Goal: Communication & Community: Share content

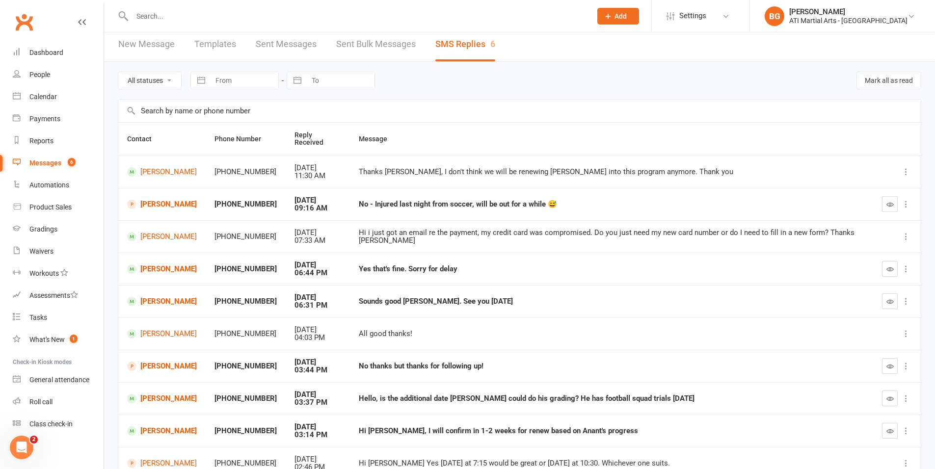
scroll to position [4, 0]
click at [39, 49] on div "Dashboard" at bounding box center [46, 53] width 34 height 8
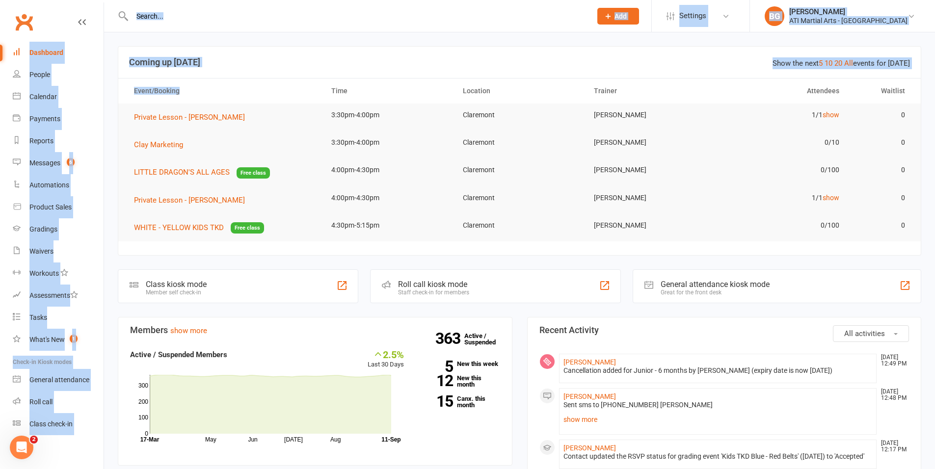
drag, startPoint x: 188, startPoint y: 98, endPoint x: 19, endPoint y: -5, distance: 197.5
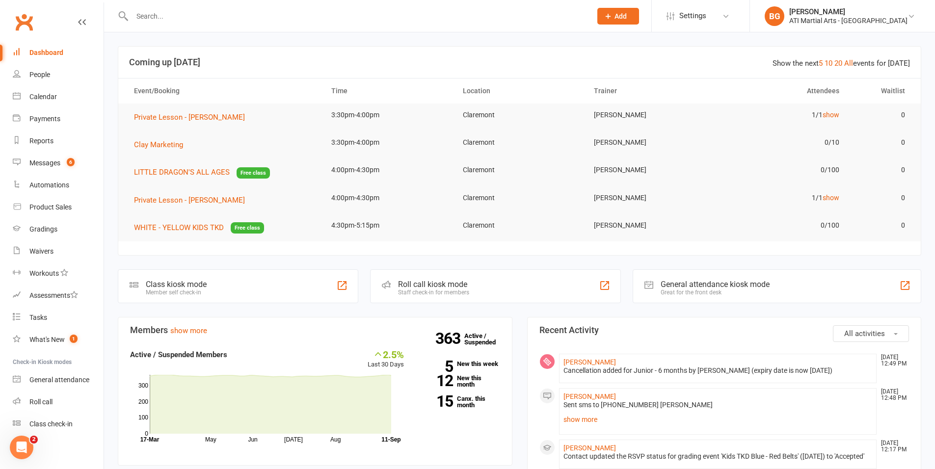
drag, startPoint x: 365, startPoint y: 166, endPoint x: 389, endPoint y: 177, distance: 26.2
click at [366, 167] on td "4:00pm-4:30pm" at bounding box center [389, 170] width 132 height 23
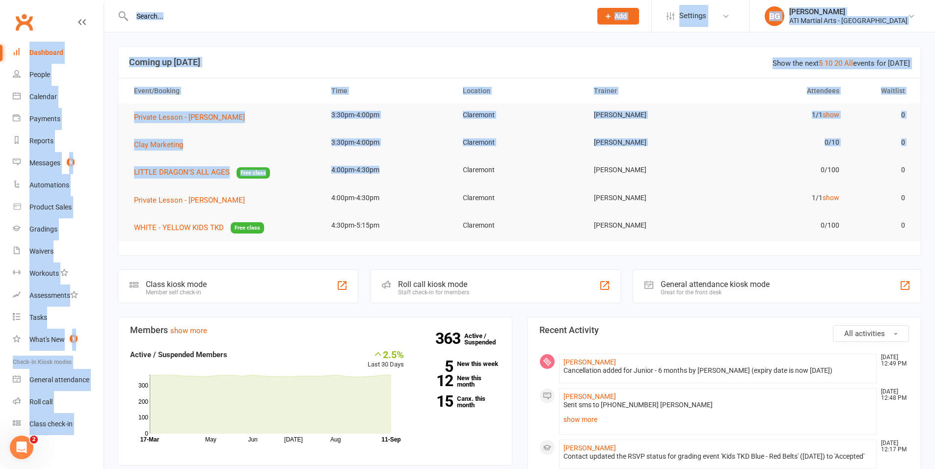
drag, startPoint x: 389, startPoint y: 177, endPoint x: 13, endPoint y: 0, distance: 416.0
click at [387, 142] on td "3:30pm-4:00pm" at bounding box center [389, 142] width 132 height 23
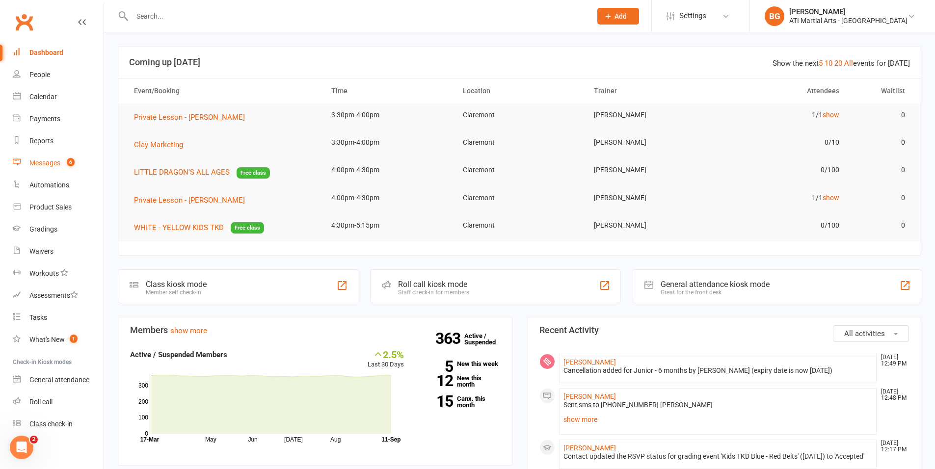
click at [85, 162] on link "Messages 6" at bounding box center [58, 163] width 91 height 22
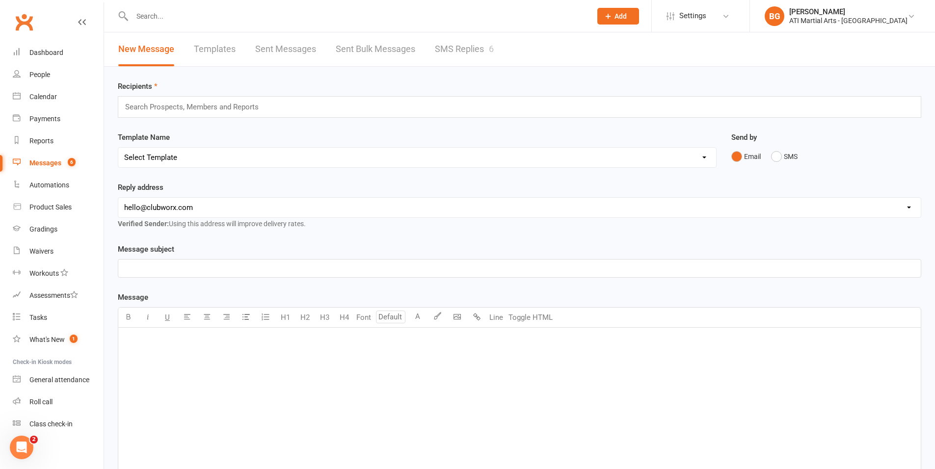
click at [463, 54] on link "SMS Replies 6" at bounding box center [464, 49] width 59 height 34
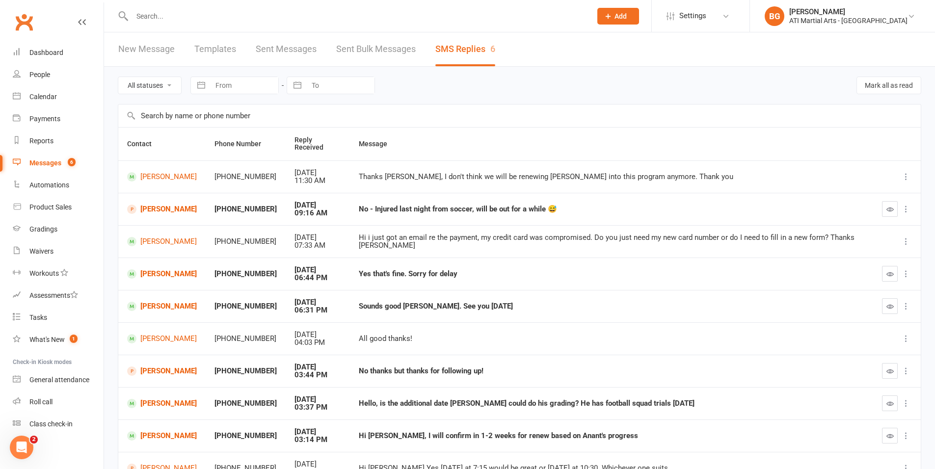
click at [145, 9] on input "text" at bounding box center [357, 16] width 456 height 14
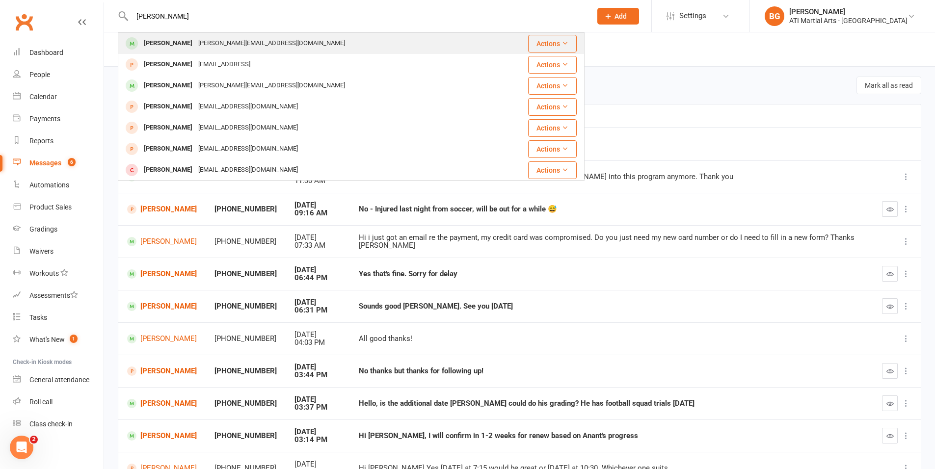
type input "hugo liddell"
click at [242, 47] on div "samantha@ifwa.com.au" at bounding box center [271, 43] width 153 height 14
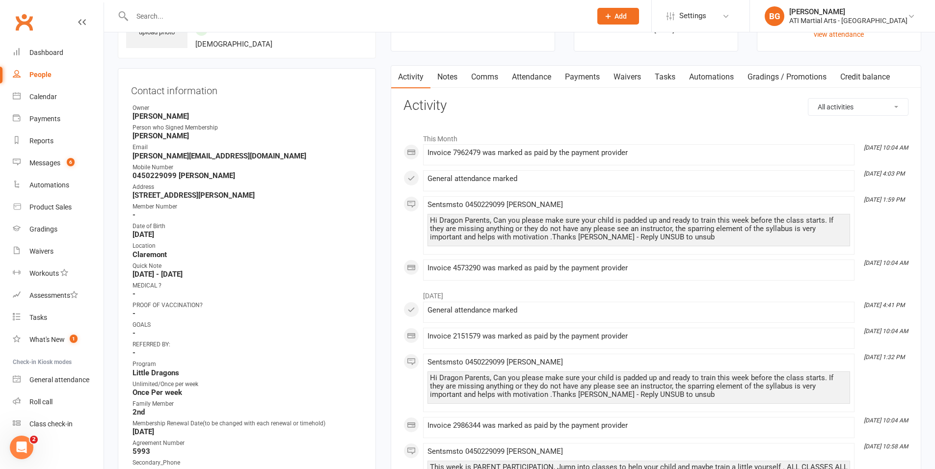
scroll to position [67, 0]
click at [84, 168] on link "Messages 6" at bounding box center [58, 163] width 91 height 22
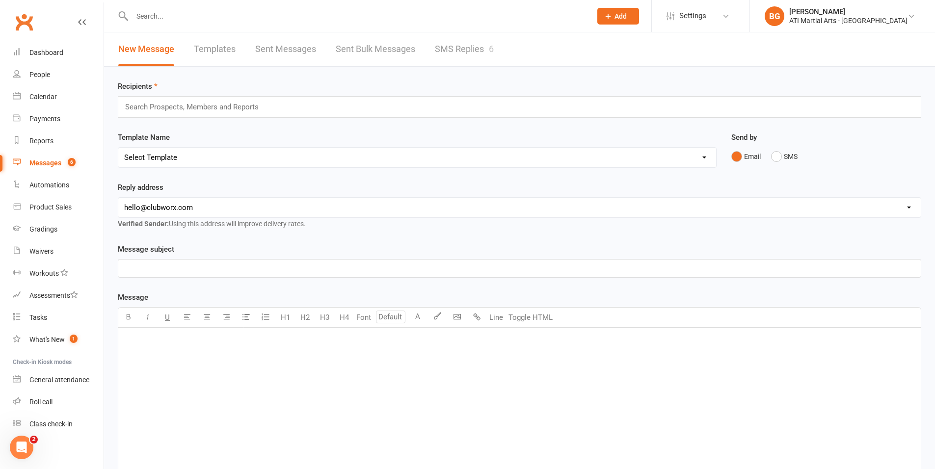
click at [485, 50] on link "SMS Replies 6" at bounding box center [464, 49] width 59 height 34
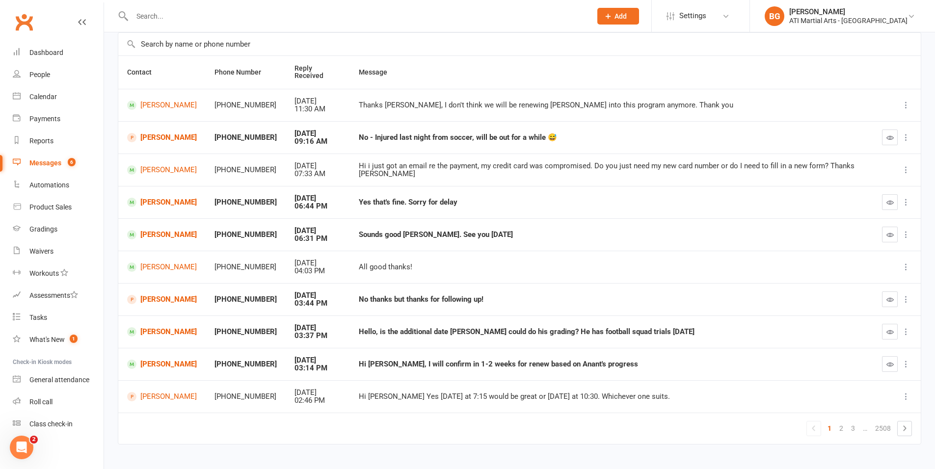
scroll to position [81, 0]
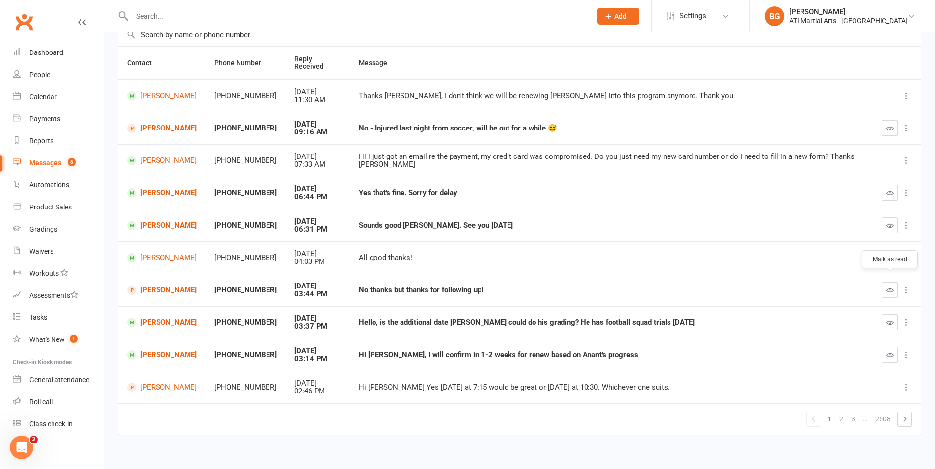
click at [893, 287] on icon "button" at bounding box center [890, 290] width 7 height 7
click at [180, 286] on link "[PERSON_NAME]" at bounding box center [162, 290] width 70 height 9
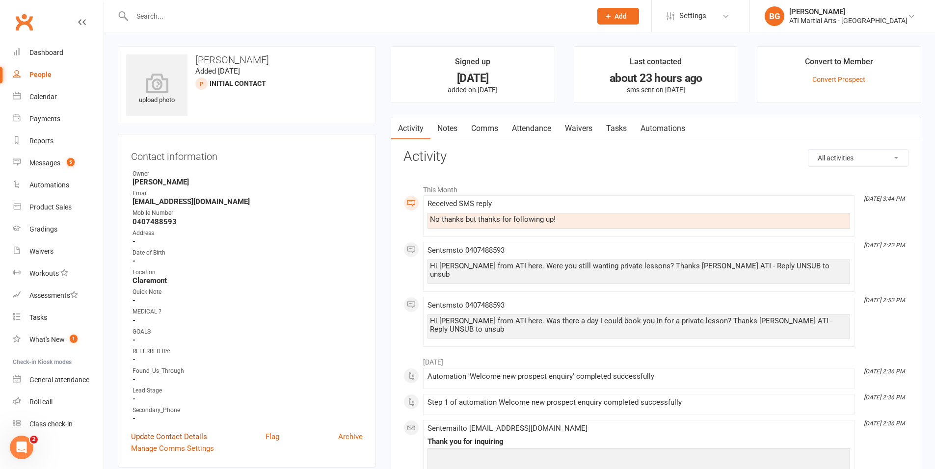
click at [193, 439] on link "Update Contact Details" at bounding box center [169, 437] width 76 height 12
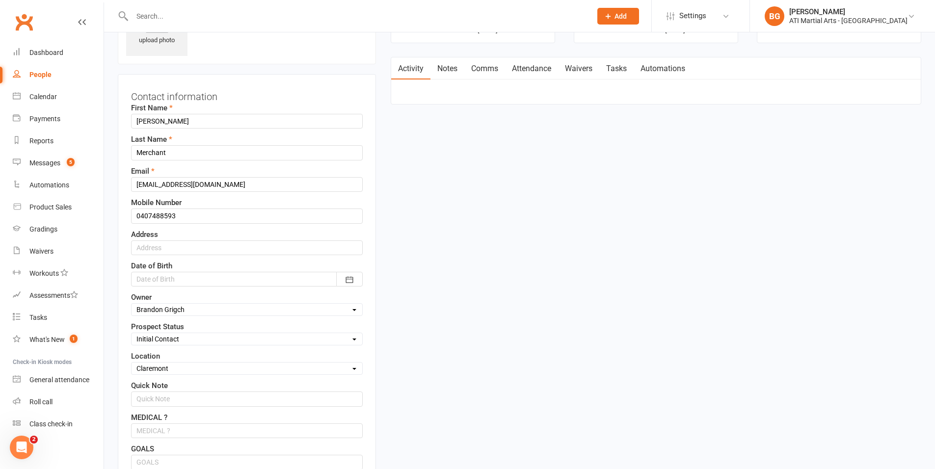
scroll to position [68, 0]
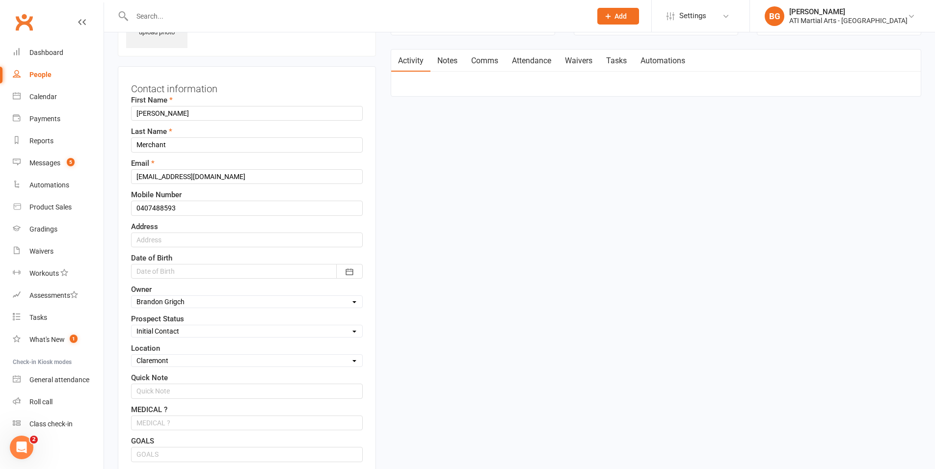
click at [195, 330] on select "Select Initial Contact Follow-up Call Follow-up Email Almost Ready Not Ready No…" at bounding box center [247, 331] width 231 height 11
select select "Not interested"
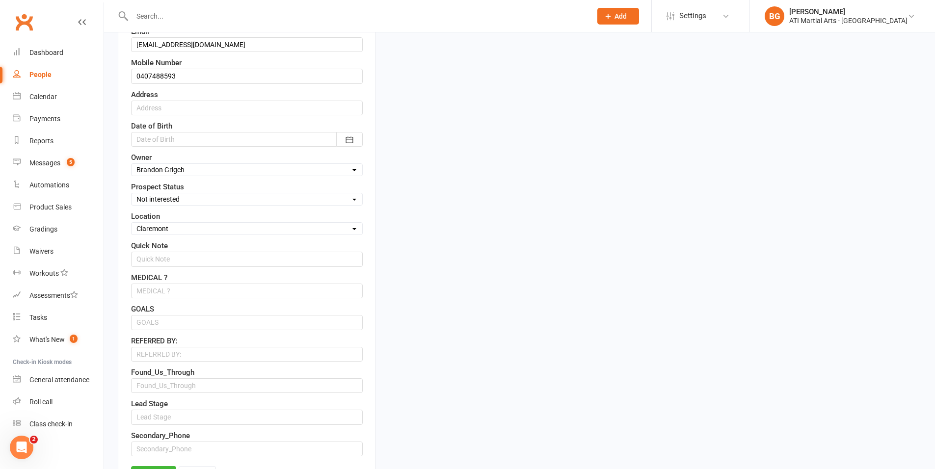
scroll to position [244, 0]
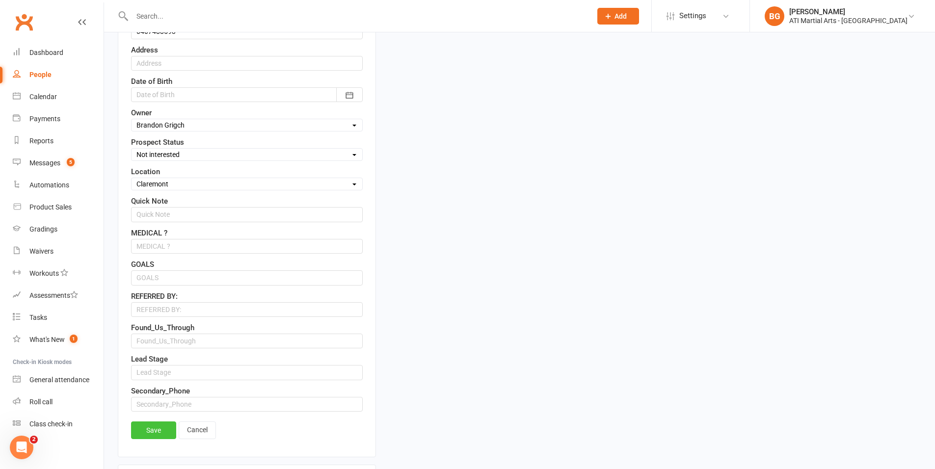
click at [158, 431] on link "Save" at bounding box center [153, 431] width 45 height 18
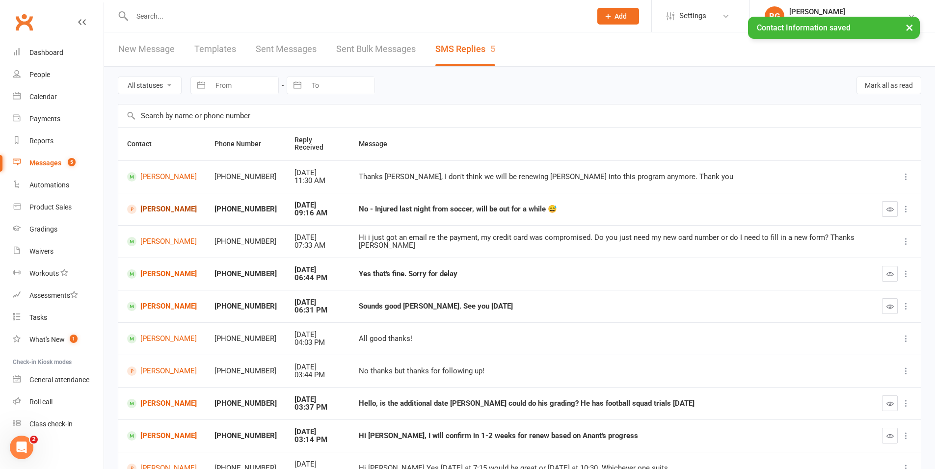
click at [162, 205] on link "[PERSON_NAME]" at bounding box center [162, 209] width 70 height 9
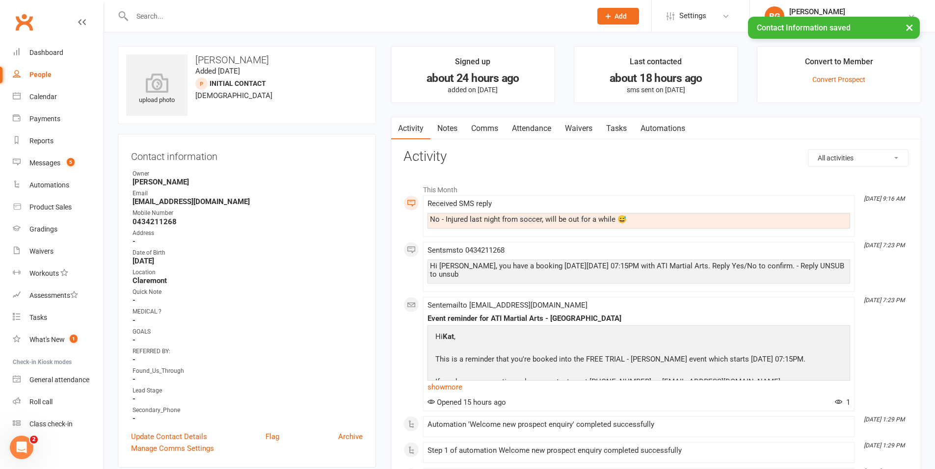
drag, startPoint x: 486, startPoint y: 126, endPoint x: 514, endPoint y: 123, distance: 27.7
click at [489, 122] on link "Comms" at bounding box center [484, 128] width 41 height 23
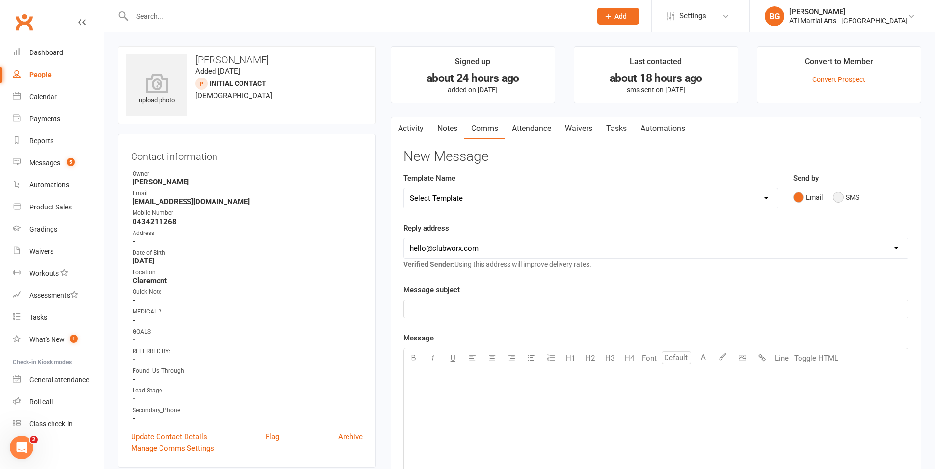
drag, startPoint x: 850, startPoint y: 195, endPoint x: 847, endPoint y: 231, distance: 36.0
click at [851, 195] on button "SMS" at bounding box center [846, 197] width 27 height 19
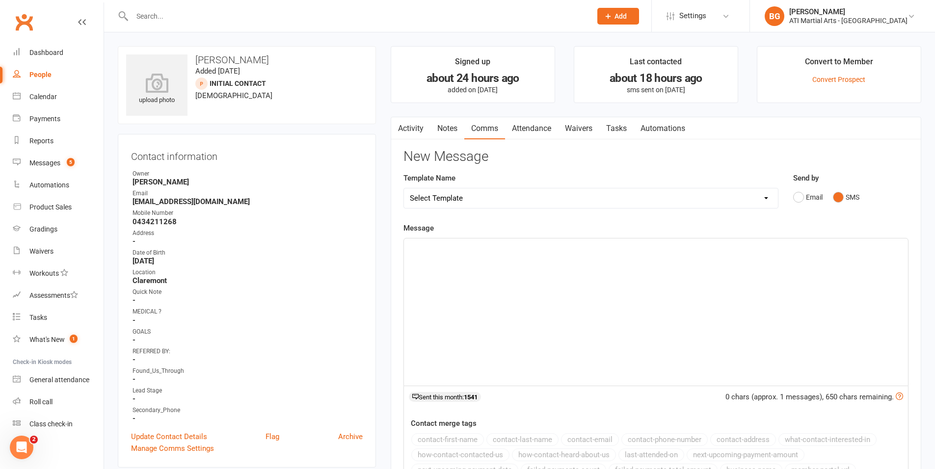
click at [846, 288] on div "﻿" at bounding box center [656, 312] width 504 height 147
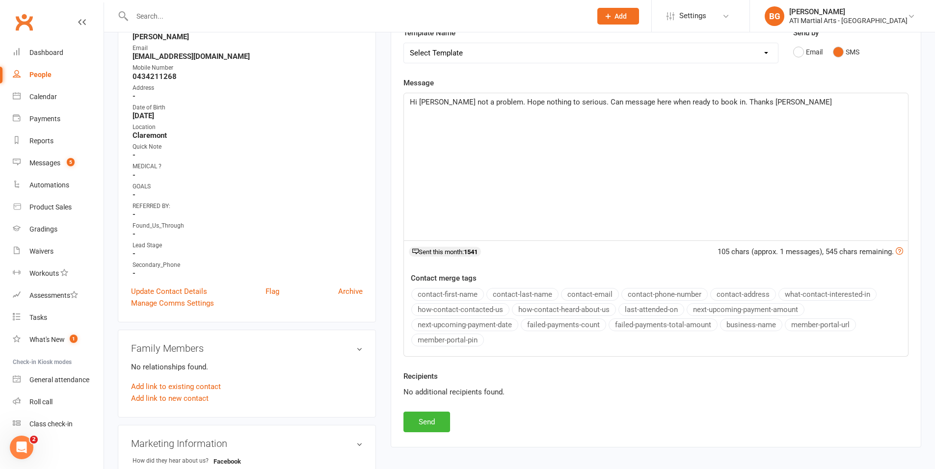
scroll to position [194, 0]
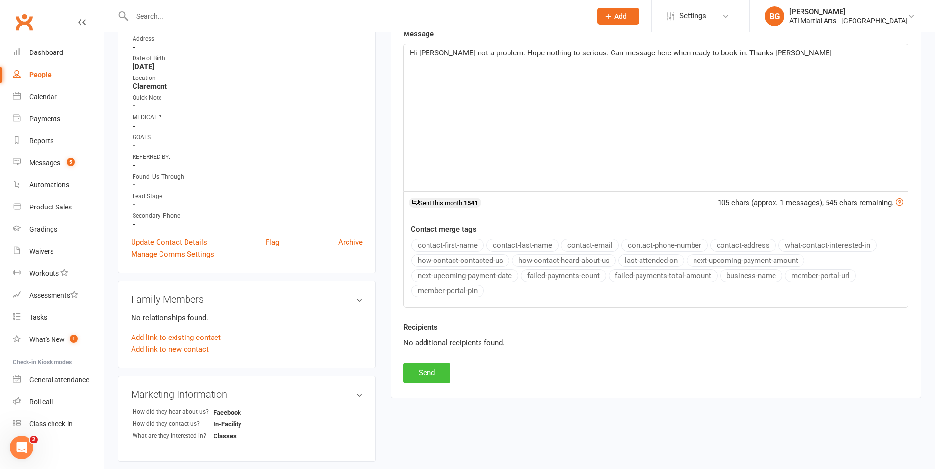
click at [437, 373] on button "Send" at bounding box center [427, 373] width 47 height 21
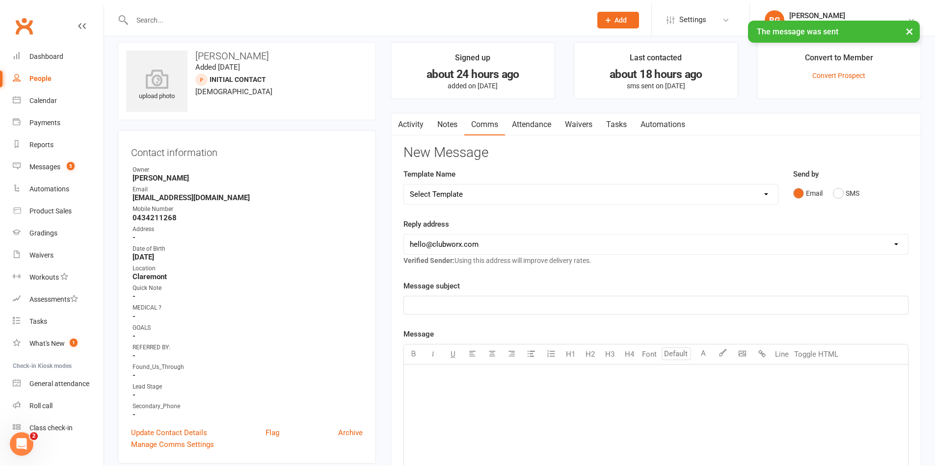
scroll to position [6, 0]
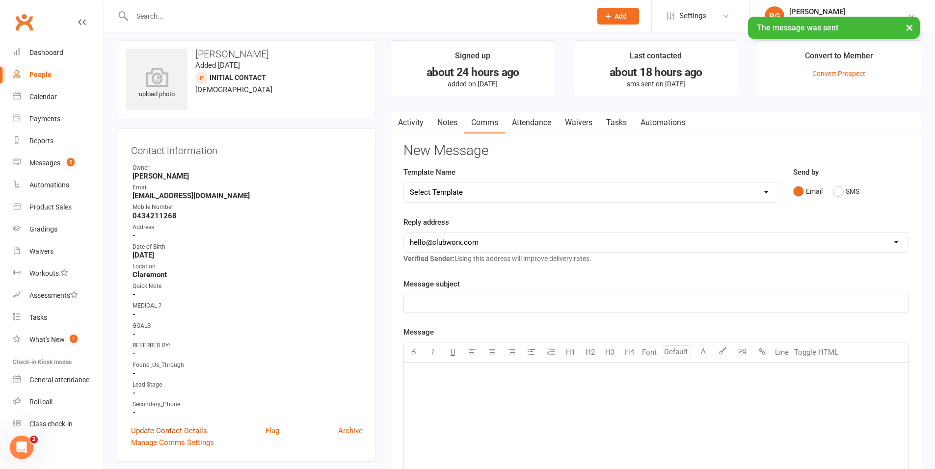
click at [190, 427] on link "Update Contact Details" at bounding box center [169, 431] width 76 height 12
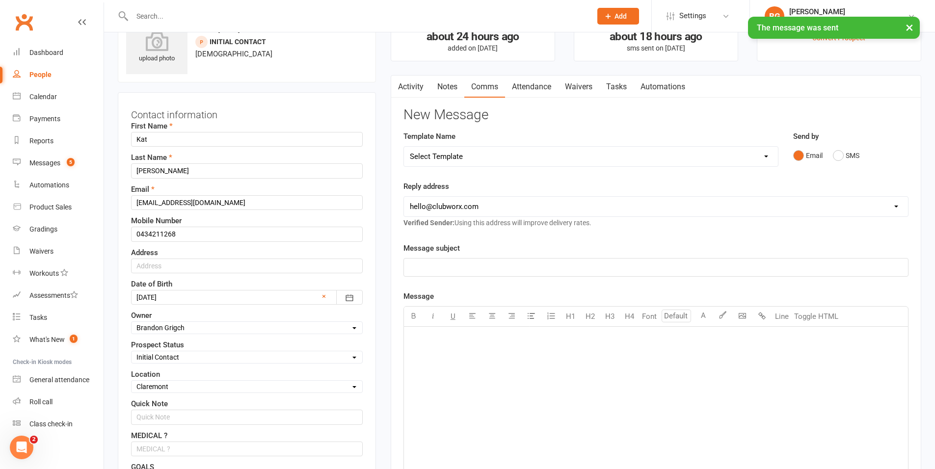
scroll to position [46, 0]
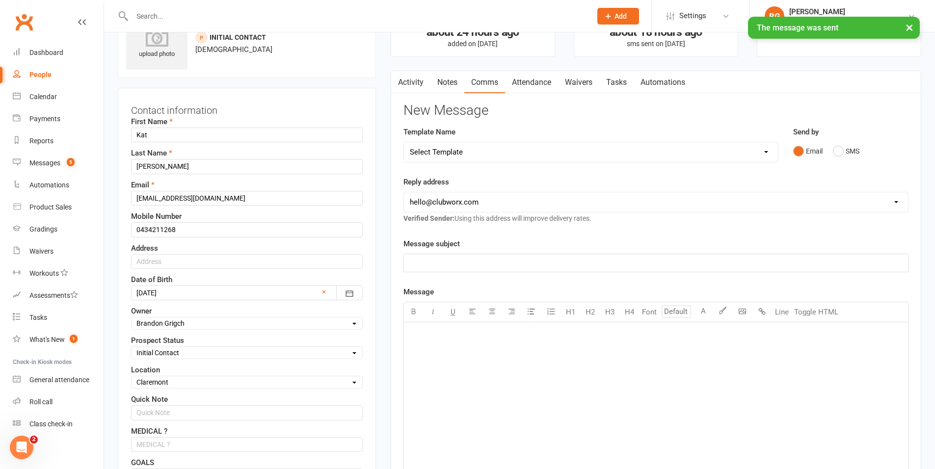
click at [178, 357] on select "Select Initial Contact Follow-up Call Follow-up Email Almost Ready Not Ready No…" at bounding box center [247, 353] width 231 height 11
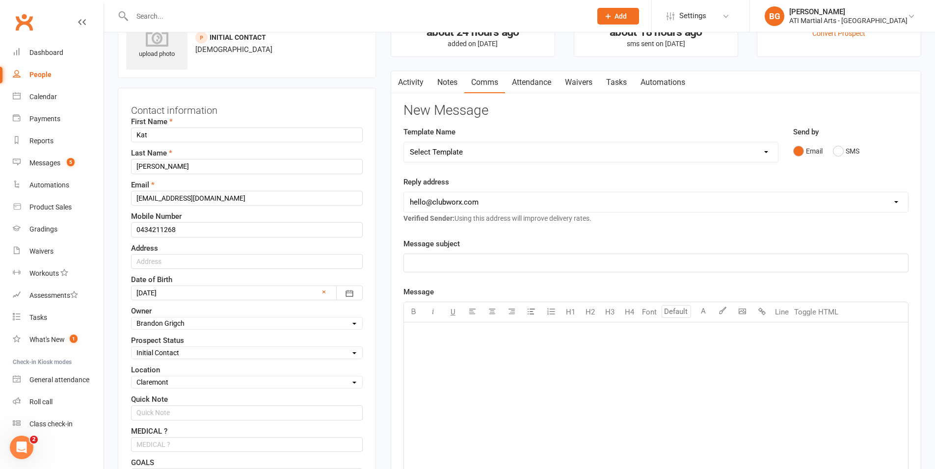
select select "Not interested"
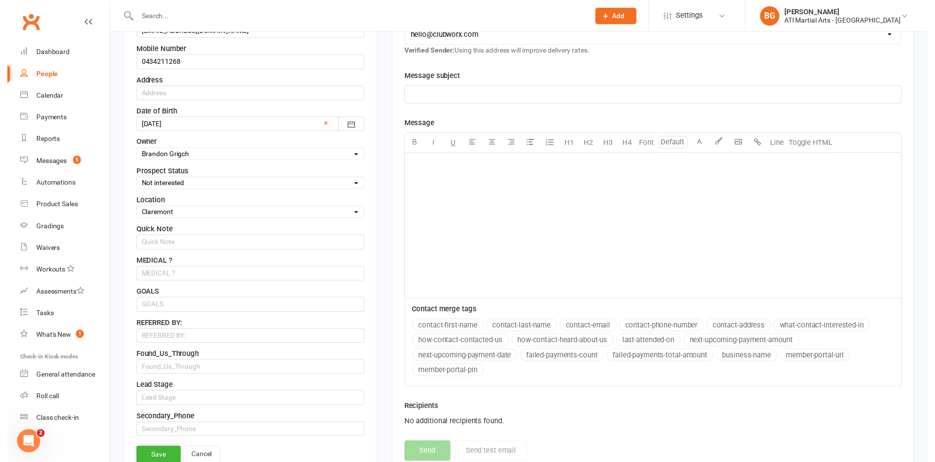
scroll to position [256, 0]
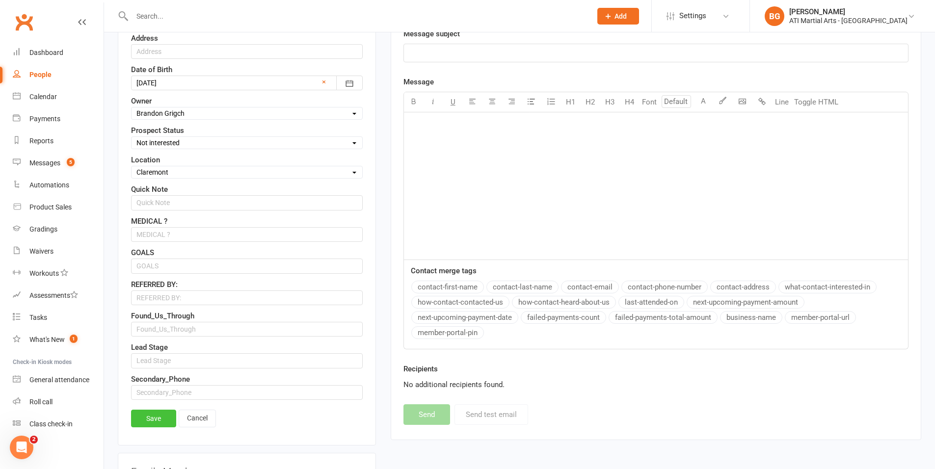
click at [148, 421] on link "Save" at bounding box center [153, 419] width 45 height 18
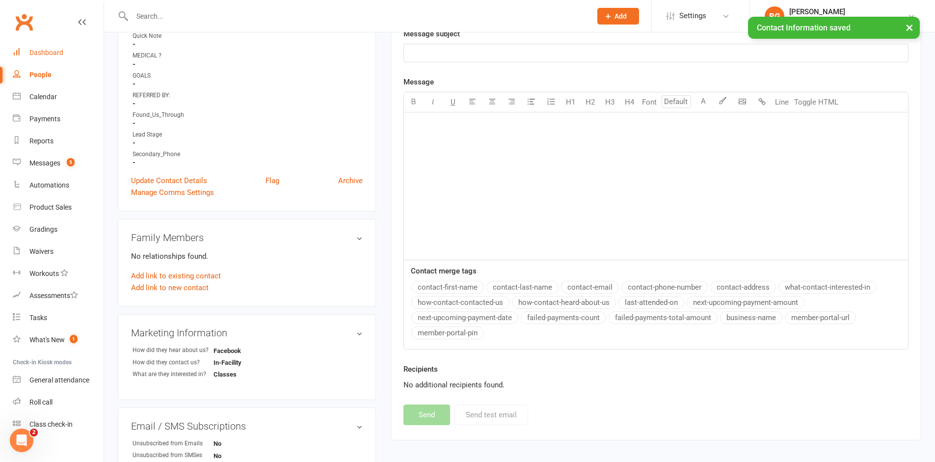
click at [51, 57] on link "Dashboard" at bounding box center [58, 53] width 91 height 22
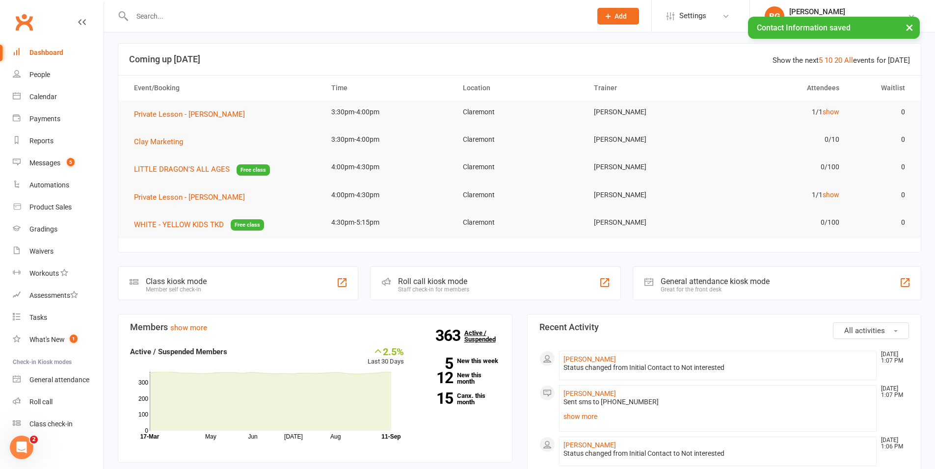
scroll to position [86, 0]
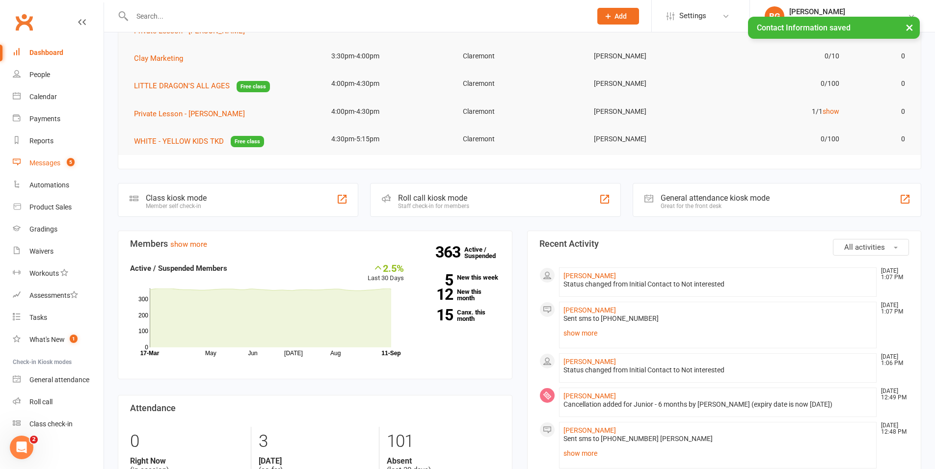
click at [55, 167] on link "Messages 5" at bounding box center [58, 163] width 91 height 22
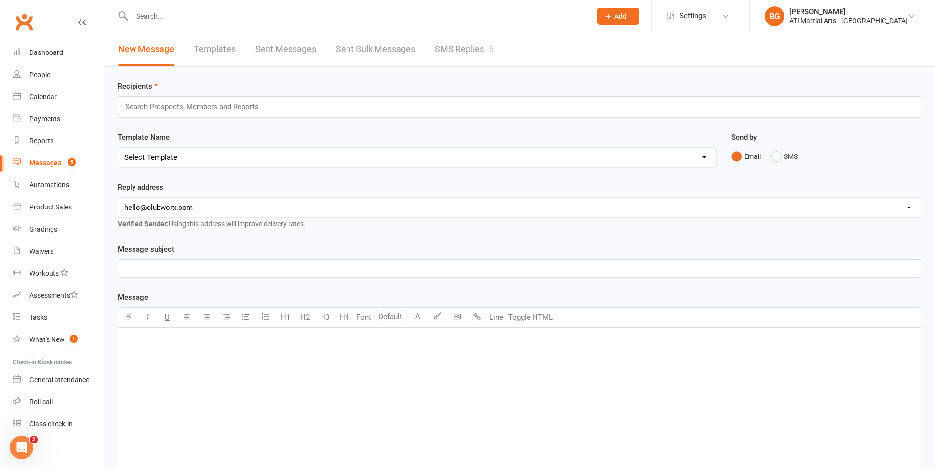
click at [444, 45] on link "SMS Replies 5" at bounding box center [464, 49] width 59 height 34
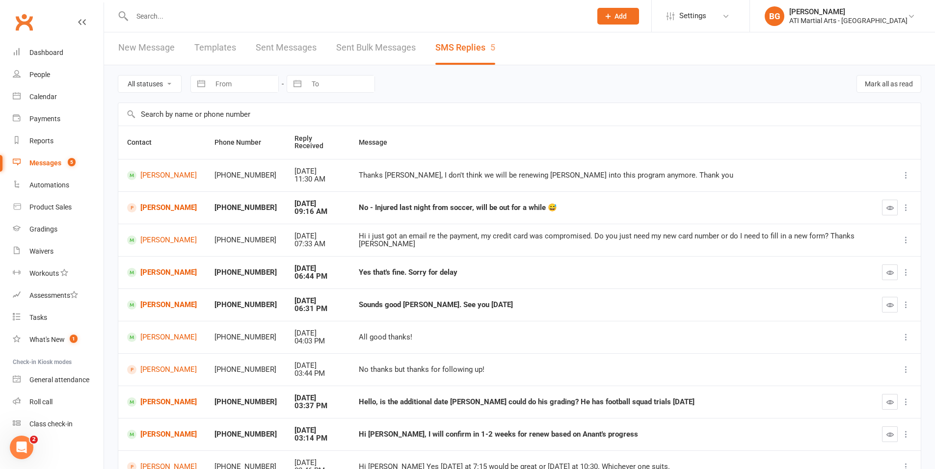
scroll to position [4, 0]
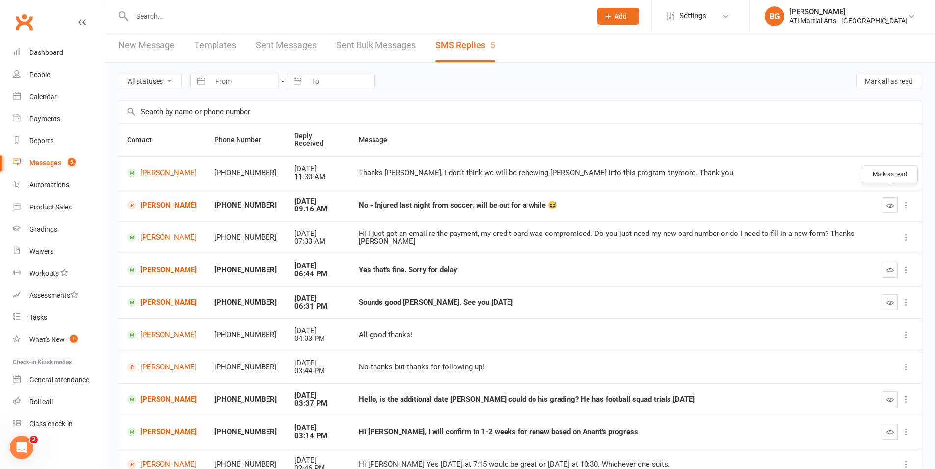
click at [891, 202] on icon "button" at bounding box center [890, 205] width 7 height 7
click at [149, 395] on link "[PERSON_NAME]" at bounding box center [162, 399] width 70 height 9
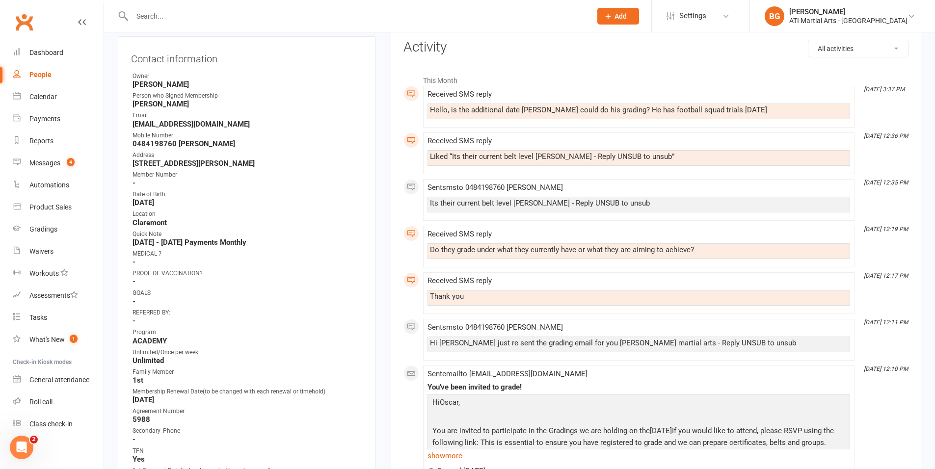
scroll to position [126, 0]
click at [32, 94] on div "Calendar" at bounding box center [42, 97] width 27 height 8
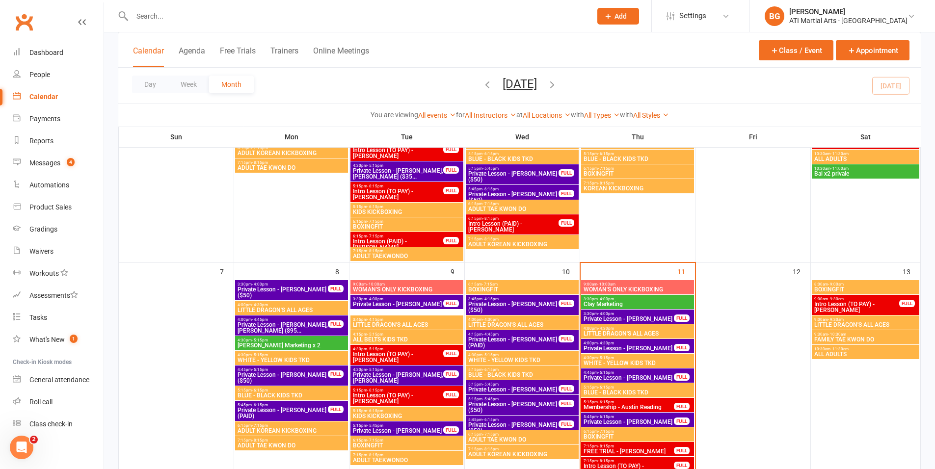
scroll to position [236, 0]
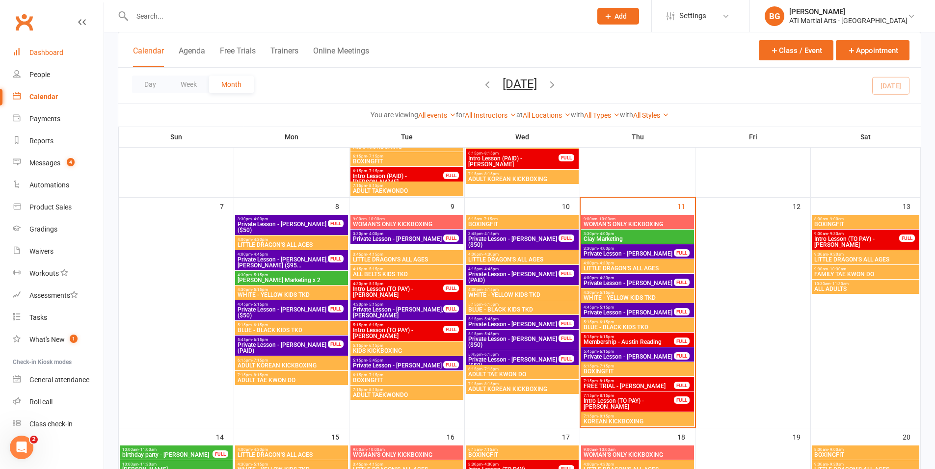
click at [56, 55] on div "Dashboard" at bounding box center [46, 53] width 34 height 8
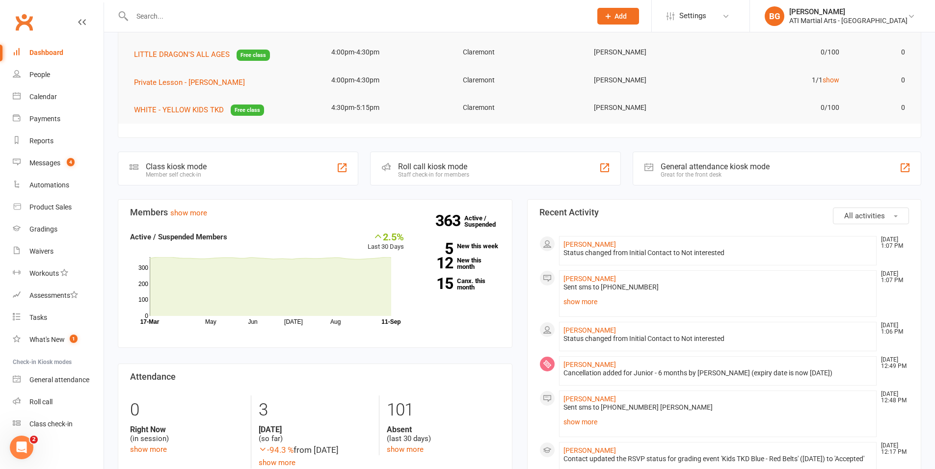
scroll to position [265, 0]
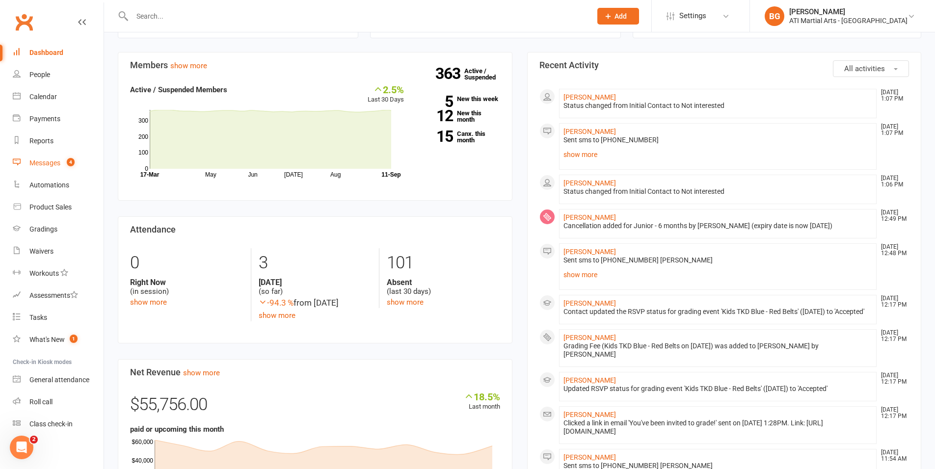
click at [50, 160] on div "Messages" at bounding box center [44, 163] width 31 height 8
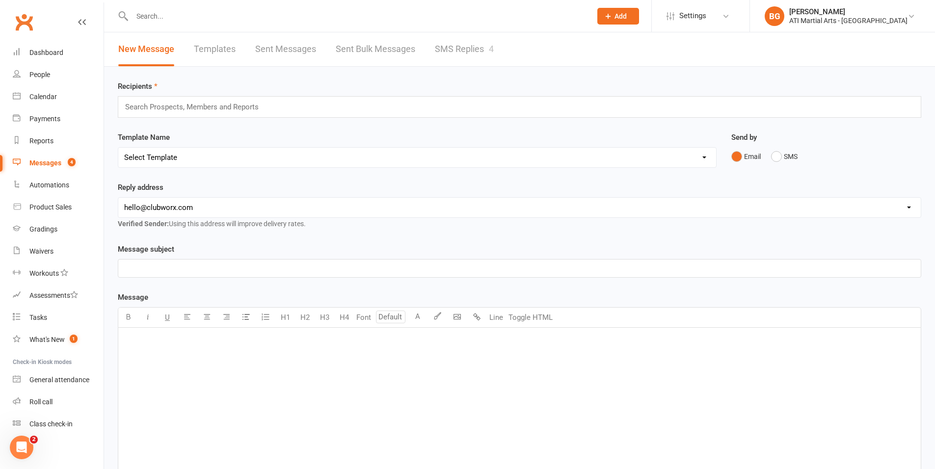
click at [440, 50] on link "SMS Replies 4" at bounding box center [464, 49] width 59 height 34
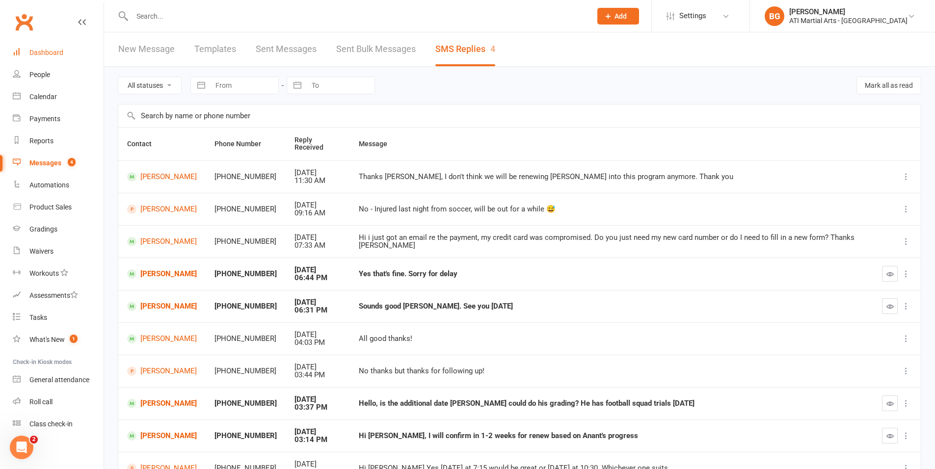
click at [68, 52] on link "Dashboard" at bounding box center [58, 53] width 91 height 22
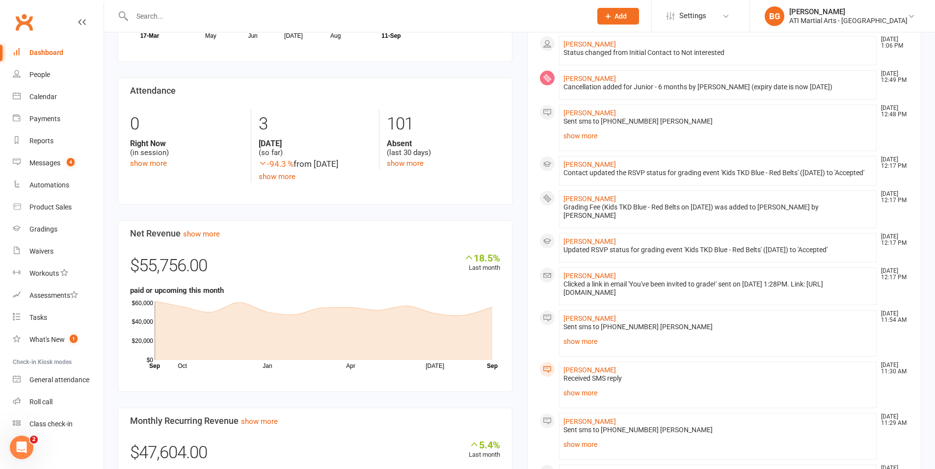
scroll to position [403, 0]
click at [71, 163] on span "4" at bounding box center [71, 162] width 8 height 8
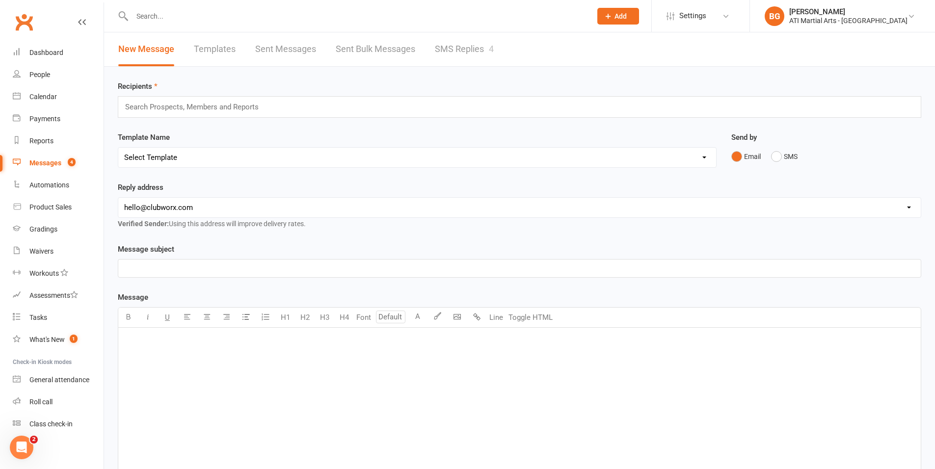
click at [472, 63] on link "SMS Replies 4" at bounding box center [464, 49] width 59 height 34
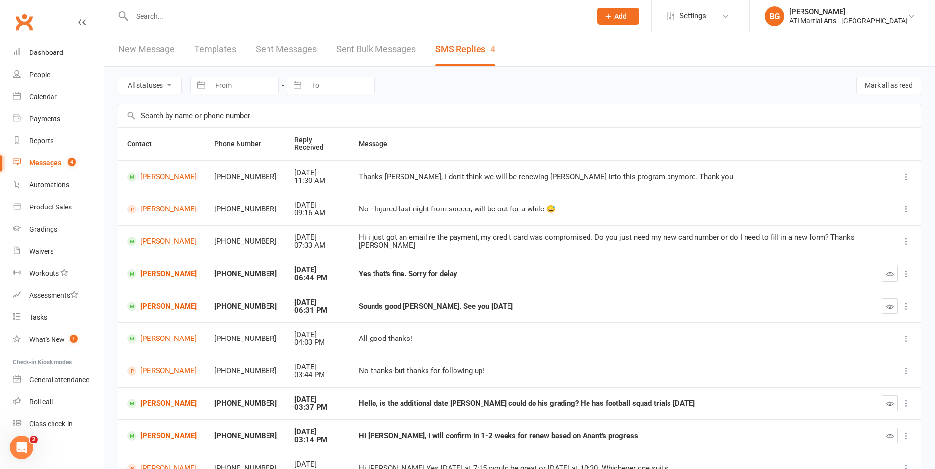
scroll to position [2, 0]
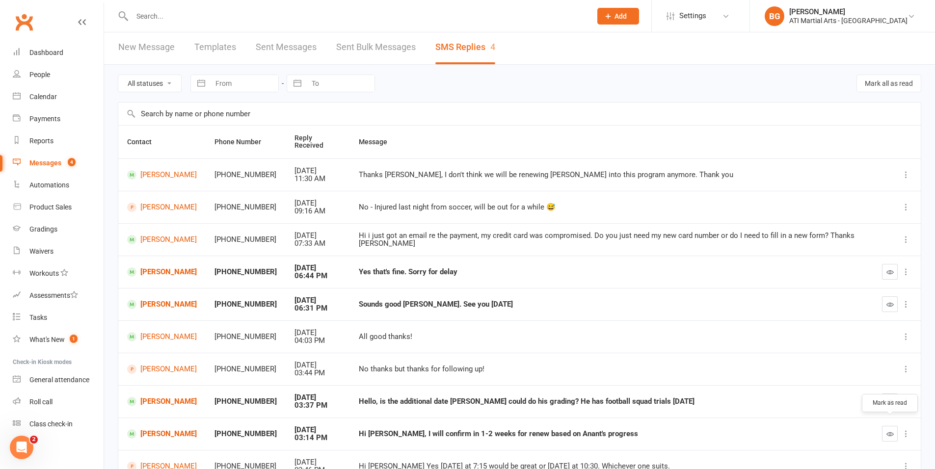
click at [887, 434] on button "button" at bounding box center [890, 434] width 16 height 16
click at [53, 51] on div "Dashboard" at bounding box center [46, 53] width 34 height 8
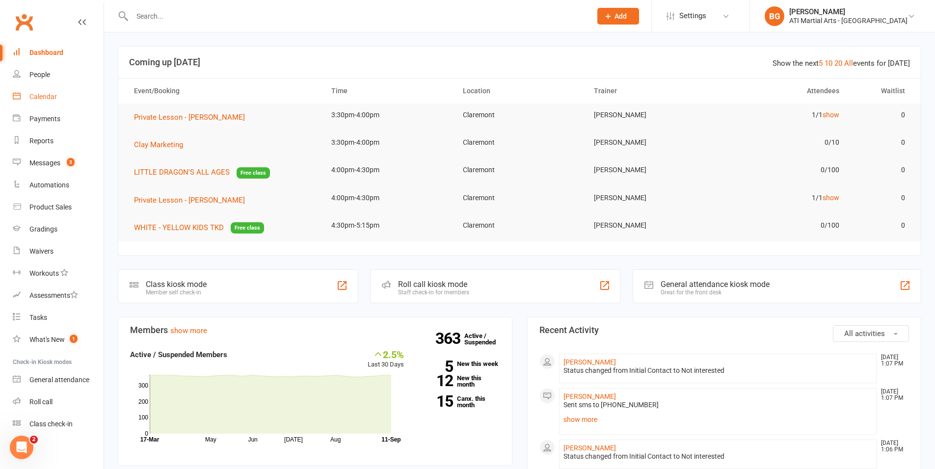
click at [37, 106] on link "Calendar" at bounding box center [58, 97] width 91 height 22
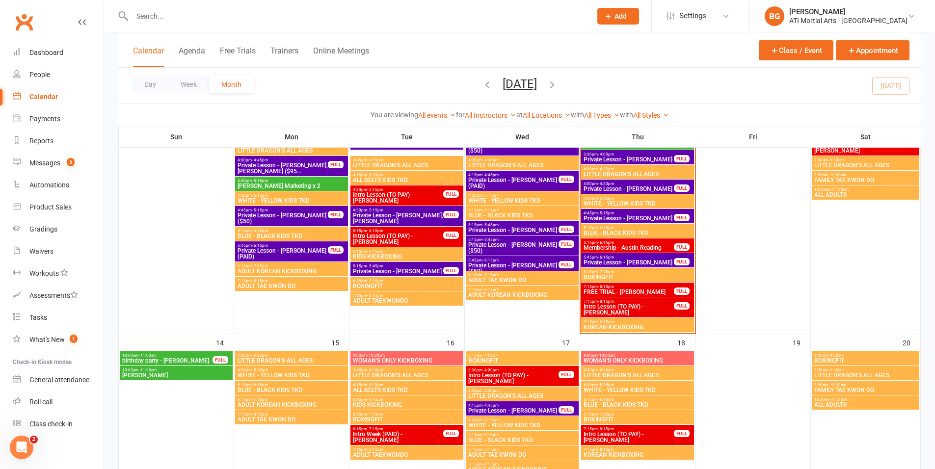
scroll to position [328, 0]
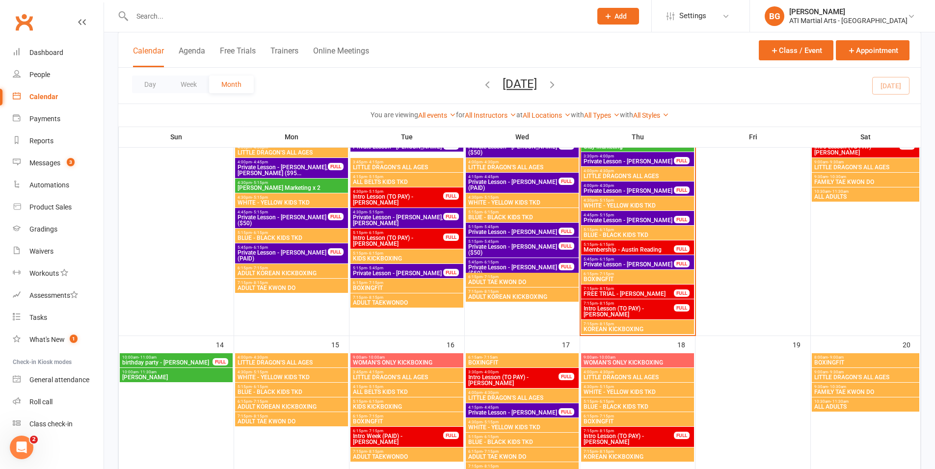
click at [519, 229] on span "Private Lesson - [PERSON_NAME]" at bounding box center [513, 232] width 91 height 6
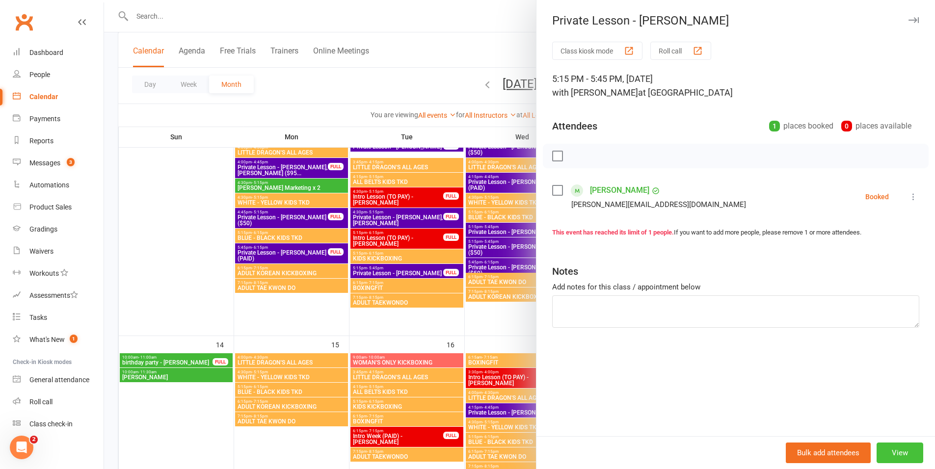
click at [892, 450] on button "View" at bounding box center [900, 453] width 47 height 21
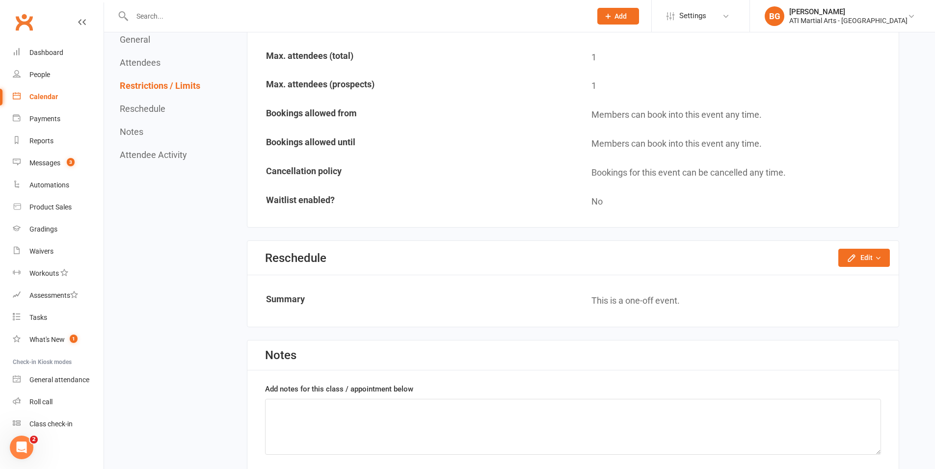
scroll to position [601, 0]
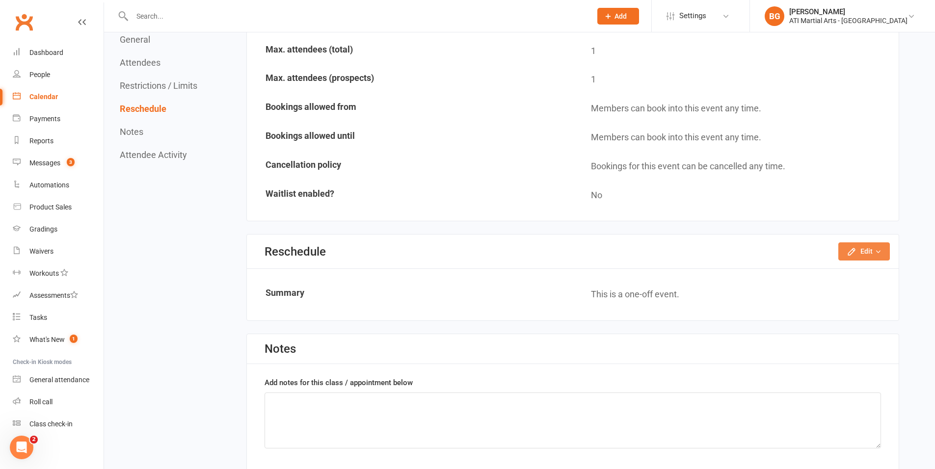
click at [866, 244] on button "Edit" at bounding box center [865, 252] width 52 height 18
click at [863, 267] on link "Reschedule this event only" at bounding box center [838, 274] width 103 height 20
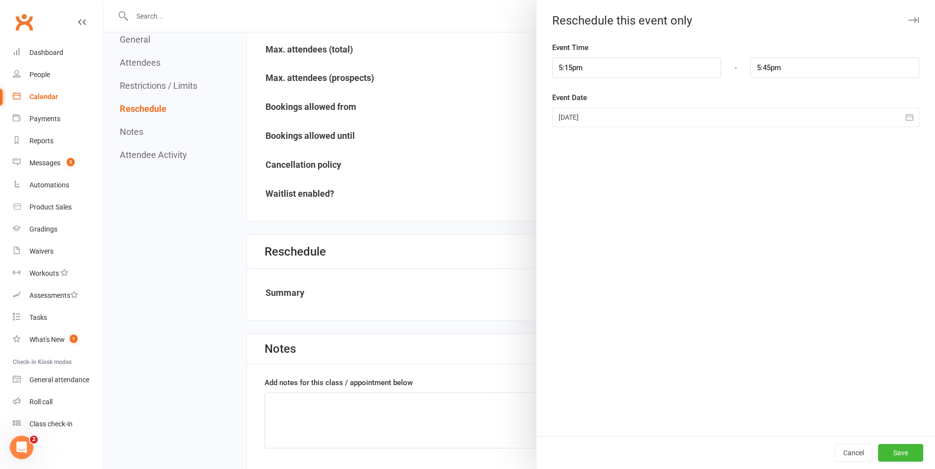
click at [592, 118] on div at bounding box center [735, 118] width 367 height 20
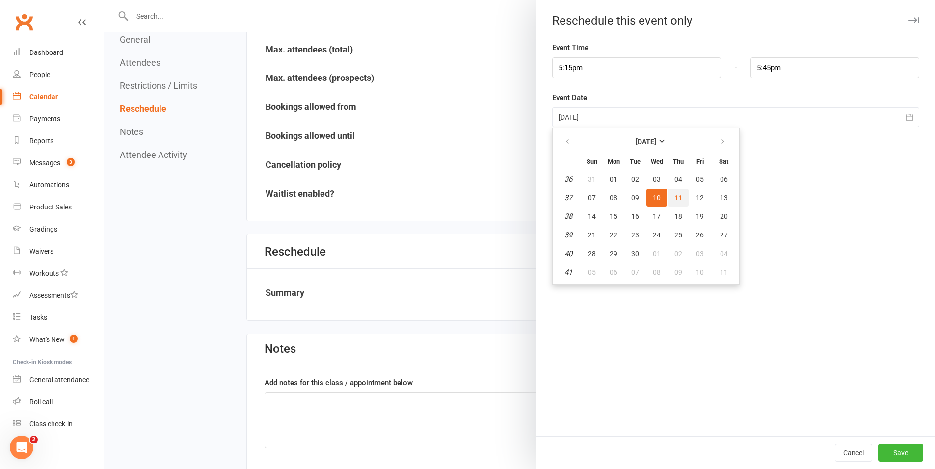
click at [675, 200] on span "11" at bounding box center [679, 198] width 8 height 8
type input "[DATE]"
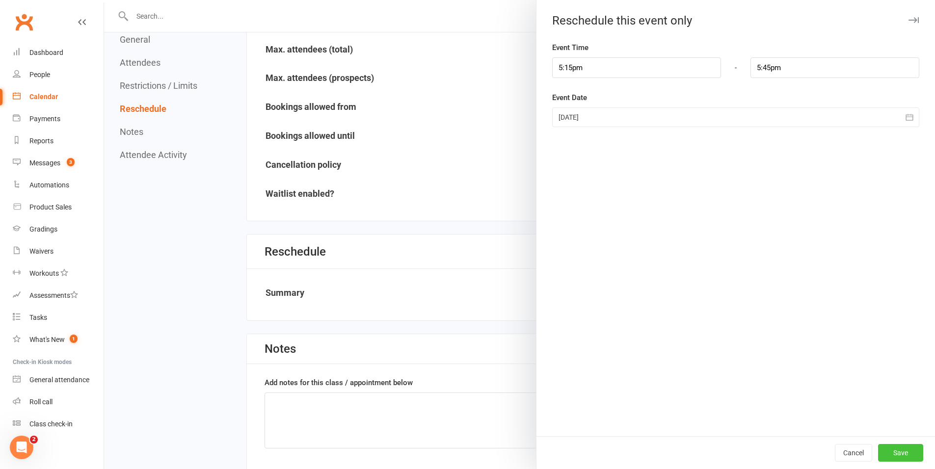
click at [907, 451] on button "Save" at bounding box center [900, 453] width 45 height 18
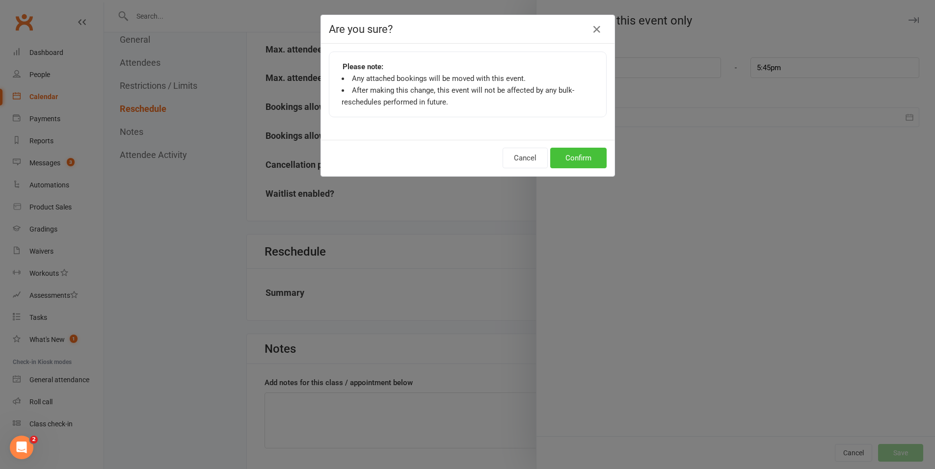
click at [590, 162] on button "Confirm" at bounding box center [578, 158] width 56 height 21
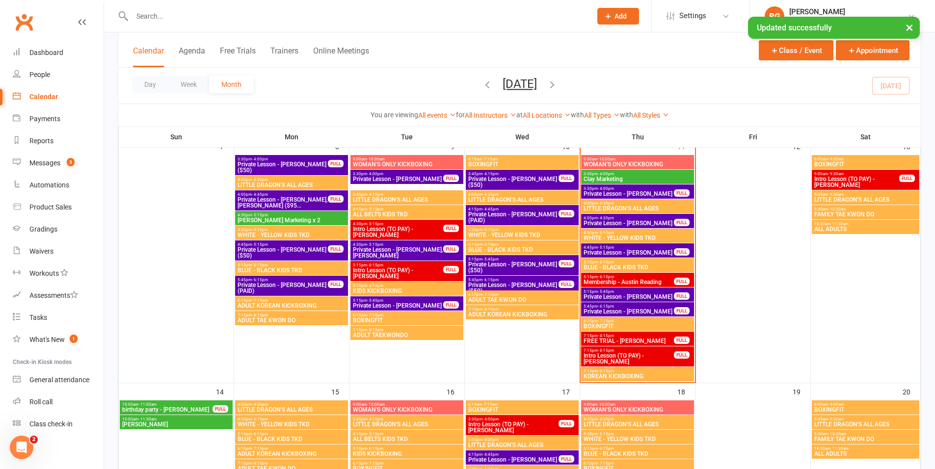
scroll to position [293, 0]
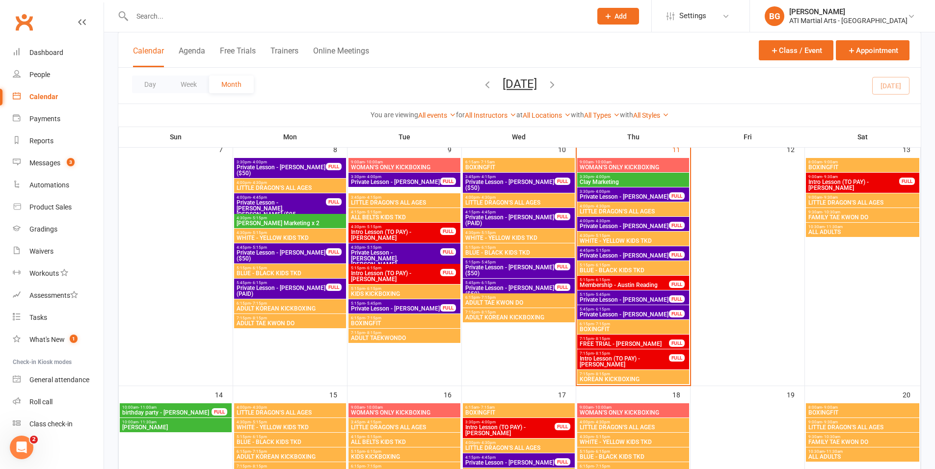
click at [627, 14] on span "Add" at bounding box center [621, 16] width 12 height 8
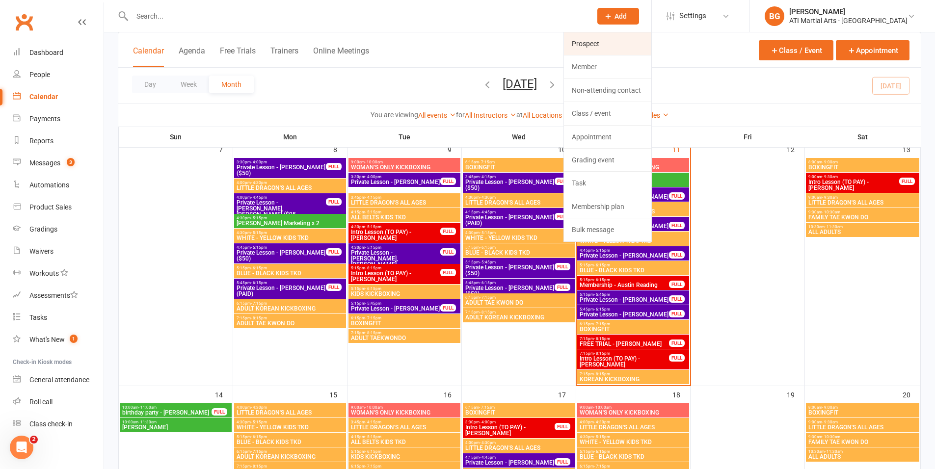
click at [652, 33] on link "Prospect" at bounding box center [607, 43] width 87 height 23
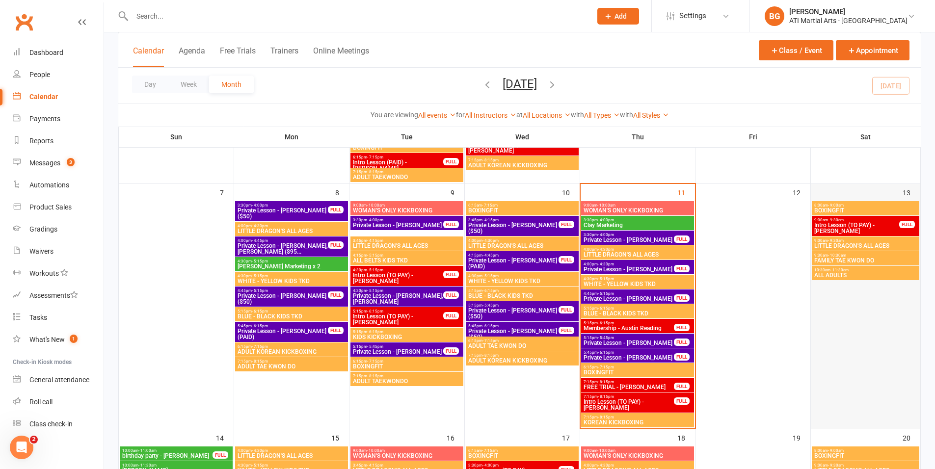
scroll to position [247, 0]
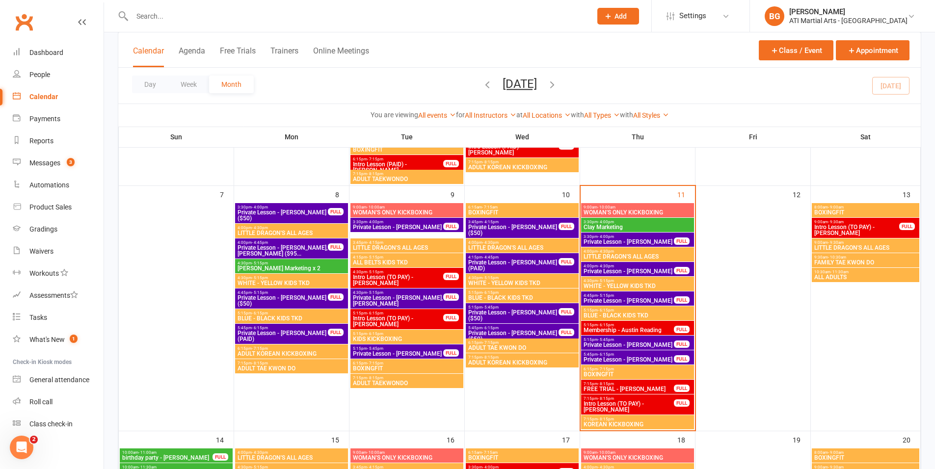
click at [627, 17] on span "Add" at bounding box center [621, 16] width 12 height 8
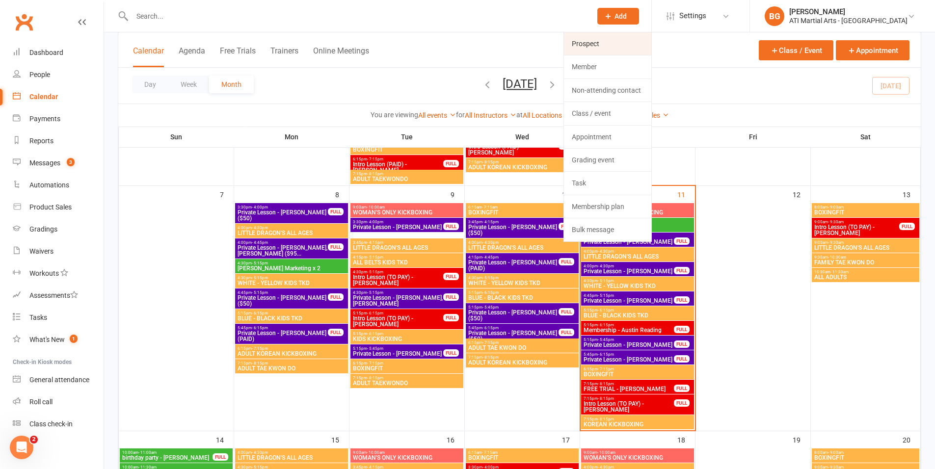
click at [651, 41] on link "Prospect" at bounding box center [607, 43] width 87 height 23
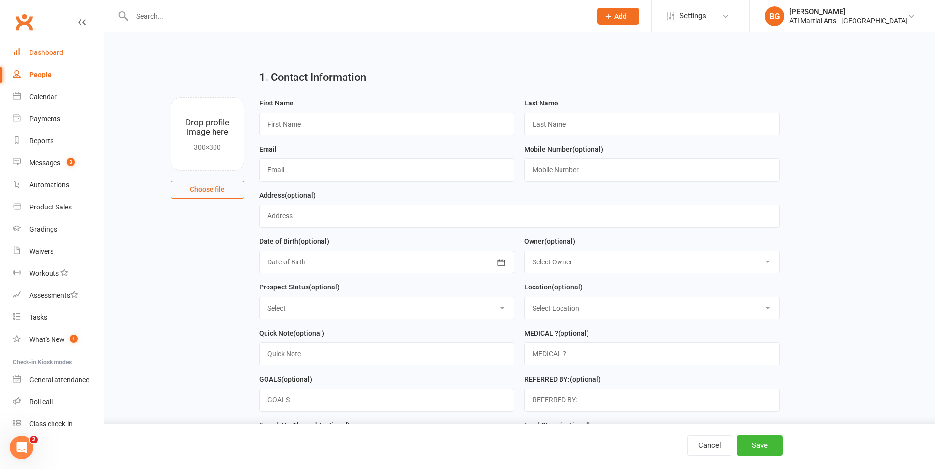
click at [47, 53] on div "Dashboard" at bounding box center [46, 53] width 34 height 8
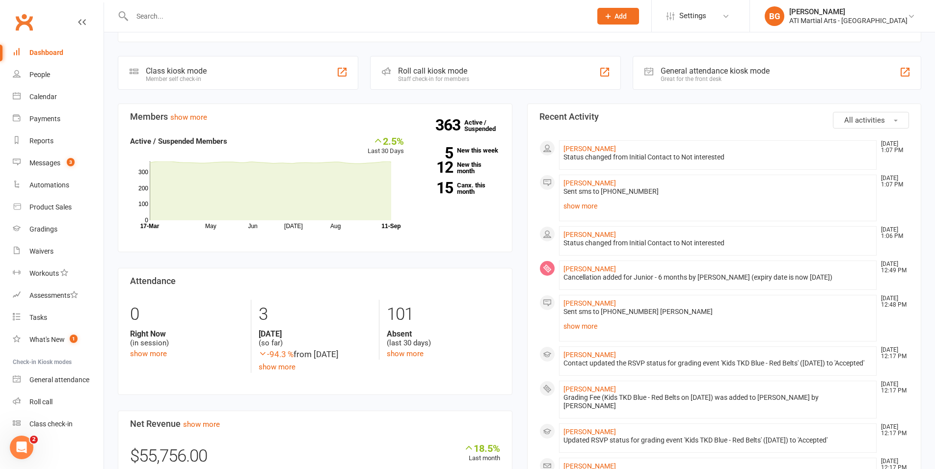
scroll to position [208, 0]
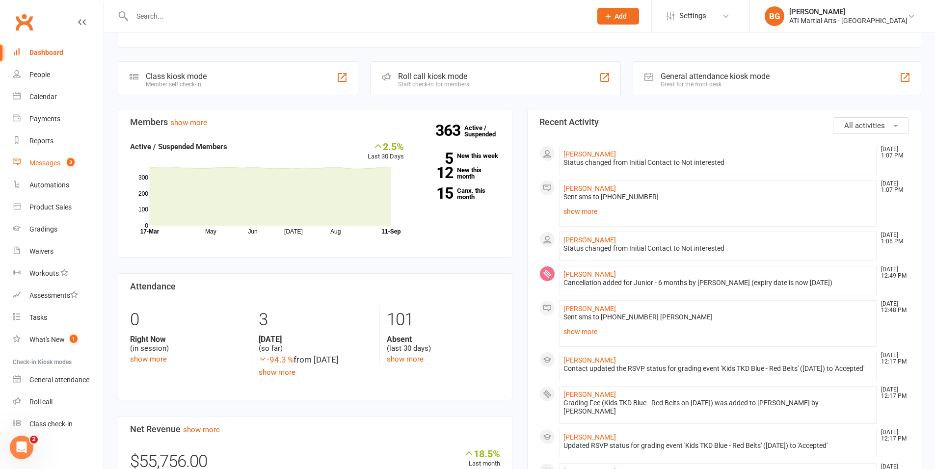
click at [44, 162] on div "Messages" at bounding box center [44, 163] width 31 height 8
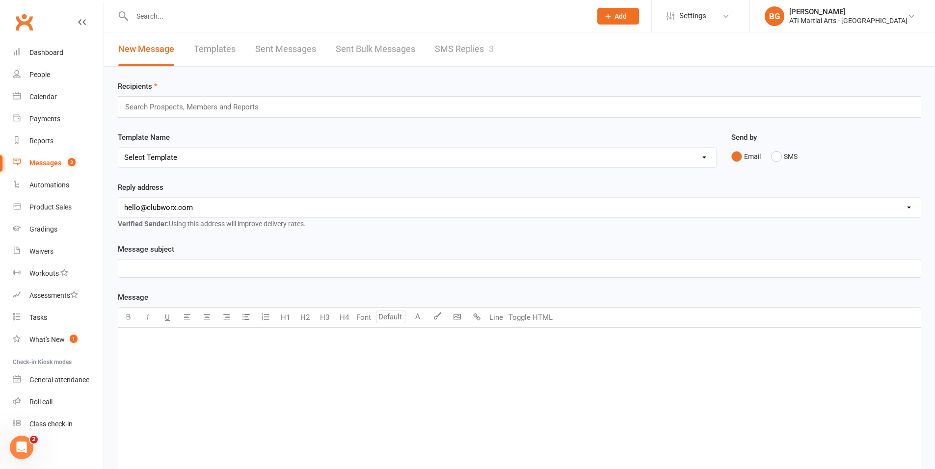
click at [461, 63] on link "SMS Replies 3" at bounding box center [464, 49] width 59 height 34
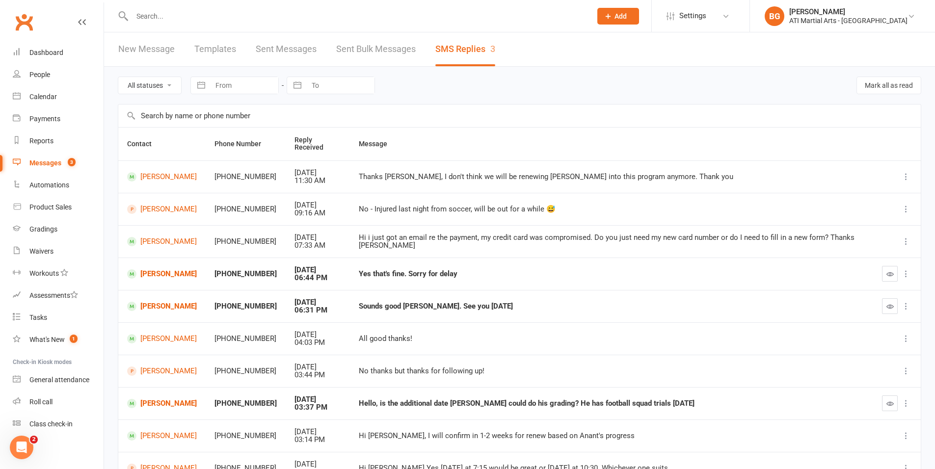
drag, startPoint x: 475, startPoint y: 438, endPoint x: 478, endPoint y: 241, distance: 196.9
click at [356, 261] on tbody "Joshua Elliott +61401578868 Sep 11, 2025 11:30 AM Thanks Jacqui, I don't think …" at bounding box center [519, 323] width 803 height 324
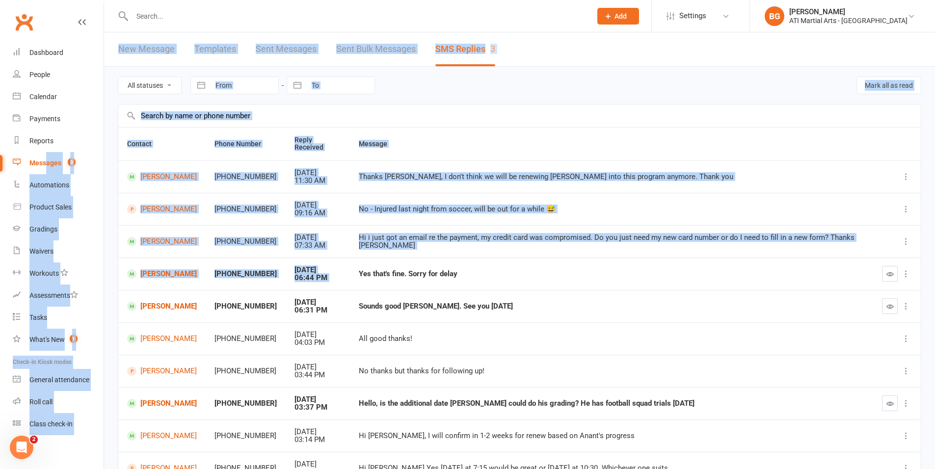
drag, startPoint x: 502, startPoint y: 252, endPoint x: 48, endPoint y: 166, distance: 462.8
click at [48, 166] on ui-view "Prospect Member Non-attending contact Class / event Appointment Grading event T…" at bounding box center [467, 273] width 935 height 542
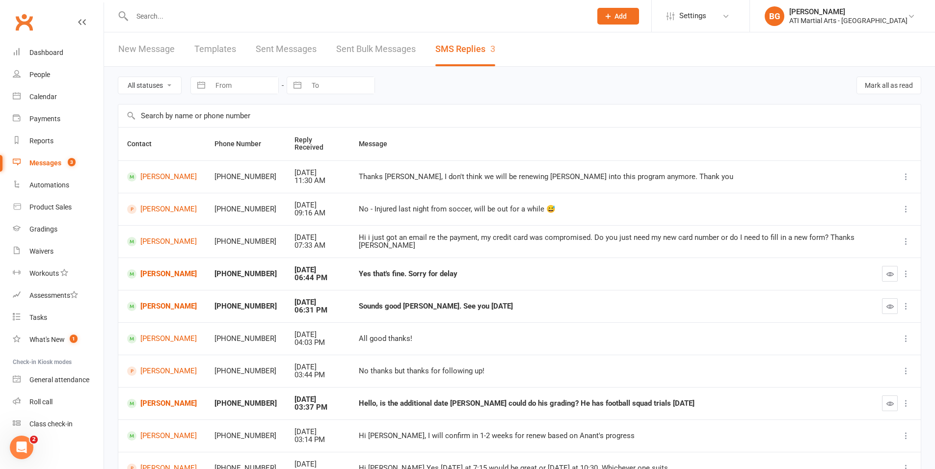
click at [665, 373] on td "No thanks but thanks for following up!" at bounding box center [611, 371] width 523 height 32
click at [68, 51] on link "Dashboard" at bounding box center [58, 53] width 91 height 22
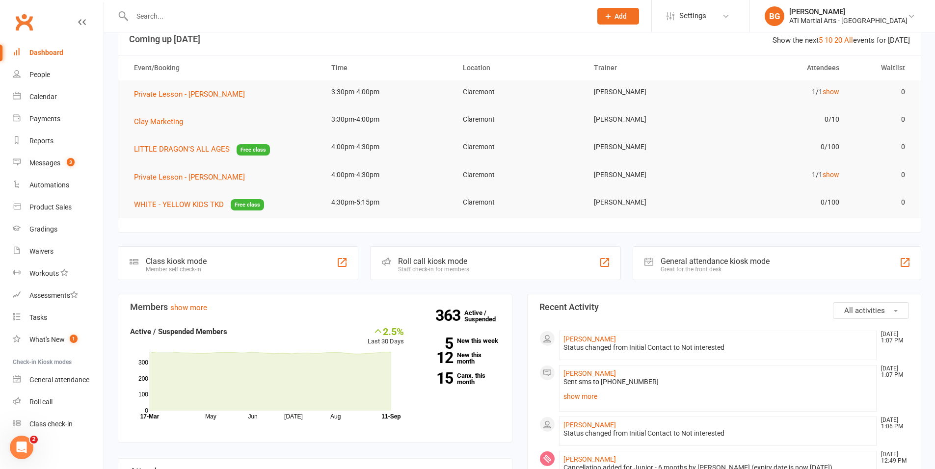
scroll to position [24, 0]
click at [45, 157] on link "Messages 3" at bounding box center [58, 163] width 91 height 22
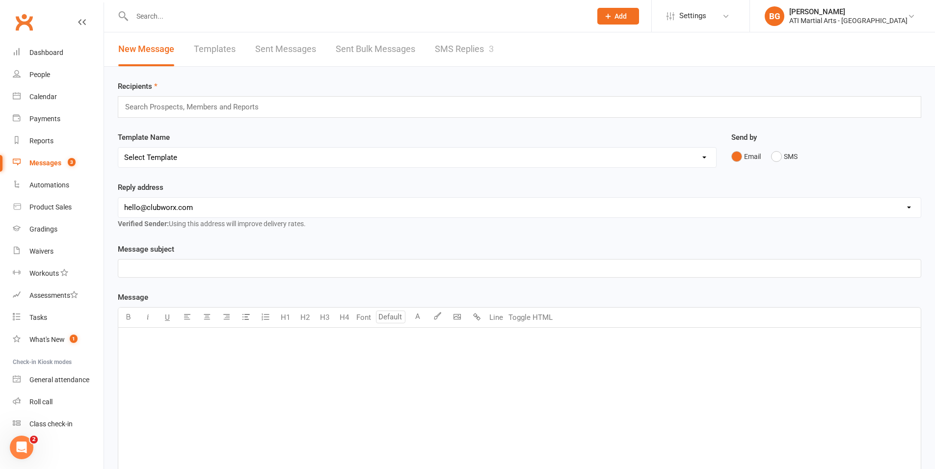
click at [454, 68] on div "Recipients Search Prospects, Members and Reports Template Name Select Template …" at bounding box center [519, 338] width 831 height 542
click at [423, 95] on div "New Message Templates Sent Messages Sent Bulk Messages SMS Replies 3 Recipients…" at bounding box center [519, 320] width 831 height 576
click at [472, 50] on link "SMS Replies 3" at bounding box center [464, 49] width 59 height 34
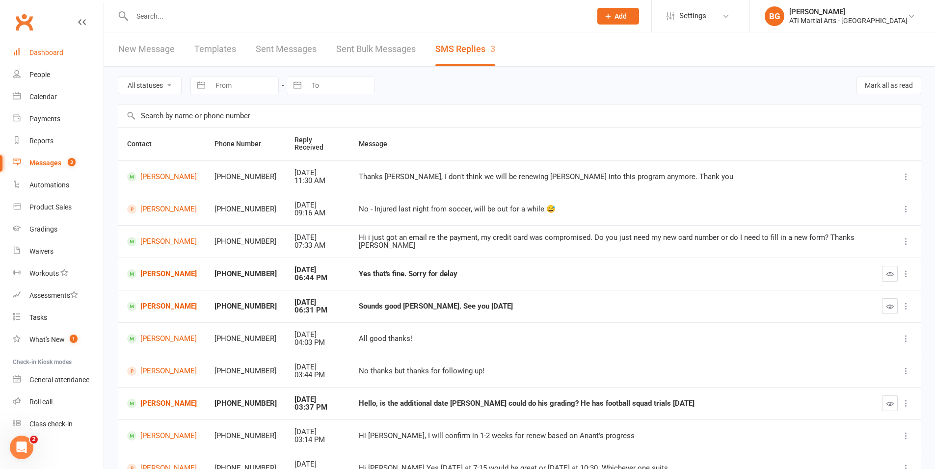
click at [28, 49] on link "Dashboard" at bounding box center [58, 53] width 91 height 22
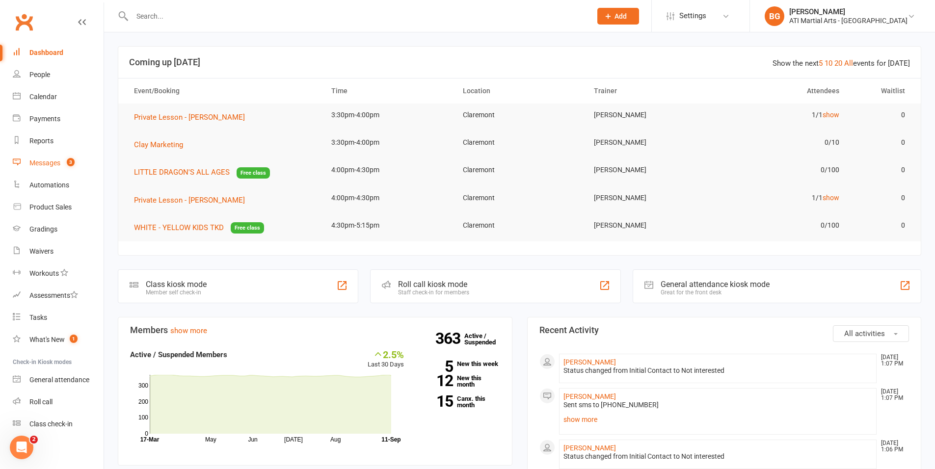
click at [62, 160] on link "Messages 3" at bounding box center [58, 163] width 91 height 22
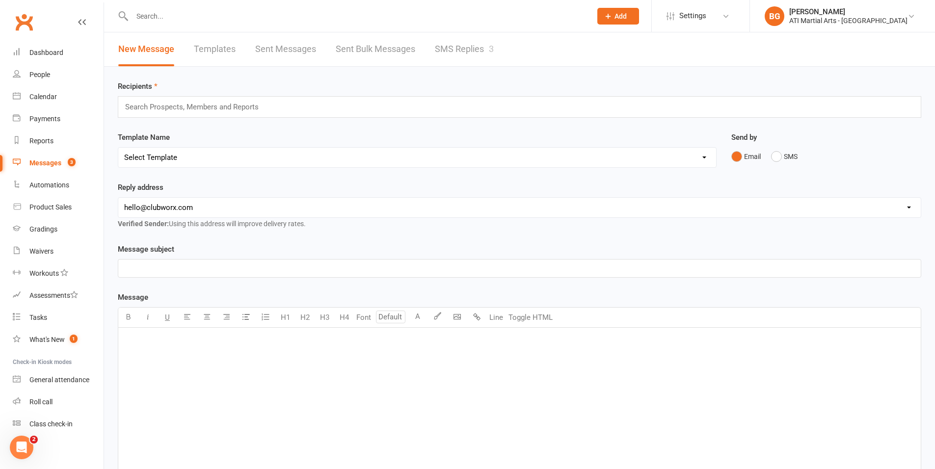
click at [458, 54] on link "SMS Replies 3" at bounding box center [464, 49] width 59 height 34
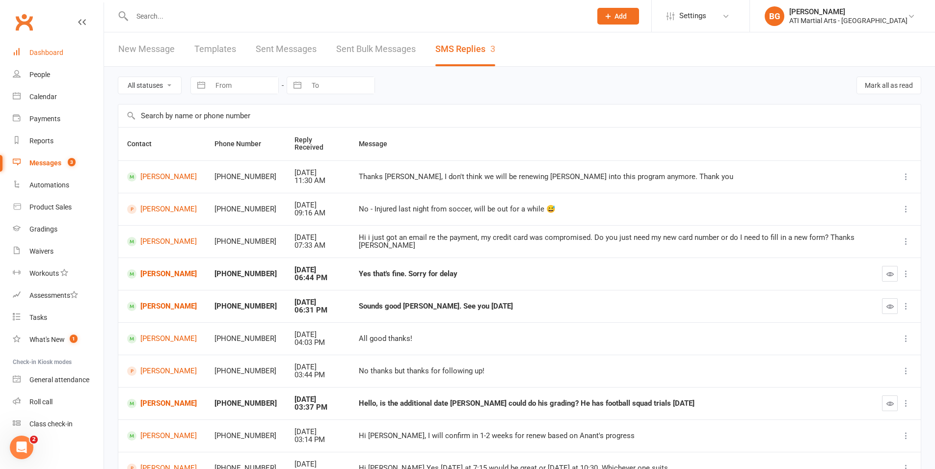
click at [28, 47] on link "Dashboard" at bounding box center [58, 53] width 91 height 22
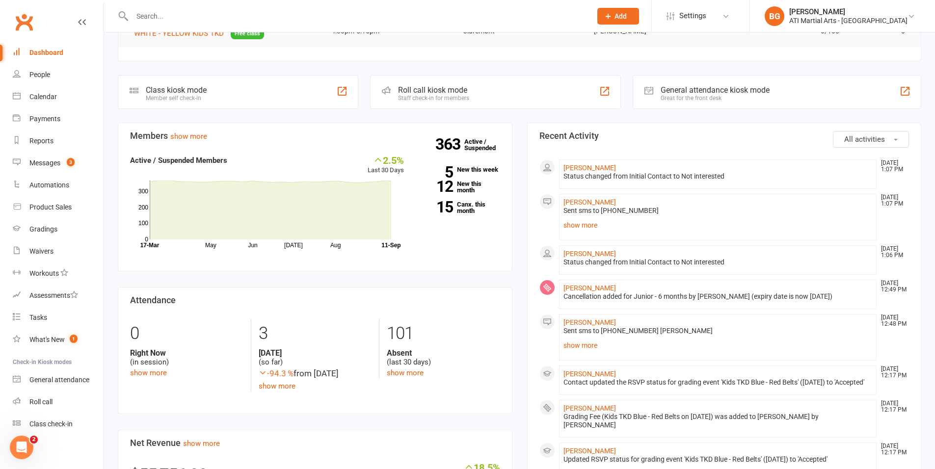
scroll to position [208, 0]
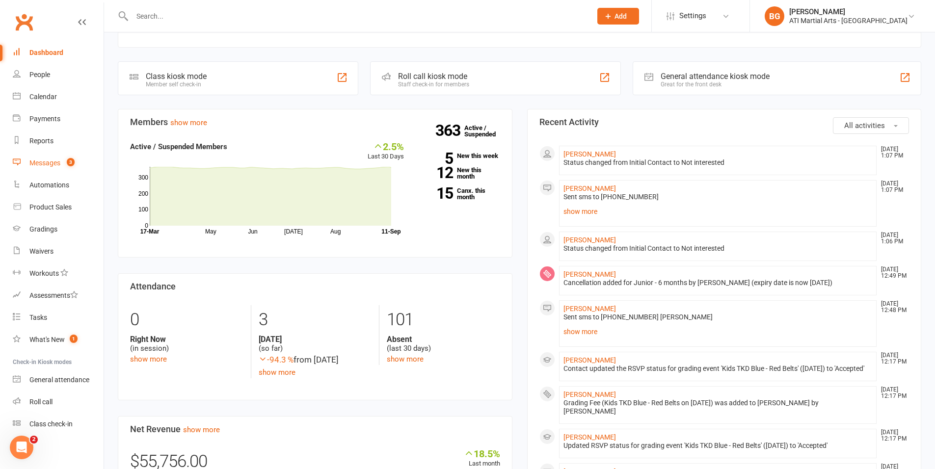
click at [61, 172] on link "Messages 3" at bounding box center [58, 163] width 91 height 22
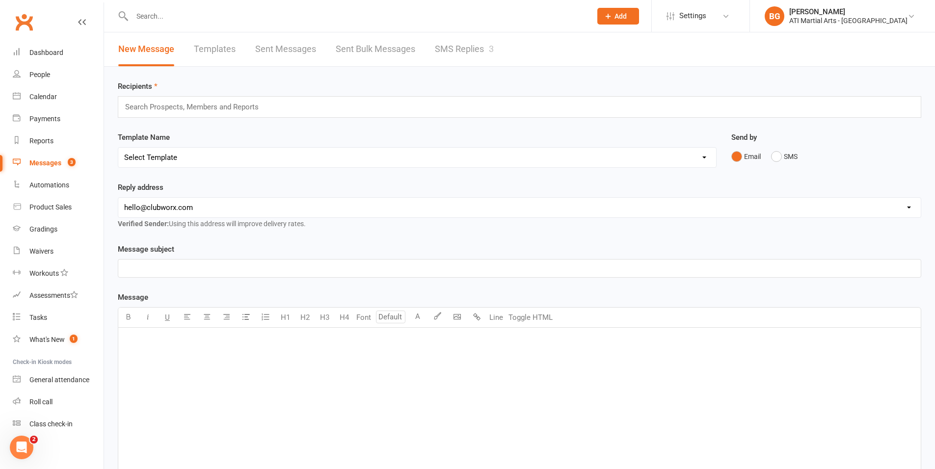
click at [455, 53] on link "SMS Replies 3" at bounding box center [464, 49] width 59 height 34
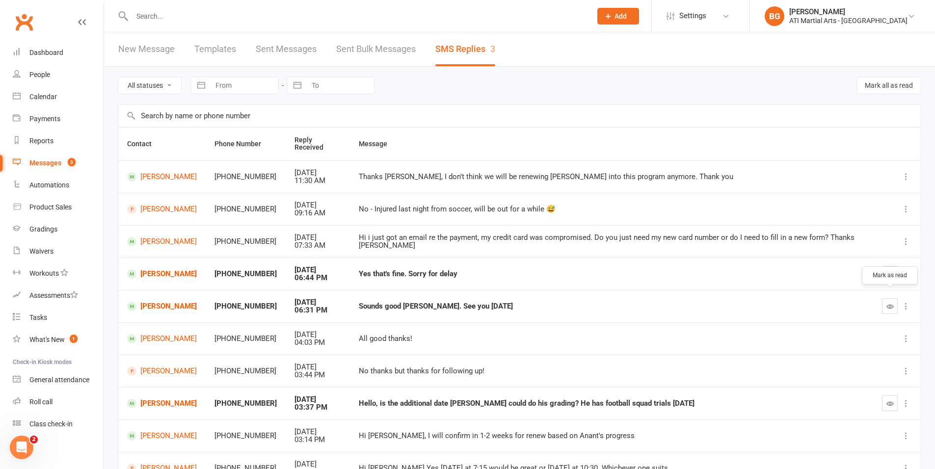
click at [894, 303] on icon "button" at bounding box center [890, 306] width 7 height 7
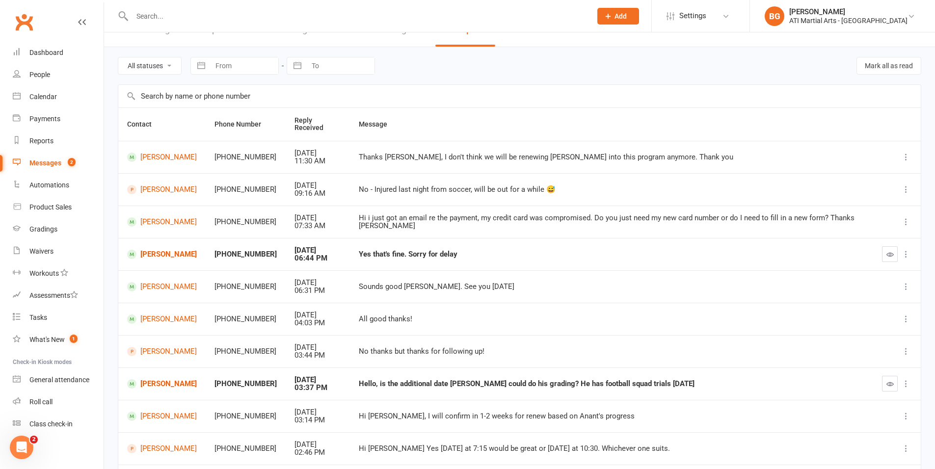
scroll to position [24, 0]
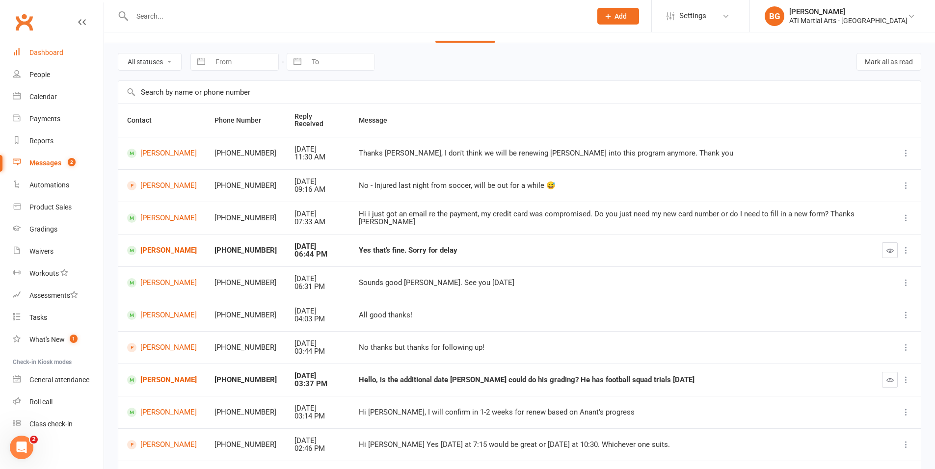
click at [43, 52] on div "Dashboard" at bounding box center [46, 53] width 34 height 8
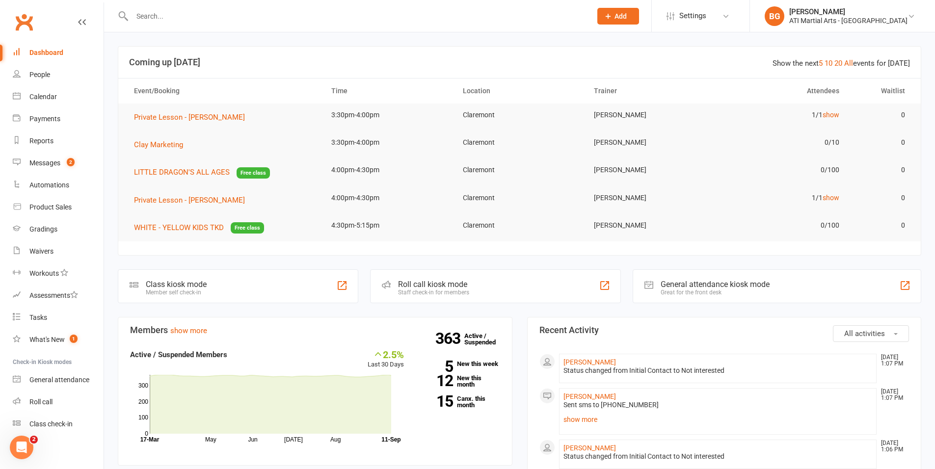
click at [265, 11] on input "text" at bounding box center [357, 16] width 456 height 14
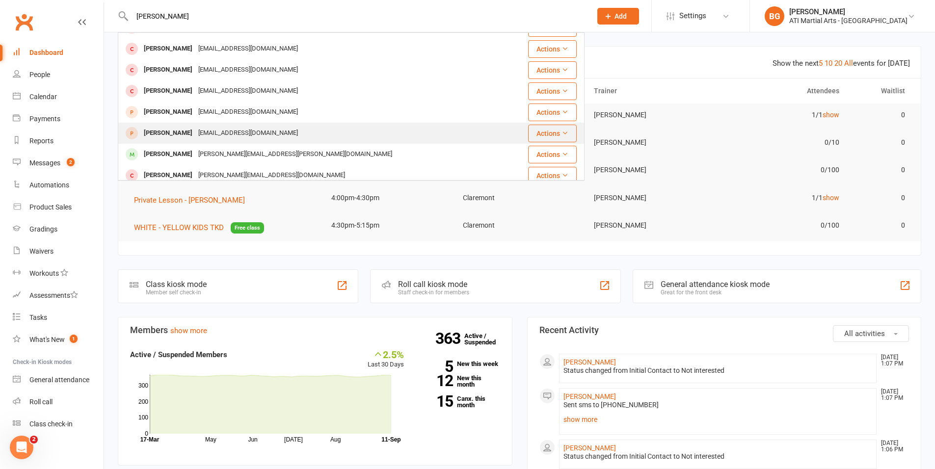
scroll to position [20, 0]
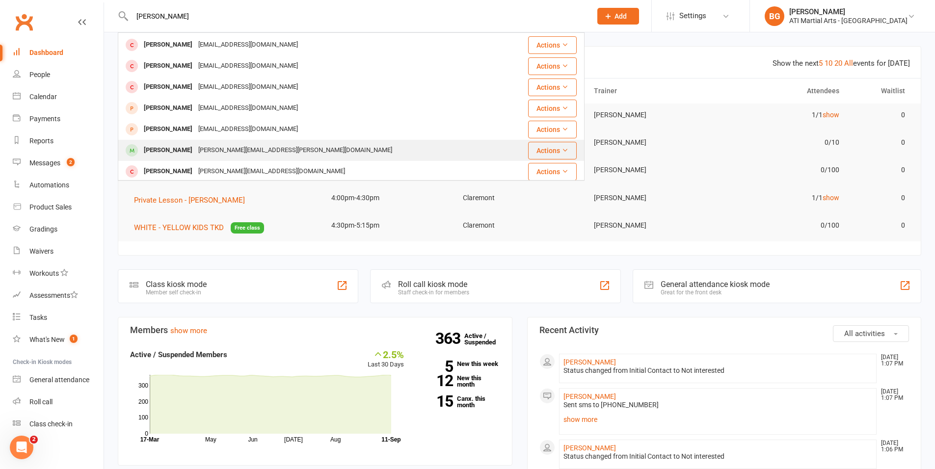
type input "zachary"
click at [226, 149] on div "[PERSON_NAME][EMAIL_ADDRESS][PERSON_NAME][DOMAIN_NAME]" at bounding box center [295, 150] width 200 height 14
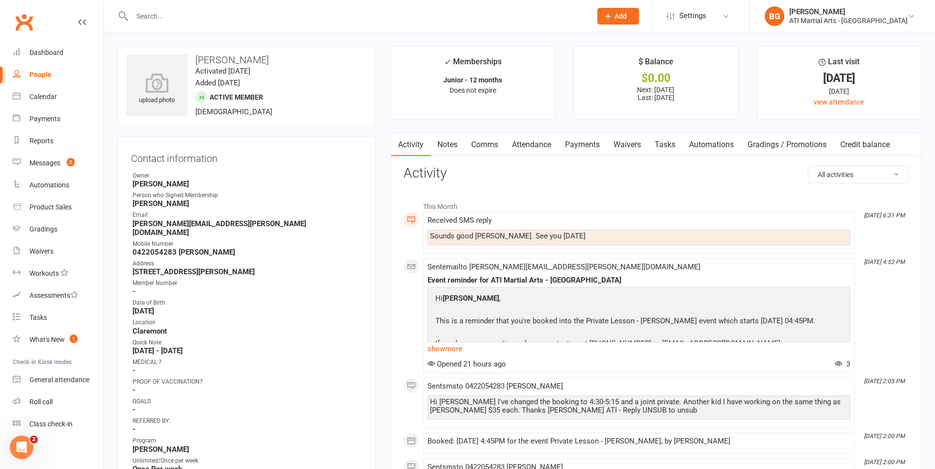
click at [532, 152] on link "Attendance" at bounding box center [531, 145] width 53 height 23
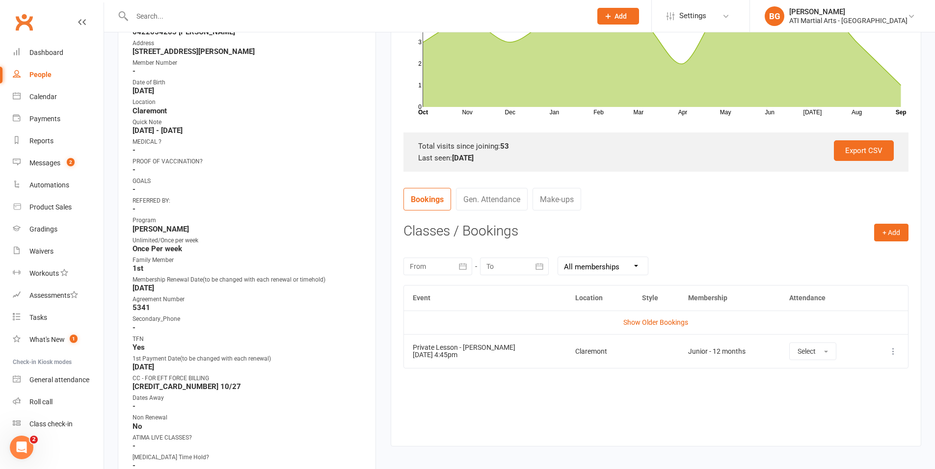
scroll to position [222, 0]
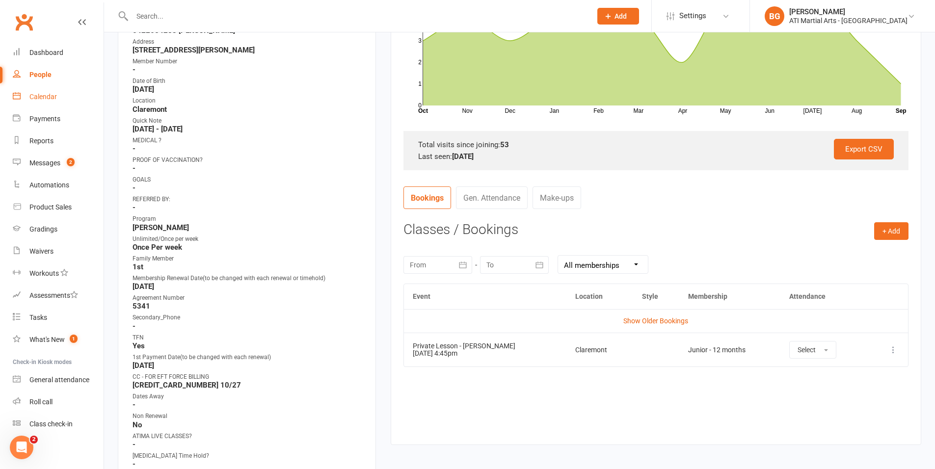
click at [55, 92] on link "Calendar" at bounding box center [58, 97] width 91 height 22
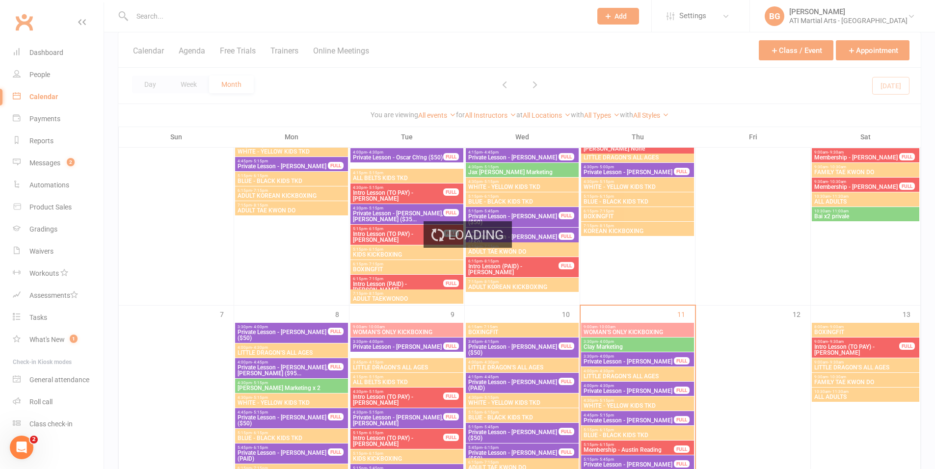
scroll to position [208, 0]
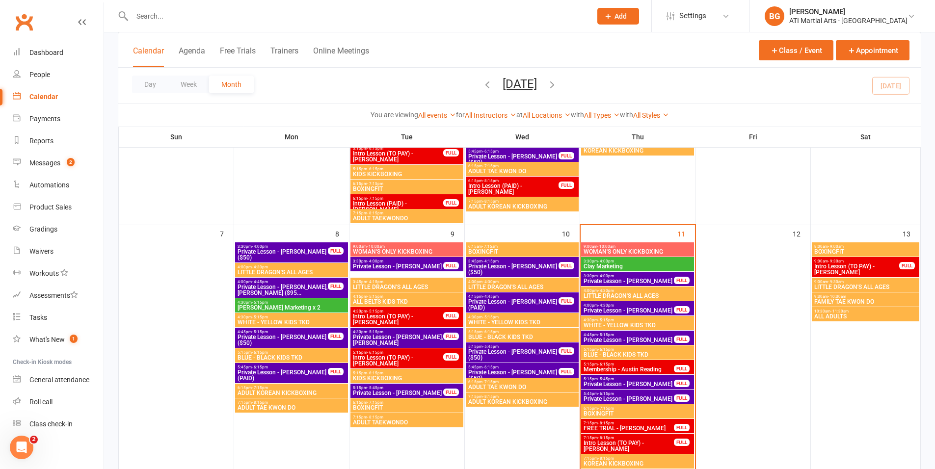
click at [645, 339] on span "Private Lesson - [PERSON_NAME]" at bounding box center [628, 340] width 91 height 6
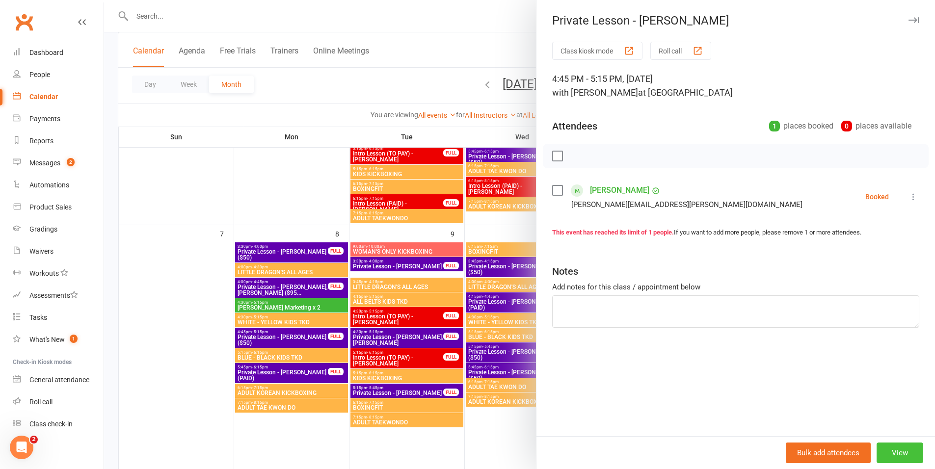
click at [896, 448] on button "View" at bounding box center [900, 453] width 47 height 21
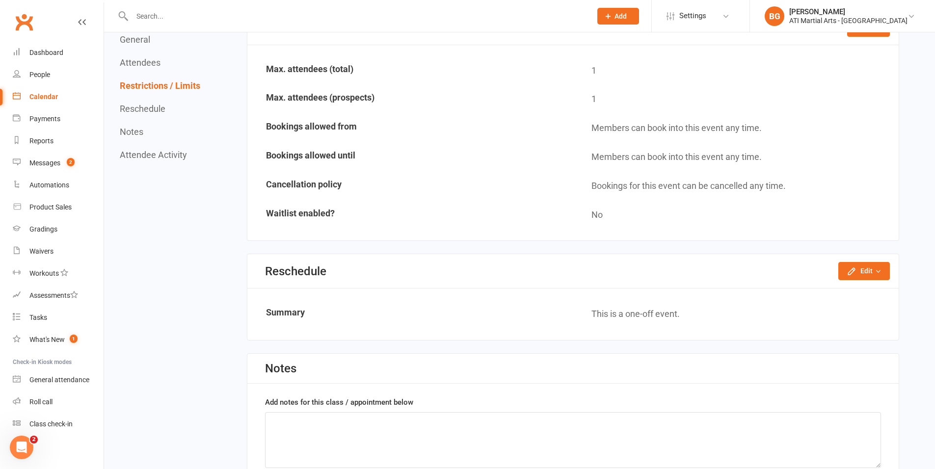
scroll to position [583, 0]
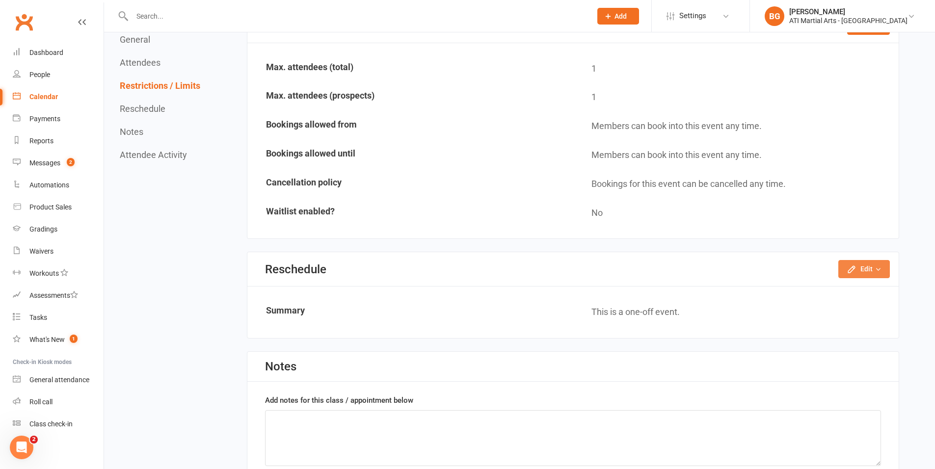
click at [857, 269] on icon "button" at bounding box center [852, 270] width 10 height 10
click at [851, 294] on link "Reschedule this event only" at bounding box center [838, 292] width 103 height 20
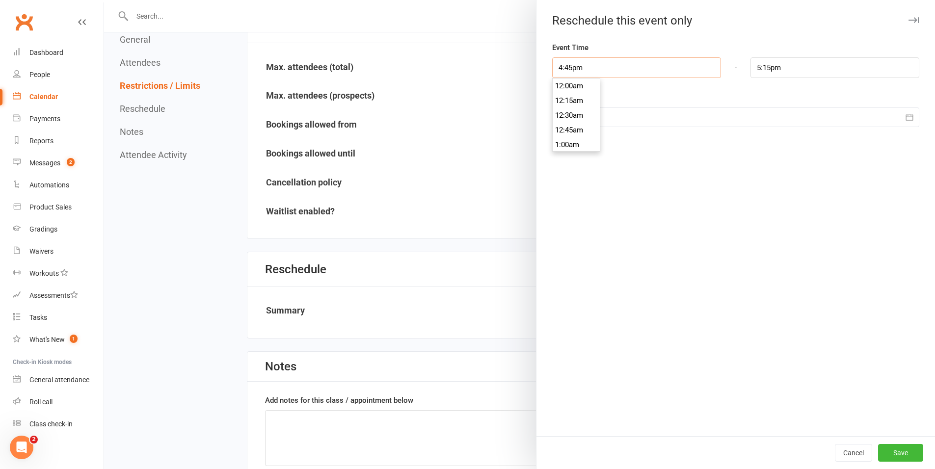
click at [574, 68] on input "4:45pm" at bounding box center [636, 67] width 169 height 21
type input "4:30pm"
drag, startPoint x: 575, startPoint y: 88, endPoint x: 580, endPoint y: 93, distance: 6.9
click at [577, 91] on li "4:30pm" at bounding box center [576, 86] width 47 height 15
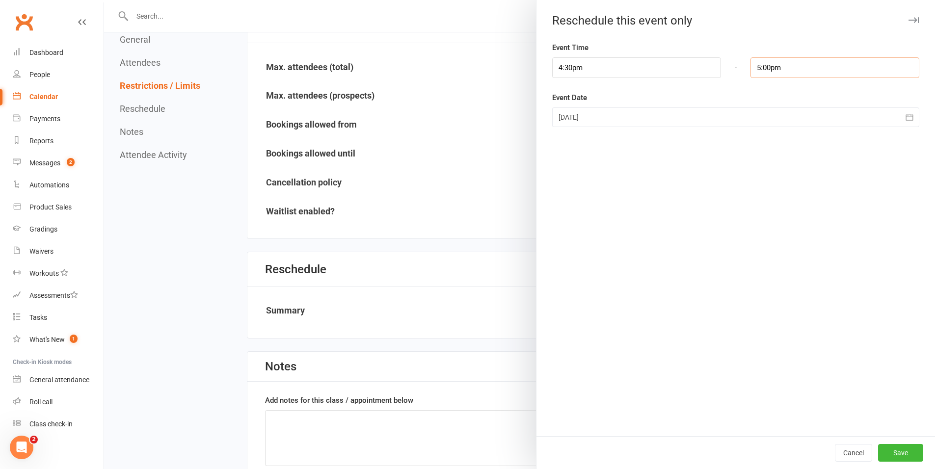
click at [762, 68] on input "5:00pm" at bounding box center [835, 67] width 169 height 21
type input "5:15pm"
click at [767, 115] on li "5:15pm" at bounding box center [774, 115] width 47 height 15
click at [903, 455] on button "Save" at bounding box center [900, 453] width 45 height 18
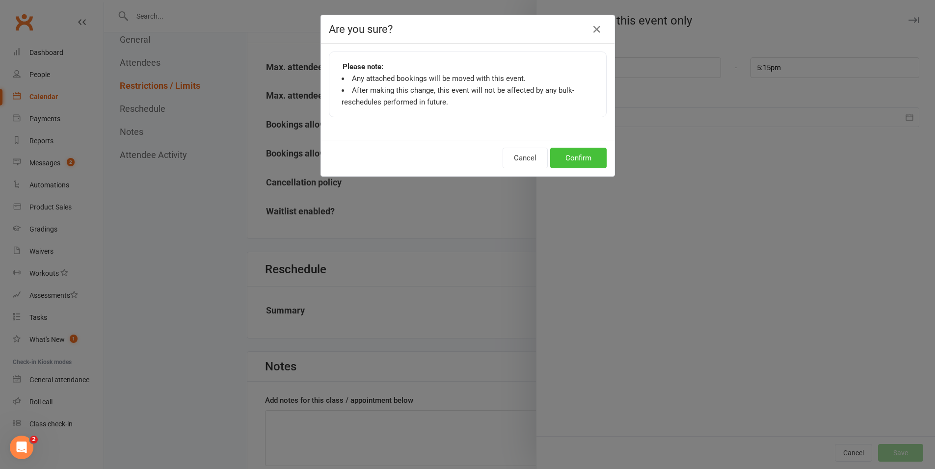
click at [581, 156] on button "Confirm" at bounding box center [578, 158] width 56 height 21
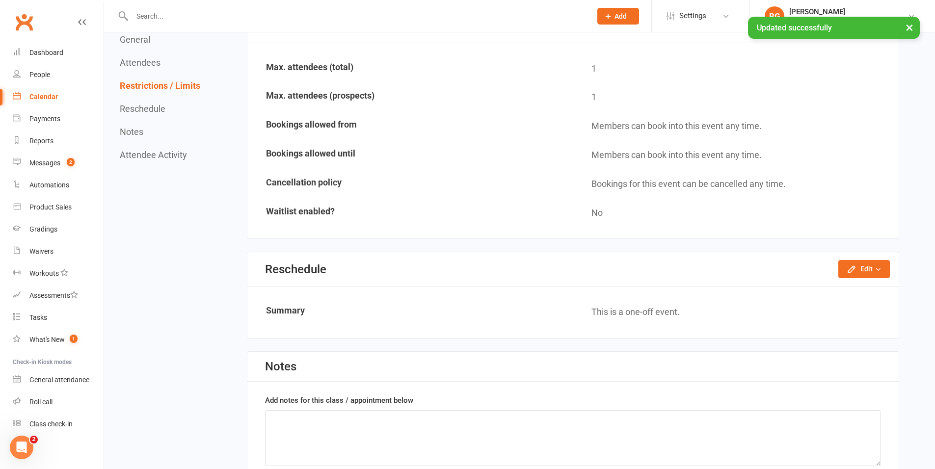
click at [230, 17] on div "× Updated successfully" at bounding box center [461, 17] width 923 height 0
drag, startPoint x: 218, startPoint y: 13, endPoint x: 228, endPoint y: 0, distance: 15.4
click at [218, 13] on input "text" at bounding box center [357, 16] width 456 height 14
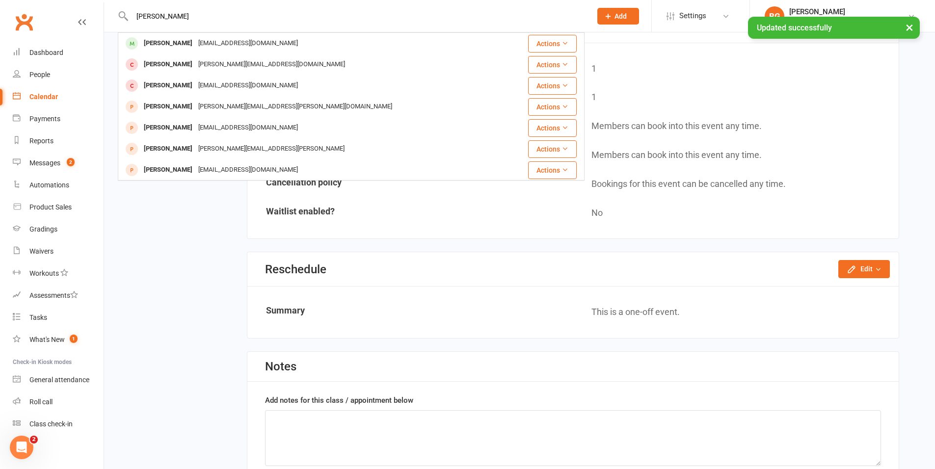
type input "samson reid"
click at [201, 17] on div "× Updated successfully" at bounding box center [461, 17] width 923 height 0
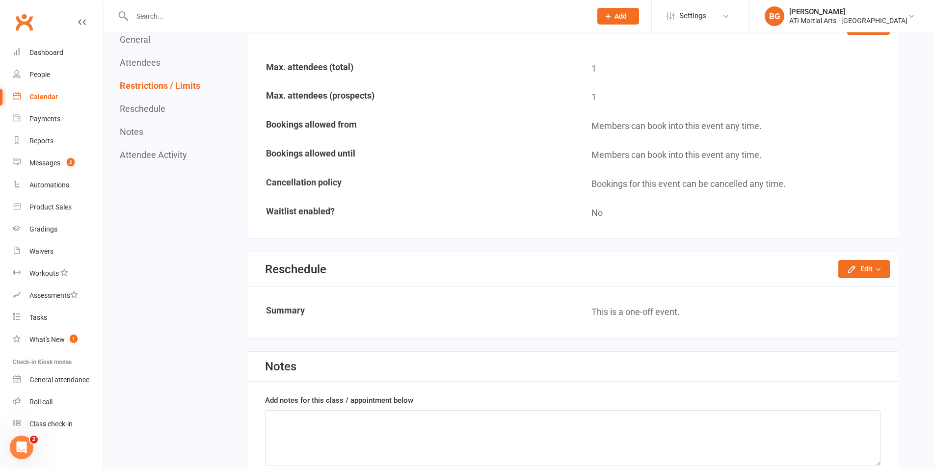
click at [178, 16] on input "text" at bounding box center [357, 16] width 456 height 14
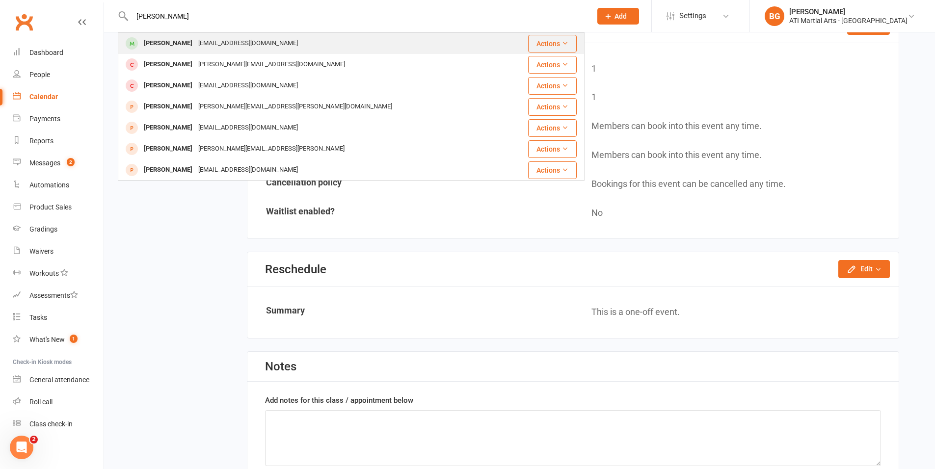
type input "samson reid"
click at [195, 45] on div "[EMAIL_ADDRESS][DOMAIN_NAME]" at bounding box center [248, 43] width 106 height 14
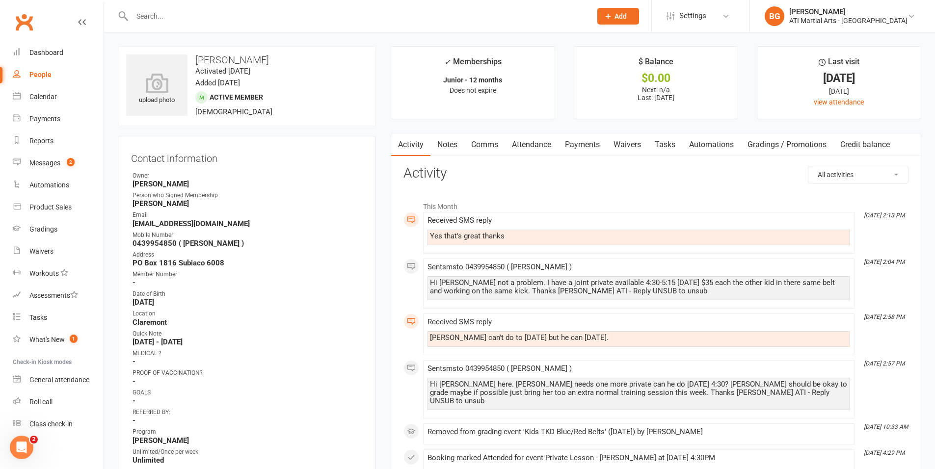
click at [526, 147] on link "Attendance" at bounding box center [531, 145] width 53 height 23
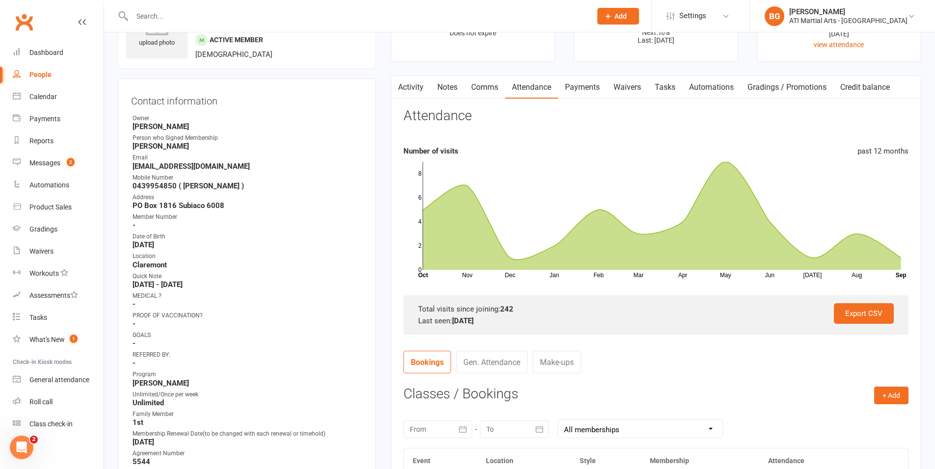
scroll to position [61, 0]
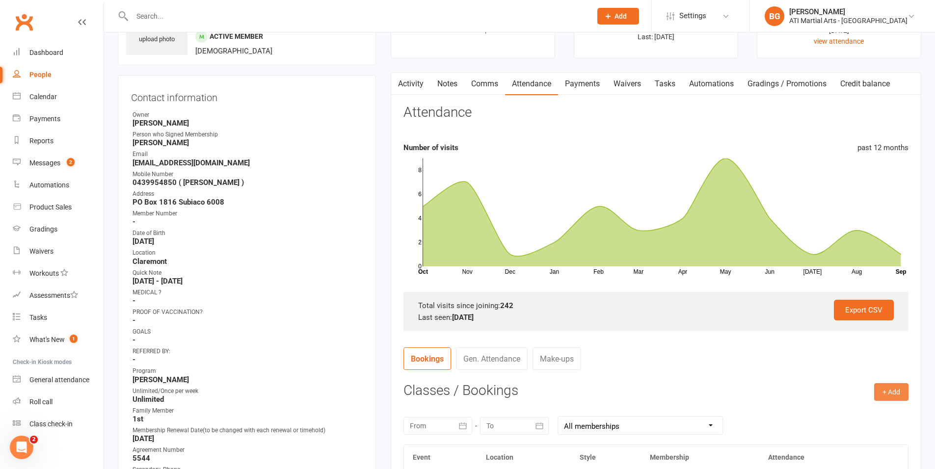
click at [901, 394] on button "+ Add" at bounding box center [891, 392] width 34 height 18
click at [896, 431] on link "Add Appointment" at bounding box center [859, 434] width 97 height 20
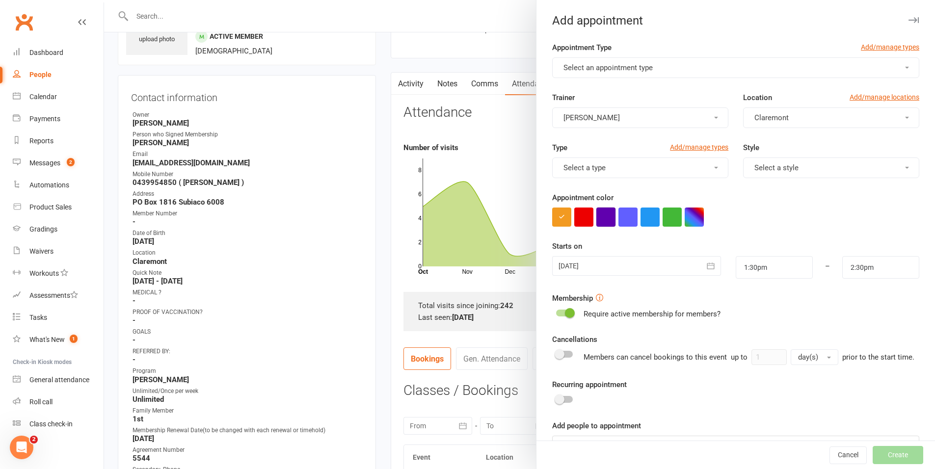
click at [597, 219] on button "button" at bounding box center [606, 217] width 19 height 19
click at [576, 57] on button "Select an appointment type" at bounding box center [735, 67] width 367 height 21
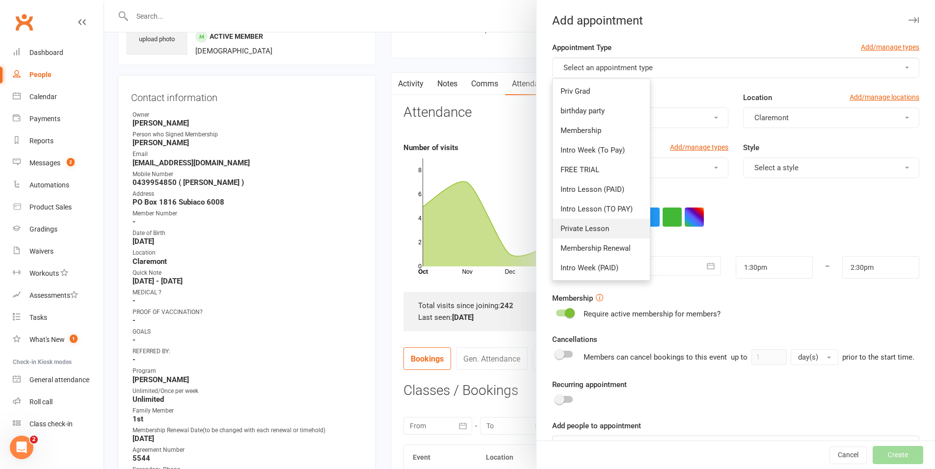
click at [577, 234] on link "Private Lesson" at bounding box center [601, 229] width 97 height 20
type input "2:00pm"
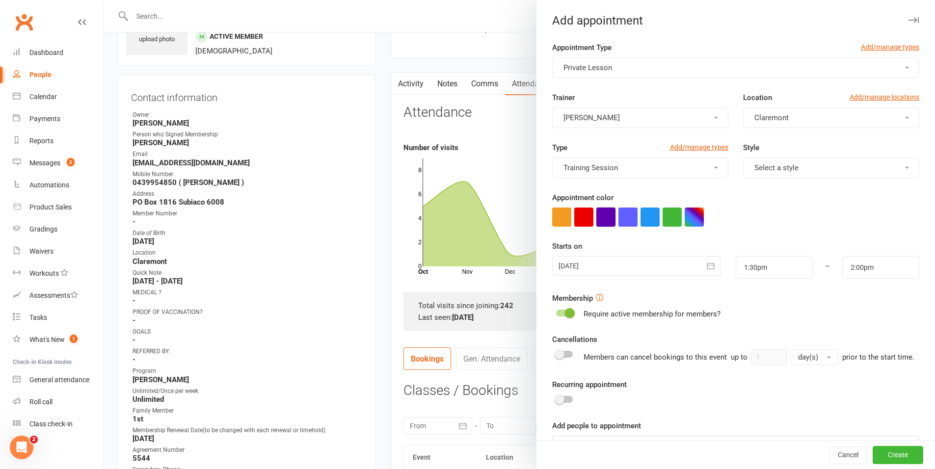
click at [606, 223] on button "button" at bounding box center [606, 217] width 19 height 19
click at [741, 272] on input "1:30pm" at bounding box center [774, 267] width 77 height 23
type input "4:30pm"
click at [749, 325] on li "4:30pm" at bounding box center [759, 327] width 47 height 15
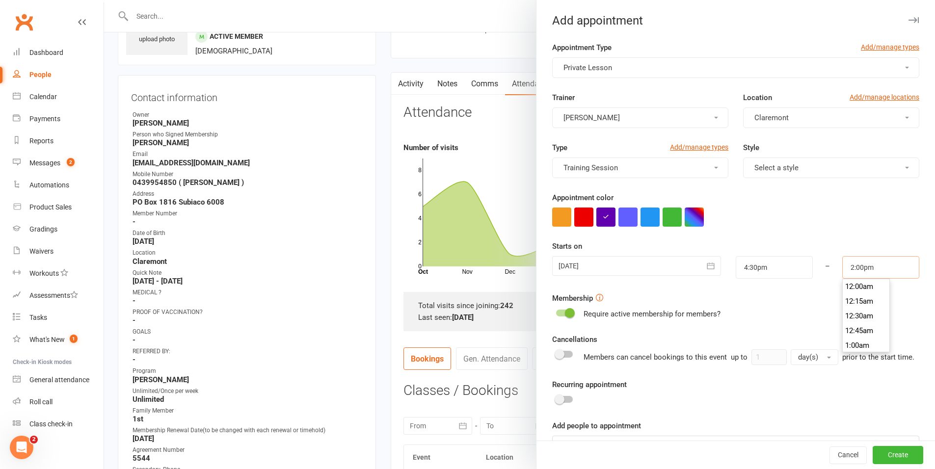
click at [856, 266] on input "2:00pm" at bounding box center [880, 267] width 77 height 23
type input "5:15pm"
click at [844, 292] on li "5:15pm" at bounding box center [866, 286] width 47 height 15
click at [873, 453] on button "Create" at bounding box center [898, 456] width 51 height 18
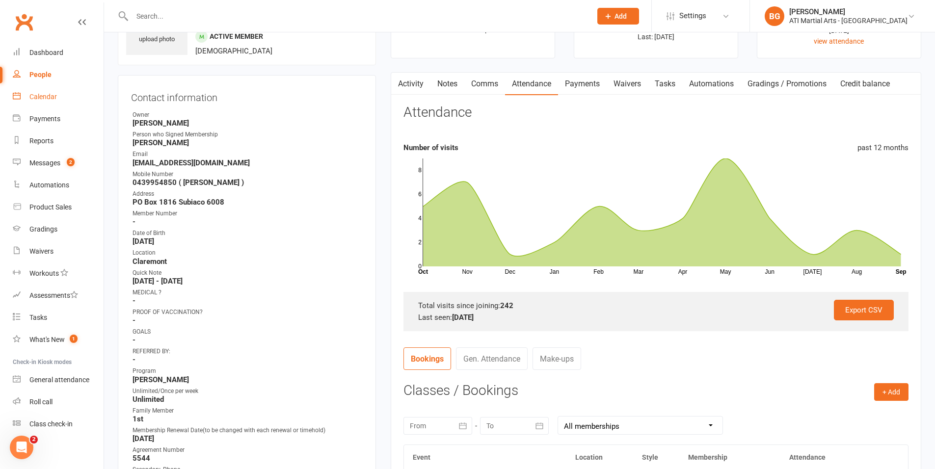
click at [59, 91] on link "Calendar" at bounding box center [58, 97] width 91 height 22
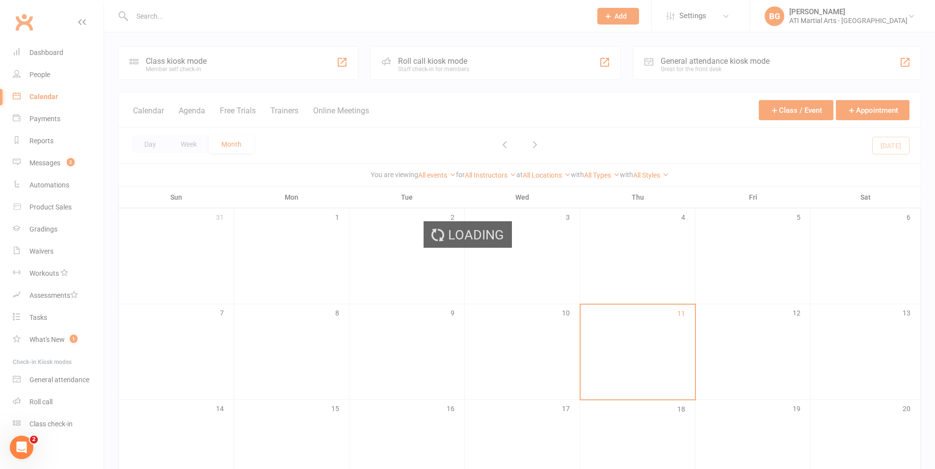
click at [165, 14] on div "Loading" at bounding box center [467, 234] width 935 height 469
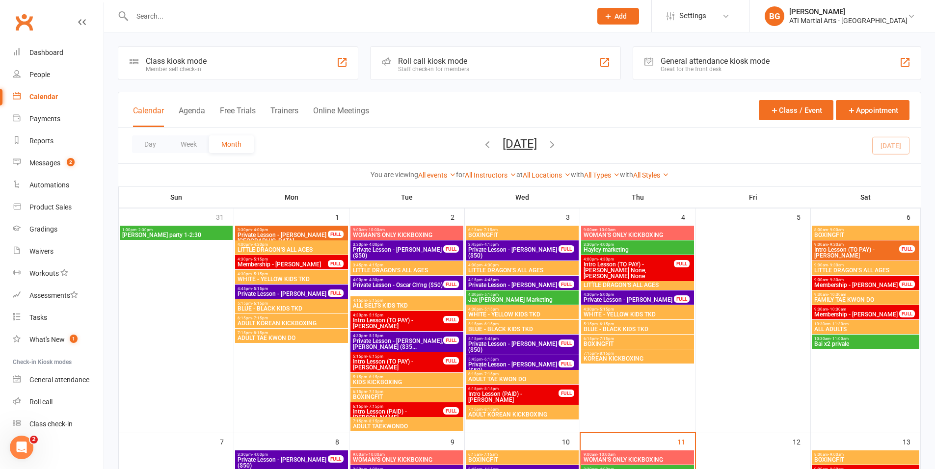
click at [153, 18] on input "text" at bounding box center [357, 16] width 456 height 14
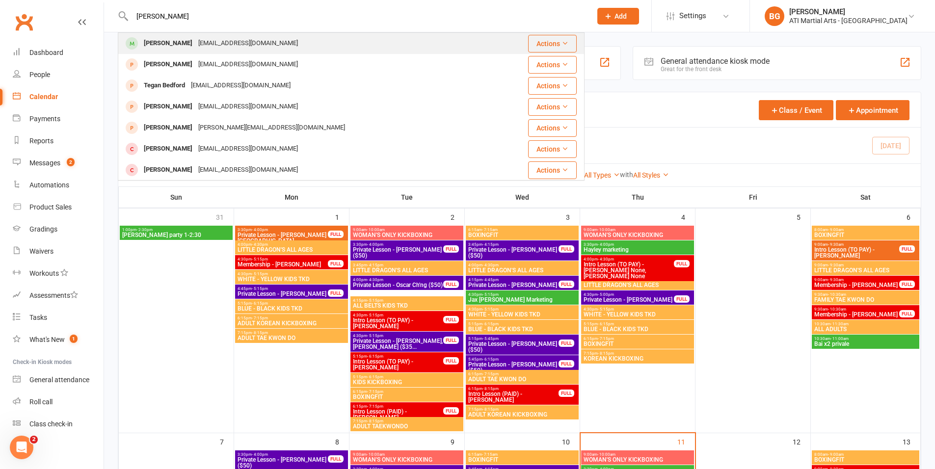
type input "teo radford"
click at [160, 40] on div "[PERSON_NAME]" at bounding box center [168, 43] width 54 height 14
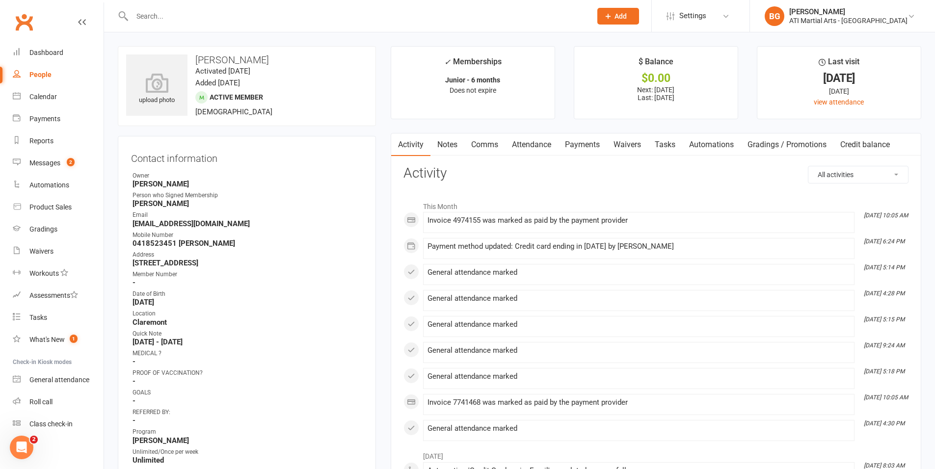
click at [489, 153] on link "Comms" at bounding box center [484, 145] width 41 height 23
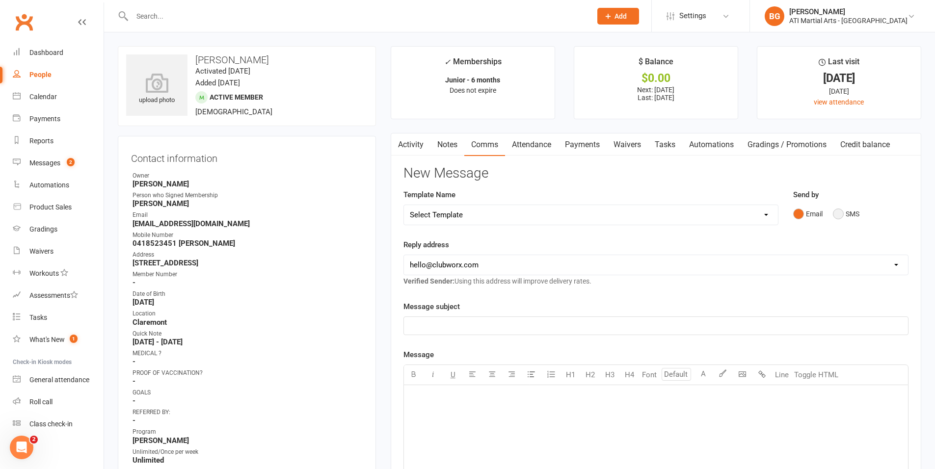
click at [837, 217] on button "SMS" at bounding box center [846, 214] width 27 height 19
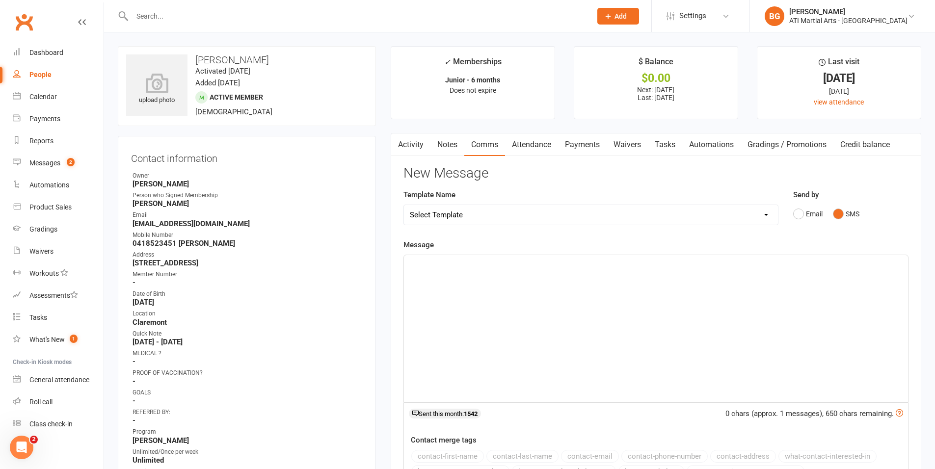
click at [849, 355] on div "﻿" at bounding box center [656, 328] width 504 height 147
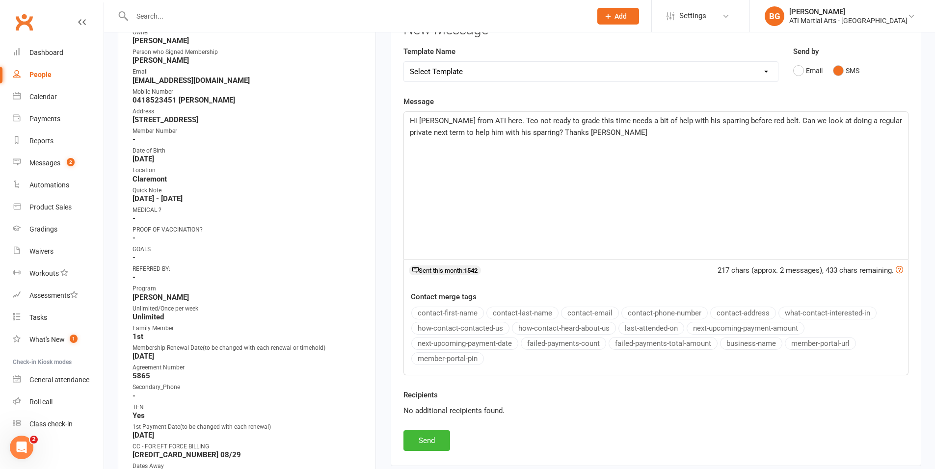
scroll to position [177, 0]
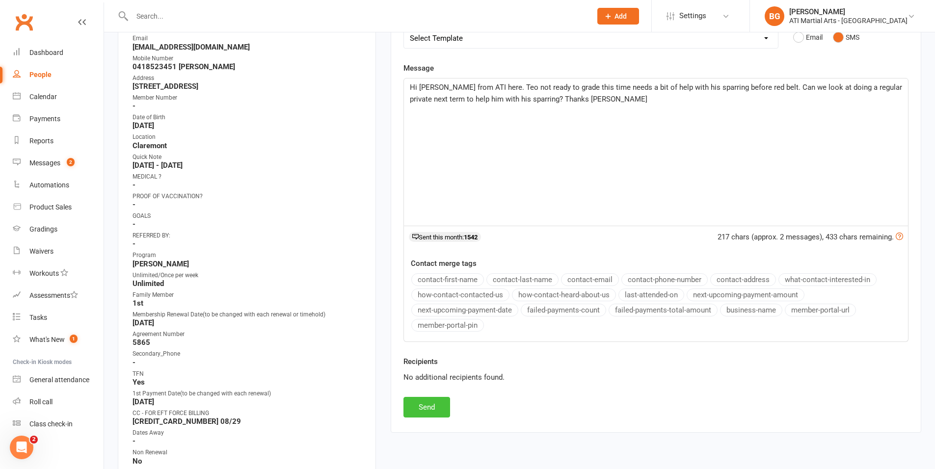
click at [408, 413] on button "Send" at bounding box center [427, 407] width 47 height 21
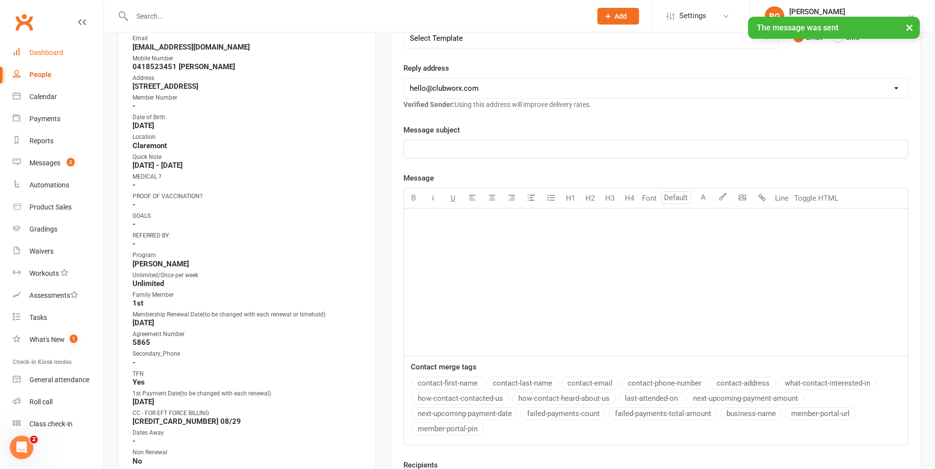
click at [37, 51] on div "Dashboard" at bounding box center [46, 53] width 34 height 8
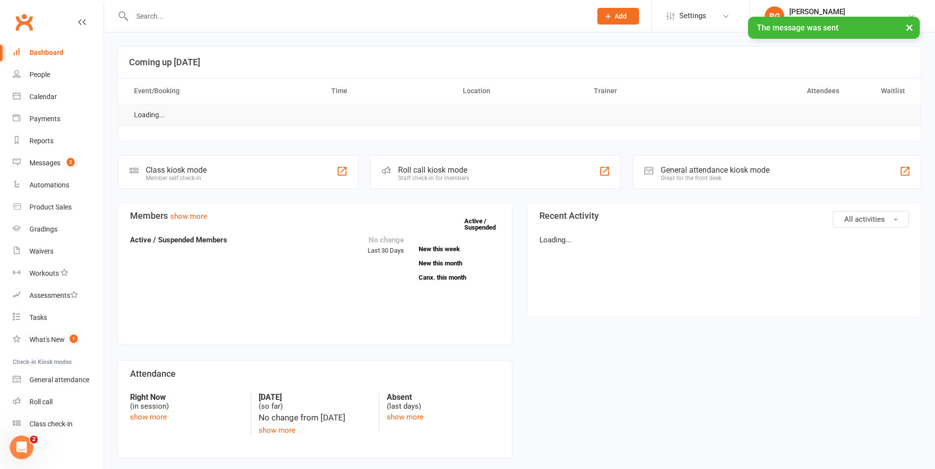
click at [150, 14] on input "text" at bounding box center [357, 16] width 456 height 14
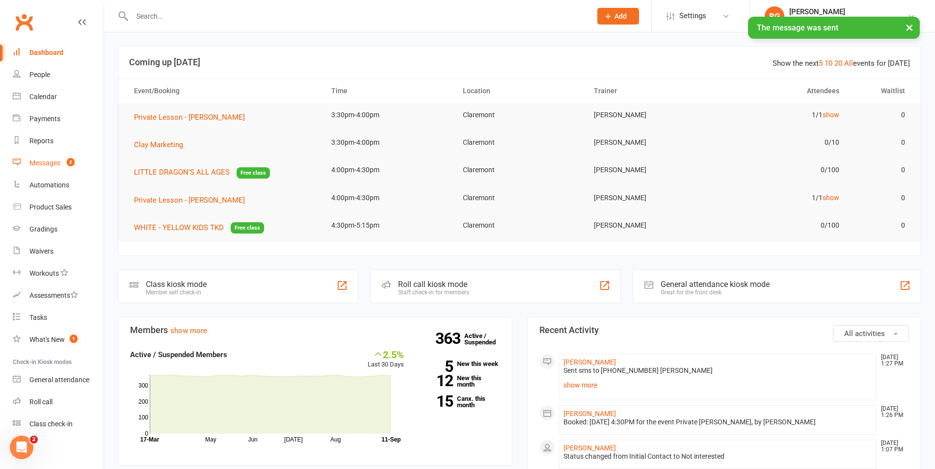
click at [54, 162] on div "Messages" at bounding box center [44, 163] width 31 height 8
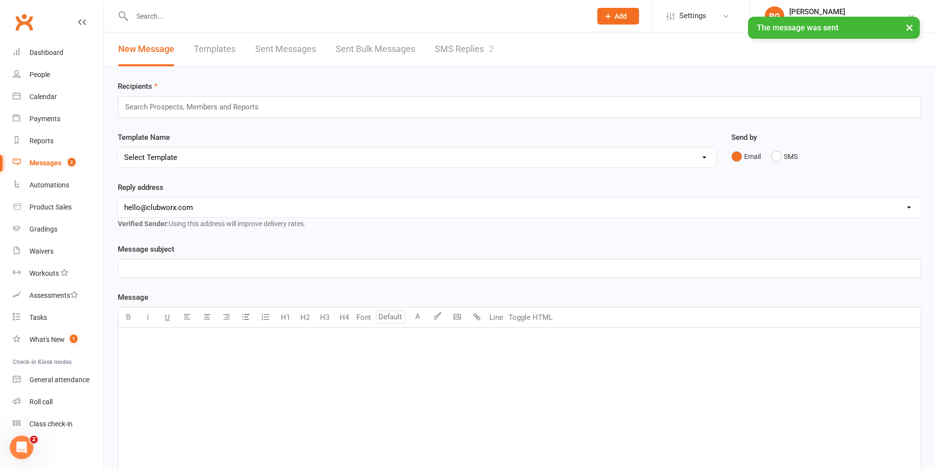
click at [472, 66] on link "SMS Replies 2" at bounding box center [464, 49] width 59 height 34
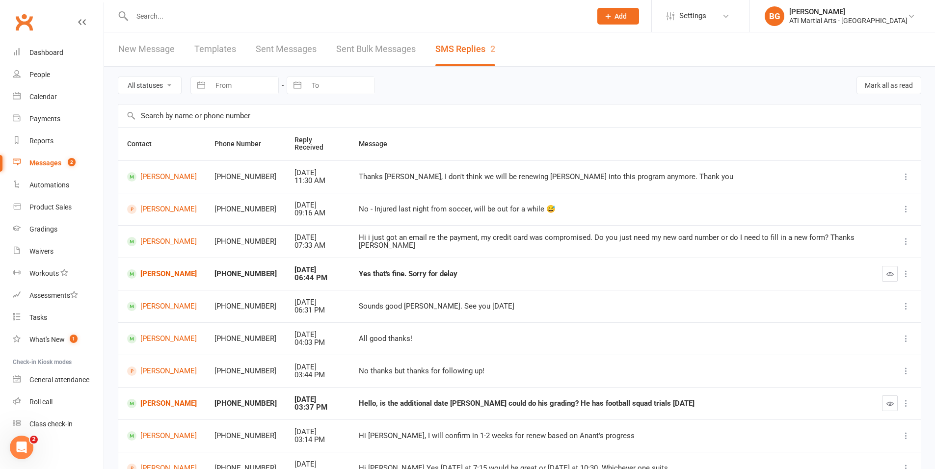
click at [164, 19] on input "text" at bounding box center [357, 16] width 456 height 14
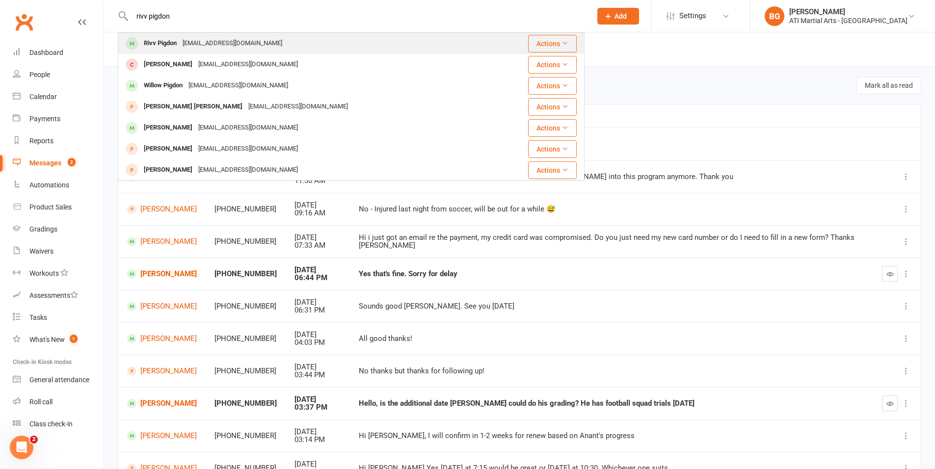
type input "rivv pigdon"
click at [199, 45] on div "taraw308@gmail.com" at bounding box center [233, 43] width 106 height 14
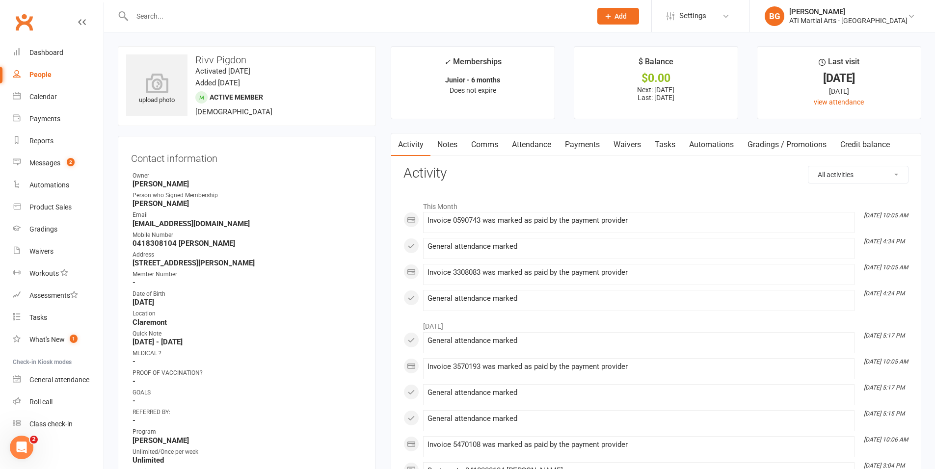
click at [499, 146] on link "Comms" at bounding box center [484, 145] width 41 height 23
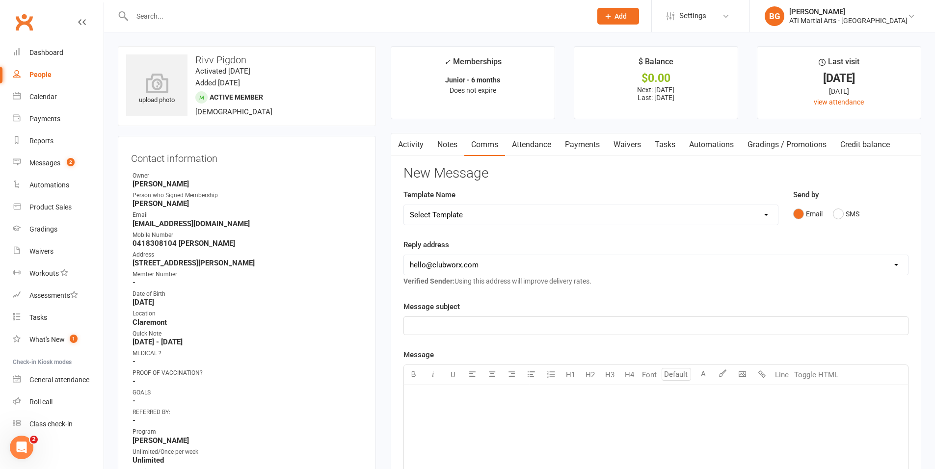
click at [843, 223] on div "Send by Email SMS" at bounding box center [851, 213] width 130 height 48
click at [843, 218] on button "SMS" at bounding box center [846, 214] width 27 height 19
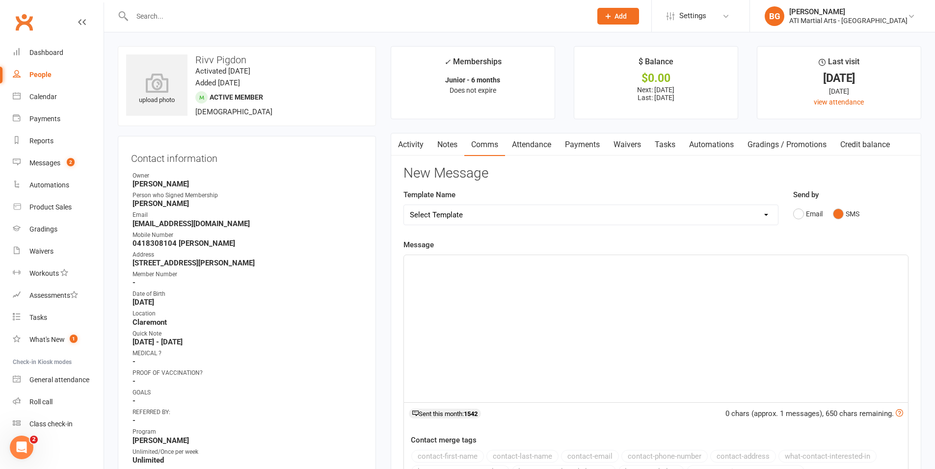
click at [838, 275] on div "﻿" at bounding box center [656, 328] width 504 height 147
click at [538, 151] on link "Attendance" at bounding box center [531, 145] width 53 height 23
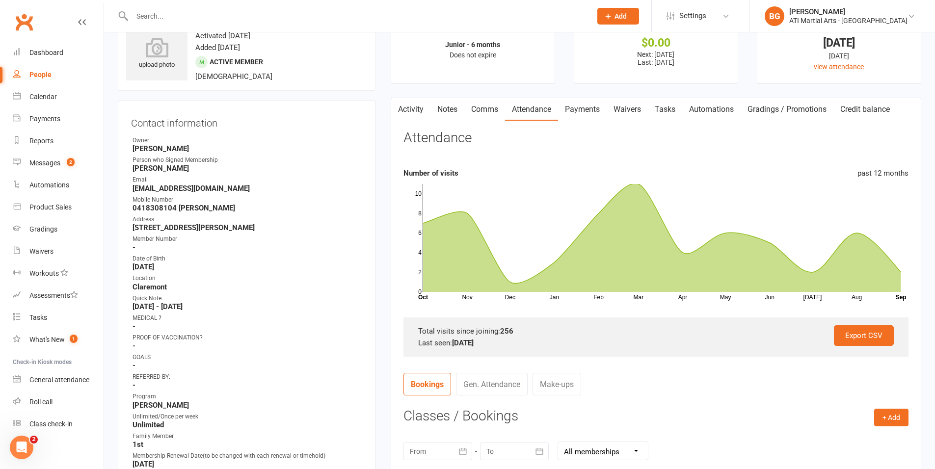
scroll to position [102, 0]
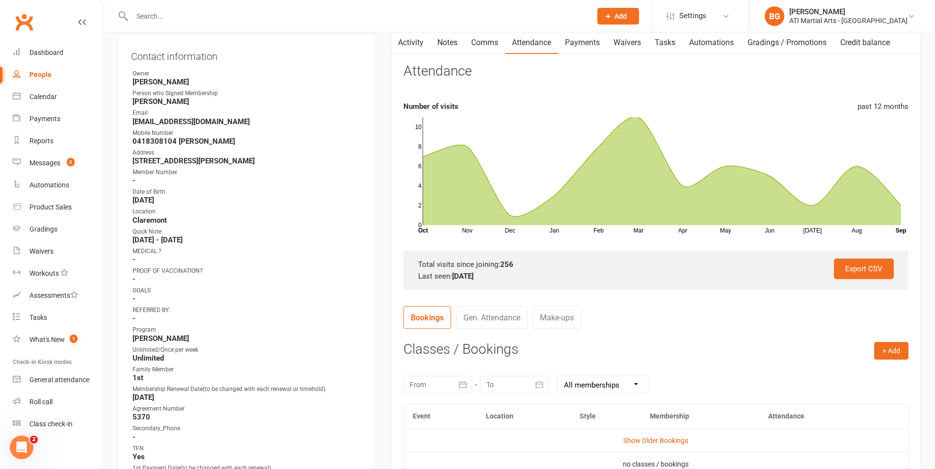
click at [500, 311] on link "Gen. Attendance" at bounding box center [492, 317] width 72 height 23
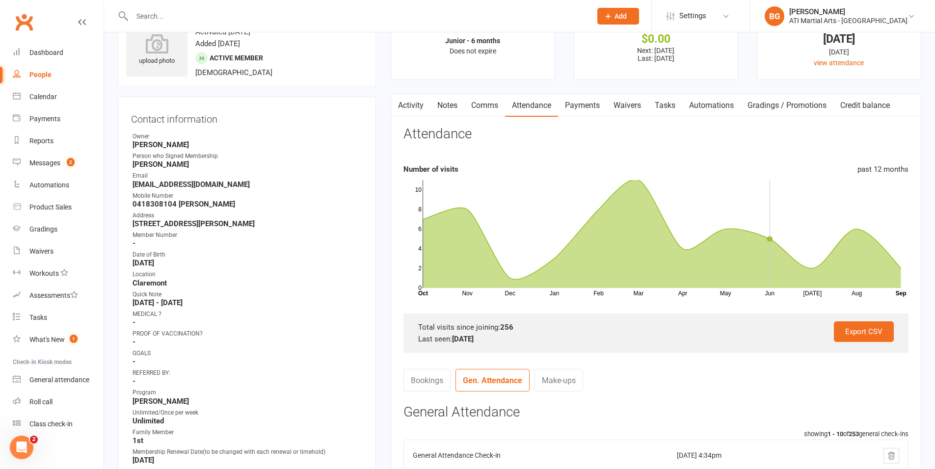
scroll to position [33, 0]
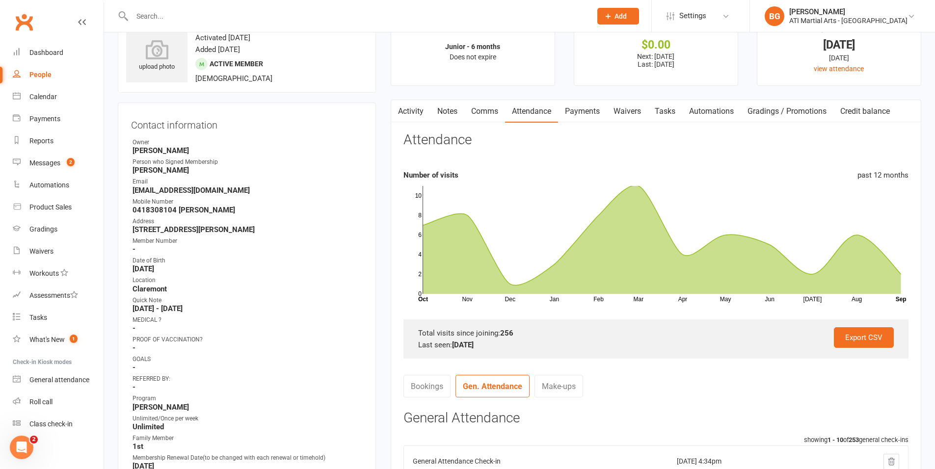
click at [411, 112] on link "Activity" at bounding box center [410, 111] width 39 height 23
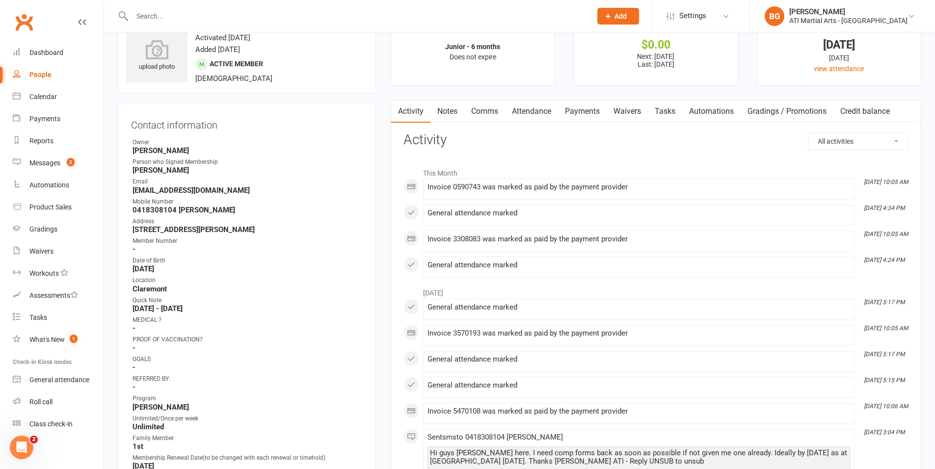
click at [477, 107] on link "Comms" at bounding box center [484, 111] width 41 height 23
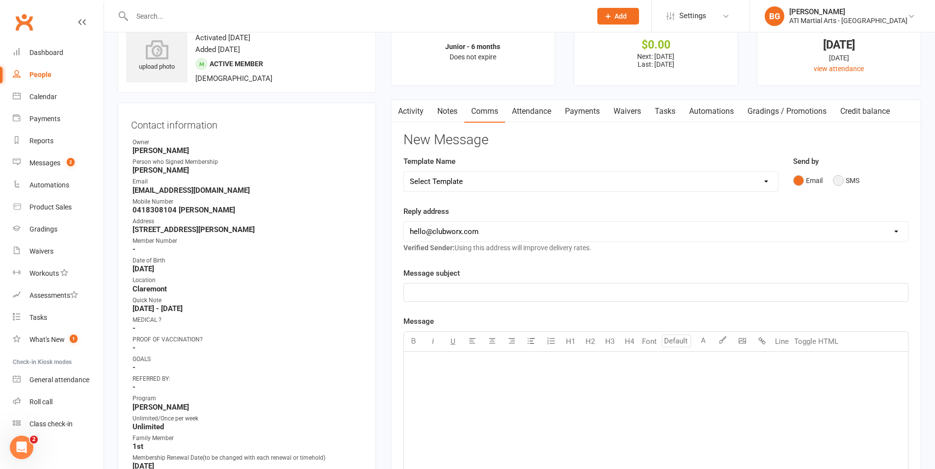
click at [841, 181] on button "SMS" at bounding box center [846, 180] width 27 height 19
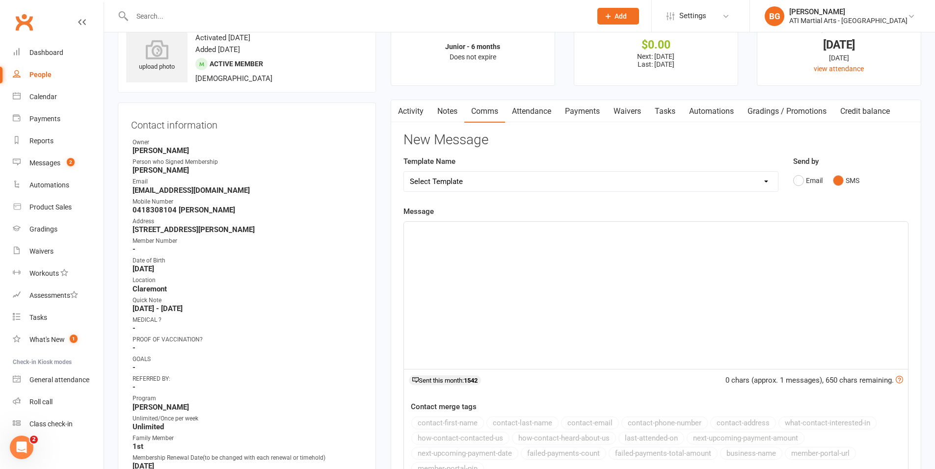
click at [862, 278] on div "﻿" at bounding box center [656, 295] width 504 height 147
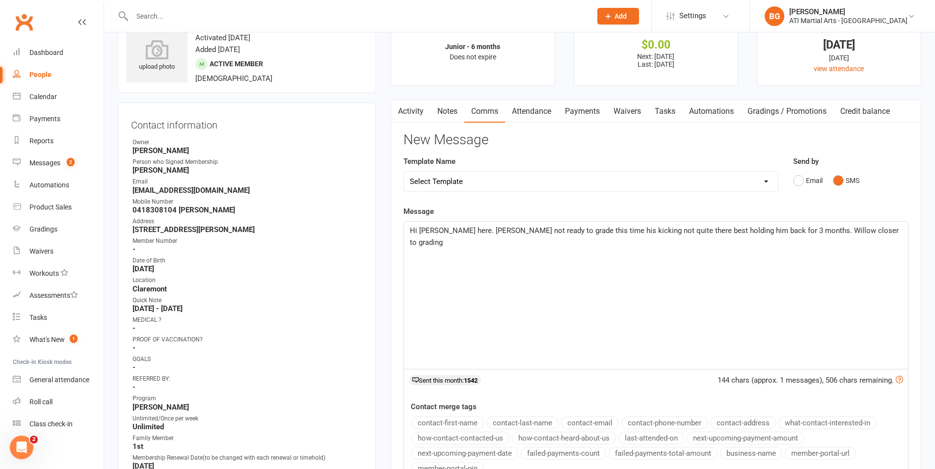
click at [239, 9] on input "text" at bounding box center [357, 16] width 456 height 14
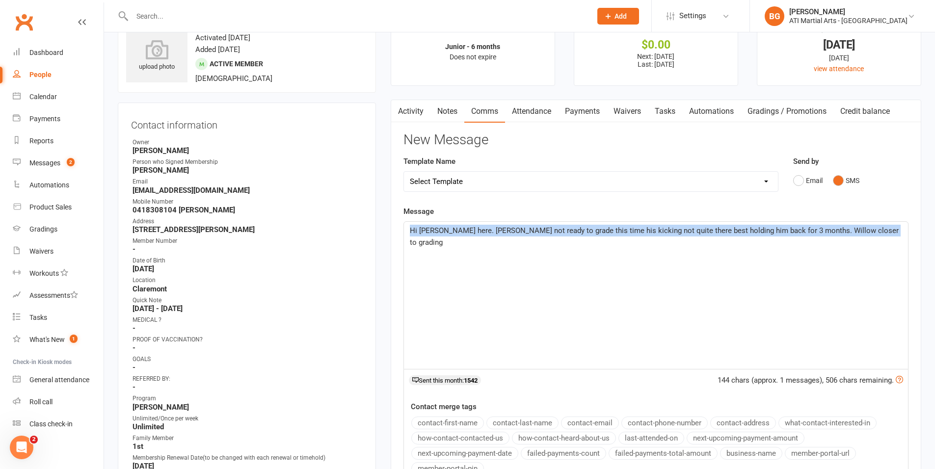
drag, startPoint x: 897, startPoint y: 234, endPoint x: 9, endPoint y: 174, distance: 889.7
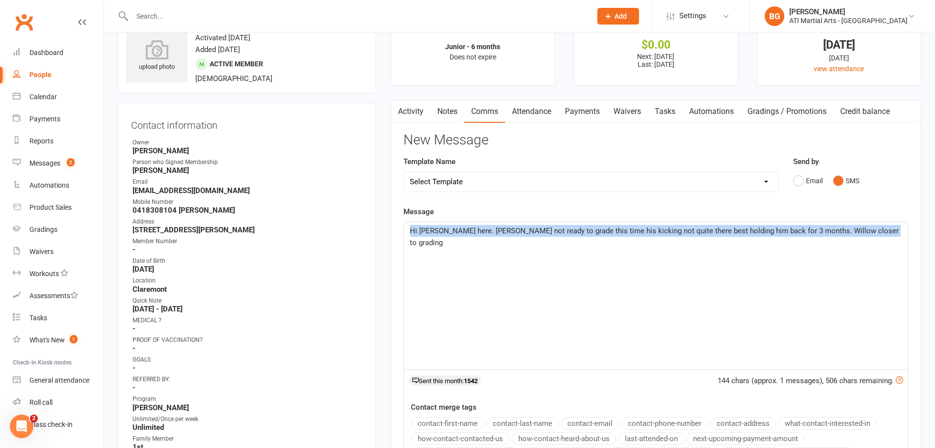
copy span "Hi Tara Brandon here. Rivv not ready to grade this time his kicking not quite t…"
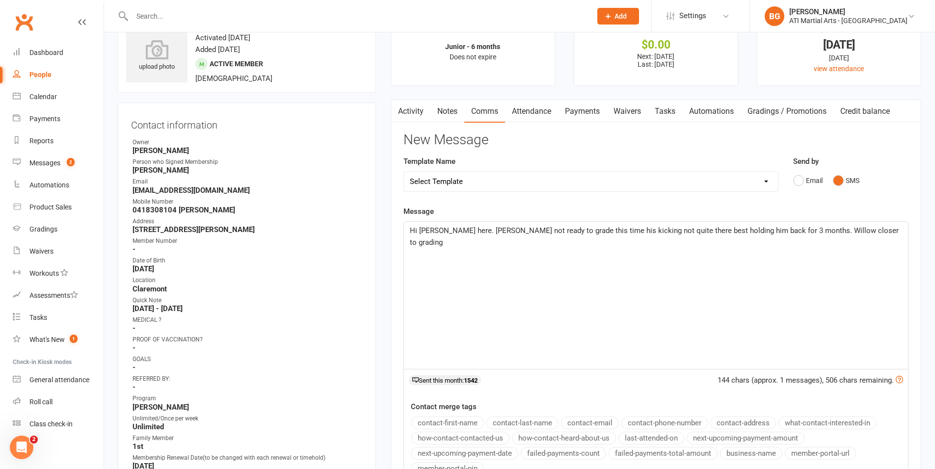
click at [149, 15] on input "text" at bounding box center [357, 16] width 456 height 14
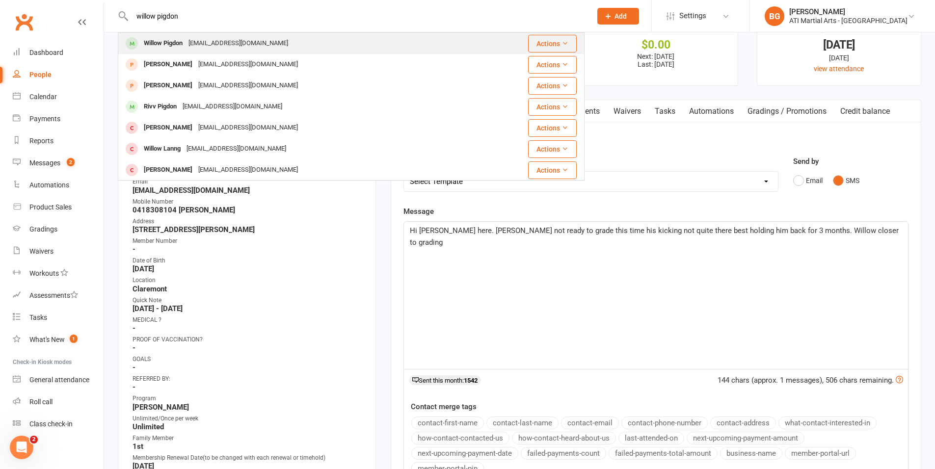
type input "willow pigdon"
click at [145, 47] on div "Willow Pigdon" at bounding box center [163, 43] width 45 height 14
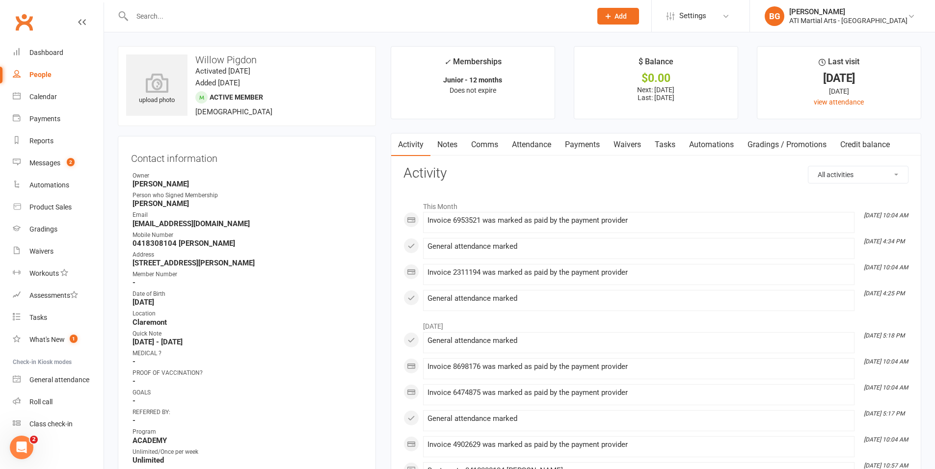
click at [528, 146] on link "Attendance" at bounding box center [531, 145] width 53 height 23
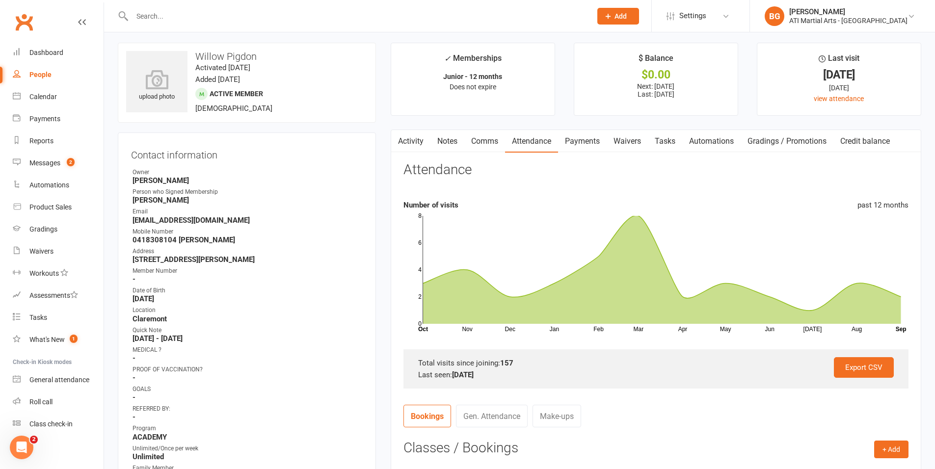
scroll to position [4, 0]
click at [492, 420] on link "Gen. Attendance" at bounding box center [492, 416] width 72 height 23
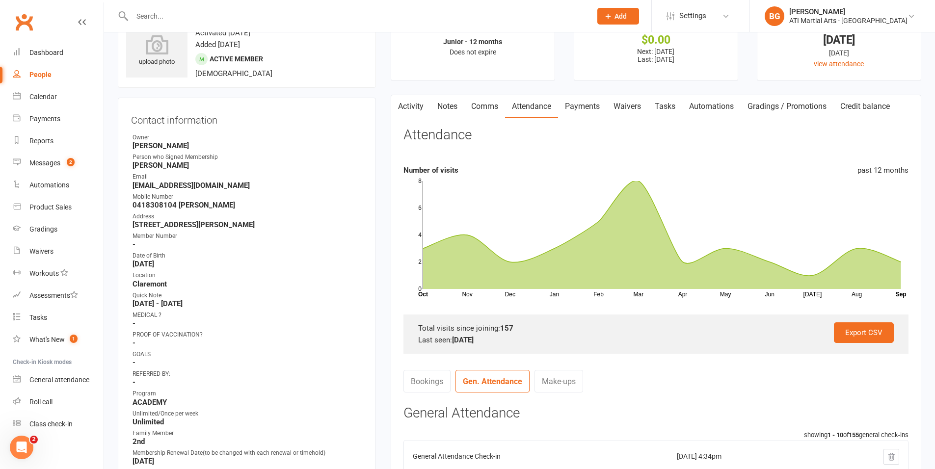
scroll to position [149, 0]
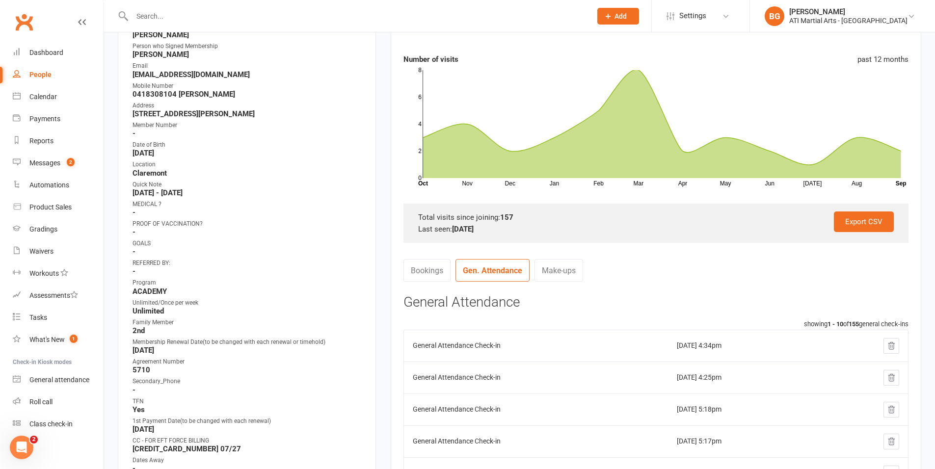
click at [179, 22] on input "text" at bounding box center [357, 16] width 456 height 14
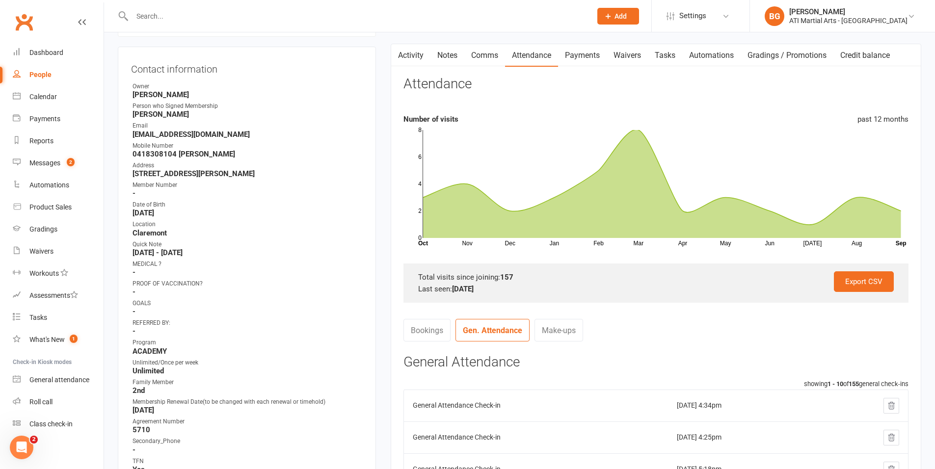
scroll to position [0, 0]
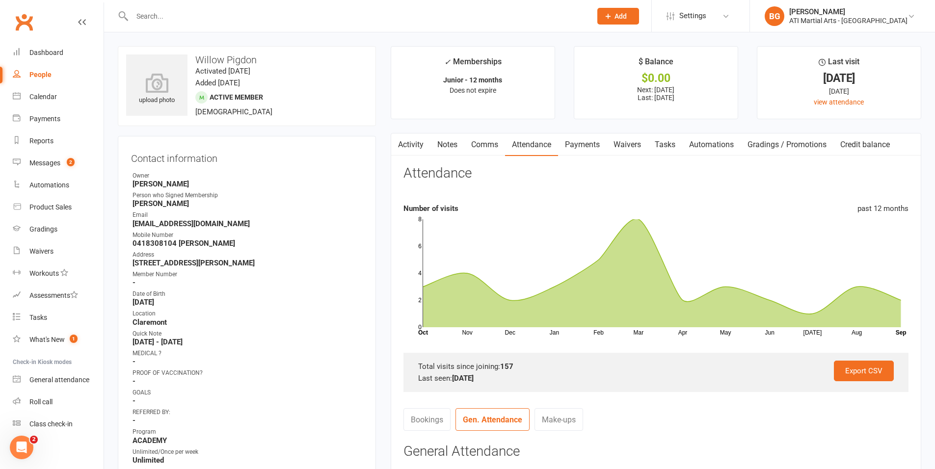
click at [501, 148] on link "Comms" at bounding box center [484, 145] width 41 height 23
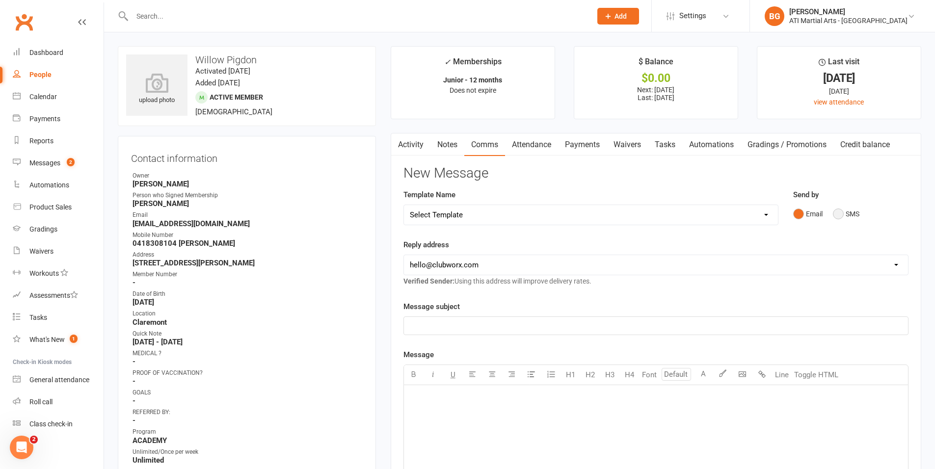
drag, startPoint x: 842, startPoint y: 217, endPoint x: 841, endPoint y: 223, distance: 6.1
click at [842, 217] on button "SMS" at bounding box center [846, 214] width 27 height 19
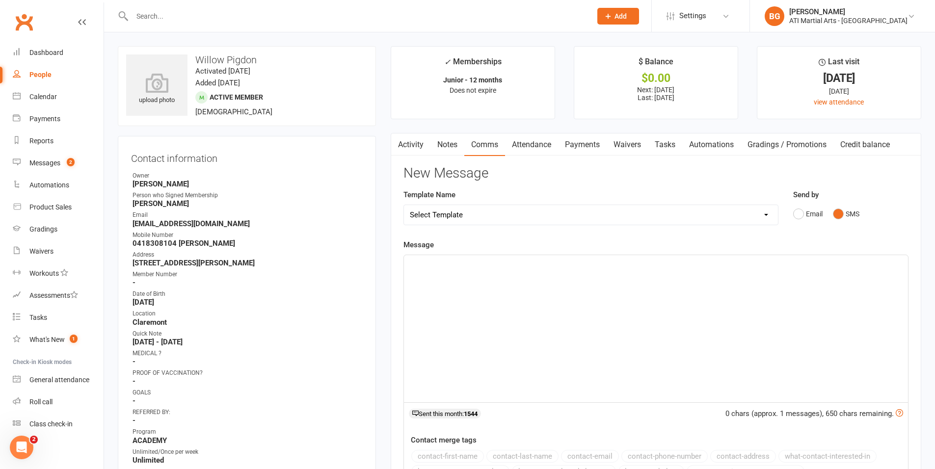
click at [832, 283] on div "﻿" at bounding box center [656, 328] width 504 height 147
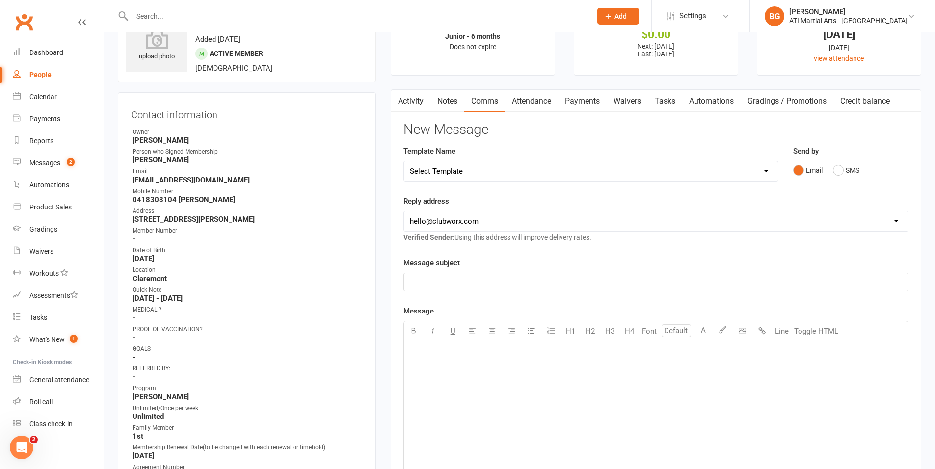
scroll to position [55, 0]
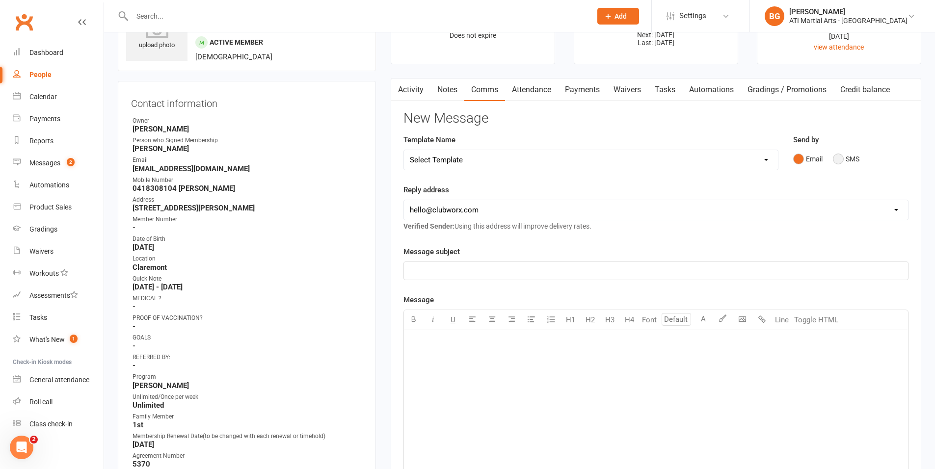
click at [850, 162] on button "SMS" at bounding box center [846, 159] width 27 height 19
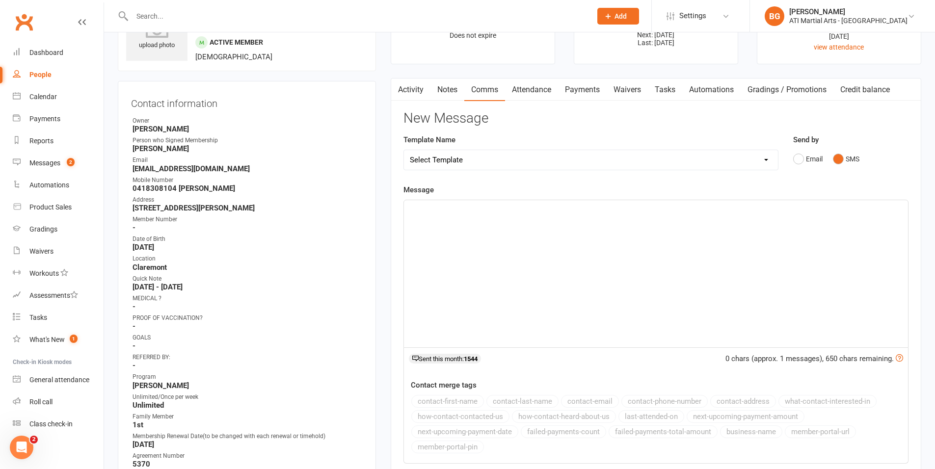
click at [820, 230] on div "﻿" at bounding box center [656, 273] width 504 height 147
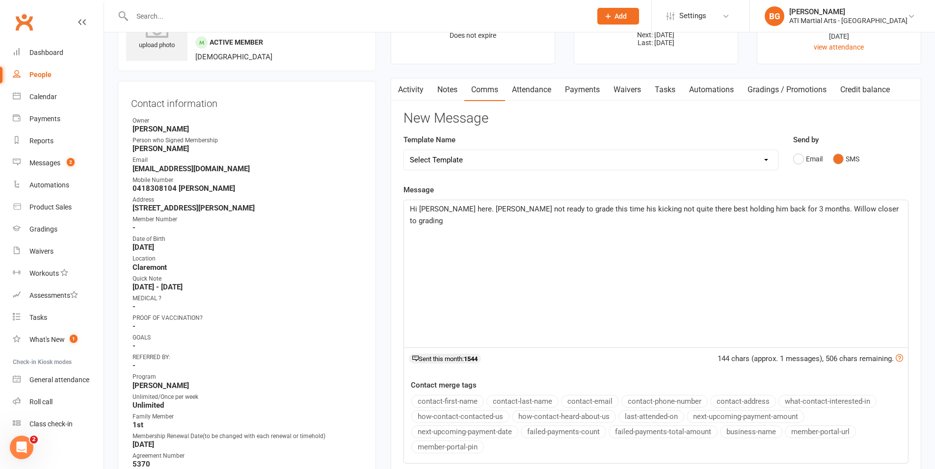
click at [672, 209] on span "Hi Tara Brandon here. Rivv not ready to grade this time his kicking not quite t…" at bounding box center [655, 215] width 491 height 21
click at [879, 212] on span "Hi Tara Brandon here. Rivv not ready to grade this time his kicking not quite t…" at bounding box center [655, 215] width 490 height 21
click at [841, 208] on span "Hi Tara Brandon here. Rivv not ready to grade this time his kicking not quite t…" at bounding box center [655, 215] width 490 height 21
click at [623, 231] on div "Hi Tara Brandon here. Rivv not ready to grade this time his kicking not quite t…" at bounding box center [656, 273] width 504 height 147
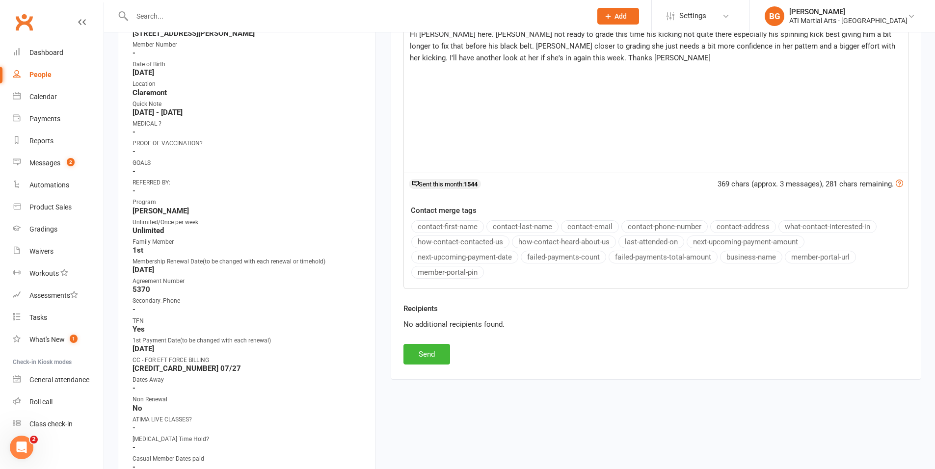
scroll to position [255, 0]
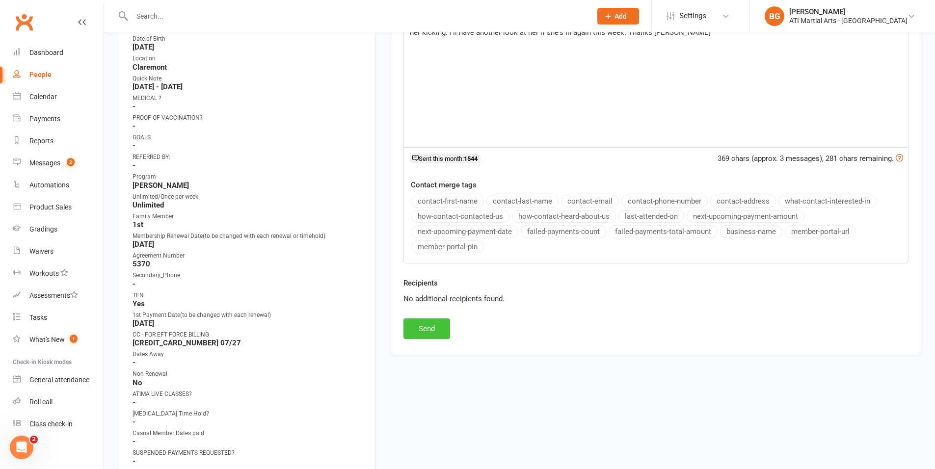
click at [442, 321] on button "Send" at bounding box center [427, 329] width 47 height 21
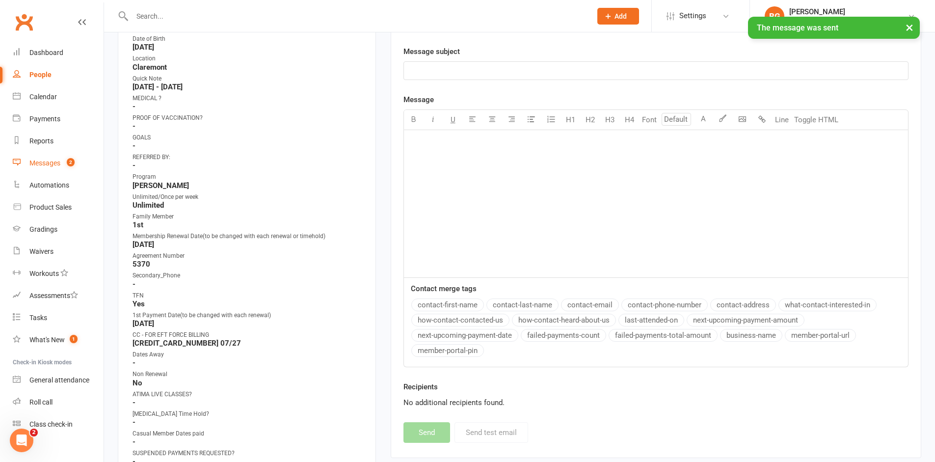
click at [70, 166] on count-badge "2" at bounding box center [68, 163] width 13 height 8
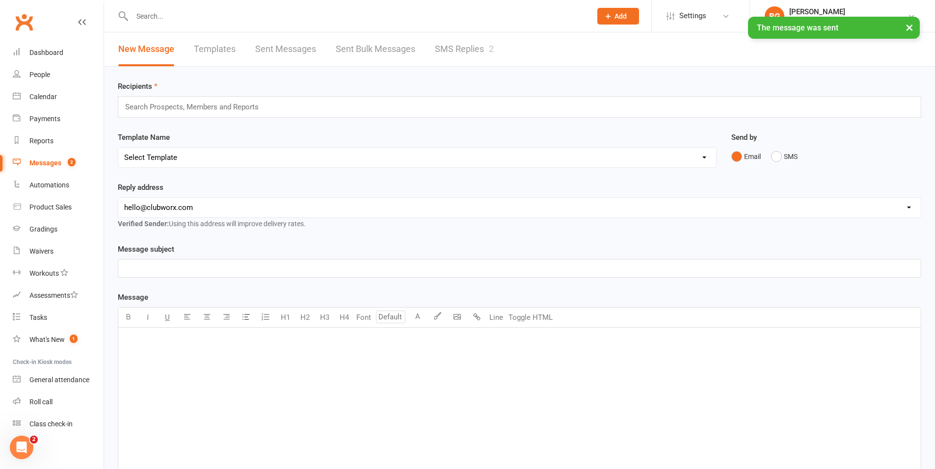
click at [479, 49] on link "SMS Replies 2" at bounding box center [464, 49] width 59 height 34
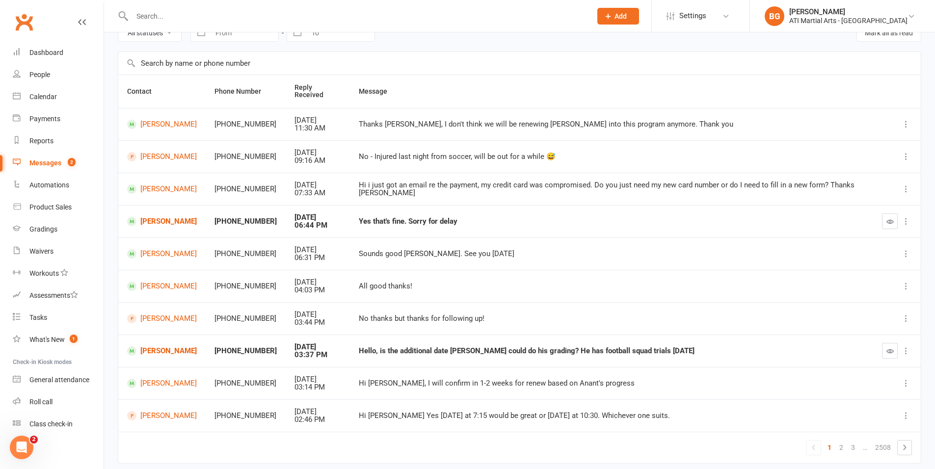
scroll to position [61, 0]
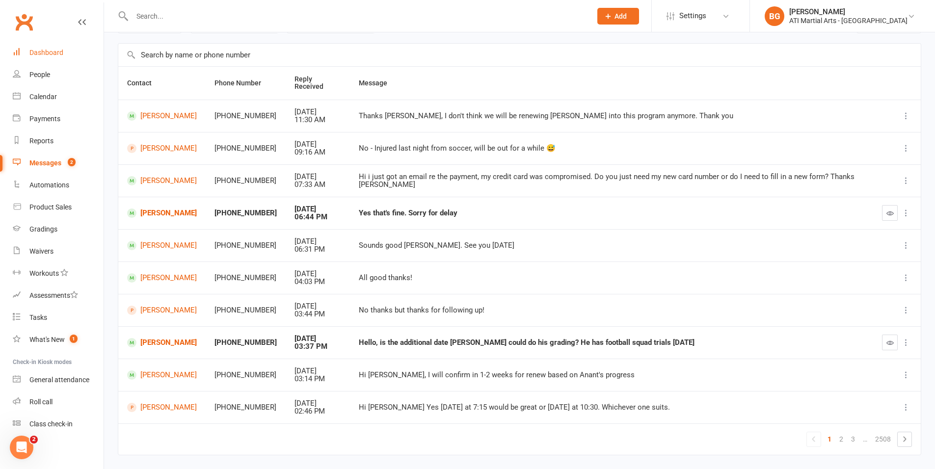
click at [67, 47] on link "Dashboard" at bounding box center [58, 53] width 91 height 22
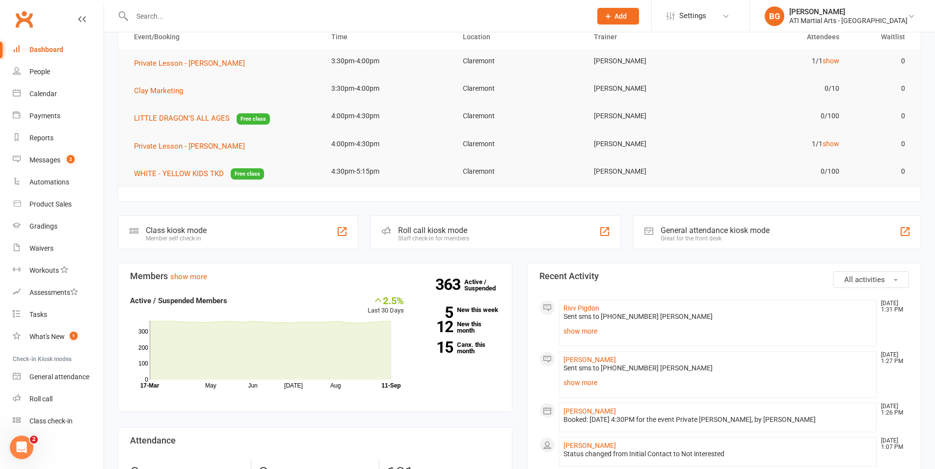
scroll to position [49, 0]
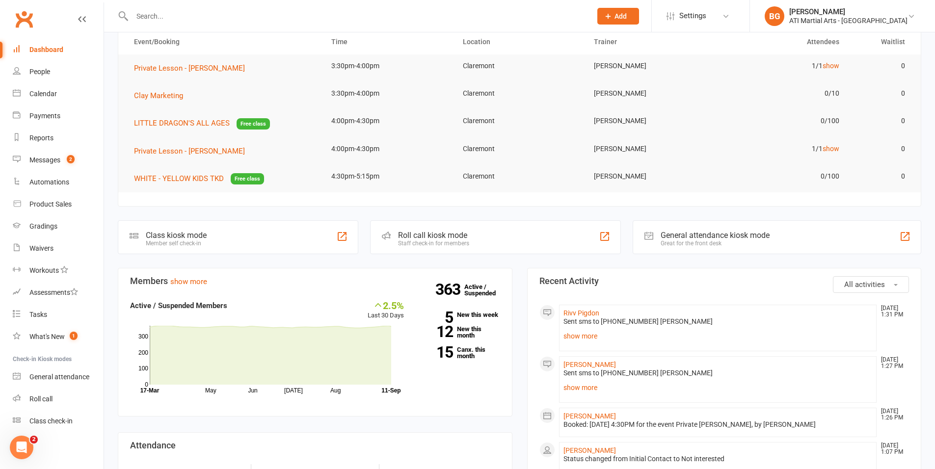
click at [186, 18] on input "text" at bounding box center [357, 16] width 456 height 14
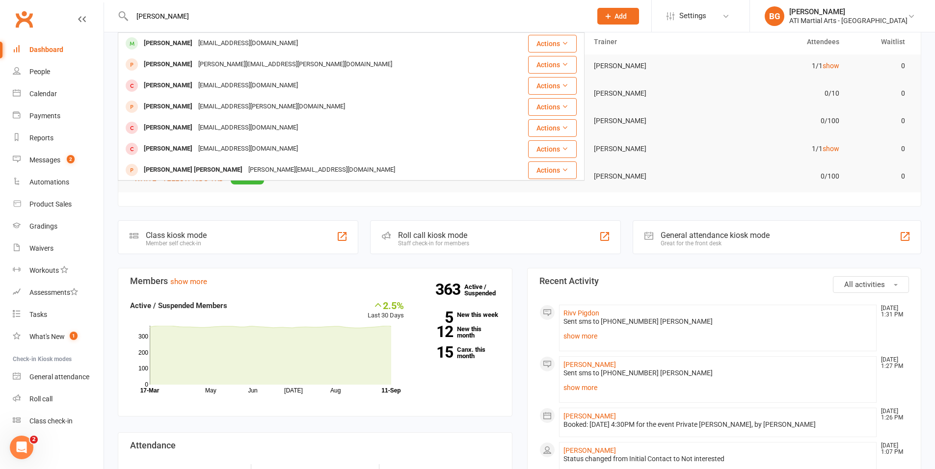
type input "[PERSON_NAME]"
click at [221, 49] on div "[EMAIL_ADDRESS][DOMAIN_NAME]" at bounding box center [248, 43] width 106 height 14
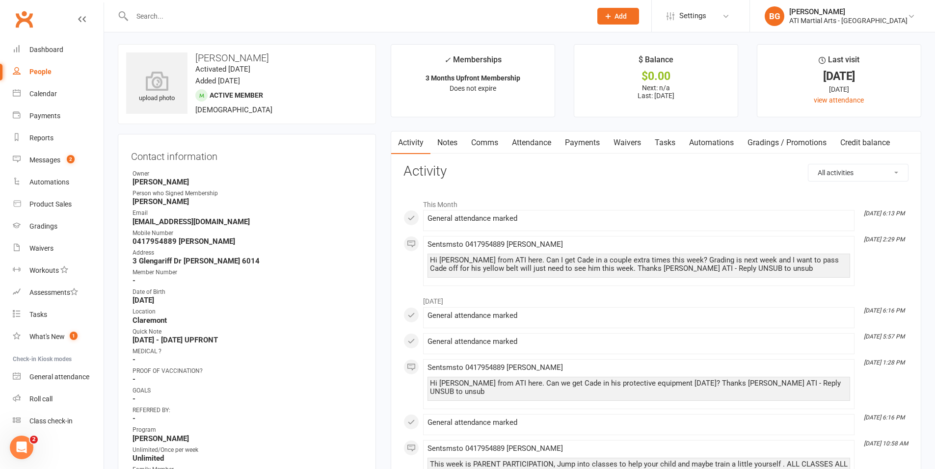
scroll to position [4, 0]
click at [525, 146] on link "Attendance" at bounding box center [531, 141] width 53 height 23
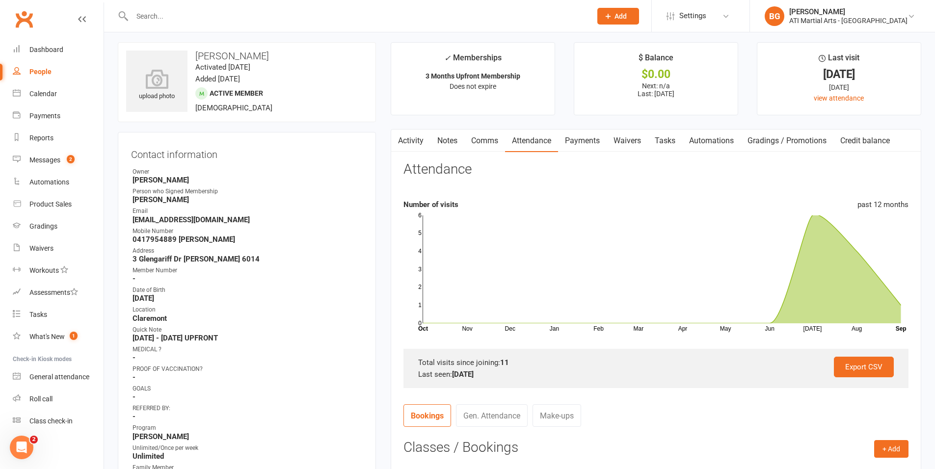
click at [493, 145] on link "Comms" at bounding box center [484, 141] width 41 height 23
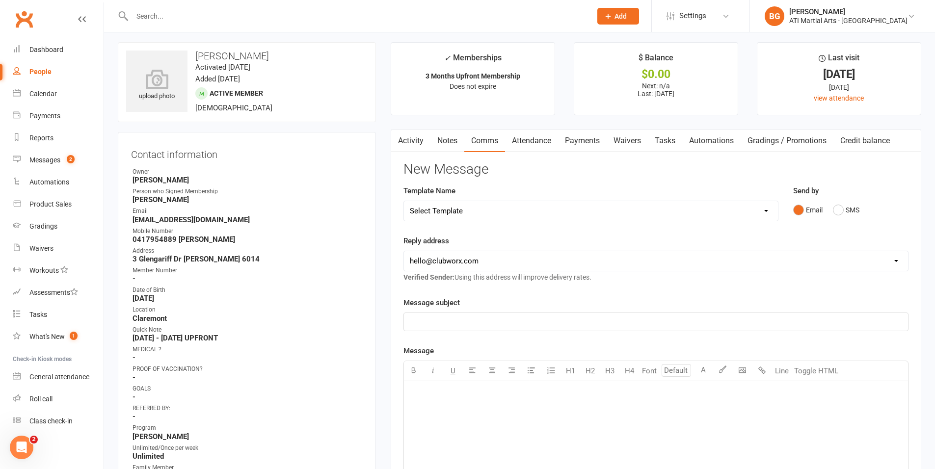
click at [419, 145] on link "Activity" at bounding box center [410, 141] width 39 height 23
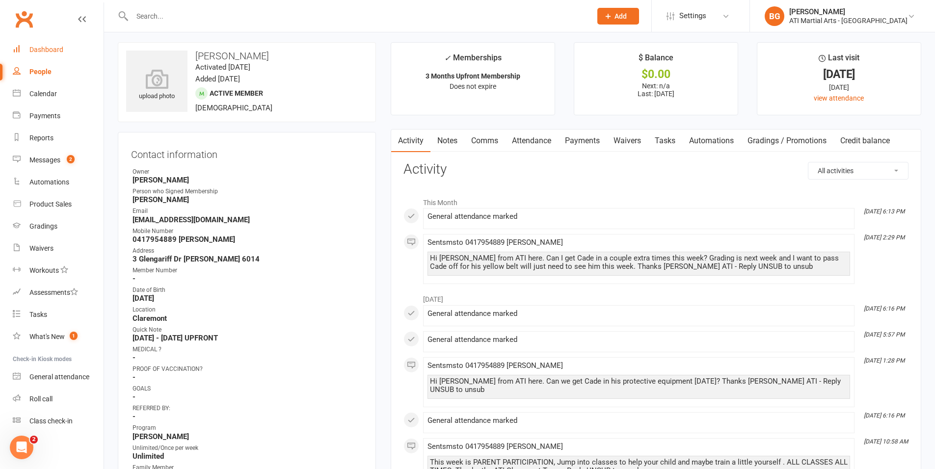
click at [32, 49] on div "Dashboard" at bounding box center [46, 50] width 34 height 8
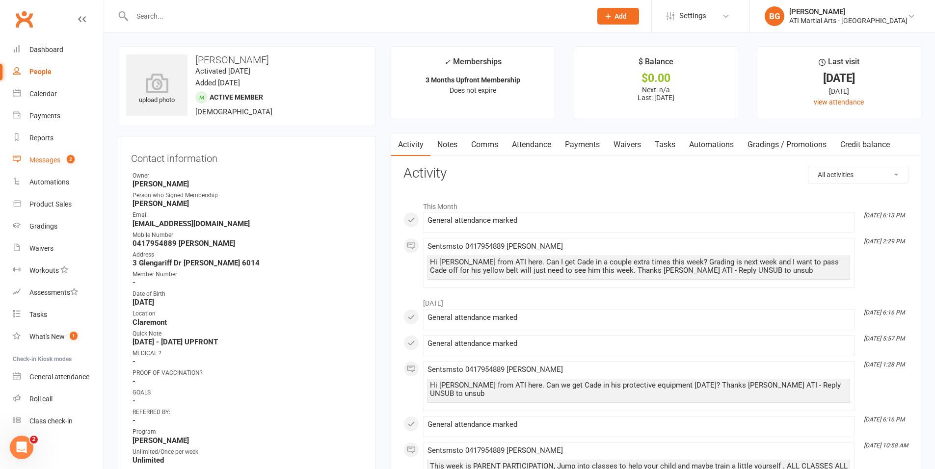
click at [73, 165] on link "Messages 2" at bounding box center [58, 160] width 91 height 22
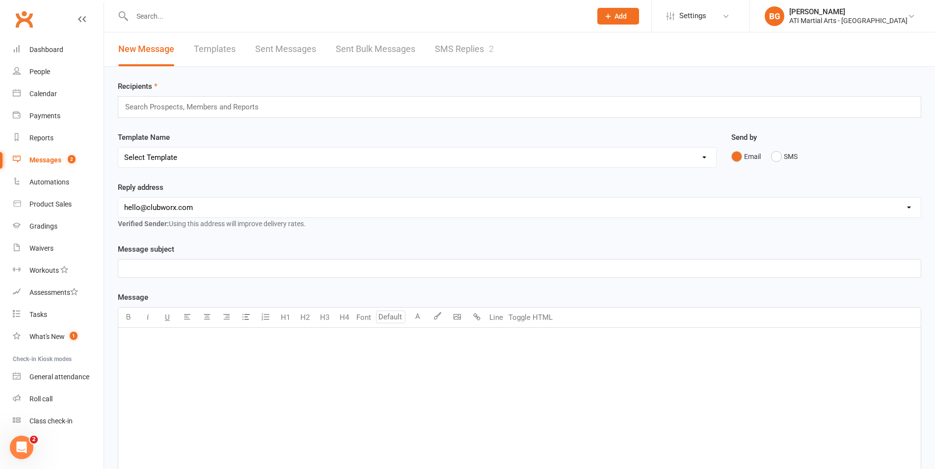
click at [451, 43] on link "SMS Replies 2" at bounding box center [464, 49] width 59 height 34
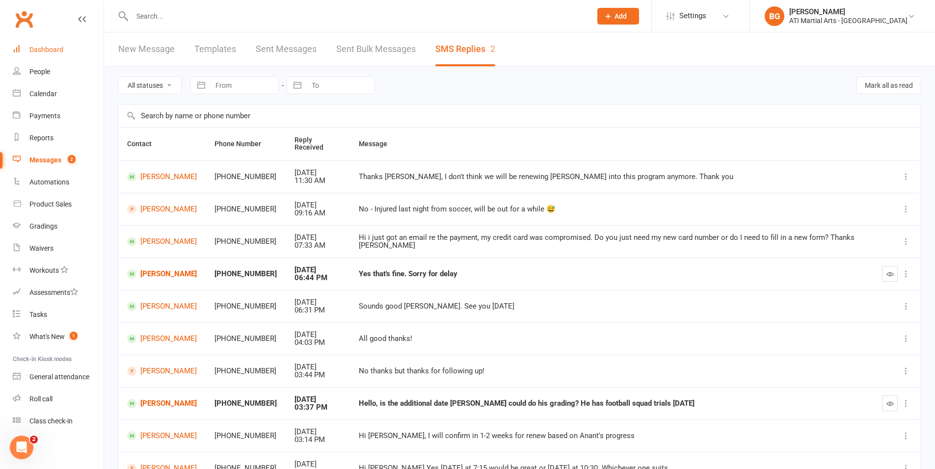
click at [42, 44] on link "Dashboard" at bounding box center [58, 50] width 91 height 22
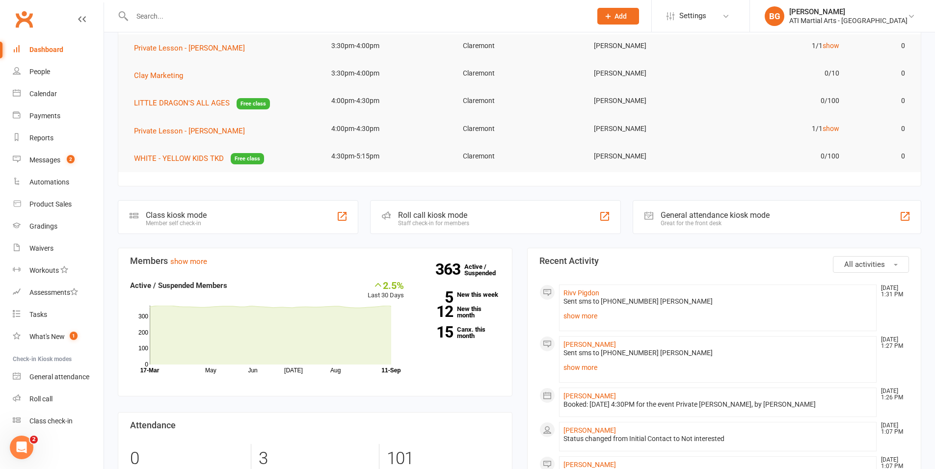
scroll to position [84, 0]
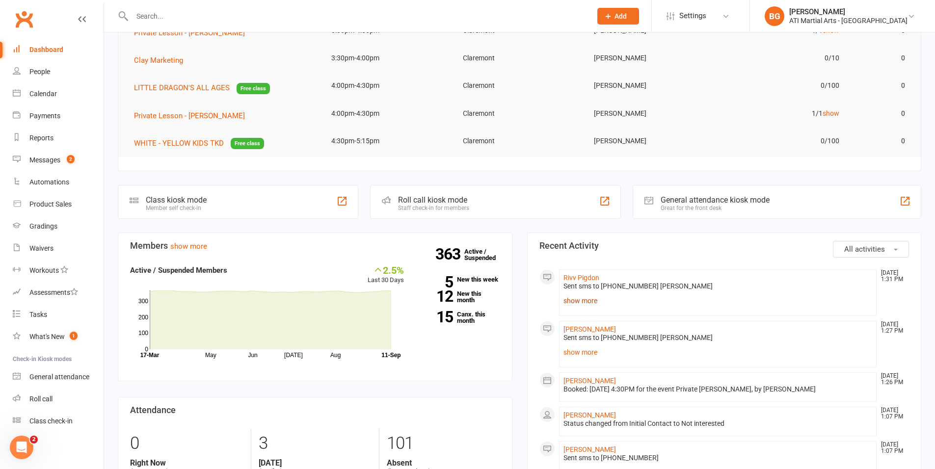
click at [600, 304] on link "show more" at bounding box center [718, 301] width 309 height 14
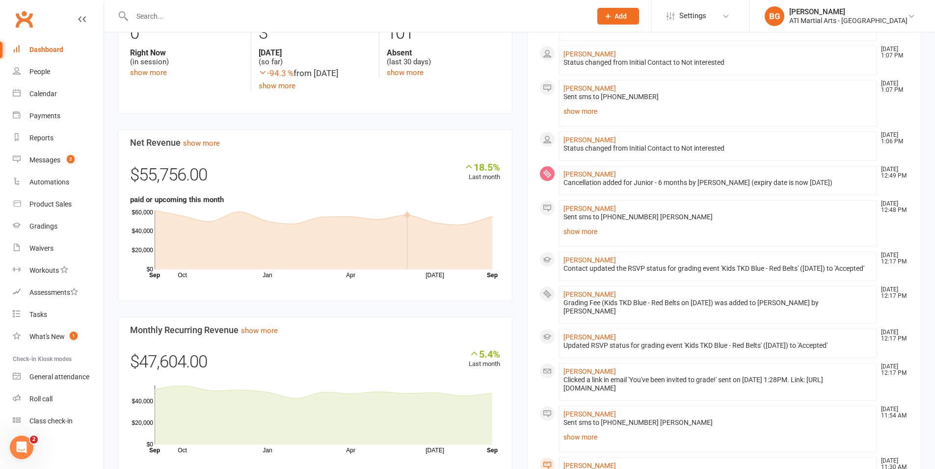
scroll to position [548, 0]
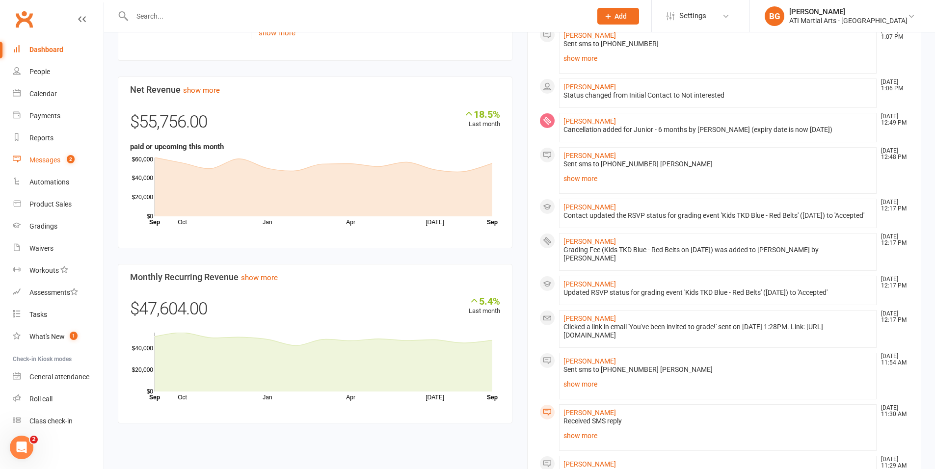
click at [74, 162] on span "2" at bounding box center [71, 159] width 8 height 8
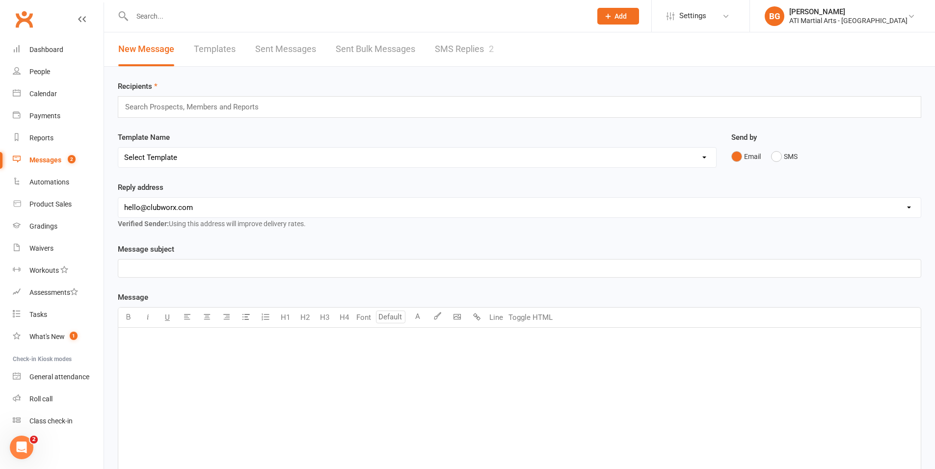
click at [453, 55] on link "SMS Replies 2" at bounding box center [464, 49] width 59 height 34
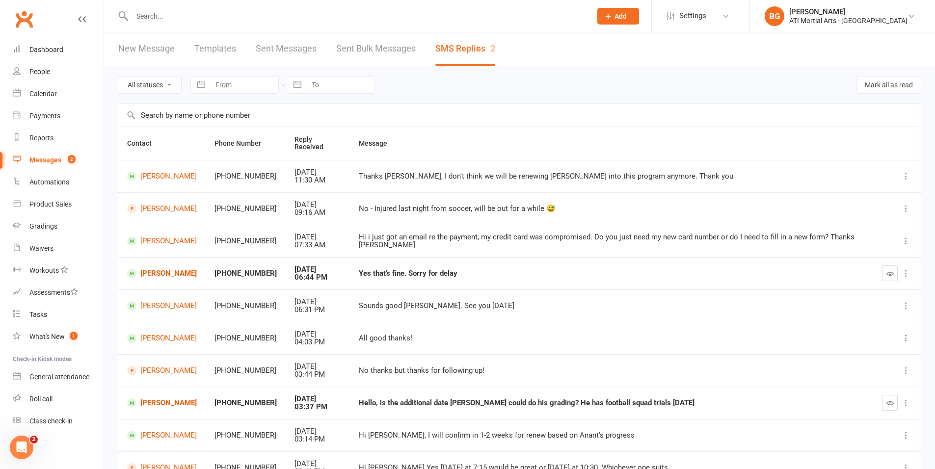
scroll to position [81, 0]
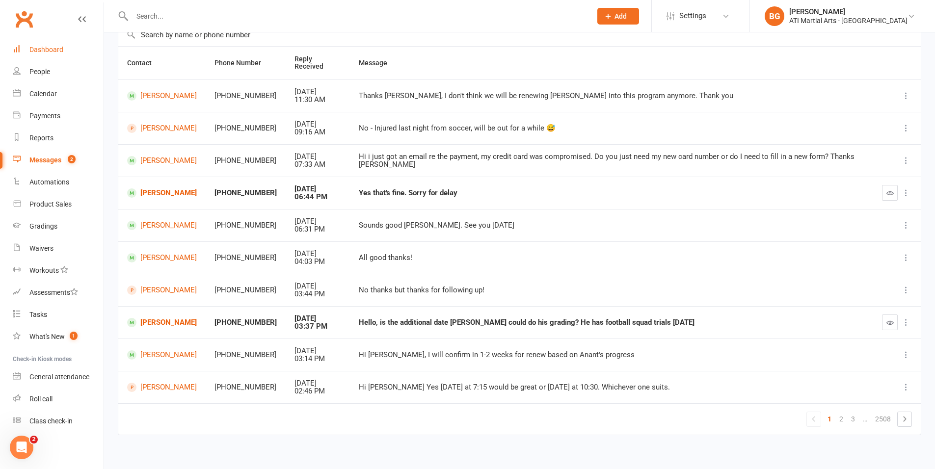
click at [74, 45] on link "Dashboard" at bounding box center [58, 50] width 91 height 22
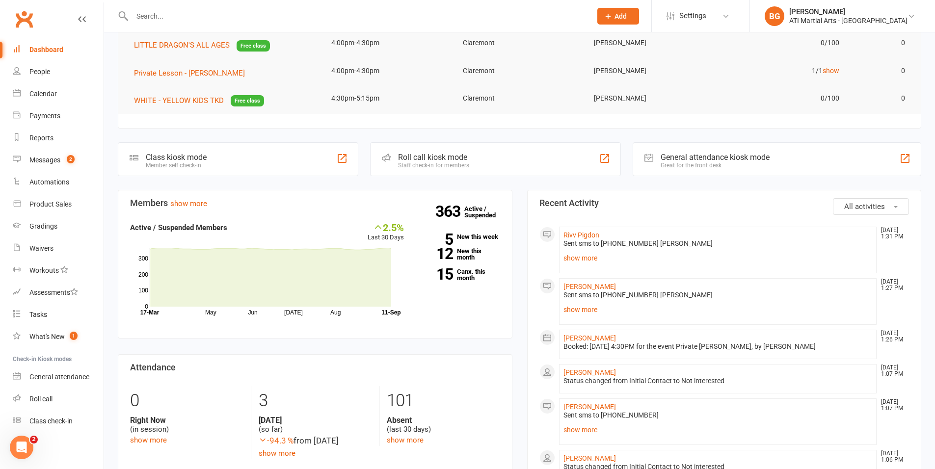
scroll to position [128, 0]
click at [471, 254] on link "12 New this month" at bounding box center [459, 253] width 81 height 13
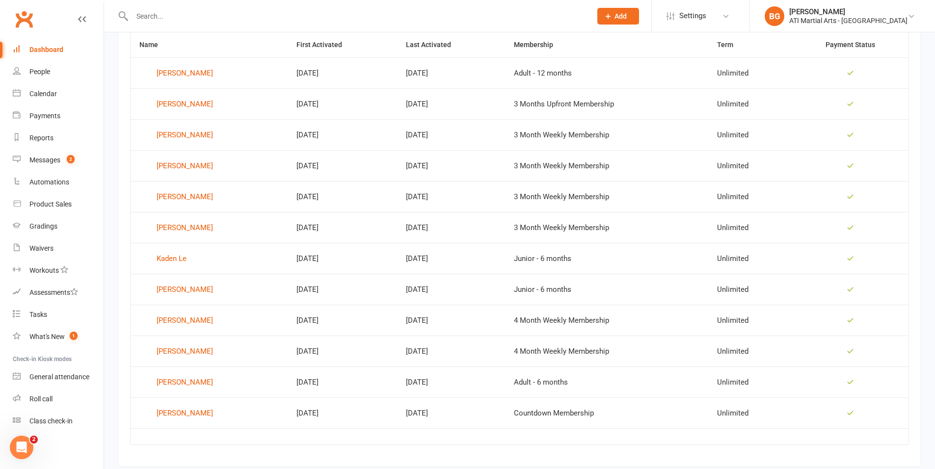
scroll to position [417, 0]
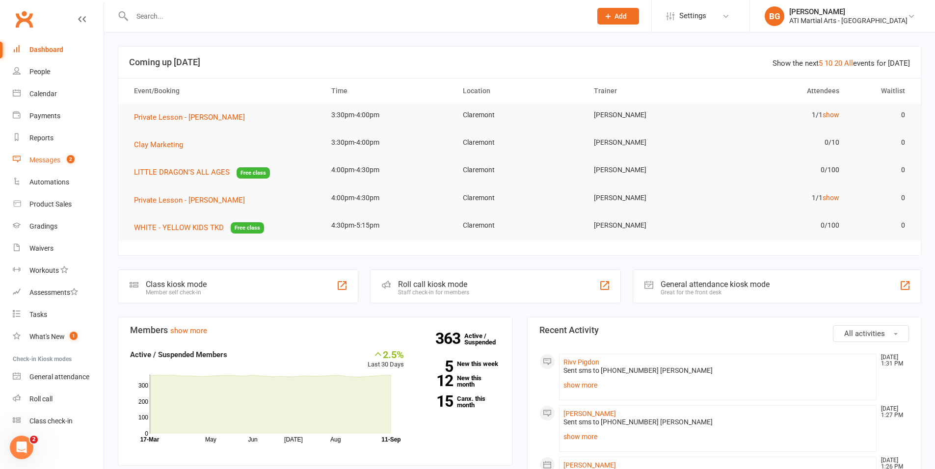
click at [38, 163] on div "Messages" at bounding box center [44, 160] width 31 height 8
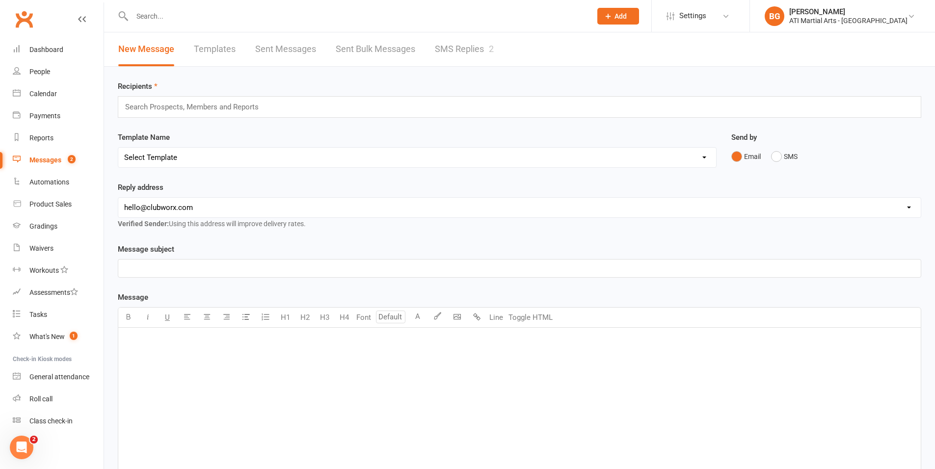
click at [470, 62] on link "SMS Replies 2" at bounding box center [464, 49] width 59 height 34
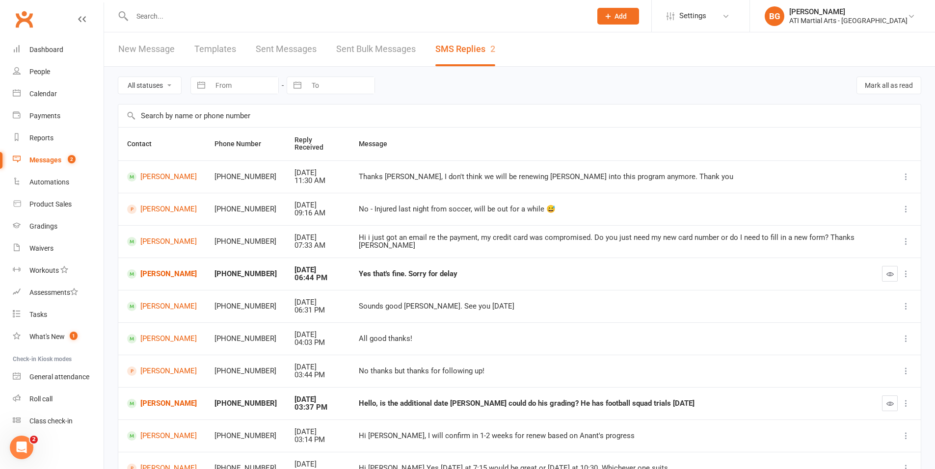
click at [165, 16] on input "text" at bounding box center [357, 16] width 456 height 14
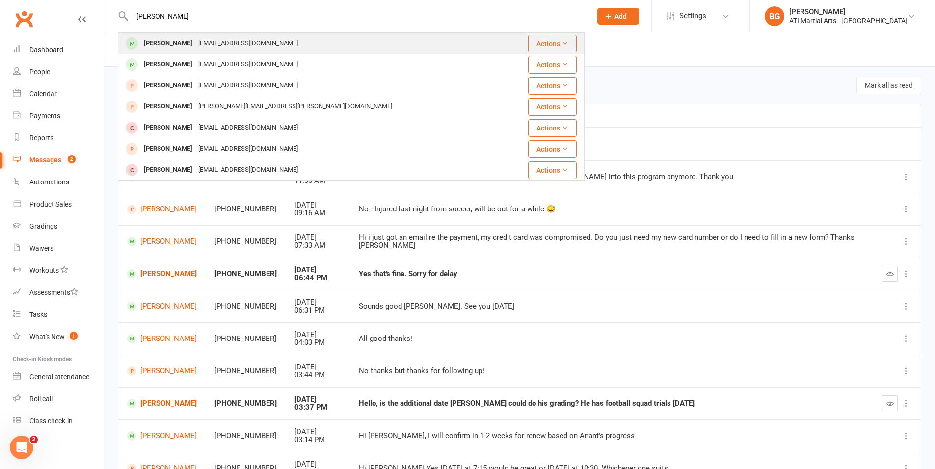
type input "[PERSON_NAME]"
click at [225, 44] on div "[EMAIL_ADDRESS][DOMAIN_NAME]" at bounding box center [248, 43] width 106 height 14
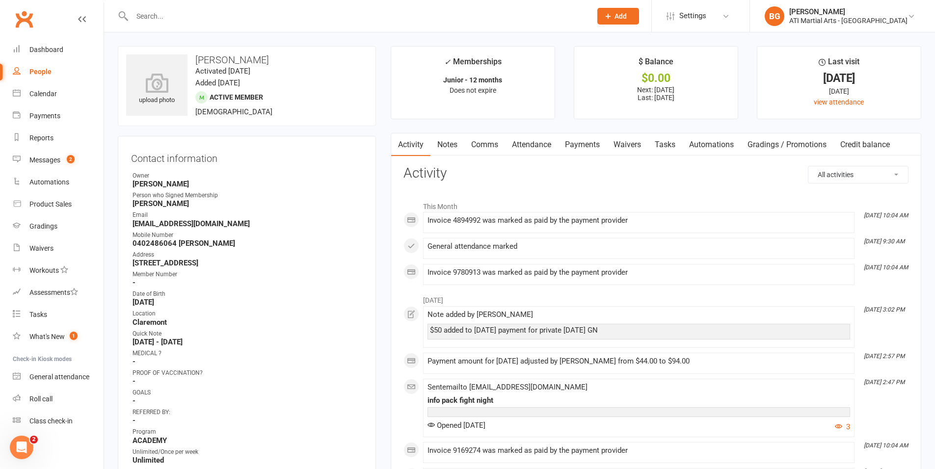
click at [540, 142] on link "Attendance" at bounding box center [531, 145] width 53 height 23
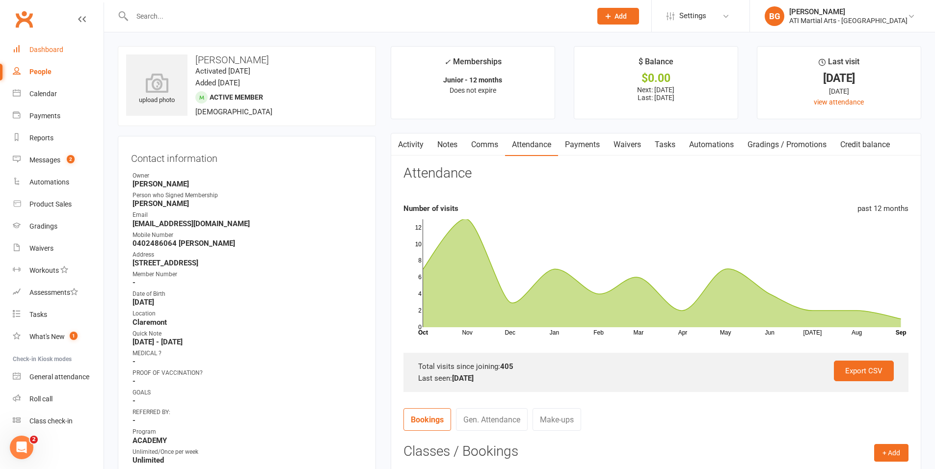
click at [52, 51] on div "Dashboard" at bounding box center [46, 50] width 34 height 8
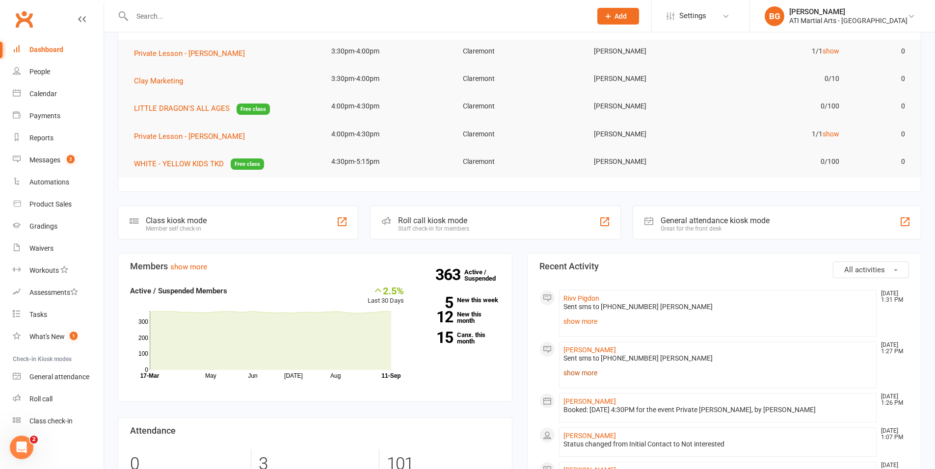
scroll to position [88, 0]
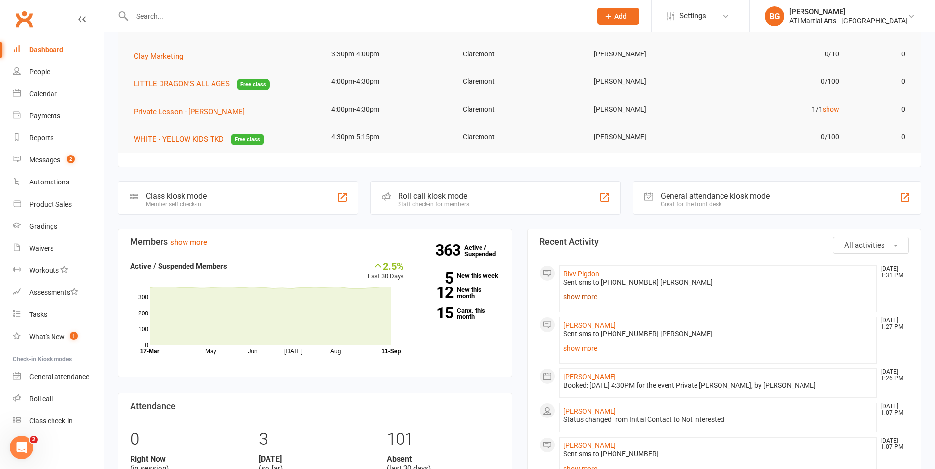
click at [584, 293] on link "show more" at bounding box center [718, 297] width 309 height 14
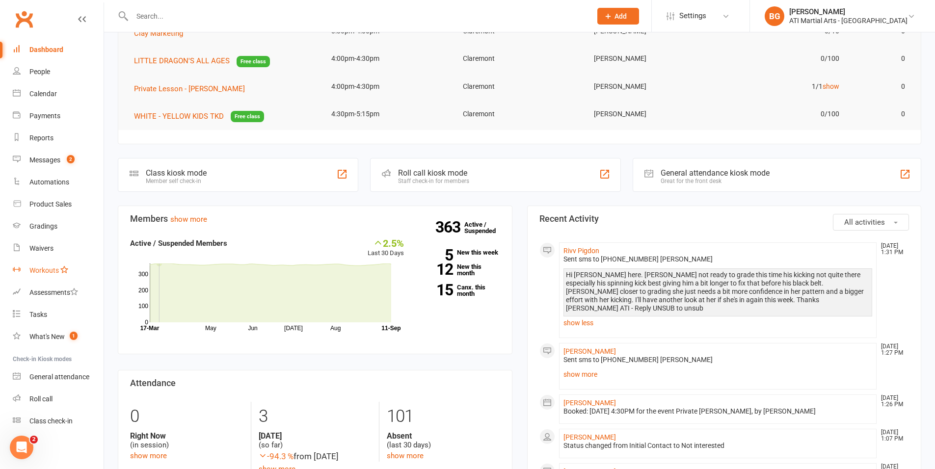
scroll to position [134, 0]
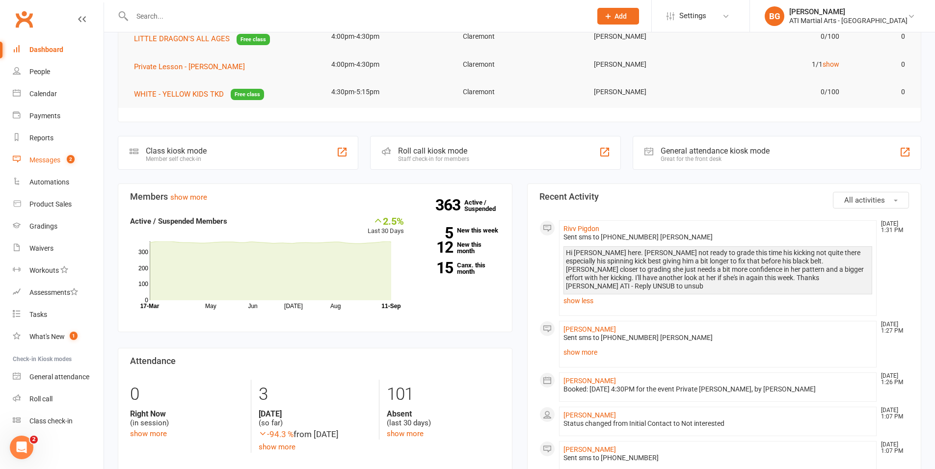
click at [57, 166] on link "Messages 2" at bounding box center [58, 160] width 91 height 22
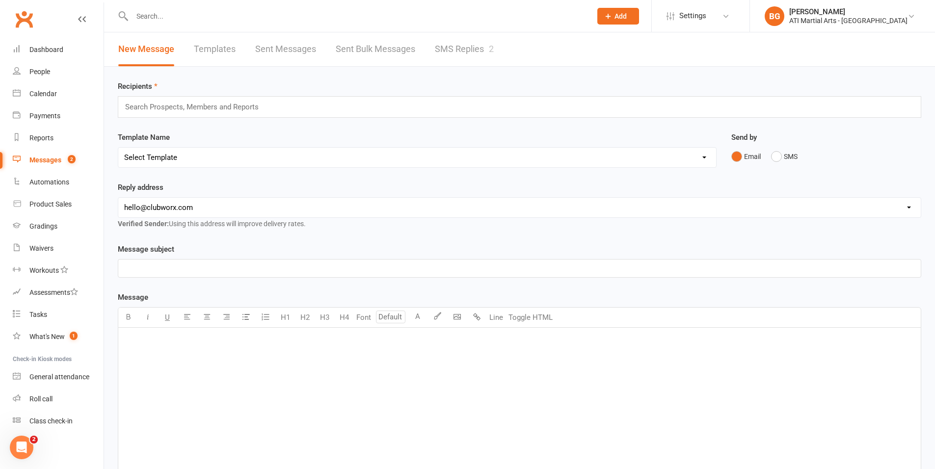
click at [440, 61] on link "SMS Replies 2" at bounding box center [464, 49] width 59 height 34
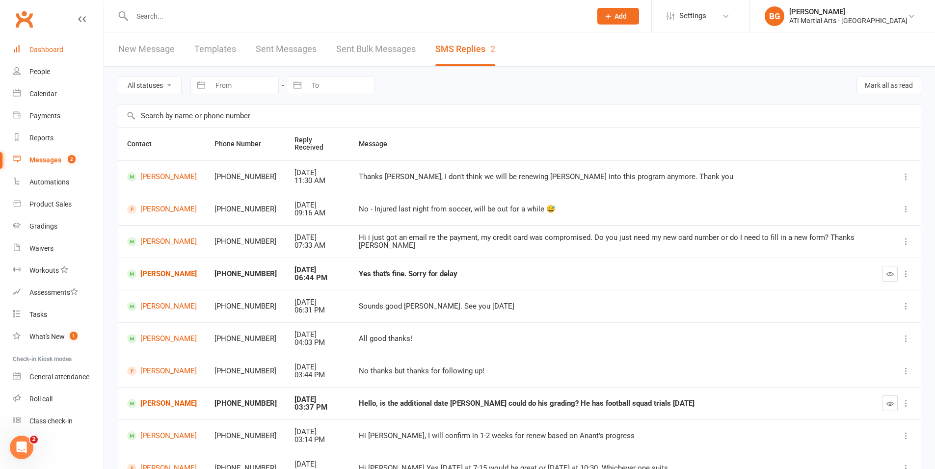
click at [67, 54] on link "Dashboard" at bounding box center [58, 50] width 91 height 22
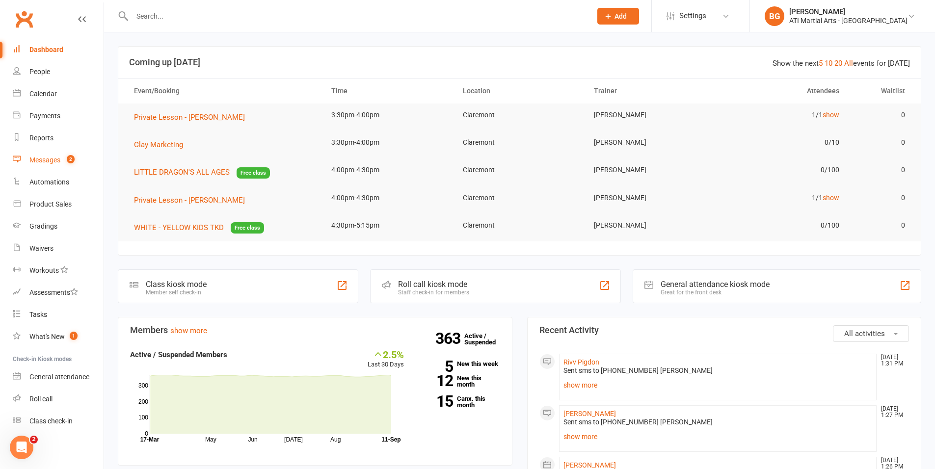
click at [50, 151] on link "Messages 2" at bounding box center [58, 160] width 91 height 22
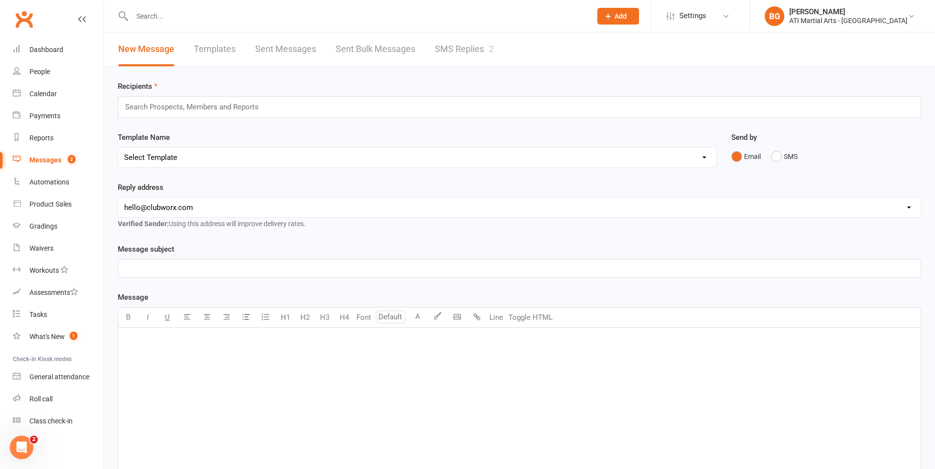
click at [456, 54] on link "SMS Replies 2" at bounding box center [464, 49] width 59 height 34
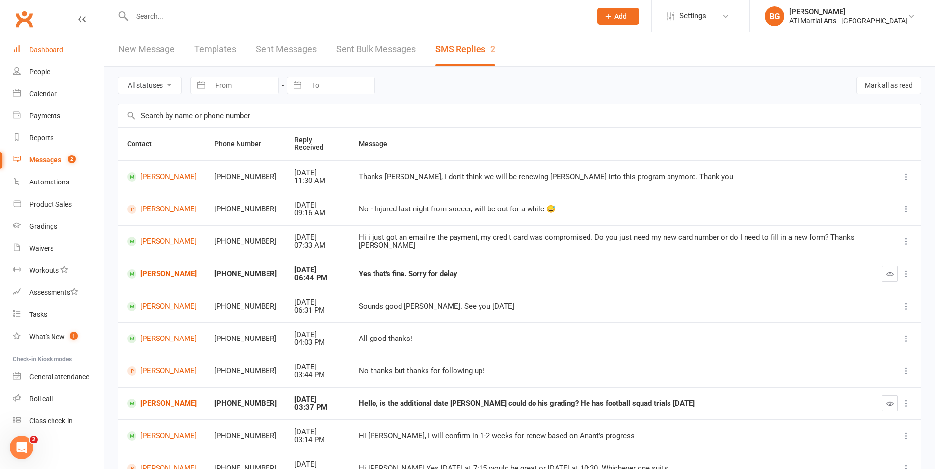
drag, startPoint x: 71, startPoint y: 40, endPoint x: 52, endPoint y: 34, distance: 20.0
click at [70, 40] on link "Dashboard" at bounding box center [58, 50] width 91 height 22
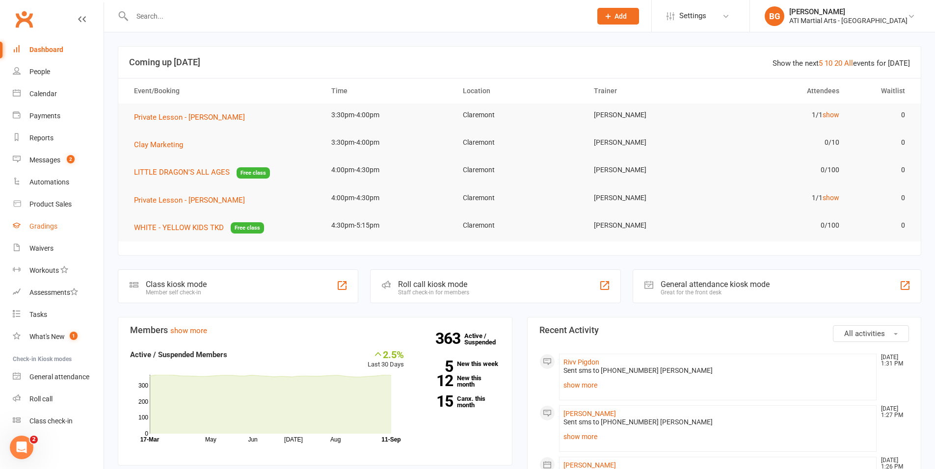
click at [63, 219] on link "Gradings" at bounding box center [58, 227] width 91 height 22
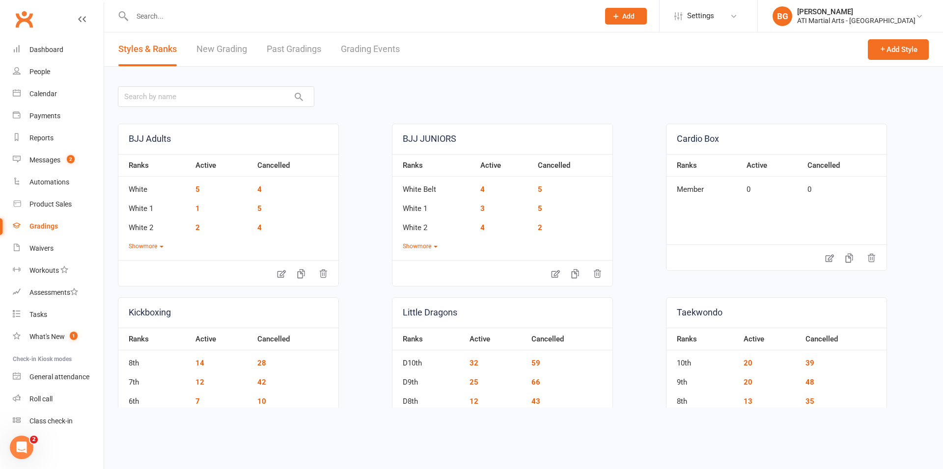
click at [161, 14] on input "text" at bounding box center [360, 16] width 463 height 14
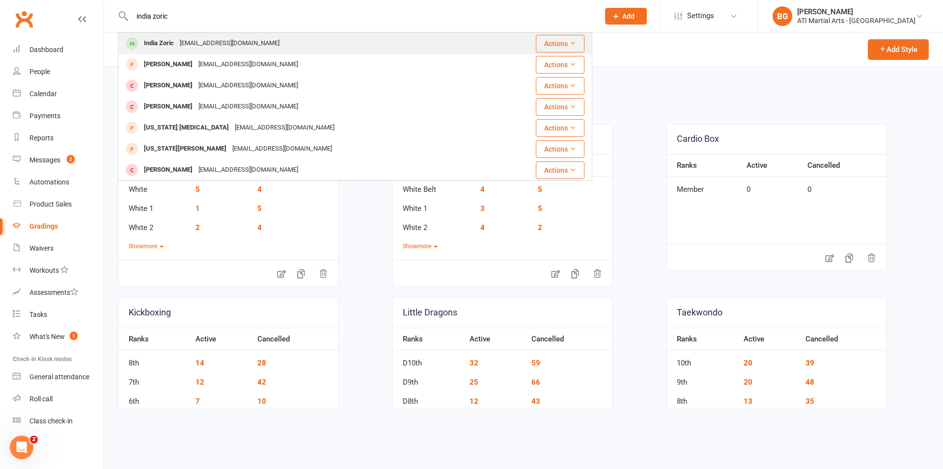
type input "india zoric"
click at [158, 38] on div "India Zoric" at bounding box center [159, 43] width 36 height 14
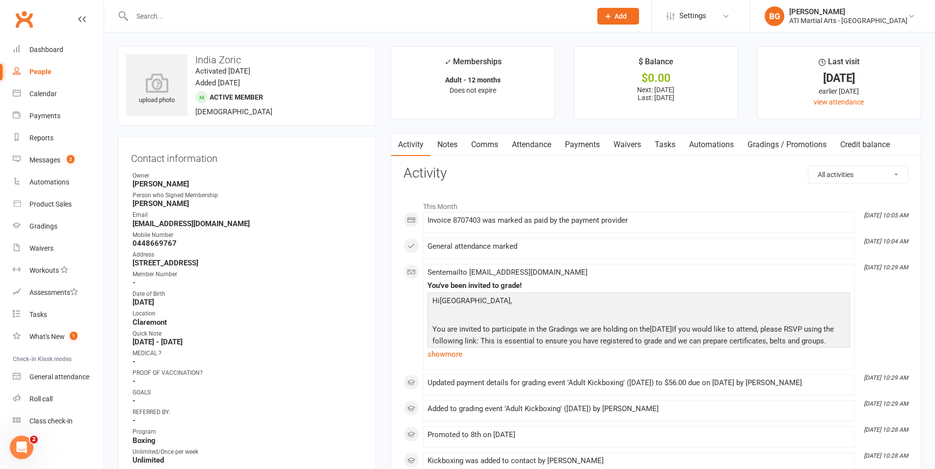
click at [487, 151] on link "Comms" at bounding box center [484, 145] width 41 height 23
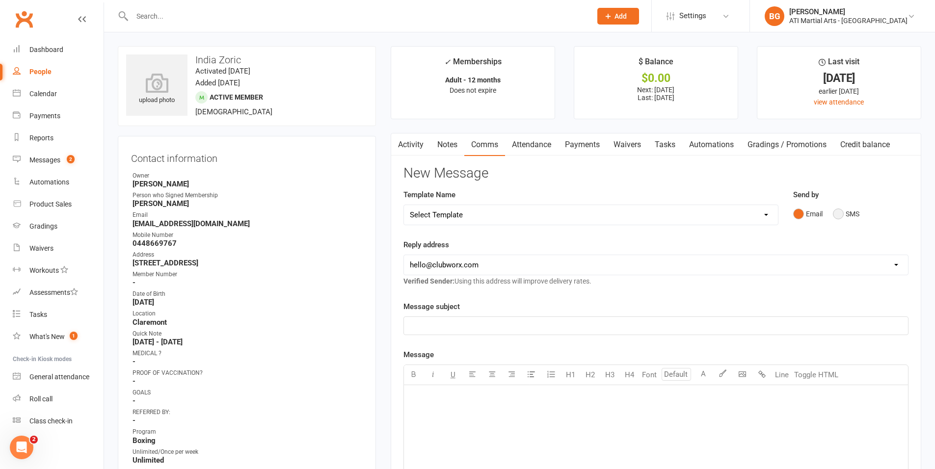
click at [846, 216] on button "SMS" at bounding box center [846, 214] width 27 height 19
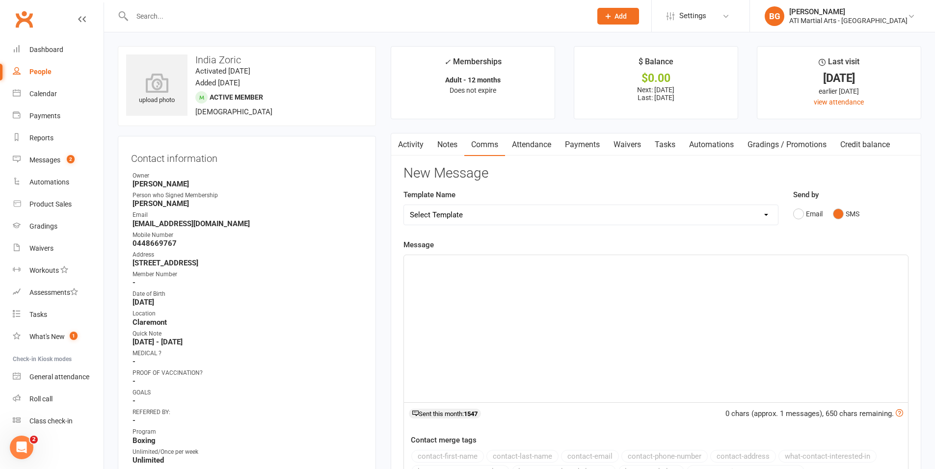
click at [868, 320] on div "﻿" at bounding box center [656, 328] width 504 height 147
click at [211, 11] on input "text" at bounding box center [357, 16] width 456 height 14
click at [57, 54] on link "Dashboard" at bounding box center [58, 50] width 91 height 22
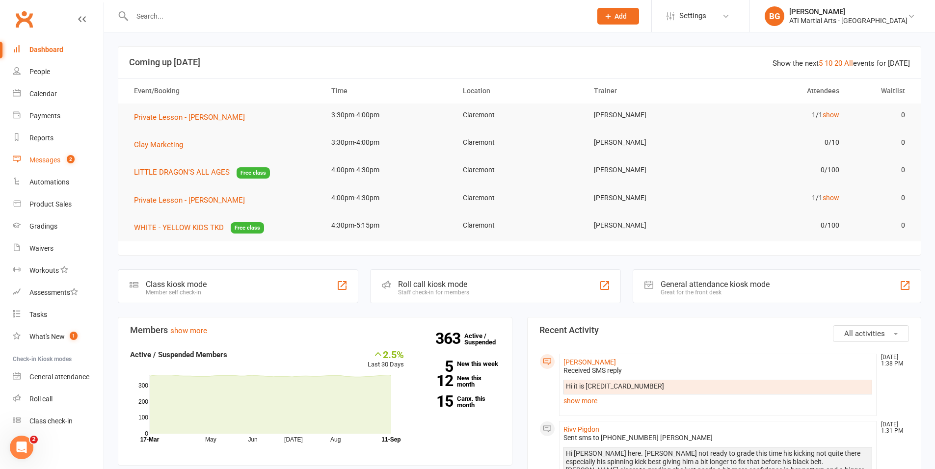
click at [70, 156] on span "2" at bounding box center [71, 159] width 8 height 8
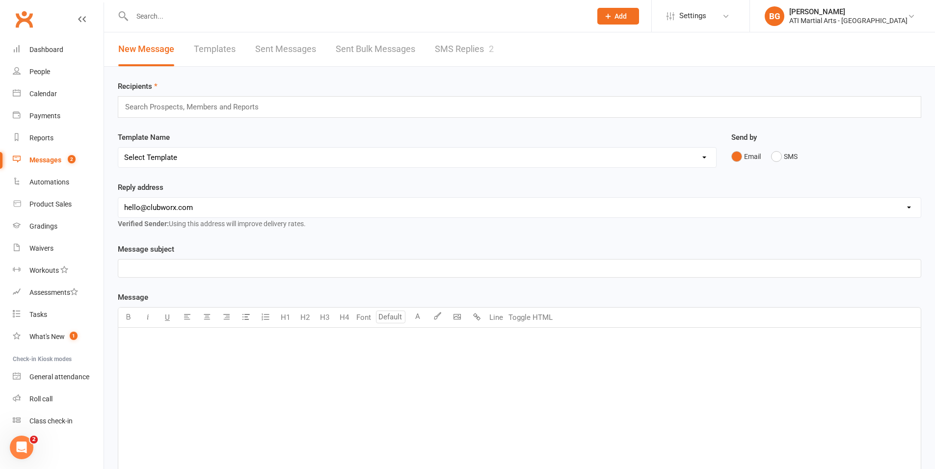
click at [461, 48] on link "SMS Replies 2" at bounding box center [464, 49] width 59 height 34
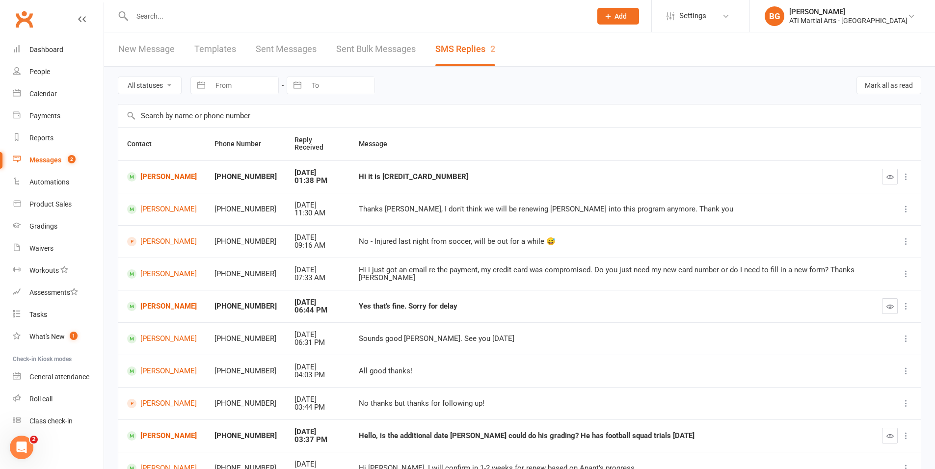
click at [148, 22] on input "text" at bounding box center [357, 16] width 456 height 14
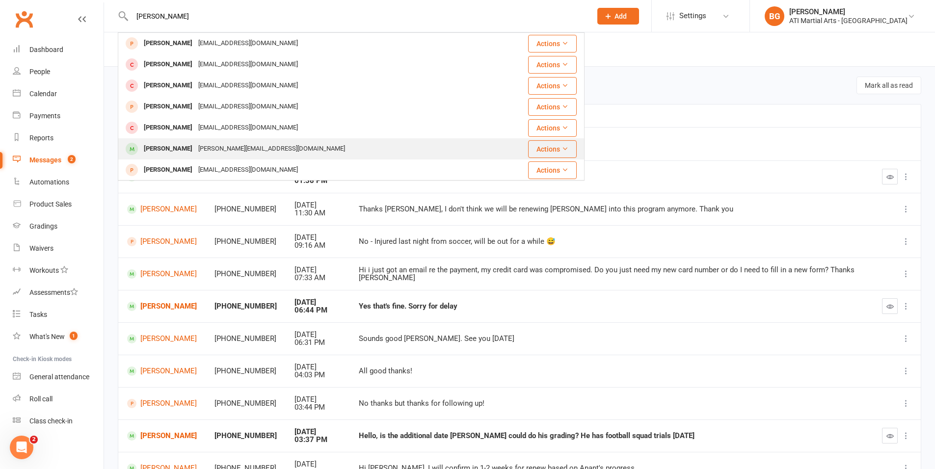
type input "[PERSON_NAME]"
click at [195, 154] on div "[PERSON_NAME][EMAIL_ADDRESS][DOMAIN_NAME]" at bounding box center [271, 149] width 153 height 14
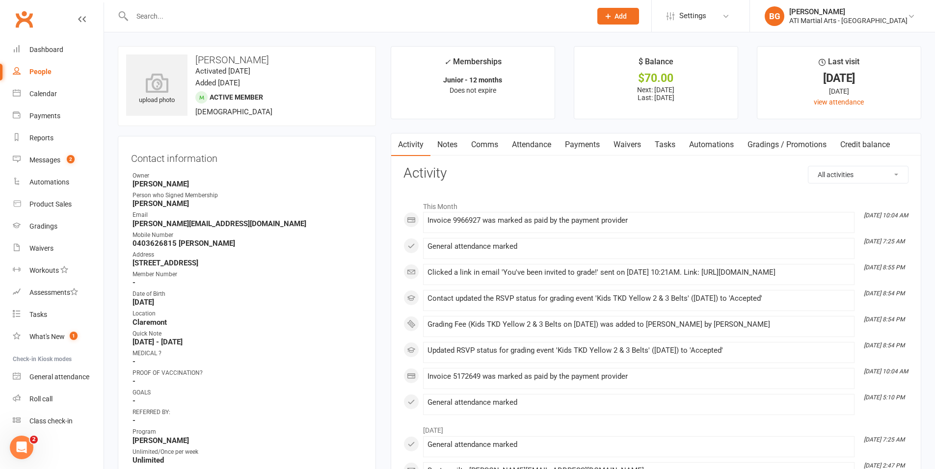
click at [484, 151] on link "Comms" at bounding box center [484, 145] width 41 height 23
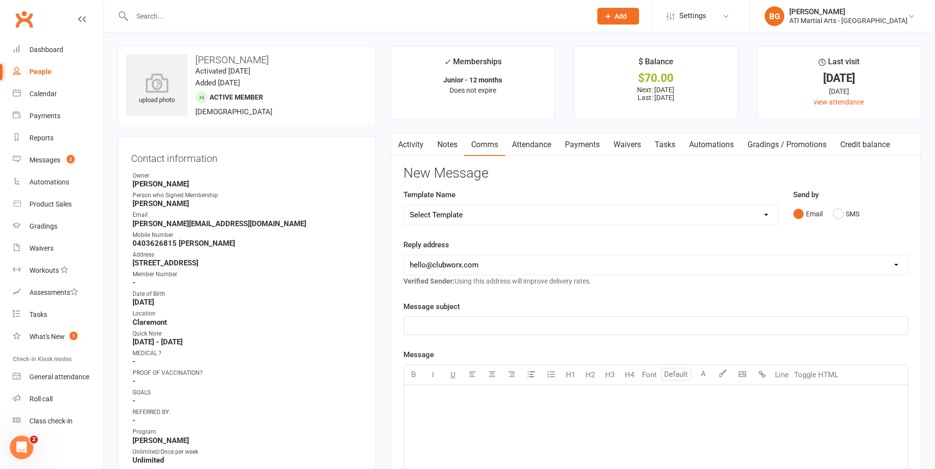
click at [829, 219] on div "Email SMS" at bounding box center [850, 214] width 115 height 19
click at [840, 217] on button "SMS" at bounding box center [846, 214] width 27 height 19
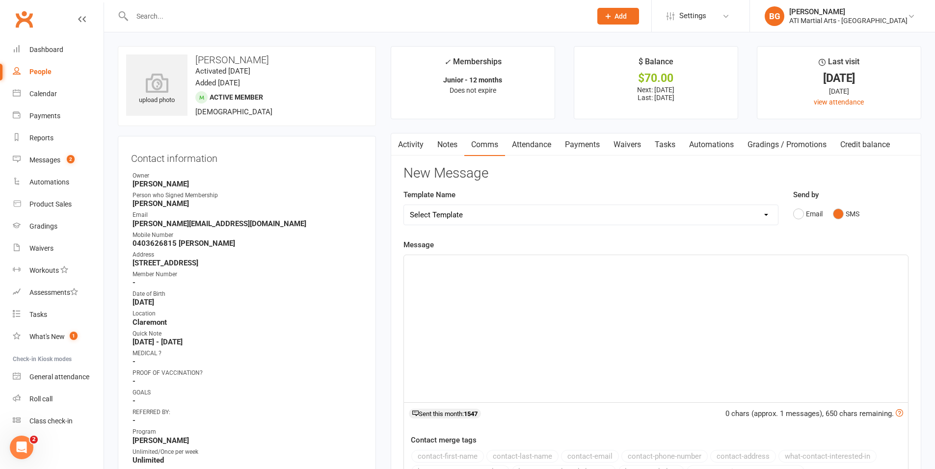
click at [811, 278] on div "﻿" at bounding box center [656, 328] width 504 height 147
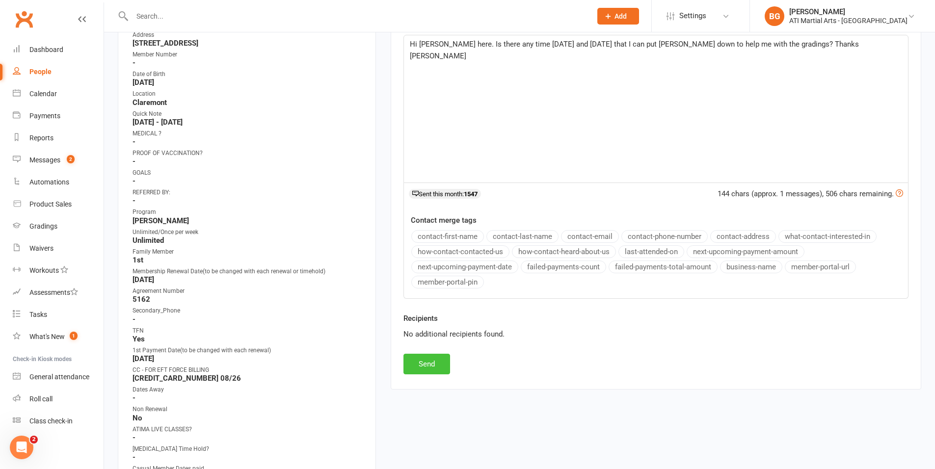
scroll to position [216, 0]
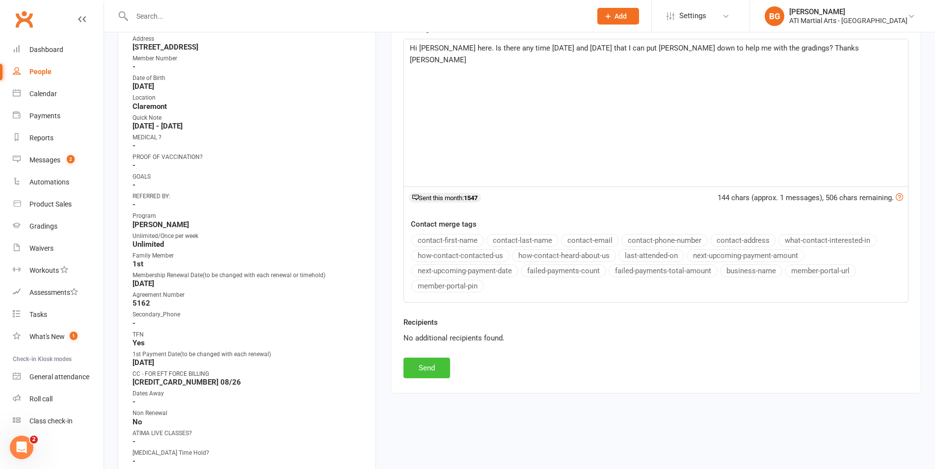
click at [423, 373] on button "Send" at bounding box center [427, 368] width 47 height 21
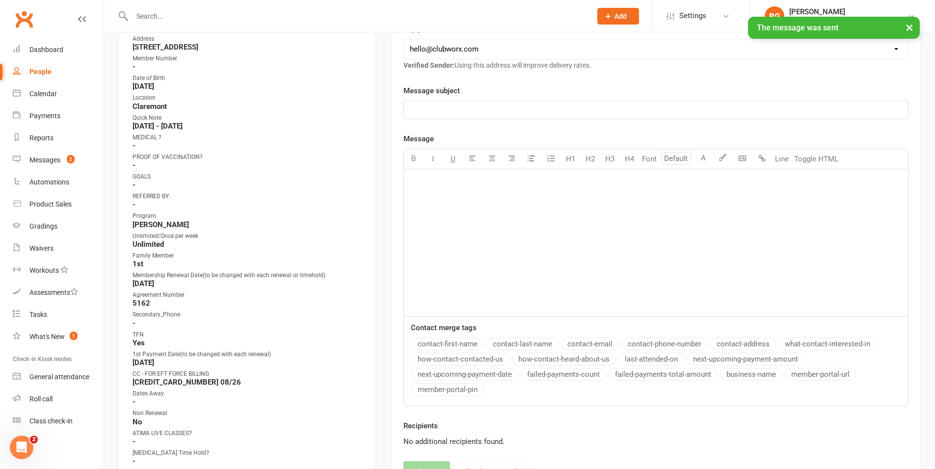
click at [144, 13] on input "text" at bounding box center [357, 16] width 456 height 14
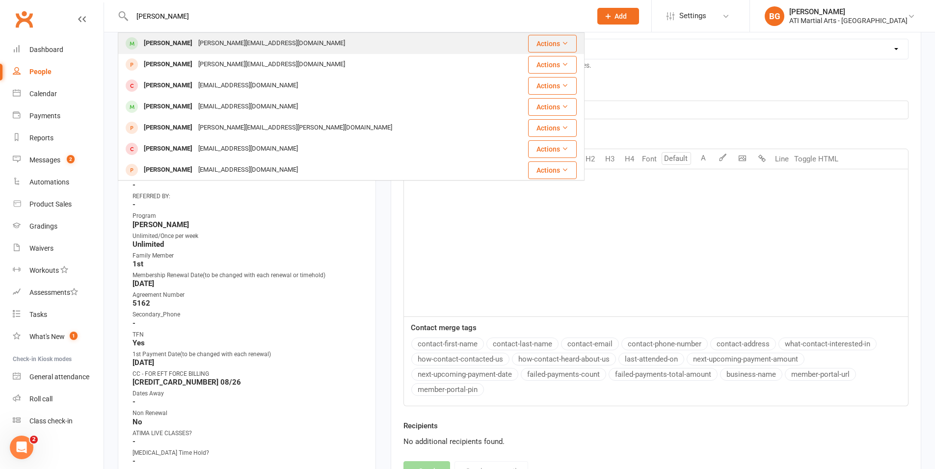
type input "[PERSON_NAME]"
click at [155, 41] on div "[PERSON_NAME]" at bounding box center [168, 43] width 54 height 14
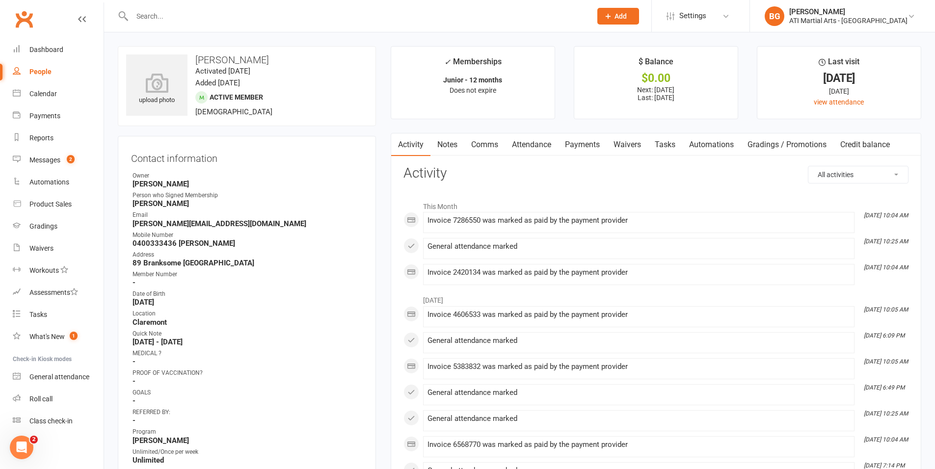
click at [481, 141] on link "Comms" at bounding box center [484, 145] width 41 height 23
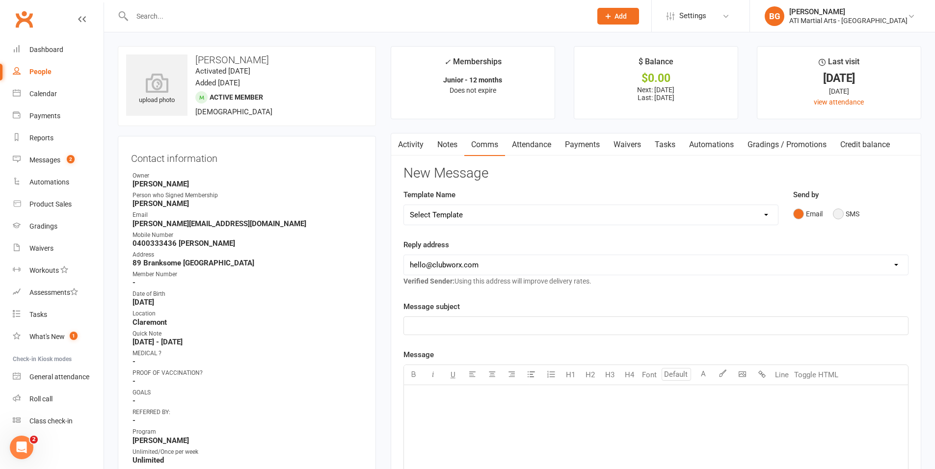
click at [854, 221] on button "SMS" at bounding box center [846, 214] width 27 height 19
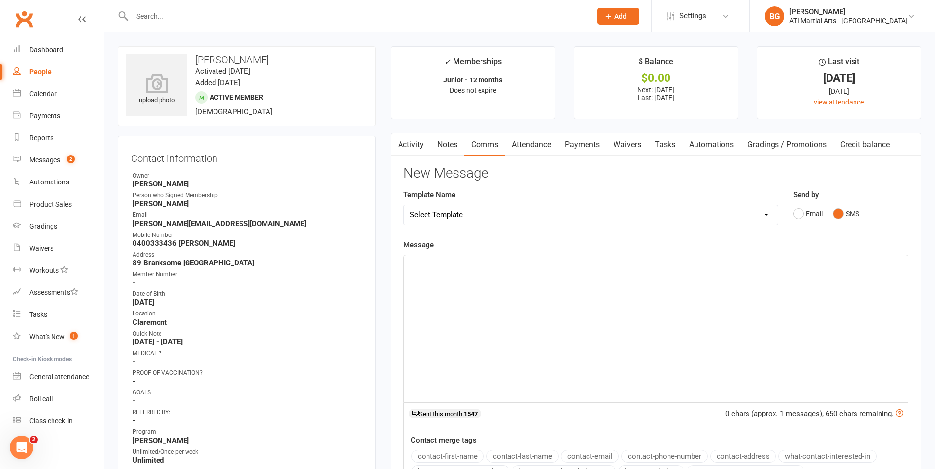
click at [779, 342] on div "﻿" at bounding box center [656, 328] width 504 height 147
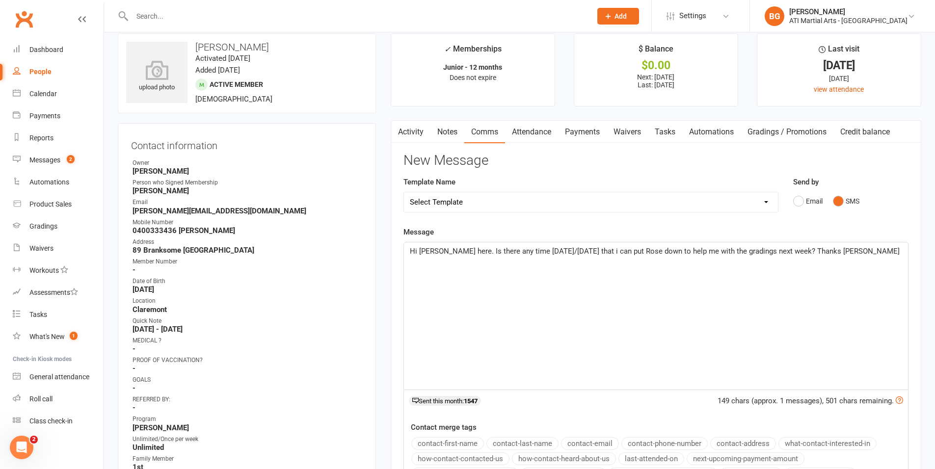
scroll to position [130, 0]
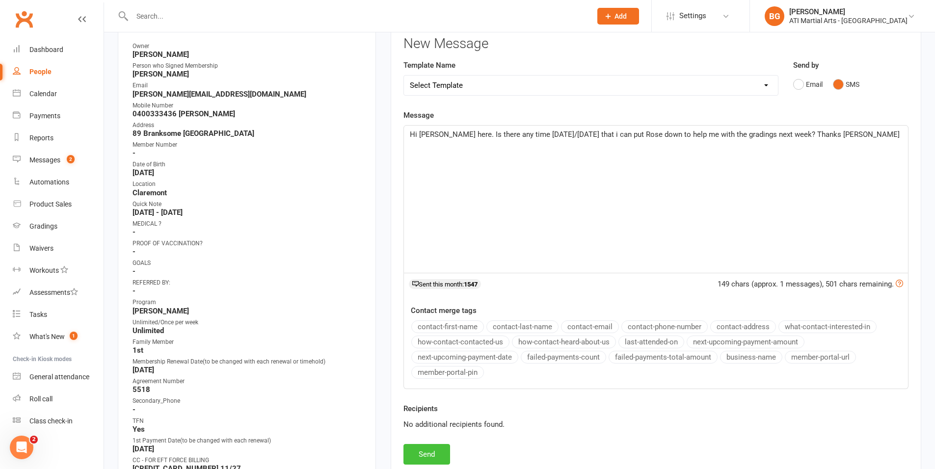
click at [426, 460] on button "Send" at bounding box center [427, 454] width 47 height 21
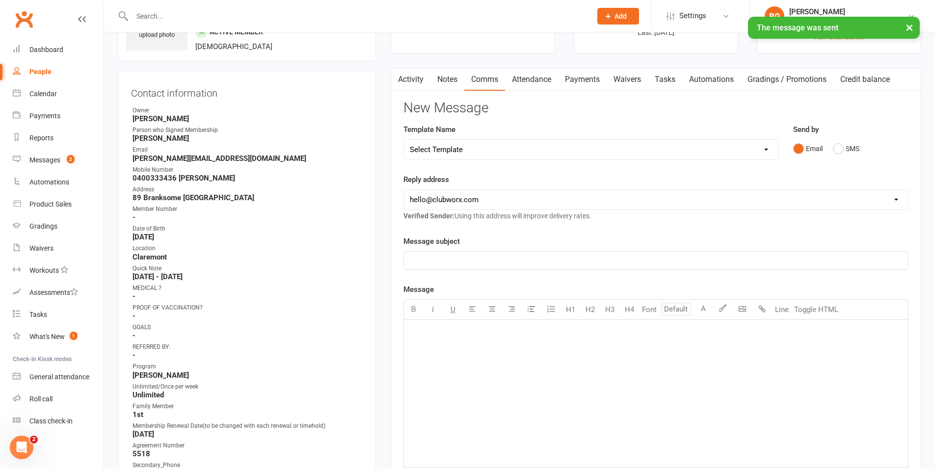
scroll to position [63, 0]
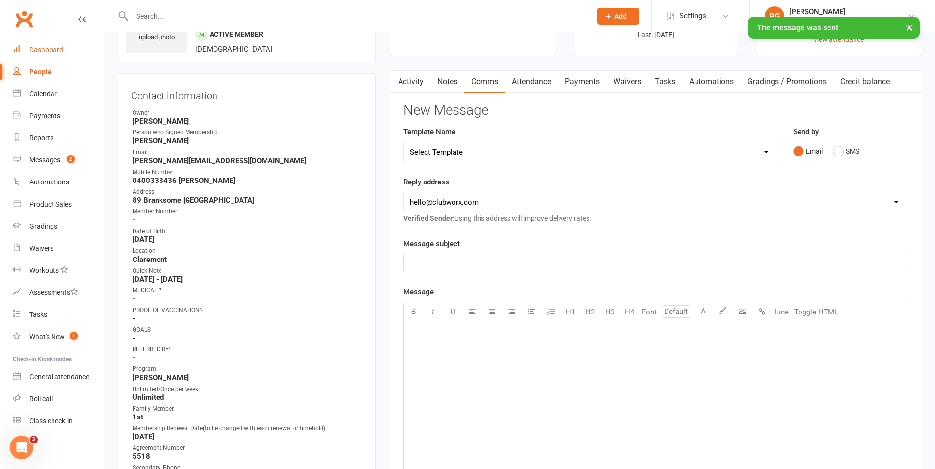
click at [69, 49] on link "Dashboard" at bounding box center [58, 50] width 91 height 22
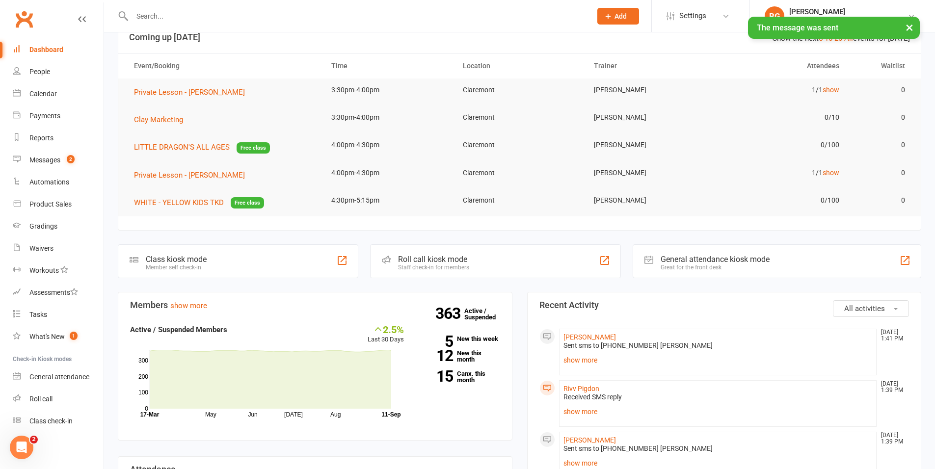
scroll to position [43, 0]
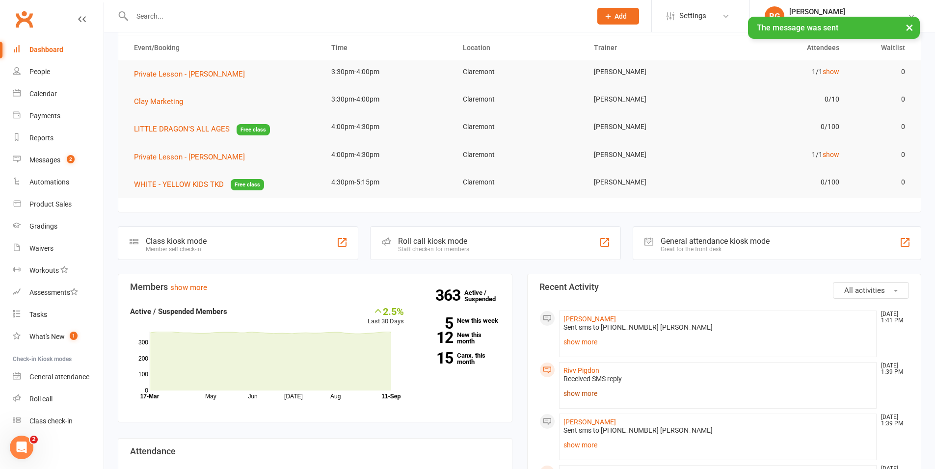
click at [584, 394] on link "show more" at bounding box center [718, 394] width 309 height 14
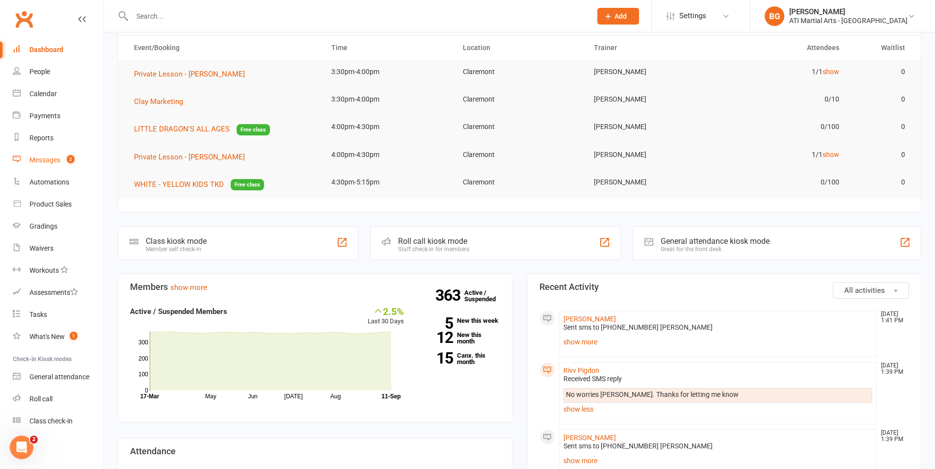
click at [48, 160] on div "Messages" at bounding box center [44, 160] width 31 height 8
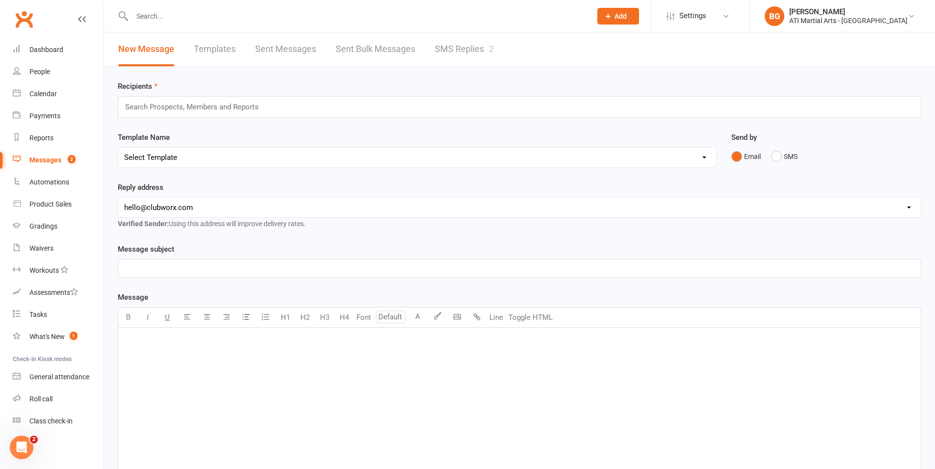
click at [452, 46] on link "SMS Replies 2" at bounding box center [464, 49] width 59 height 34
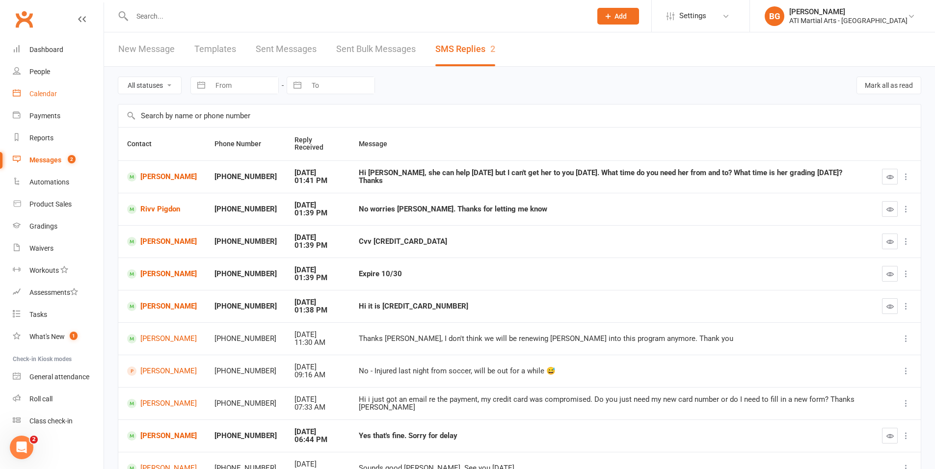
click at [55, 94] on div "Calendar" at bounding box center [42, 94] width 27 height 8
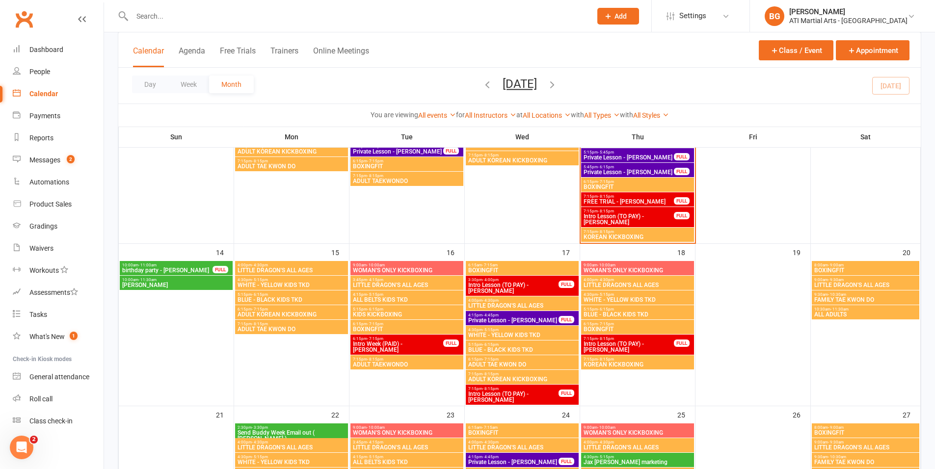
scroll to position [579, 0]
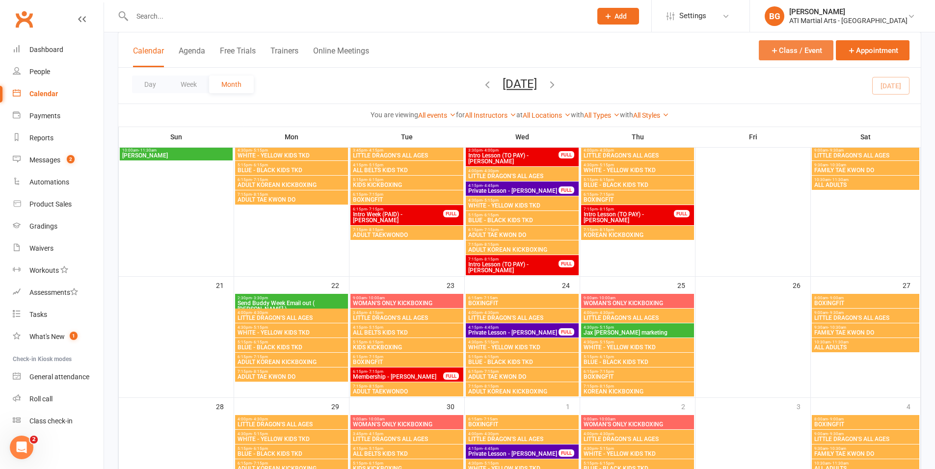
click at [792, 43] on button "Class / Event" at bounding box center [796, 50] width 75 height 20
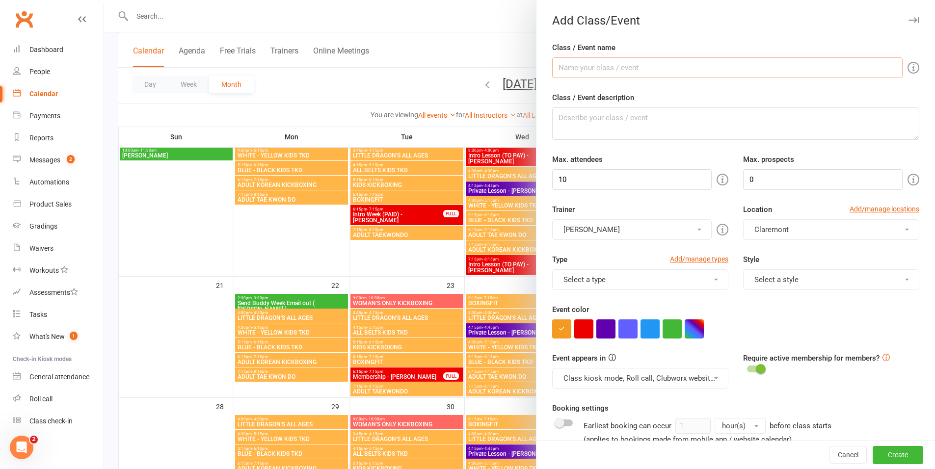
scroll to position [2, 0]
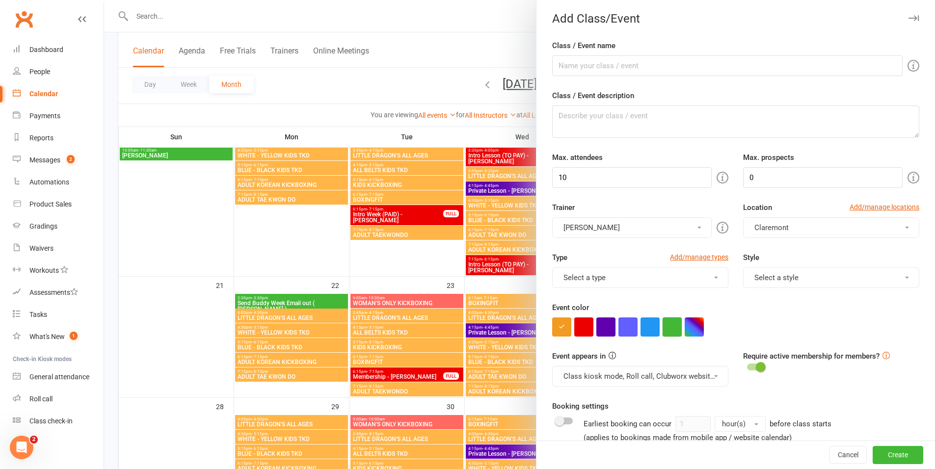
click at [666, 335] on button "button" at bounding box center [672, 327] width 19 height 19
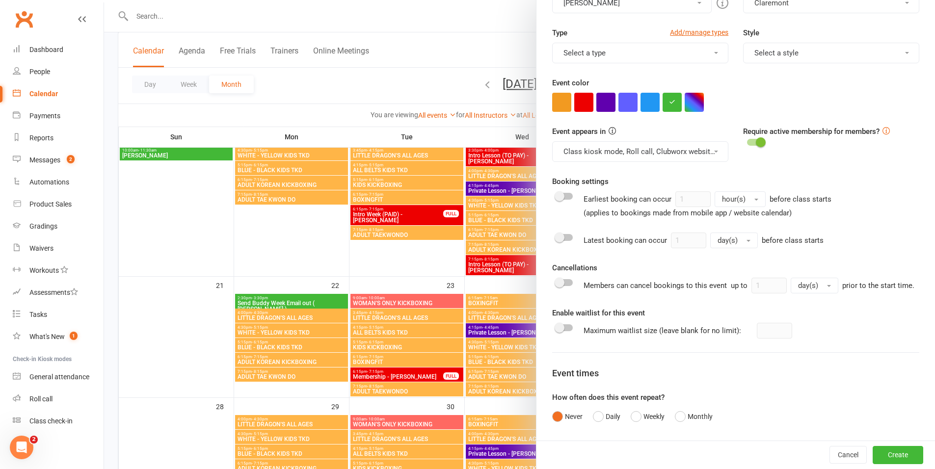
scroll to position [290, 0]
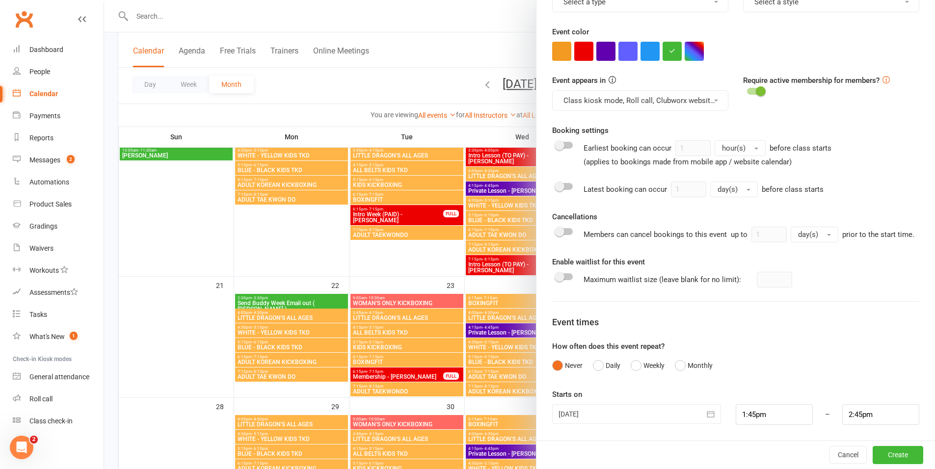
click at [578, 410] on div at bounding box center [636, 415] width 168 height 20
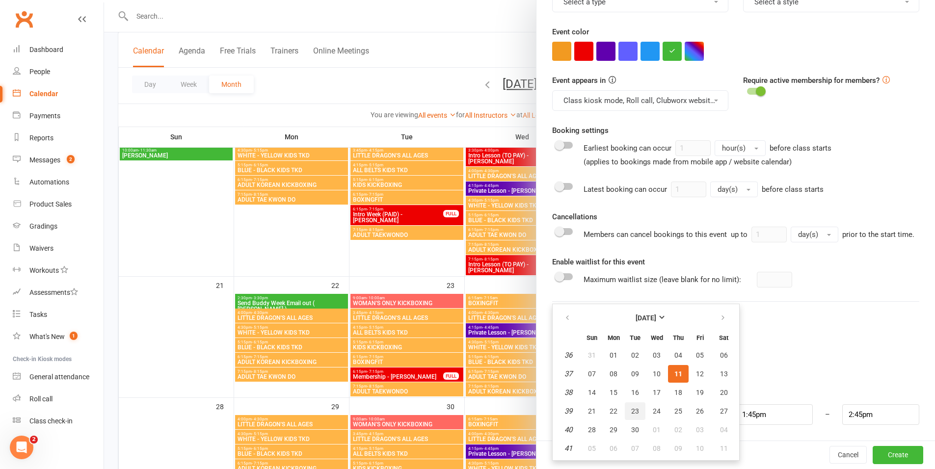
click at [632, 404] on button "23" at bounding box center [635, 412] width 21 height 18
type input "[DATE]"
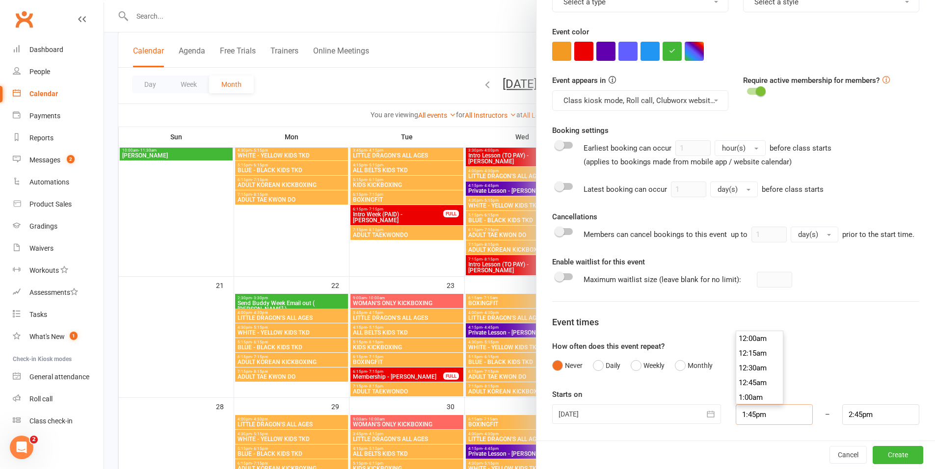
click at [750, 412] on input "1:45pm" at bounding box center [774, 415] width 77 height 21
type input "4:00pm"
type input "5:00pm"
click at [747, 376] on li "4:00pm" at bounding box center [759, 380] width 47 height 15
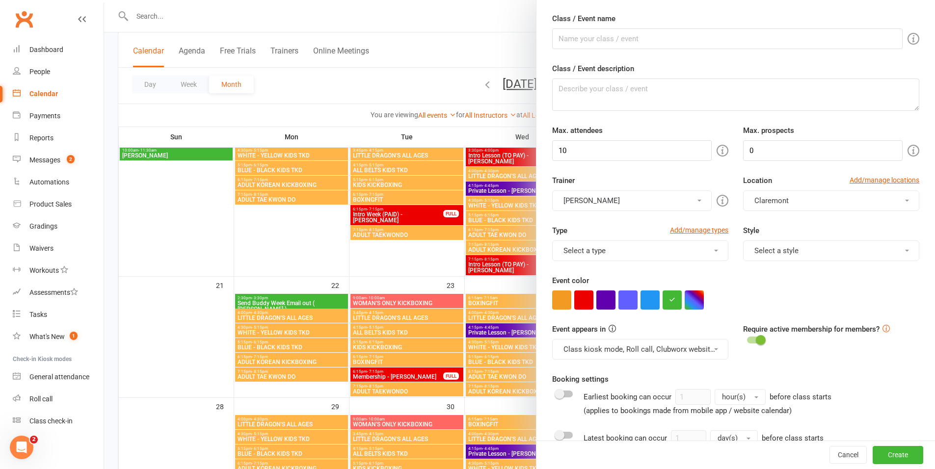
scroll to position [0, 0]
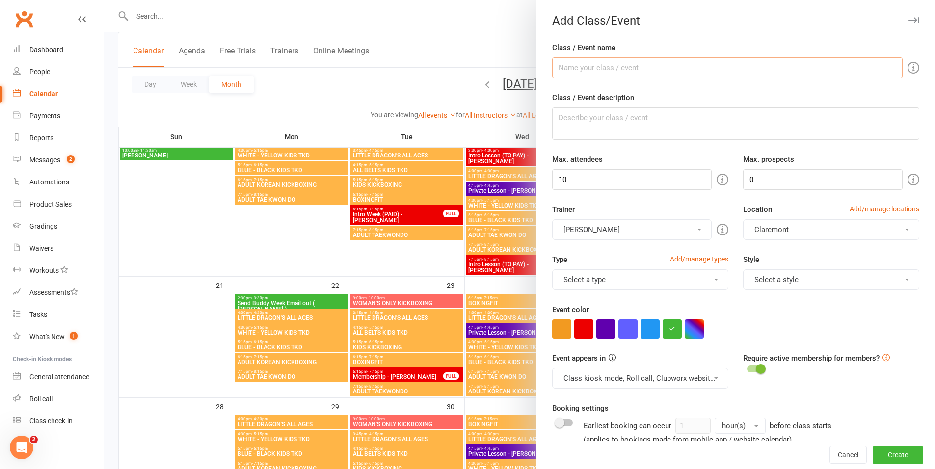
click at [590, 59] on input "Class / Event name" at bounding box center [727, 67] width 351 height 21
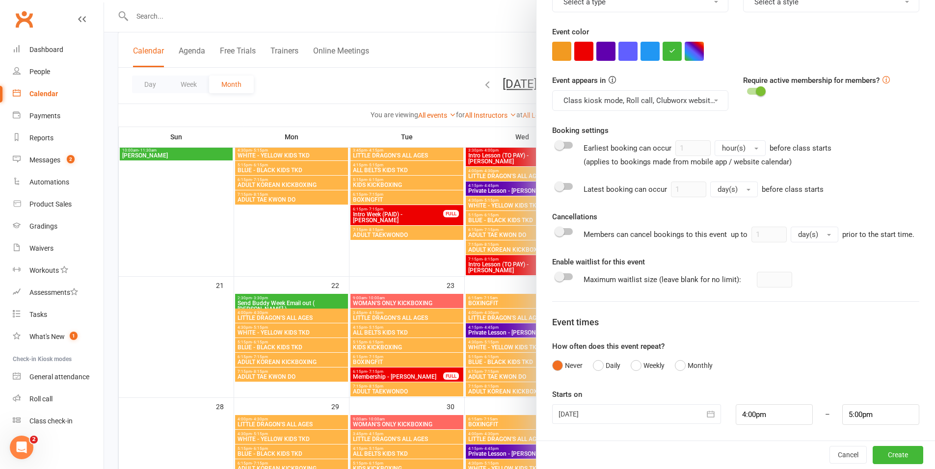
scroll to position [779, 0]
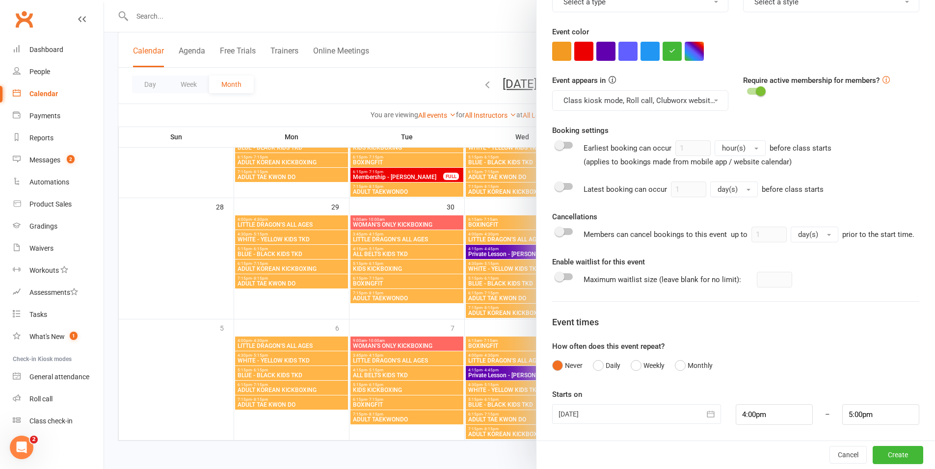
type input "[PERSON_NAME]"
click at [864, 420] on input "5:00pm" at bounding box center [880, 415] width 77 height 21
type input "5:15pm"
click at [853, 363] on li "5:15pm" at bounding box center [866, 368] width 47 height 15
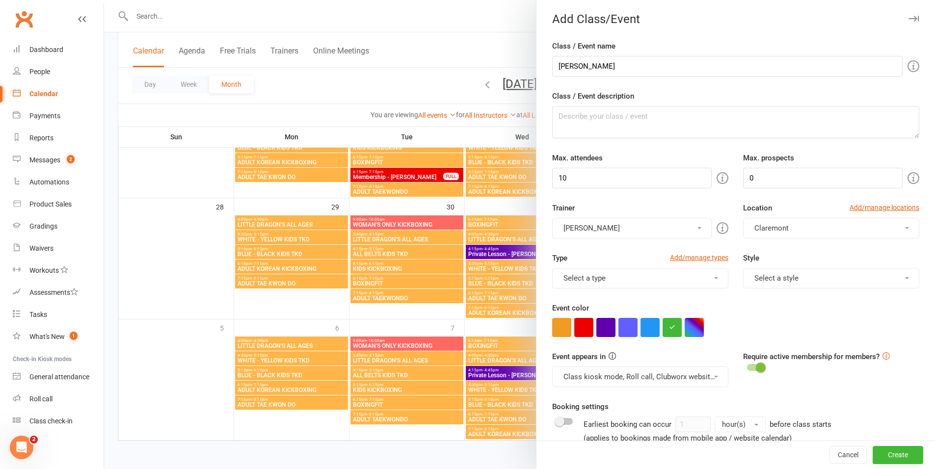
scroll to position [0, 0]
click at [661, 73] on input "[PERSON_NAME]" at bounding box center [727, 67] width 351 height 21
type input "[PERSON_NAME] x 2"
click at [883, 460] on button "Create" at bounding box center [898, 456] width 51 height 18
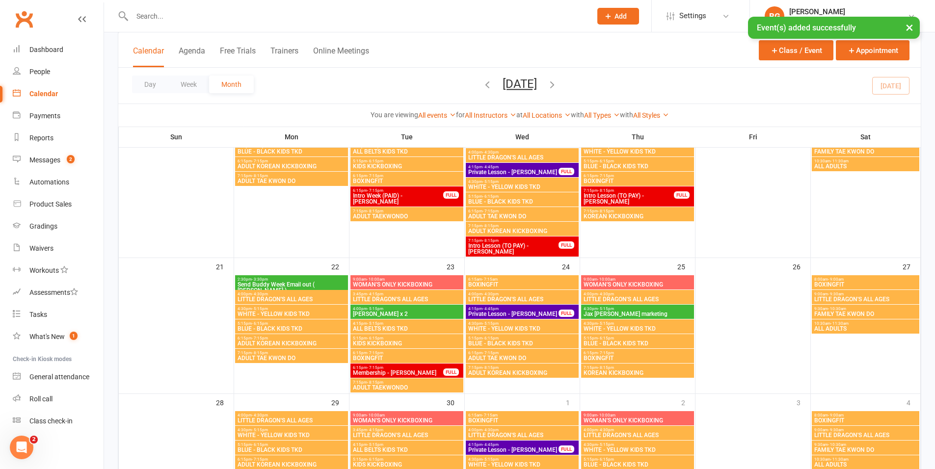
scroll to position [594, 0]
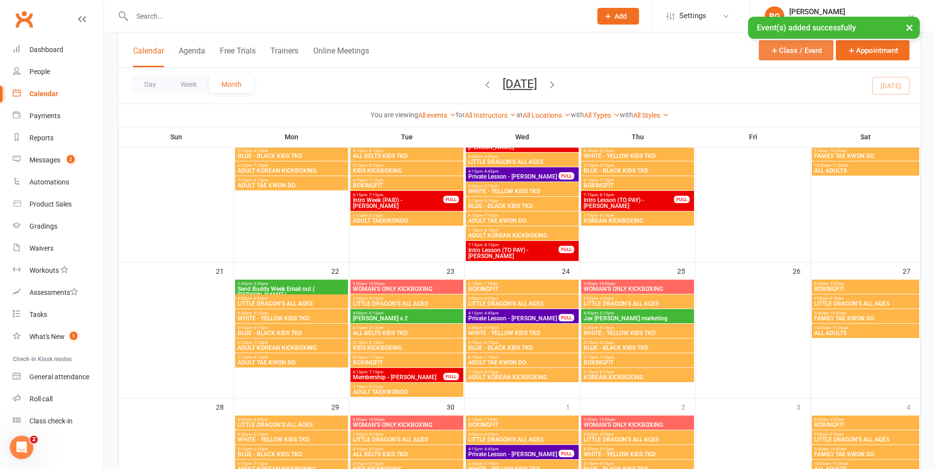
click at [781, 54] on button "Class / Event" at bounding box center [796, 50] width 75 height 20
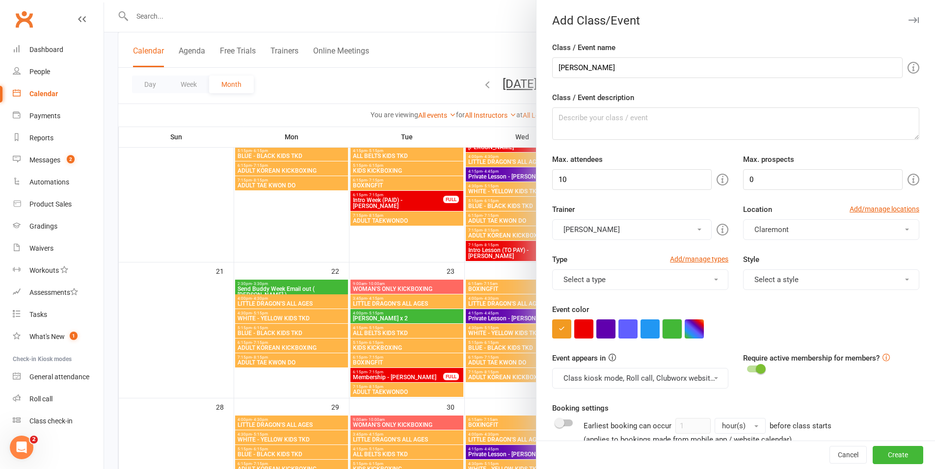
click at [671, 338] on button "button" at bounding box center [672, 329] width 19 height 19
click at [621, 66] on input "[PERSON_NAME]" at bounding box center [727, 67] width 351 height 21
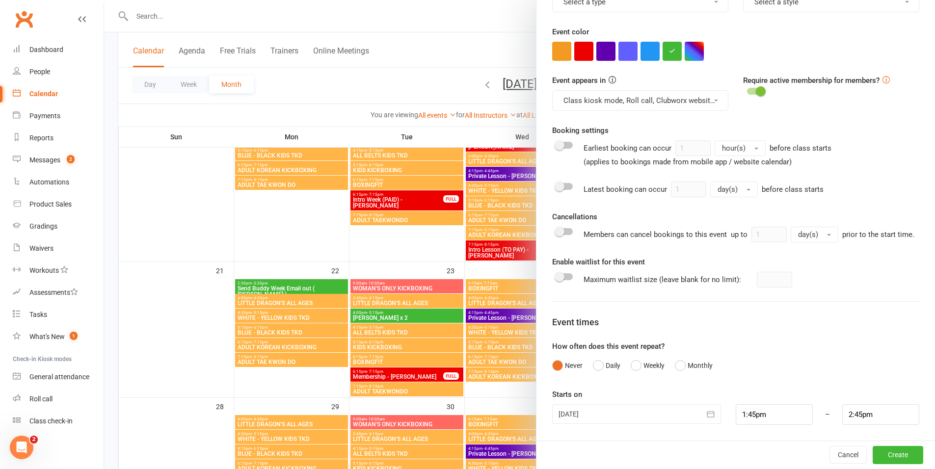
scroll to position [739, 0]
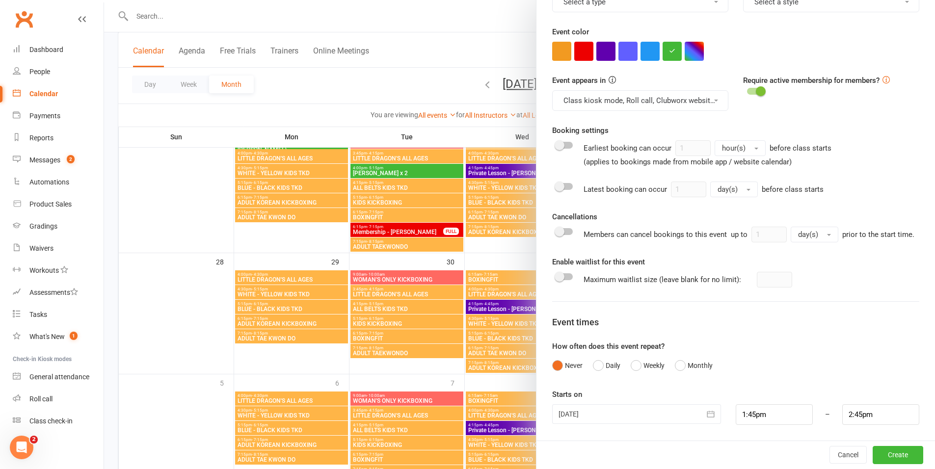
type input "Tashi Marketing"
click at [592, 419] on div at bounding box center [636, 415] width 168 height 20
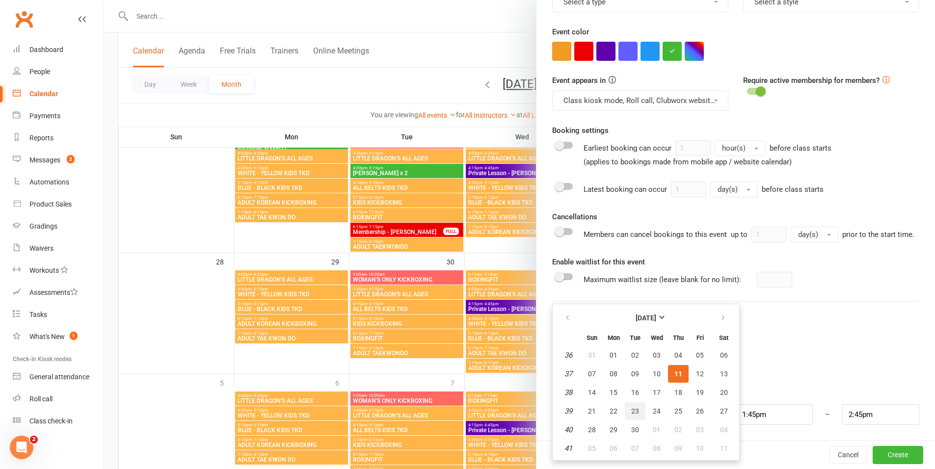
click at [631, 411] on span "23" at bounding box center [635, 411] width 8 height 8
type input "[DATE]"
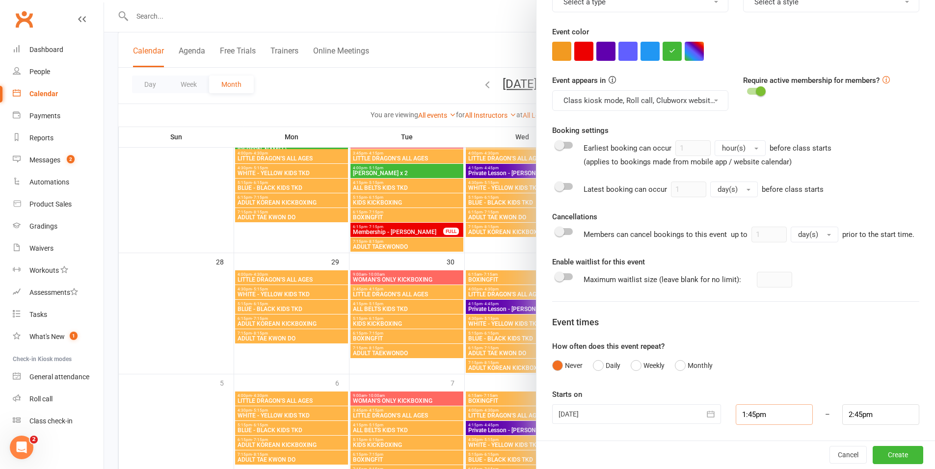
click at [737, 409] on input "1:45pm" at bounding box center [774, 415] width 77 height 21
type input "4:30pm"
click at [755, 363] on li "4:30pm" at bounding box center [759, 364] width 47 height 15
click at [842, 408] on input "5:30pm" at bounding box center [880, 415] width 77 height 21
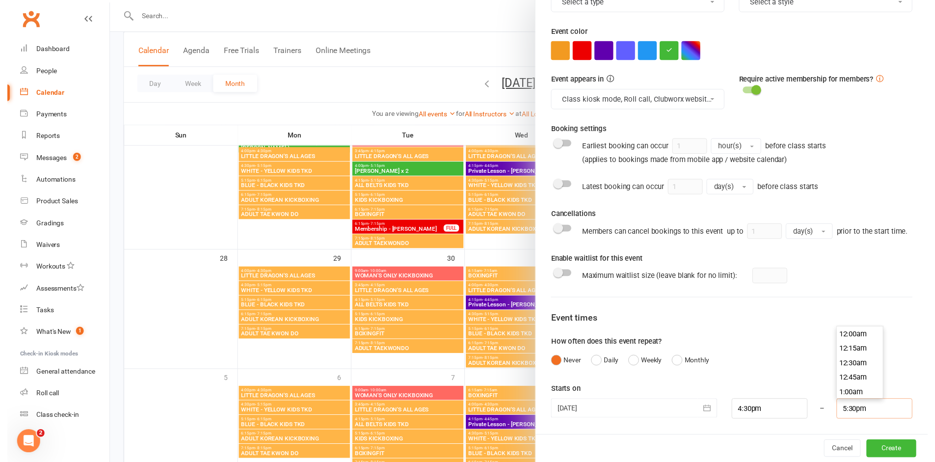
scroll to position [1016, 0]
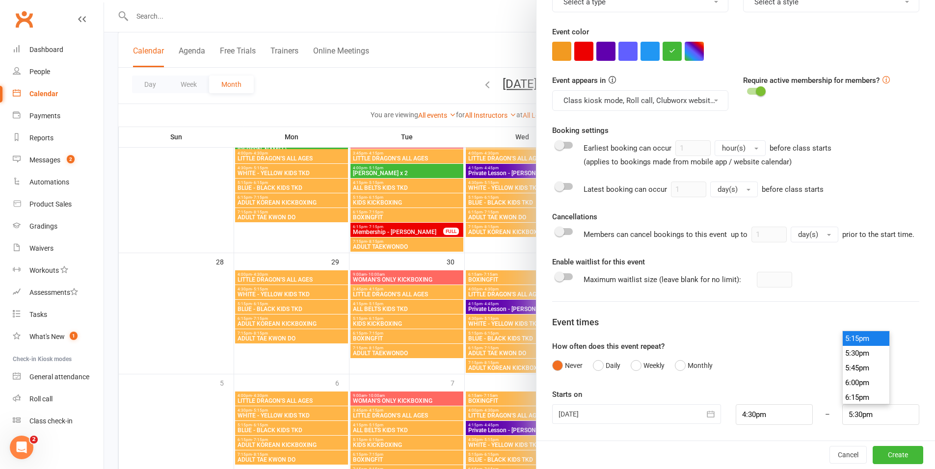
type input "5:15pm"
click at [845, 340] on li "5:15pm" at bounding box center [866, 338] width 47 height 15
click at [873, 458] on button "Create" at bounding box center [898, 455] width 51 height 18
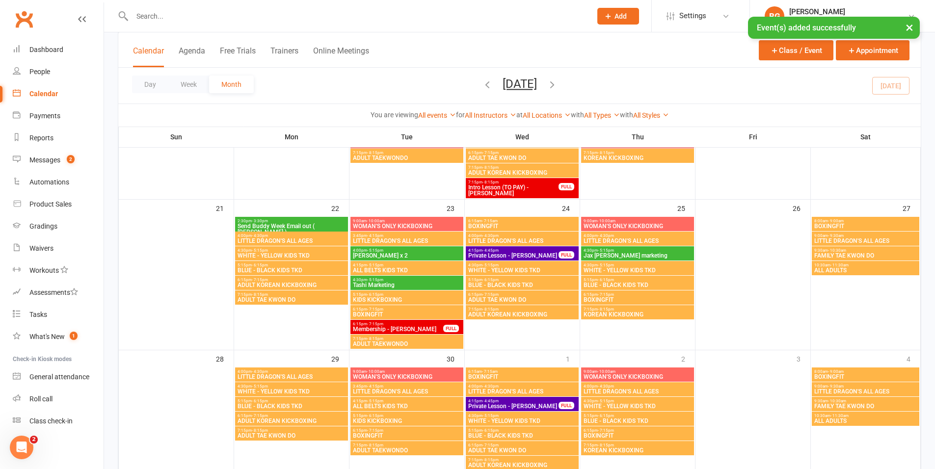
scroll to position [652, 0]
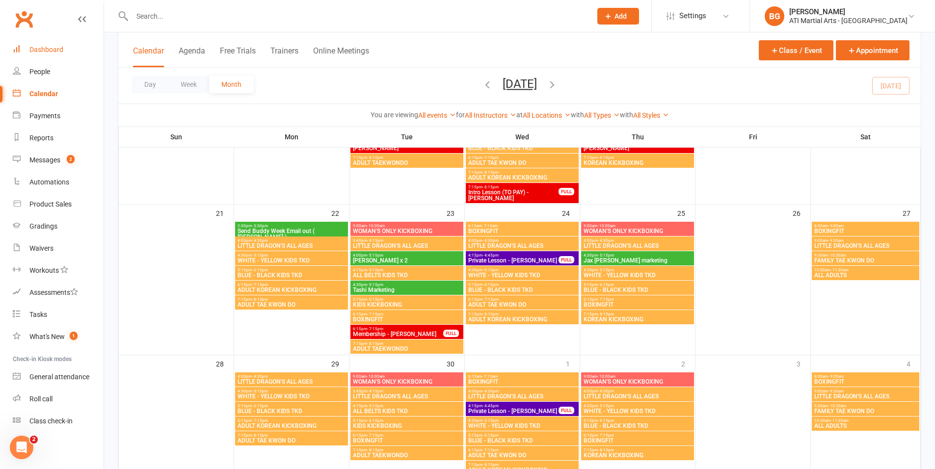
click at [46, 56] on link "Dashboard" at bounding box center [58, 50] width 91 height 22
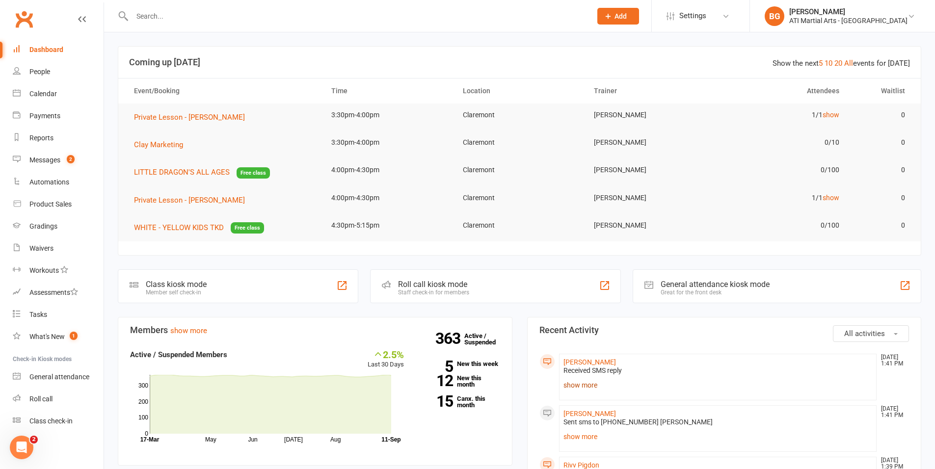
click at [577, 386] on link "show more" at bounding box center [718, 386] width 309 height 14
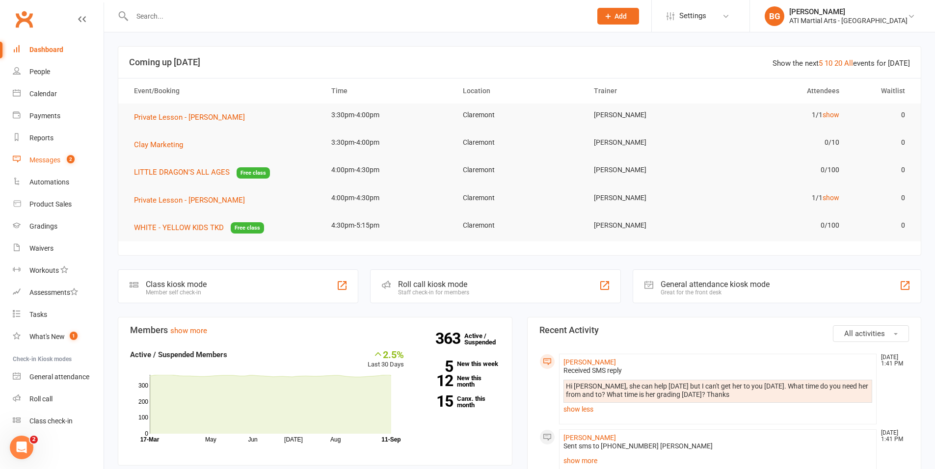
click at [58, 160] on div "Messages" at bounding box center [44, 160] width 31 height 8
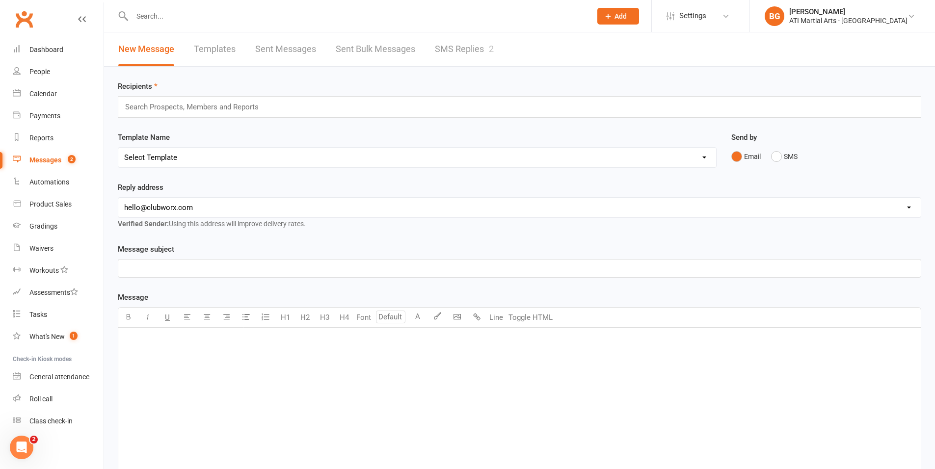
click at [444, 47] on link "SMS Replies 2" at bounding box center [464, 49] width 59 height 34
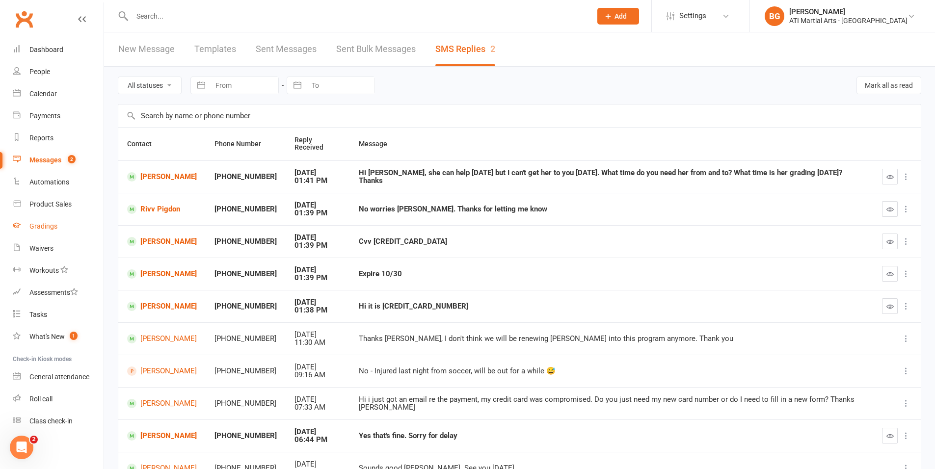
click at [38, 224] on div "Gradings" at bounding box center [43, 226] width 28 height 8
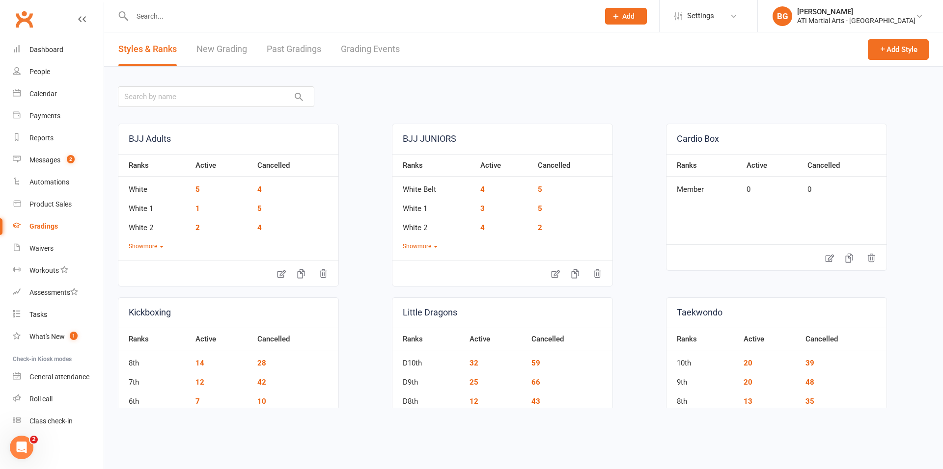
click at [357, 56] on link "Grading Events" at bounding box center [370, 49] width 59 height 34
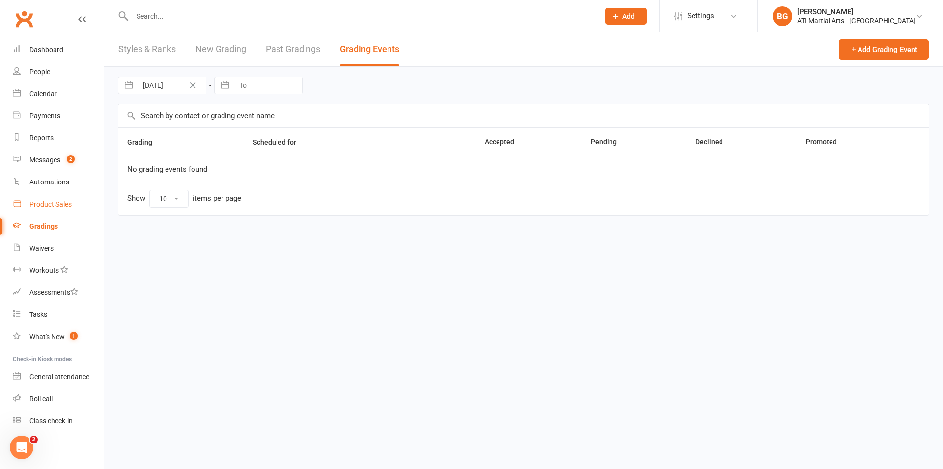
select select "25"
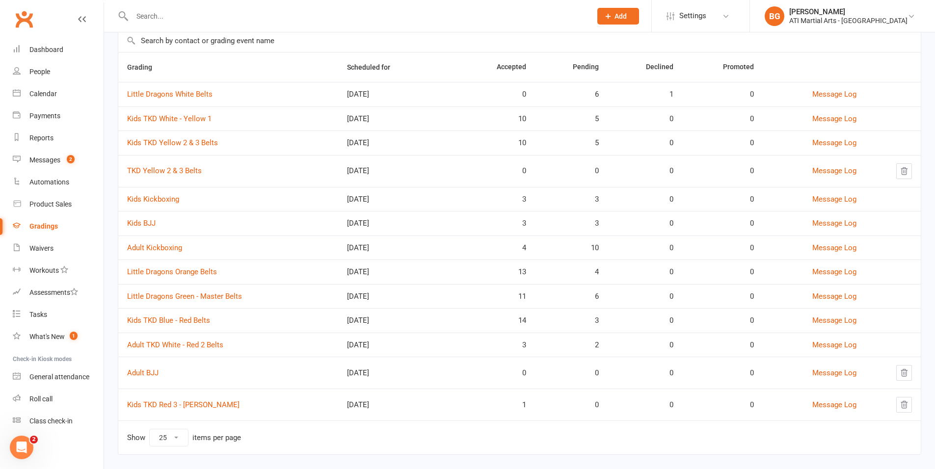
scroll to position [89, 0]
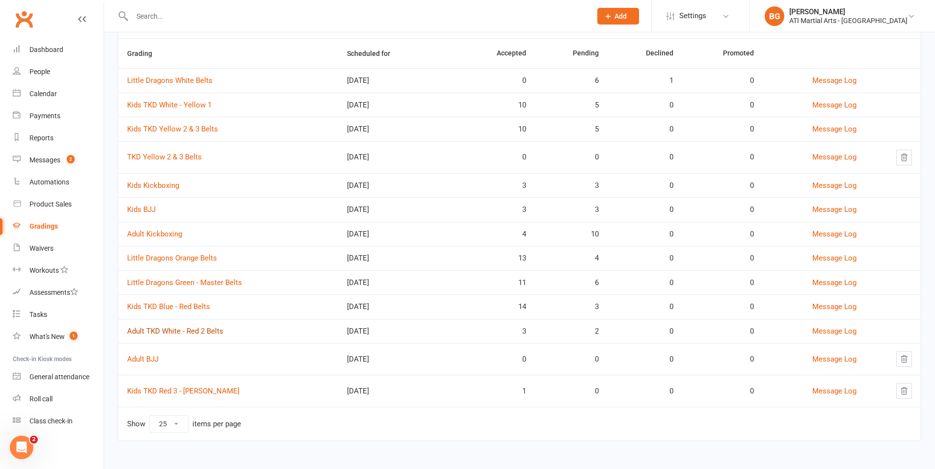
click at [162, 331] on link "Adult TKD White - Red 2 Belts" at bounding box center [175, 331] width 96 height 9
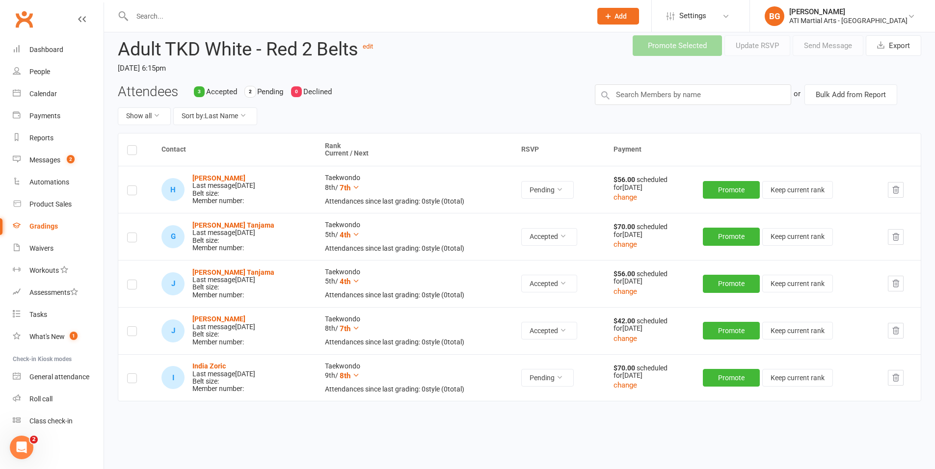
scroll to position [37, 0]
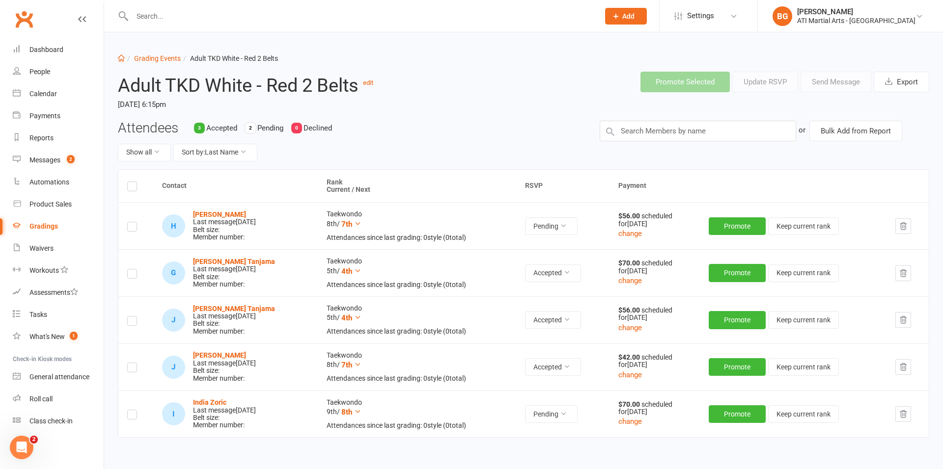
select select "25"
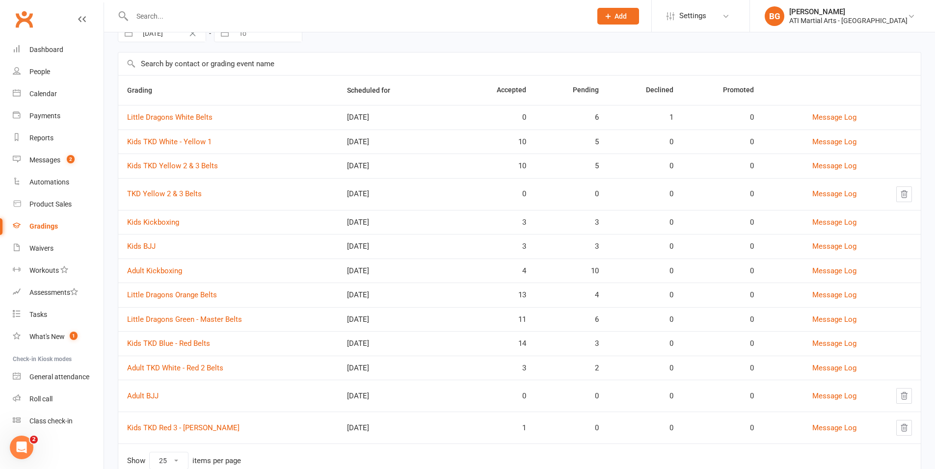
scroll to position [55, 0]
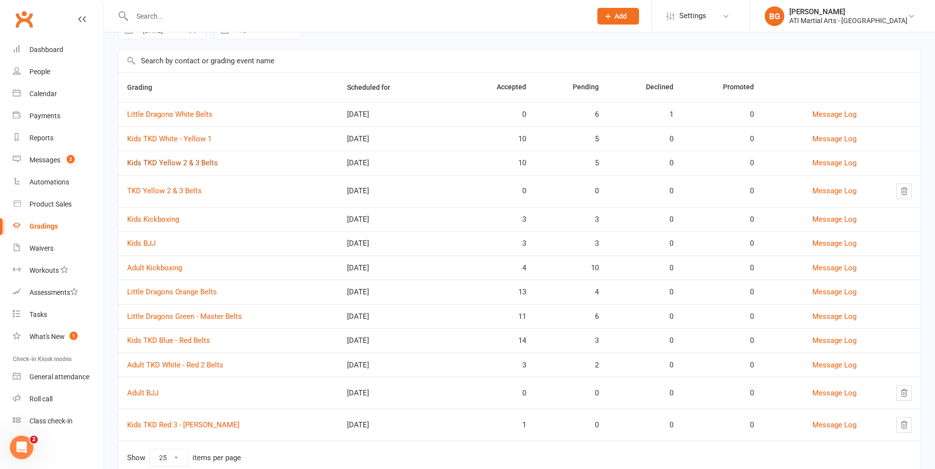
click at [176, 162] on link "Kids TKD Yellow 2 & 3 Belts" at bounding box center [172, 163] width 91 height 9
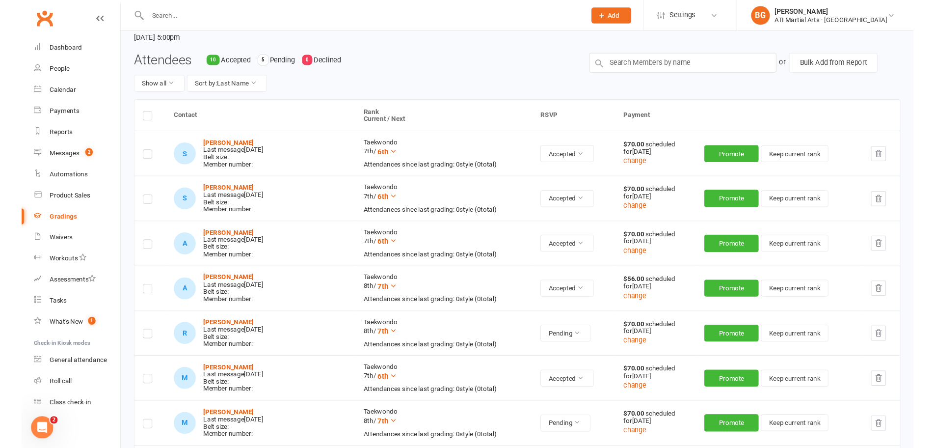
scroll to position [63, 0]
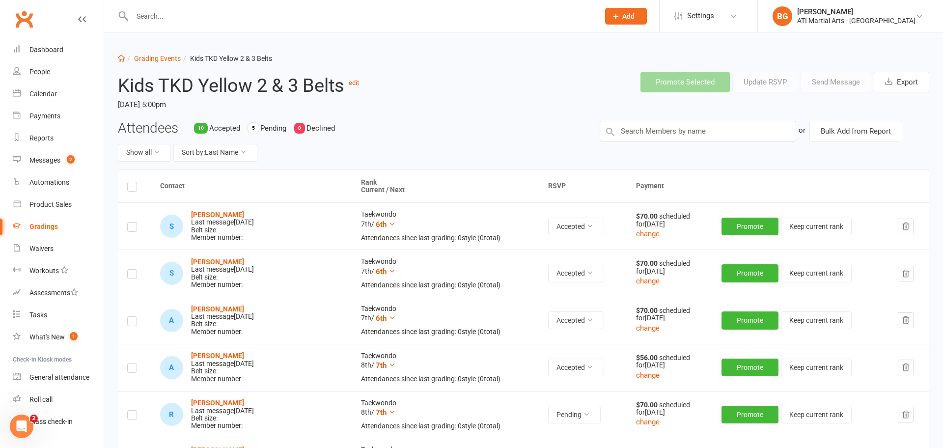
select select "25"
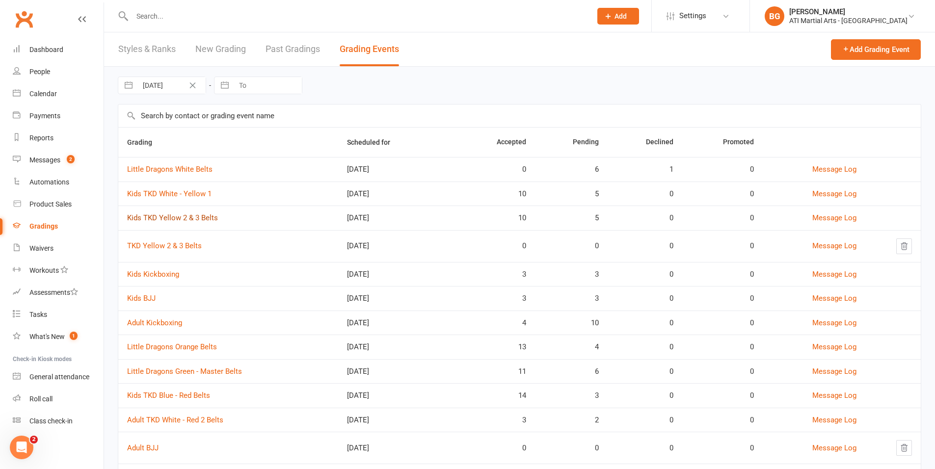
click at [148, 219] on link "Kids TKD Yellow 2 & 3 Belts" at bounding box center [172, 218] width 91 height 9
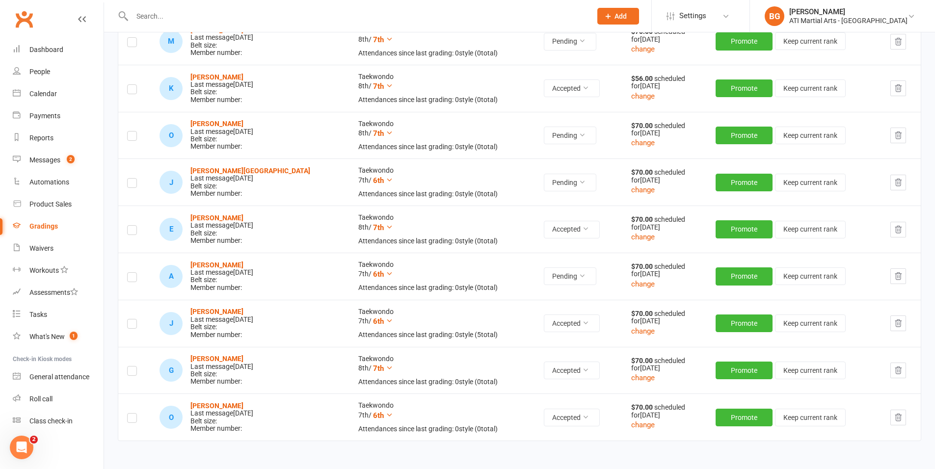
scroll to position [530, 0]
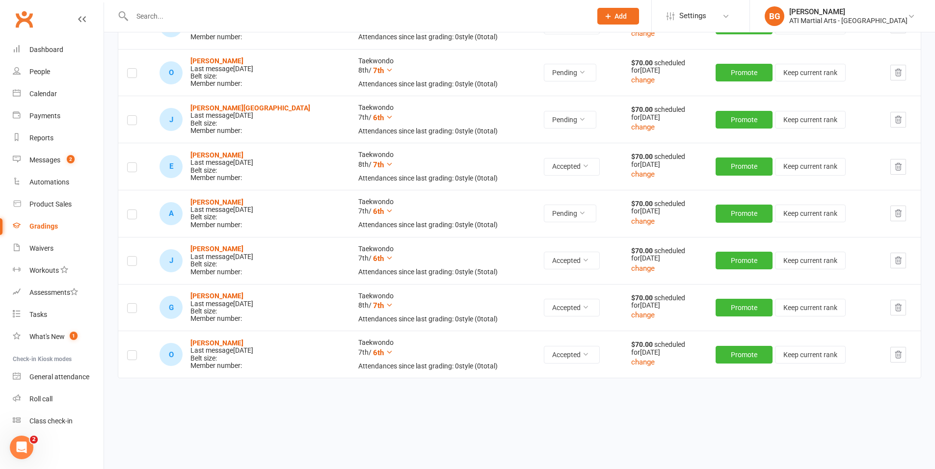
select select "25"
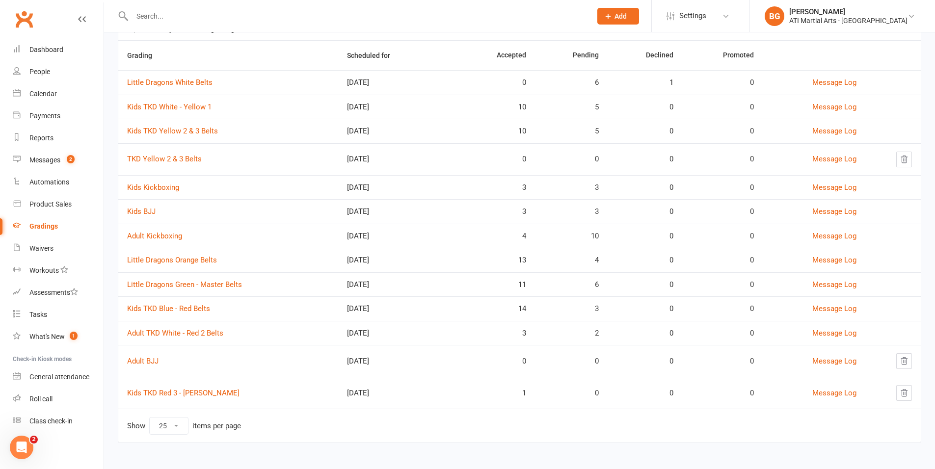
scroll to position [89, 0]
click at [192, 102] on link "Kids TKD White - Yellow 1" at bounding box center [169, 105] width 84 height 9
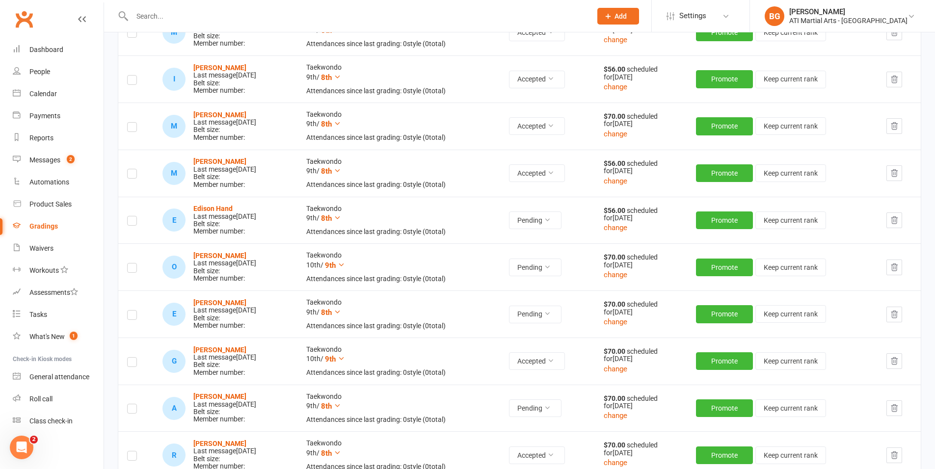
scroll to position [64, 0]
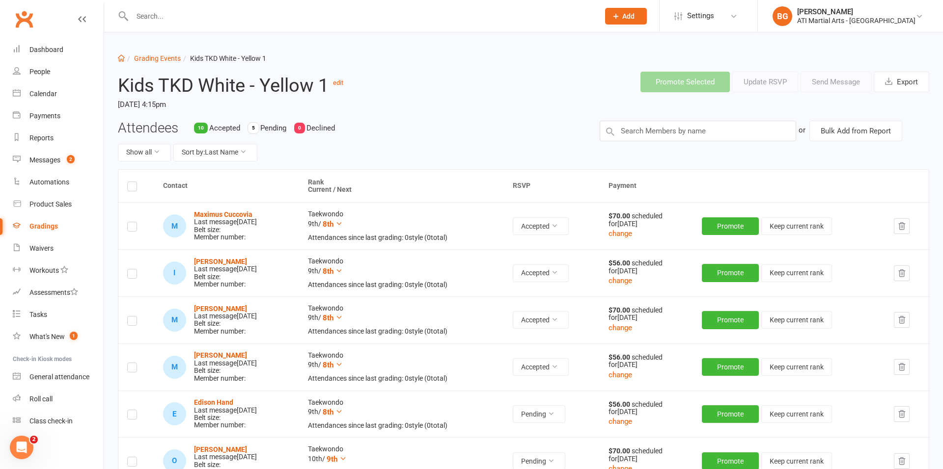
select select "25"
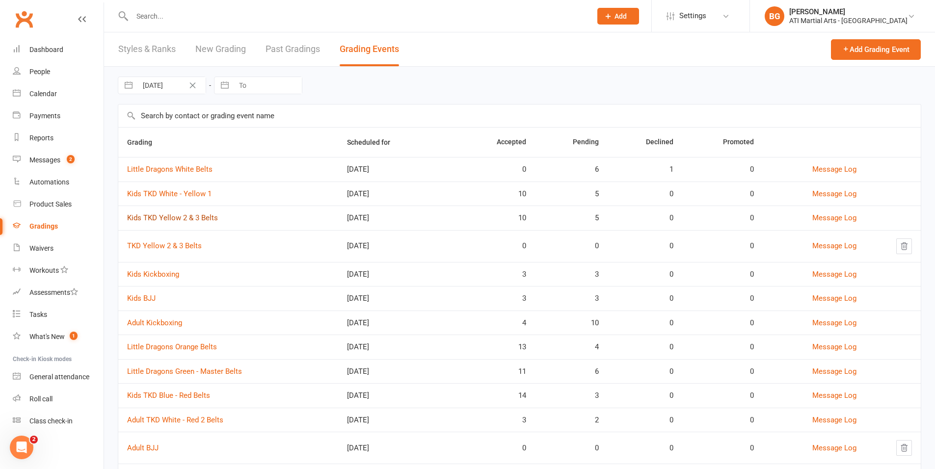
click at [160, 221] on link "Kids TKD Yellow 2 & 3 Belts" at bounding box center [172, 218] width 91 height 9
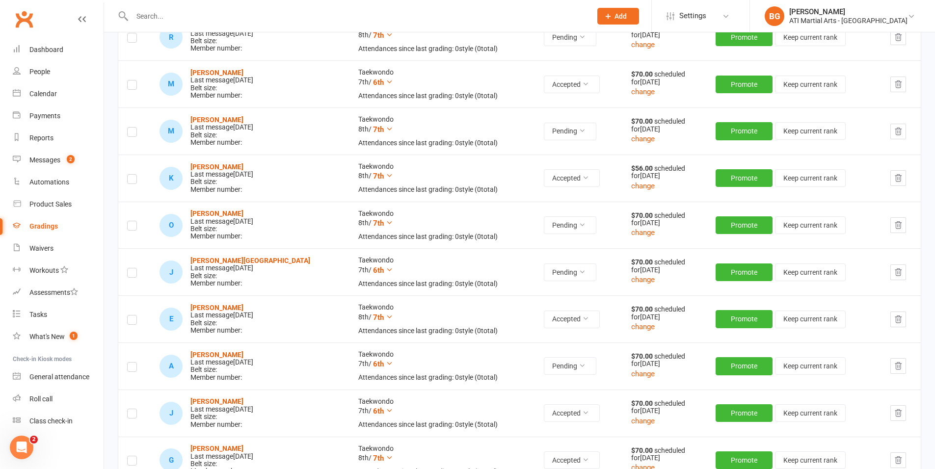
scroll to position [518, 0]
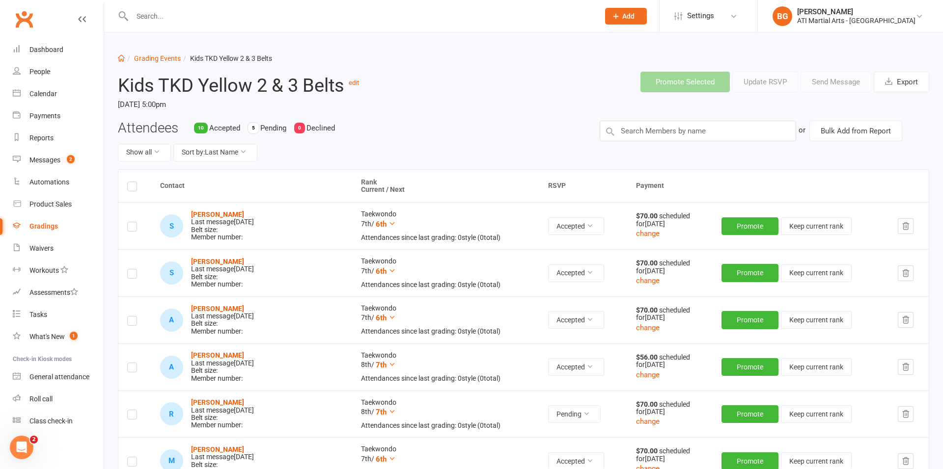
select select "25"
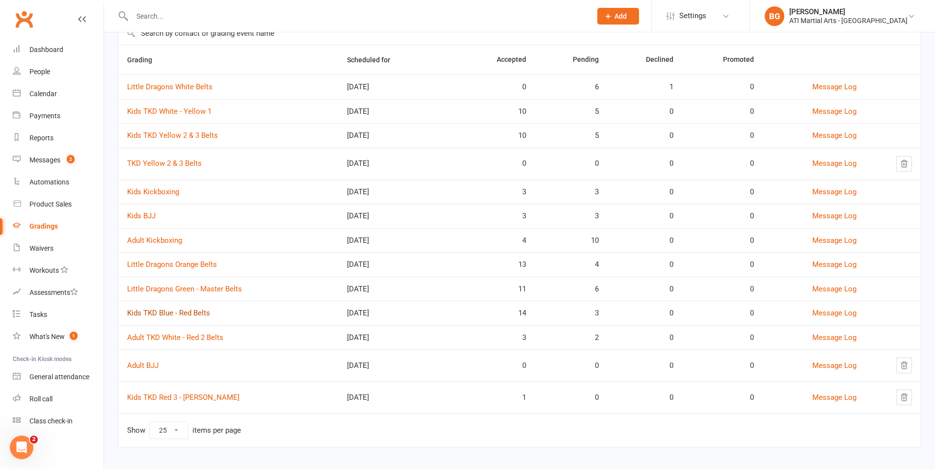
scroll to position [81, 0]
click at [177, 316] on link "Kids TKD Blue - Red Belts" at bounding box center [168, 315] width 83 height 9
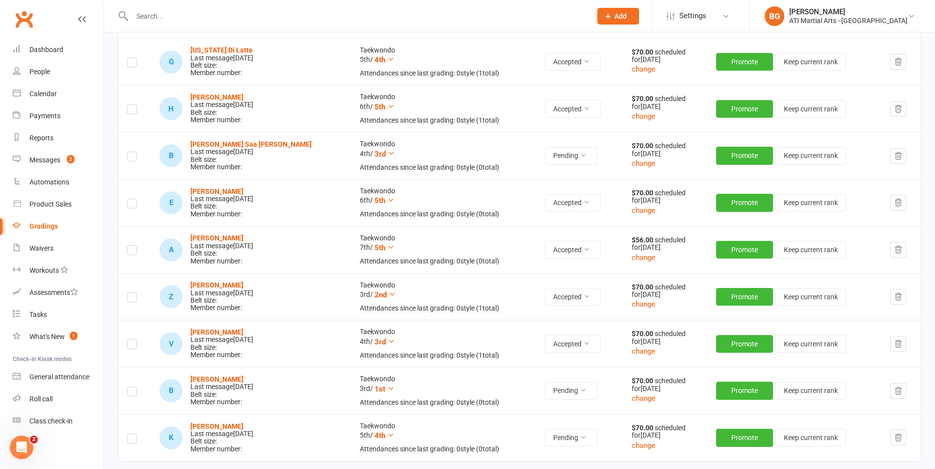
scroll to position [624, 0]
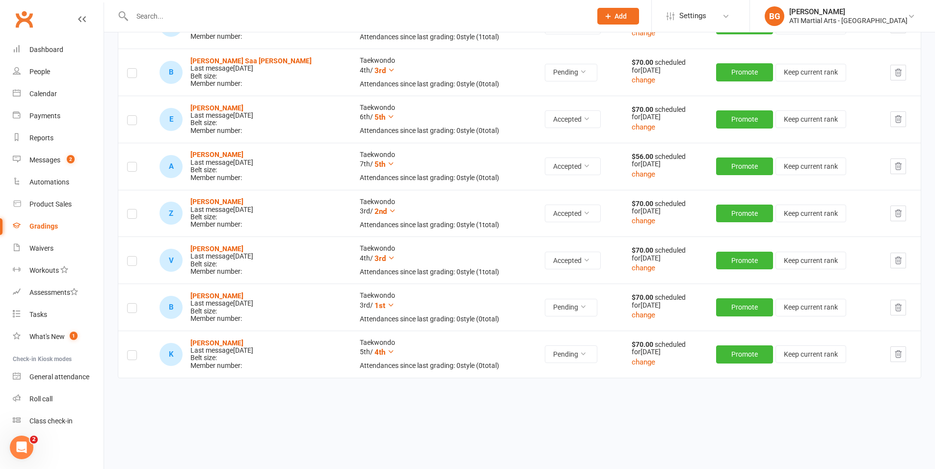
select select "25"
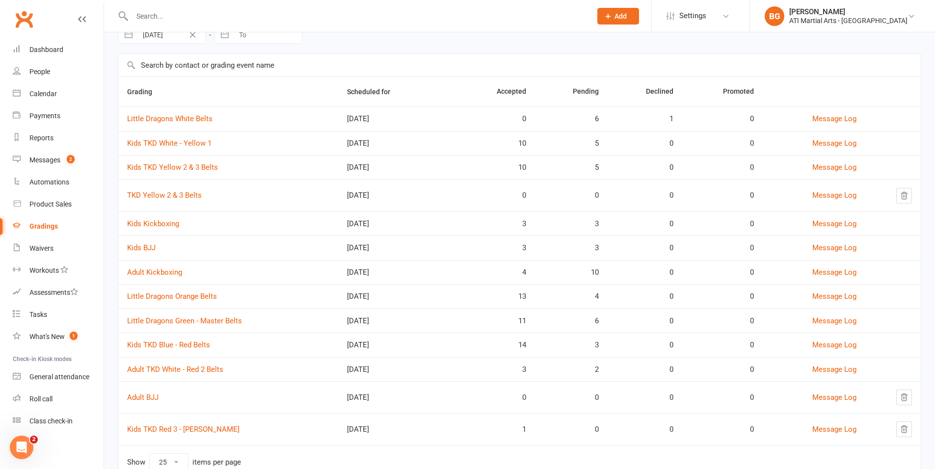
scroll to position [51, 0]
click at [193, 169] on link "Kids TKD Yellow 2 & 3 Belts" at bounding box center [172, 167] width 91 height 9
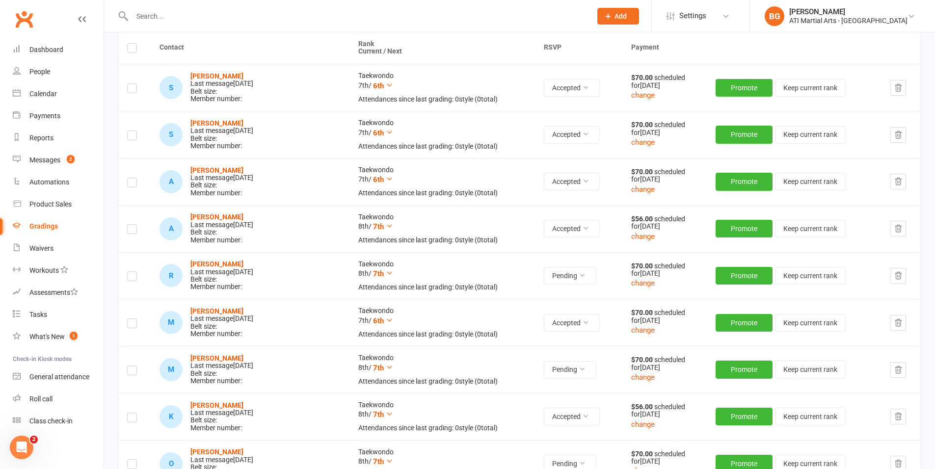
scroll to position [124, 0]
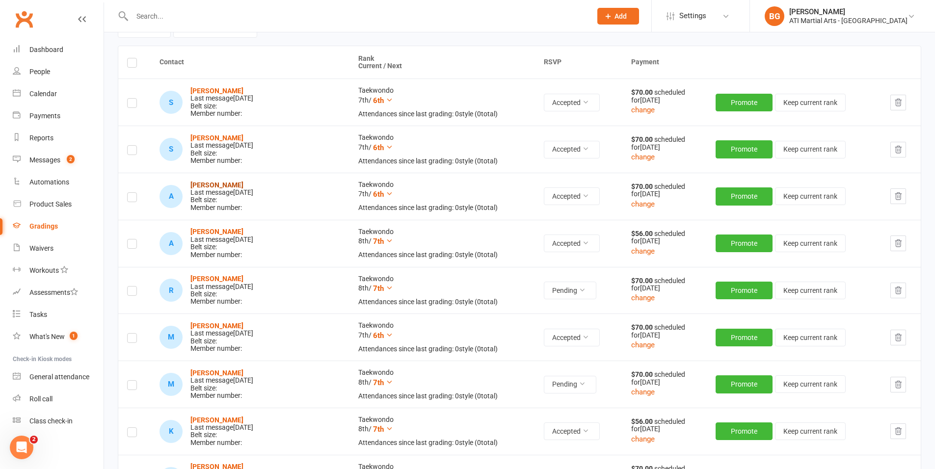
click at [217, 181] on strong "[PERSON_NAME]" at bounding box center [216, 185] width 53 height 8
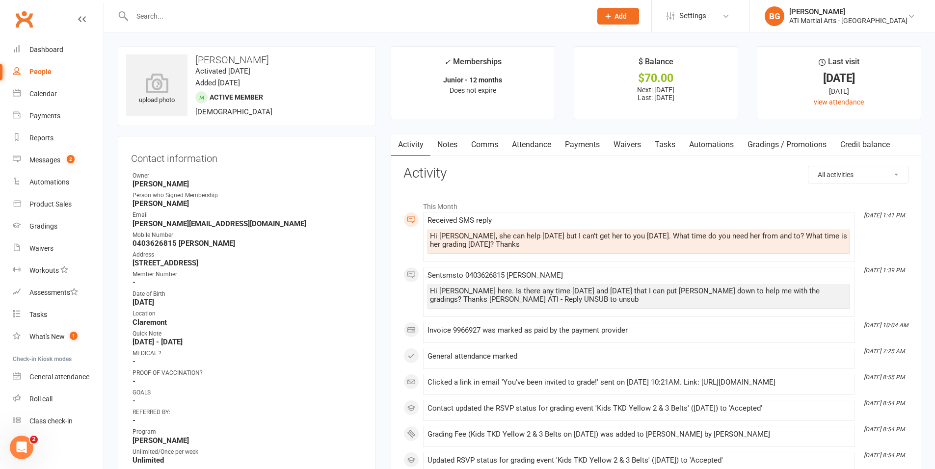
click at [482, 153] on link "Comms" at bounding box center [484, 145] width 41 height 23
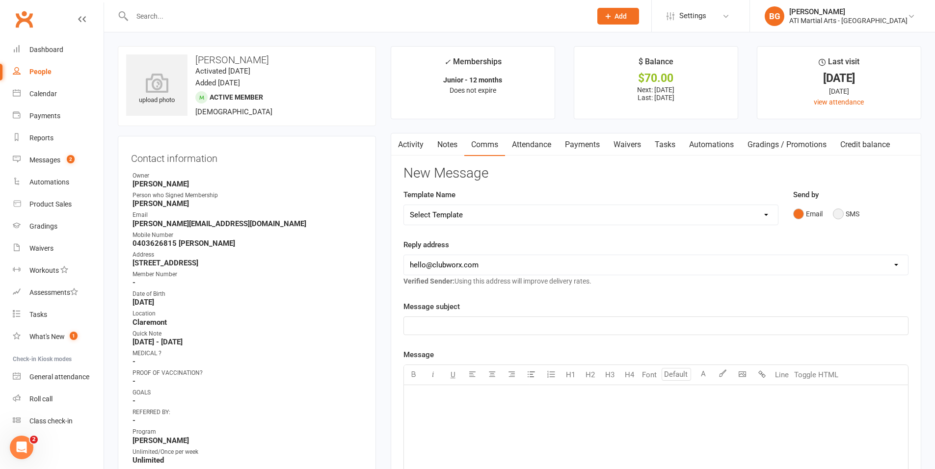
click at [845, 213] on button "SMS" at bounding box center [846, 214] width 27 height 19
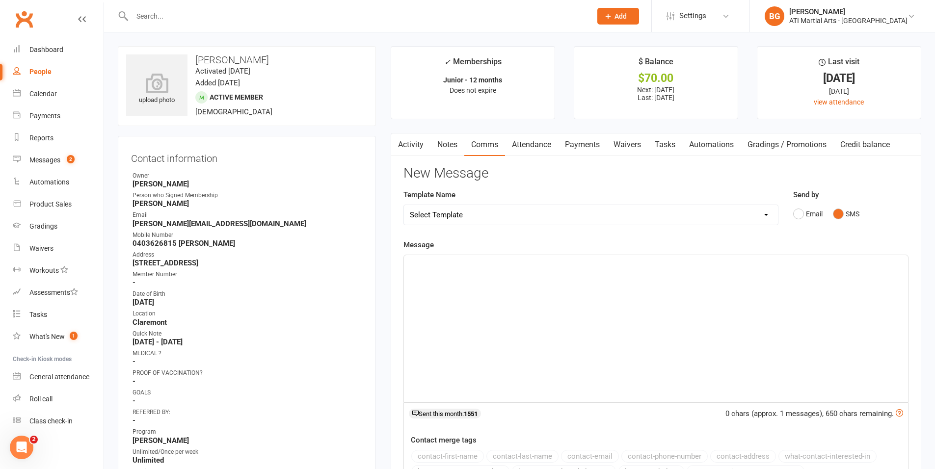
click at [798, 389] on div "﻿" at bounding box center [656, 328] width 504 height 147
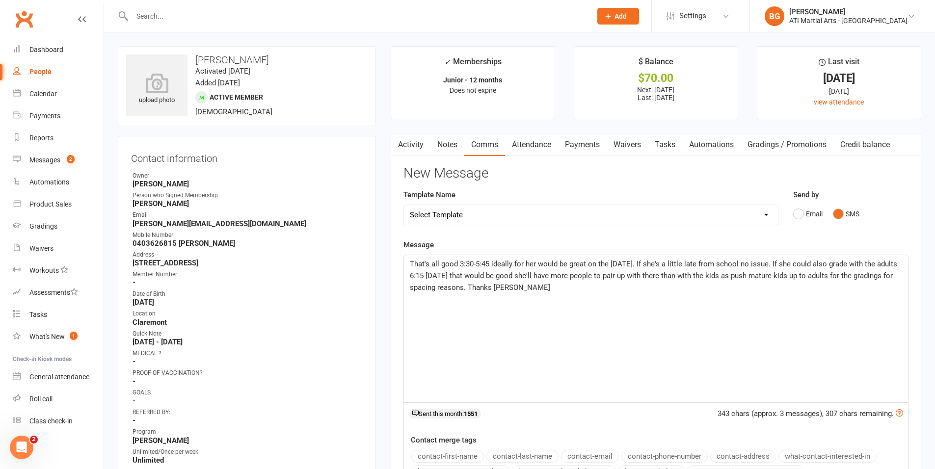
click at [516, 277] on span "That's all good 3:30-5:45 ideally for her would be great on the [DATE]. If she'…" at bounding box center [654, 276] width 489 height 32
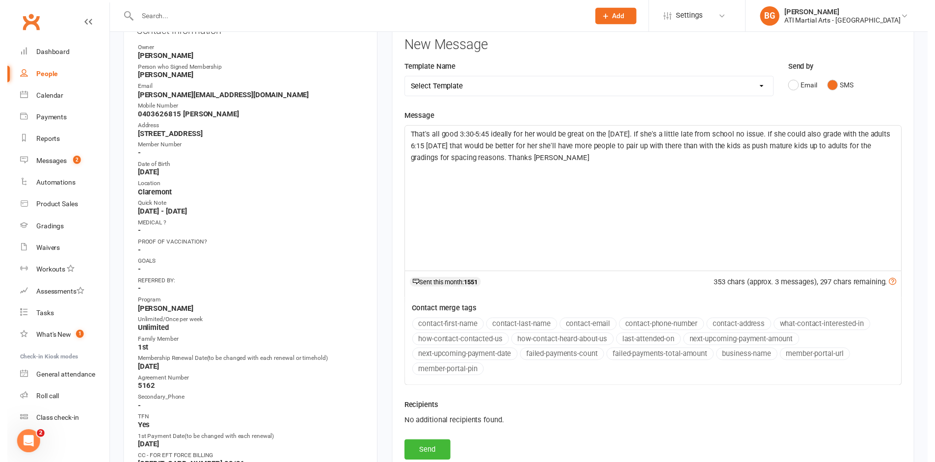
scroll to position [208, 0]
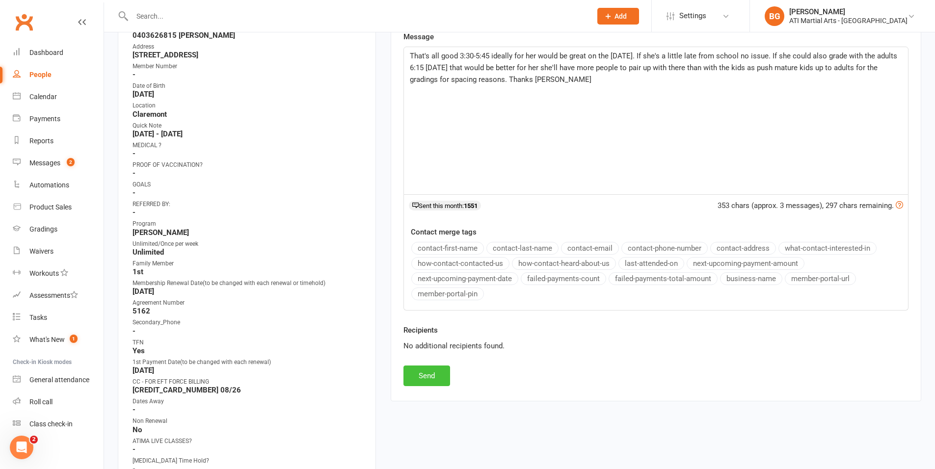
click at [413, 377] on button "Send" at bounding box center [427, 376] width 47 height 21
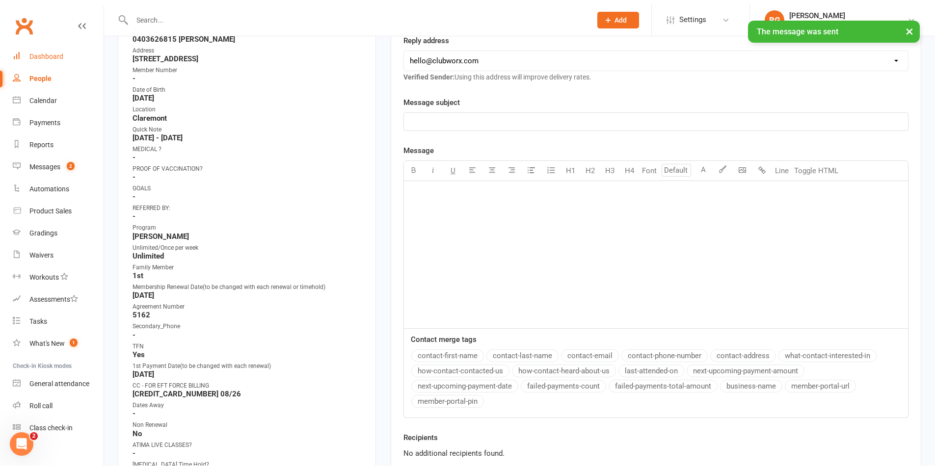
scroll to position [206, 0]
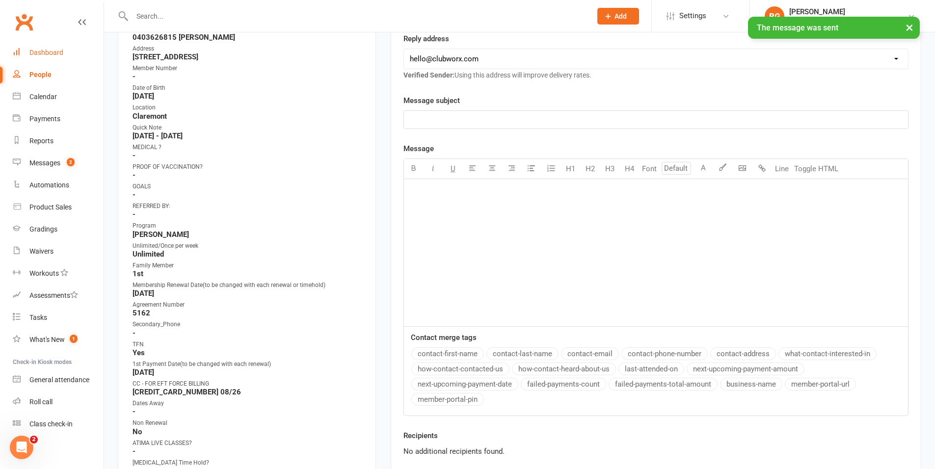
click at [47, 54] on div "Dashboard" at bounding box center [46, 53] width 34 height 8
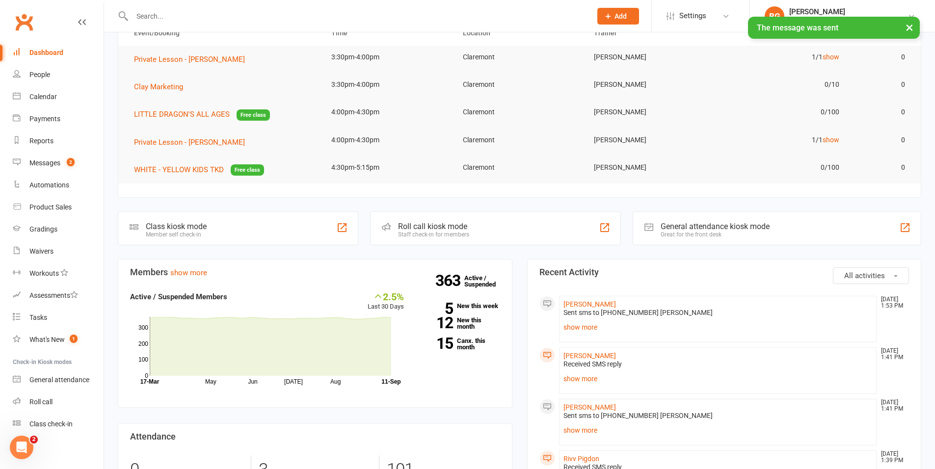
scroll to position [67, 0]
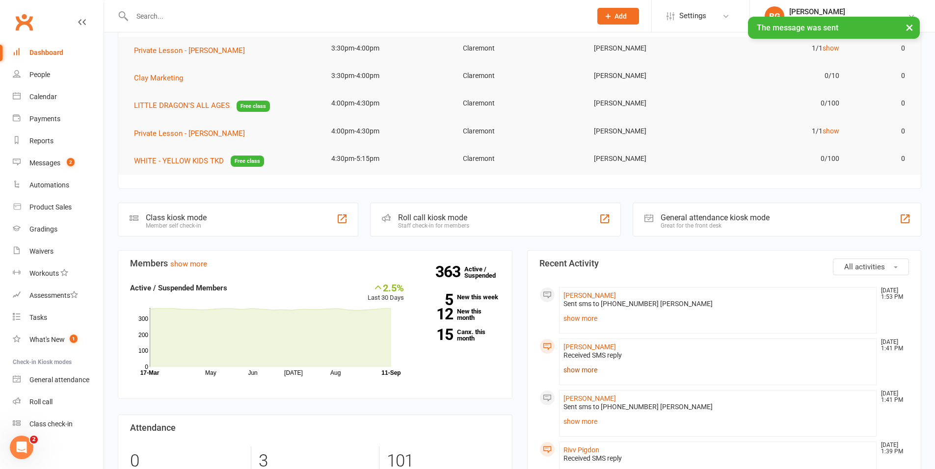
click at [597, 369] on link "show more" at bounding box center [718, 370] width 309 height 14
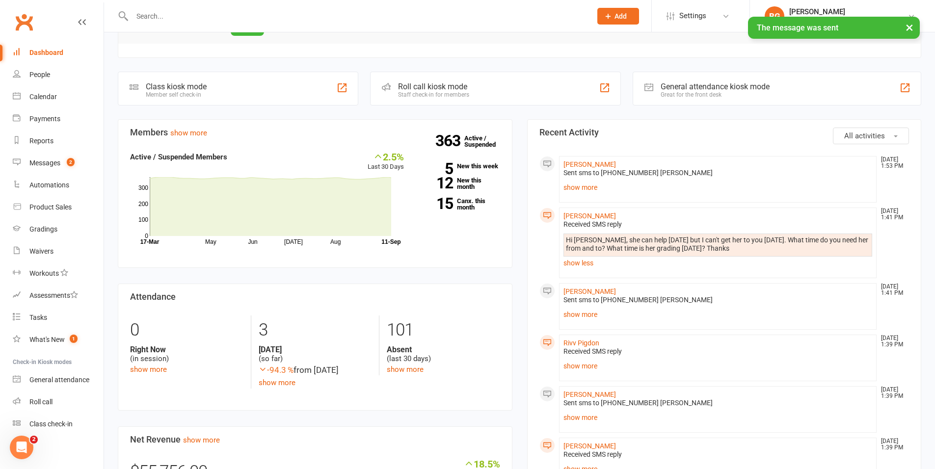
scroll to position [202, 0]
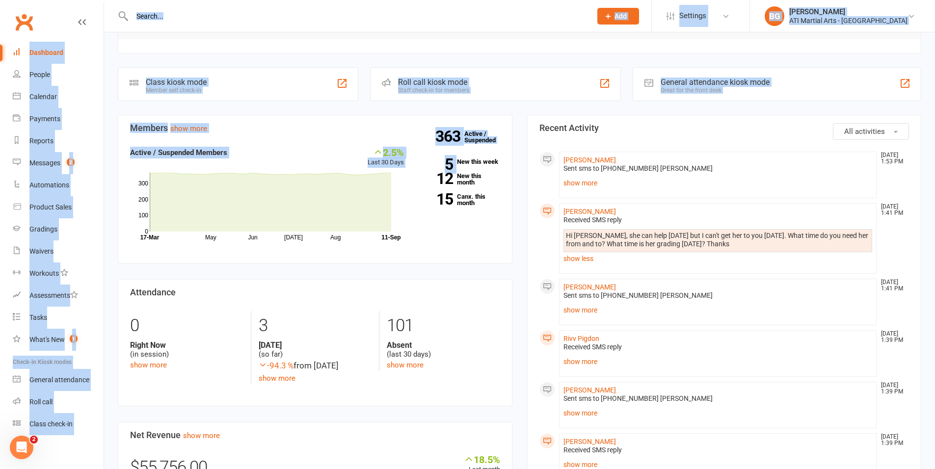
drag, startPoint x: 417, startPoint y: 163, endPoint x: 240, endPoint y: 30, distance: 220.6
click at [240, 30] on ui-view "Prospect Member Non-attending contact Class / event Appointment Grading event T…" at bounding box center [467, 472] width 935 height 1345
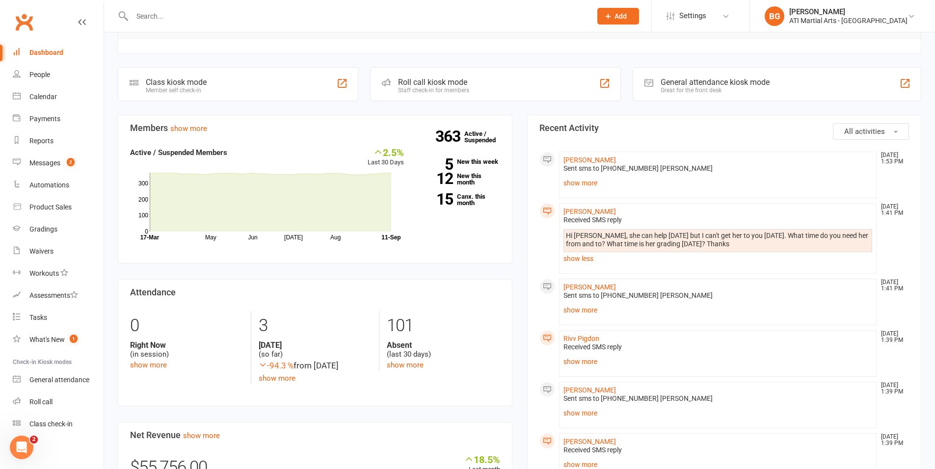
click at [385, 274] on div "Members show more 2.5% Last 30 Days Active / Suspended Members May Jun [DATE] A…" at bounding box center [314, 450] width 409 height 670
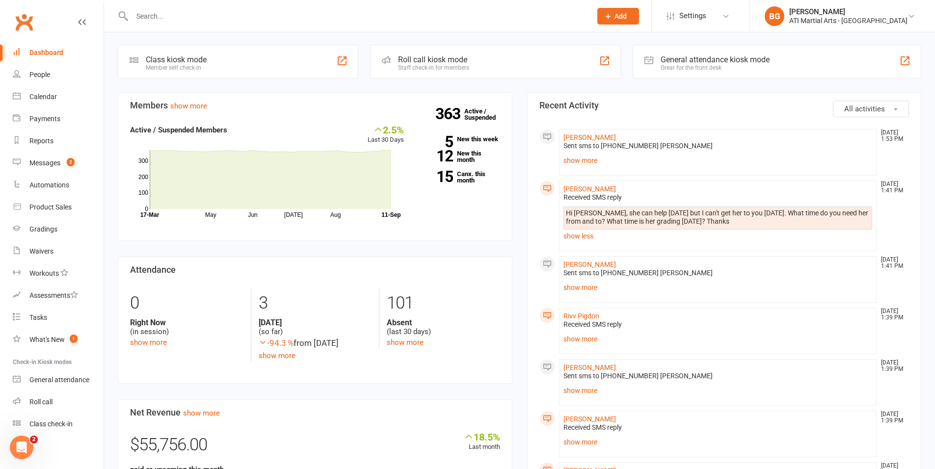
scroll to position [340, 0]
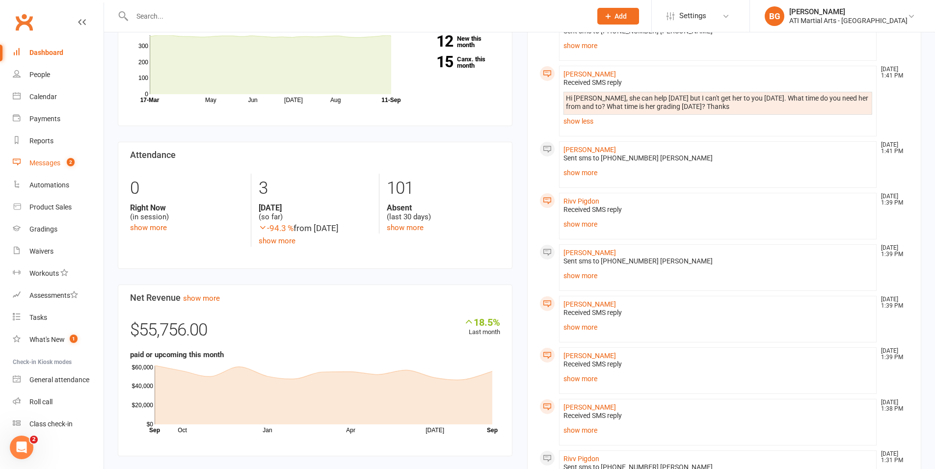
click at [54, 172] on link "Messages 2" at bounding box center [58, 163] width 91 height 22
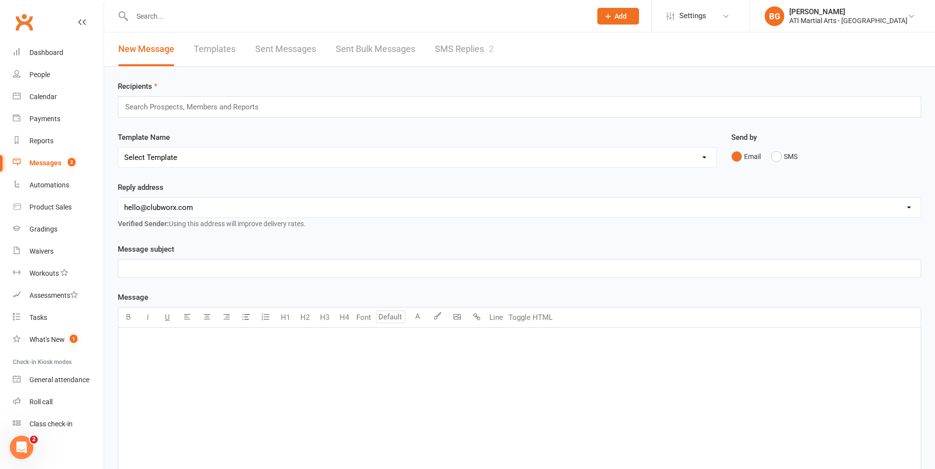
click at [439, 45] on link "SMS Replies 2" at bounding box center [464, 49] width 59 height 34
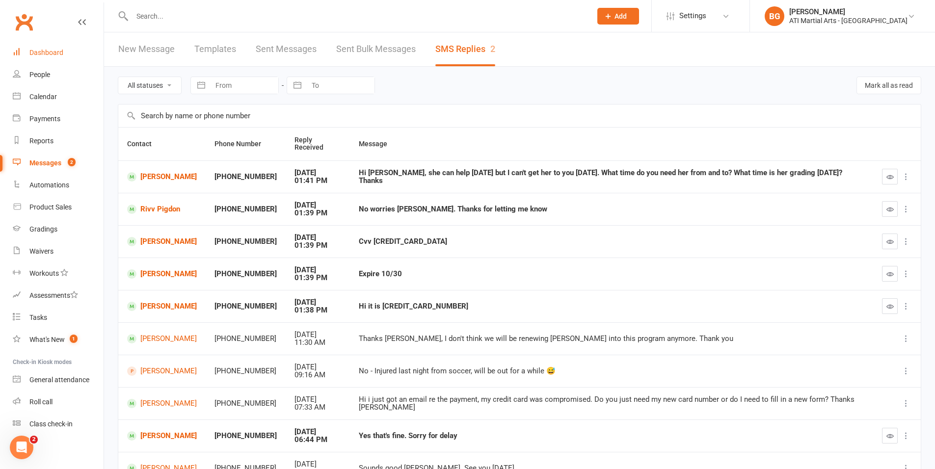
click at [36, 49] on div "Dashboard" at bounding box center [46, 53] width 34 height 8
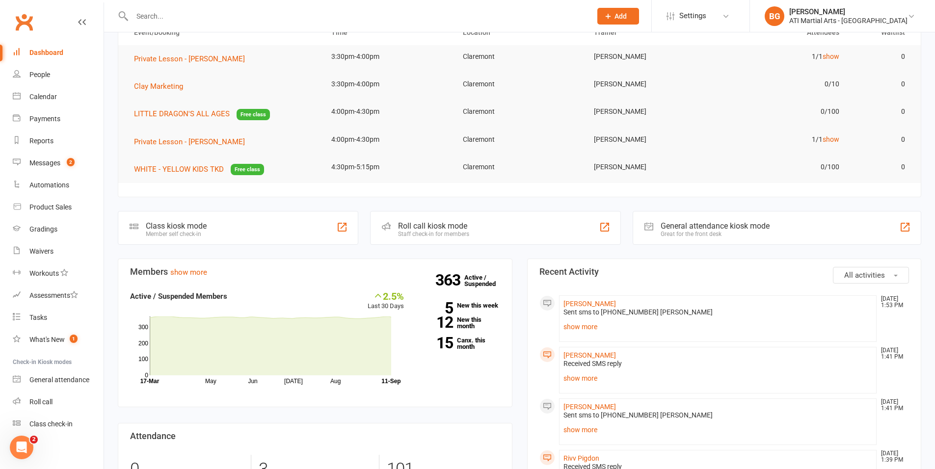
scroll to position [77, 0]
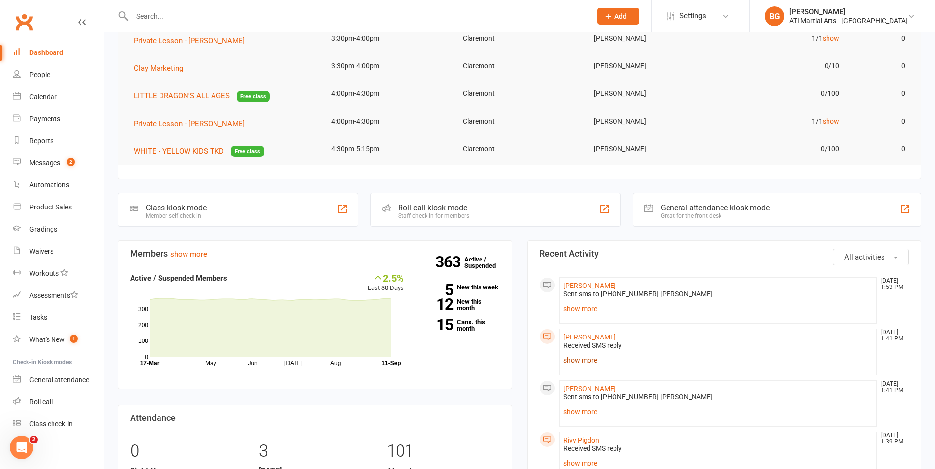
click at [564, 360] on link "show more" at bounding box center [718, 360] width 309 height 14
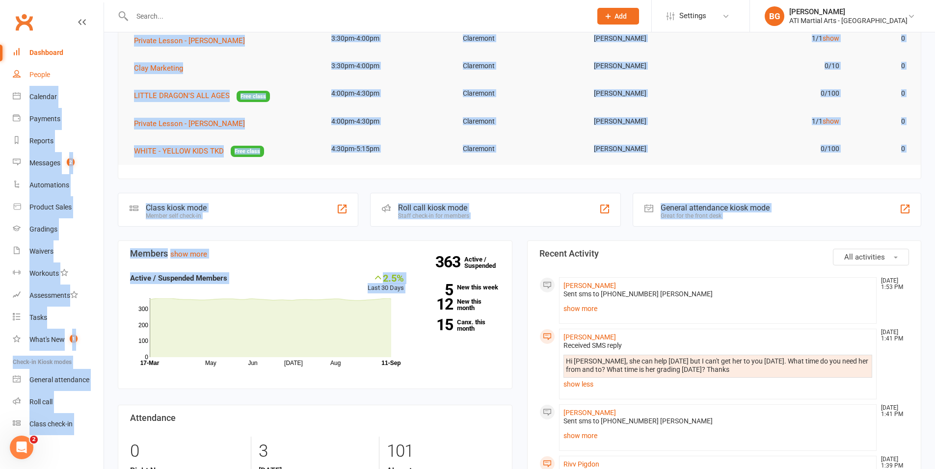
drag, startPoint x: 423, startPoint y: 370, endPoint x: 59, endPoint y: 69, distance: 471.8
click at [284, 281] on div "2.5% Last 30 Days Active / Suspended Members May Jun [DATE] Aug Month [DATE]-Se…" at bounding box center [267, 319] width 274 height 95
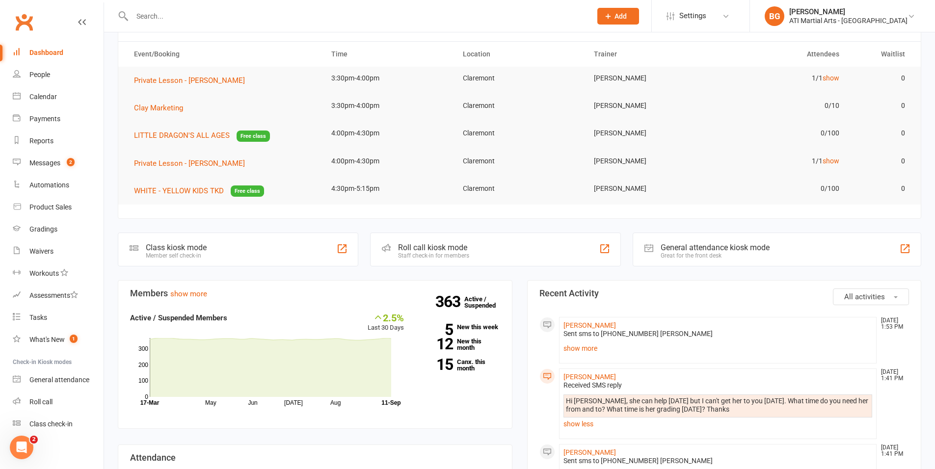
scroll to position [0, 0]
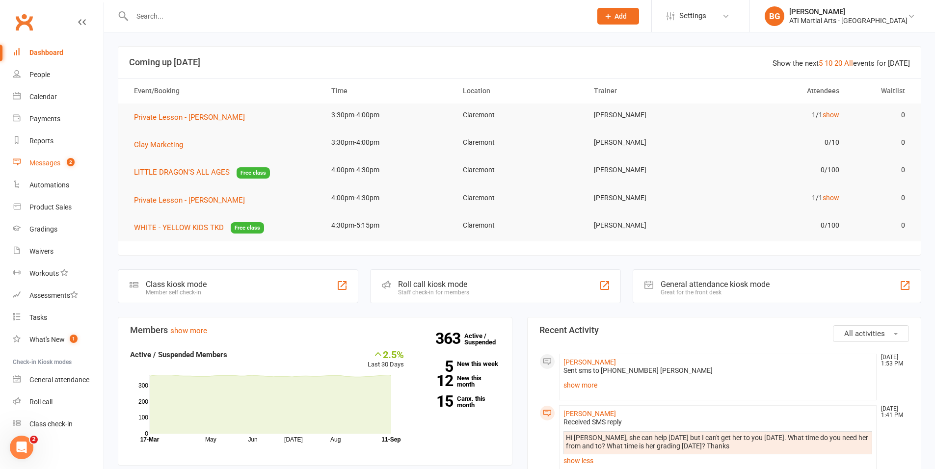
click at [72, 172] on link "Messages 2" at bounding box center [58, 163] width 91 height 22
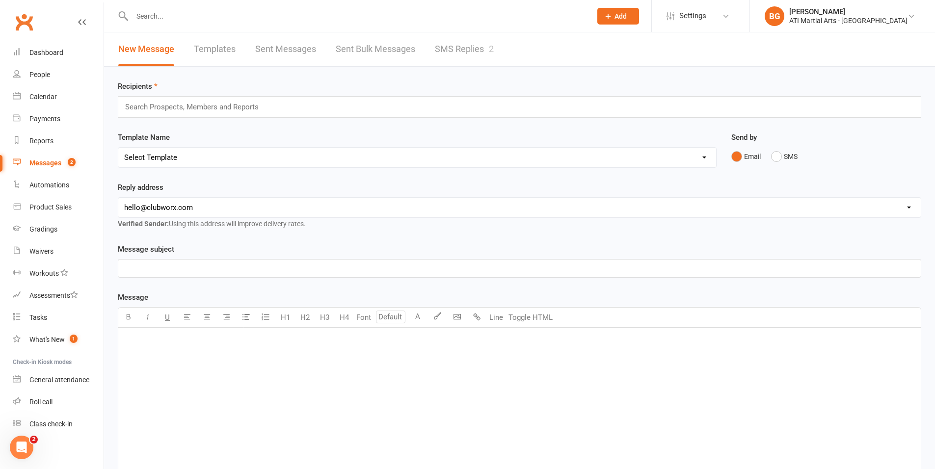
click at [456, 64] on link "SMS Replies 2" at bounding box center [464, 49] width 59 height 34
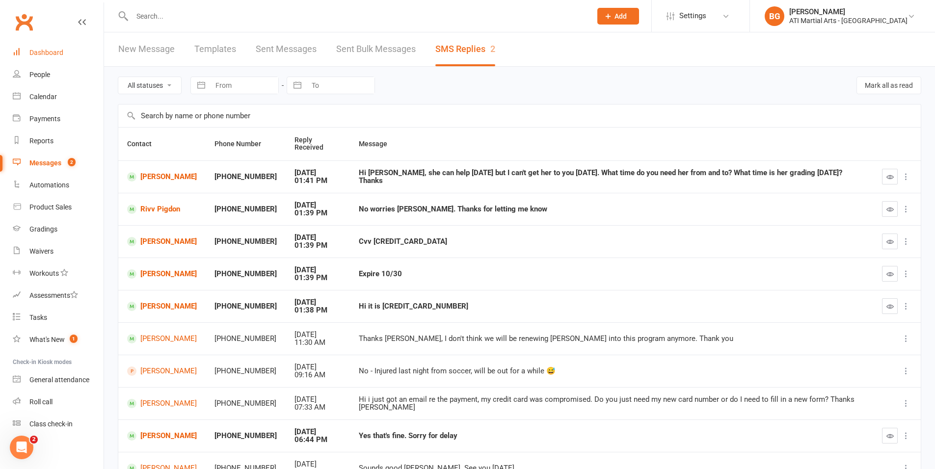
click at [56, 55] on div "Dashboard" at bounding box center [46, 53] width 34 height 8
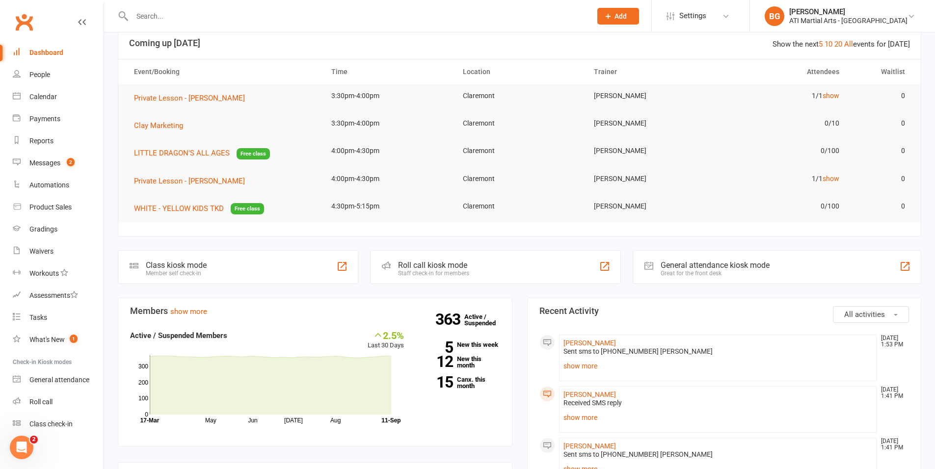
scroll to position [22, 0]
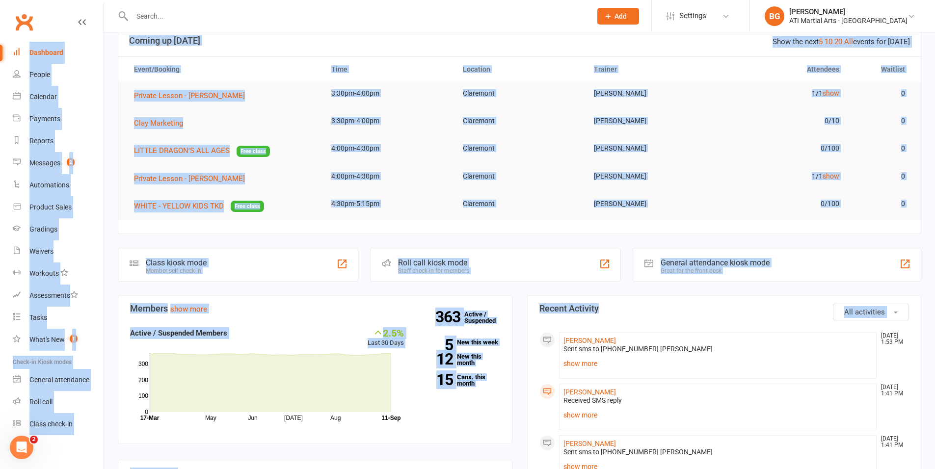
drag, startPoint x: 645, startPoint y: 318, endPoint x: 0, endPoint y: 44, distance: 700.2
click at [310, 323] on section "Members show more 2.5% Last 30 Days Active / Suspended Members May Jun [DATE] A…" at bounding box center [315, 370] width 395 height 149
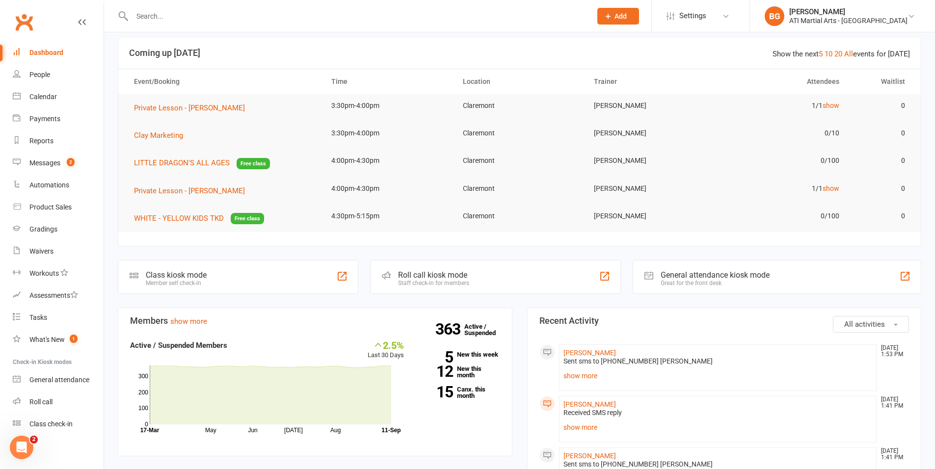
scroll to position [0, 0]
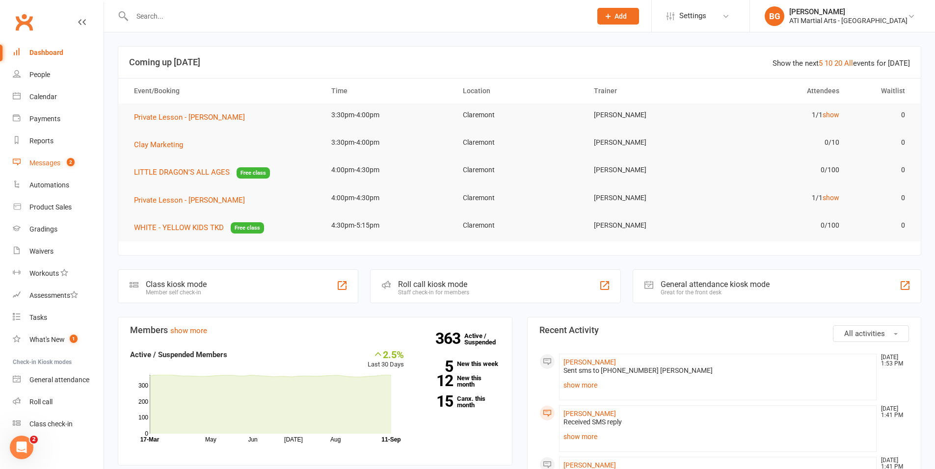
click at [33, 156] on link "Messages 2" at bounding box center [58, 163] width 91 height 22
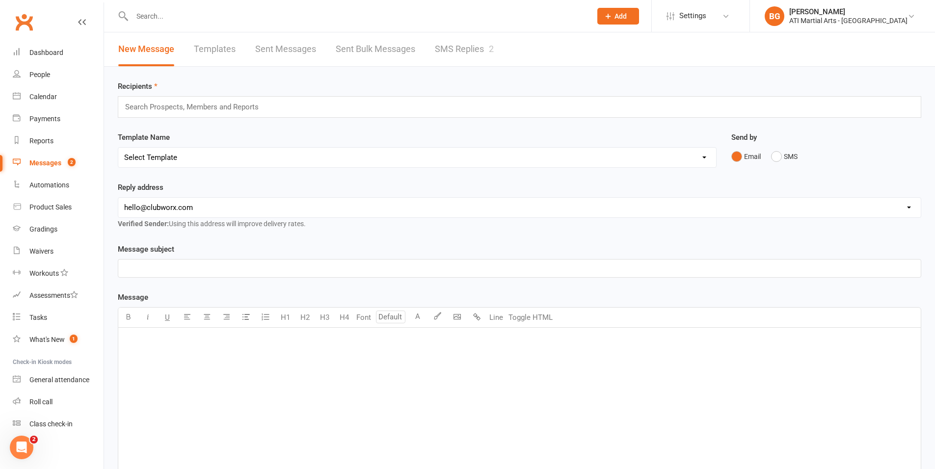
click at [475, 62] on link "SMS Replies 2" at bounding box center [464, 49] width 59 height 34
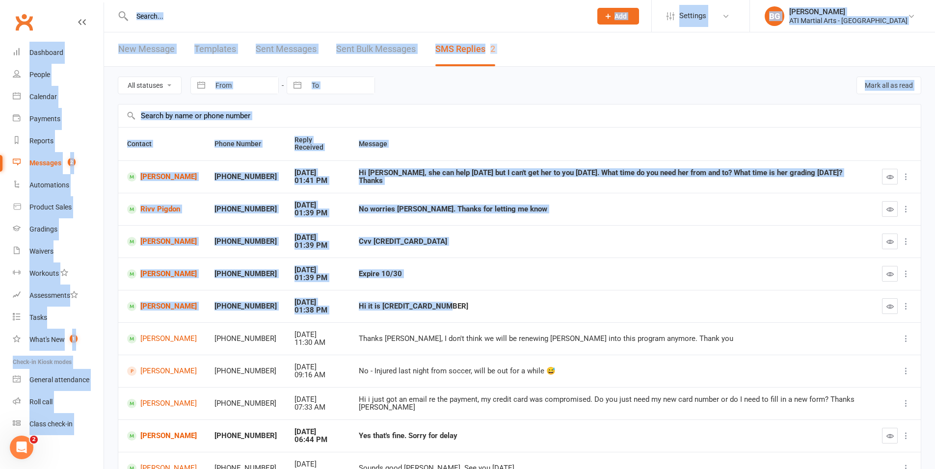
drag, startPoint x: 451, startPoint y: 307, endPoint x: 0, endPoint y: -61, distance: 582.4
click at [0, 0] on html "Prospect Member Non-attending contact Class / event Appointment Grading event T…" at bounding box center [467, 279] width 935 height 558
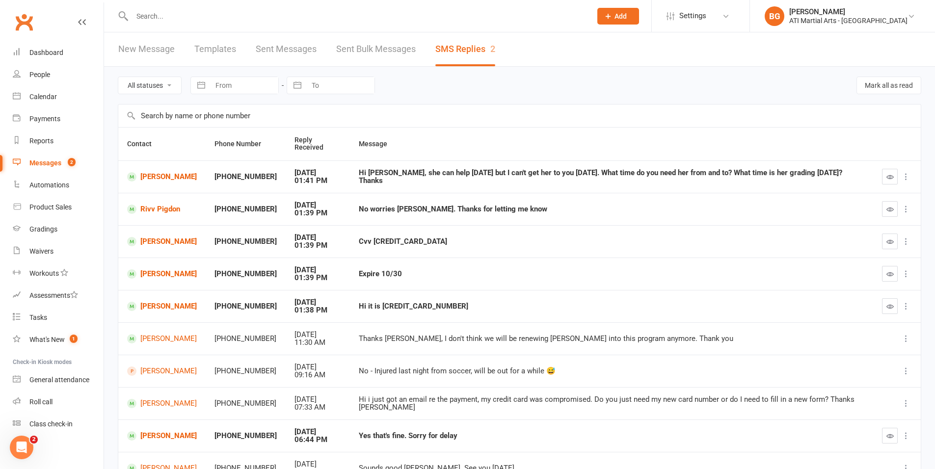
click at [538, 387] on td "Hi i just got an email re the payment, my credit card was compromised. Do you j…" at bounding box center [611, 403] width 523 height 32
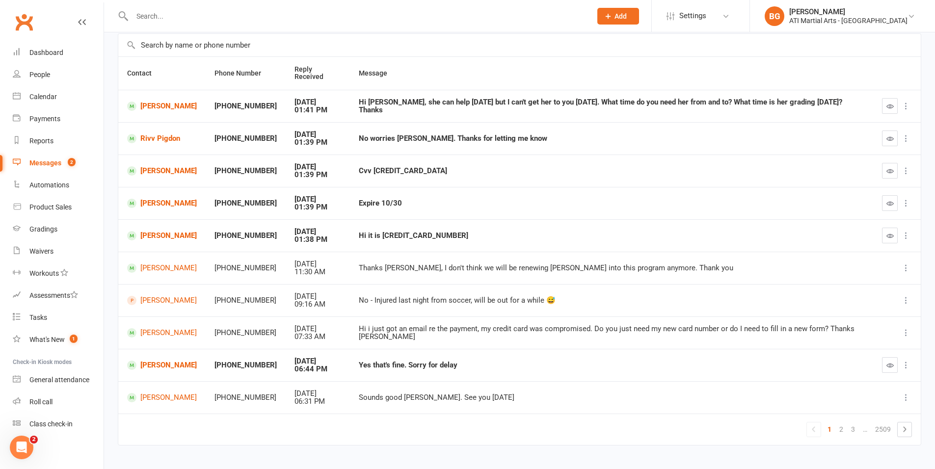
scroll to position [81, 0]
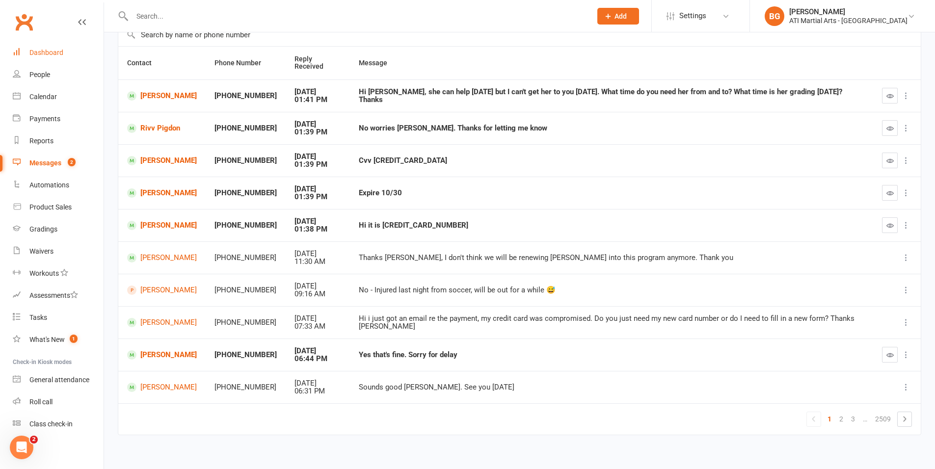
click at [68, 60] on link "Dashboard" at bounding box center [58, 53] width 91 height 22
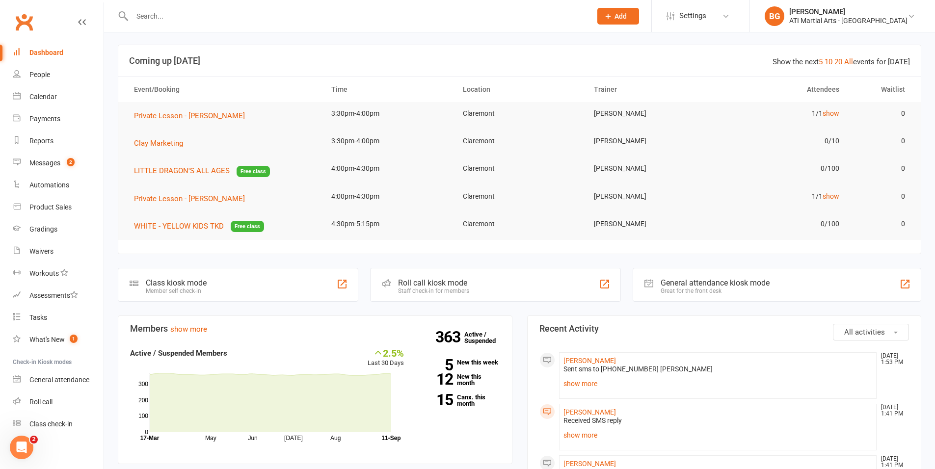
scroll to position [2, 0]
click at [48, 160] on div "Messages" at bounding box center [44, 163] width 31 height 8
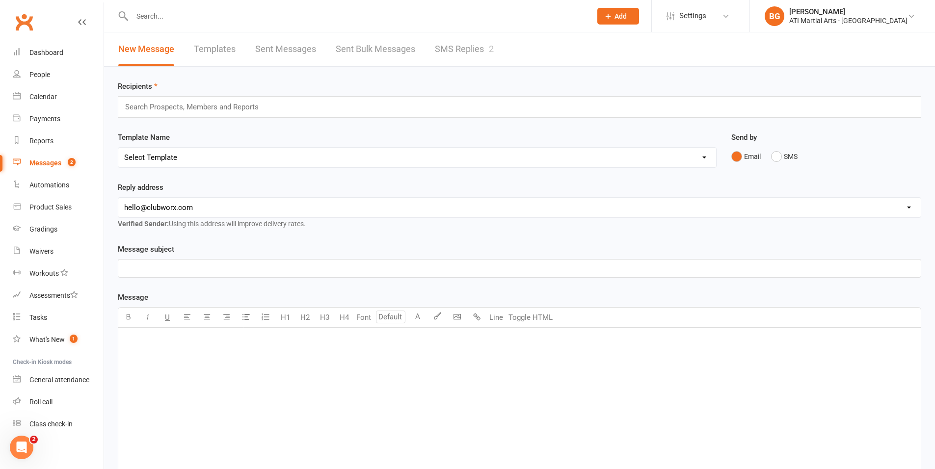
click at [475, 44] on link "SMS Replies 2" at bounding box center [464, 49] width 59 height 34
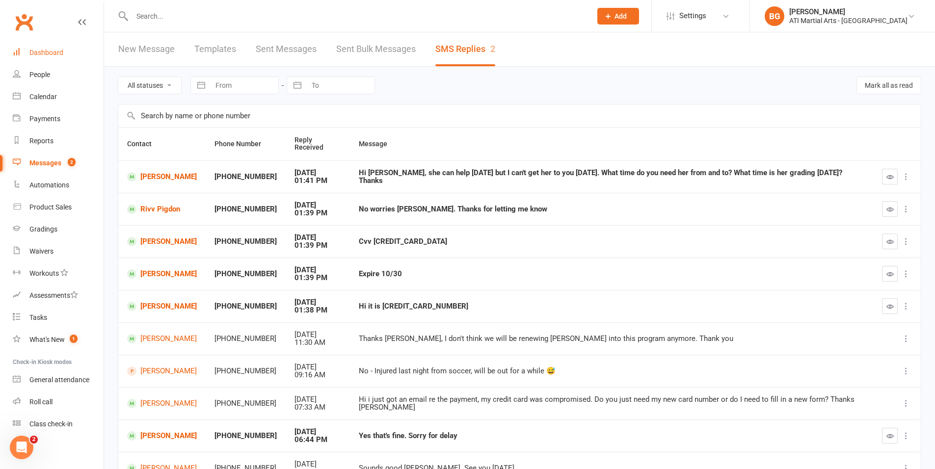
click at [45, 54] on div "Dashboard" at bounding box center [46, 53] width 34 height 8
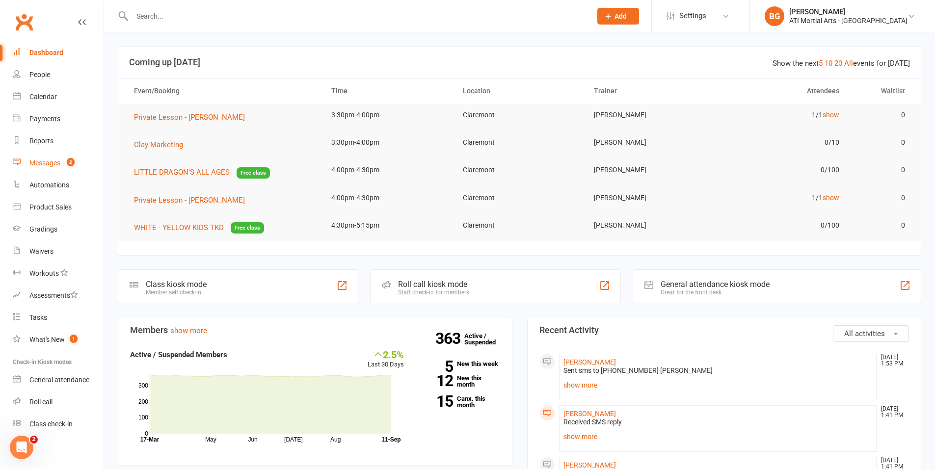
click at [57, 167] on link "Messages 2" at bounding box center [58, 163] width 91 height 22
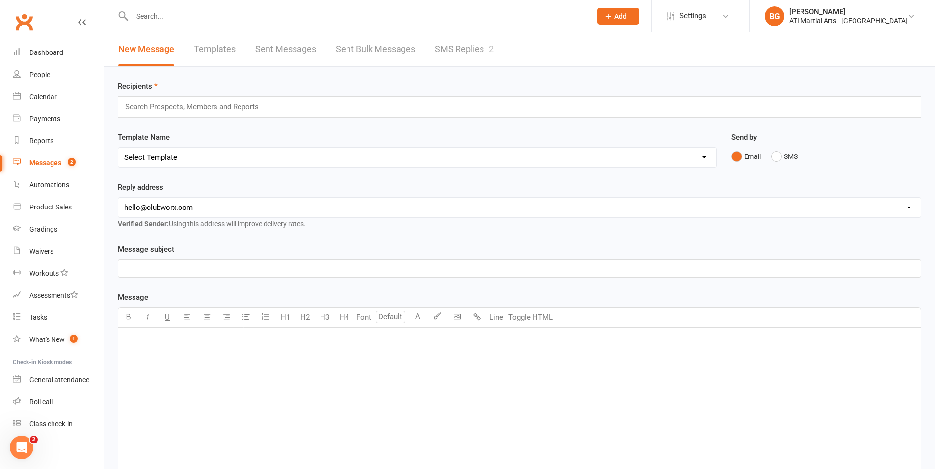
click at [438, 54] on link "SMS Replies 2" at bounding box center [464, 49] width 59 height 34
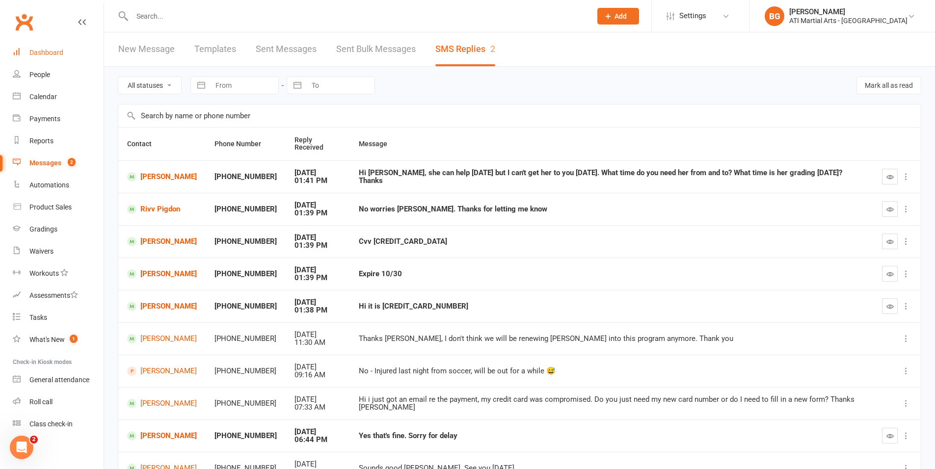
click at [63, 52] on link "Dashboard" at bounding box center [58, 53] width 91 height 22
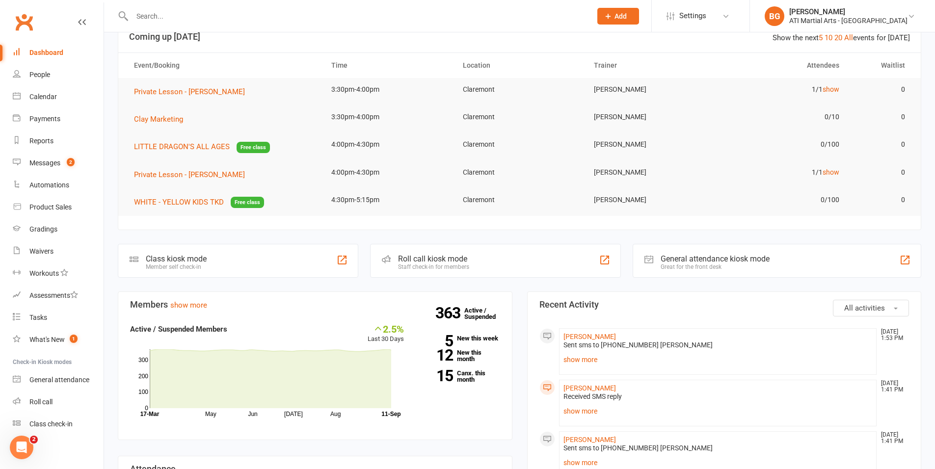
scroll to position [29, 0]
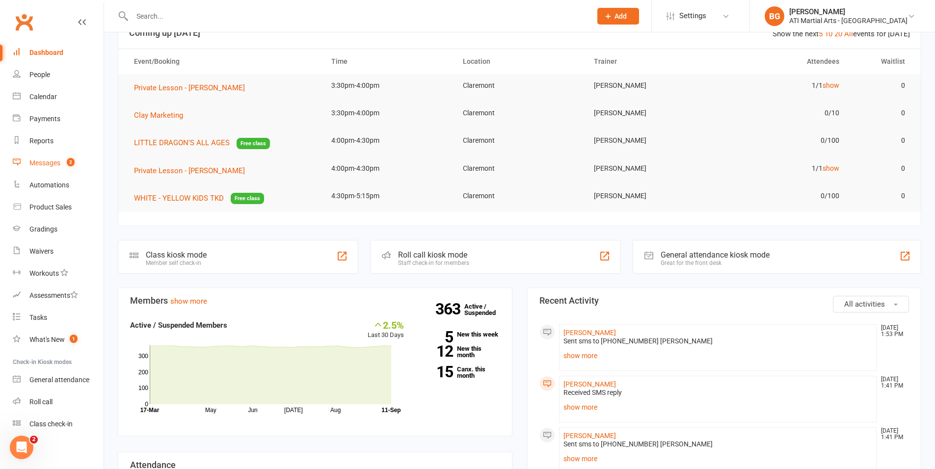
click at [44, 156] on link "Messages 2" at bounding box center [58, 163] width 91 height 22
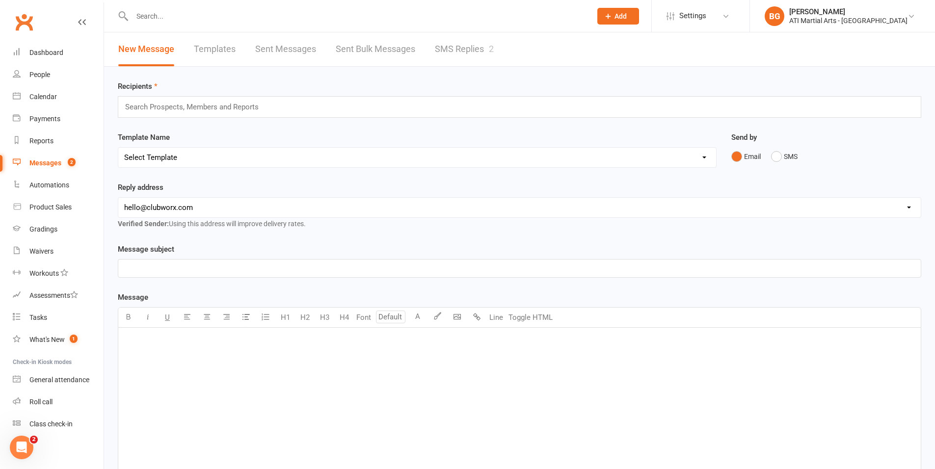
click at [469, 60] on link "SMS Replies 2" at bounding box center [464, 49] width 59 height 34
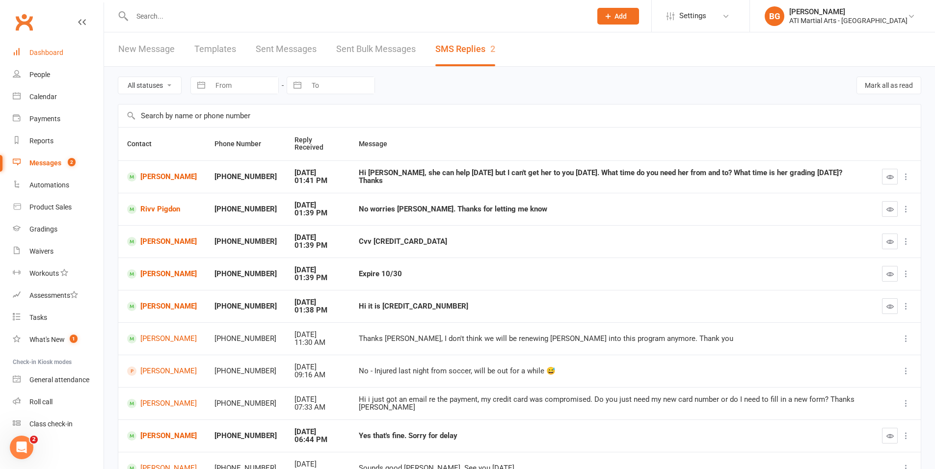
click at [33, 45] on link "Dashboard" at bounding box center [58, 53] width 91 height 22
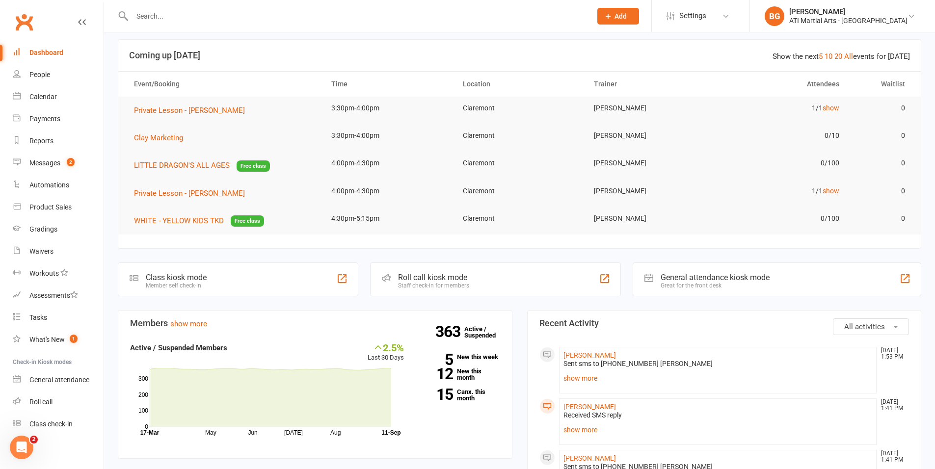
scroll to position [10, 0]
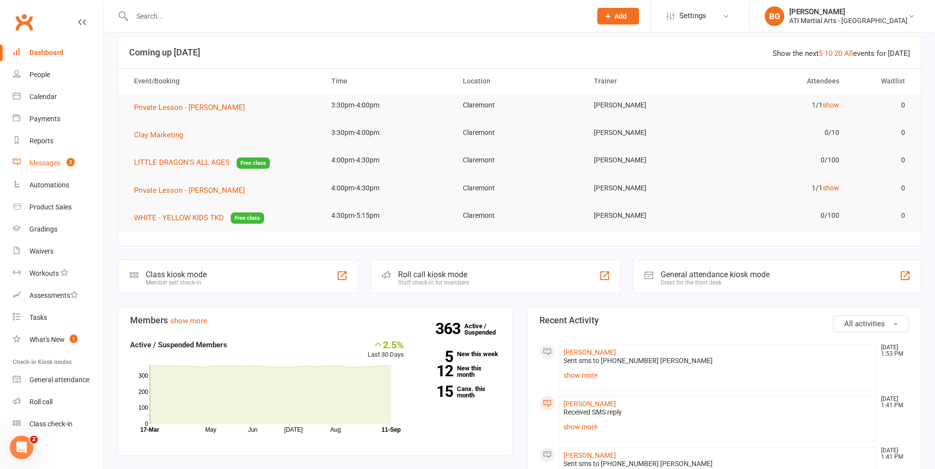
click at [32, 164] on div "Messages" at bounding box center [44, 163] width 31 height 8
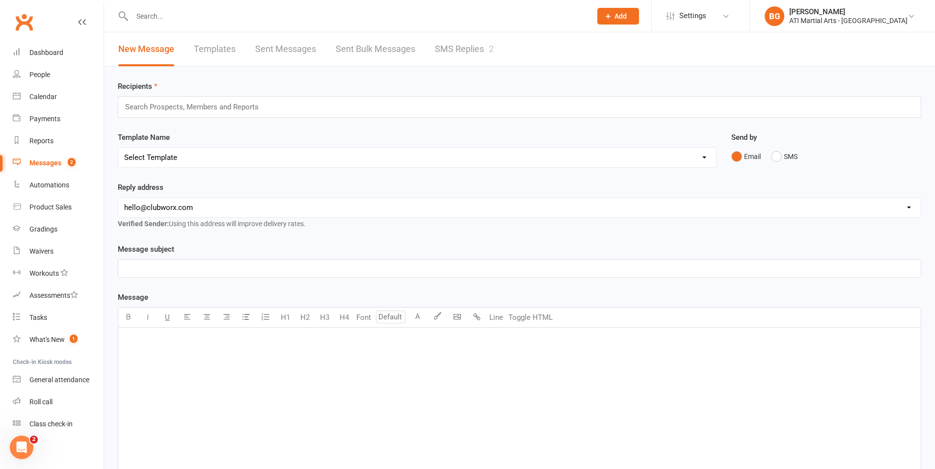
click at [456, 42] on link "SMS Replies 2" at bounding box center [464, 49] width 59 height 34
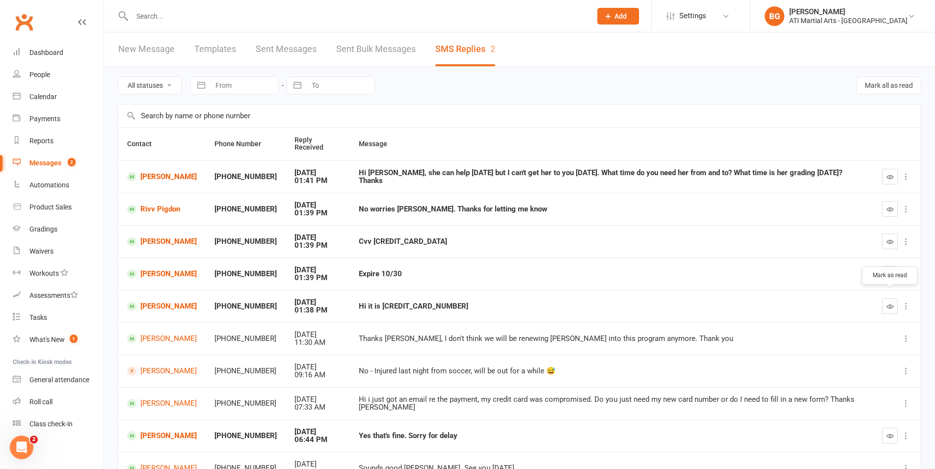
click at [889, 303] on icon "button" at bounding box center [890, 306] width 7 height 7
click at [894, 267] on button "button" at bounding box center [890, 274] width 16 height 16
click at [891, 238] on icon "button" at bounding box center [890, 241] width 7 height 7
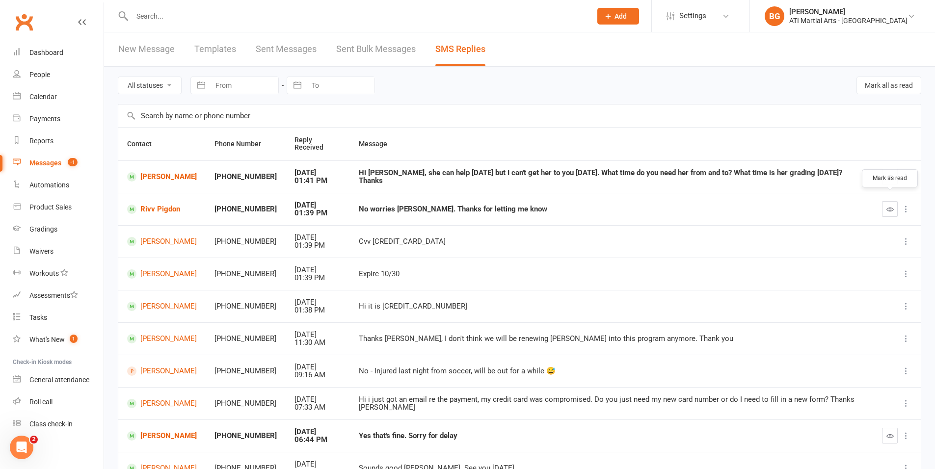
click at [893, 206] on icon "button" at bounding box center [890, 209] width 7 height 7
click at [882, 173] on button "button" at bounding box center [890, 177] width 16 height 16
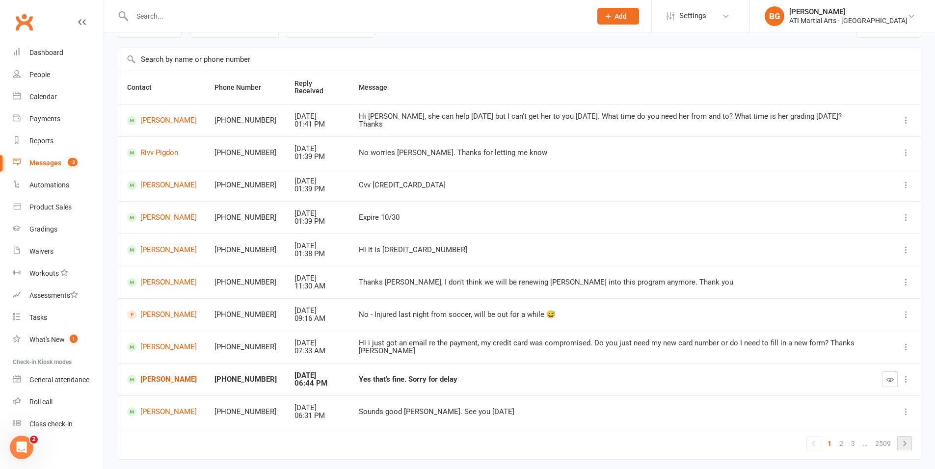
scroll to position [59, 0]
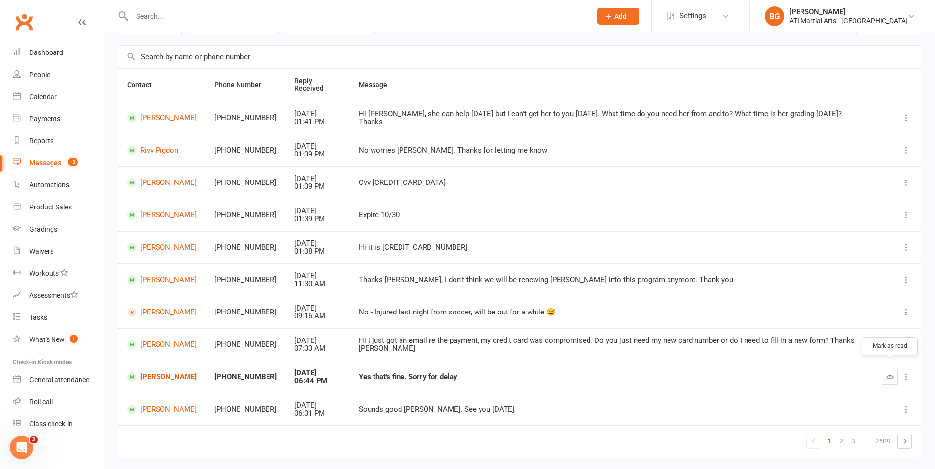
click at [896, 373] on button "button" at bounding box center [890, 377] width 16 height 16
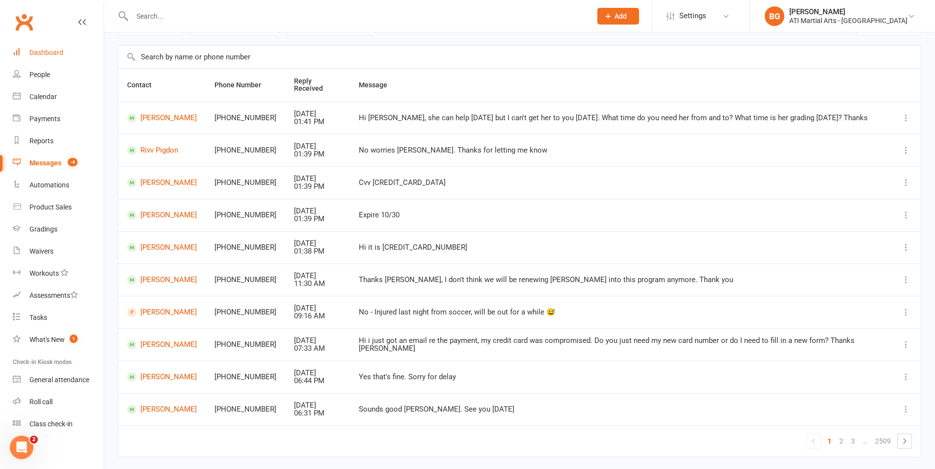
click at [55, 52] on div "Dashboard" at bounding box center [46, 53] width 34 height 8
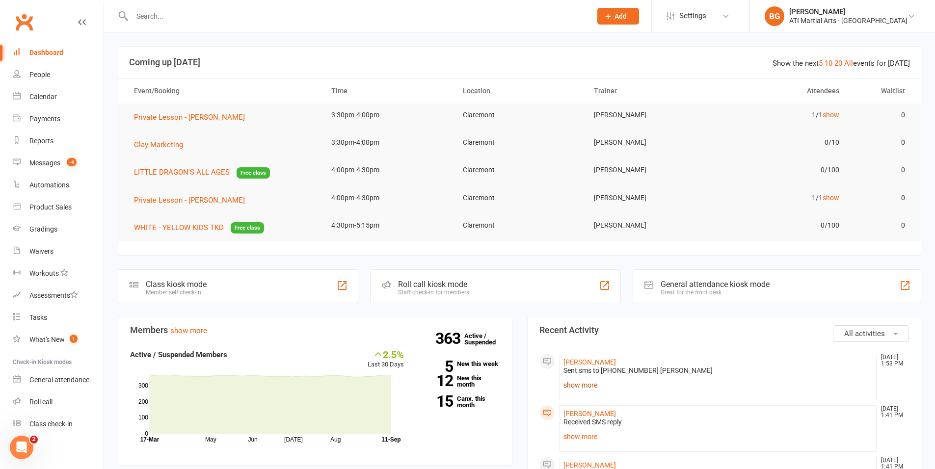
click at [578, 388] on link "show more" at bounding box center [718, 386] width 309 height 14
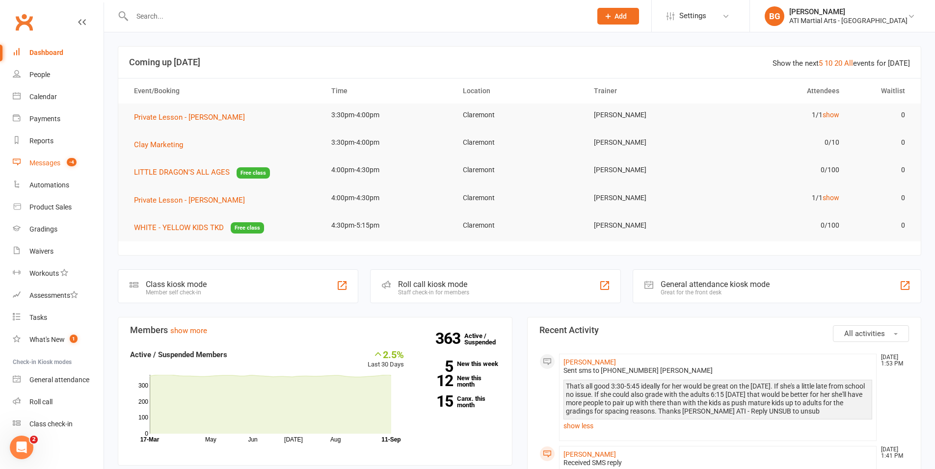
click at [35, 154] on link "Messages -4" at bounding box center [58, 163] width 91 height 22
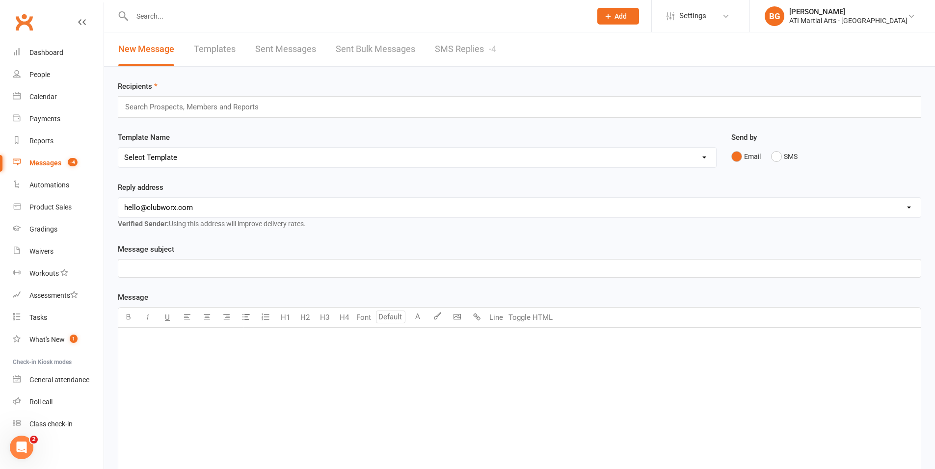
click at [405, 67] on div "Recipients Search Prospects, Members and Reports Template Name Select Template …" at bounding box center [519, 338] width 831 height 542
click at [485, 61] on link "SMS Replies -4" at bounding box center [465, 49] width 61 height 34
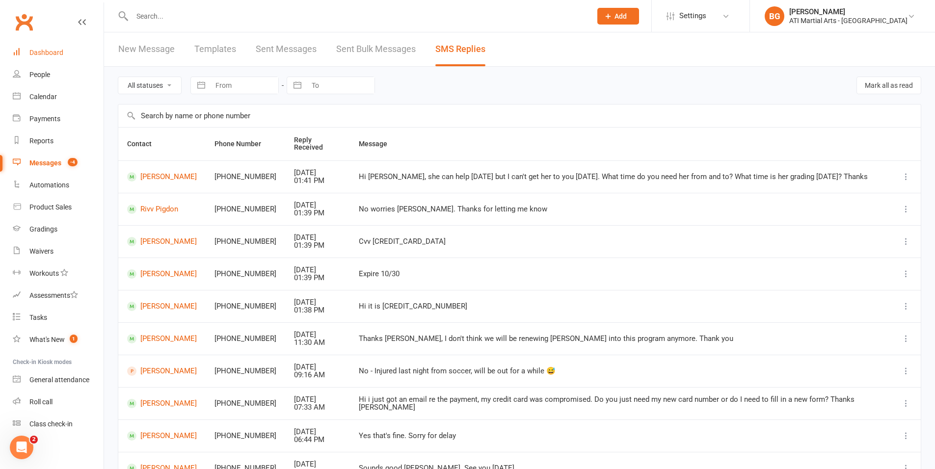
click at [53, 49] on div "Dashboard" at bounding box center [46, 53] width 34 height 8
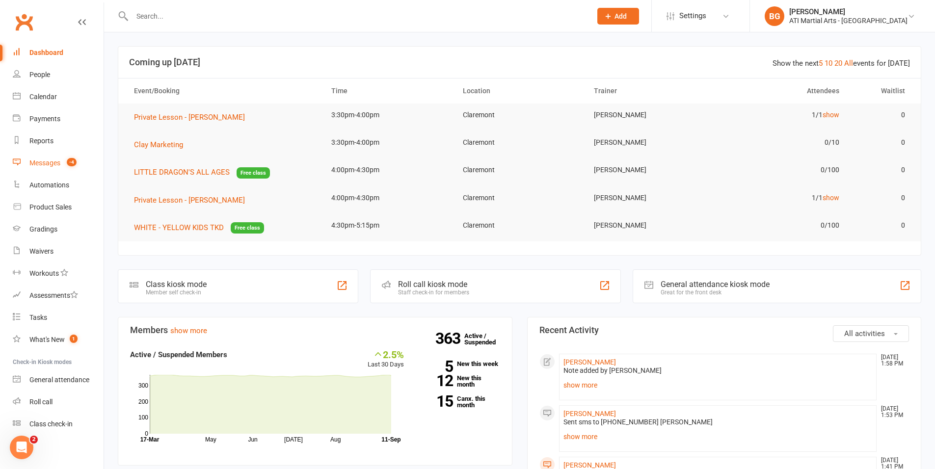
click at [71, 155] on link "Messages -4" at bounding box center [58, 163] width 91 height 22
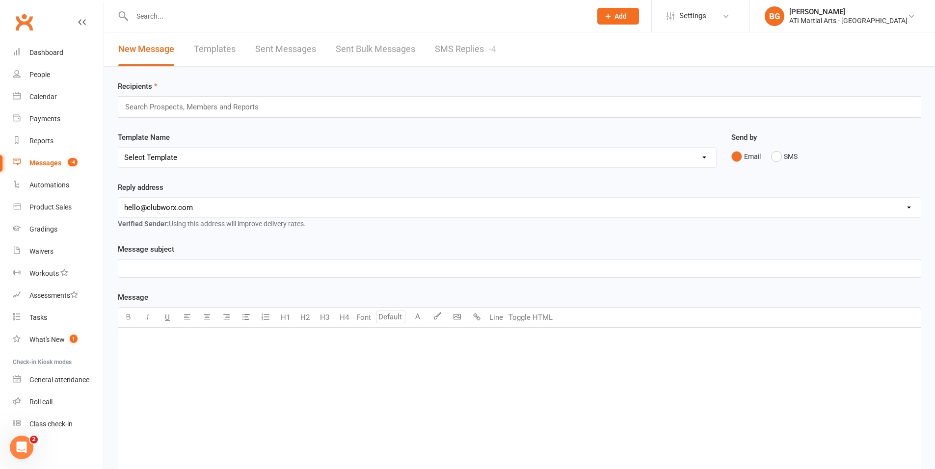
click at [453, 49] on link "SMS Replies -4" at bounding box center [465, 49] width 61 height 34
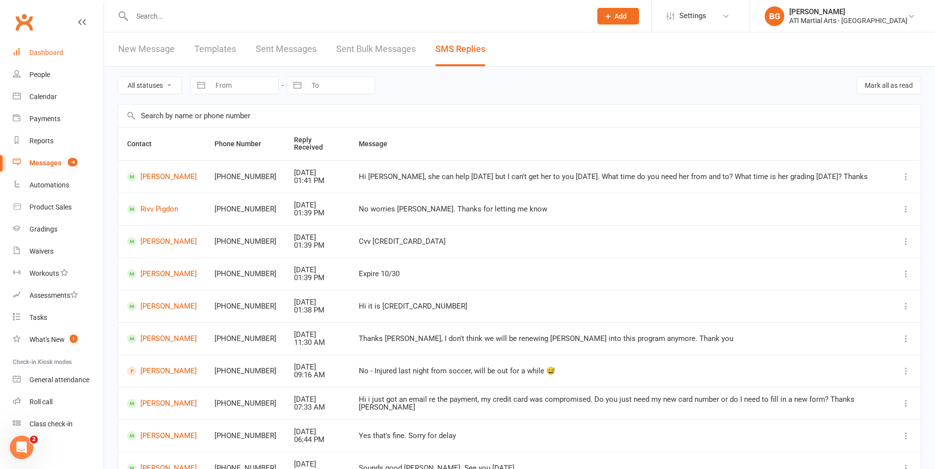
click at [62, 58] on link "Dashboard" at bounding box center [58, 53] width 91 height 22
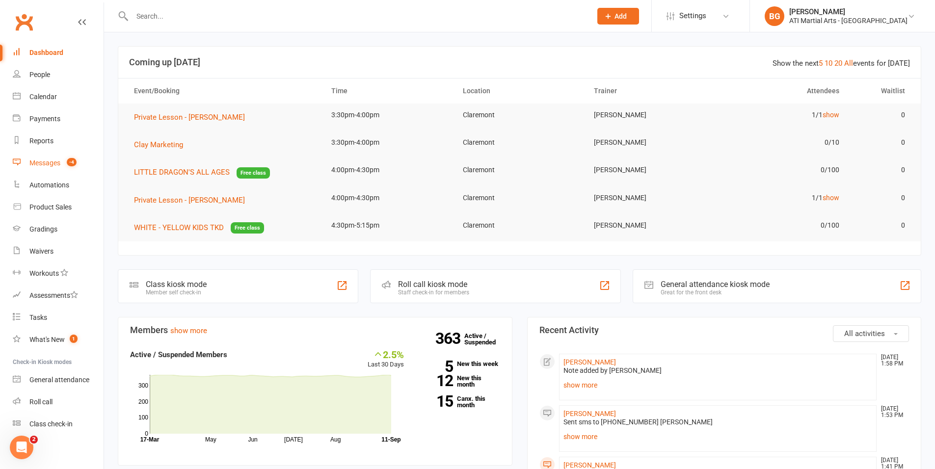
click at [78, 167] on link "Messages -4" at bounding box center [58, 163] width 91 height 22
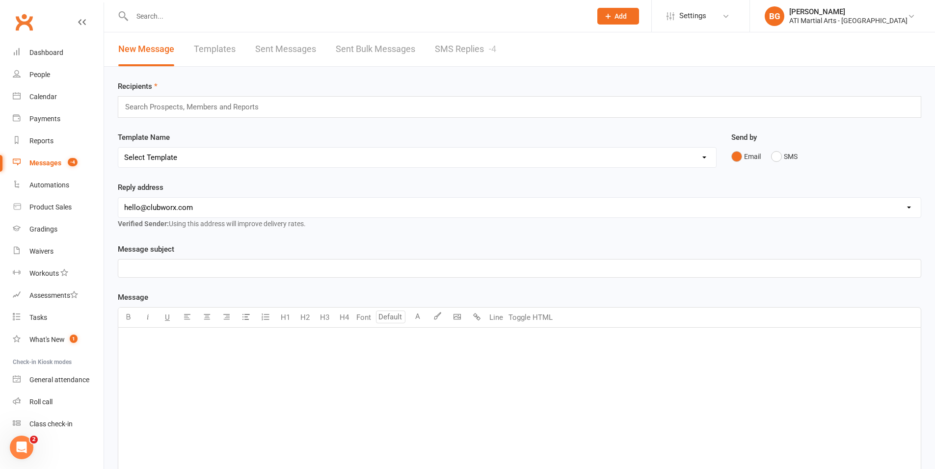
click at [484, 61] on link "SMS Replies -4" at bounding box center [465, 49] width 61 height 34
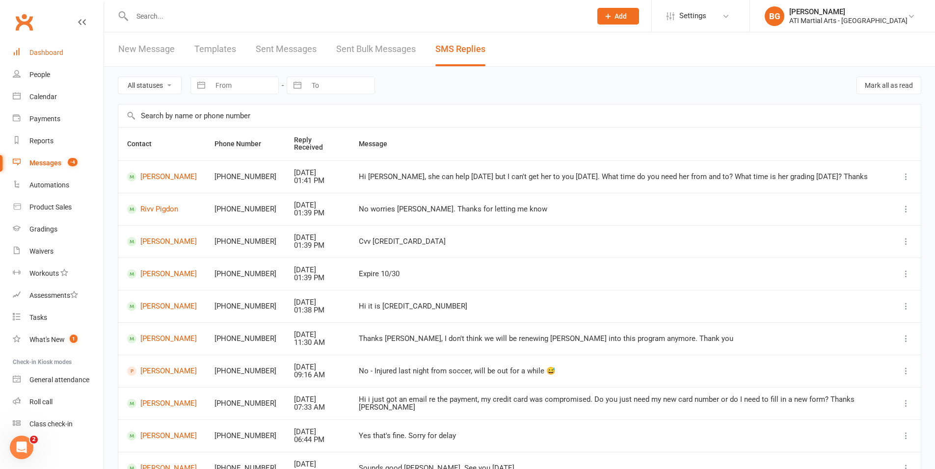
click at [43, 48] on link "Dashboard" at bounding box center [58, 53] width 91 height 22
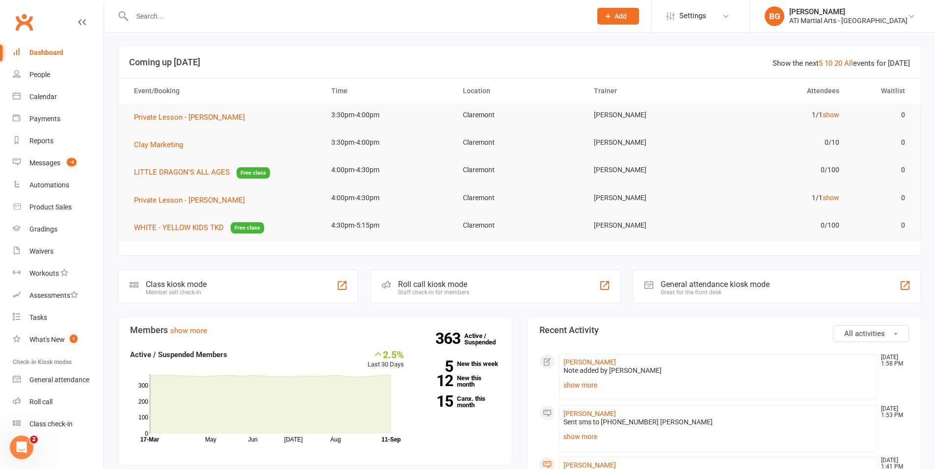
click at [220, 89] on th "Event/Booking" at bounding box center [223, 91] width 197 height 25
click at [71, 169] on link "Messages -4" at bounding box center [58, 163] width 91 height 22
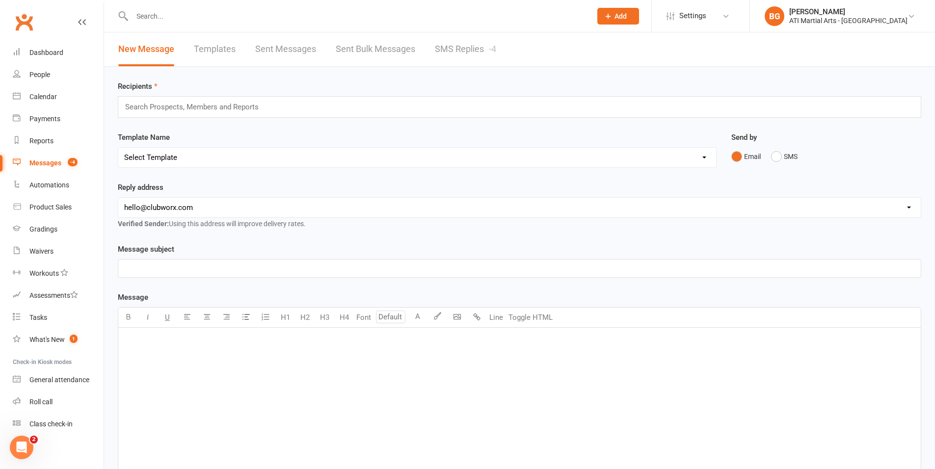
click at [446, 54] on link "SMS Replies -4" at bounding box center [465, 49] width 61 height 34
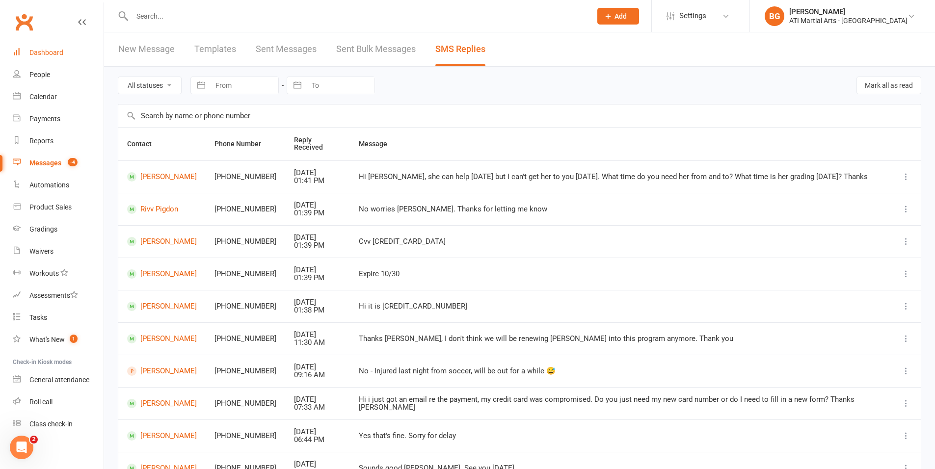
click at [52, 43] on link "Dashboard" at bounding box center [58, 53] width 91 height 22
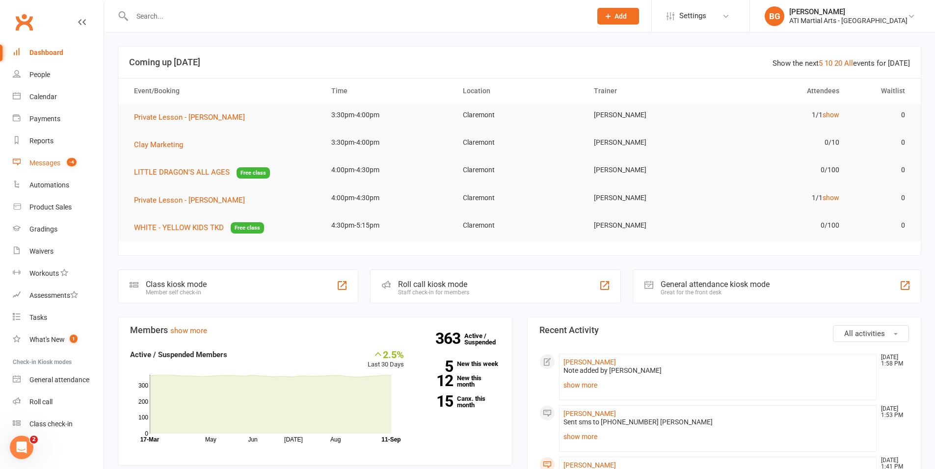
click at [55, 168] on link "Messages -4" at bounding box center [58, 163] width 91 height 22
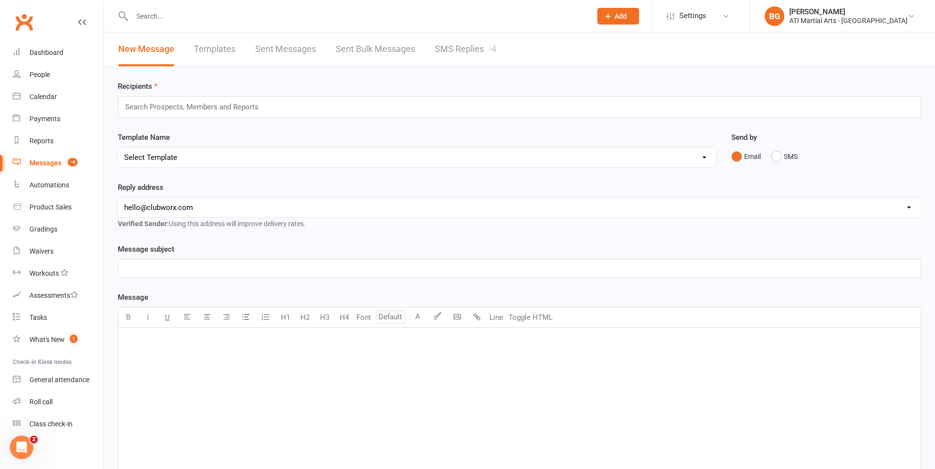
click at [448, 48] on link "SMS Replies -4" at bounding box center [465, 49] width 61 height 34
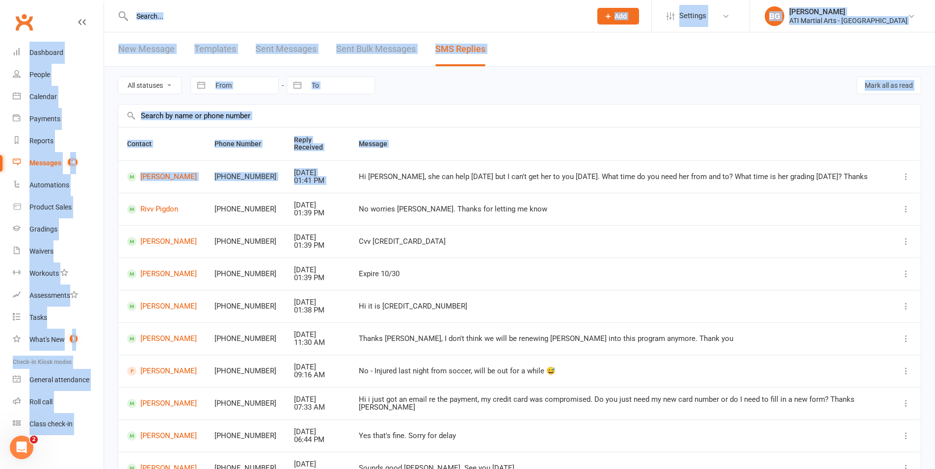
drag, startPoint x: 440, startPoint y: 154, endPoint x: 0, endPoint y: -61, distance: 489.4
click at [0, 0] on html "Prospect Member Non-attending contact Class / event Appointment Grading event T…" at bounding box center [467, 279] width 935 height 558
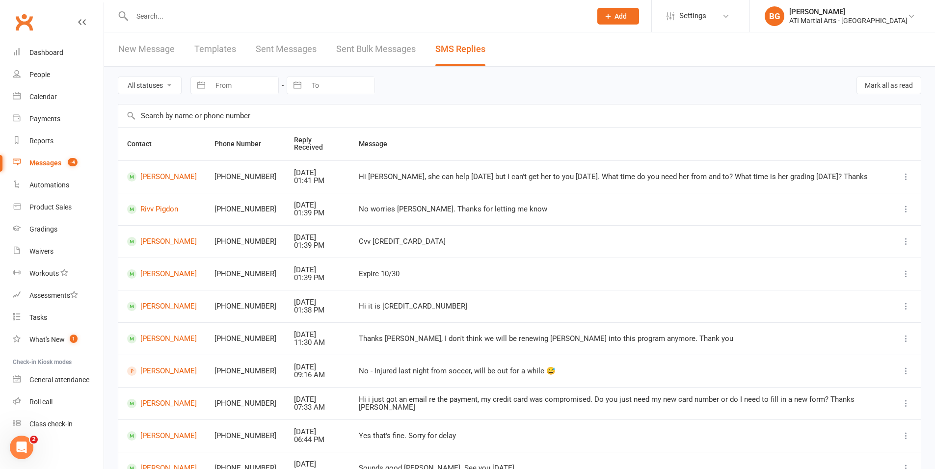
click at [765, 258] on td "Expire 10/30" at bounding box center [621, 274] width 542 height 32
click at [48, 54] on div "Dashboard" at bounding box center [46, 53] width 34 height 8
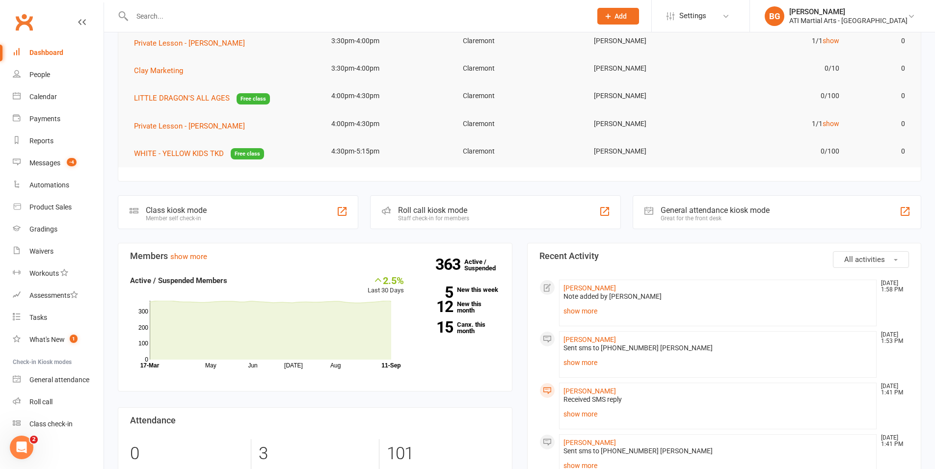
scroll to position [185, 0]
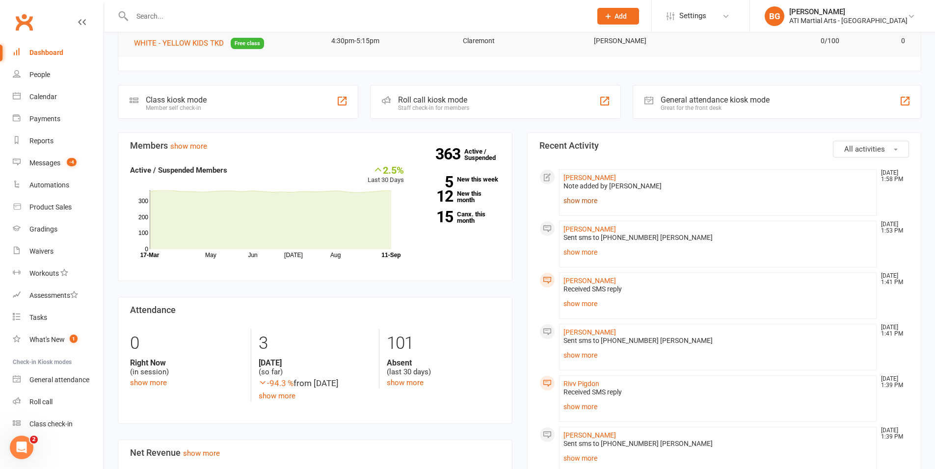
click at [587, 199] on link "show more" at bounding box center [718, 201] width 309 height 14
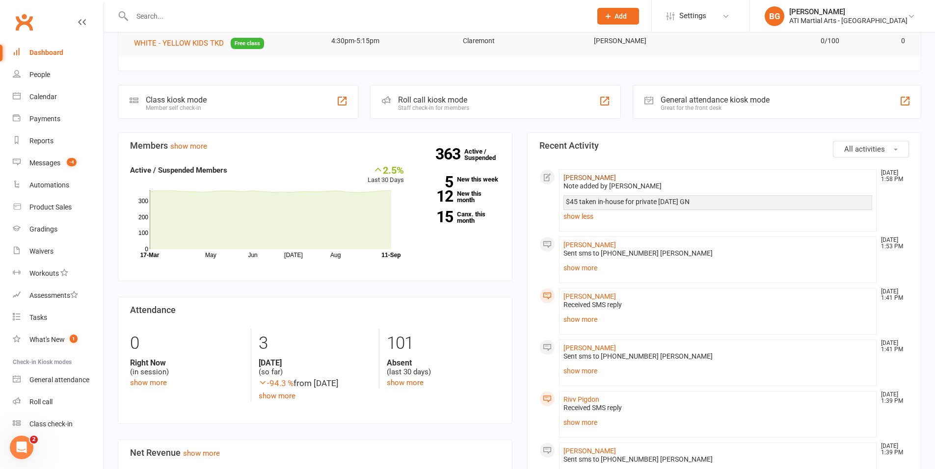
click at [584, 180] on link "[PERSON_NAME]" at bounding box center [590, 178] width 53 height 8
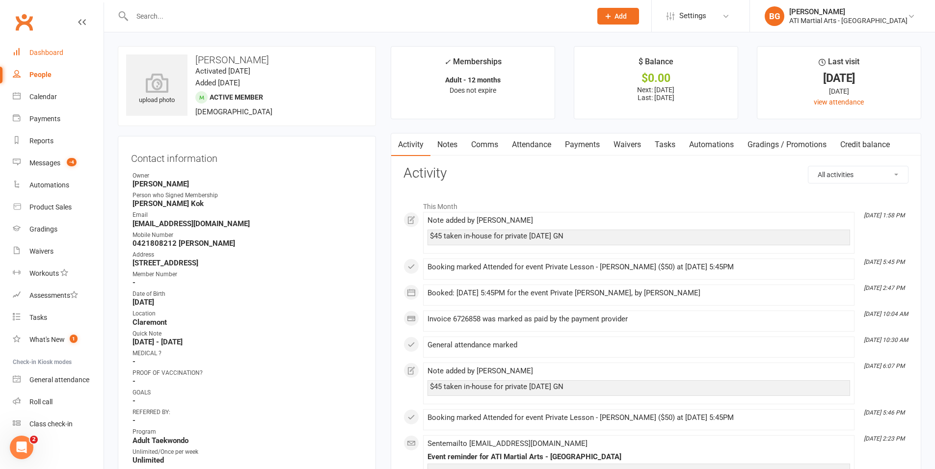
click at [27, 54] on link "Dashboard" at bounding box center [58, 53] width 91 height 22
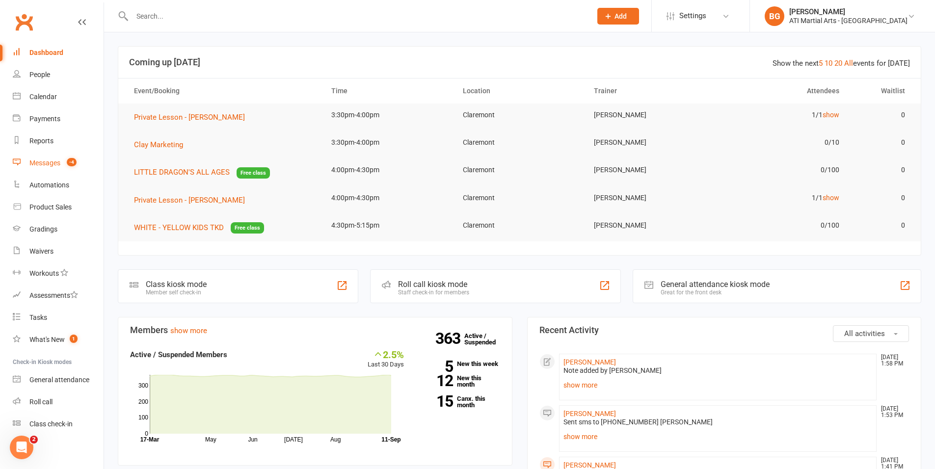
click at [64, 165] on count-badge "-4" at bounding box center [69, 163] width 15 height 8
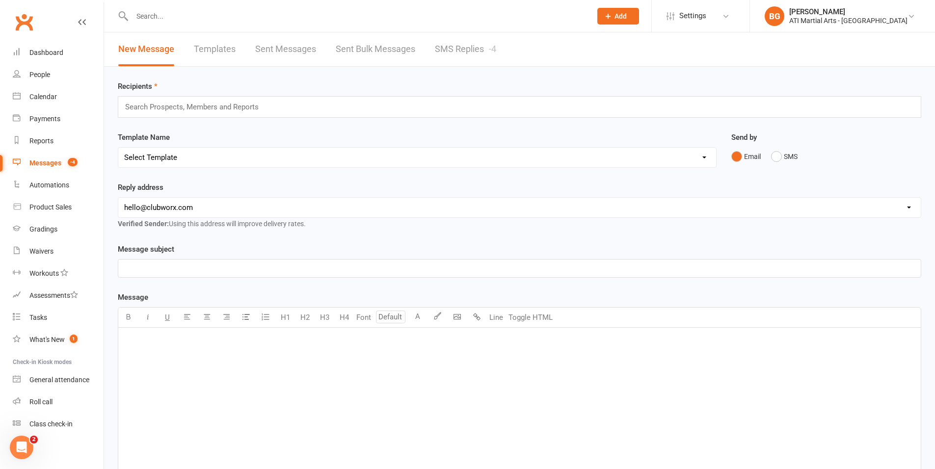
click at [450, 52] on link "SMS Replies -4" at bounding box center [465, 49] width 61 height 34
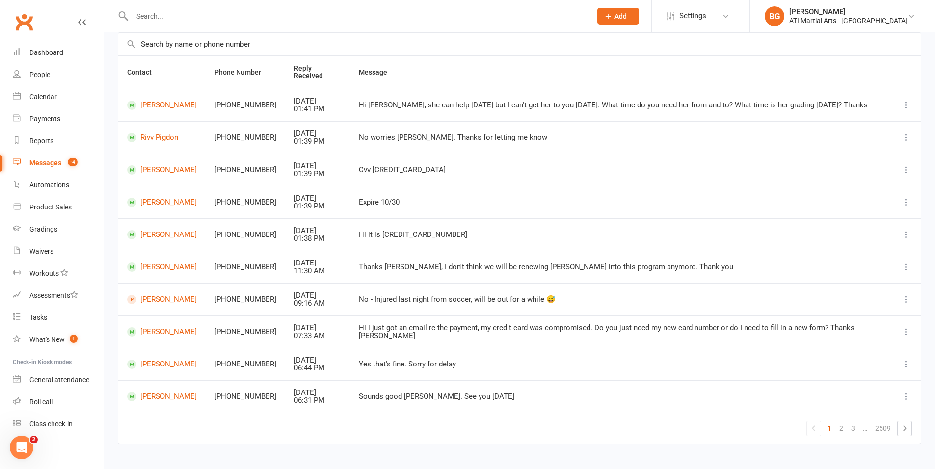
scroll to position [81, 0]
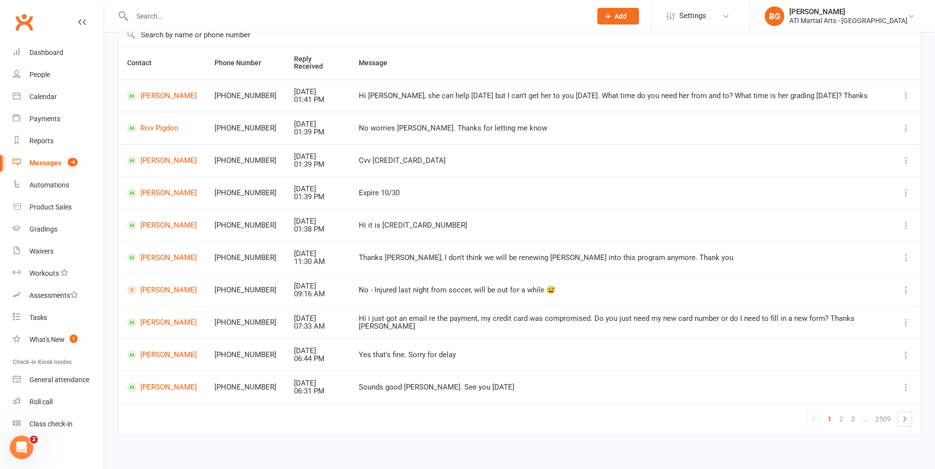
click at [842, 419] on ul "1 2 3 … 2509" at bounding box center [860, 419] width 106 height 15
click at [840, 412] on link "2" at bounding box center [842, 419] width 12 height 14
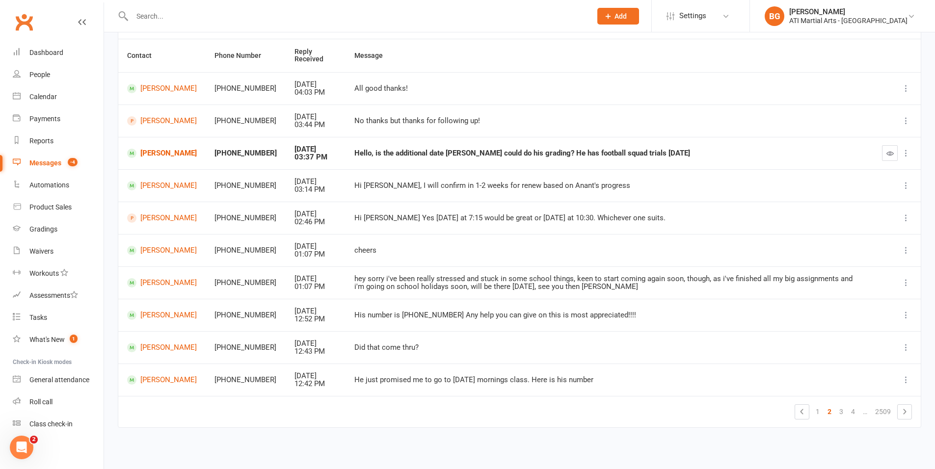
scroll to position [89, 0]
click at [842, 407] on link "3" at bounding box center [842, 412] width 12 height 14
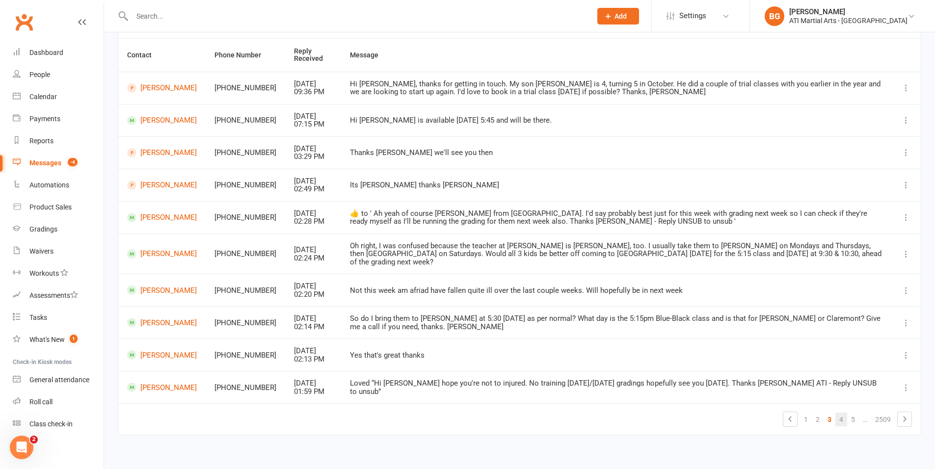
click at [842, 413] on link "4" at bounding box center [842, 420] width 12 height 14
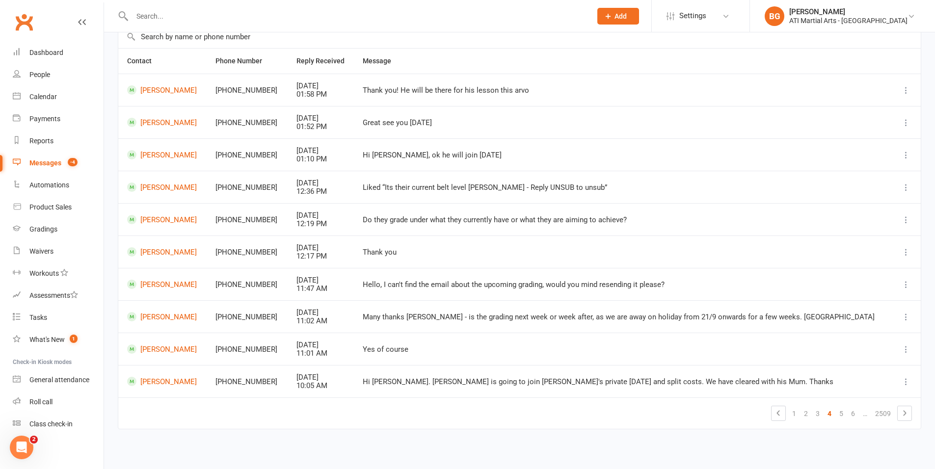
scroll to position [81, 0]
click at [842, 410] on link "5" at bounding box center [842, 412] width 12 height 14
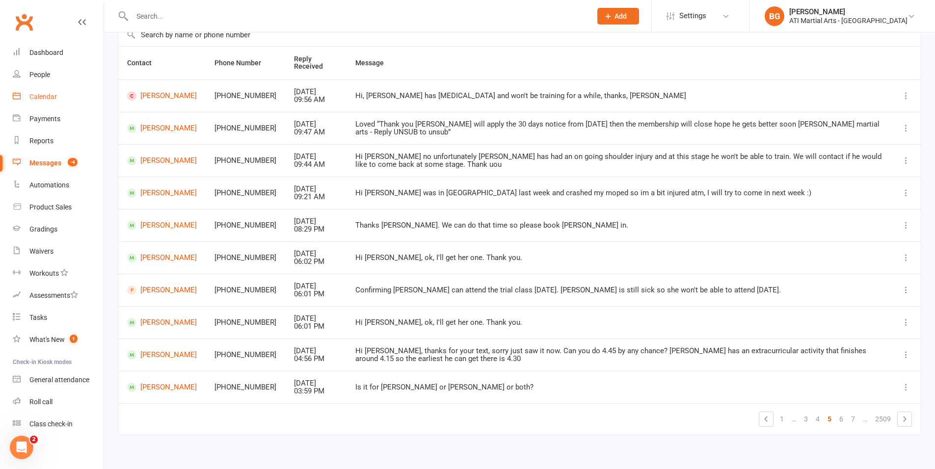
click at [46, 102] on link "Calendar" at bounding box center [58, 97] width 91 height 22
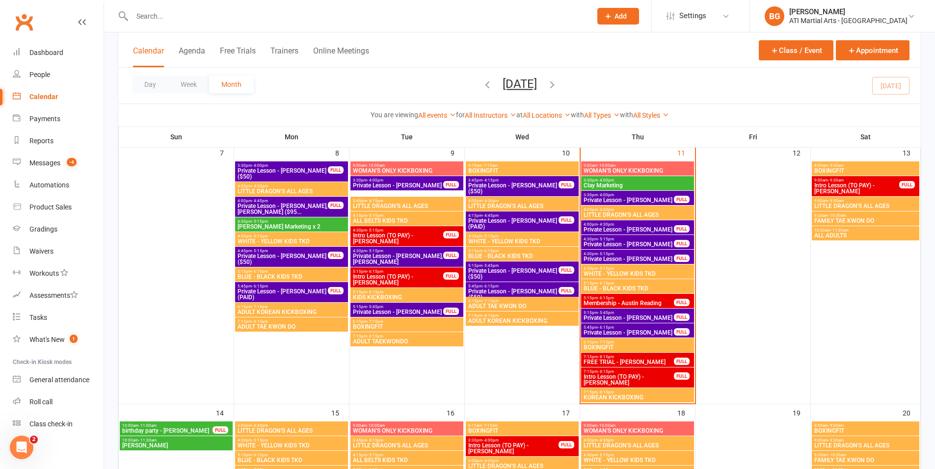
scroll to position [285, 0]
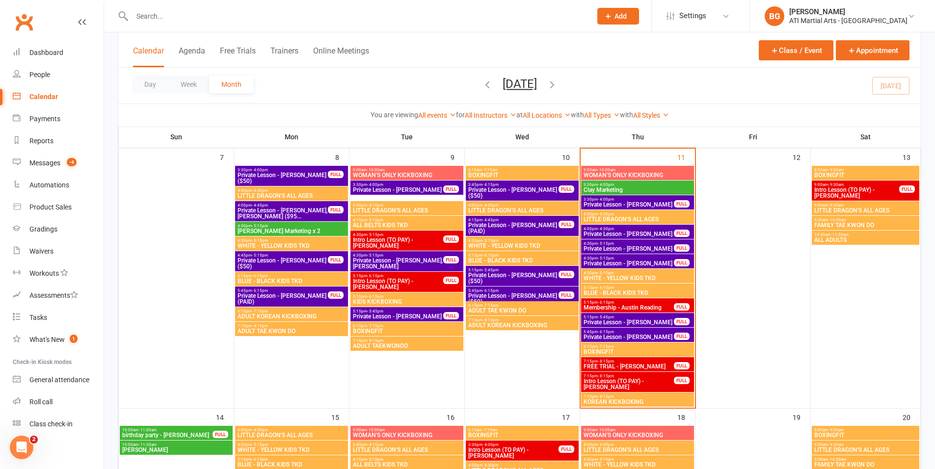
click at [661, 320] on span "Private Lesson - [PERSON_NAME]" at bounding box center [628, 323] width 91 height 6
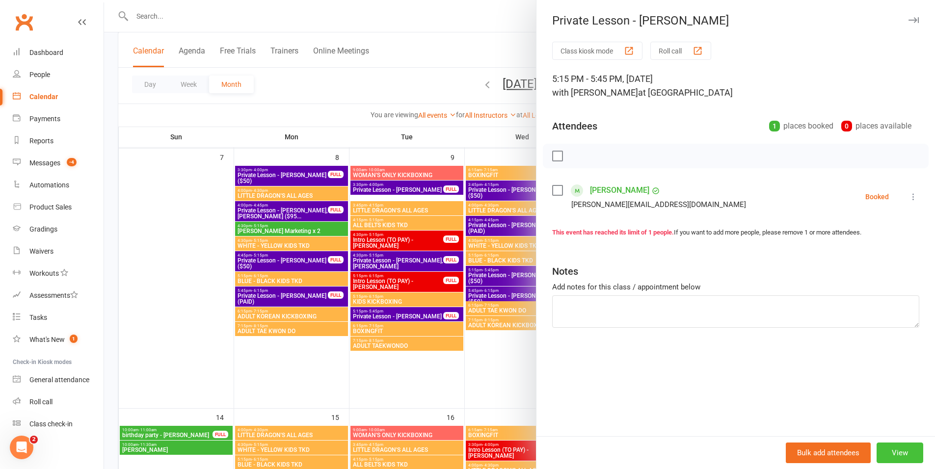
click at [903, 459] on button "View" at bounding box center [900, 453] width 47 height 21
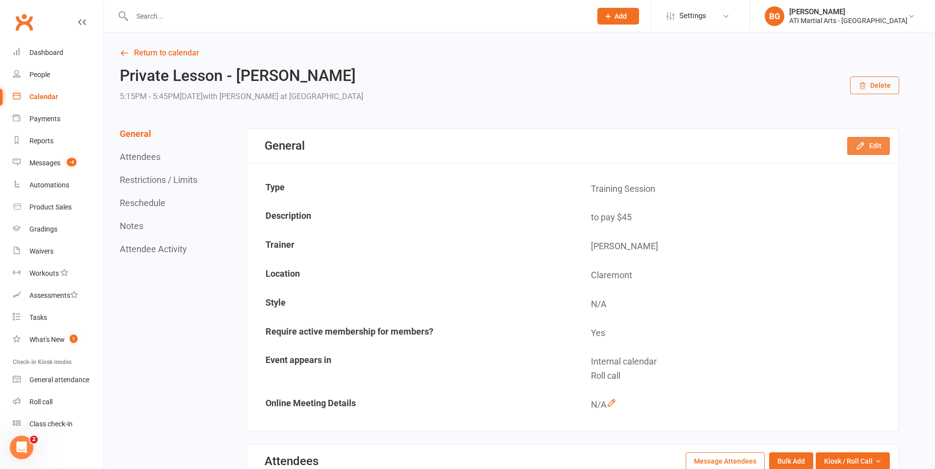
click at [866, 149] on button "Edit" at bounding box center [868, 146] width 43 height 18
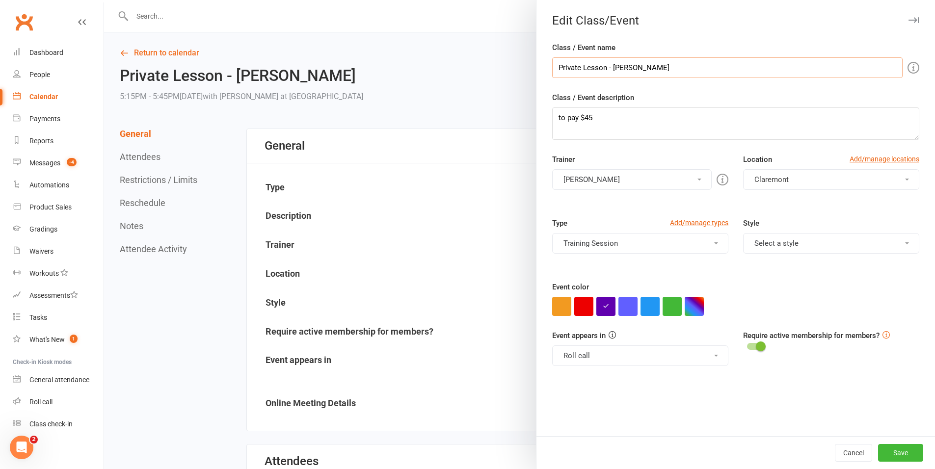
click at [680, 69] on input "Private Lesson - [PERSON_NAME]" at bounding box center [727, 67] width 351 height 21
type input "Private Lesson - [PERSON_NAME] (PAID)"
click at [890, 452] on button "Save" at bounding box center [900, 453] width 45 height 18
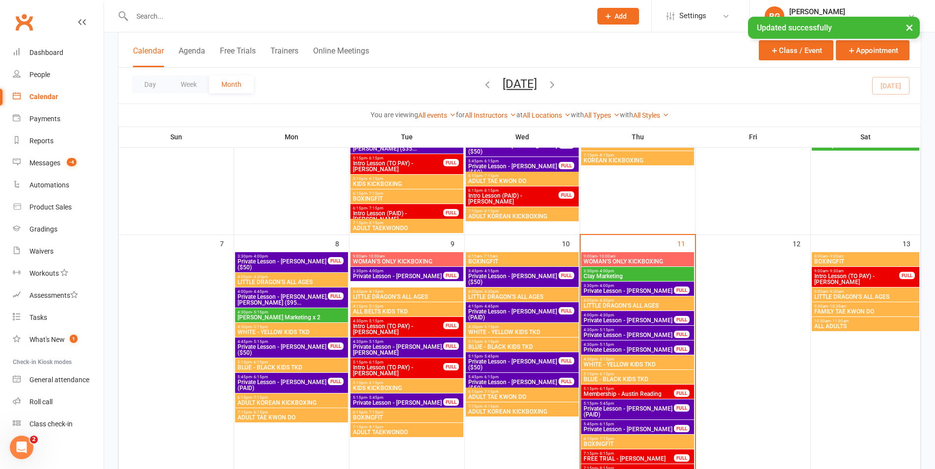
scroll to position [206, 0]
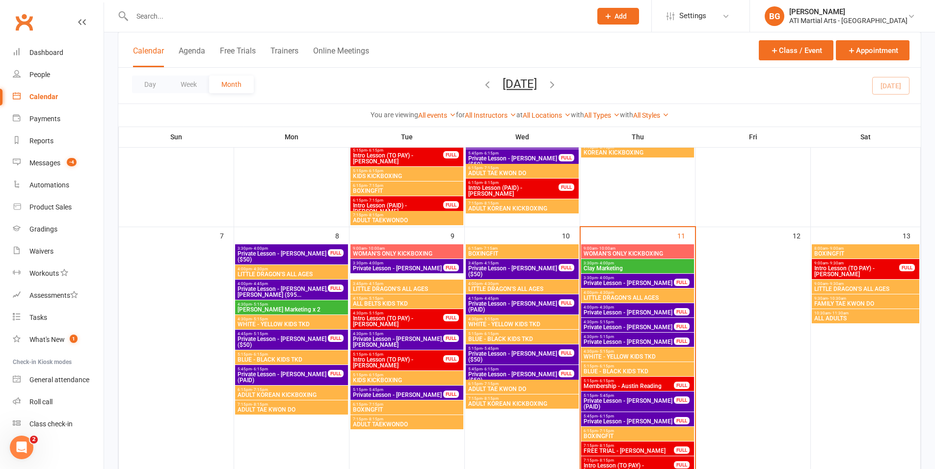
click at [624, 283] on span "Private Lesson - [PERSON_NAME]" at bounding box center [628, 283] width 91 height 6
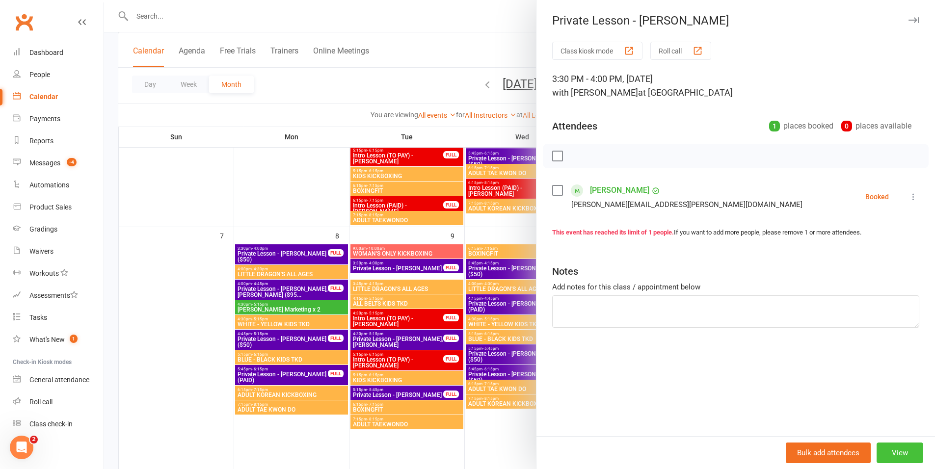
click at [877, 443] on button "View" at bounding box center [900, 453] width 47 height 21
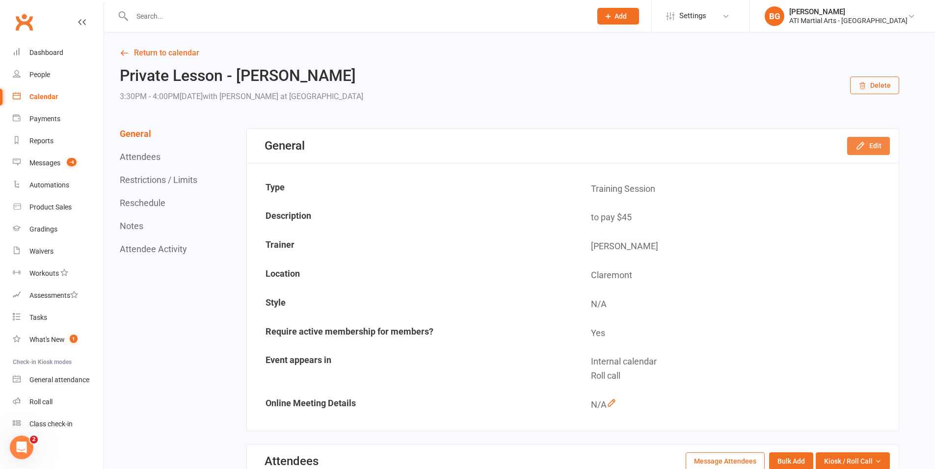
click at [867, 141] on button "Edit" at bounding box center [868, 146] width 43 height 18
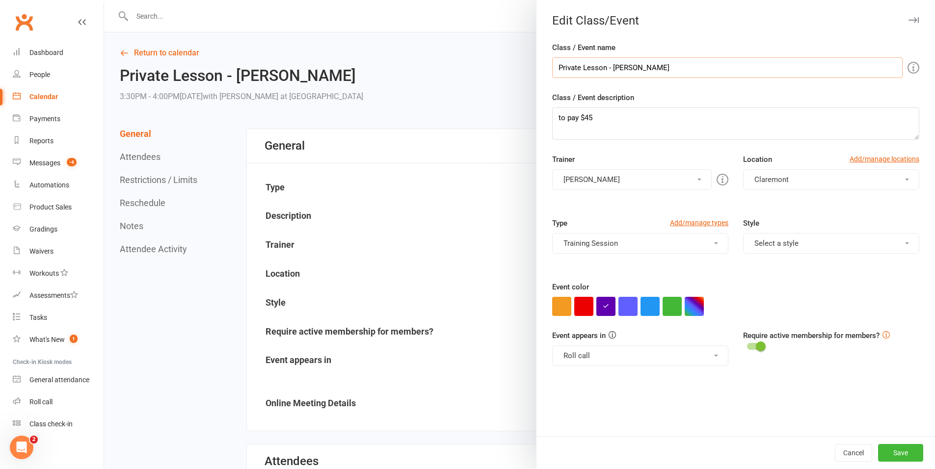
click at [676, 70] on input "Private Lesson - [PERSON_NAME]" at bounding box center [727, 67] width 351 height 21
type input "Private Lesson - [PERSON_NAME] ($50)"
click at [882, 457] on button "Save" at bounding box center [900, 453] width 45 height 18
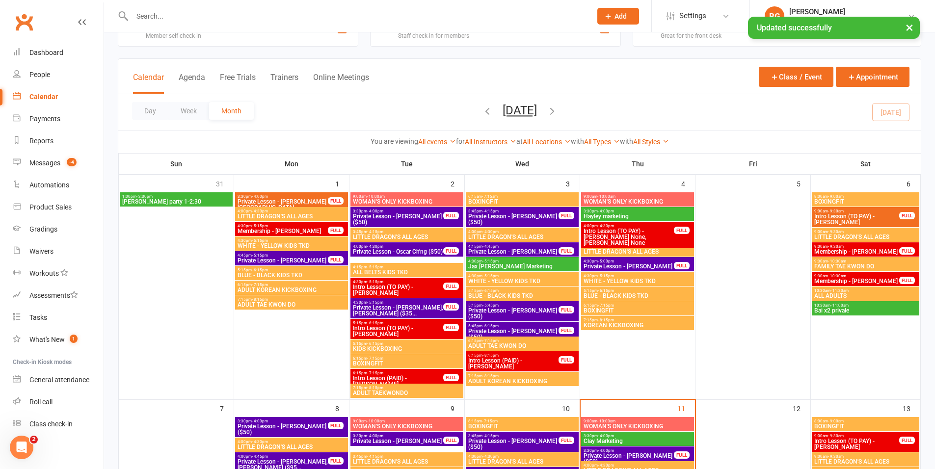
scroll to position [189, 0]
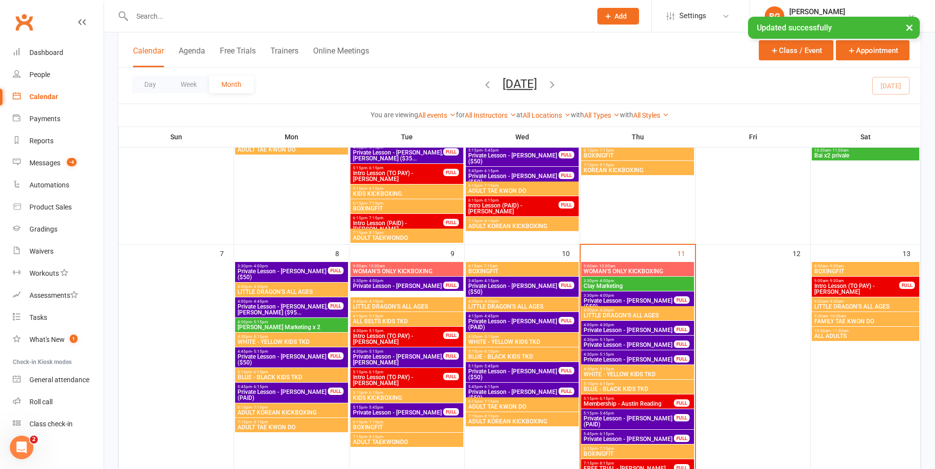
click at [648, 326] on span "4:00pm - 4:30pm" at bounding box center [628, 325] width 91 height 4
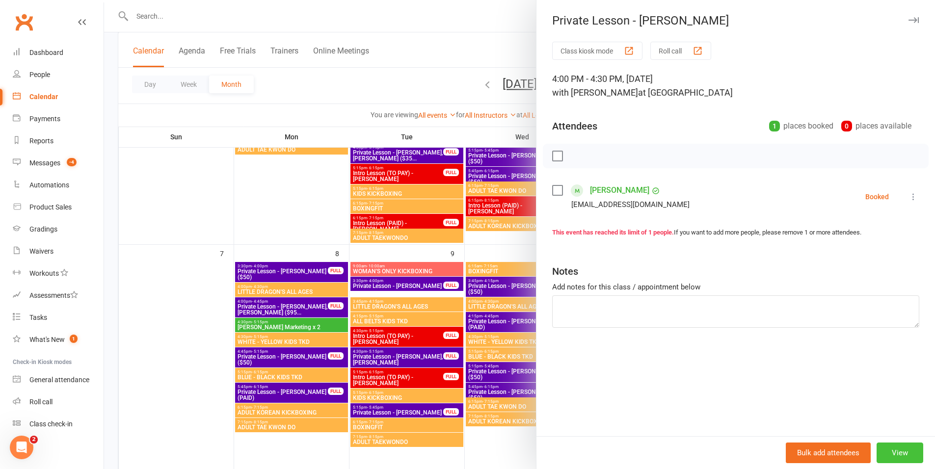
click at [898, 456] on button "View" at bounding box center [900, 453] width 47 height 21
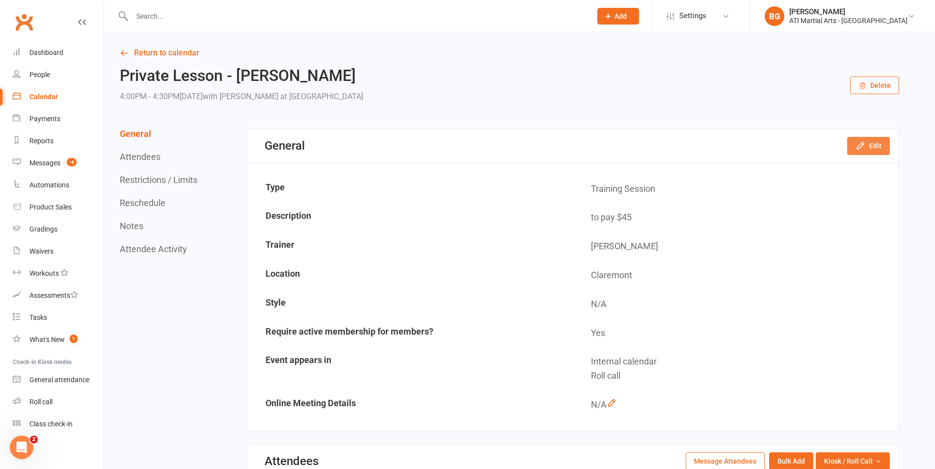
click at [869, 150] on button "Edit" at bounding box center [868, 146] width 43 height 18
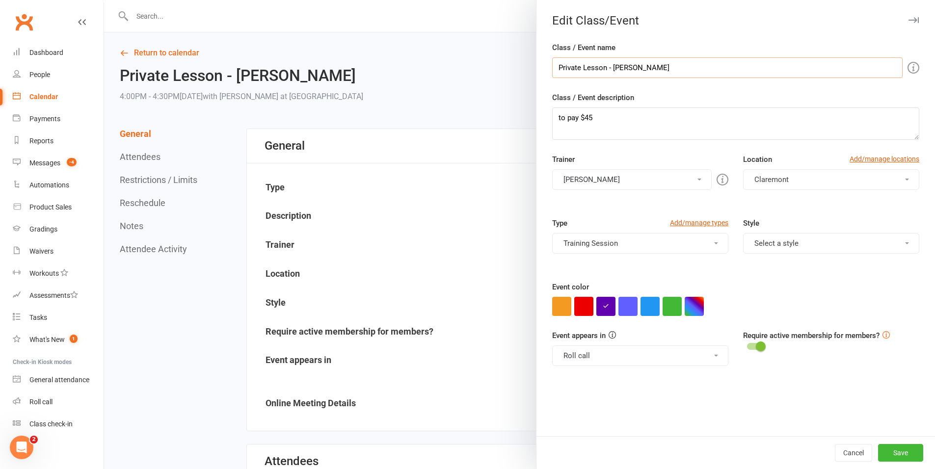
click at [663, 71] on input "Private Lesson - [PERSON_NAME]" at bounding box center [727, 67] width 351 height 21
type input "Private Lesson - [PERSON_NAME] ($50)"
click at [891, 450] on button "Save" at bounding box center [900, 453] width 45 height 18
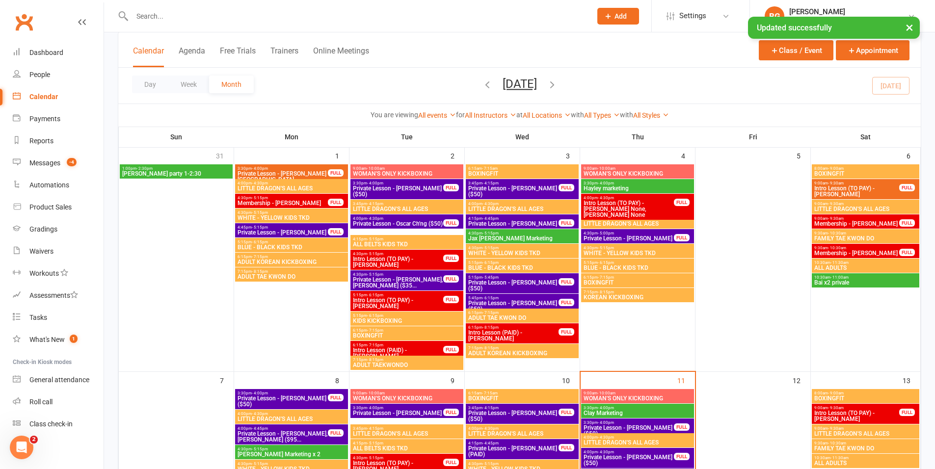
scroll to position [169, 0]
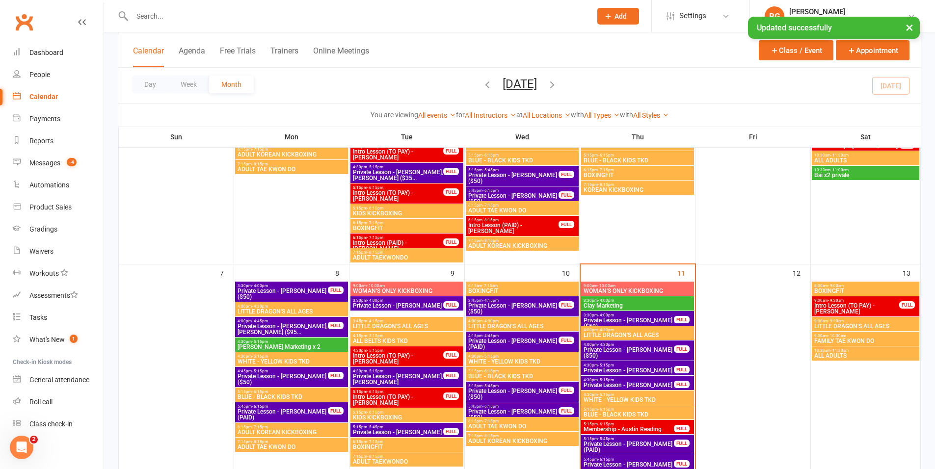
click at [605, 365] on span "- 5:15pm" at bounding box center [606, 365] width 16 height 4
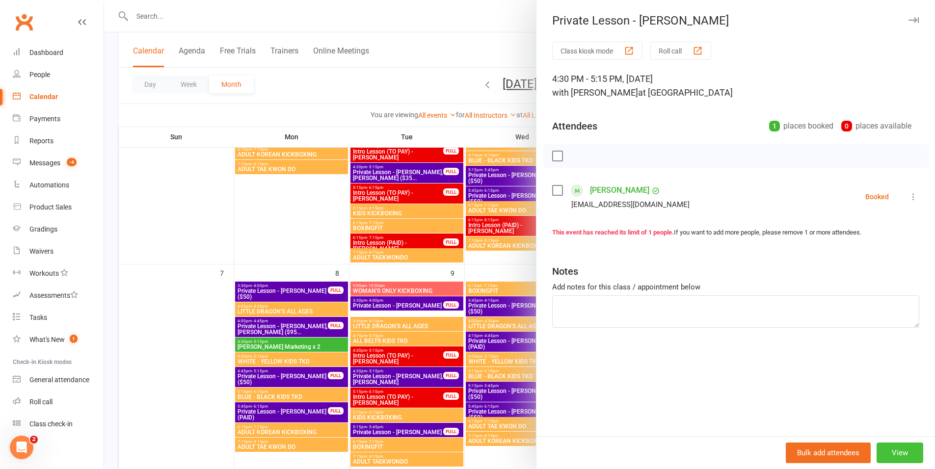
click at [892, 455] on button "View" at bounding box center [900, 453] width 47 height 21
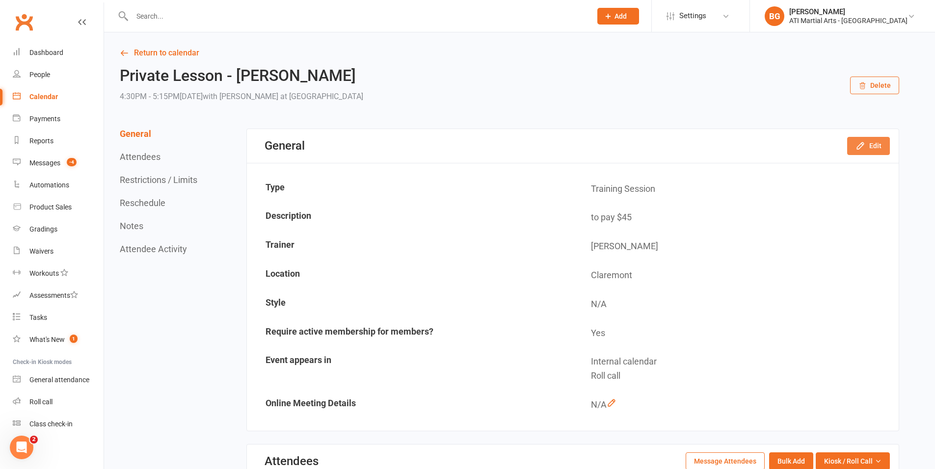
click at [878, 153] on button "Edit" at bounding box center [868, 146] width 43 height 18
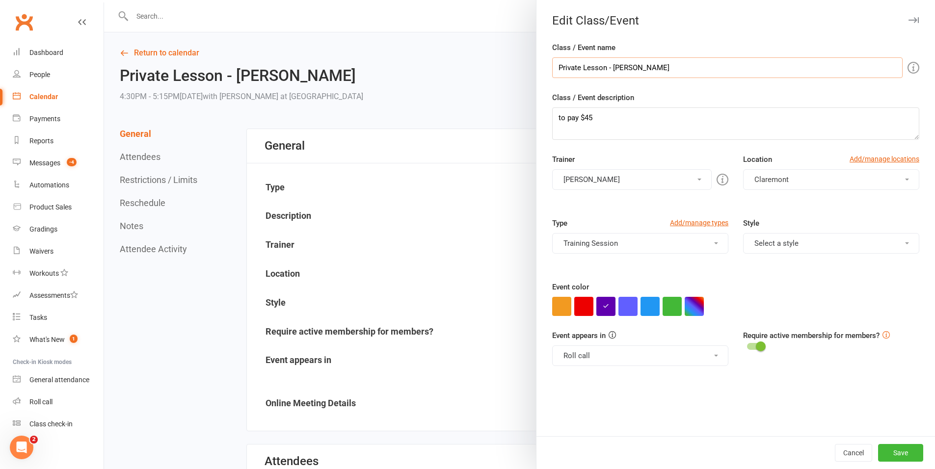
click at [696, 75] on input "Private Lesson - [PERSON_NAME]" at bounding box center [727, 67] width 351 height 21
type input "Private Lesson - [PERSON_NAME] ($35)"
click at [909, 447] on button "Save" at bounding box center [900, 453] width 45 height 18
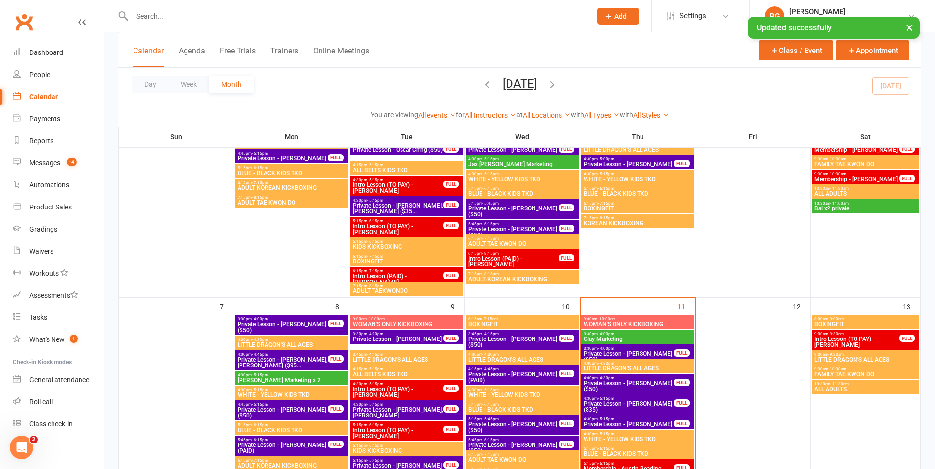
scroll to position [130, 0]
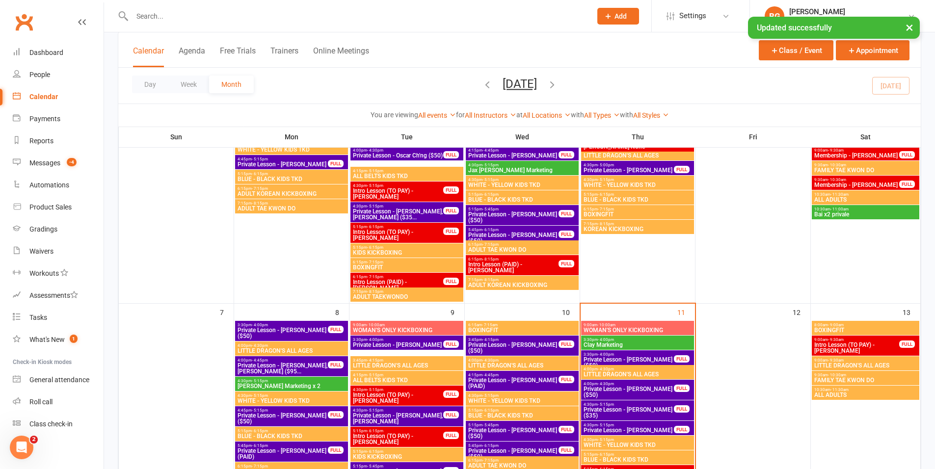
click at [648, 432] on span "Private Lesson - [PERSON_NAME]" at bounding box center [628, 431] width 91 height 6
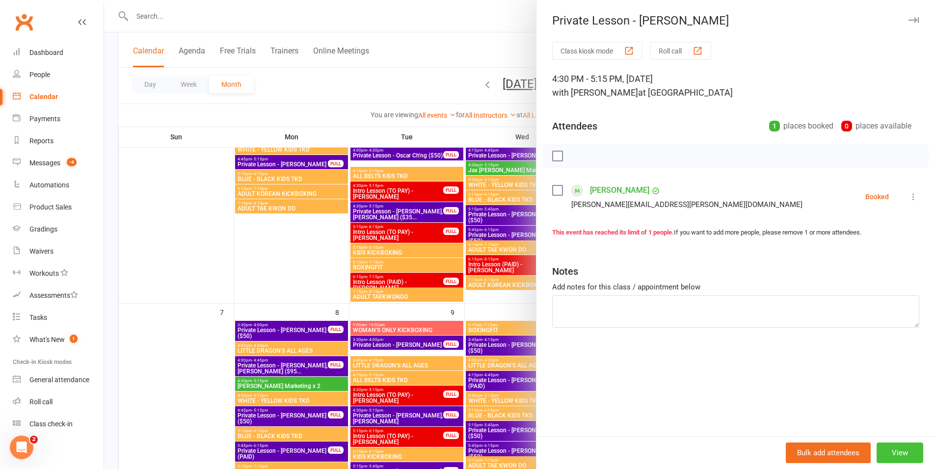
click at [884, 458] on button "View" at bounding box center [900, 453] width 47 height 21
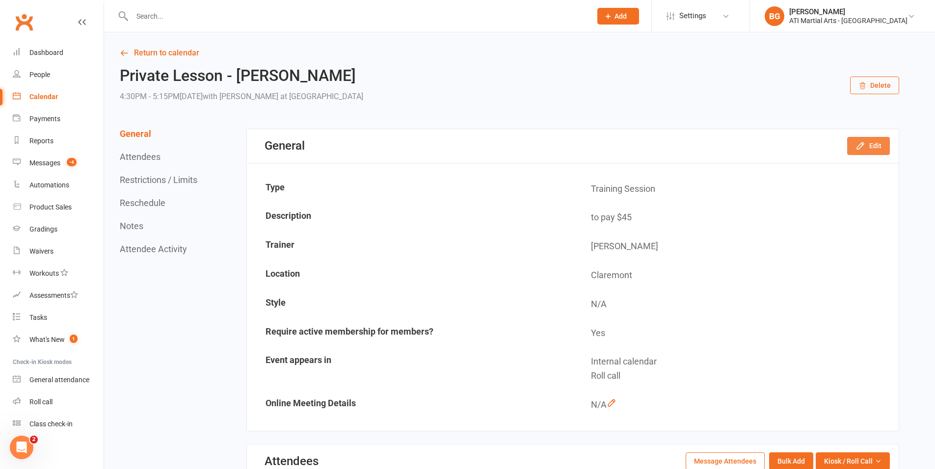
click at [861, 144] on icon "button" at bounding box center [860, 146] width 6 height 6
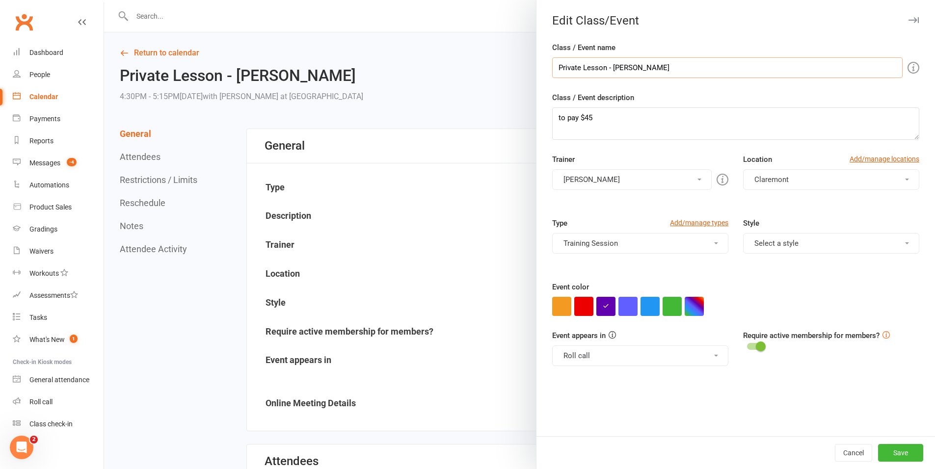
click at [669, 65] on input "Private Lesson - [PERSON_NAME]" at bounding box center [727, 67] width 351 height 21
type input "Private Lesson - [PERSON_NAME] ($35)"
click at [883, 459] on button "Save" at bounding box center [900, 453] width 45 height 18
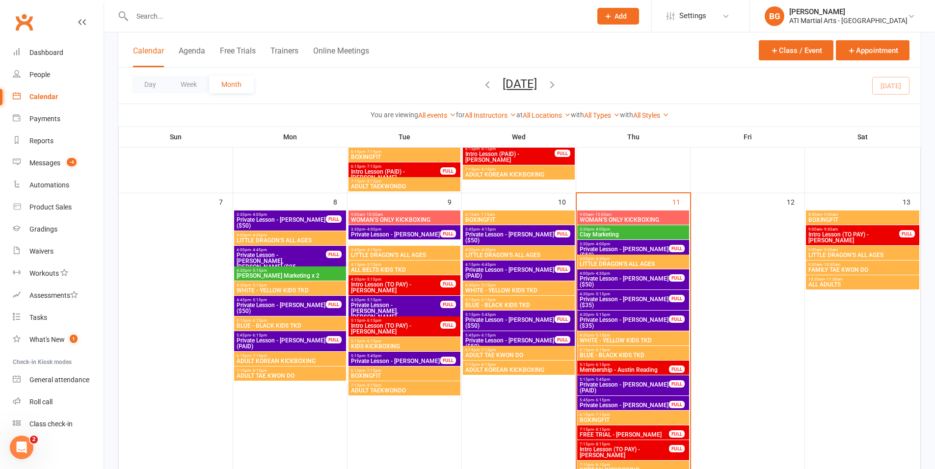
scroll to position [269, 0]
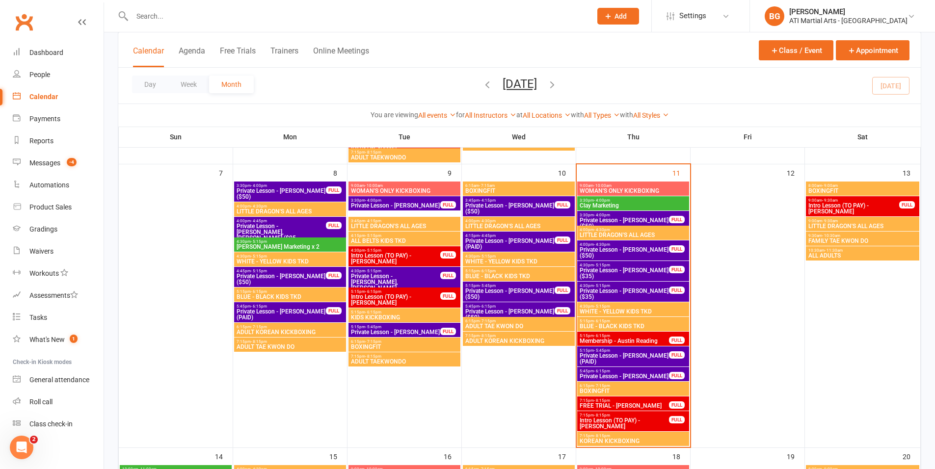
click at [635, 372] on span "5:45pm - 6:15pm" at bounding box center [624, 371] width 90 height 4
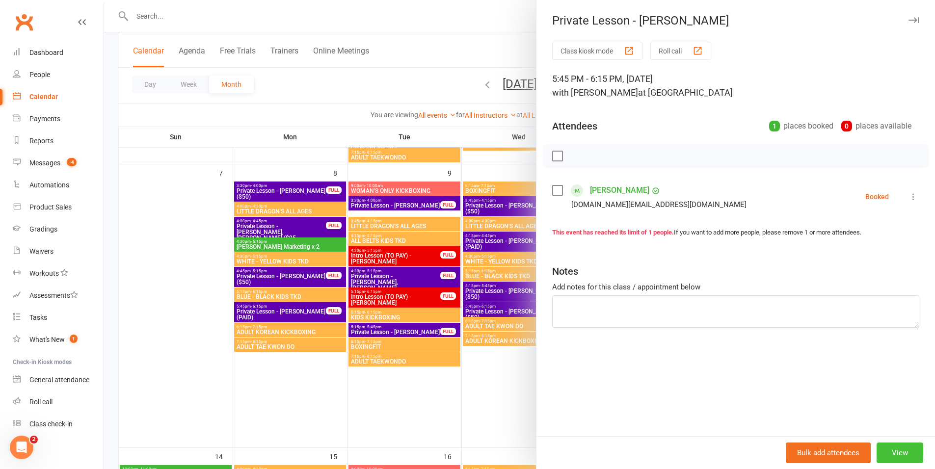
click at [896, 459] on button "View" at bounding box center [900, 453] width 47 height 21
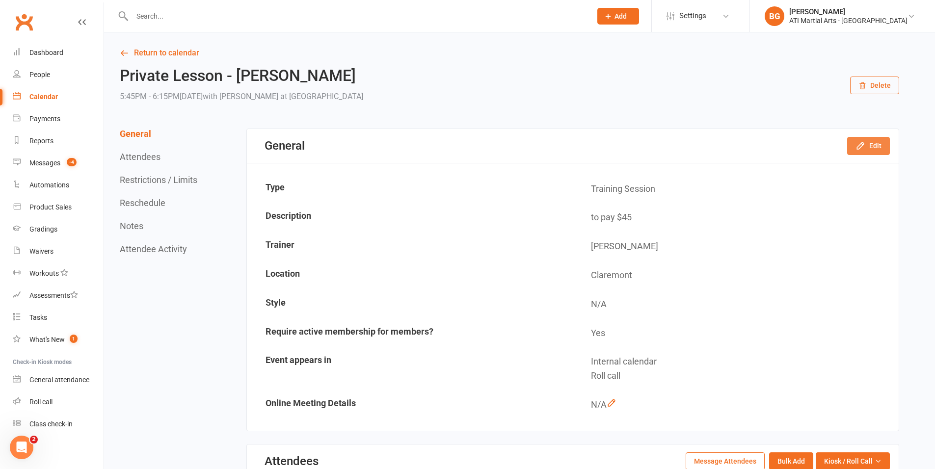
click at [873, 147] on button "Edit" at bounding box center [868, 146] width 43 height 18
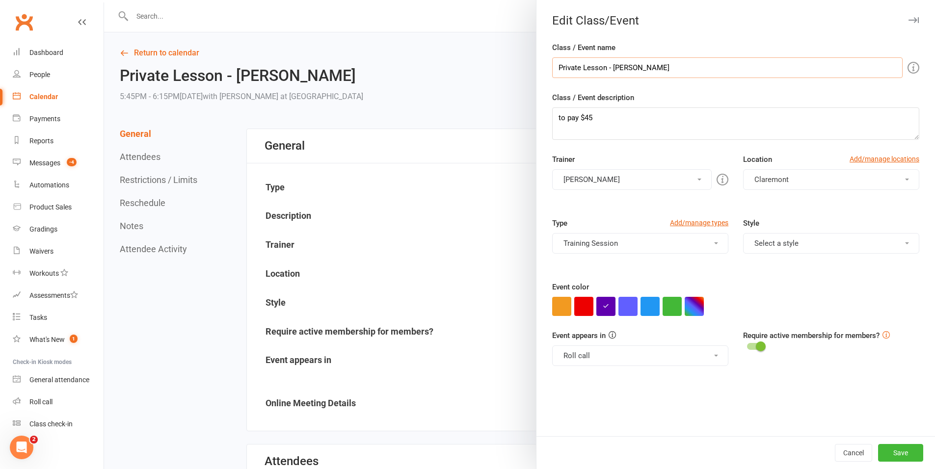
click at [696, 73] on input "Private Lesson - [PERSON_NAME]" at bounding box center [727, 67] width 351 height 21
type input "Private Lesson - [PERSON_NAME] ($50)"
click at [882, 446] on button "Save" at bounding box center [900, 453] width 45 height 18
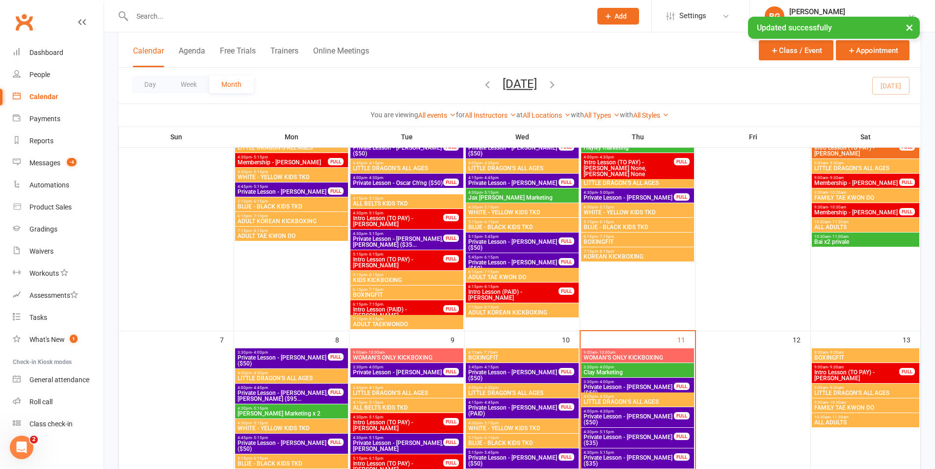
scroll to position [190, 0]
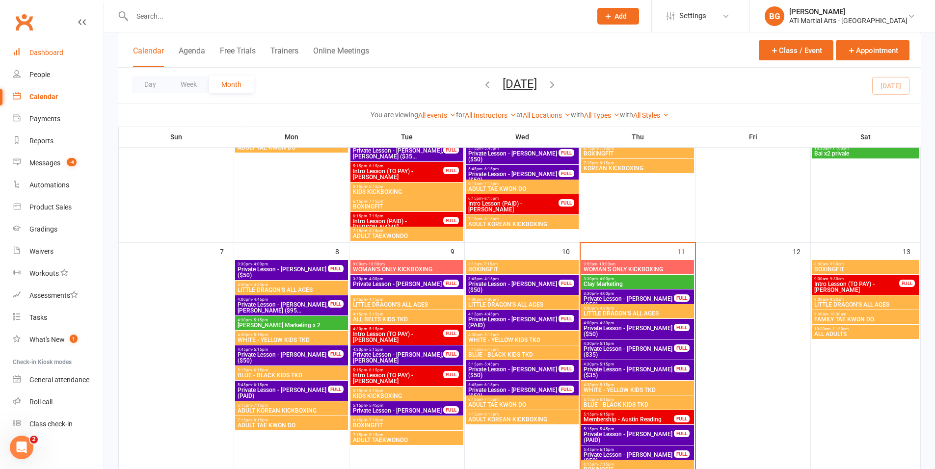
click at [56, 53] on div "Dashboard" at bounding box center [46, 53] width 34 height 8
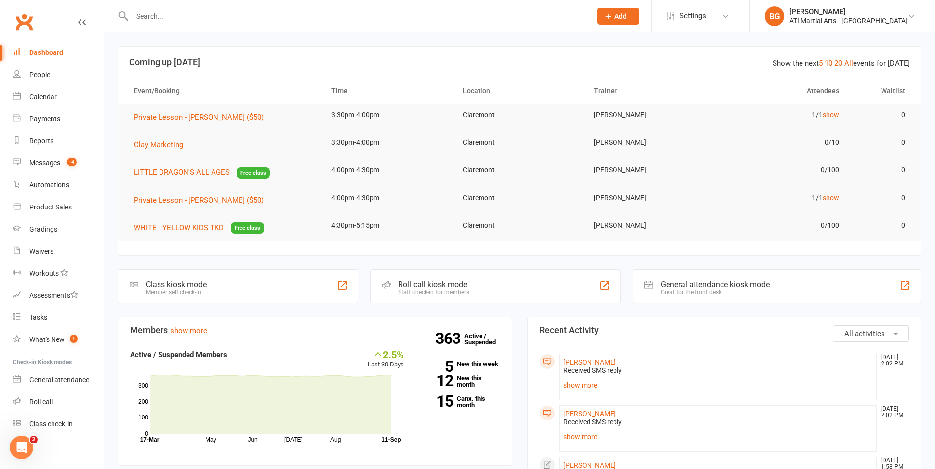
scroll to position [27, 0]
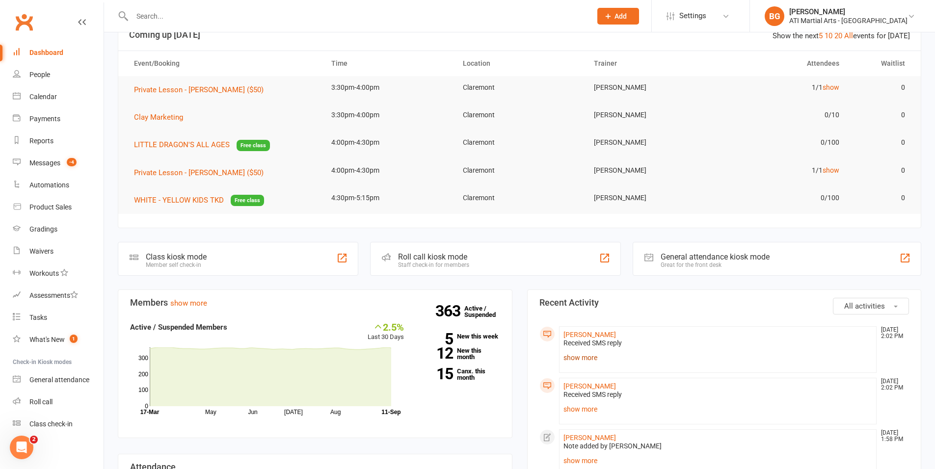
click at [590, 362] on link "show more" at bounding box center [718, 358] width 309 height 14
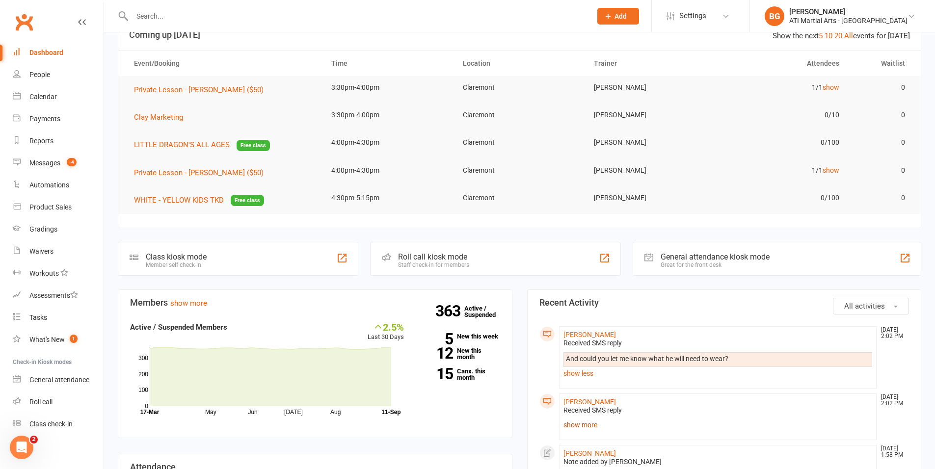
click at [589, 426] on link "show more" at bounding box center [718, 425] width 309 height 14
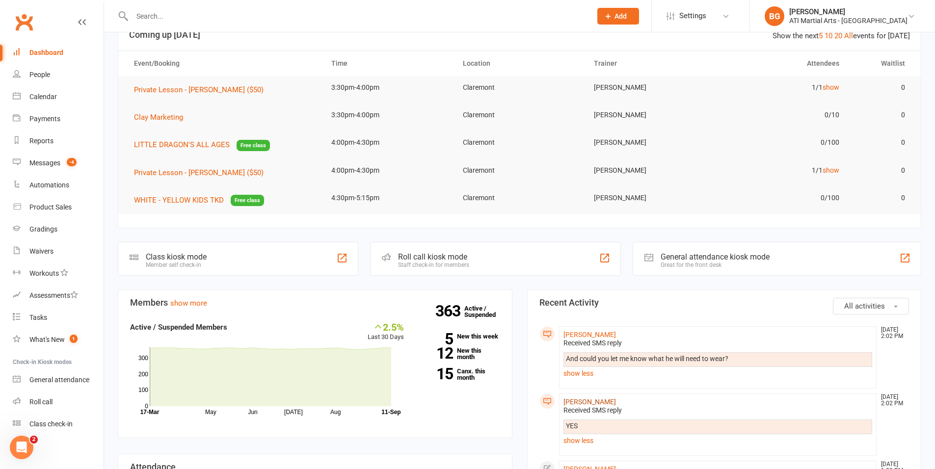
click at [598, 402] on link "[PERSON_NAME]" at bounding box center [590, 402] width 53 height 8
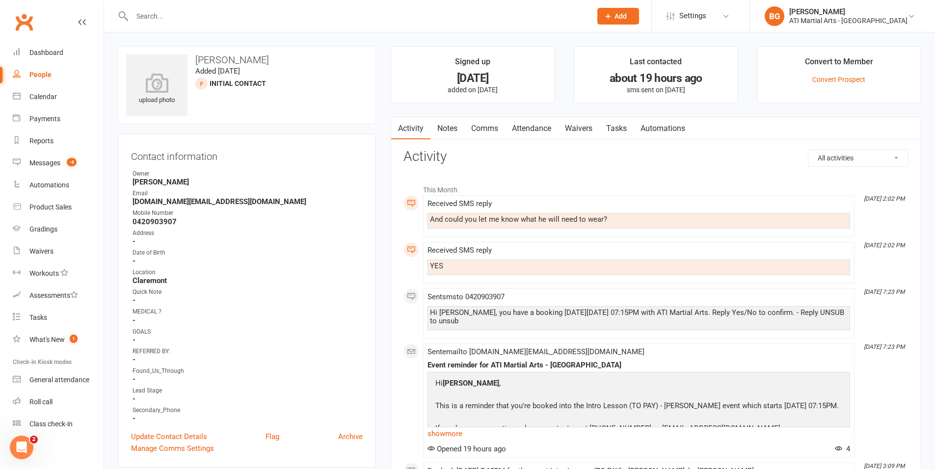
click at [492, 133] on link "Comms" at bounding box center [484, 128] width 41 height 23
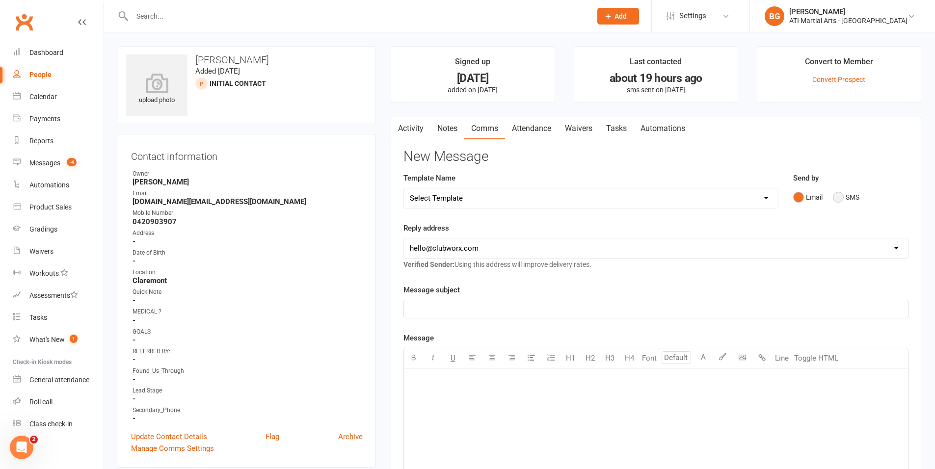
click at [848, 197] on button "SMS" at bounding box center [846, 197] width 27 height 19
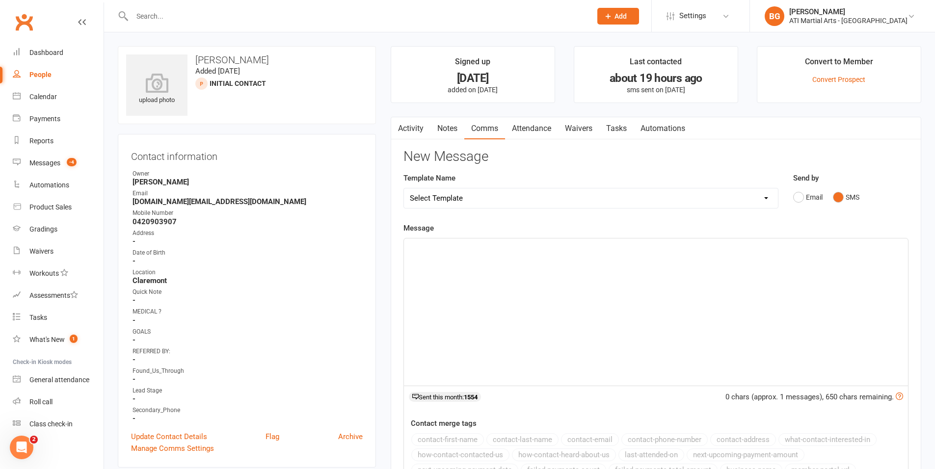
click at [832, 262] on div "﻿" at bounding box center [656, 312] width 504 height 147
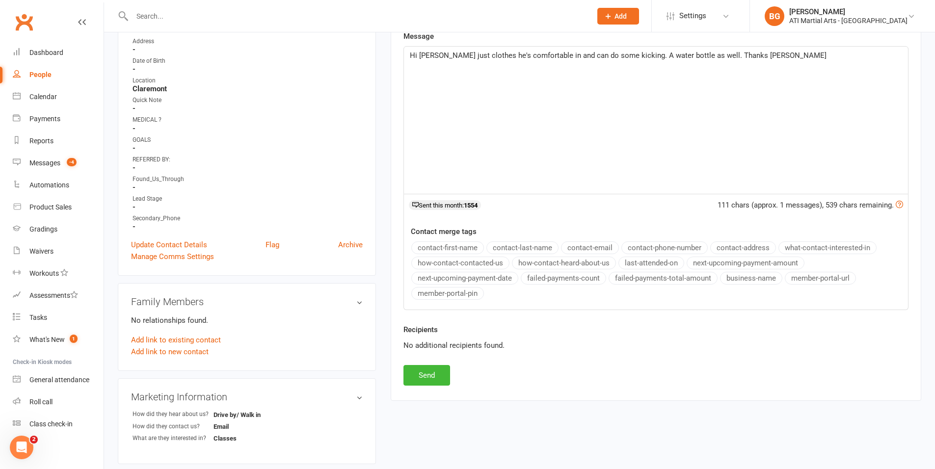
scroll to position [192, 0]
click at [435, 376] on button "Send" at bounding box center [427, 375] width 47 height 21
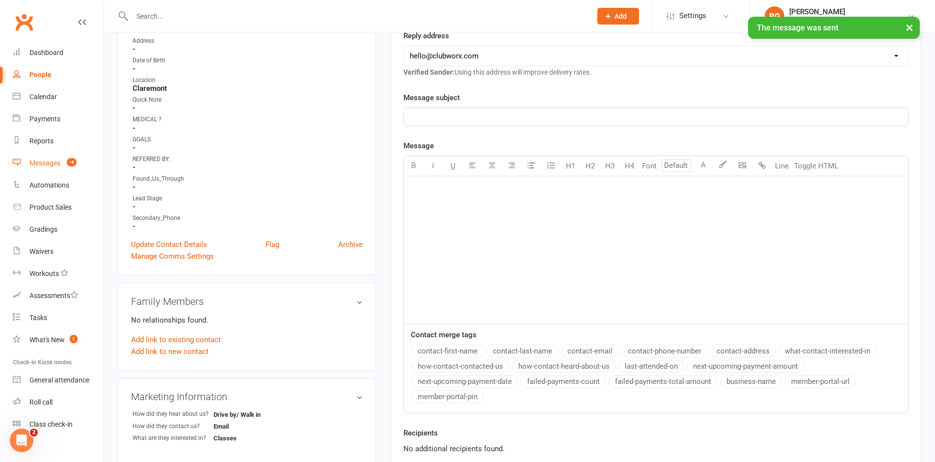
click at [41, 160] on div "Messages" at bounding box center [44, 163] width 31 height 8
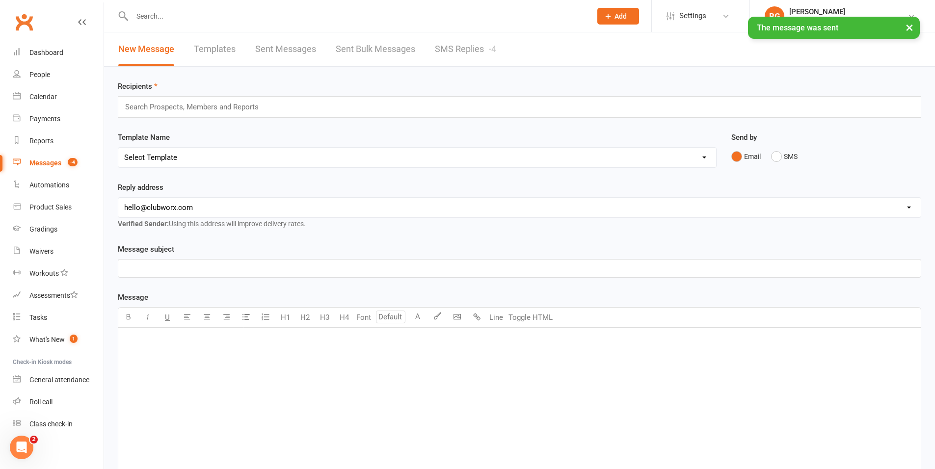
click at [462, 65] on link "SMS Replies -4" at bounding box center [465, 49] width 61 height 34
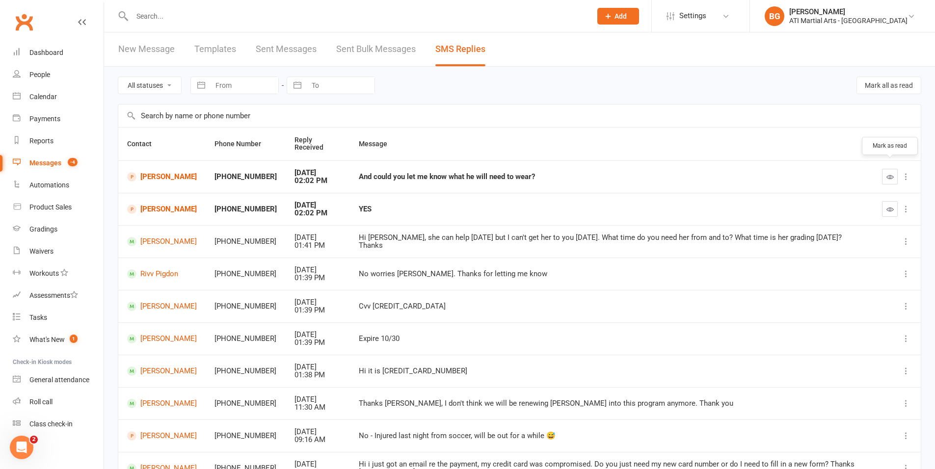
click at [891, 173] on icon "button" at bounding box center [890, 176] width 7 height 7
click at [888, 201] on button "button" at bounding box center [890, 209] width 16 height 16
click at [55, 226] on div "Gradings" at bounding box center [43, 229] width 28 height 8
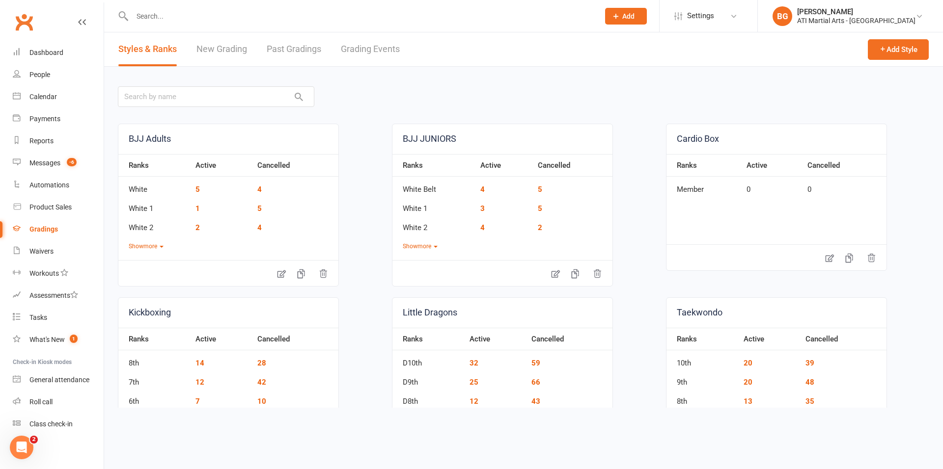
click at [380, 60] on link "Grading Events" at bounding box center [370, 49] width 59 height 34
select select "25"
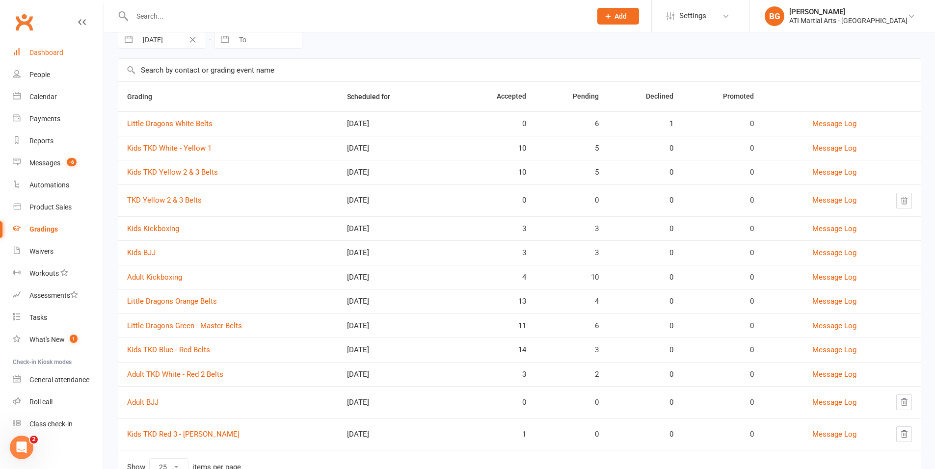
scroll to position [89, 0]
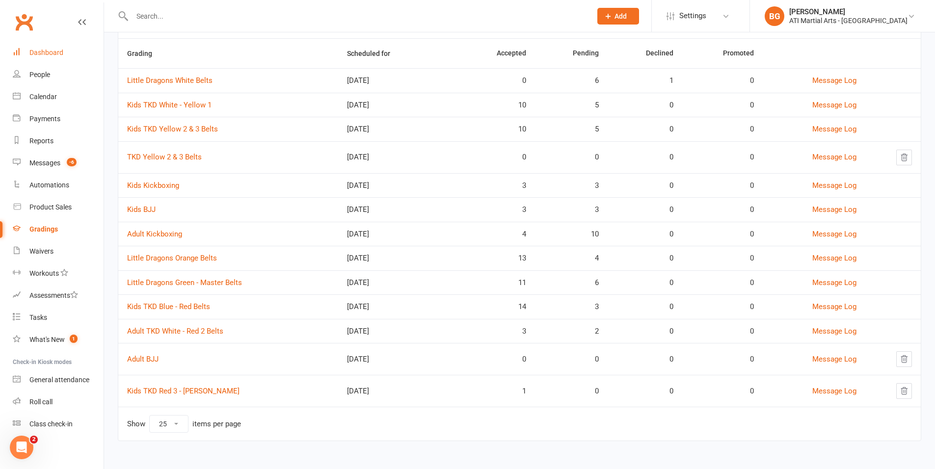
click at [58, 56] on link "Dashboard" at bounding box center [58, 53] width 91 height 22
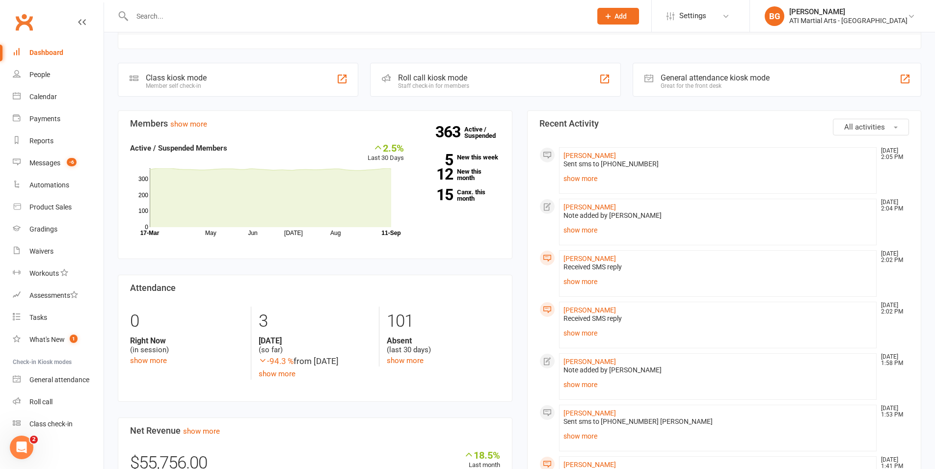
scroll to position [216, 0]
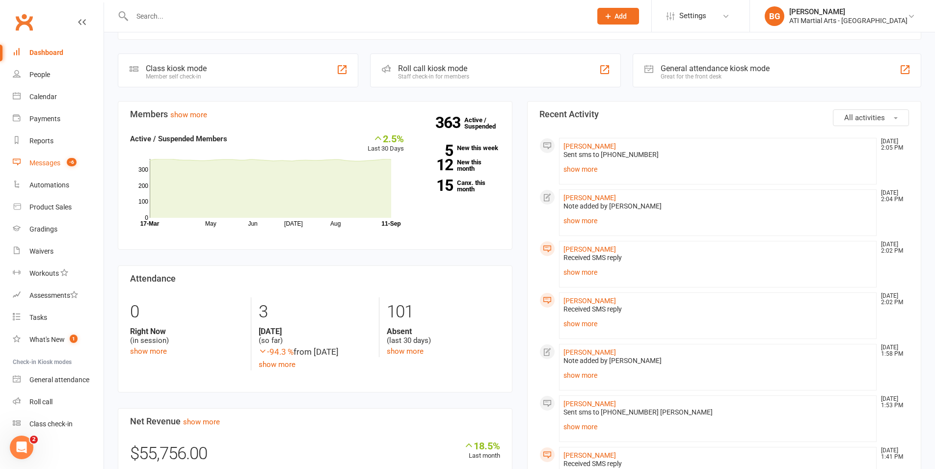
click at [39, 171] on link "Messages -6" at bounding box center [58, 163] width 91 height 22
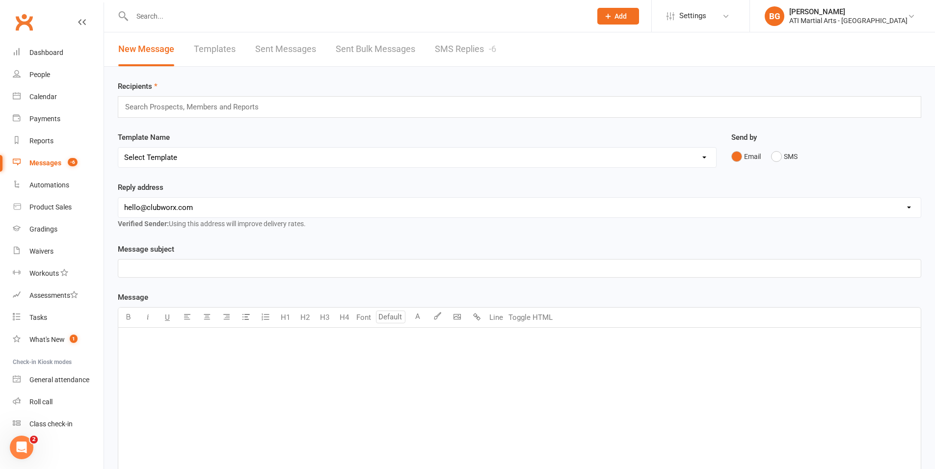
click at [461, 54] on link "SMS Replies -6" at bounding box center [465, 49] width 61 height 34
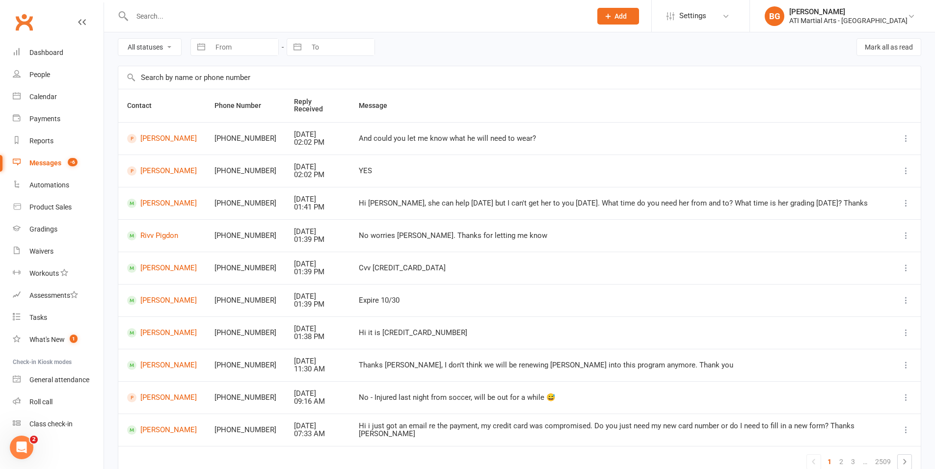
scroll to position [55, 0]
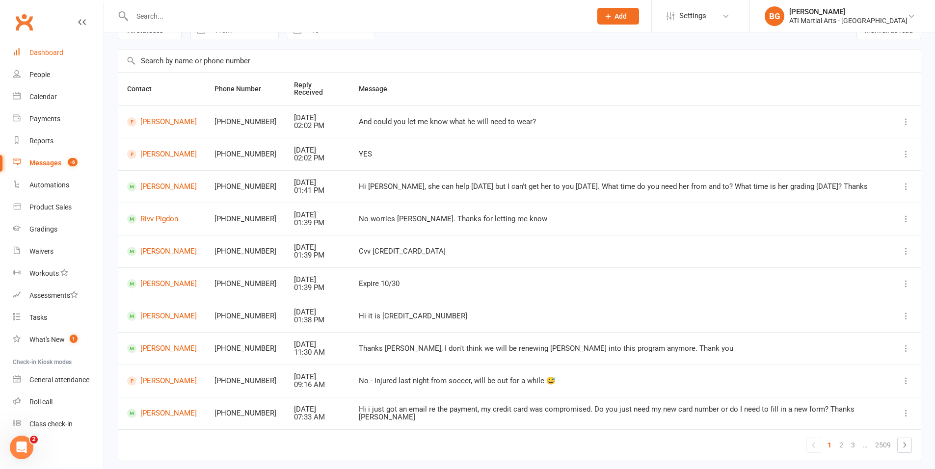
click at [23, 48] on link "Dashboard" at bounding box center [58, 53] width 91 height 22
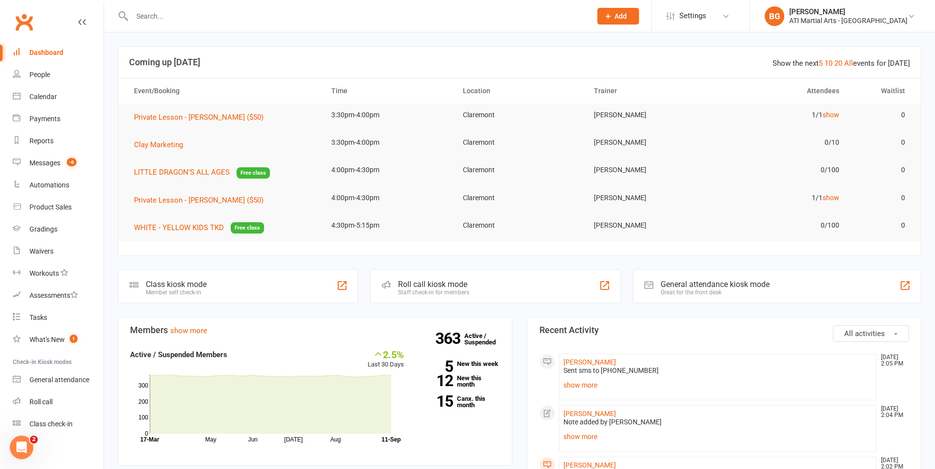
click at [200, 19] on input "text" at bounding box center [357, 16] width 456 height 14
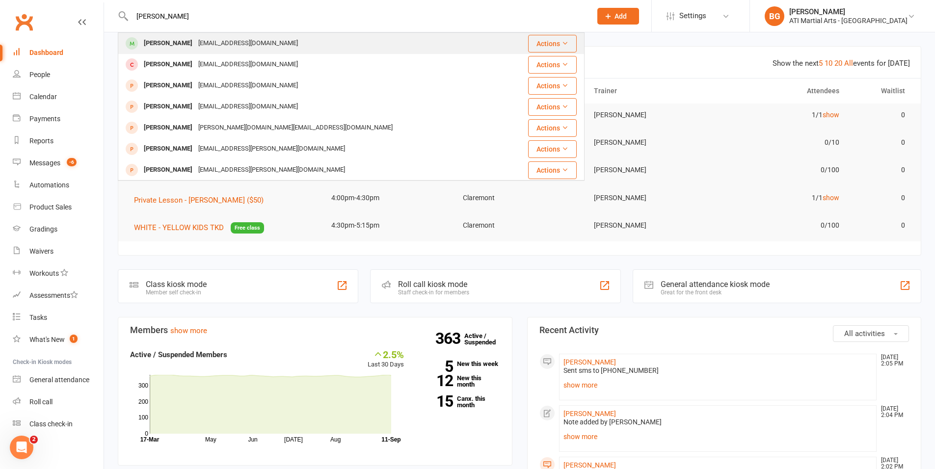
type input "[PERSON_NAME]"
click at [195, 43] on div "[EMAIL_ADDRESS][DOMAIN_NAME]" at bounding box center [248, 43] width 106 height 14
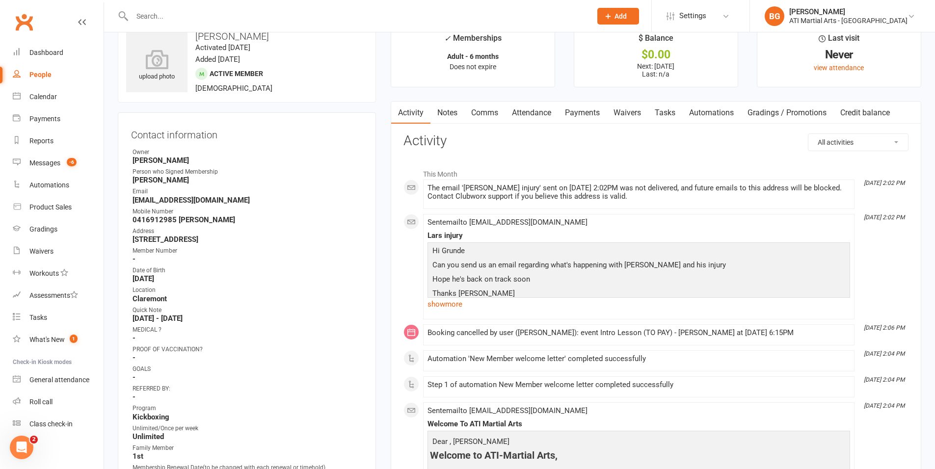
scroll to position [26, 0]
click at [452, 304] on link "show more" at bounding box center [639, 303] width 423 height 14
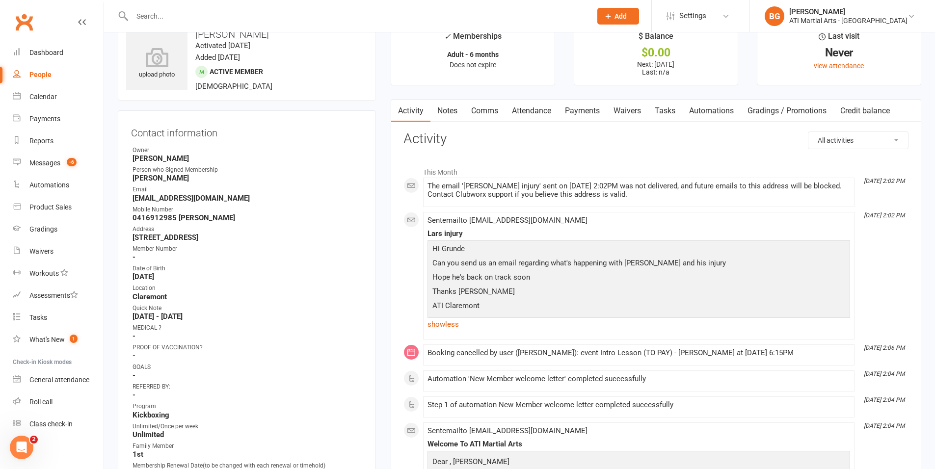
click at [476, 112] on link "Comms" at bounding box center [484, 111] width 41 height 23
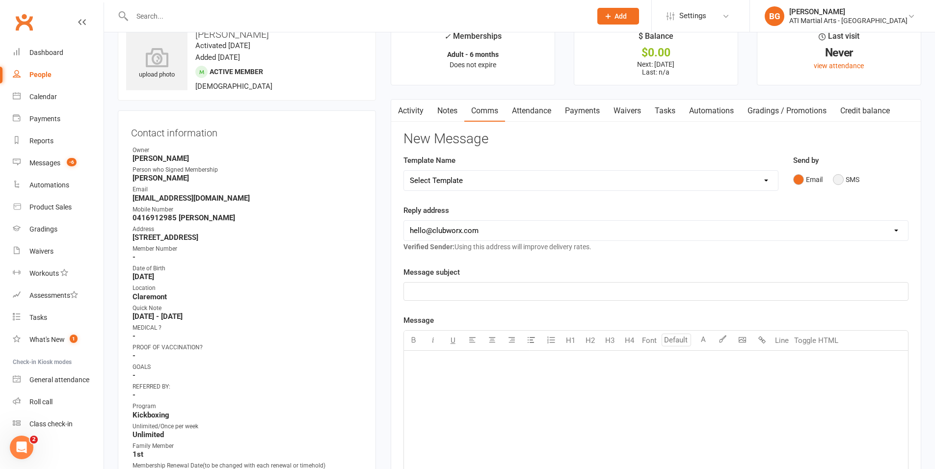
click at [849, 179] on button "SMS" at bounding box center [846, 179] width 27 height 19
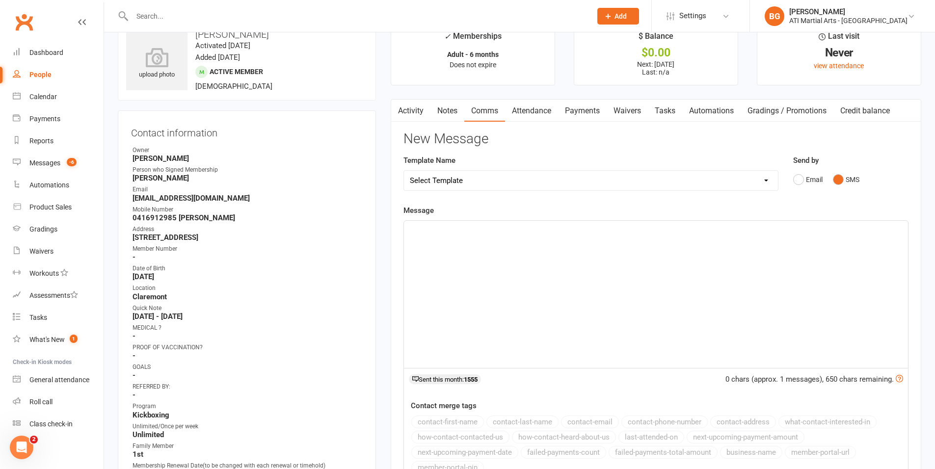
click at [832, 244] on div "﻿" at bounding box center [656, 294] width 504 height 147
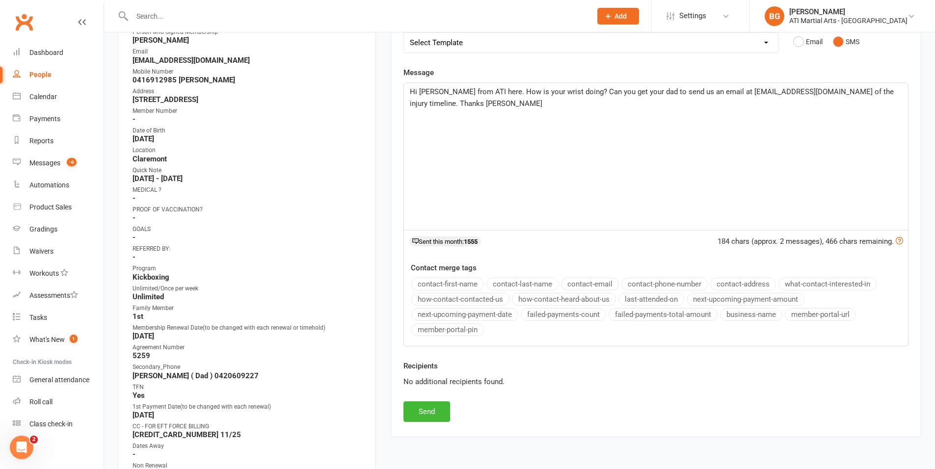
scroll to position [169, 0]
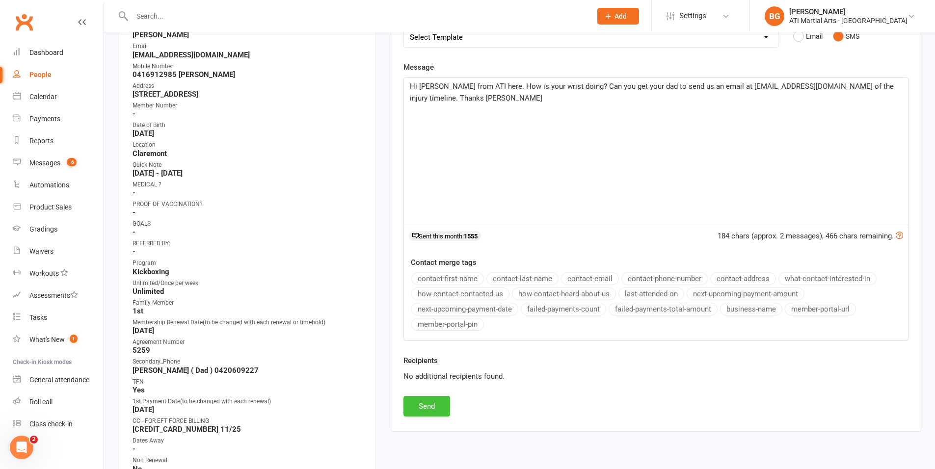
click at [440, 399] on button "Send" at bounding box center [427, 406] width 47 height 21
click at [440, 399] on div "New Message Template Name Select Template [Email] 3 Year Training milestone [Em…" at bounding box center [656, 202] width 505 height 429
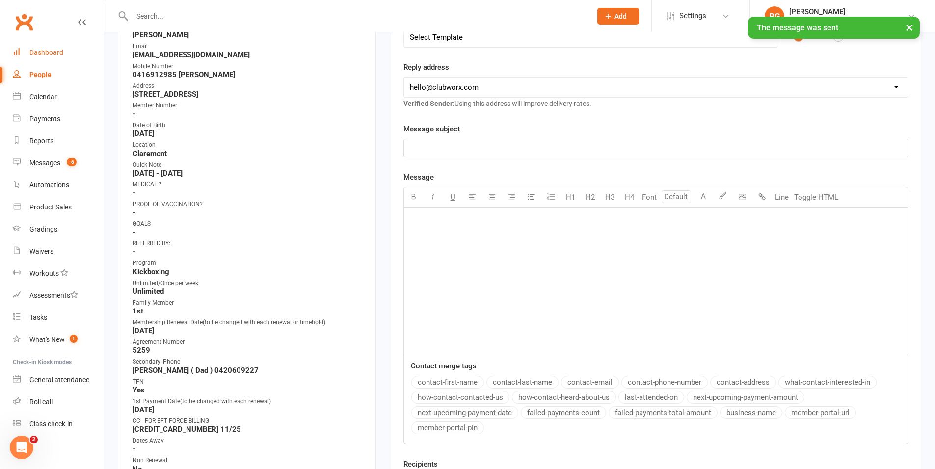
click at [38, 53] on div "Dashboard" at bounding box center [46, 53] width 34 height 8
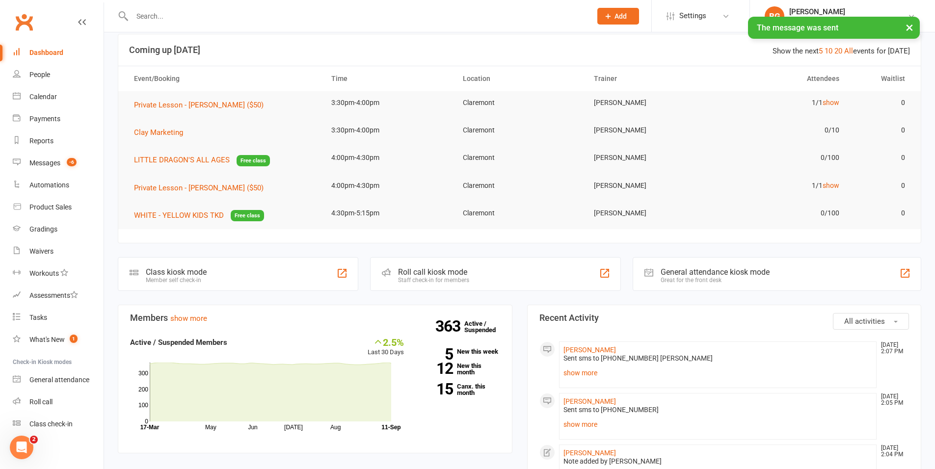
scroll to position [27, 0]
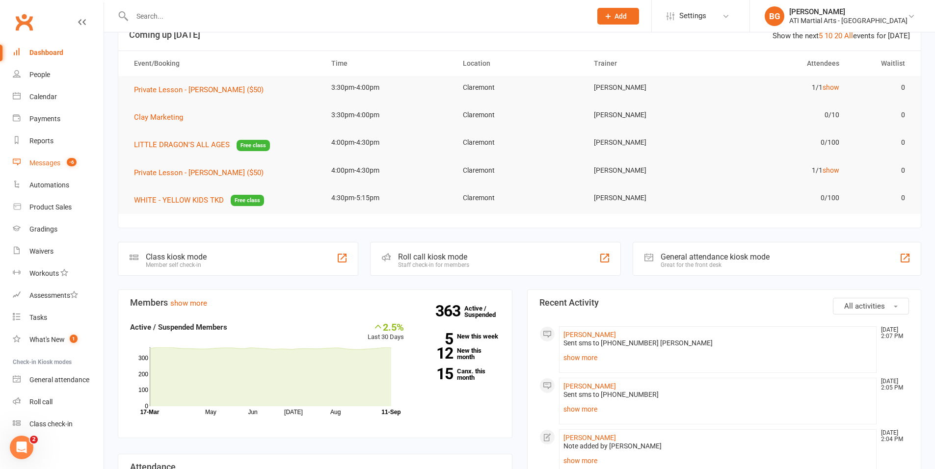
click at [70, 169] on link "Messages -6" at bounding box center [58, 163] width 91 height 22
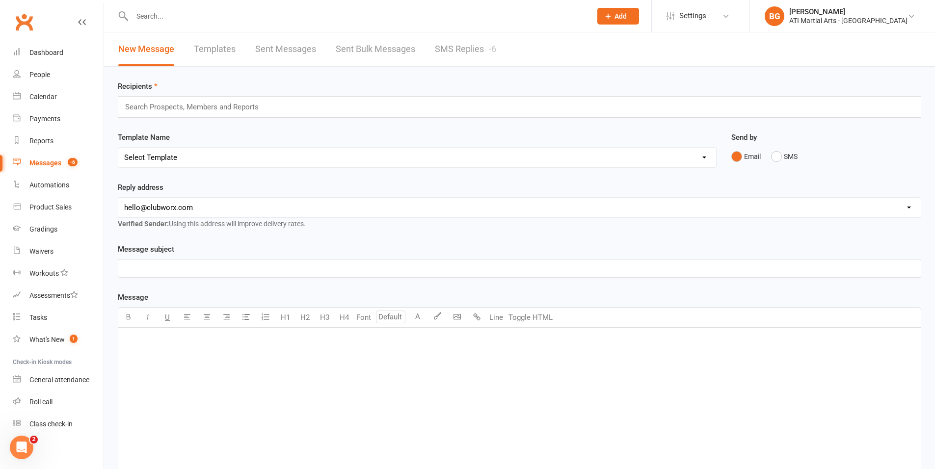
click at [467, 62] on link "SMS Replies -6" at bounding box center [465, 49] width 61 height 34
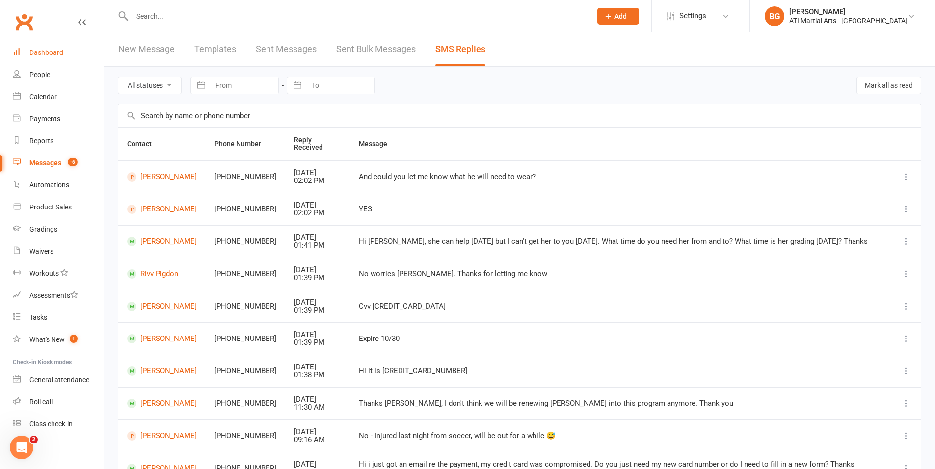
click at [33, 50] on div "Dashboard" at bounding box center [46, 53] width 34 height 8
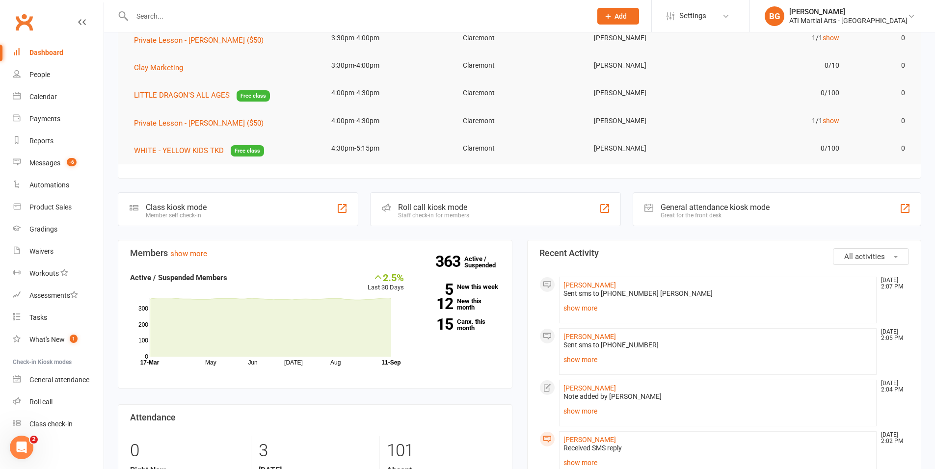
scroll to position [82, 0]
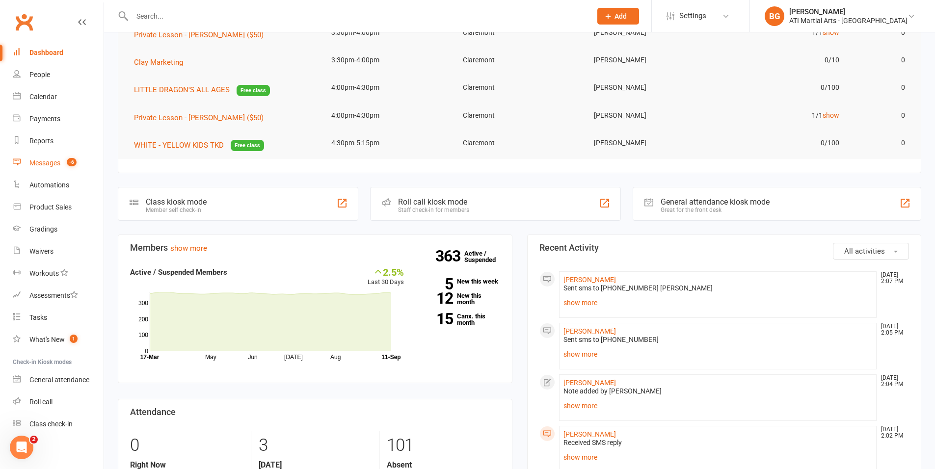
click at [80, 158] on link "Messages -6" at bounding box center [58, 163] width 91 height 22
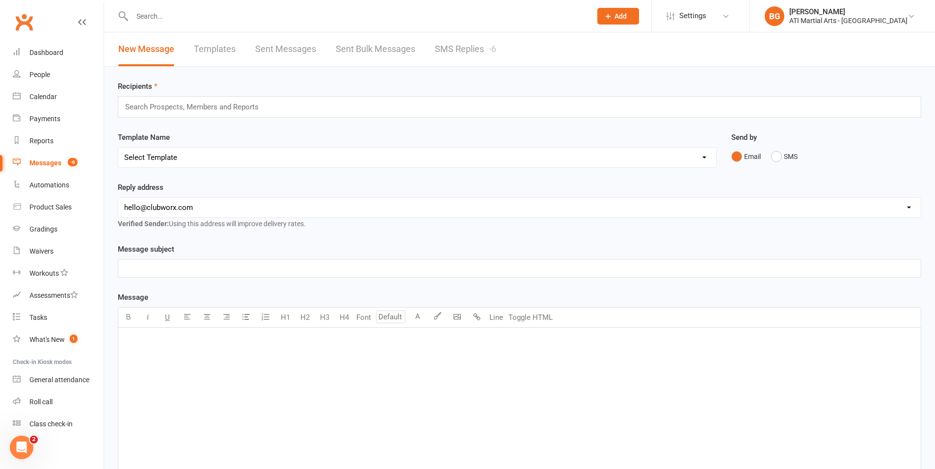
click at [443, 53] on link "SMS Replies -6" at bounding box center [465, 49] width 61 height 34
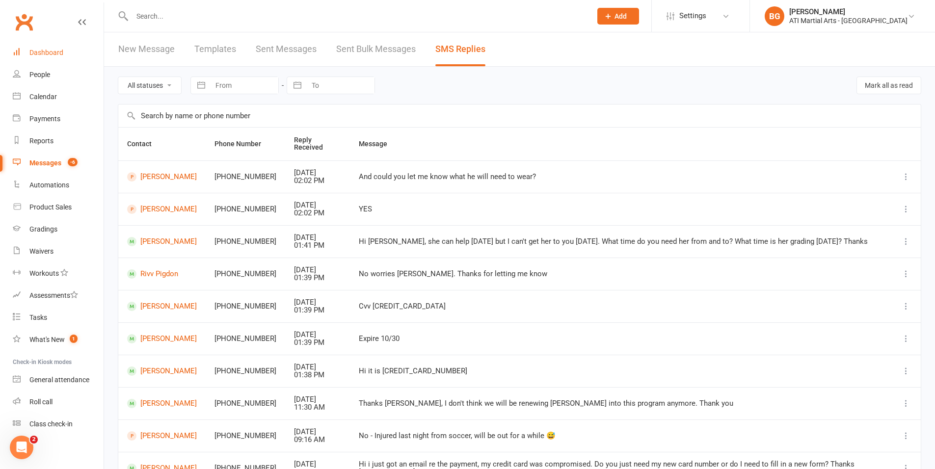
click at [40, 52] on div "Dashboard" at bounding box center [46, 53] width 34 height 8
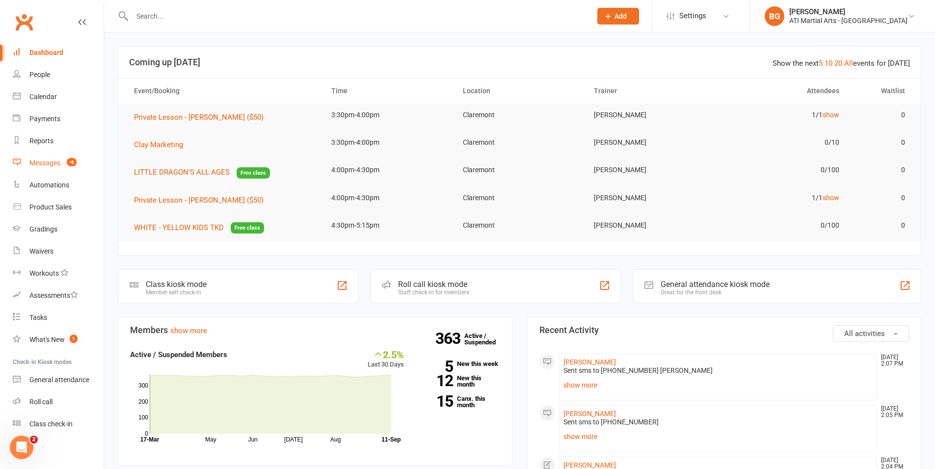
click at [42, 158] on link "Messages -6" at bounding box center [58, 163] width 91 height 22
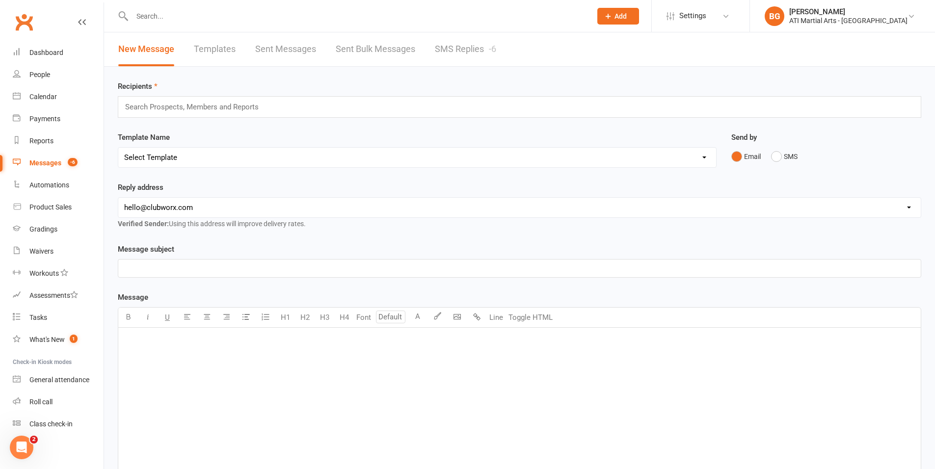
click at [466, 62] on link "SMS Replies -6" at bounding box center [465, 49] width 61 height 34
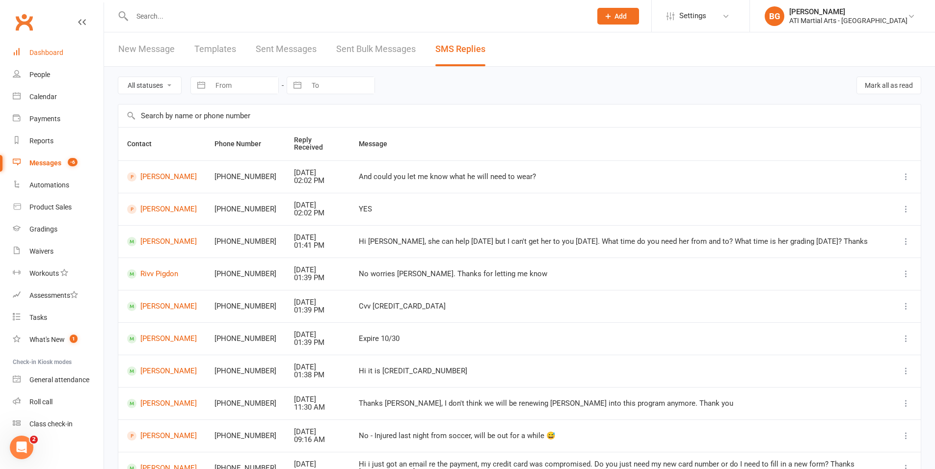
click at [23, 50] on link "Dashboard" at bounding box center [58, 53] width 91 height 22
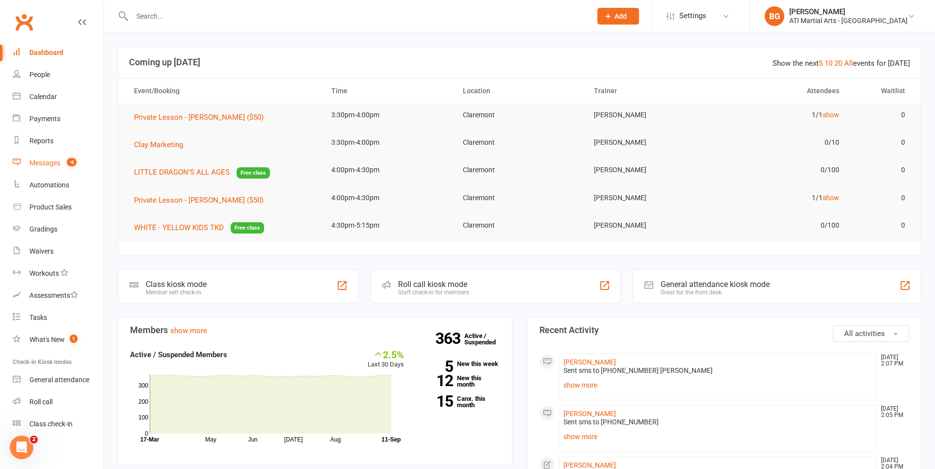
click at [71, 162] on span "-6" at bounding box center [72, 162] width 10 height 8
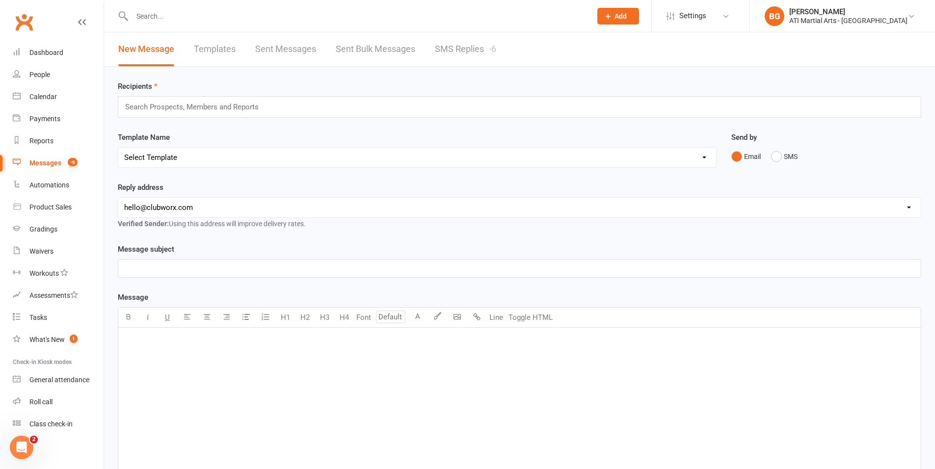
click at [444, 62] on link "SMS Replies -6" at bounding box center [465, 49] width 61 height 34
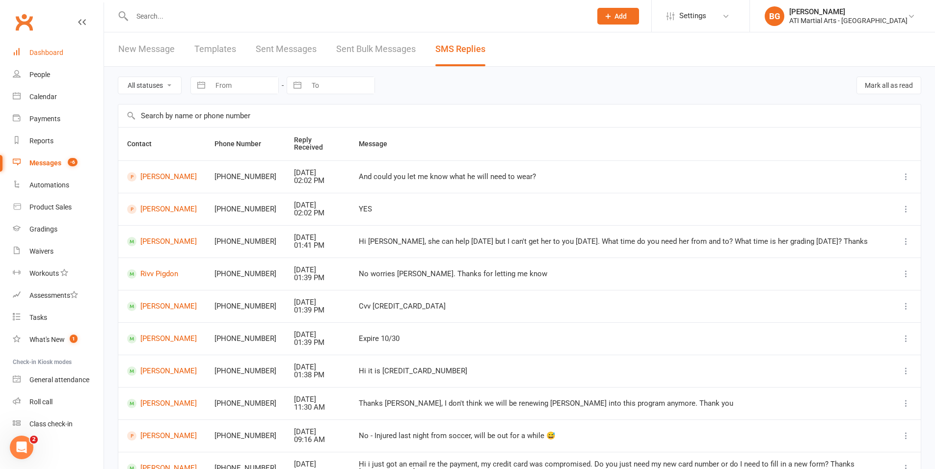
click at [58, 57] on link "Dashboard" at bounding box center [58, 53] width 91 height 22
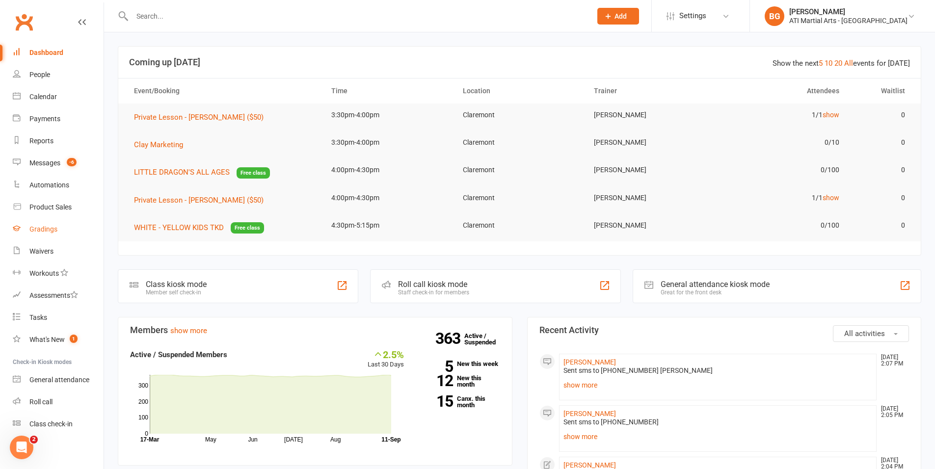
click at [53, 235] on link "Gradings" at bounding box center [58, 229] width 91 height 22
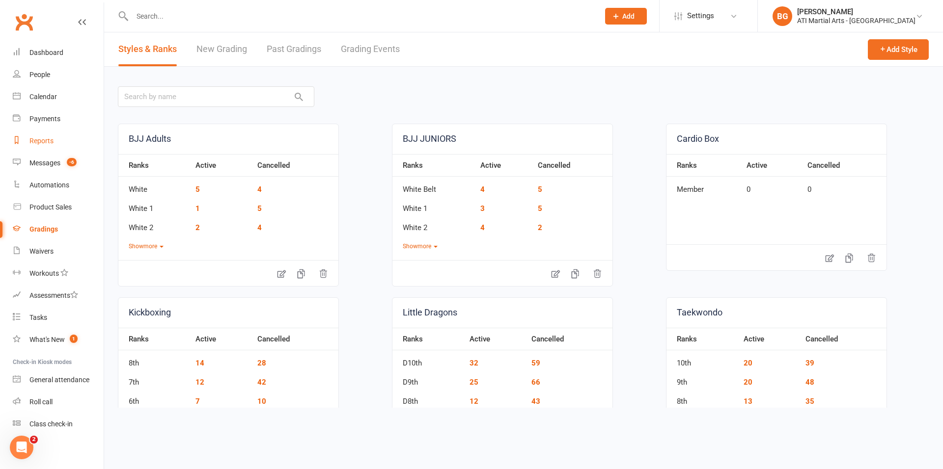
click at [32, 143] on div "Reports" at bounding box center [41, 141] width 24 height 8
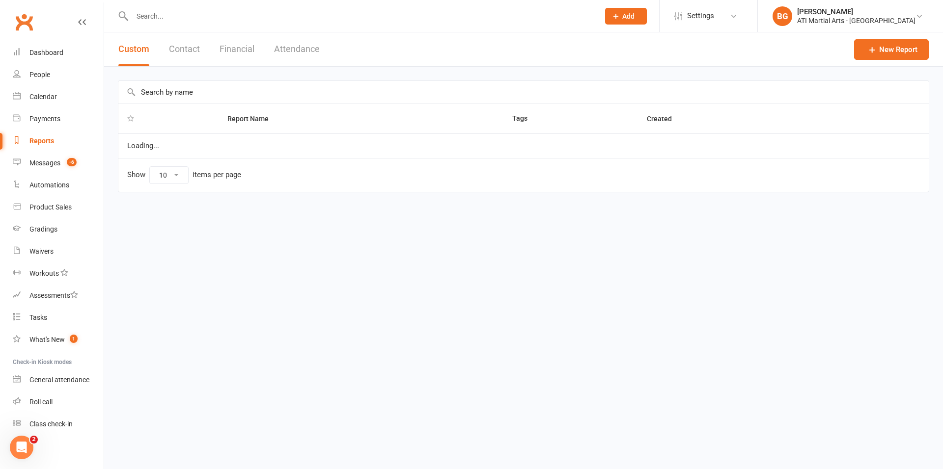
select select "100"
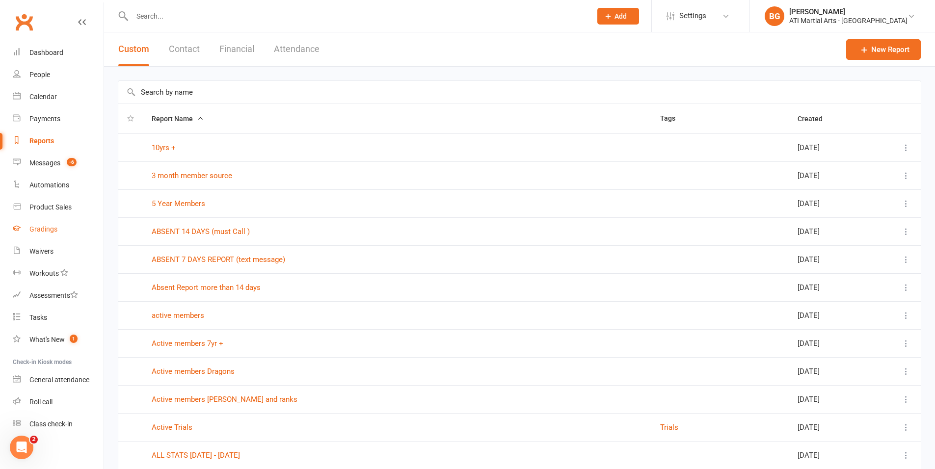
click at [63, 225] on link "Gradings" at bounding box center [58, 229] width 91 height 22
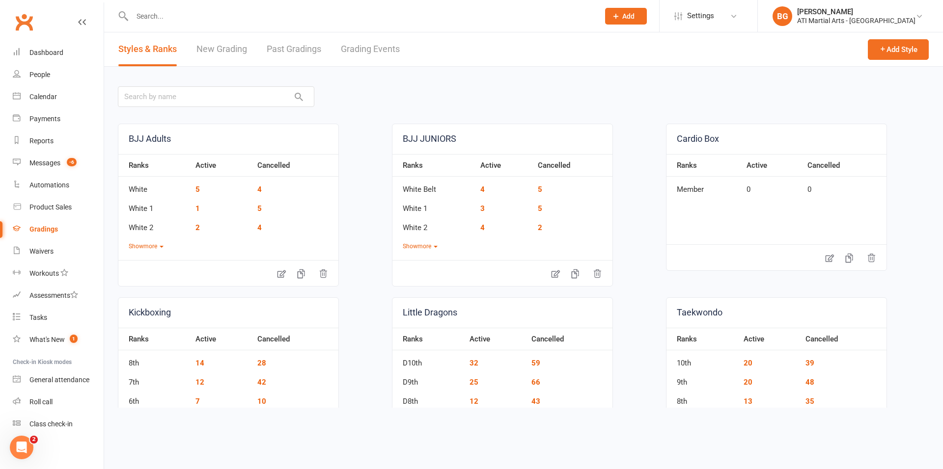
click at [383, 46] on link "Grading Events" at bounding box center [370, 49] width 59 height 34
select select "25"
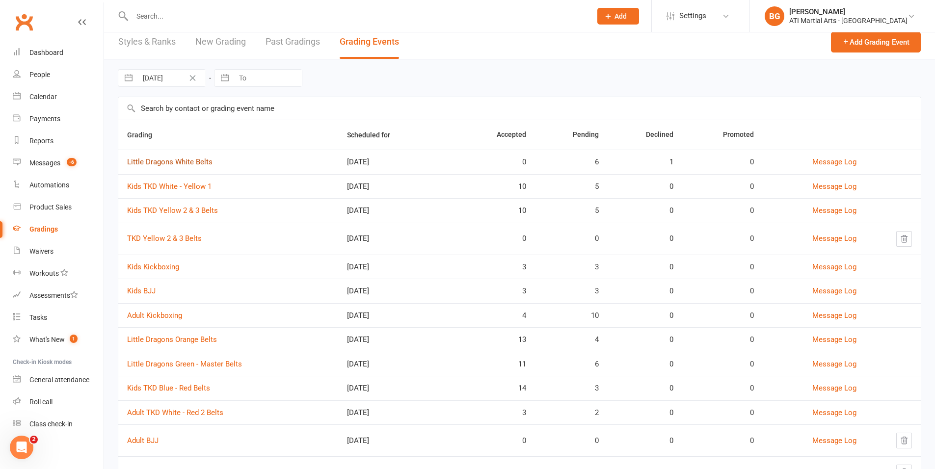
scroll to position [14, 0]
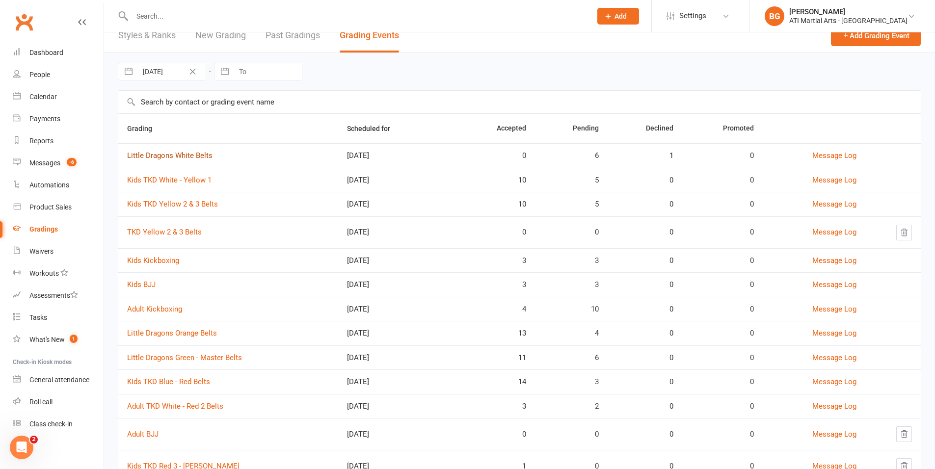
click at [175, 157] on link "Little Dragons White Belts" at bounding box center [169, 155] width 85 height 9
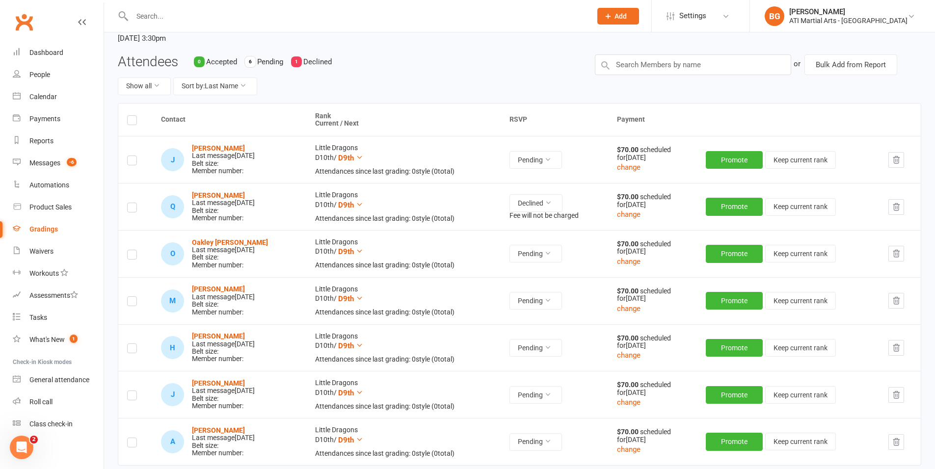
scroll to position [57, 0]
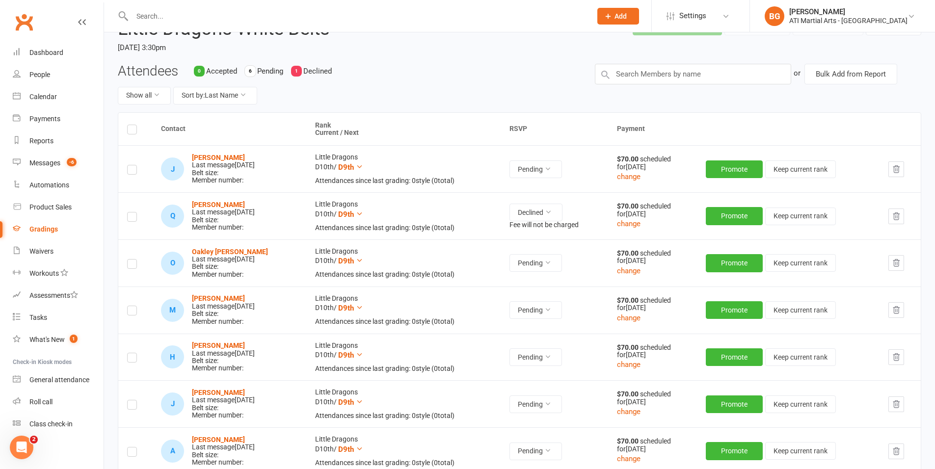
select select "25"
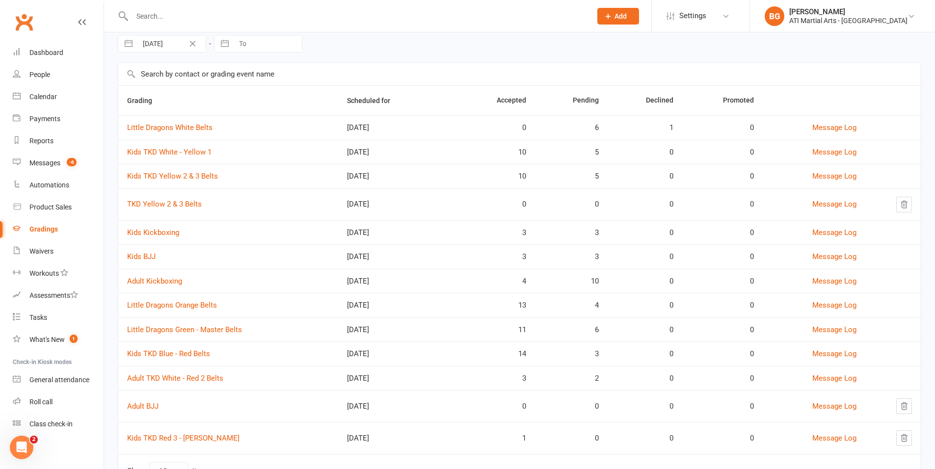
scroll to position [51, 0]
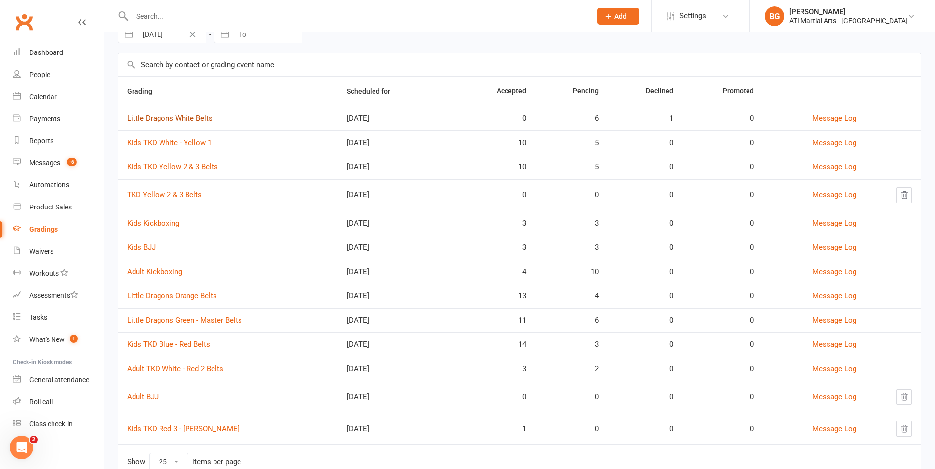
click at [148, 117] on link "Little Dragons White Belts" at bounding box center [169, 118] width 85 height 9
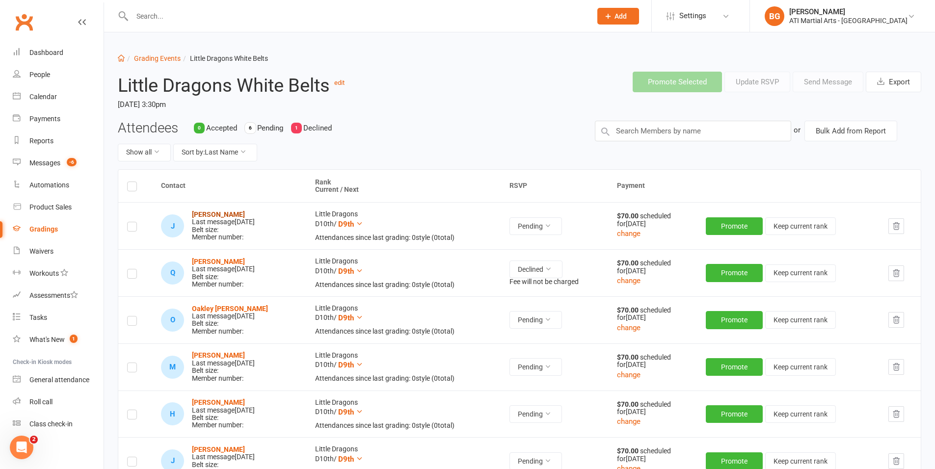
click at [219, 212] on strong "[PERSON_NAME]" at bounding box center [218, 215] width 53 height 8
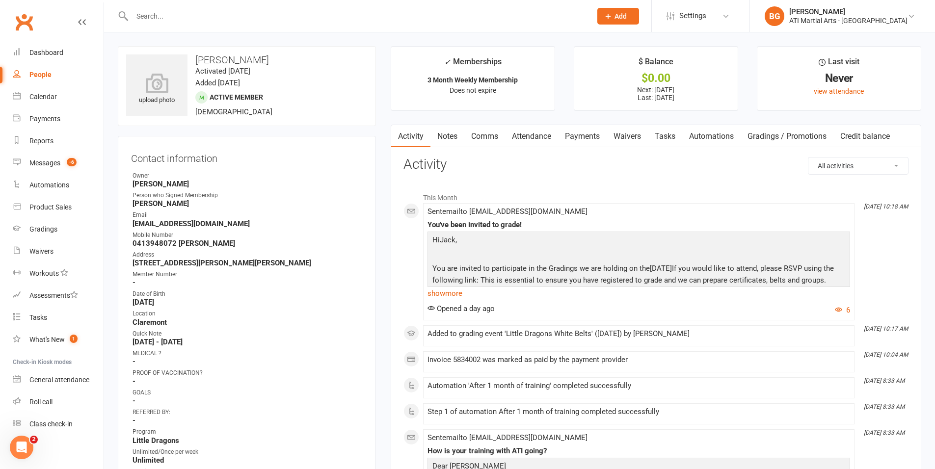
click at [498, 135] on link "Comms" at bounding box center [484, 136] width 41 height 23
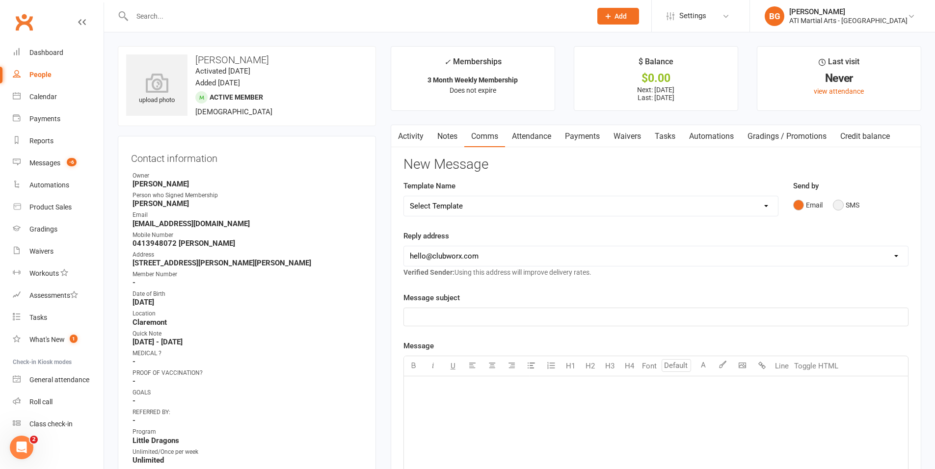
click at [851, 202] on button "SMS" at bounding box center [846, 205] width 27 height 19
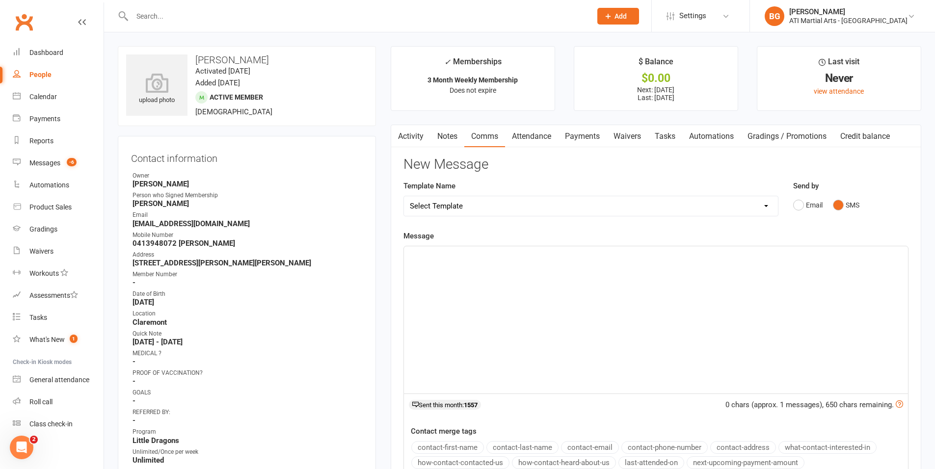
click at [849, 270] on div "﻿" at bounding box center [656, 319] width 504 height 147
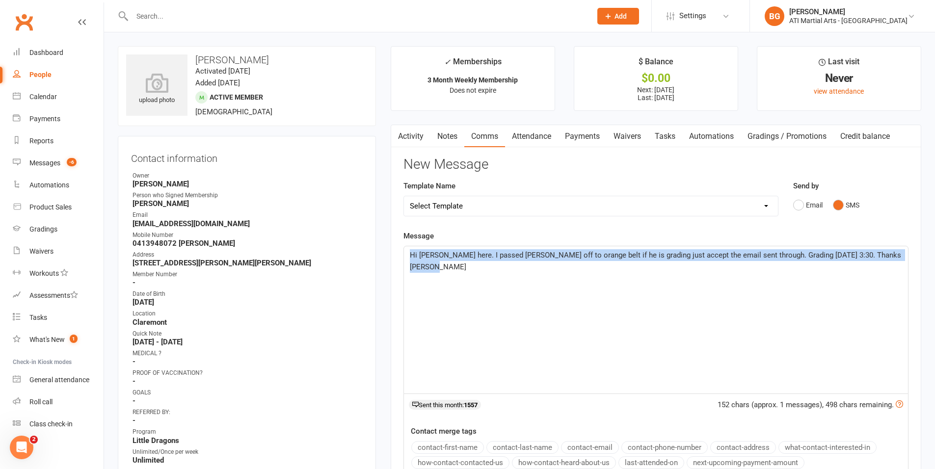
drag, startPoint x: 440, startPoint y: 270, endPoint x: 233, endPoint y: 149, distance: 239.4
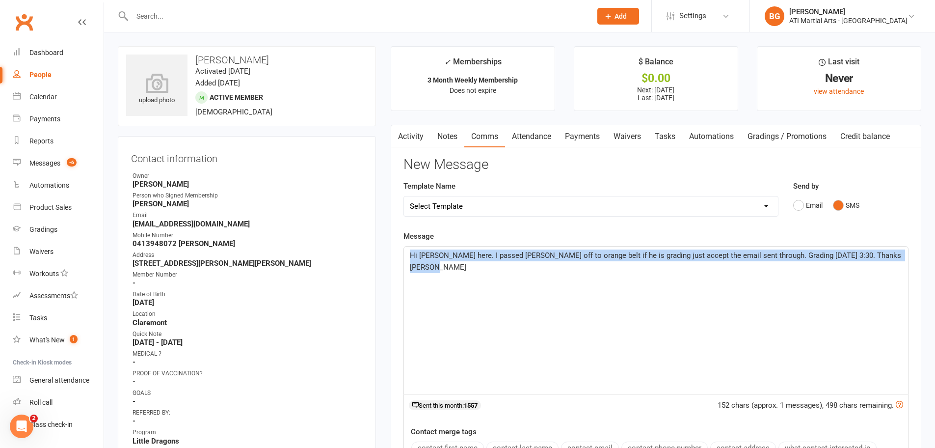
copy span "Hi [PERSON_NAME] here. I passed [PERSON_NAME] off to orange belt if he is gradi…"
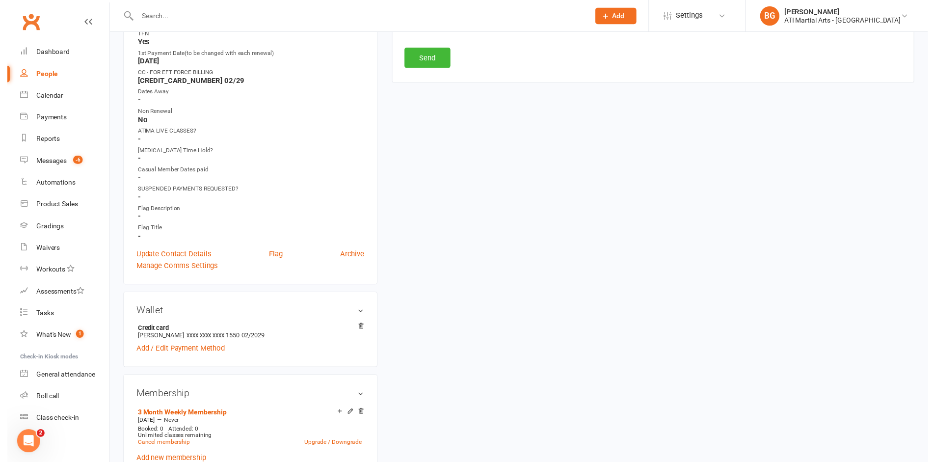
scroll to position [434, 0]
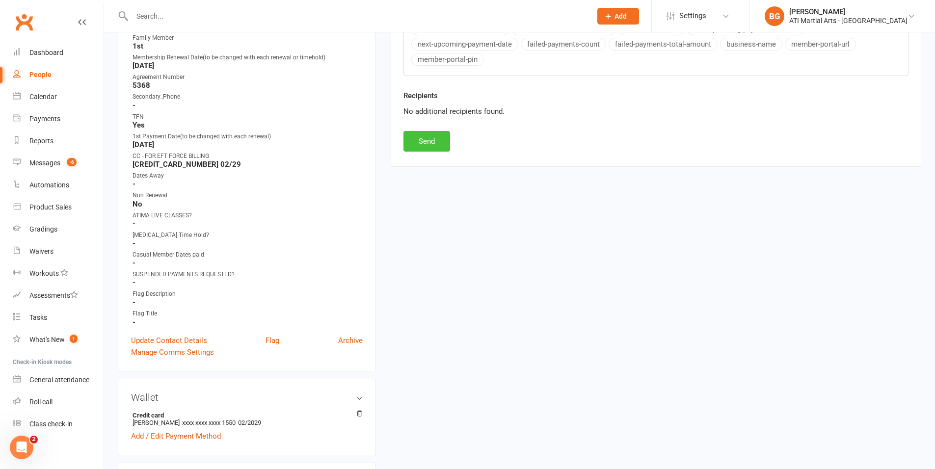
click at [421, 148] on button "Send" at bounding box center [427, 141] width 47 height 21
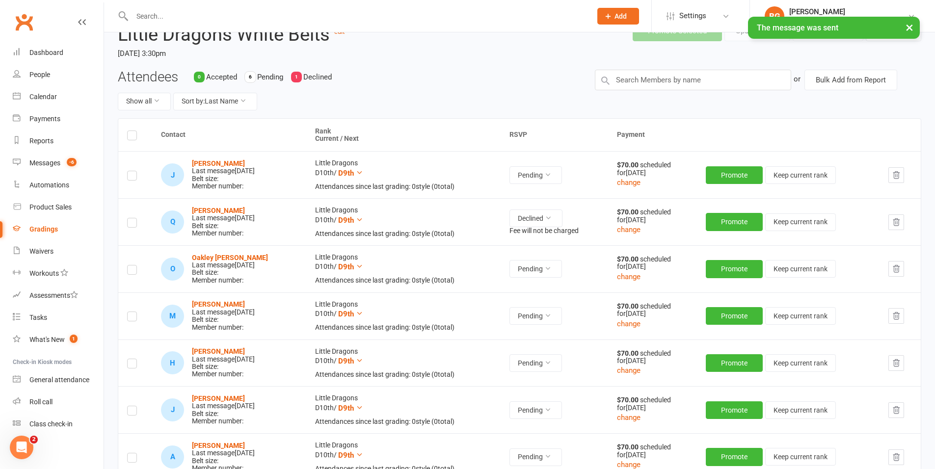
scroll to position [57, 0]
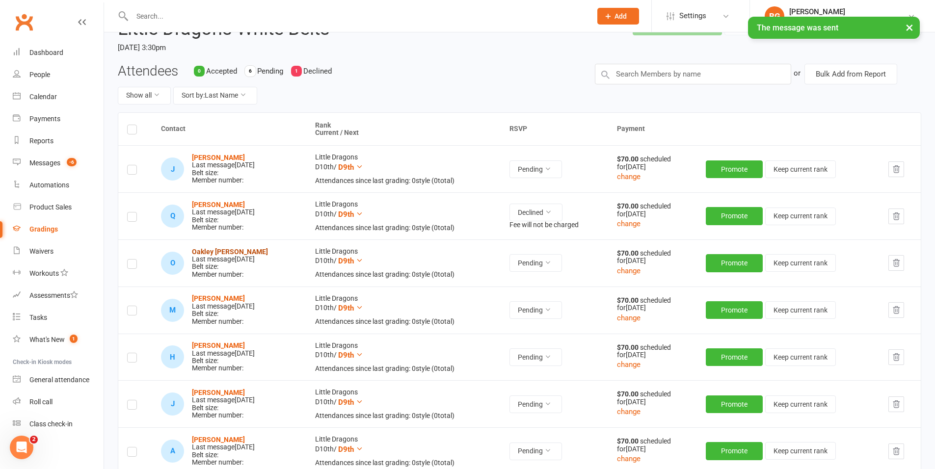
click at [225, 253] on strong "Oakley [PERSON_NAME]" at bounding box center [230, 252] width 76 height 8
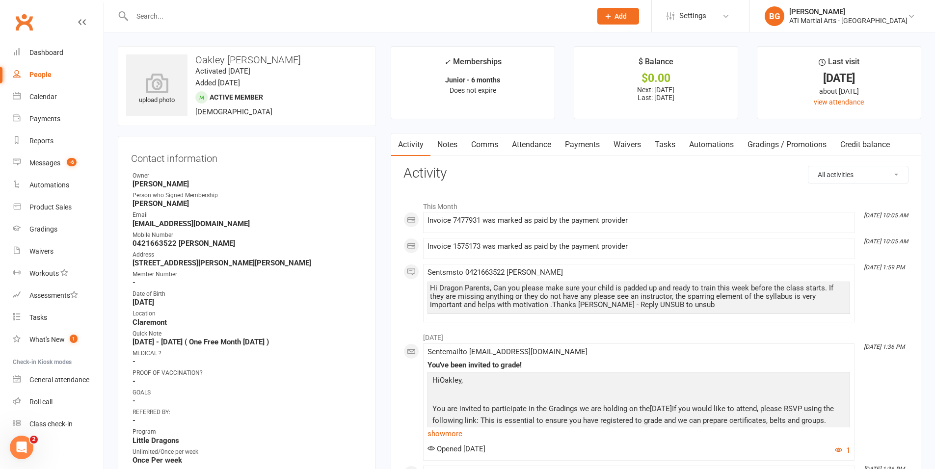
click at [489, 147] on link "Comms" at bounding box center [484, 145] width 41 height 23
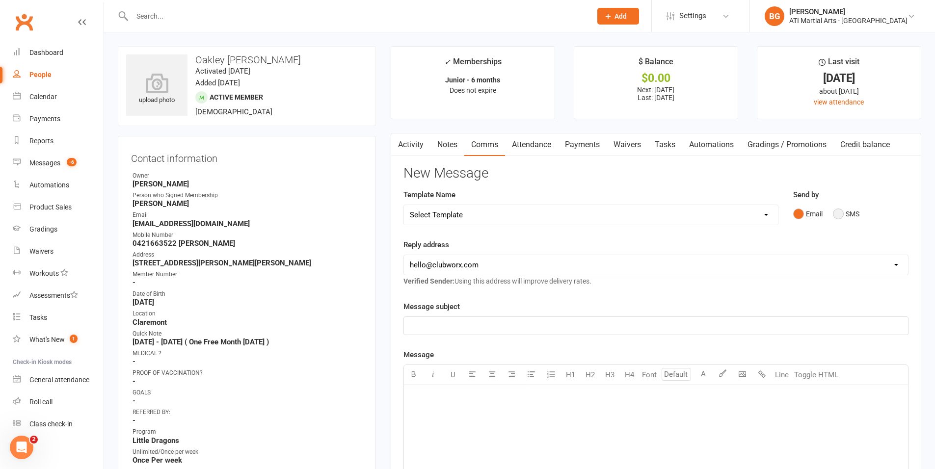
click at [835, 219] on button "SMS" at bounding box center [846, 214] width 27 height 19
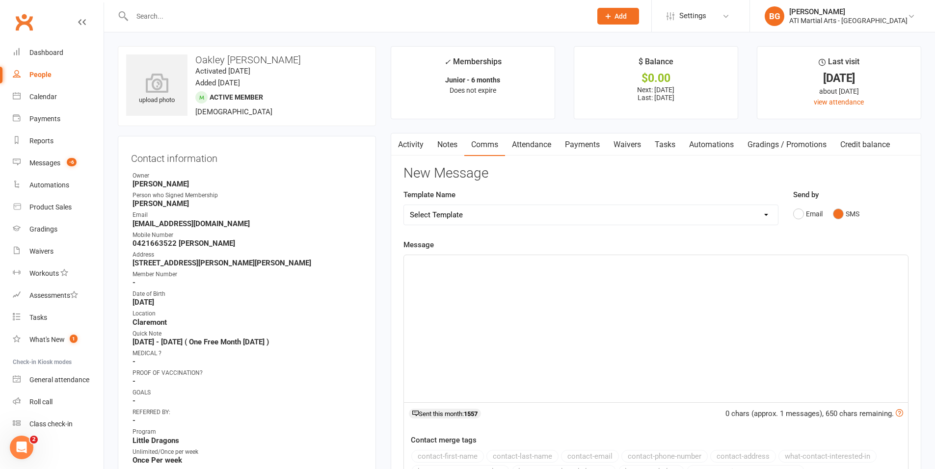
click at [839, 323] on div "﻿" at bounding box center [656, 328] width 504 height 147
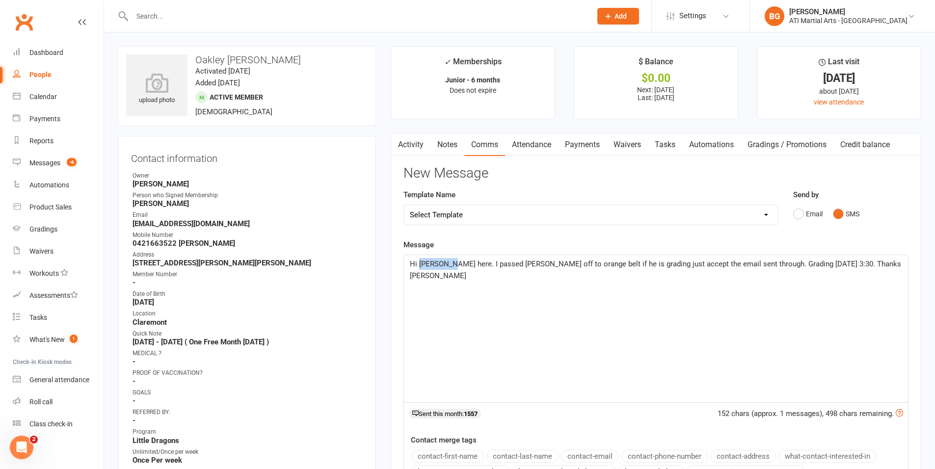
drag, startPoint x: 451, startPoint y: 263, endPoint x: 421, endPoint y: 266, distance: 30.1
click at [421, 266] on span "Hi [PERSON_NAME] here. I passed [PERSON_NAME] off to orange belt if he is gradi…" at bounding box center [656, 270] width 493 height 21
drag, startPoint x: 533, startPoint y: 263, endPoint x: 517, endPoint y: 262, distance: 15.3
click at [517, 262] on span "Hi [PERSON_NAME] here. I passed [PERSON_NAME] off to orange belt if he is gradi…" at bounding box center [656, 270] width 493 height 21
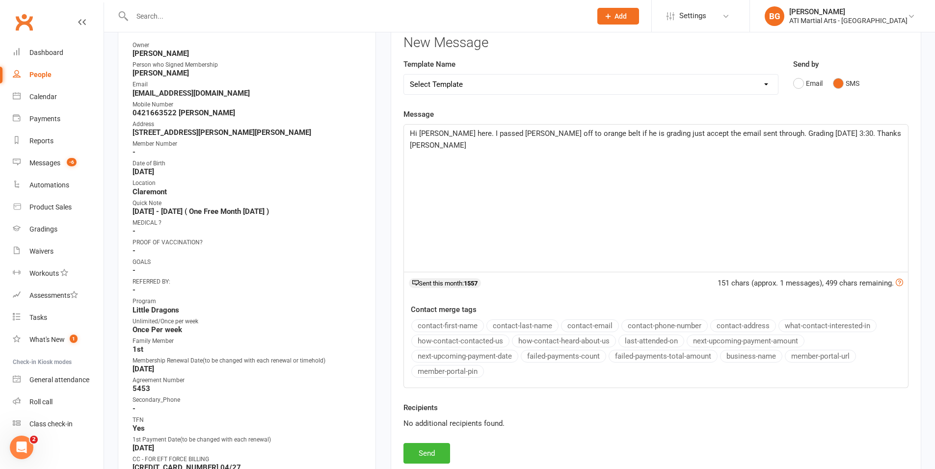
scroll to position [175, 0]
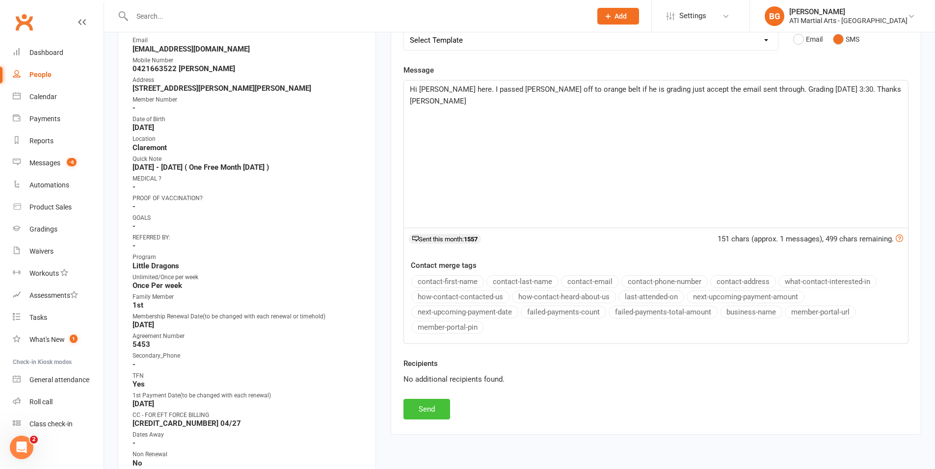
click at [421, 412] on button "Send" at bounding box center [427, 409] width 47 height 21
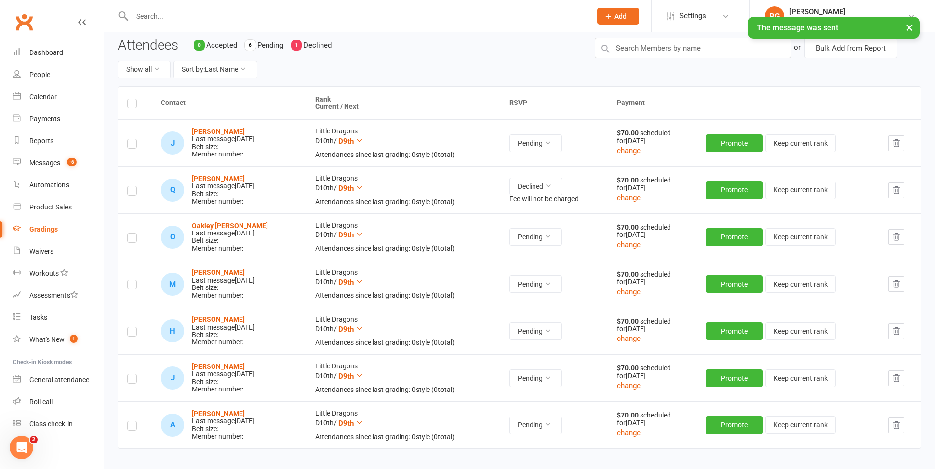
scroll to position [102, 0]
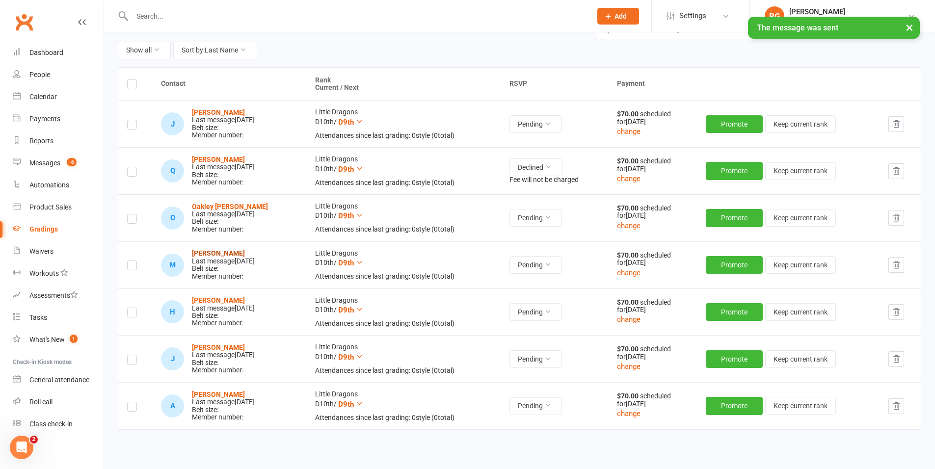
click at [219, 253] on strong "[PERSON_NAME]" at bounding box center [218, 253] width 53 height 8
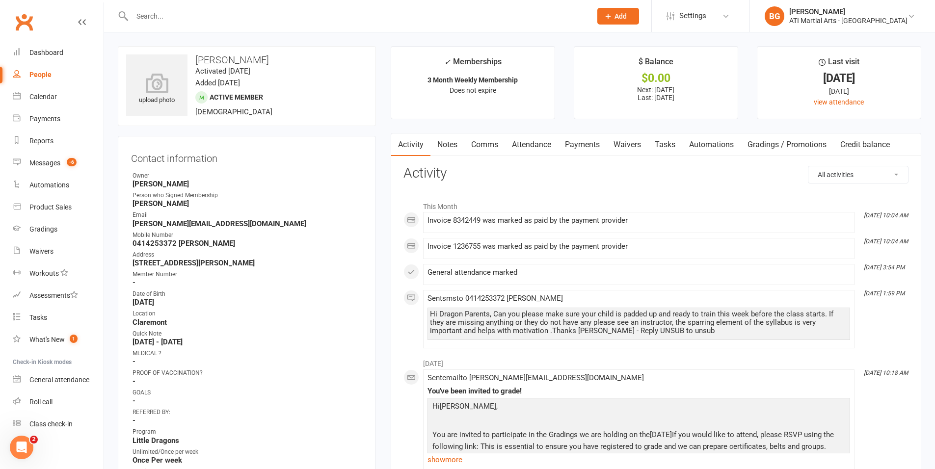
click at [485, 148] on link "Comms" at bounding box center [484, 145] width 41 height 23
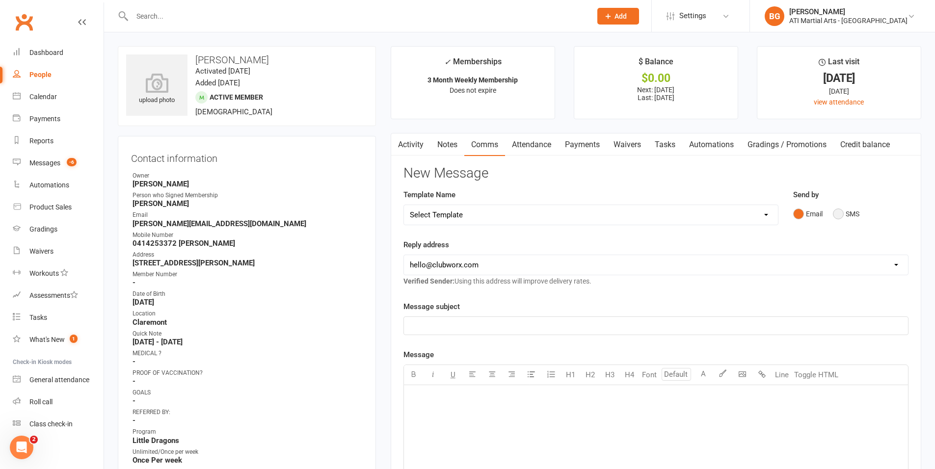
click at [851, 218] on button "SMS" at bounding box center [846, 214] width 27 height 19
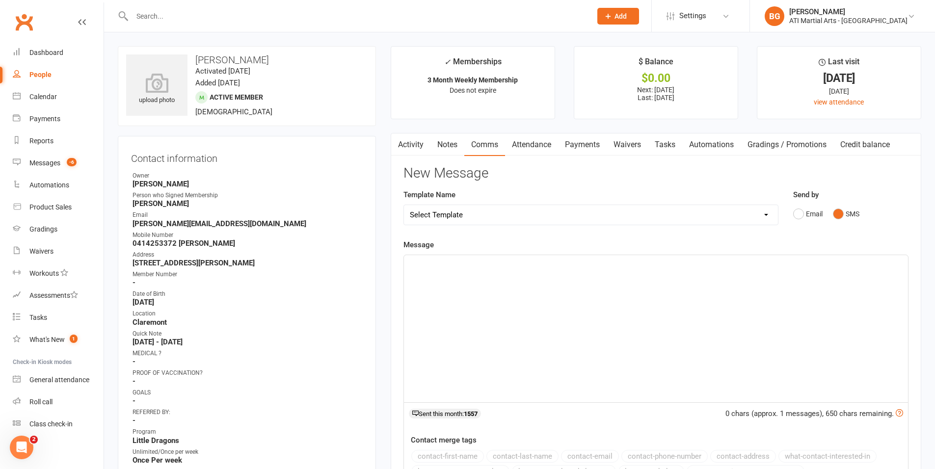
click at [805, 286] on div "﻿" at bounding box center [656, 328] width 504 height 147
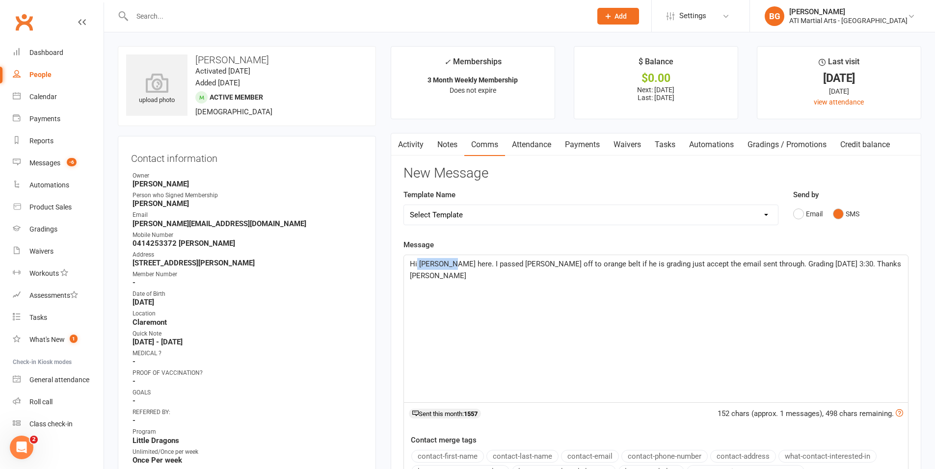
drag, startPoint x: 450, startPoint y: 264, endPoint x: 417, endPoint y: 263, distance: 32.4
click at [417, 263] on span "Hi [PERSON_NAME] here. I passed [PERSON_NAME] off to orange belt if he is gradi…" at bounding box center [656, 270] width 493 height 21
drag, startPoint x: 532, startPoint y: 265, endPoint x: 519, endPoint y: 262, distance: 12.5
click at [519, 262] on span "Hi [PERSON_NAME] here. I passed [PERSON_NAME] off to orange belt if he is gradi…" at bounding box center [656, 270] width 493 height 21
click at [601, 264] on span "Hi [PERSON_NAME] here. I passed [PERSON_NAME] off to orange belt if he is gradi…" at bounding box center [656, 270] width 493 height 21
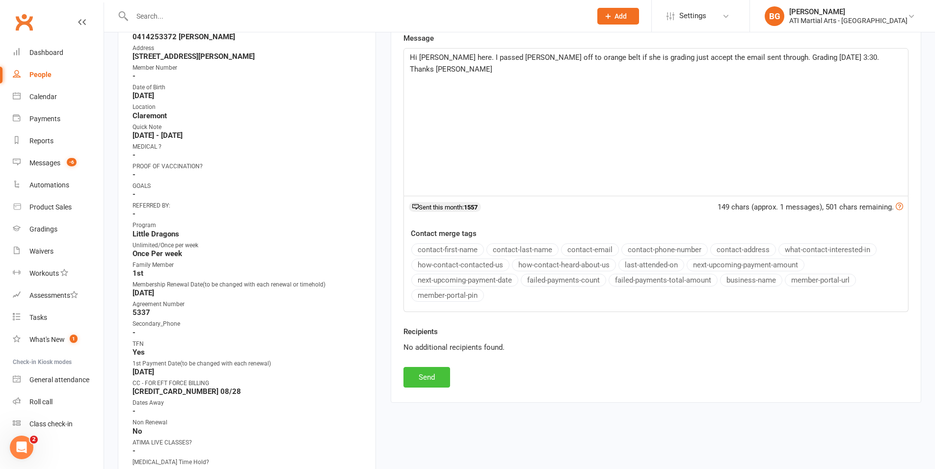
scroll to position [224, 0]
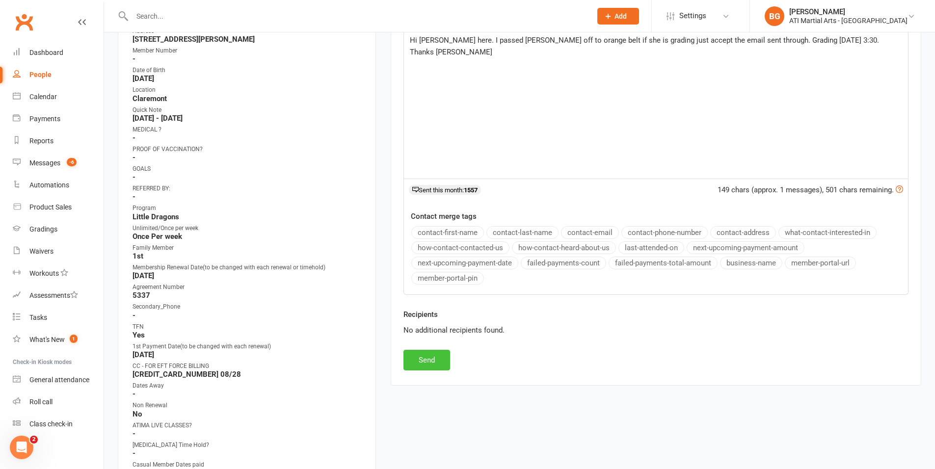
click at [440, 355] on button "Send" at bounding box center [427, 360] width 47 height 21
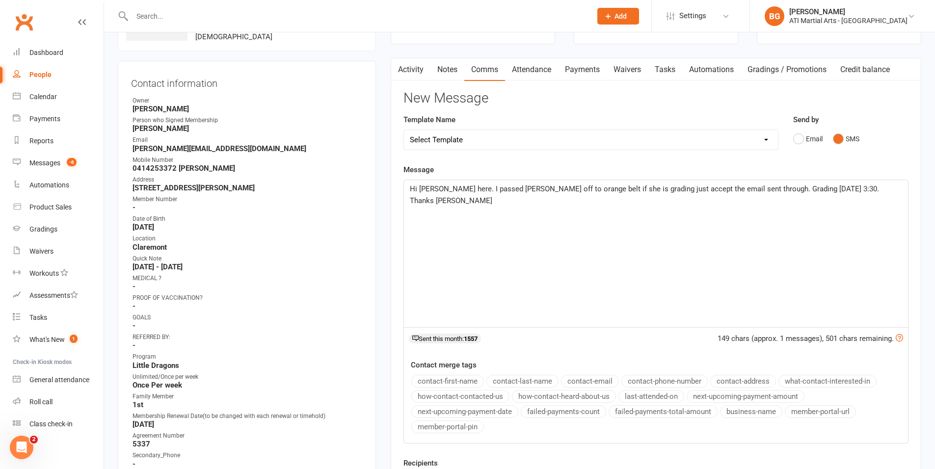
scroll to position [75, 0]
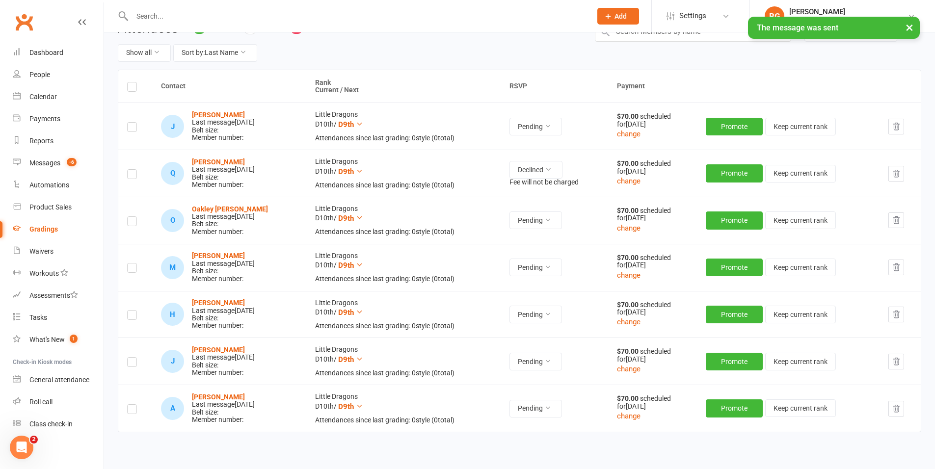
scroll to position [100, 0]
click at [222, 303] on strong "[PERSON_NAME]" at bounding box center [218, 303] width 53 height 8
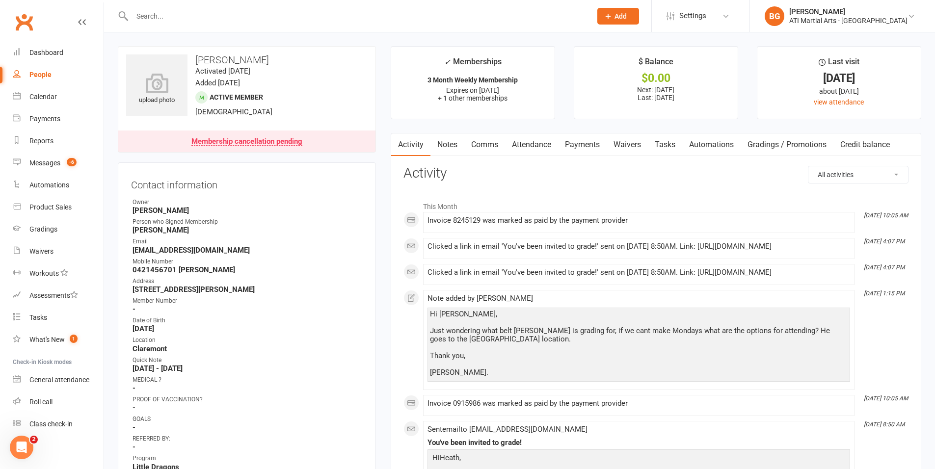
click at [496, 149] on link "Comms" at bounding box center [484, 145] width 41 height 23
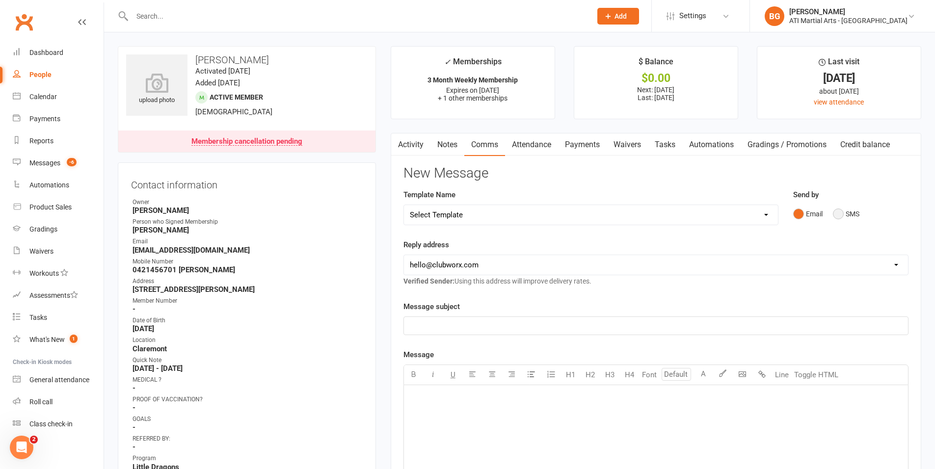
click at [850, 209] on button "SMS" at bounding box center [846, 214] width 27 height 19
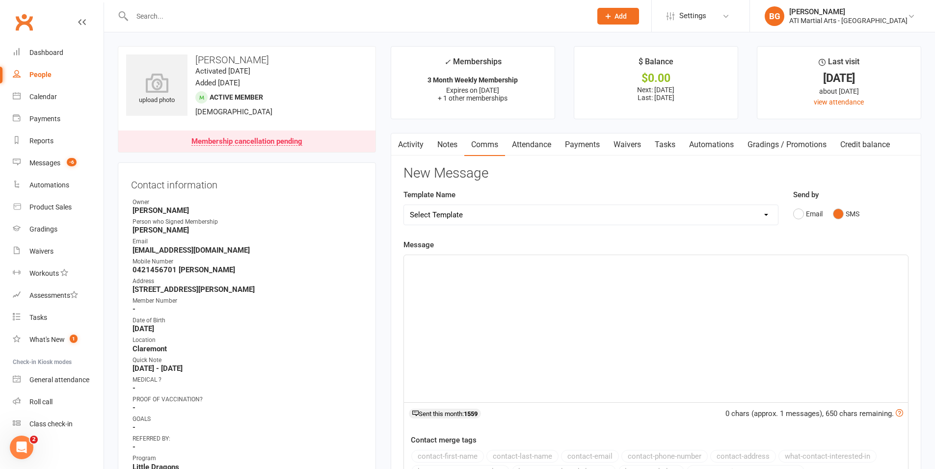
click at [720, 288] on div "﻿" at bounding box center [656, 328] width 504 height 147
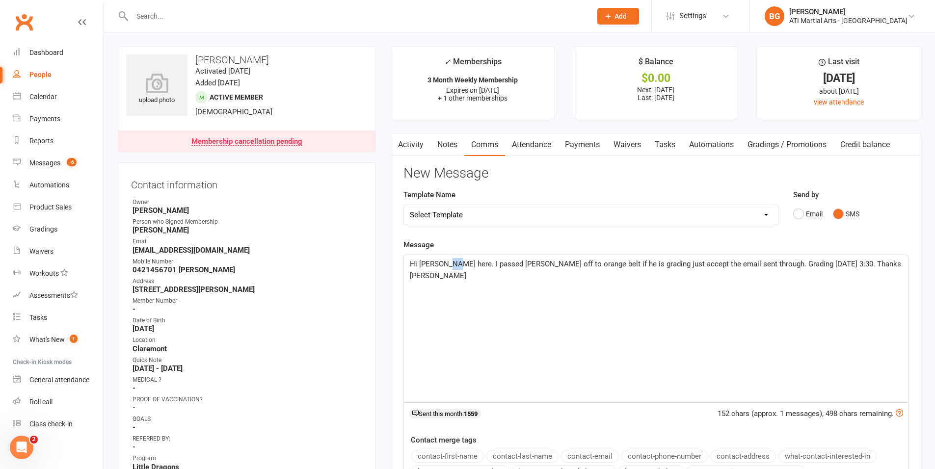
drag, startPoint x: 453, startPoint y: 264, endPoint x: 445, endPoint y: 264, distance: 8.4
click at [447, 265] on span "Hi [PERSON_NAME] here. I passed [PERSON_NAME] off to orange belt if he is gradi…" at bounding box center [656, 270] width 493 height 21
click at [446, 264] on span "Hi [PERSON_NAME] here. I passed [PERSON_NAME] off to orange belt if he is gradi…" at bounding box center [656, 270] width 493 height 21
drag, startPoint x: 450, startPoint y: 266, endPoint x: 420, endPoint y: 265, distance: 30.4
click at [420, 265] on span "Hi [PERSON_NAME] here. I passed [PERSON_NAME] off to orange belt if he is gradi…" at bounding box center [656, 270] width 493 height 21
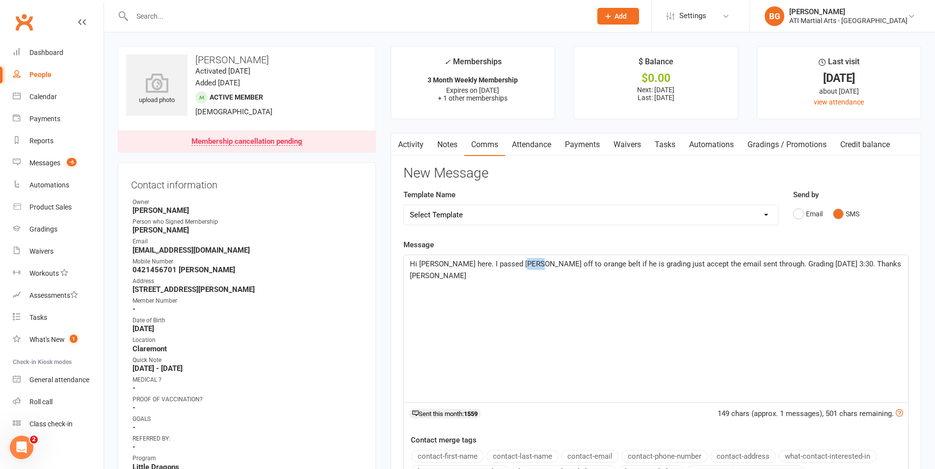
drag, startPoint x: 535, startPoint y: 263, endPoint x: 519, endPoint y: 261, distance: 15.8
click at [519, 261] on span "Hi [PERSON_NAME] here. I passed [PERSON_NAME] off to orange belt if he is gradi…" at bounding box center [656, 270] width 493 height 21
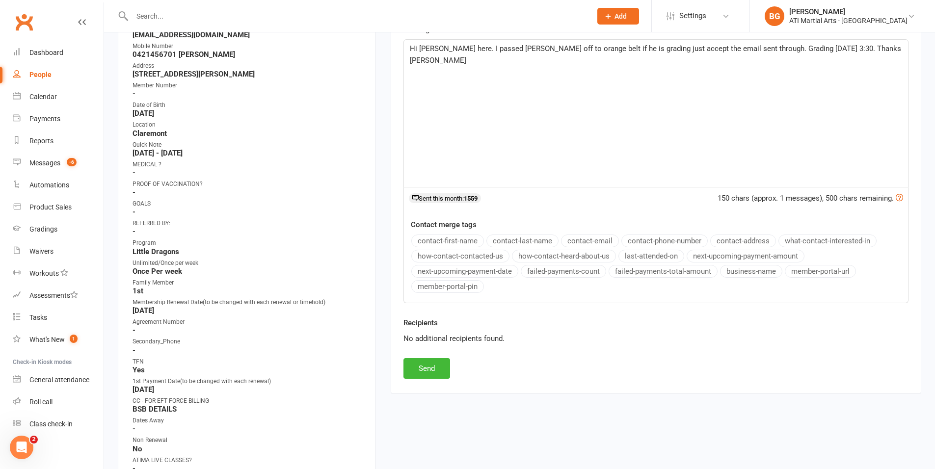
scroll to position [216, 0]
click at [432, 369] on button "Send" at bounding box center [427, 368] width 47 height 21
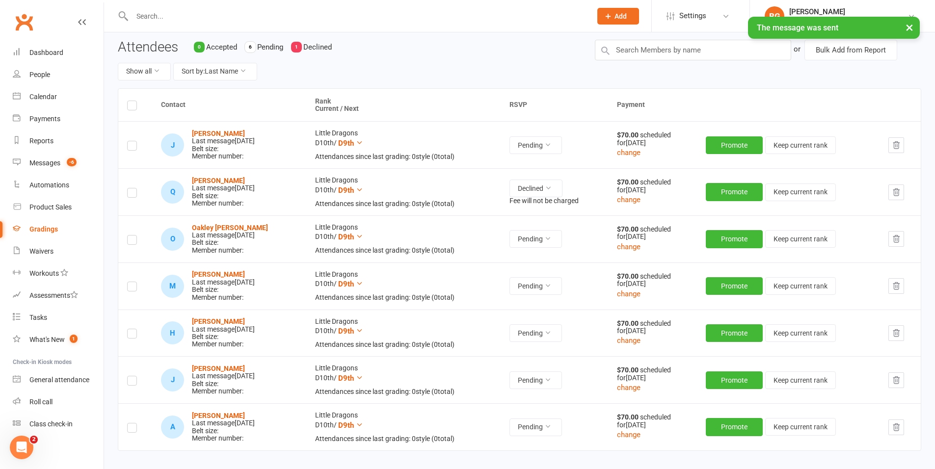
scroll to position [88, 0]
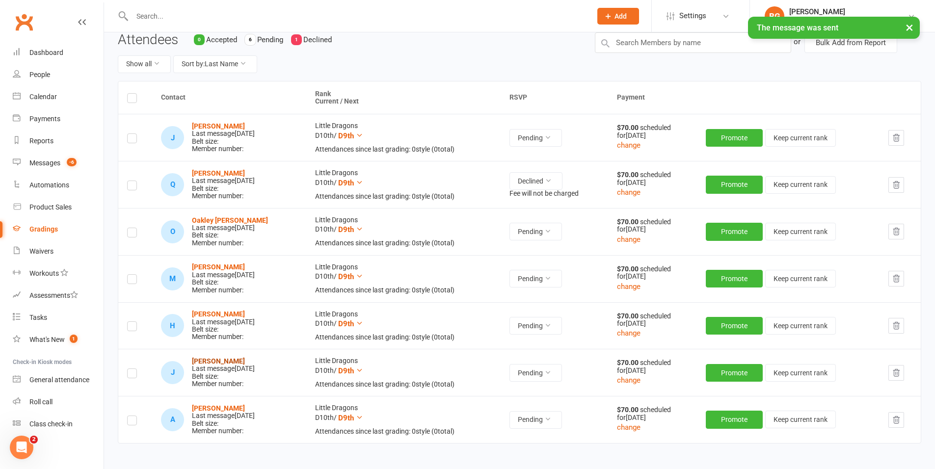
click at [217, 361] on strong "[PERSON_NAME]" at bounding box center [218, 361] width 53 height 8
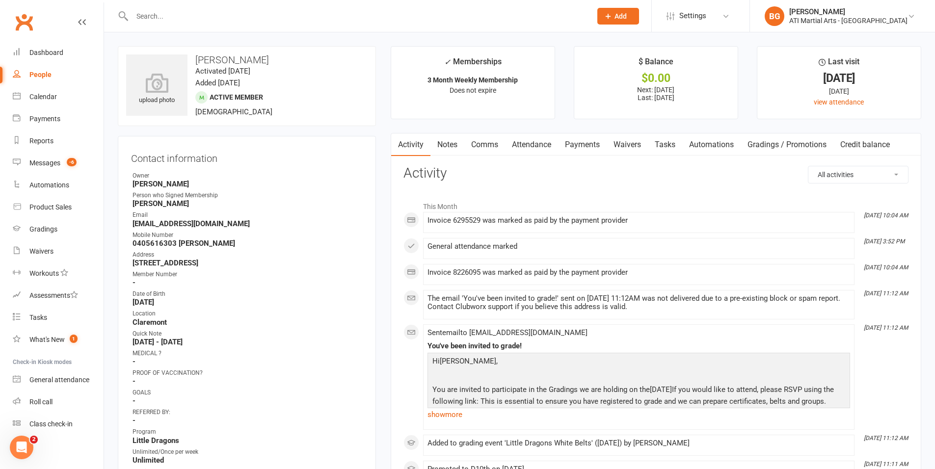
click at [494, 147] on link "Comms" at bounding box center [484, 145] width 41 height 23
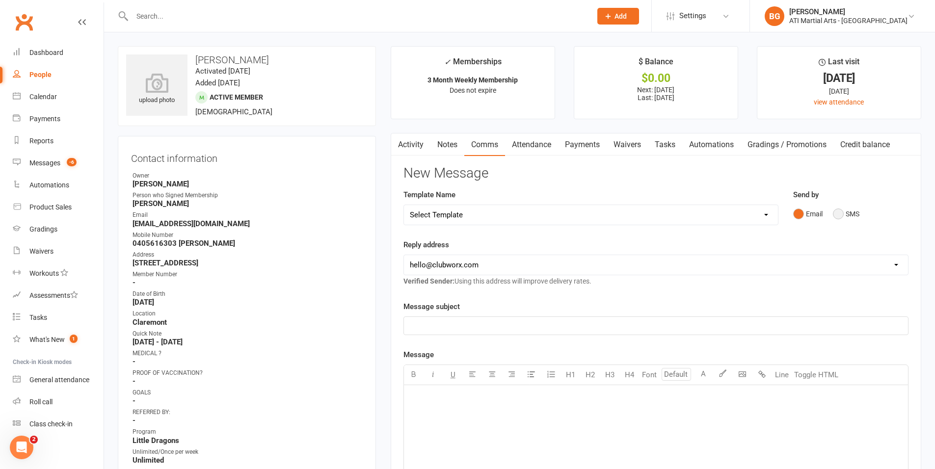
click at [835, 218] on button "SMS" at bounding box center [846, 214] width 27 height 19
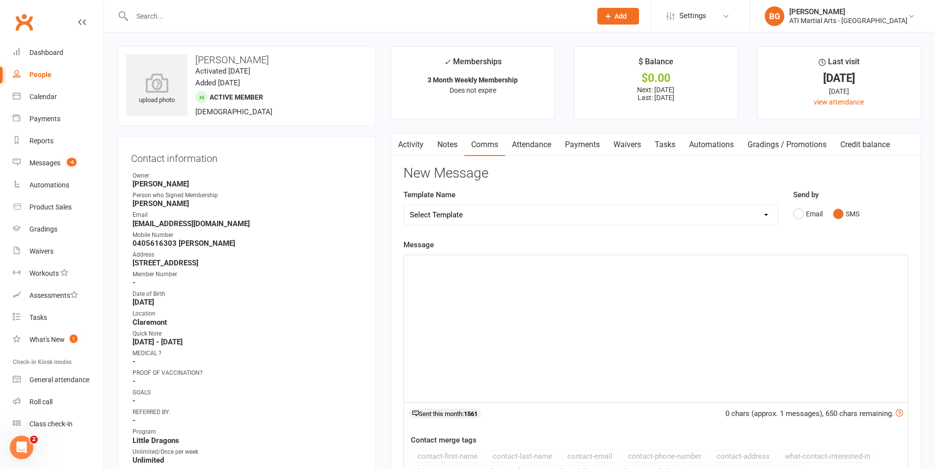
click at [738, 295] on div "﻿" at bounding box center [656, 328] width 504 height 147
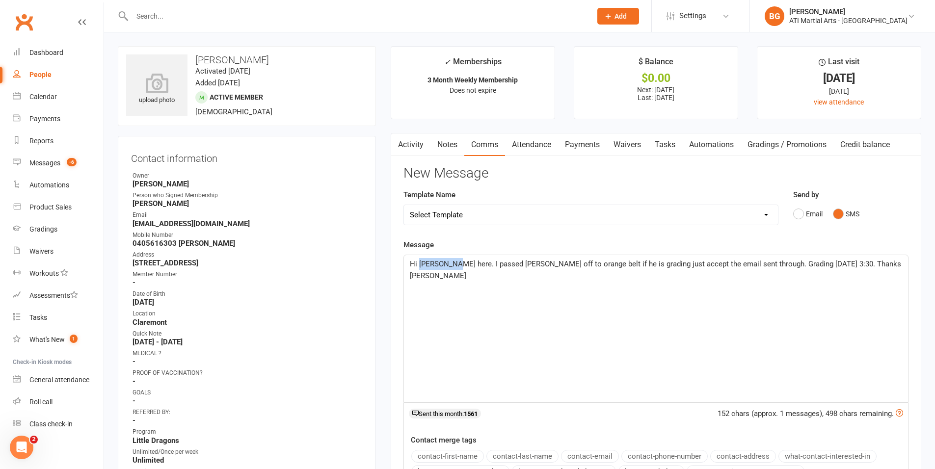
drag, startPoint x: 451, startPoint y: 267, endPoint x: 418, endPoint y: 267, distance: 32.9
click at [418, 267] on span "Hi [PERSON_NAME] here. I passed [PERSON_NAME] off to orange belt if he is gradi…" at bounding box center [656, 270] width 493 height 21
click at [529, 266] on span "Hi [PERSON_NAME] here. I passed [PERSON_NAME] off to orange belt if he is gradi…" at bounding box center [656, 270] width 493 height 21
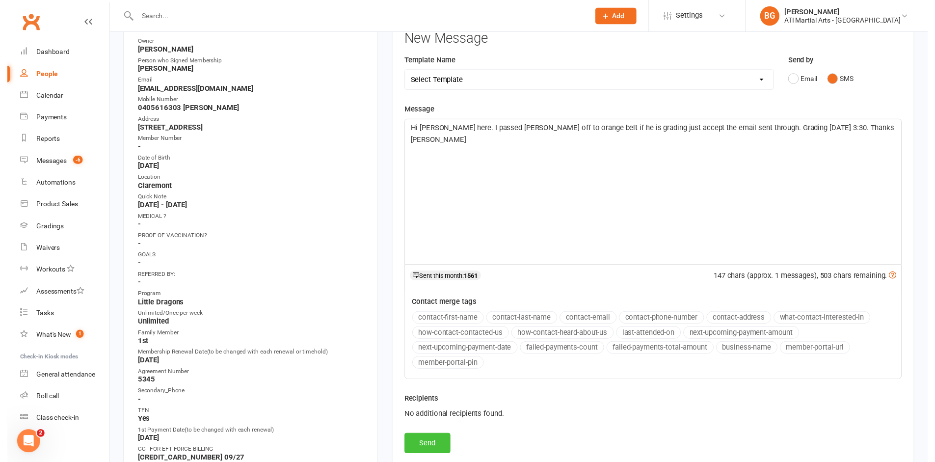
scroll to position [167, 0]
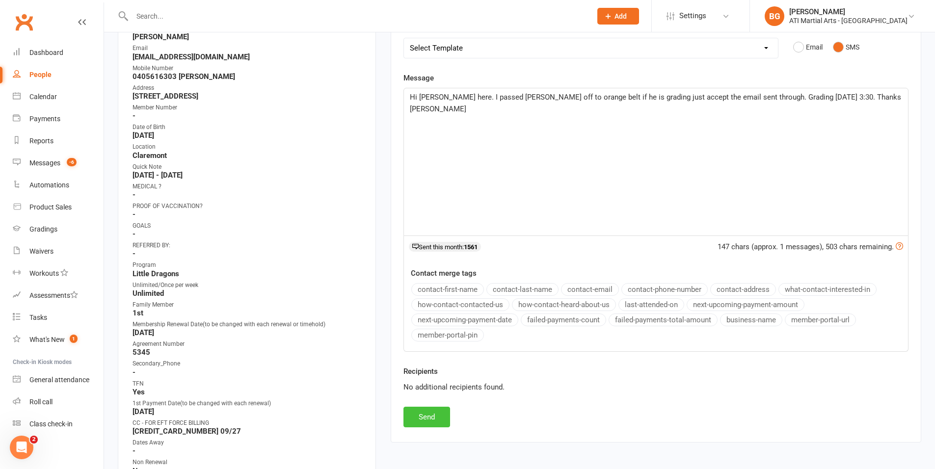
click at [425, 417] on button "Send" at bounding box center [427, 417] width 47 height 21
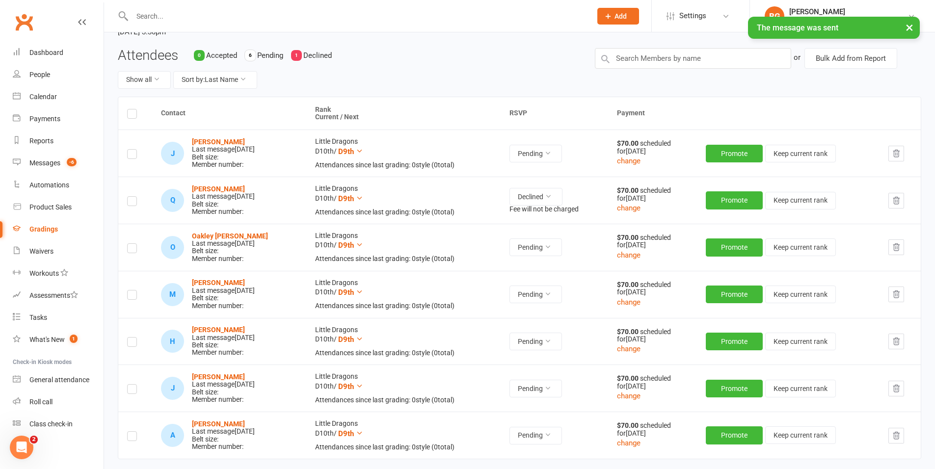
scroll to position [98, 0]
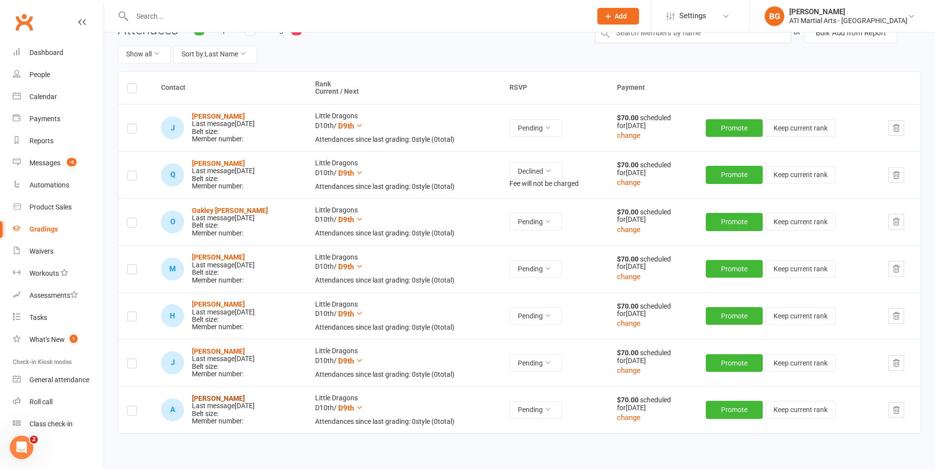
click at [203, 398] on strong "[PERSON_NAME]" at bounding box center [218, 399] width 53 height 8
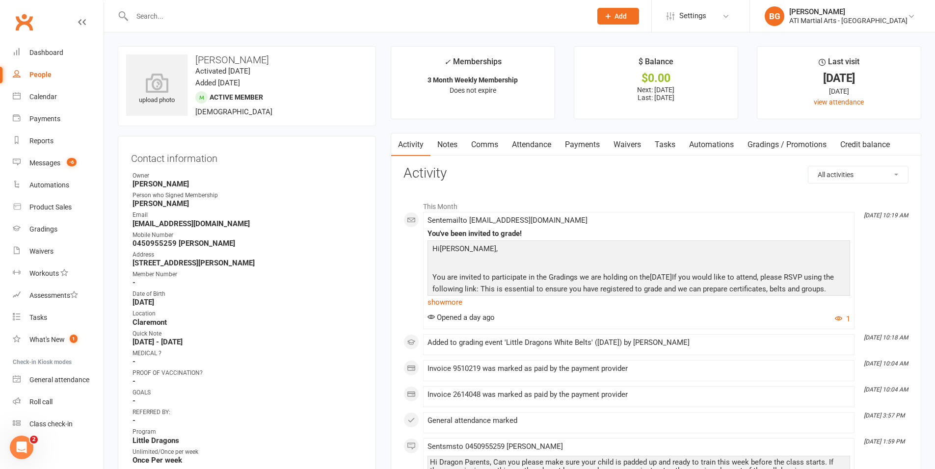
click at [483, 155] on link "Comms" at bounding box center [484, 145] width 41 height 23
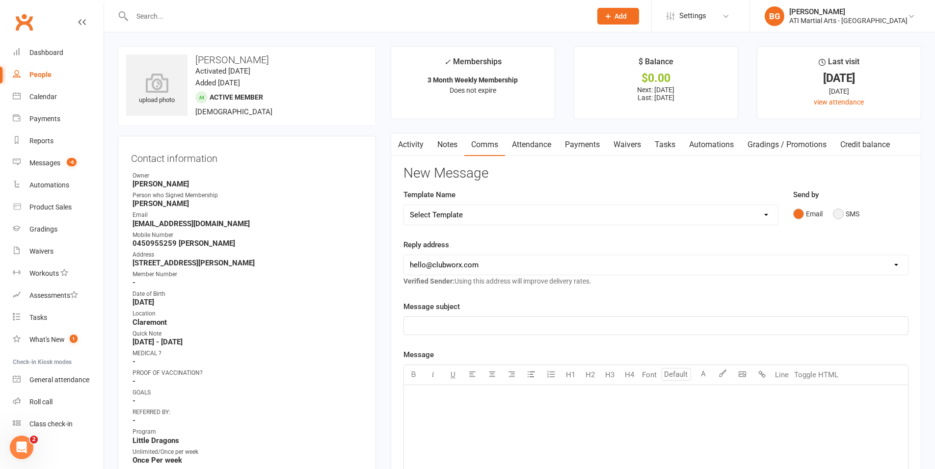
click at [849, 213] on button "SMS" at bounding box center [846, 214] width 27 height 19
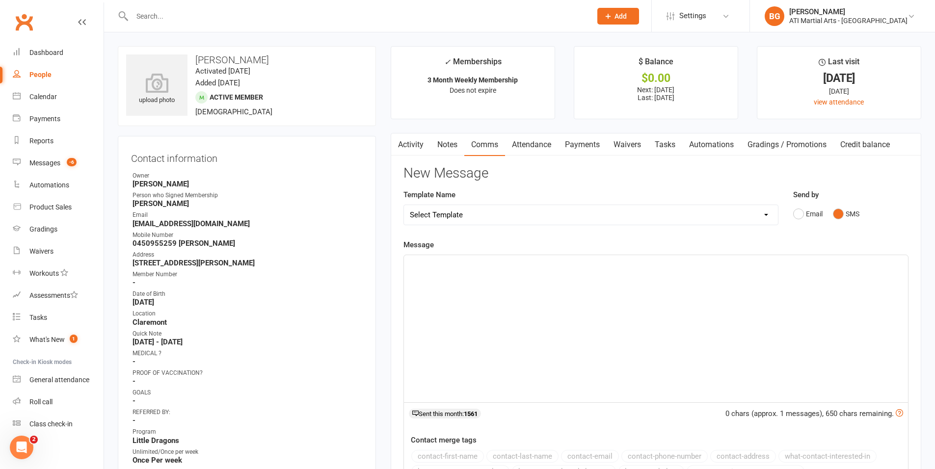
click at [753, 300] on div "﻿" at bounding box center [656, 328] width 504 height 147
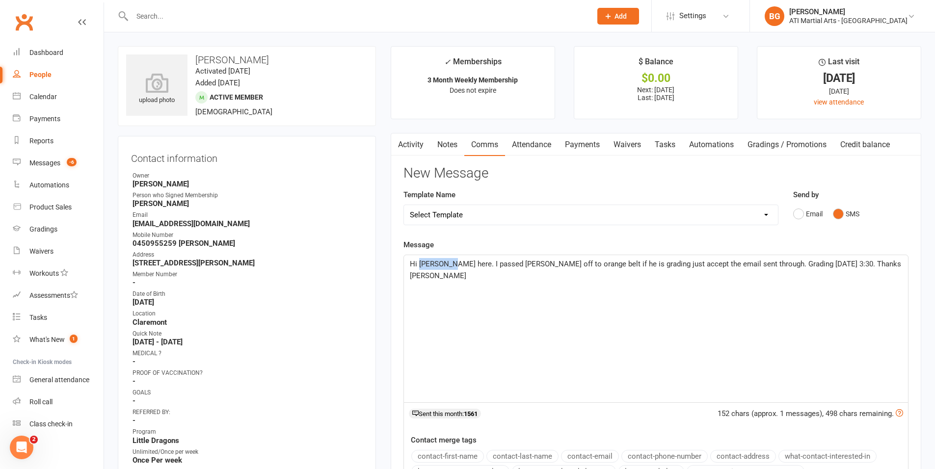
drag, startPoint x: 450, startPoint y: 265, endPoint x: 420, endPoint y: 264, distance: 29.5
click at [420, 264] on span "Hi [PERSON_NAME] here. I passed [PERSON_NAME] off to orange belt if he is gradi…" at bounding box center [656, 270] width 493 height 21
drag, startPoint x: 538, startPoint y: 262, endPoint x: 523, endPoint y: 266, distance: 14.8
click at [523, 266] on span "Hi [PERSON_NAME] here. I passed [PERSON_NAME] off to orange belt if he is gradi…" at bounding box center [656, 270] width 493 height 21
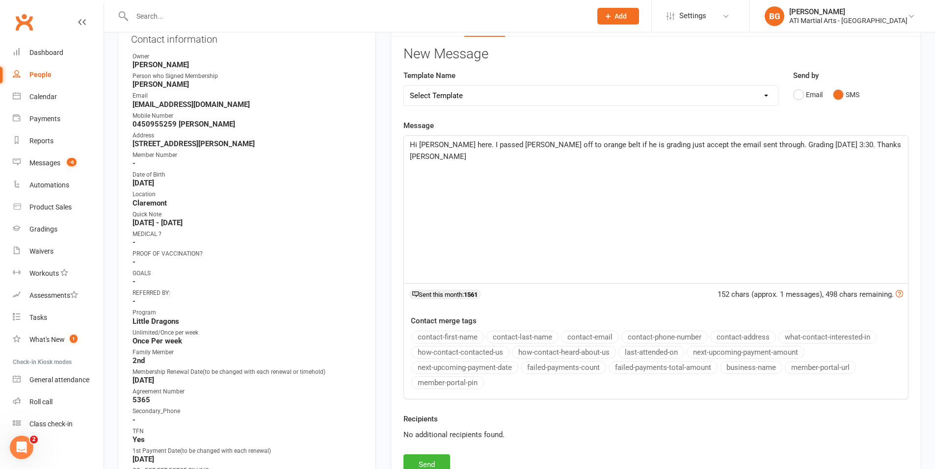
scroll to position [136, 0]
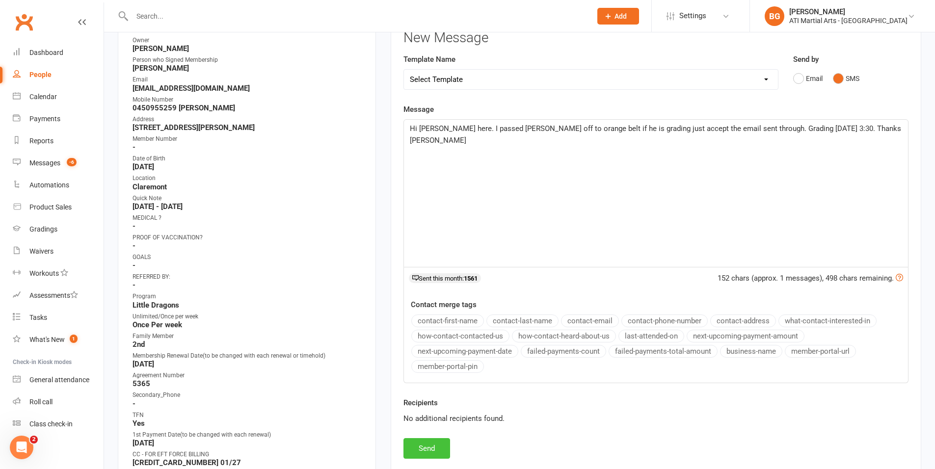
click at [441, 444] on button "Send" at bounding box center [427, 448] width 47 height 21
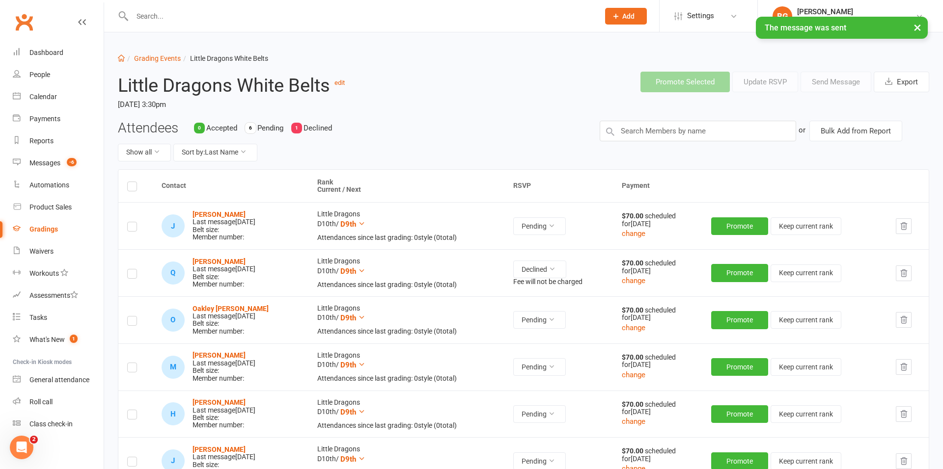
select select "25"
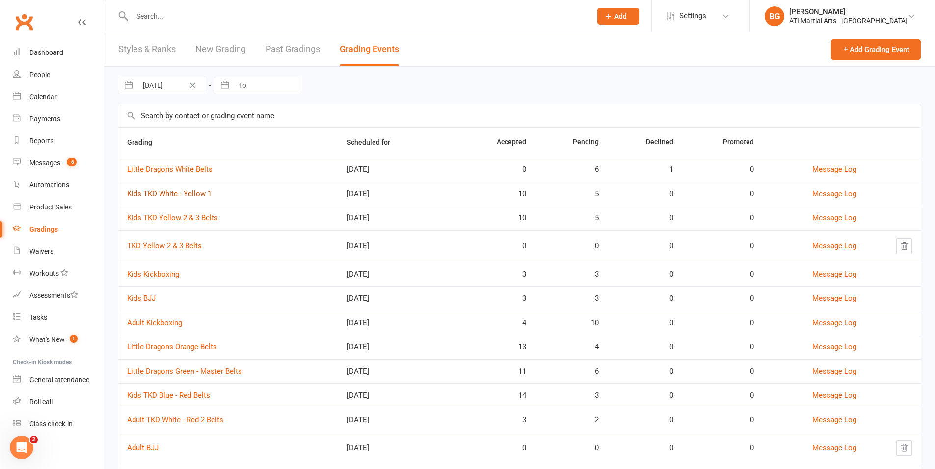
click at [183, 193] on link "Kids TKD White - Yellow 1" at bounding box center [169, 194] width 84 height 9
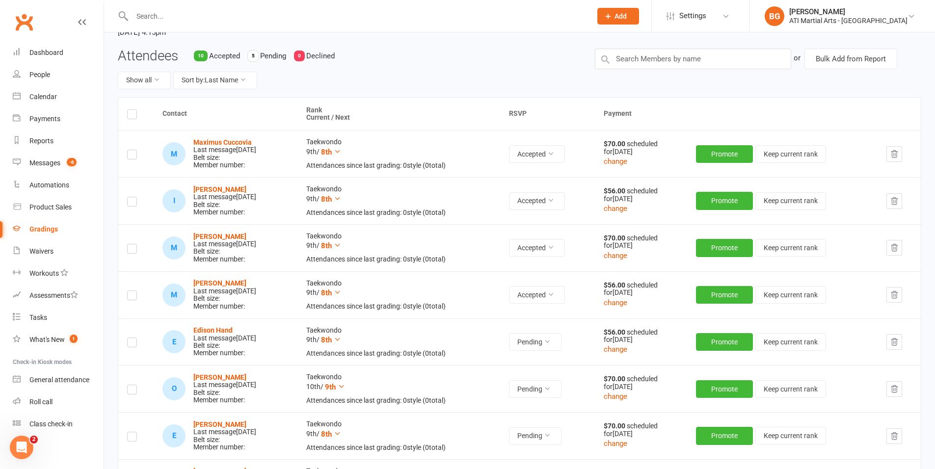
scroll to position [68, 0]
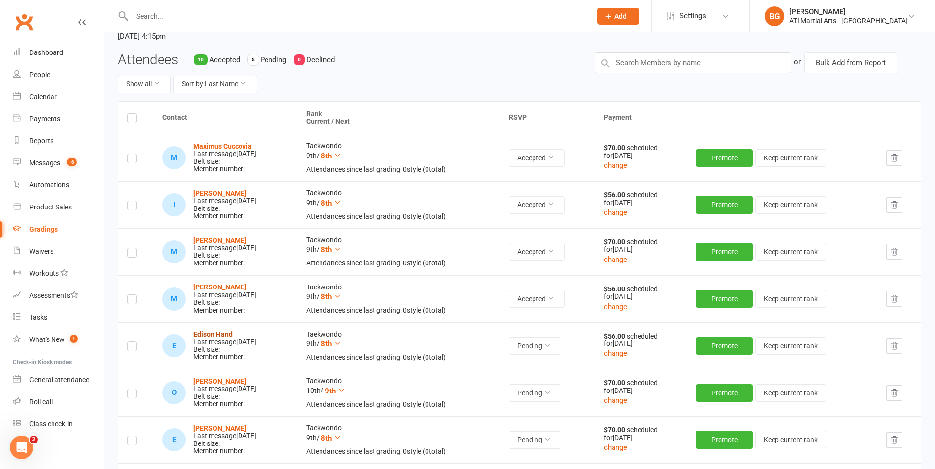
click at [225, 331] on strong "Edison Hand" at bounding box center [212, 334] width 39 height 8
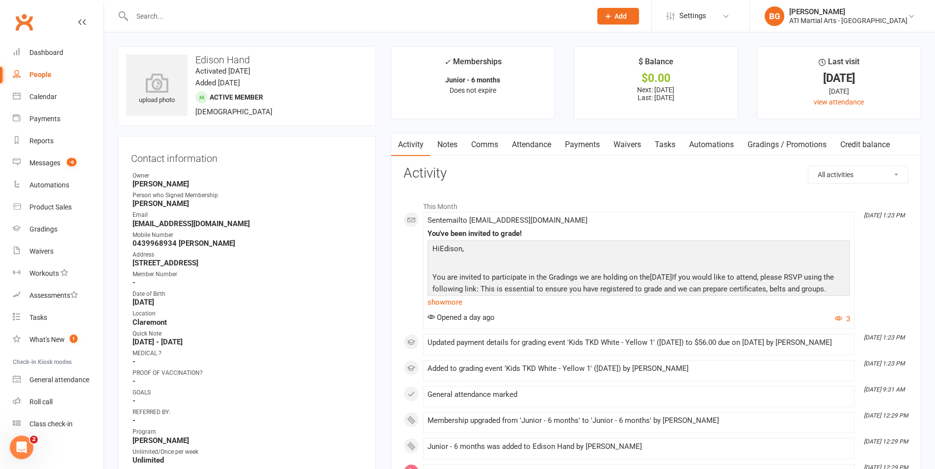
click at [484, 152] on link "Comms" at bounding box center [484, 145] width 41 height 23
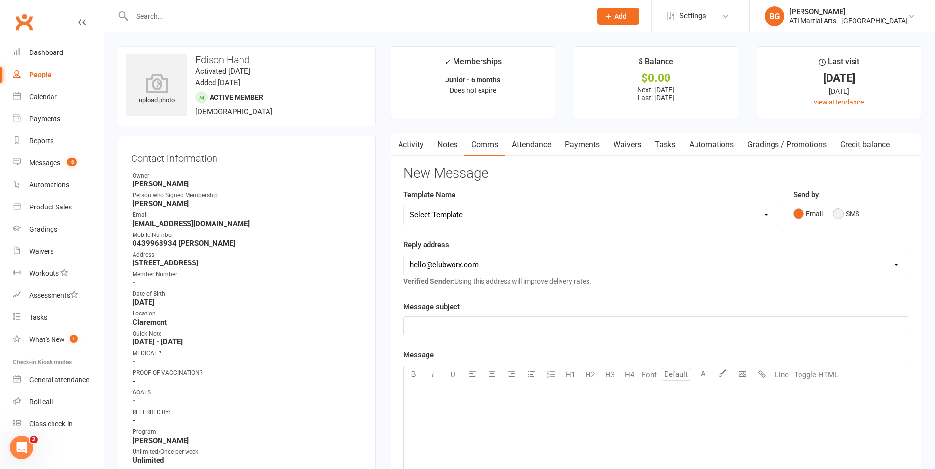
drag, startPoint x: 842, startPoint y: 212, endPoint x: 831, endPoint y: 244, distance: 34.2
click at [842, 212] on button "SMS" at bounding box center [846, 214] width 27 height 19
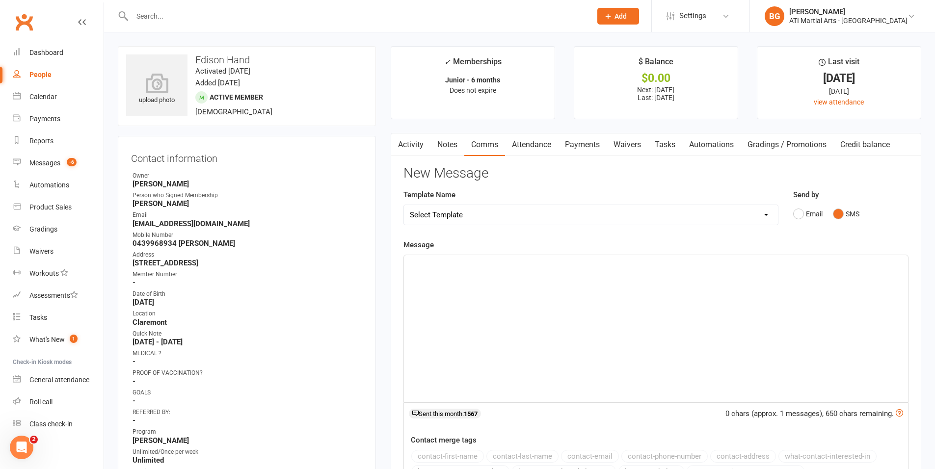
click at [824, 297] on div "﻿" at bounding box center [656, 328] width 504 height 147
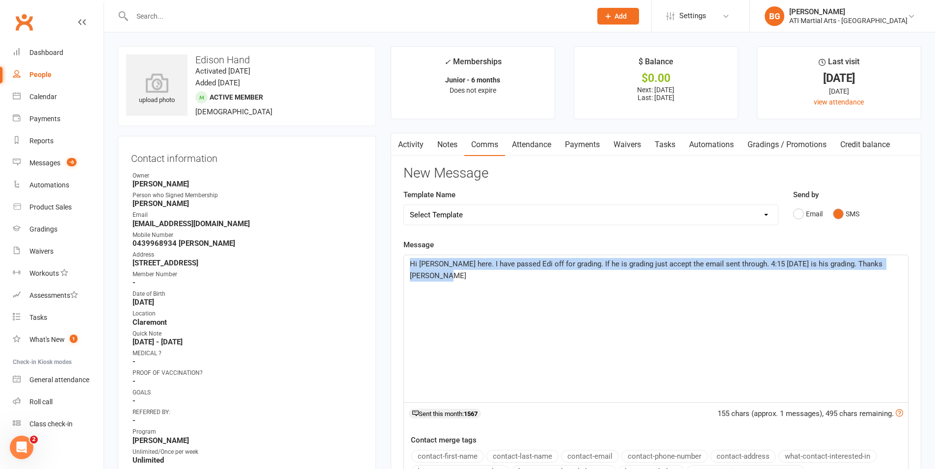
drag, startPoint x: 492, startPoint y: 299, endPoint x: 357, endPoint y: 268, distance: 138.5
click at [383, 249] on main "✓ Memberships Junior - 6 months Does not expire $ Balance $0.00 Next: [DATE] La…" at bounding box center [655, 332] width 545 height 573
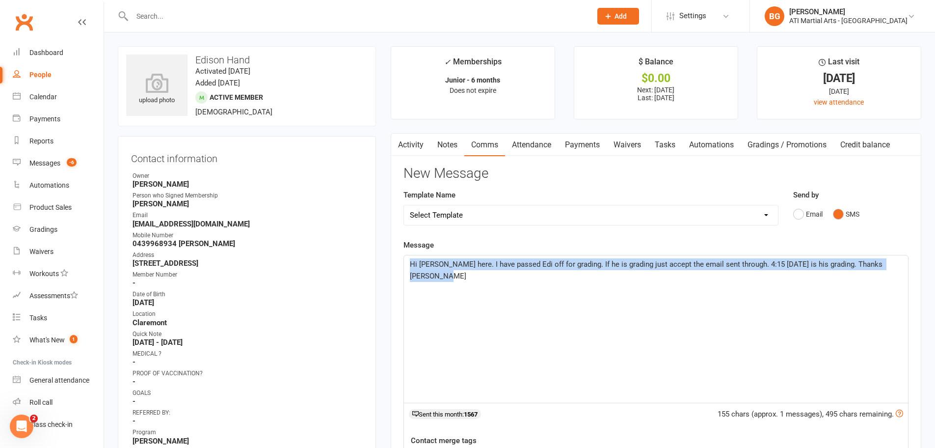
copy span "Hi [PERSON_NAME] here. I have passed Edi off for grading. If he is grading just…"
click at [534, 341] on div "Hi [PERSON_NAME] here. I have passed Edi off for grading. If he is grading just…" at bounding box center [656, 328] width 504 height 147
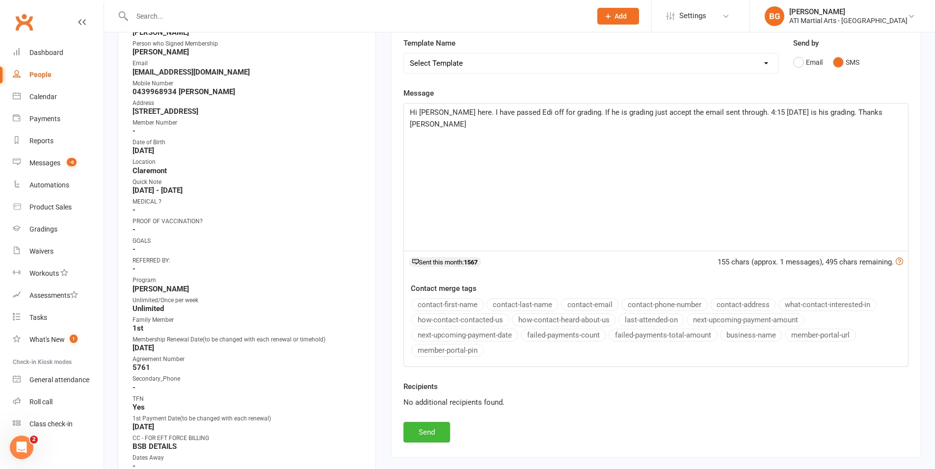
scroll to position [167, 0]
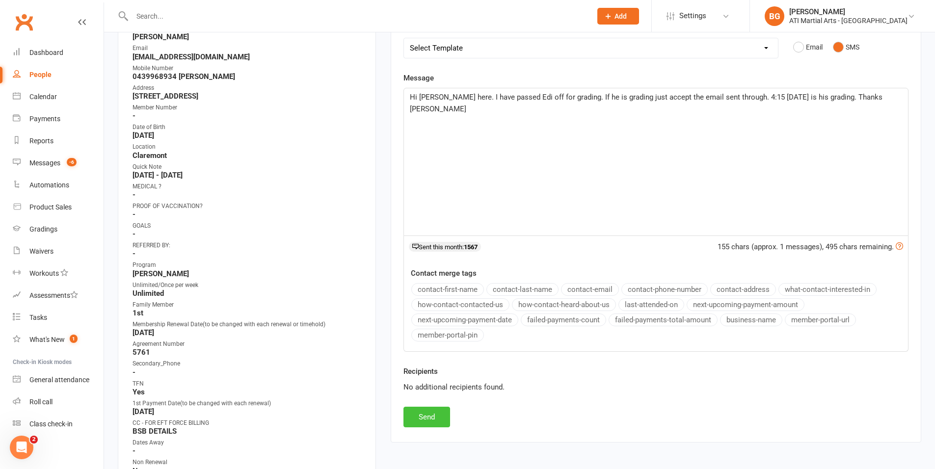
click at [436, 413] on button "Send" at bounding box center [427, 417] width 47 height 21
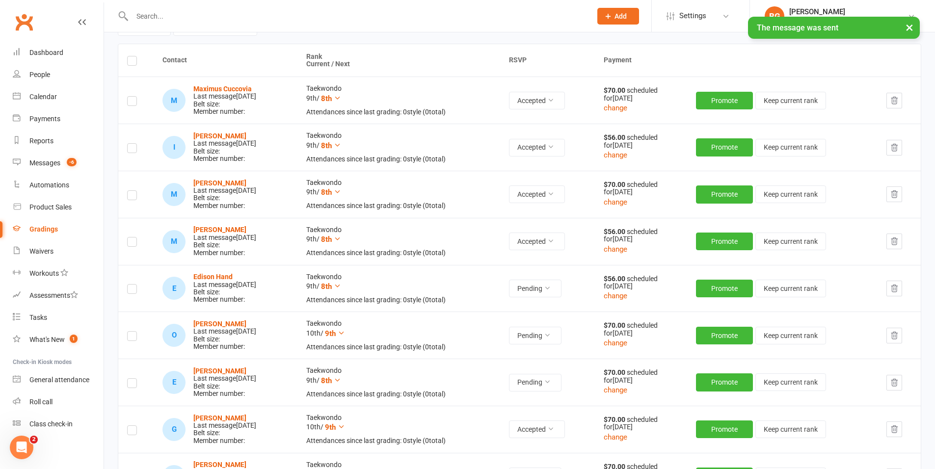
scroll to position [169, 0]
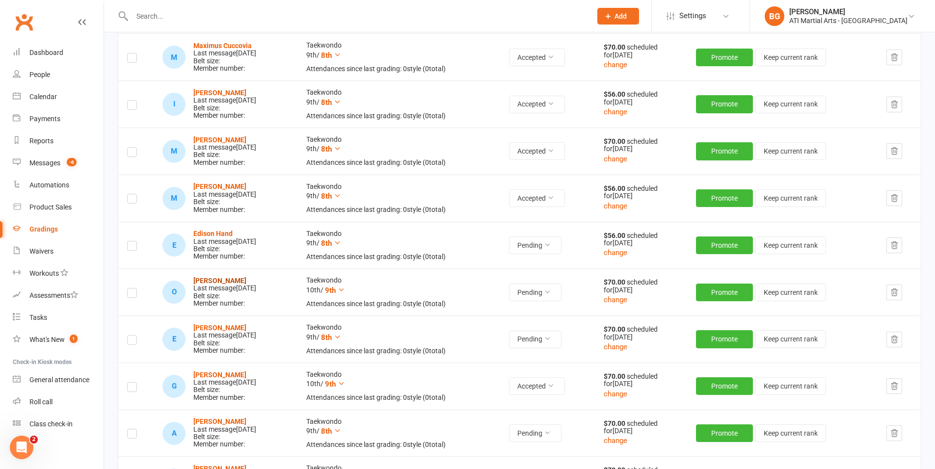
click at [221, 280] on strong "[PERSON_NAME]" at bounding box center [219, 281] width 53 height 8
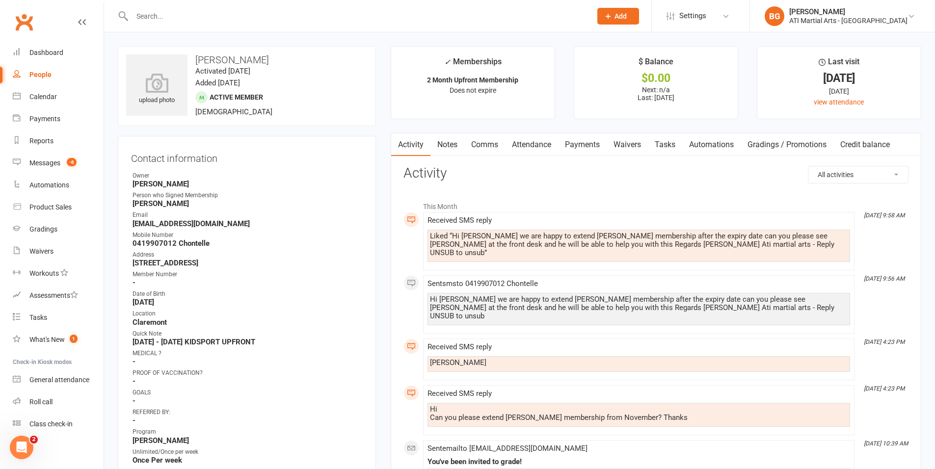
click at [542, 149] on link "Attendance" at bounding box center [531, 145] width 53 height 23
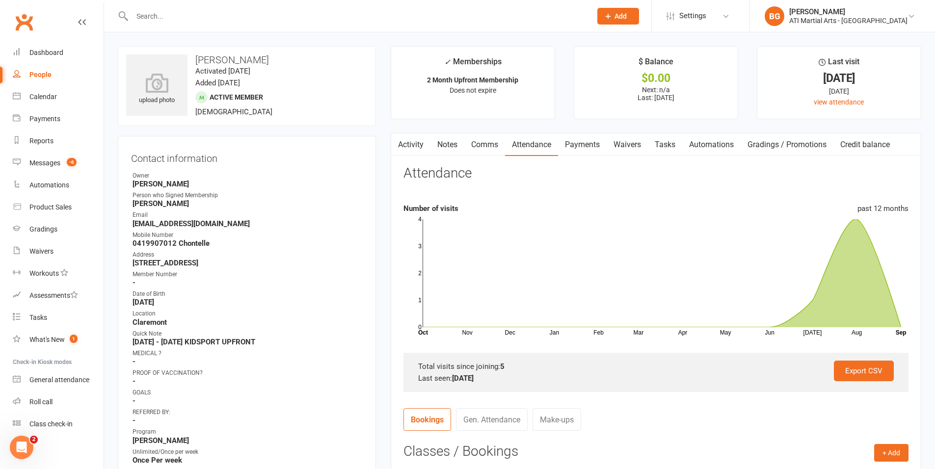
click at [488, 151] on link "Comms" at bounding box center [484, 145] width 41 height 23
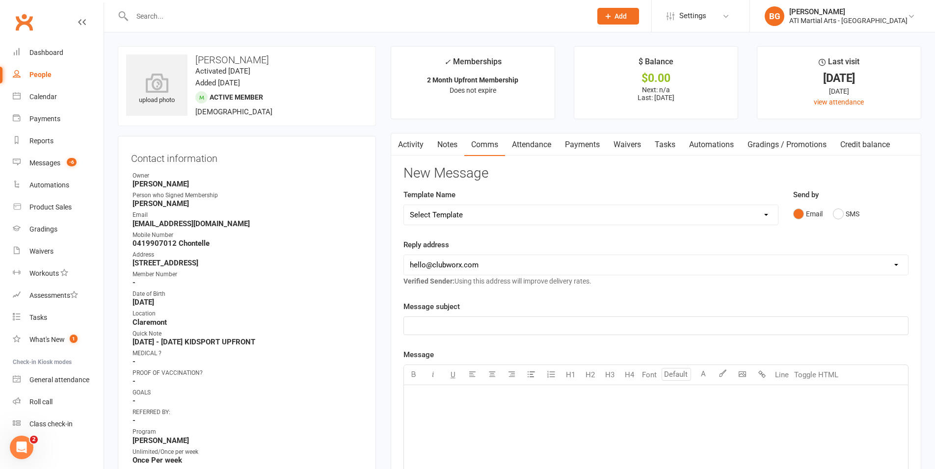
click at [405, 146] on link "Activity" at bounding box center [410, 145] width 39 height 23
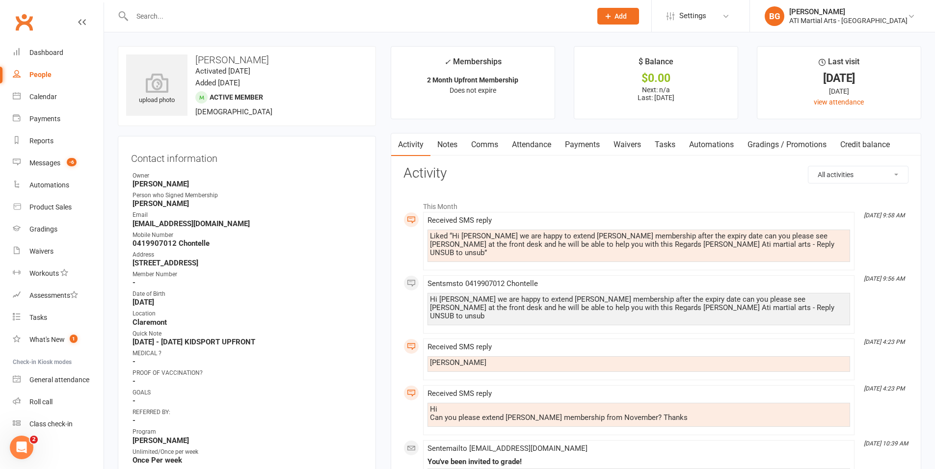
click at [485, 148] on link "Comms" at bounding box center [484, 145] width 41 height 23
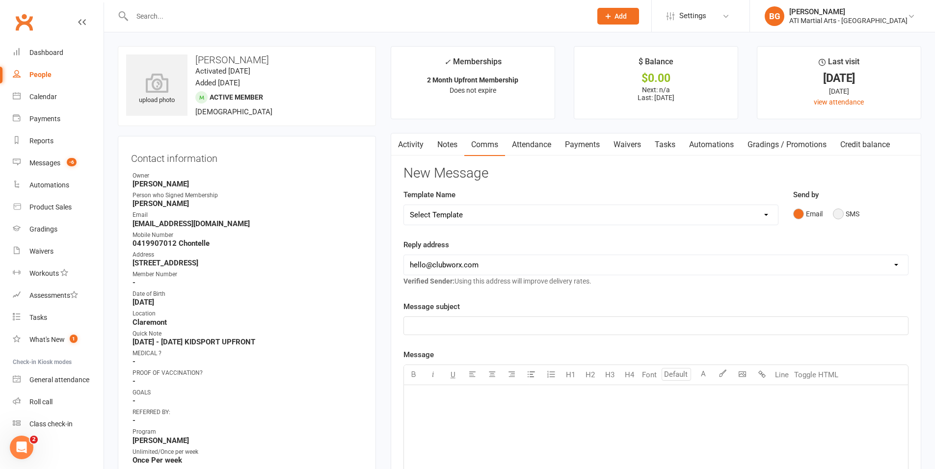
click at [843, 205] on button "SMS" at bounding box center [846, 214] width 27 height 19
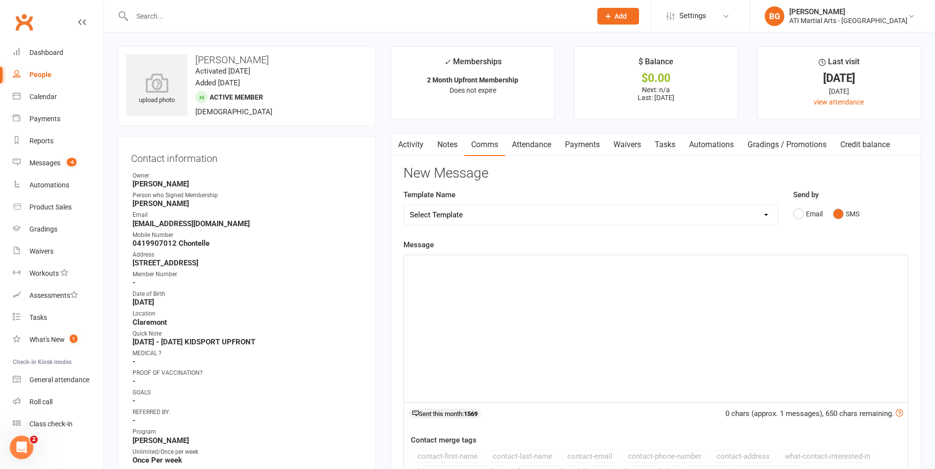
click at [661, 304] on div "﻿" at bounding box center [656, 328] width 504 height 147
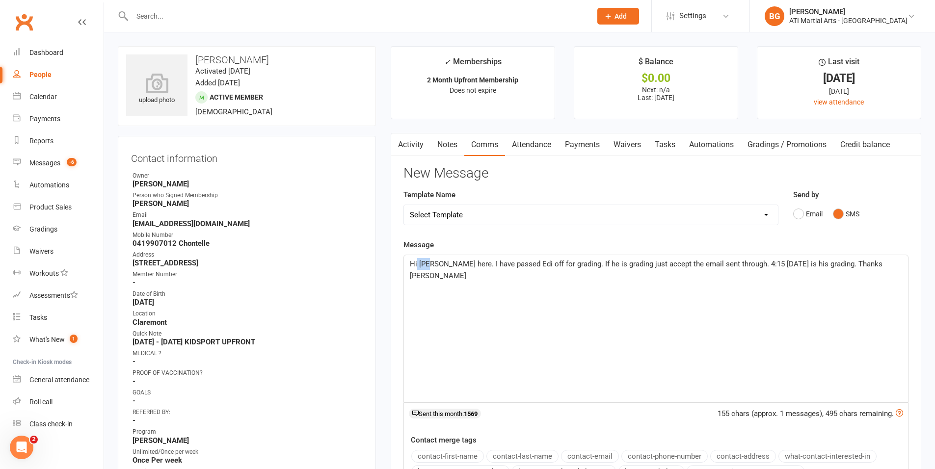
drag, startPoint x: 430, startPoint y: 266, endPoint x: 417, endPoint y: 261, distance: 13.4
click at [417, 261] on span "Hi [PERSON_NAME] here. I have passed Edi off for grading. If he is grading just…" at bounding box center [647, 270] width 475 height 21
drag, startPoint x: 556, startPoint y: 267, endPoint x: 546, endPoint y: 267, distance: 9.8
click at [546, 267] on span "Hi [PERSON_NAME] here. I have passed Edi off for grading. If he is grading just…" at bounding box center [647, 270] width 475 height 21
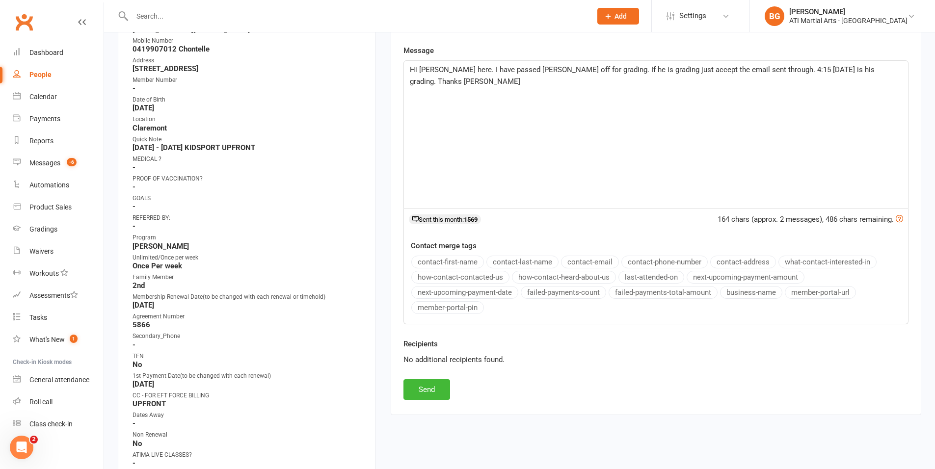
scroll to position [198, 0]
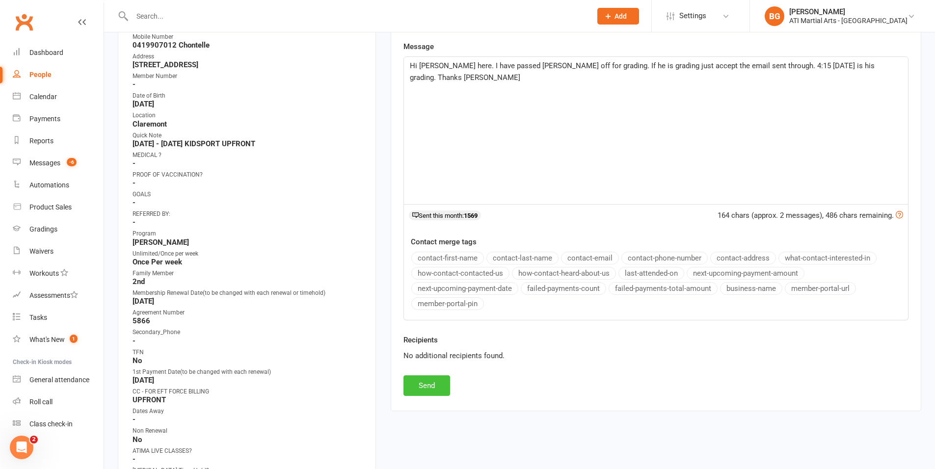
click at [427, 387] on button "Send" at bounding box center [427, 386] width 47 height 21
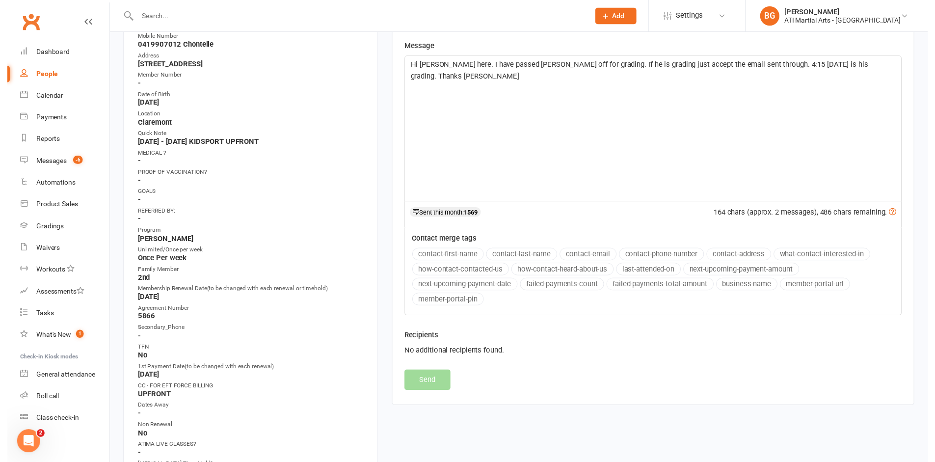
scroll to position [43, 0]
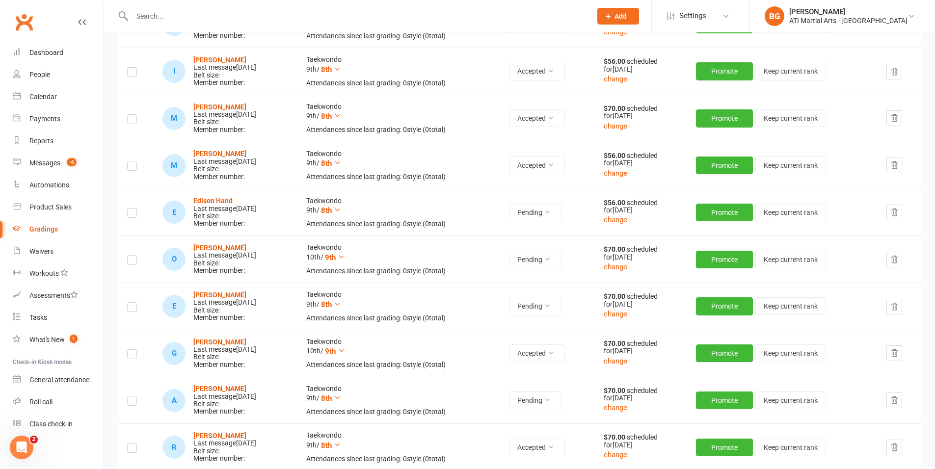
scroll to position [206, 0]
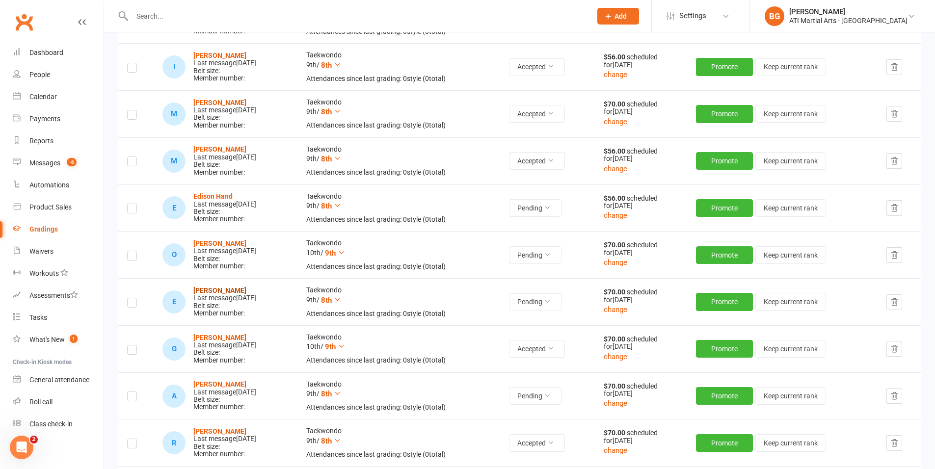
click at [199, 288] on strong "[PERSON_NAME]" at bounding box center [219, 291] width 53 height 8
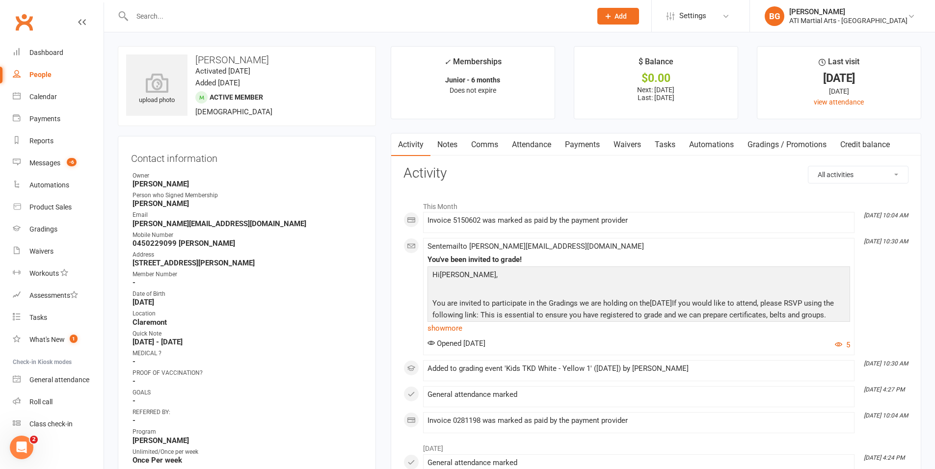
click at [492, 144] on link "Comms" at bounding box center [484, 145] width 41 height 23
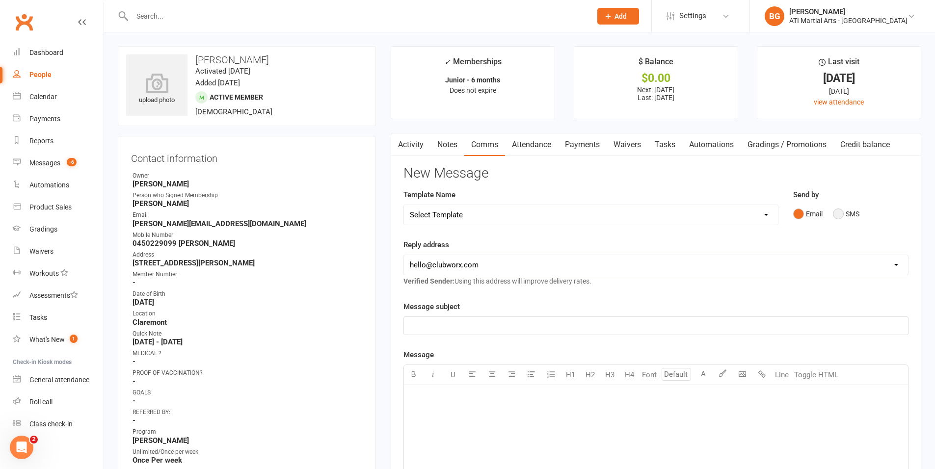
click at [840, 214] on button "SMS" at bounding box center [846, 214] width 27 height 19
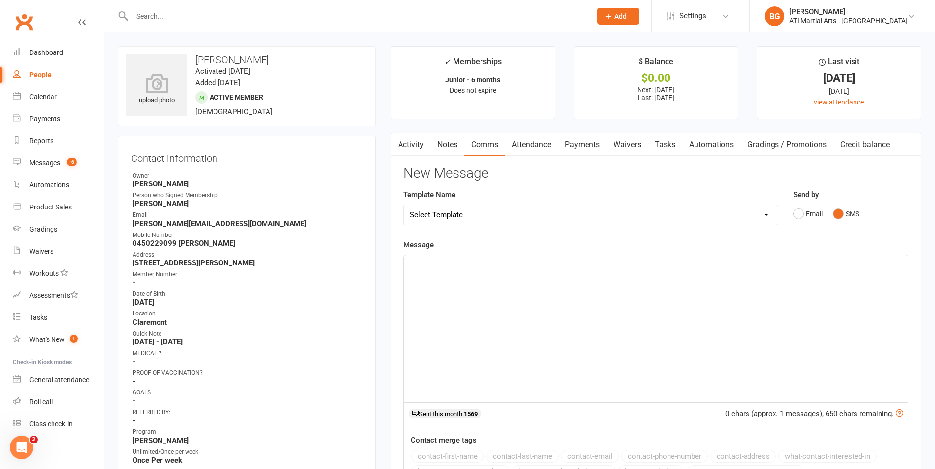
click at [650, 309] on div "﻿" at bounding box center [656, 328] width 504 height 147
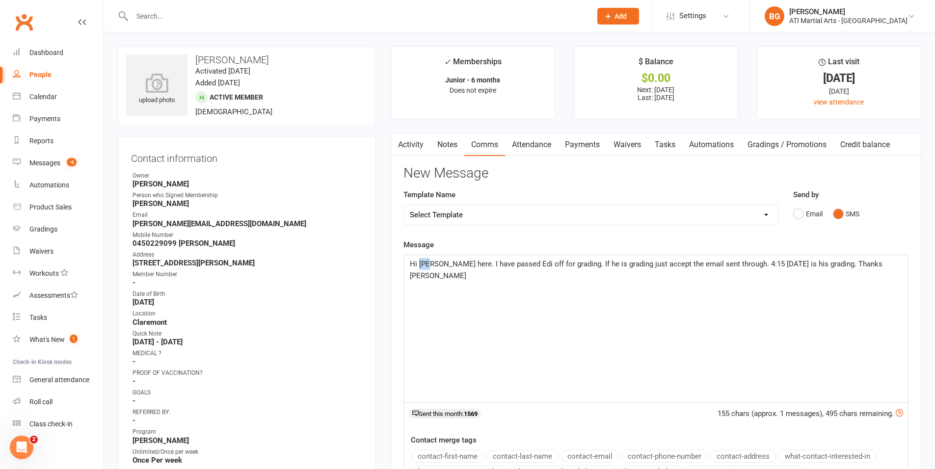
drag, startPoint x: 432, startPoint y: 266, endPoint x: 420, endPoint y: 264, distance: 12.0
click at [420, 264] on span "Hi [PERSON_NAME] here. I have passed Edi off for grading. If he is grading just…" at bounding box center [647, 270] width 475 height 21
click at [557, 265] on span "Hi [PERSON_NAME] here. I have passed Edi off for grading. If he is grading just…" at bounding box center [647, 270] width 475 height 21
click at [619, 264] on span "Hi [PERSON_NAME] here. I have passed [PERSON_NAME] off for grading. If he is gr…" at bounding box center [643, 270] width 467 height 21
click at [678, 265] on span "Hi [PERSON_NAME] here. I have passed [PERSON_NAME] off for grading. If she is g…" at bounding box center [645, 270] width 471 height 21
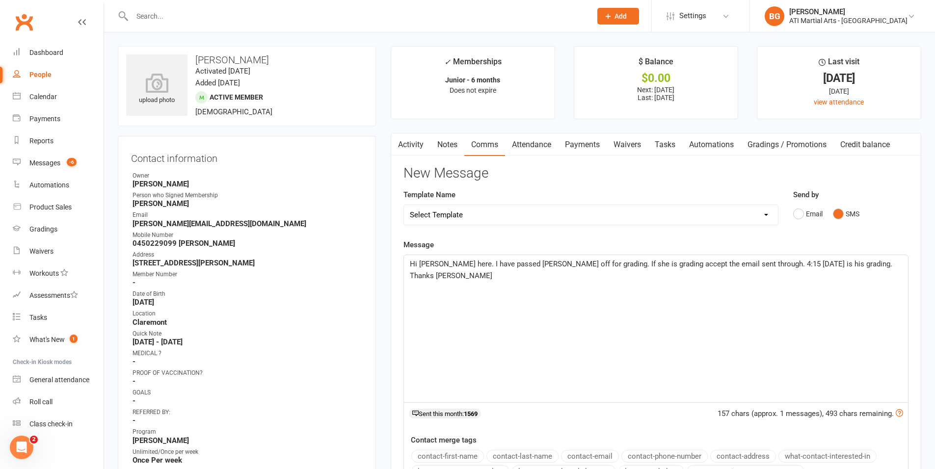
click at [828, 261] on span "Hi [PERSON_NAME] here. I have passed [PERSON_NAME] off for grading. If she is g…" at bounding box center [652, 270] width 485 height 21
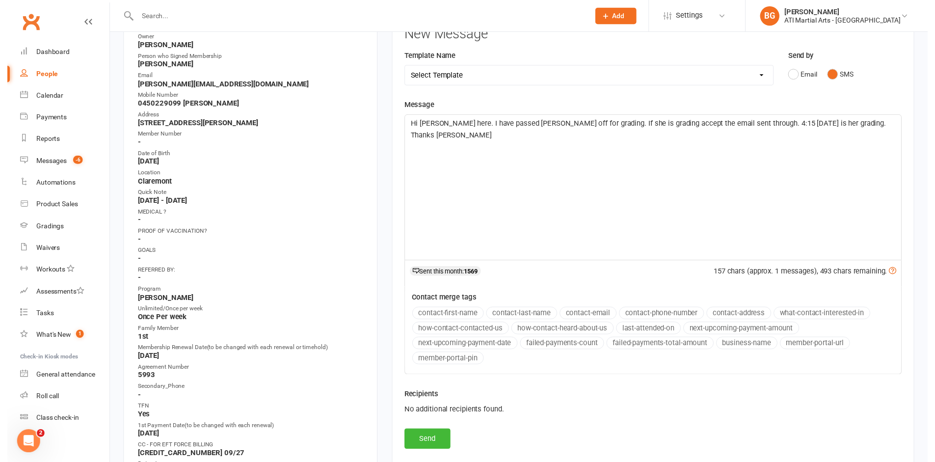
scroll to position [139, 0]
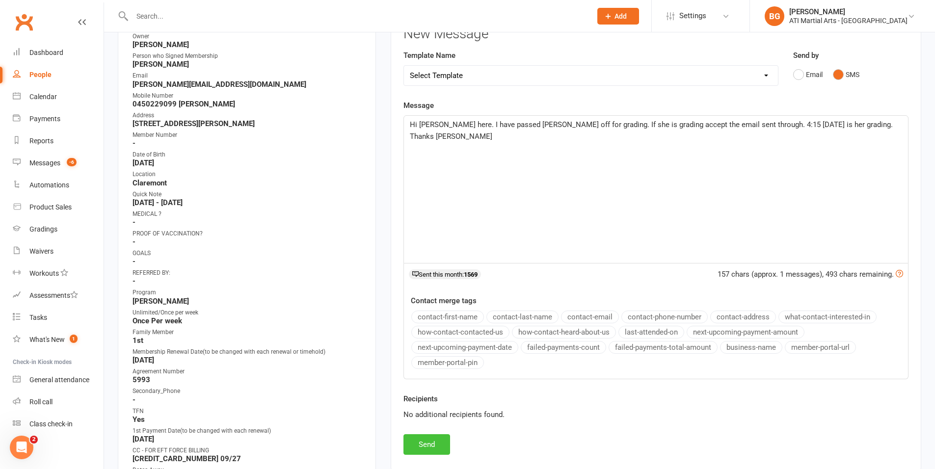
click at [428, 447] on button "Send" at bounding box center [427, 445] width 47 height 21
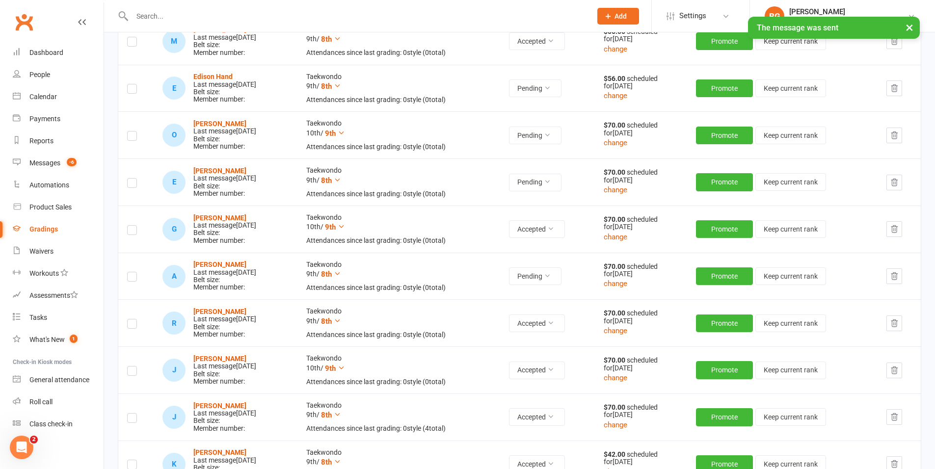
scroll to position [328, 0]
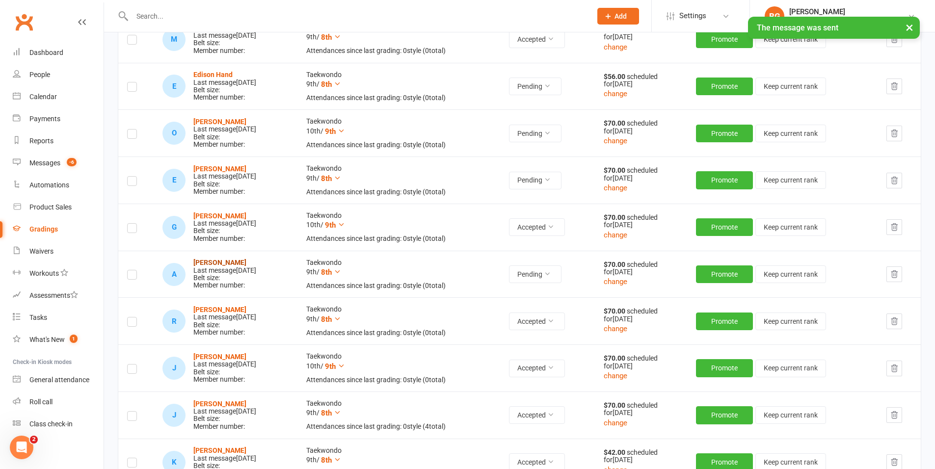
click at [215, 260] on strong "[PERSON_NAME]" at bounding box center [219, 263] width 53 height 8
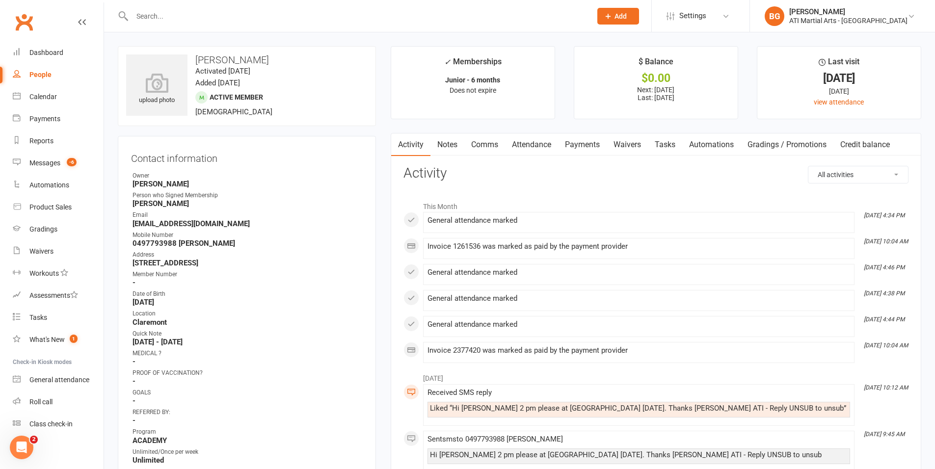
click at [489, 146] on link "Comms" at bounding box center [484, 145] width 41 height 23
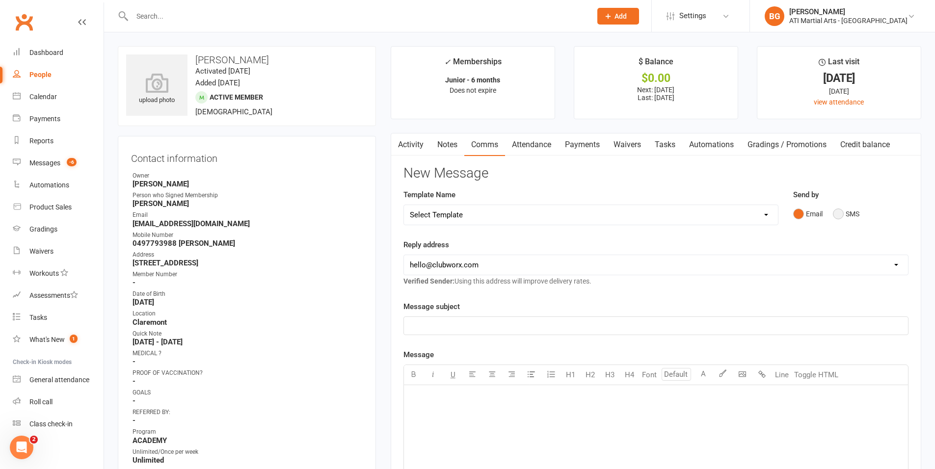
click at [845, 207] on button "SMS" at bounding box center [846, 214] width 27 height 19
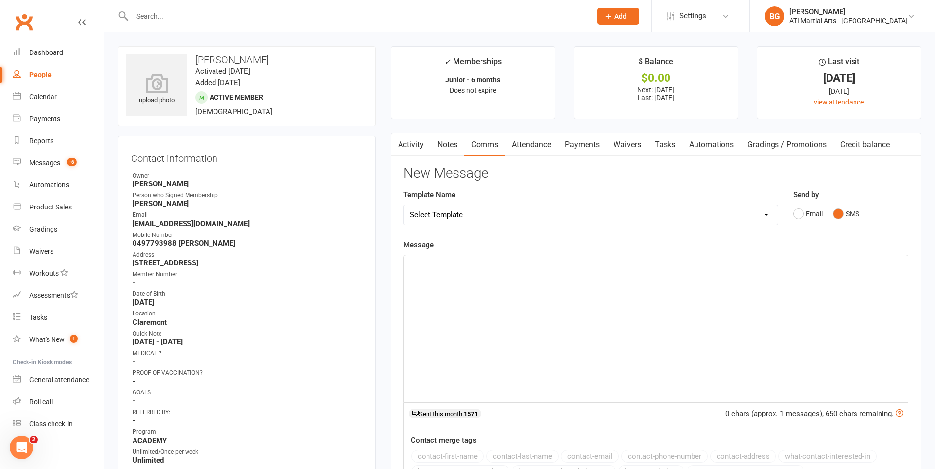
click at [805, 296] on div "﻿" at bounding box center [656, 328] width 504 height 147
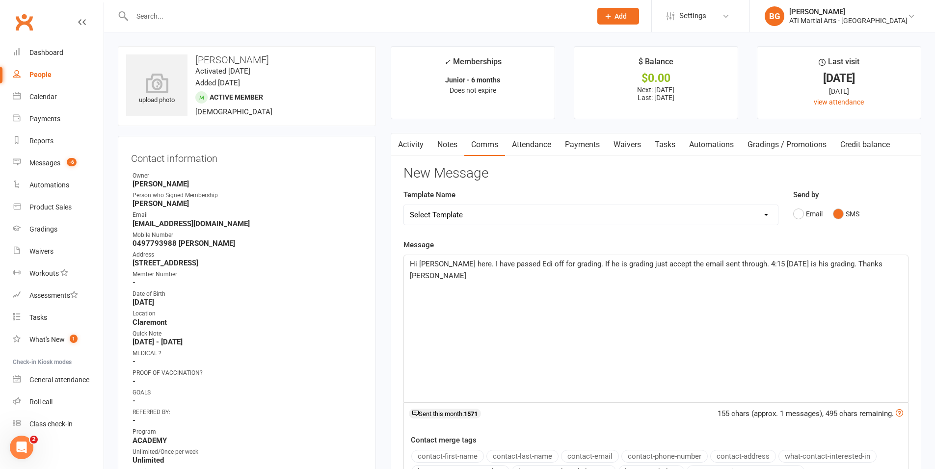
click at [430, 264] on span "Hi [PERSON_NAME] here. I have passed Edi off for grading. If he is grading just…" at bounding box center [647, 270] width 475 height 21
click at [551, 267] on span "Hi [PERSON_NAME] here. I have passed Edi off for grading. If he is grading just…" at bounding box center [647, 270] width 475 height 21
click at [685, 266] on span "Hi [PERSON_NAME] here. I have passed [PERSON_NAME] off for grading. If he is gr…" at bounding box center [643, 270] width 467 height 21
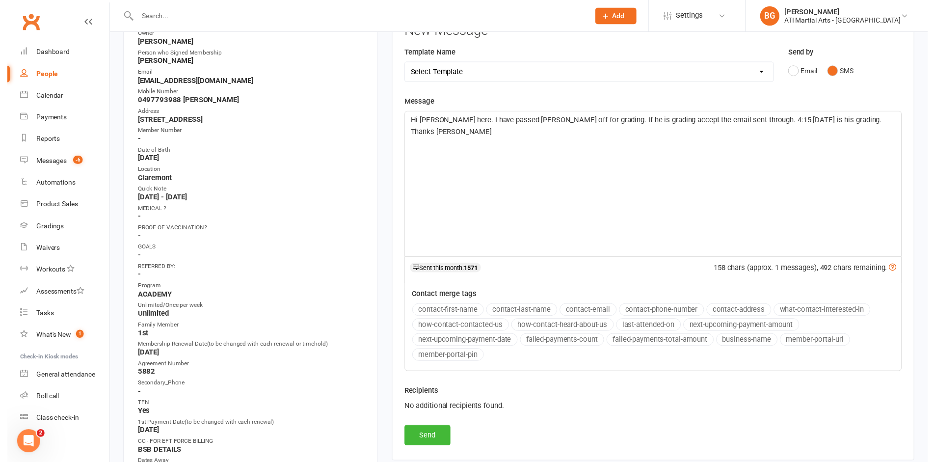
scroll to position [143, 0]
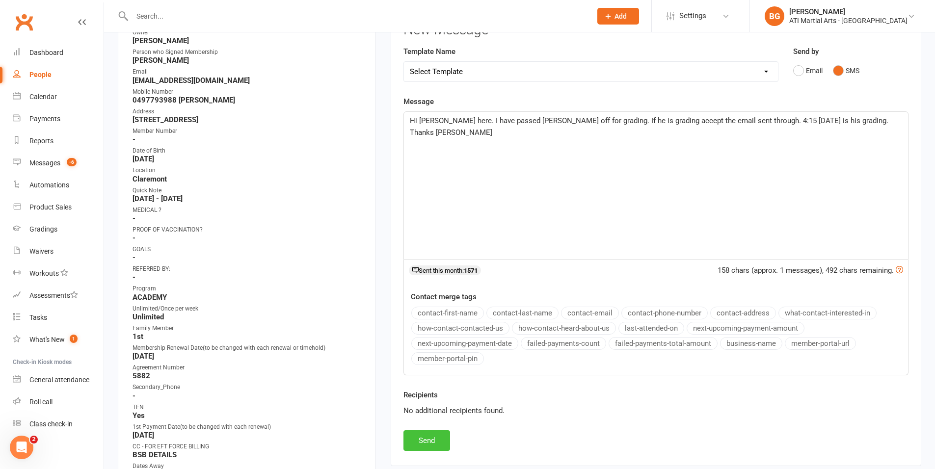
click at [435, 437] on button "Send" at bounding box center [427, 441] width 47 height 21
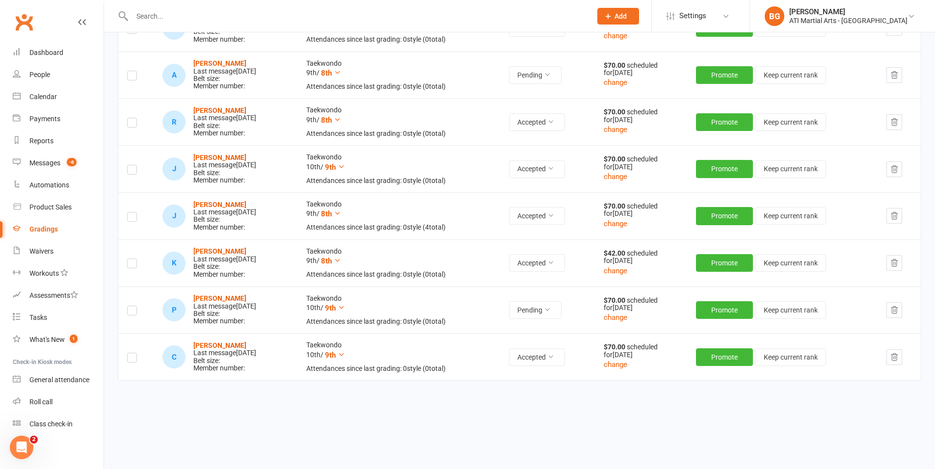
scroll to position [530, 0]
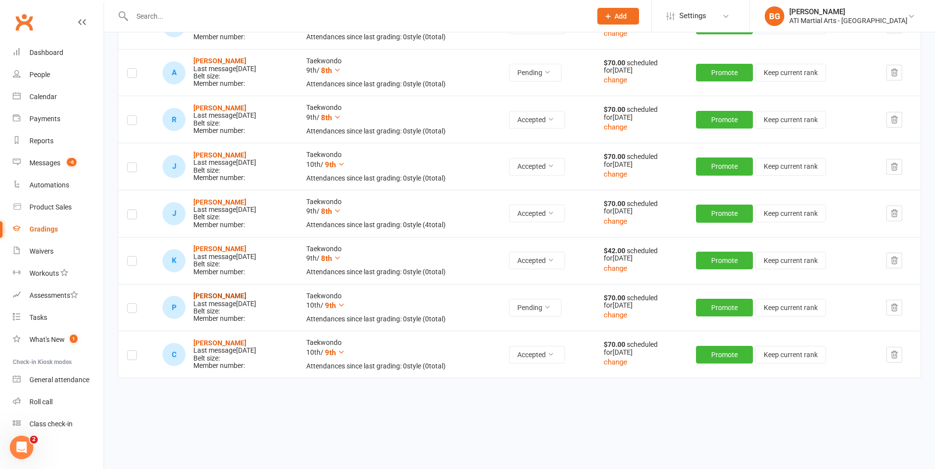
click at [223, 299] on strong "[PERSON_NAME]" at bounding box center [219, 296] width 53 height 8
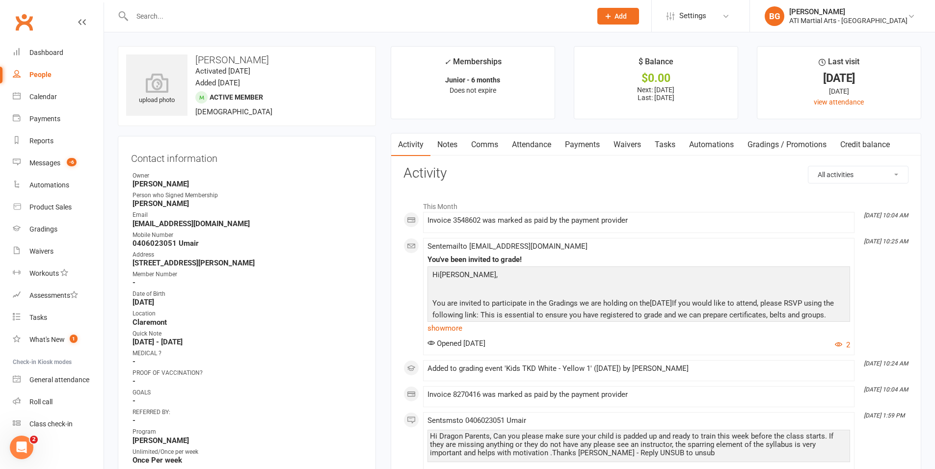
click at [480, 145] on link "Comms" at bounding box center [484, 145] width 41 height 23
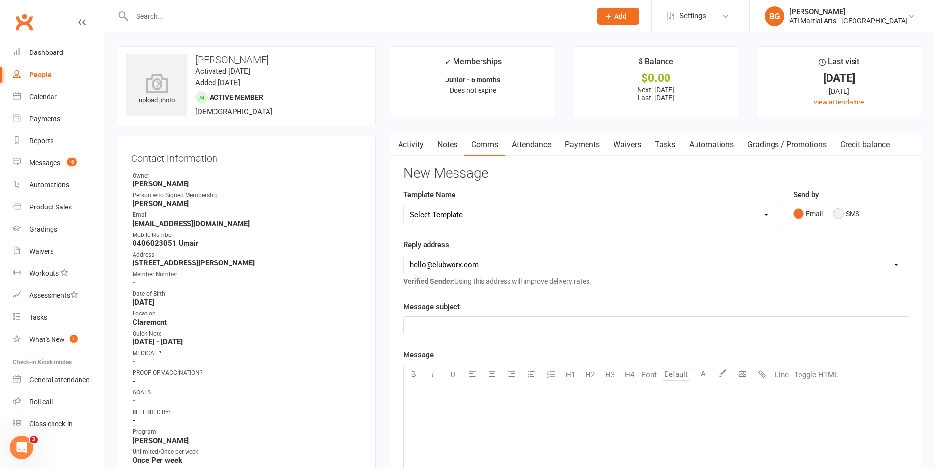
click at [846, 215] on button "SMS" at bounding box center [846, 214] width 27 height 19
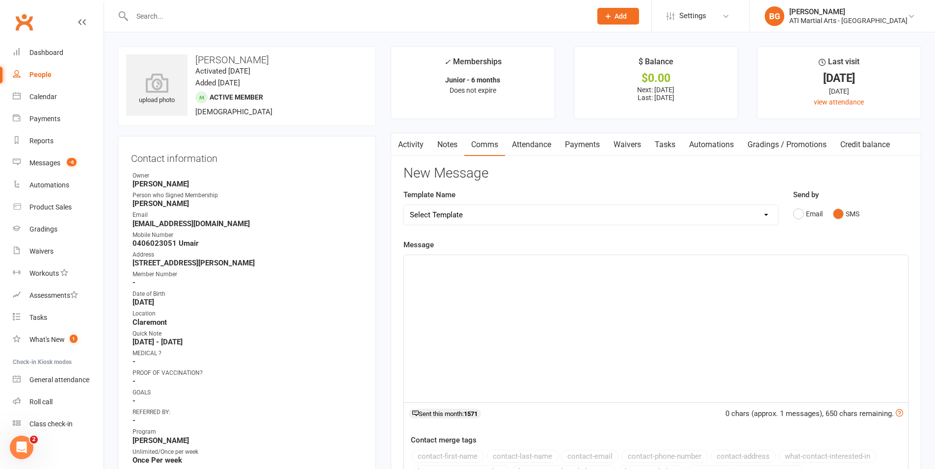
click at [718, 311] on div "﻿" at bounding box center [656, 328] width 504 height 147
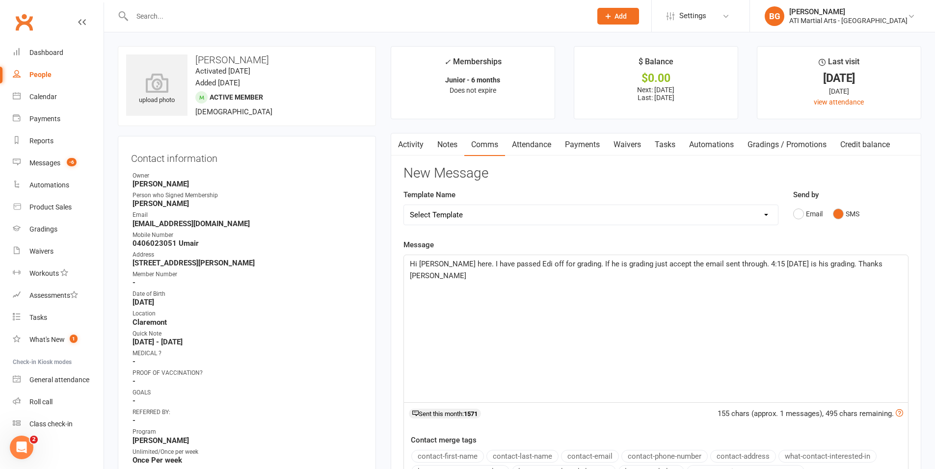
click at [430, 268] on span "Hi [PERSON_NAME] here. I have passed Edi off for grading. If he is grading just…" at bounding box center [647, 270] width 475 height 21
click at [543, 267] on span "Hi [PERSON_NAME] here. I have passed Edi off for grading. If he is grading just…" at bounding box center [647, 270] width 475 height 21
click at [681, 264] on span "Hi [PERSON_NAME] here. I have passed [PERSON_NAME] off for grading. If he is gr…" at bounding box center [643, 270] width 467 height 21
click at [625, 262] on span "Hi [PERSON_NAME] here. I have passed [PERSON_NAME] off for grading. If he is gr…" at bounding box center [650, 270] width 481 height 21
click at [836, 264] on span "Hi [PERSON_NAME] here. I have passed [PERSON_NAME] off for grading. If she is g…" at bounding box center [652, 270] width 485 height 21
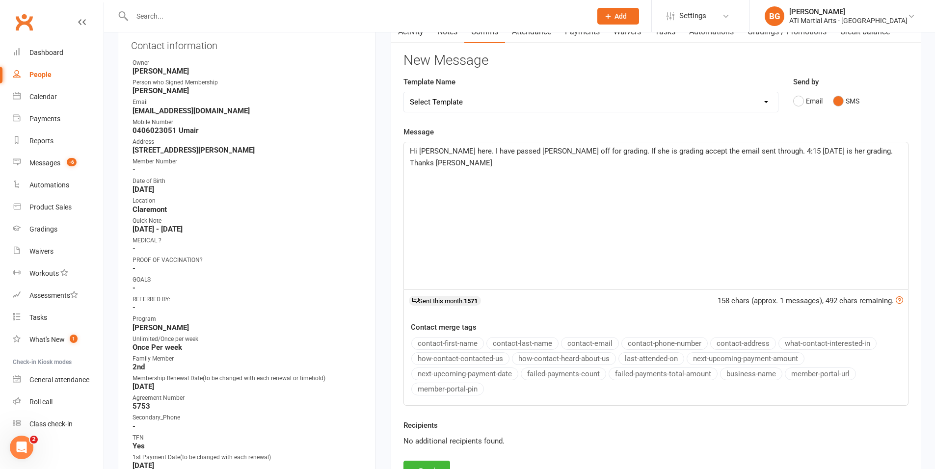
scroll to position [210, 0]
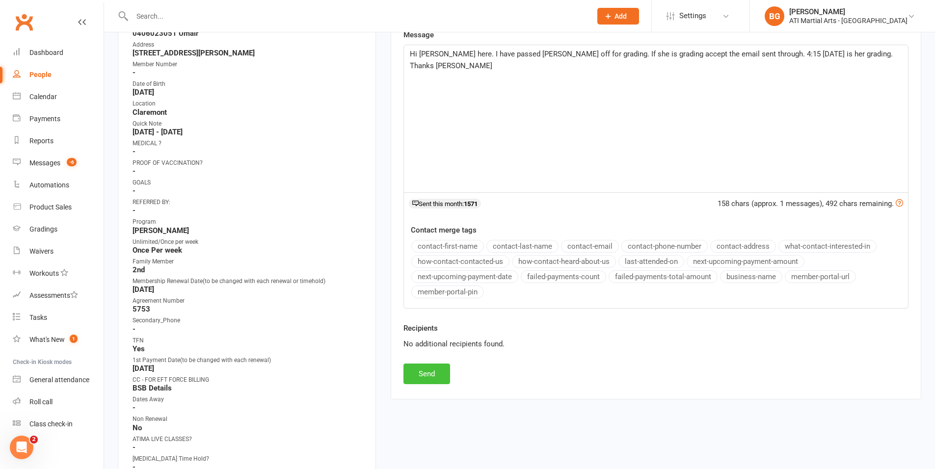
click at [425, 379] on button "Send" at bounding box center [427, 374] width 47 height 21
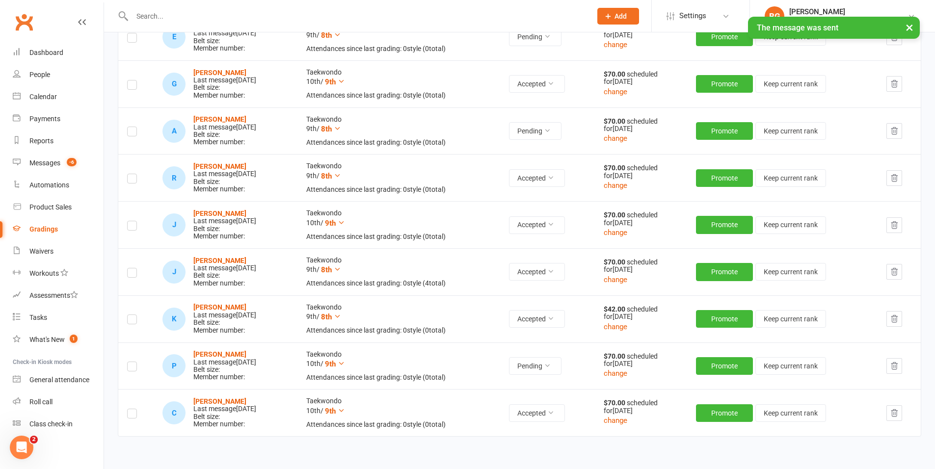
scroll to position [487, 0]
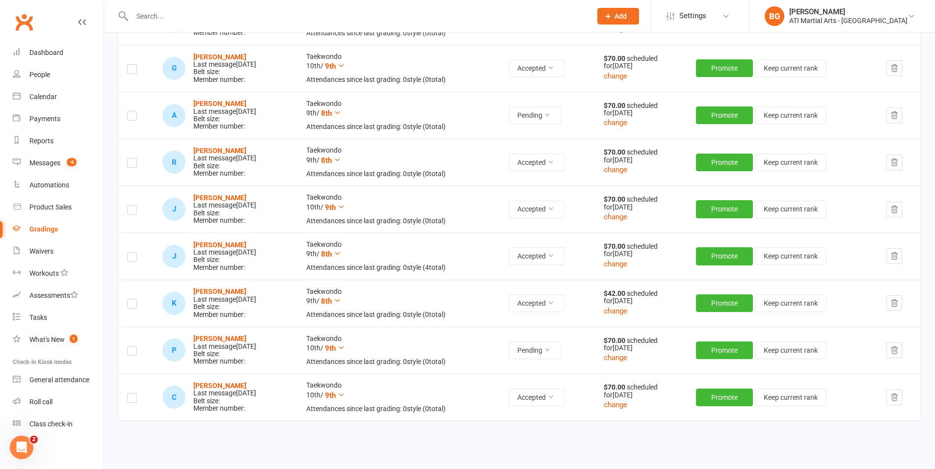
select select "25"
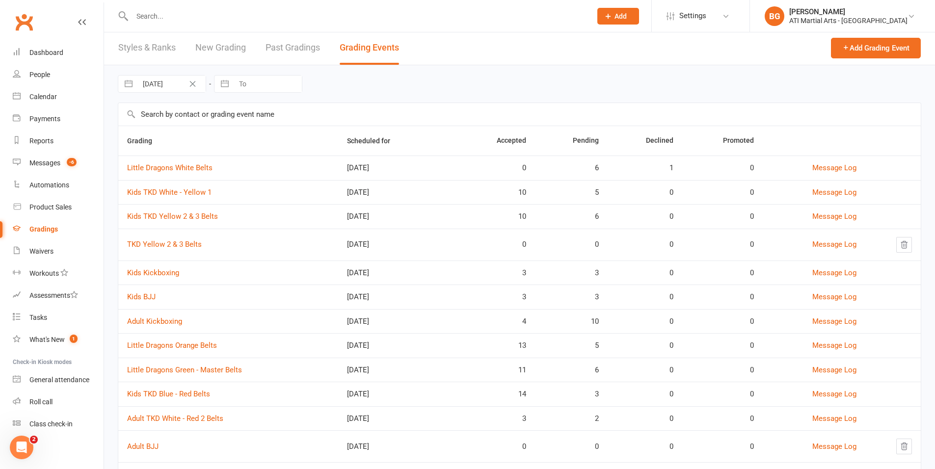
scroll to position [2, 0]
click at [177, 217] on link "Kids TKD Yellow 2 & 3 Belts" at bounding box center [172, 216] width 91 height 9
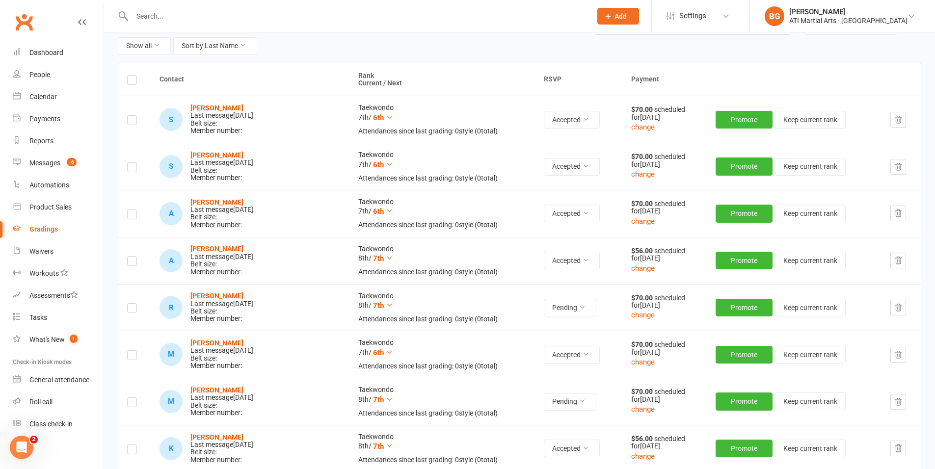
scroll to position [112, 0]
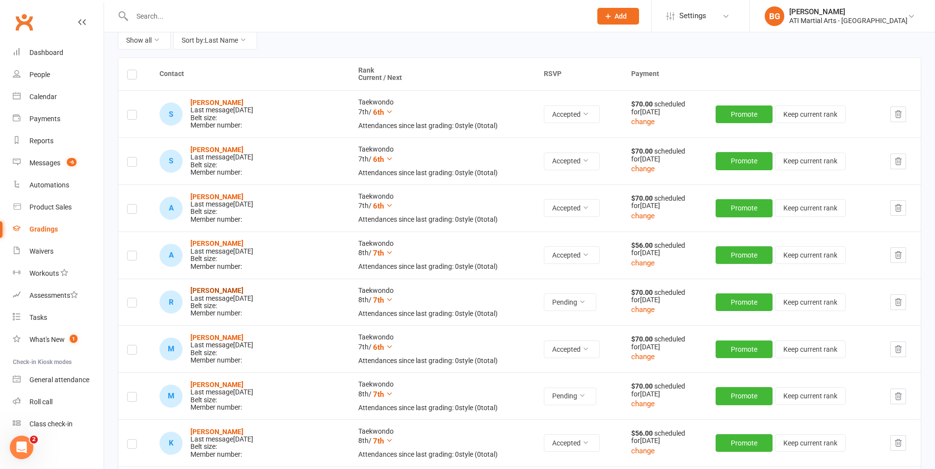
click at [219, 292] on strong "[PERSON_NAME]" at bounding box center [216, 291] width 53 height 8
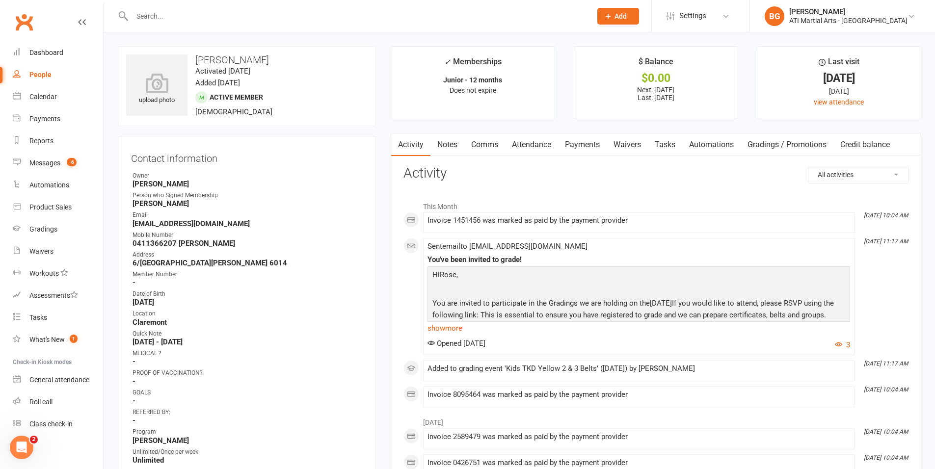
click at [479, 140] on link "Comms" at bounding box center [484, 145] width 41 height 23
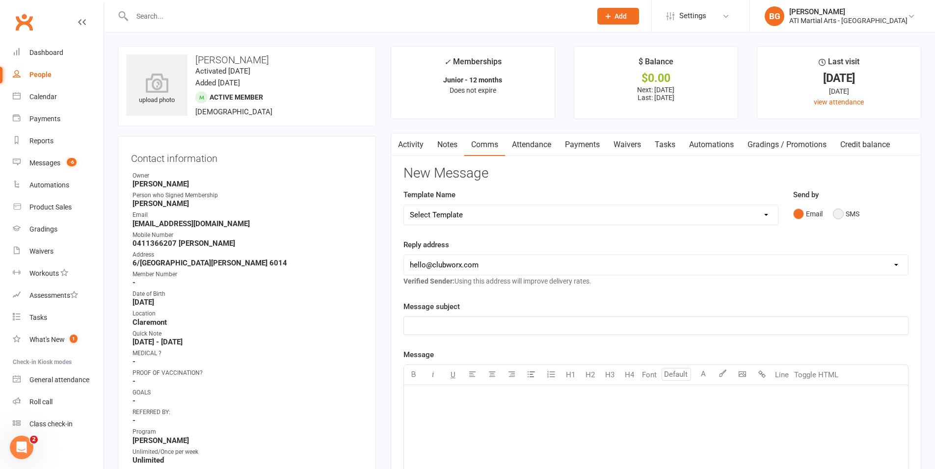
click at [859, 215] on button "SMS" at bounding box center [846, 214] width 27 height 19
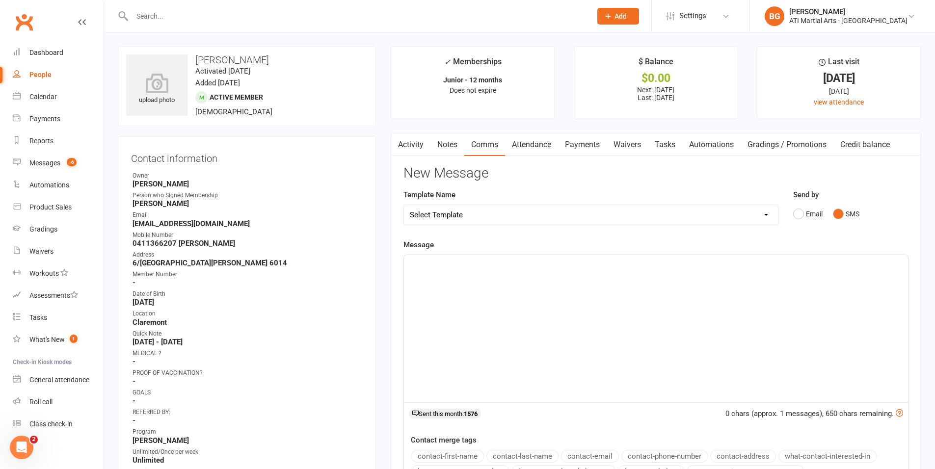
click at [841, 278] on div "﻿" at bounding box center [656, 328] width 504 height 147
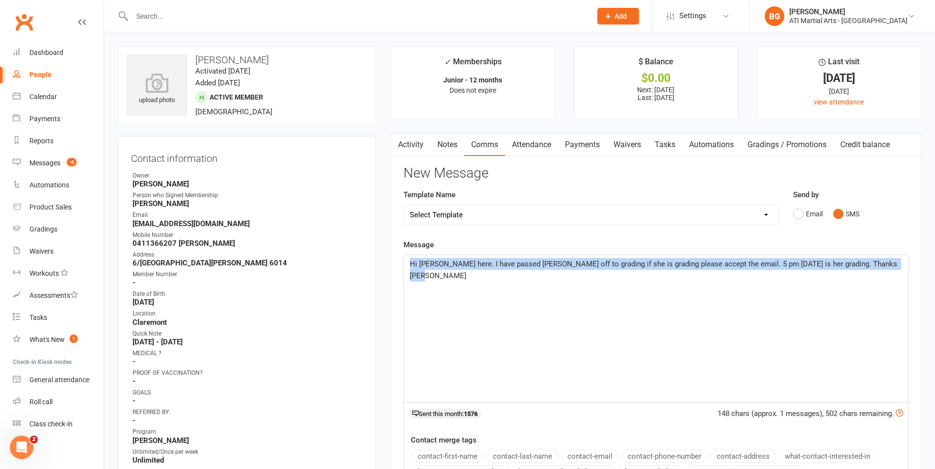
drag, startPoint x: 898, startPoint y: 268, endPoint x: 450, endPoint y: 201, distance: 453.2
click at [478, 218] on div "New Message Template Name Select Template [Email] 3 Year Training milestone [Em…" at bounding box center [656, 380] width 505 height 429
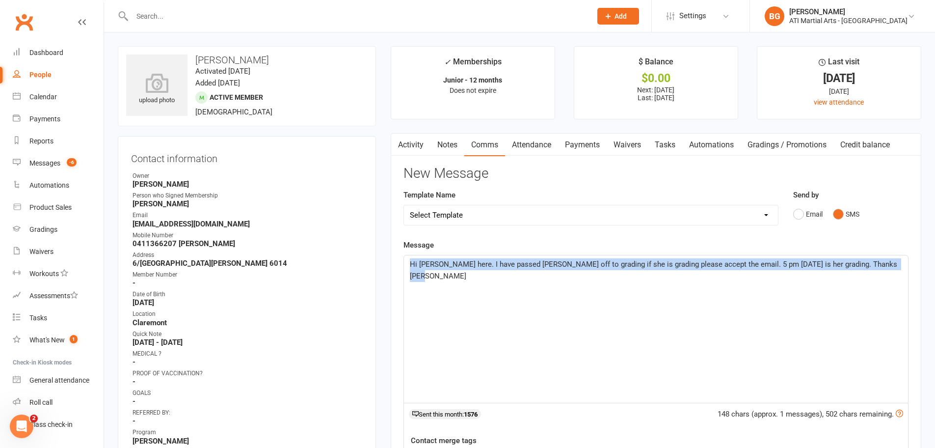
copy span "Hi [PERSON_NAME] here. I have passed [PERSON_NAME] off to grading if she is gra…"
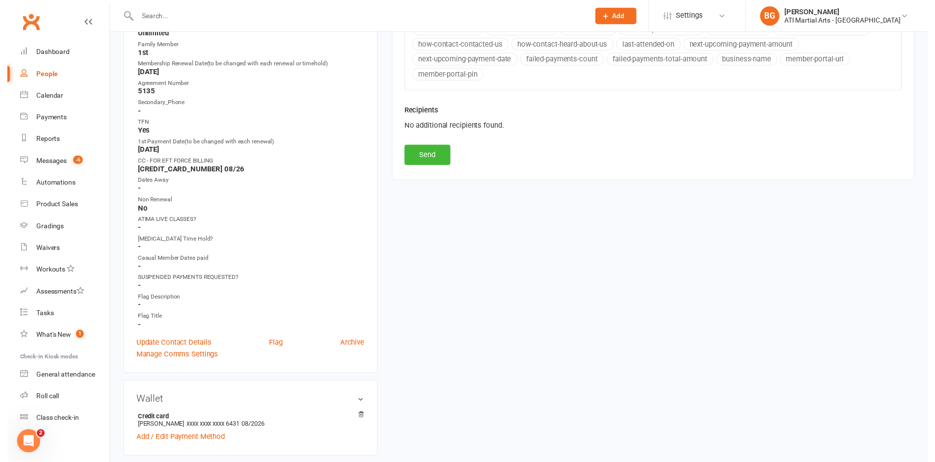
scroll to position [324, 0]
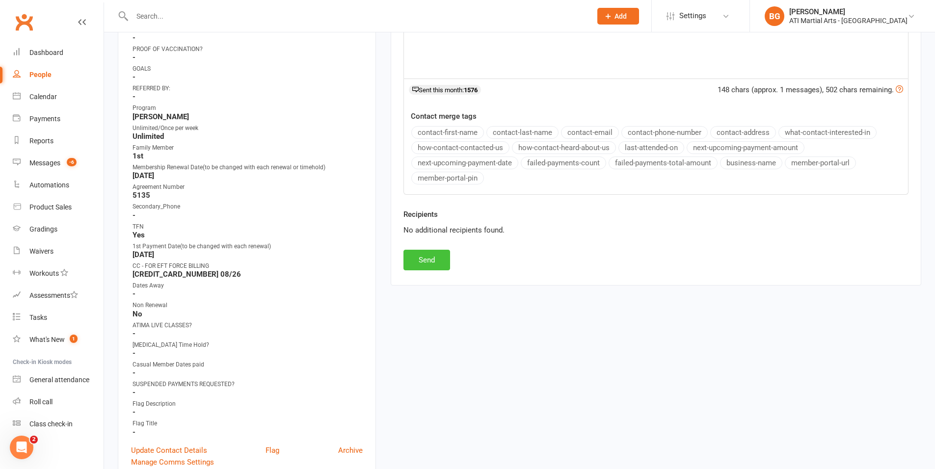
click at [432, 268] on button "Send" at bounding box center [427, 260] width 47 height 21
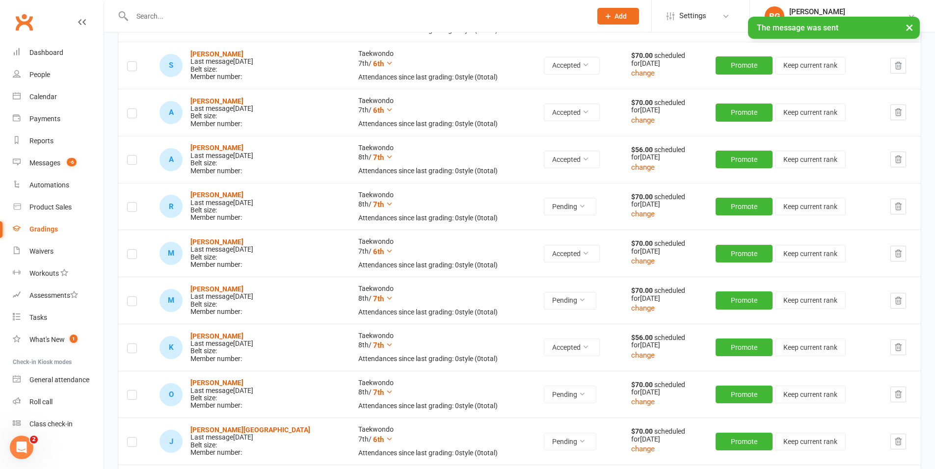
scroll to position [208, 0]
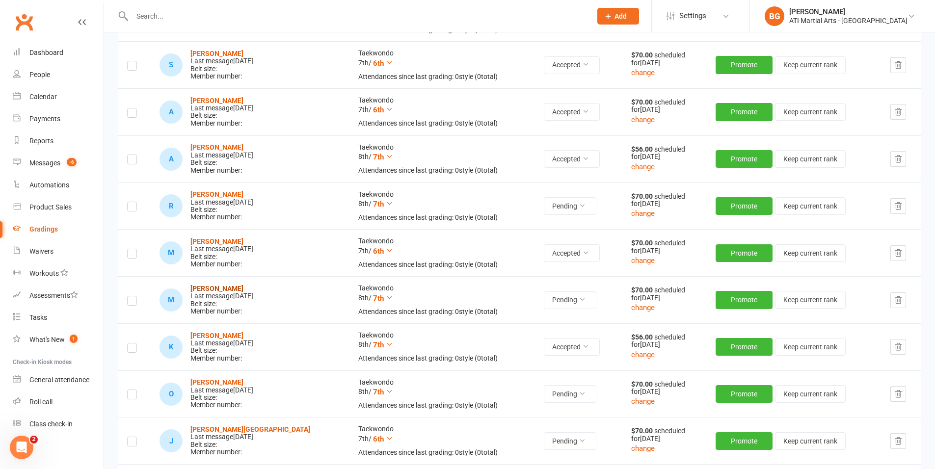
click at [242, 288] on strong "[PERSON_NAME]" at bounding box center [216, 289] width 53 height 8
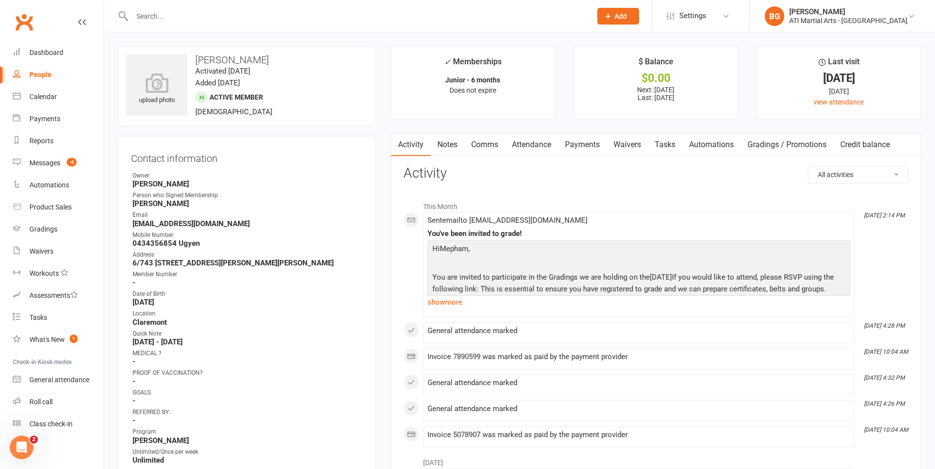
click at [482, 149] on link "Comms" at bounding box center [484, 145] width 41 height 23
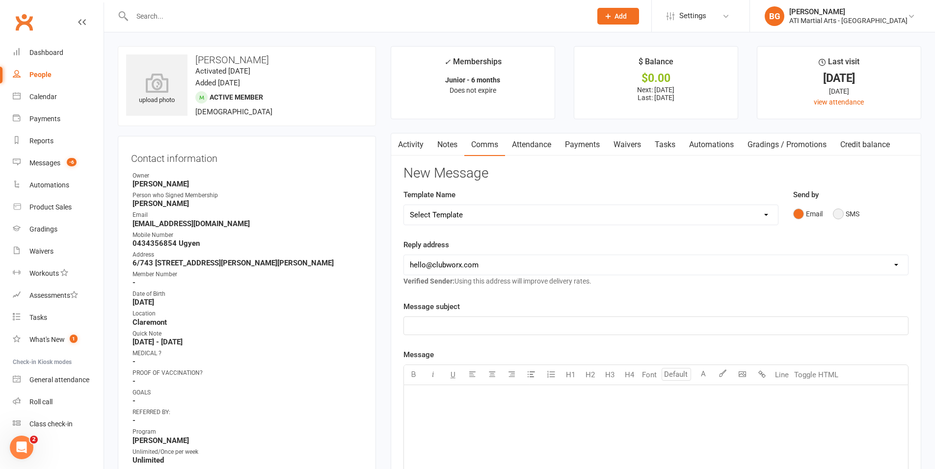
drag, startPoint x: 842, startPoint y: 216, endPoint x: 810, endPoint y: 233, distance: 36.9
click at [842, 216] on button "SMS" at bounding box center [846, 214] width 27 height 19
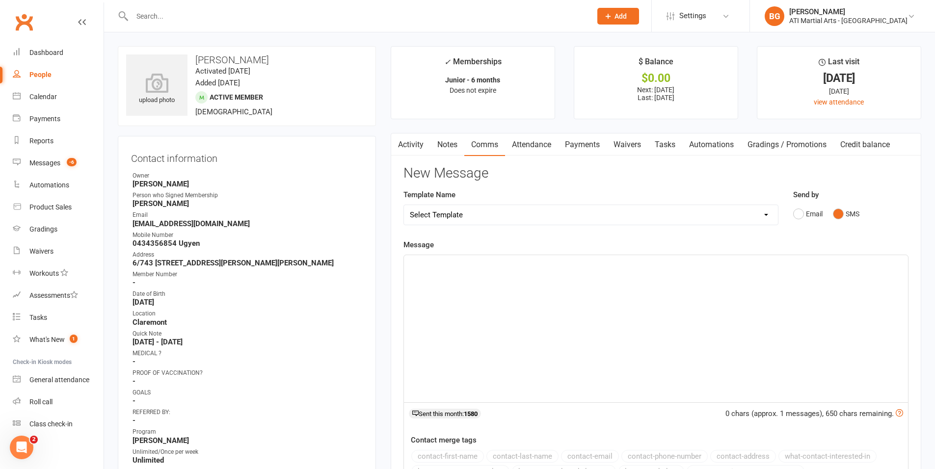
click at [628, 305] on div "﻿" at bounding box center [656, 328] width 504 height 147
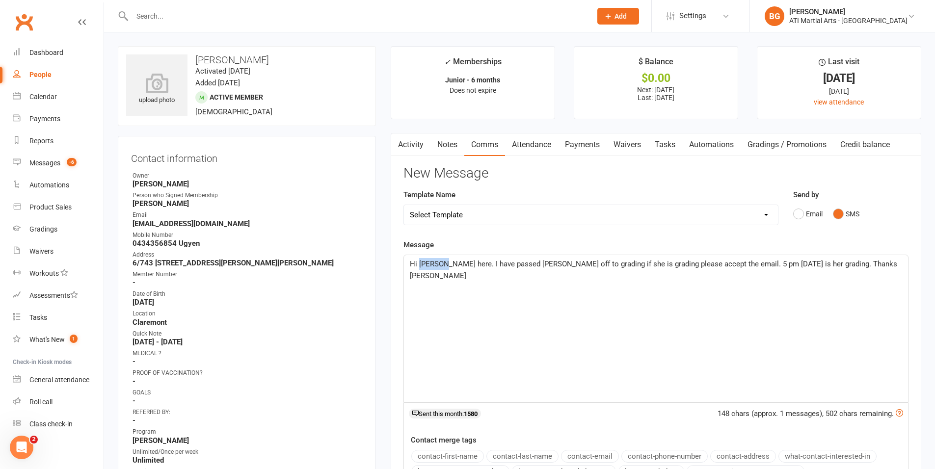
drag, startPoint x: 444, startPoint y: 264, endPoint x: 419, endPoint y: 265, distance: 25.1
click at [419, 265] on span "Hi [PERSON_NAME] here. I have passed [PERSON_NAME] off to grading if she is gra…" at bounding box center [654, 270] width 489 height 21
click at [548, 266] on span "Hi [PERSON_NAME] here. I have passed [PERSON_NAME] off to grading if she is gra…" at bounding box center [654, 270] width 489 height 21
click at [551, 266] on span "Hi [PERSON_NAME] here. I have passed [PERSON_NAME] off to grading if she is gra…" at bounding box center [654, 270] width 489 height 21
click at [623, 264] on span "Hi [PERSON_NAME] here. I have passed [PERSON_NAME] off to grading if she is gra…" at bounding box center [654, 270] width 489 height 21
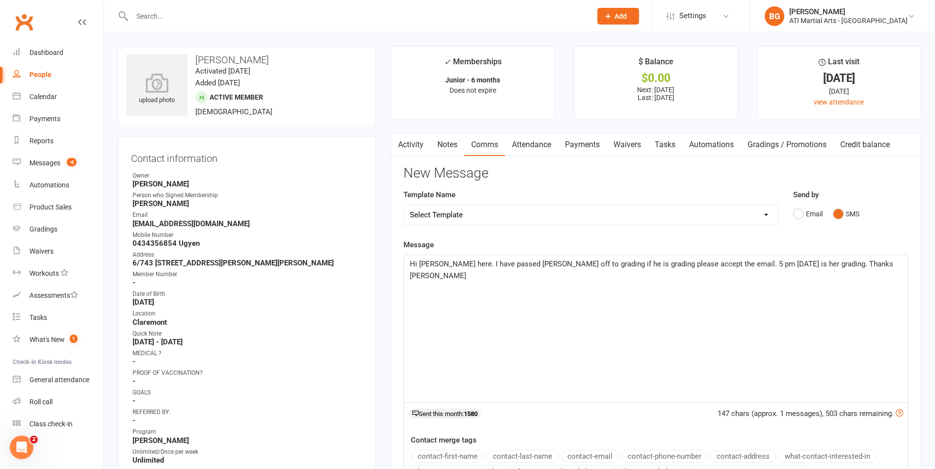
click at [808, 263] on span "Hi [PERSON_NAME] here. I have passed [PERSON_NAME] off to grading if he is grad…" at bounding box center [653, 270] width 486 height 21
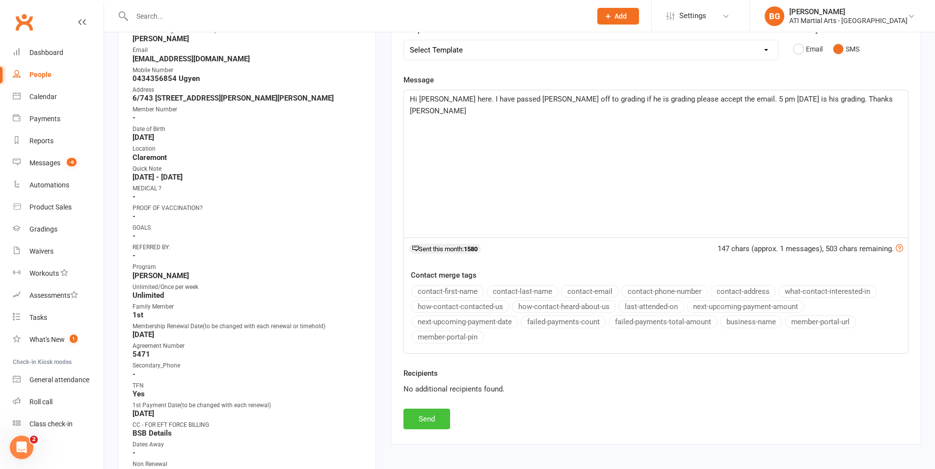
click at [437, 417] on button "Send" at bounding box center [427, 419] width 47 height 21
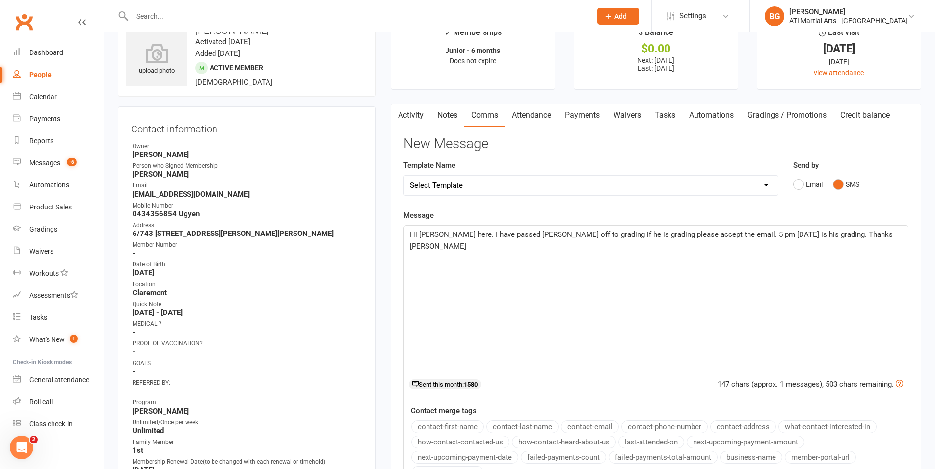
scroll to position [14, 0]
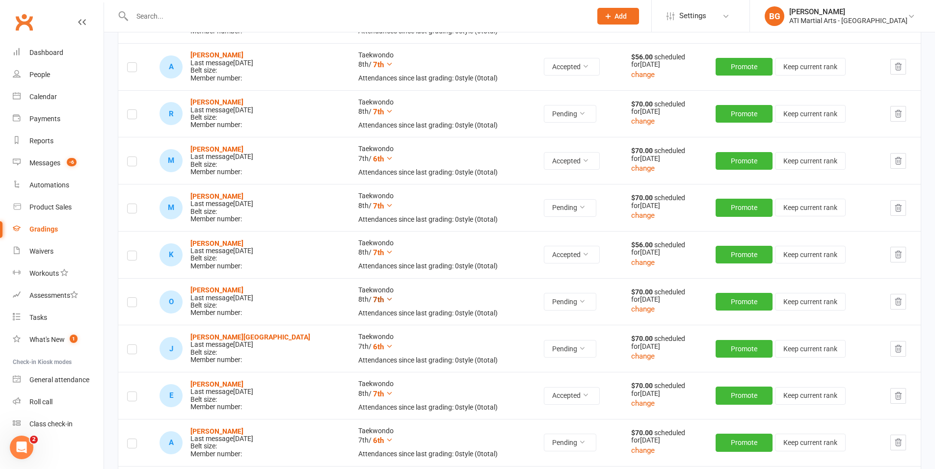
scroll to position [375, 0]
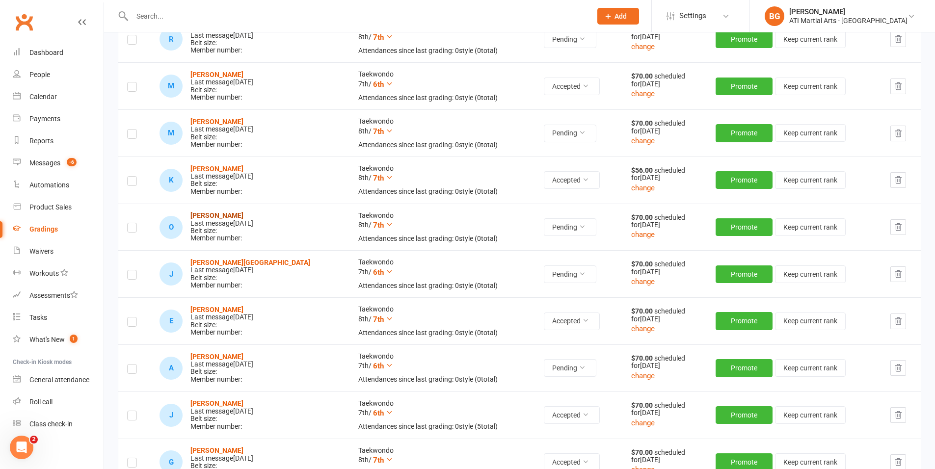
click at [206, 216] on strong "[PERSON_NAME]" at bounding box center [216, 216] width 53 height 8
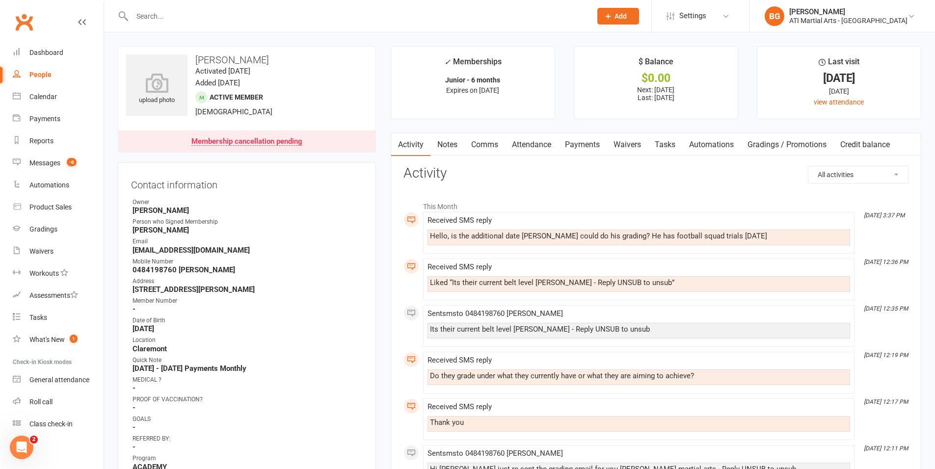
click at [489, 143] on link "Comms" at bounding box center [484, 145] width 41 height 23
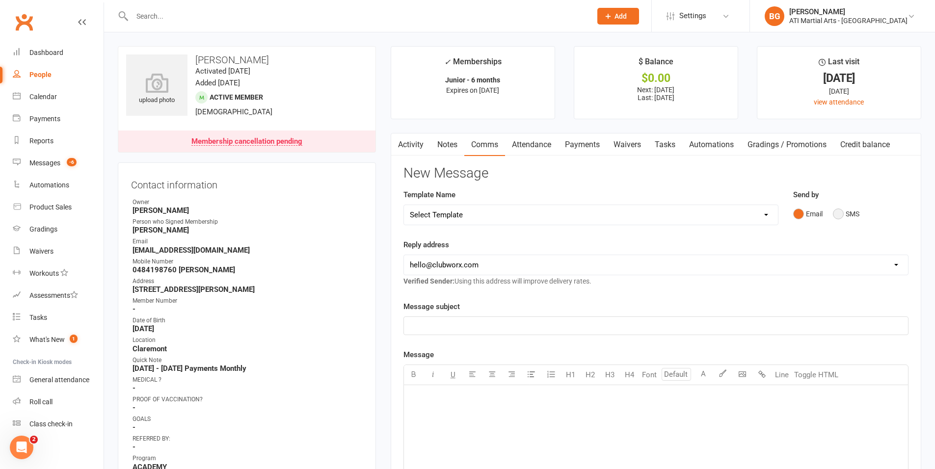
click at [842, 214] on button "SMS" at bounding box center [846, 214] width 27 height 19
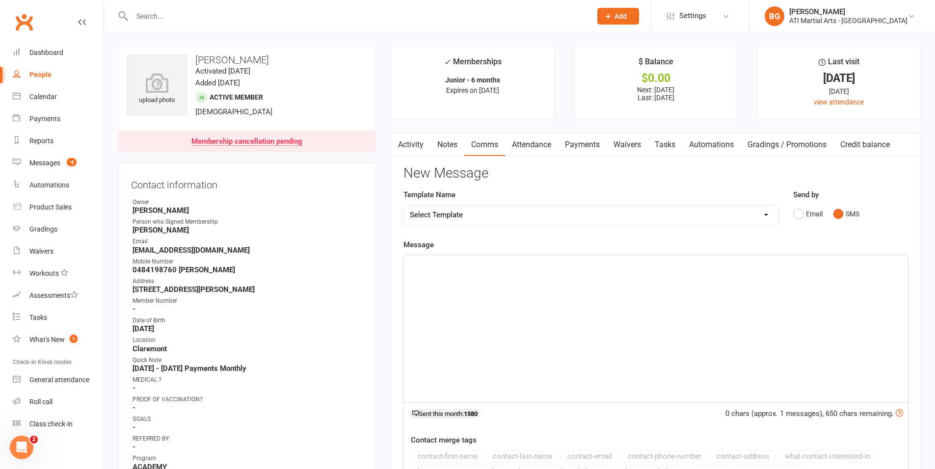
click at [835, 352] on div "﻿" at bounding box center [656, 328] width 504 height 147
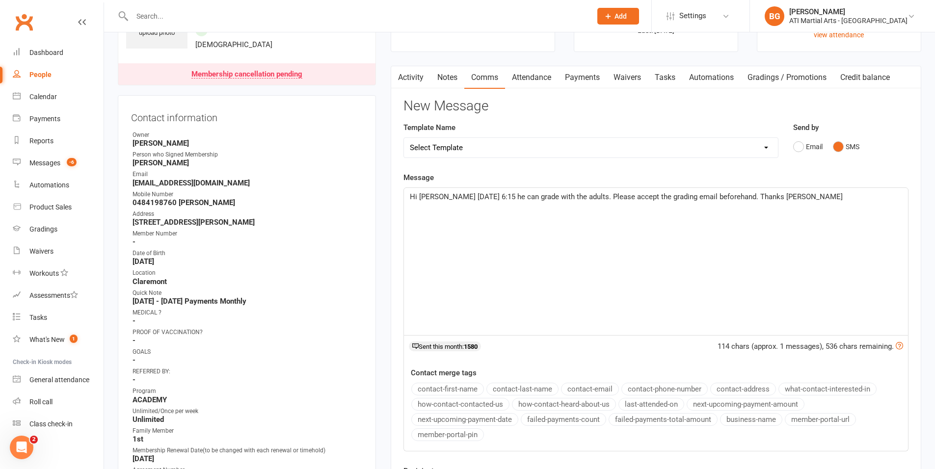
scroll to position [149, 0]
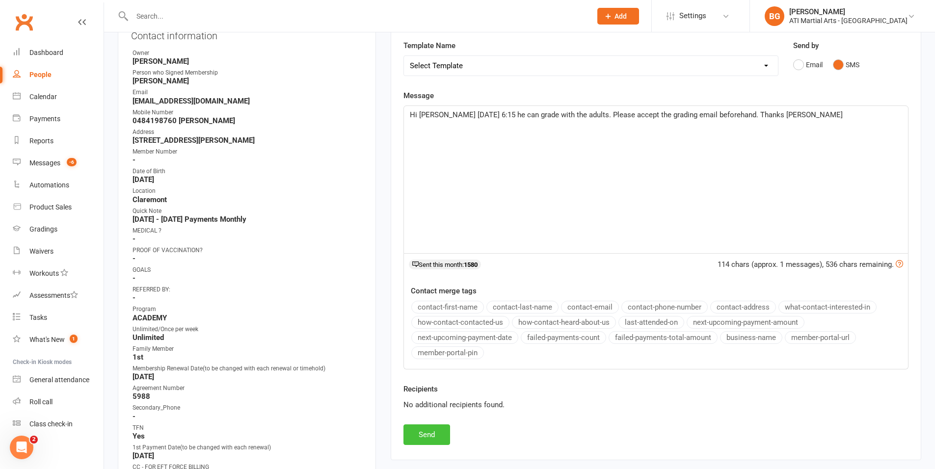
click at [425, 438] on button "Send" at bounding box center [427, 435] width 47 height 21
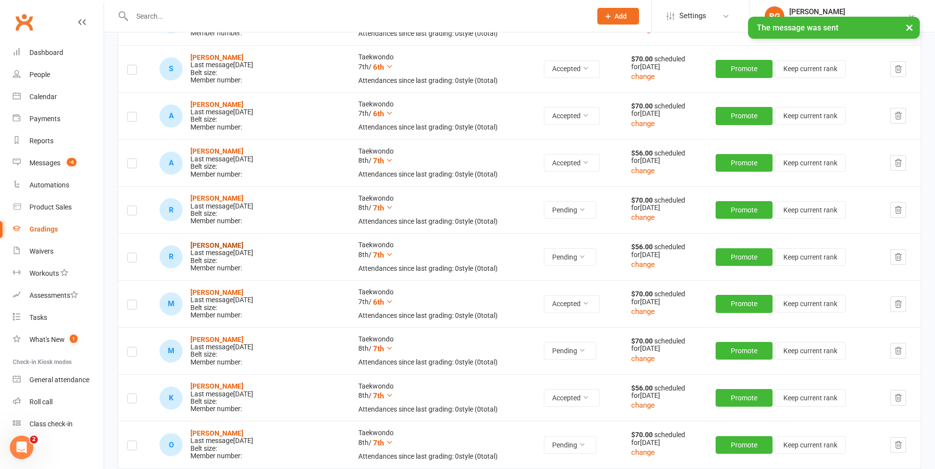
scroll to position [208, 0]
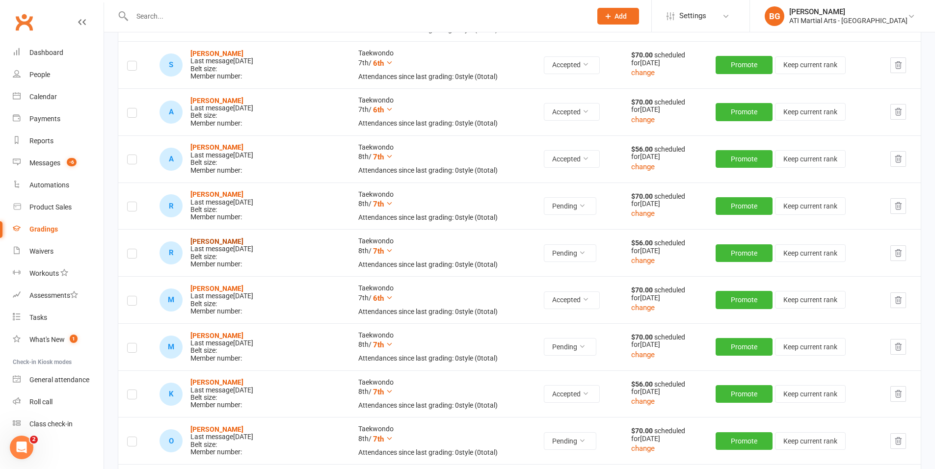
click at [233, 241] on strong "[PERSON_NAME]" at bounding box center [216, 242] width 53 height 8
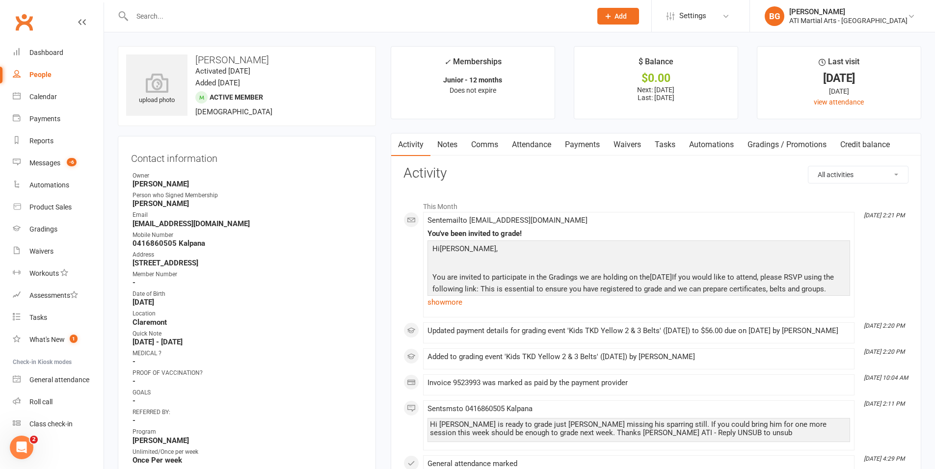
click at [488, 151] on link "Comms" at bounding box center [484, 145] width 41 height 23
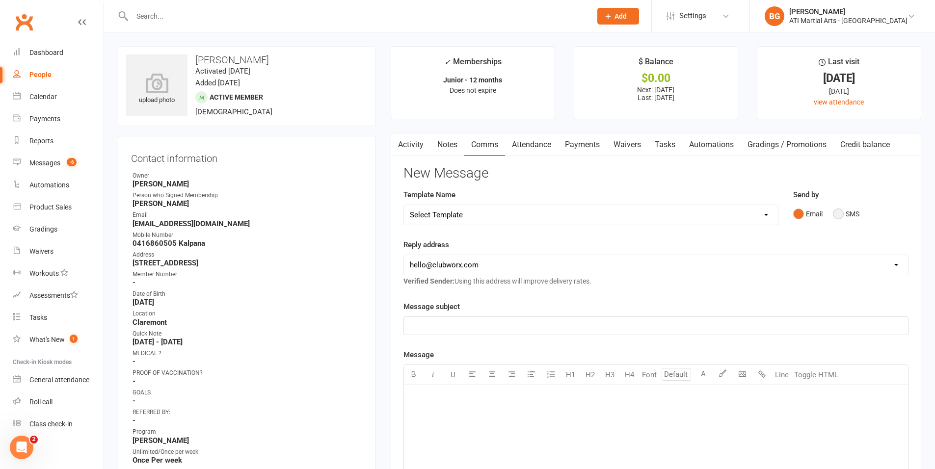
drag, startPoint x: 860, startPoint y: 218, endPoint x: 841, endPoint y: 241, distance: 29.2
click at [859, 218] on button "SMS" at bounding box center [846, 214] width 27 height 19
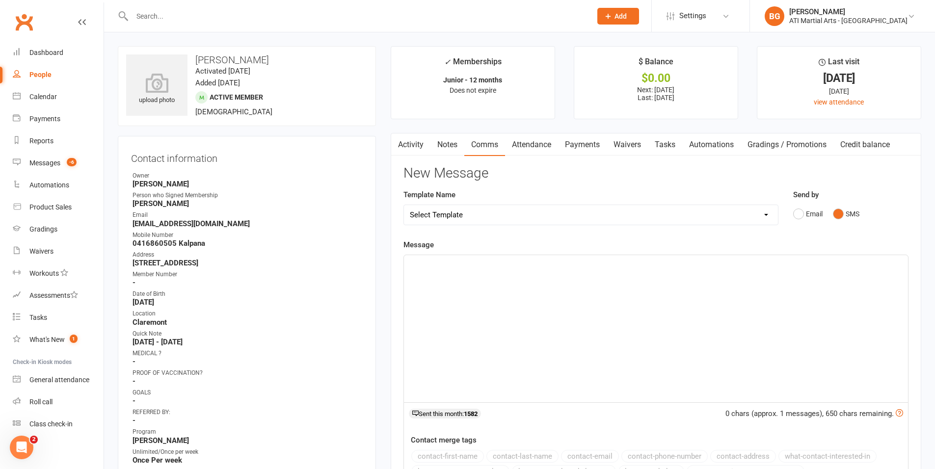
click at [740, 295] on div "﻿" at bounding box center [656, 328] width 504 height 147
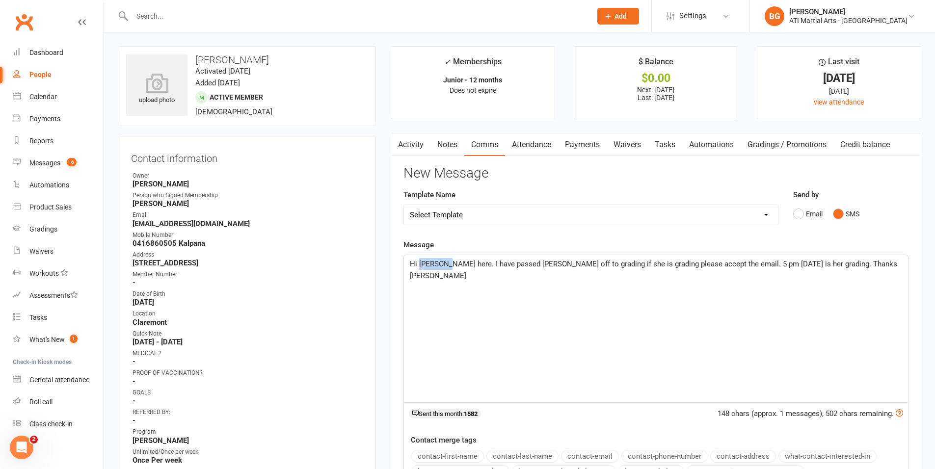
drag, startPoint x: 444, startPoint y: 265, endPoint x: 419, endPoint y: 265, distance: 25.5
click at [419, 265] on span "Hi [PERSON_NAME] here. I have passed [PERSON_NAME] off to grading if she is gra…" at bounding box center [654, 270] width 489 height 21
click at [559, 265] on span "Hi [PERSON_NAME] here. I have passed [PERSON_NAME] off to grading if she is gra…" at bounding box center [654, 270] width 489 height 21
click at [626, 266] on span "Hi [PERSON_NAME] here. I have passed [PERSON_NAME] off to grading if she is gra…" at bounding box center [654, 270] width 489 height 21
click at [811, 266] on span "Hi [PERSON_NAME] here. I have passed [PERSON_NAME] off to grading if he is grad…" at bounding box center [653, 270] width 486 height 21
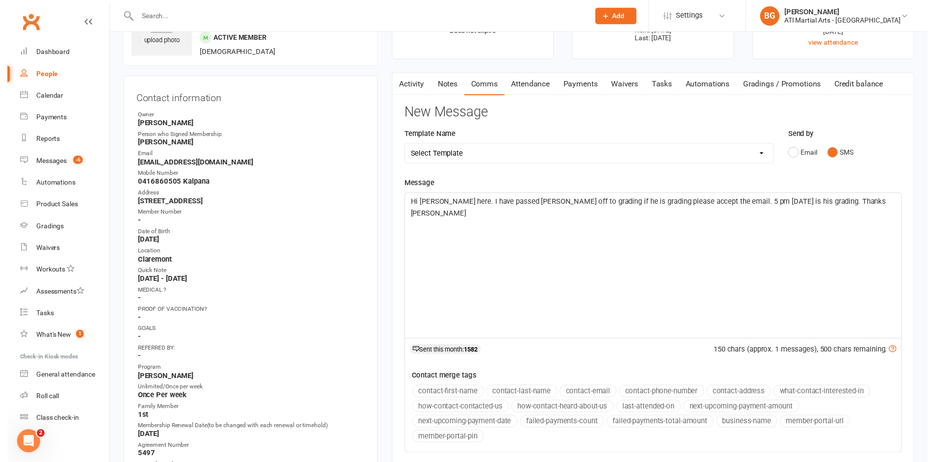
scroll to position [200, 0]
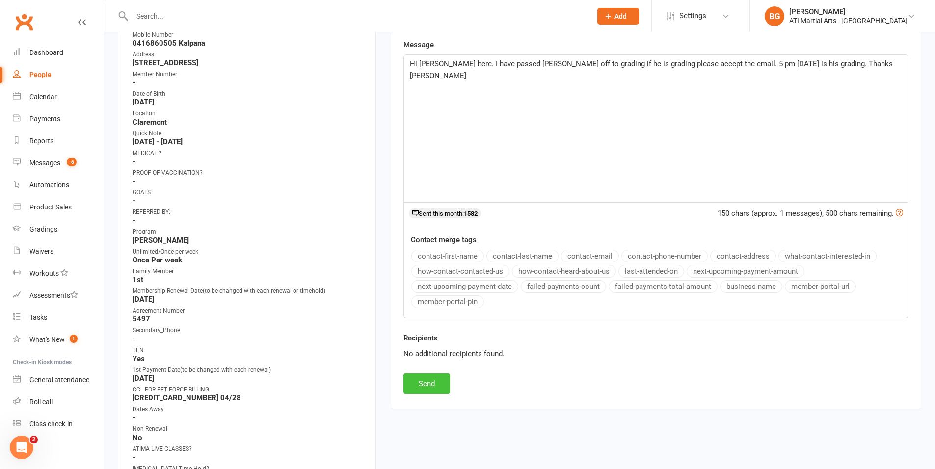
click at [439, 382] on button "Send" at bounding box center [427, 384] width 47 height 21
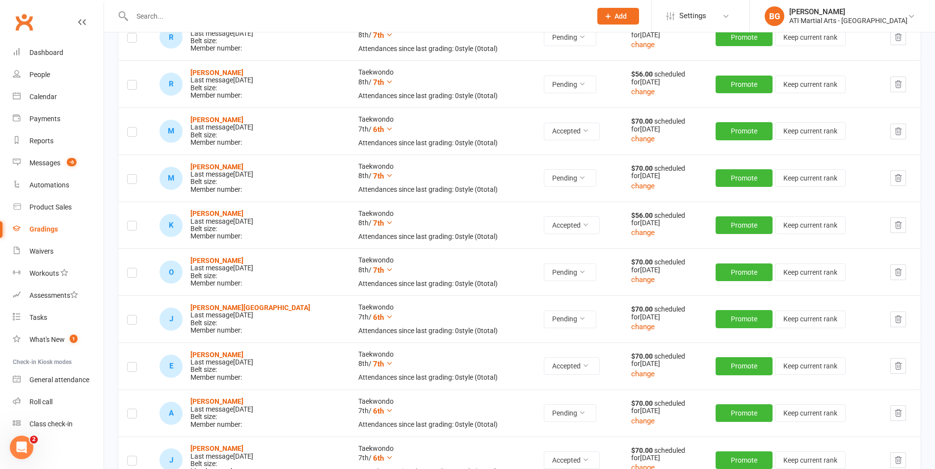
scroll to position [391, 0]
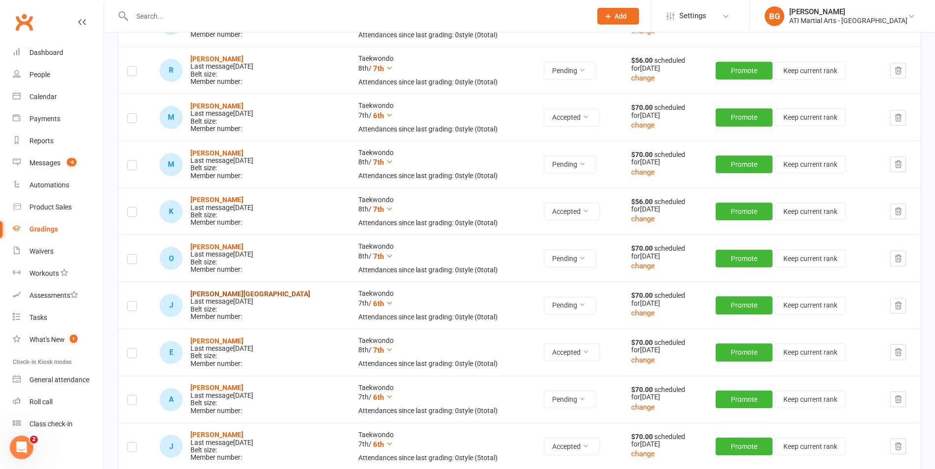
click at [224, 290] on strong "[PERSON_NAME][GEOGRAPHIC_DATA]" at bounding box center [250, 294] width 120 height 8
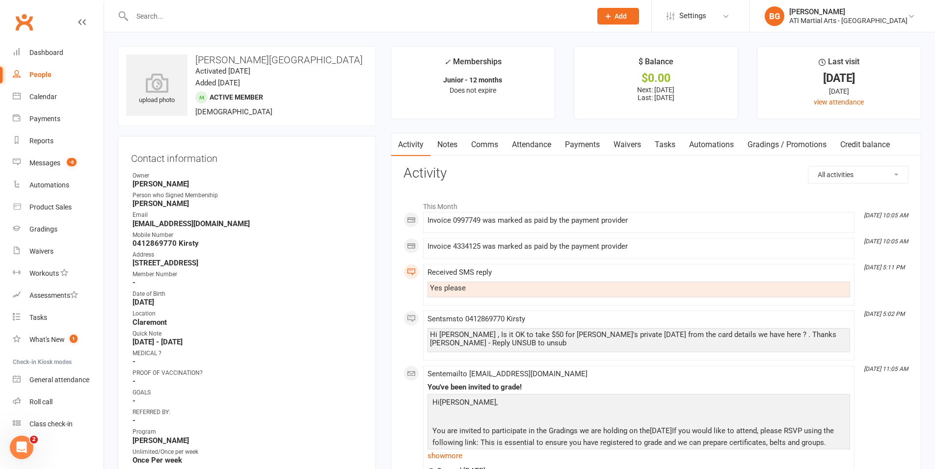
click at [478, 145] on link "Comms" at bounding box center [484, 145] width 41 height 23
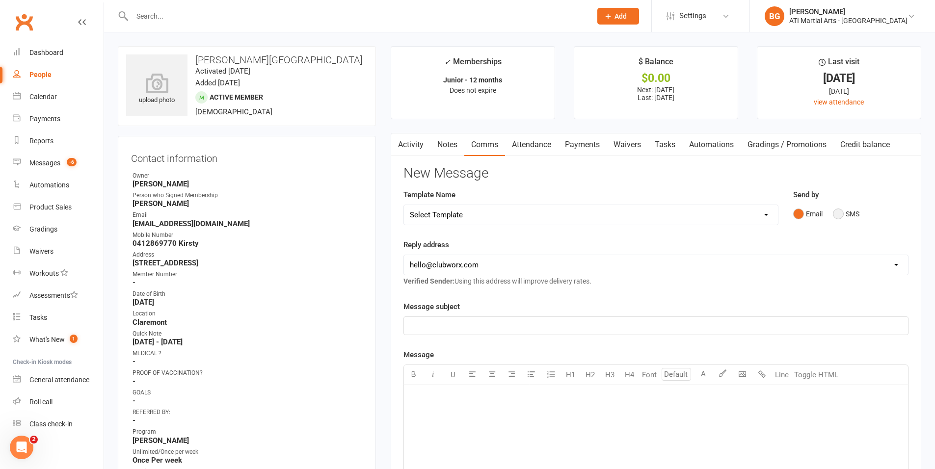
click at [845, 216] on button "SMS" at bounding box center [846, 214] width 27 height 19
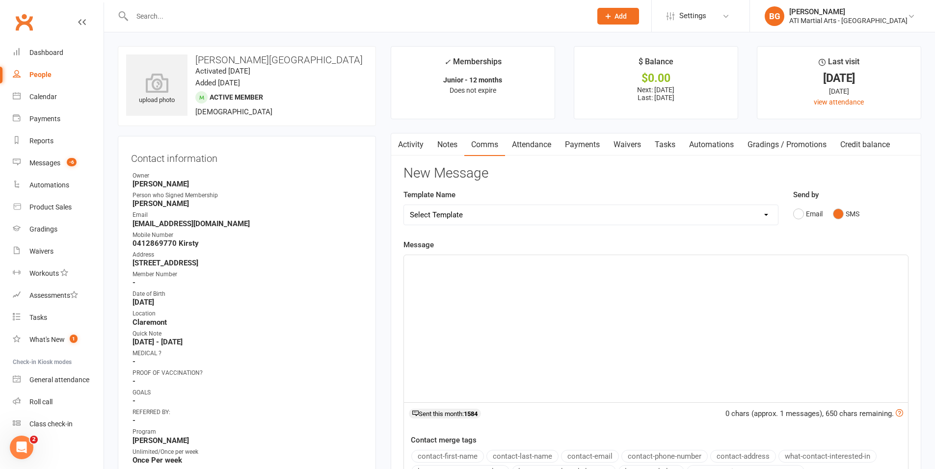
drag, startPoint x: 472, startPoint y: 384, endPoint x: 470, endPoint y: 376, distance: 8.6
click at [472, 384] on div "﻿" at bounding box center [656, 328] width 504 height 147
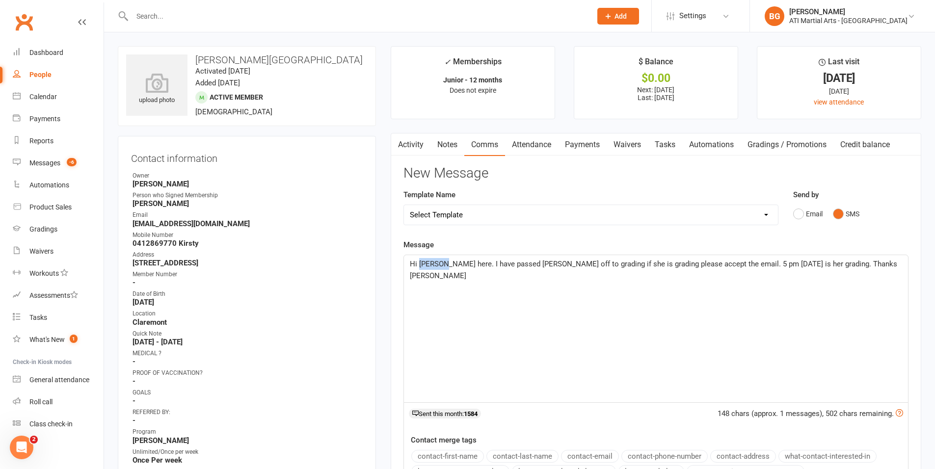
drag, startPoint x: 442, startPoint y: 267, endPoint x: 419, endPoint y: 267, distance: 23.1
click at [419, 267] on span "Hi [PERSON_NAME] here. I have passed [PERSON_NAME] off to grading if she is gra…" at bounding box center [654, 270] width 489 height 21
click at [548, 263] on span "Hi [PERSON_NAME] here. I have passed [PERSON_NAME] off to grading if she is gra…" at bounding box center [654, 270] width 489 height 21
click at [610, 264] on span "Hi [PERSON_NAME] here. I have passed [PERSON_NAME] off to grading if she is gra…" at bounding box center [654, 270] width 489 height 21
click at [795, 265] on span "Hi [PERSON_NAME] here. I have passed [PERSON_NAME] off to grading if he is grad…" at bounding box center [653, 270] width 486 height 21
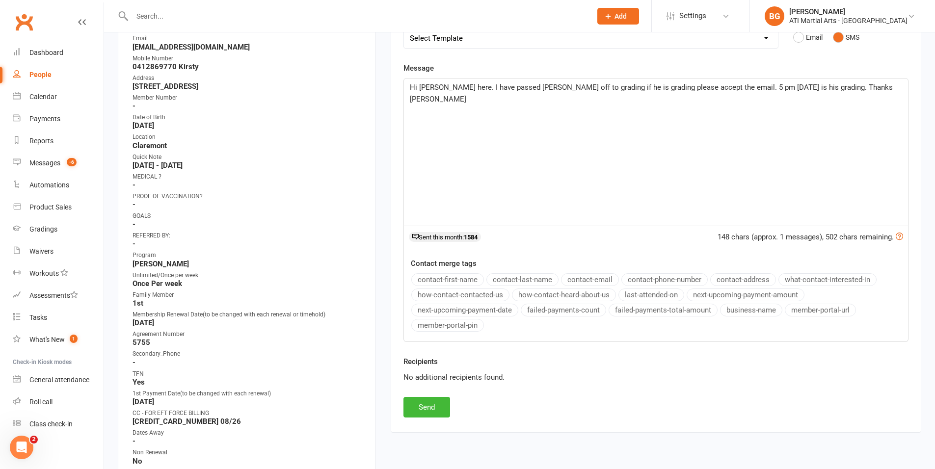
scroll to position [163, 0]
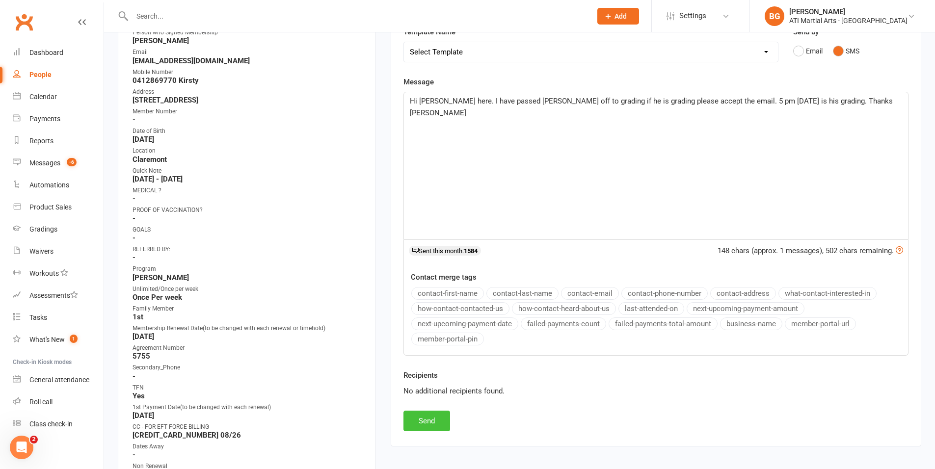
click at [424, 418] on button "Send" at bounding box center [427, 421] width 47 height 21
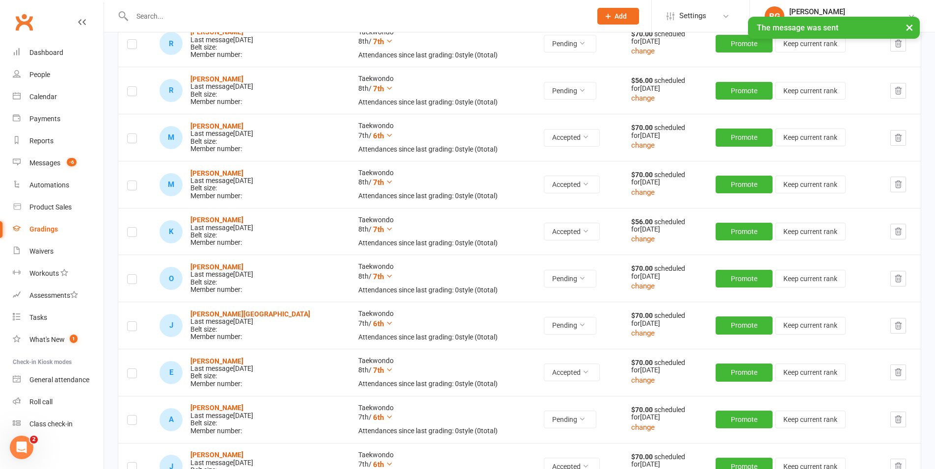
scroll to position [530, 0]
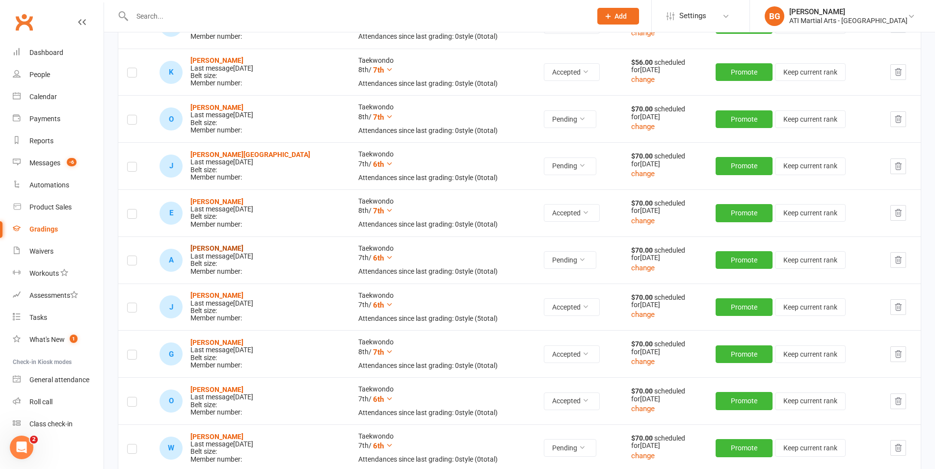
click at [229, 247] on strong "[PERSON_NAME]" at bounding box center [216, 248] width 53 height 8
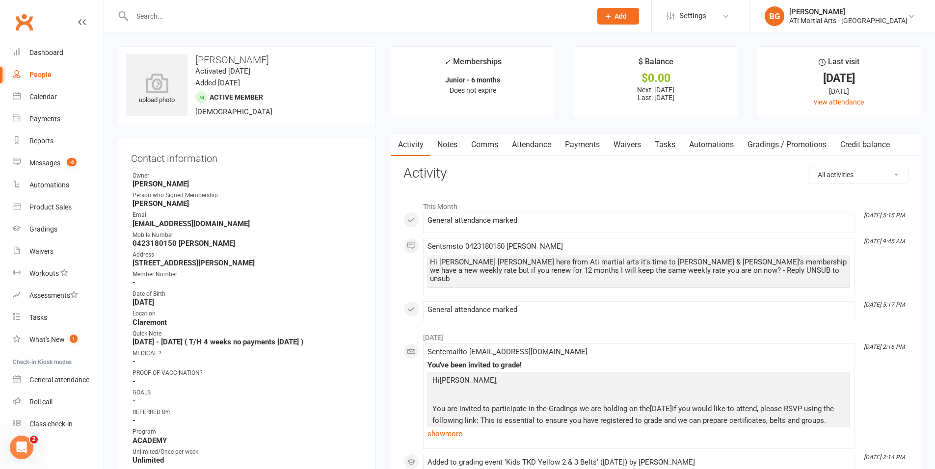
click at [479, 151] on link "Comms" at bounding box center [484, 145] width 41 height 23
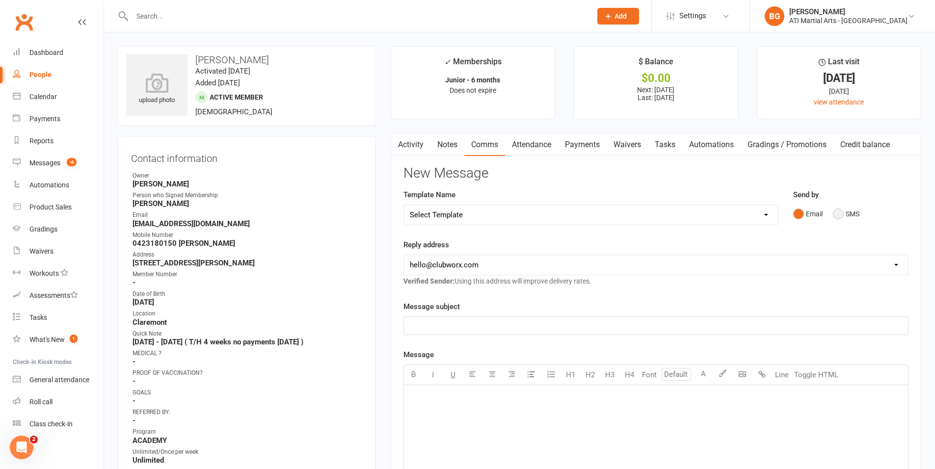
click at [855, 214] on button "SMS" at bounding box center [846, 214] width 27 height 19
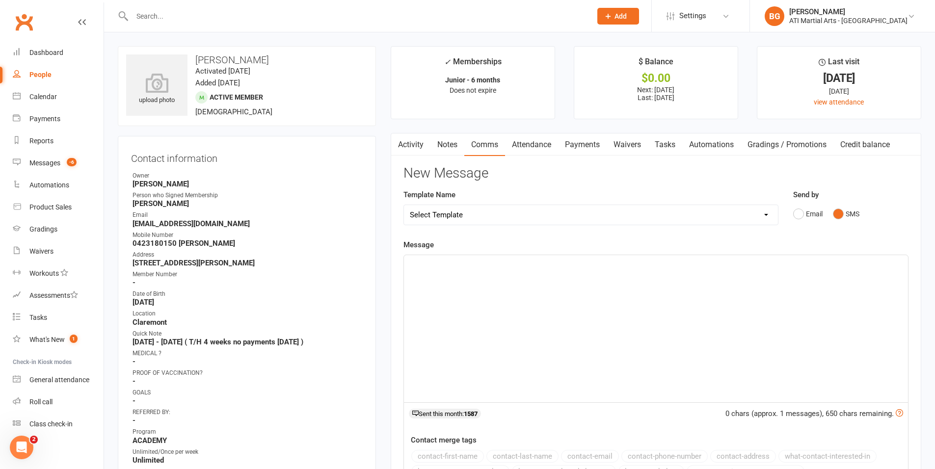
click at [681, 301] on div "﻿" at bounding box center [656, 328] width 504 height 147
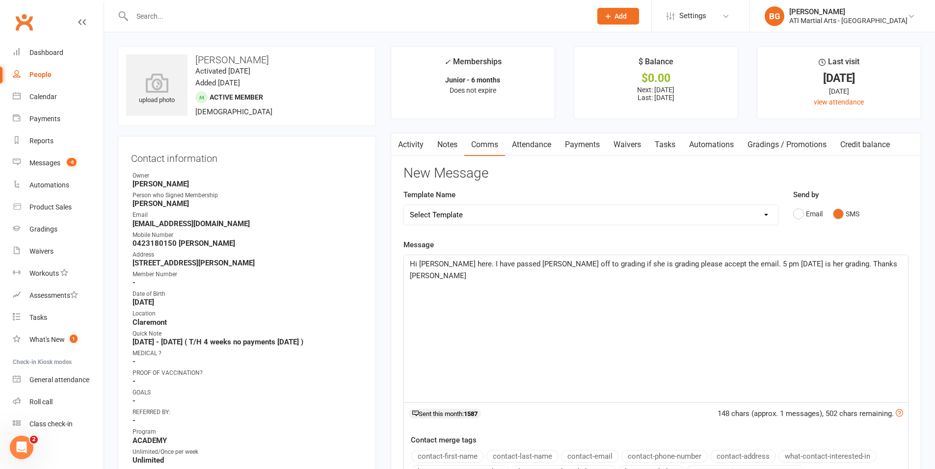
click at [443, 263] on span "Hi [PERSON_NAME] here. I have passed [PERSON_NAME] off to grading if she is gra…" at bounding box center [654, 270] width 489 height 21
click at [559, 264] on span "Hi [PERSON_NAME] here. I have passed [PERSON_NAME] off to grading if she is gra…" at bounding box center [654, 270] width 489 height 21
click at [643, 265] on span "Hi [PERSON_NAME] here. I have passed [PERSON_NAME]/Hiro off to grading if she i…" at bounding box center [650, 270] width 481 height 21
click at [860, 266] on span "Hi [PERSON_NAME] here. I have passed [PERSON_NAME]/Hiro off to grading if they …" at bounding box center [653, 270] width 487 height 21
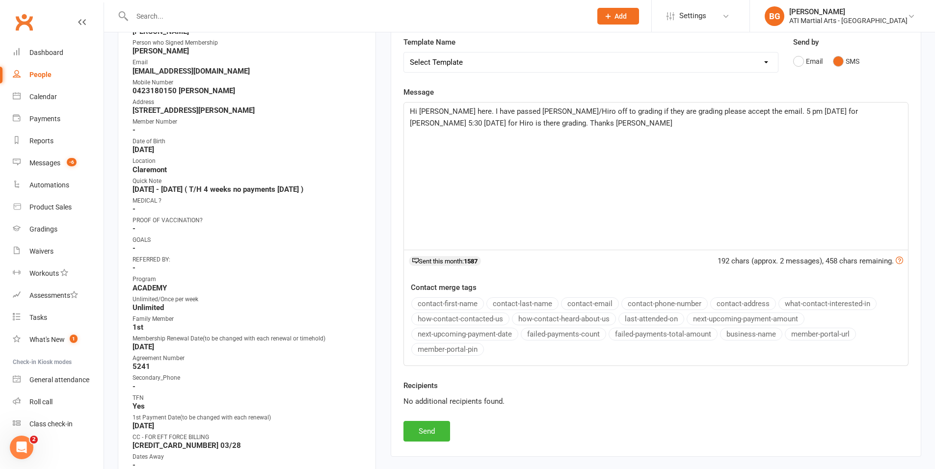
scroll to position [153, 0]
click at [430, 435] on button "Send" at bounding box center [427, 431] width 47 height 21
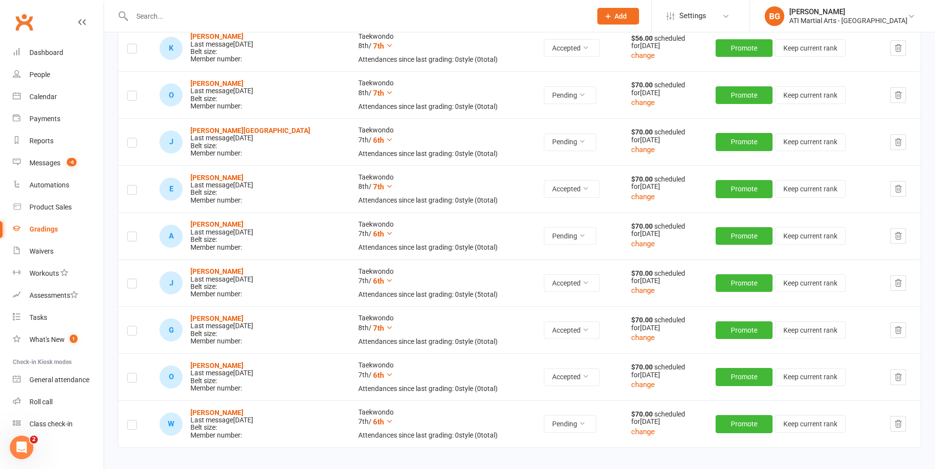
scroll to position [556, 0]
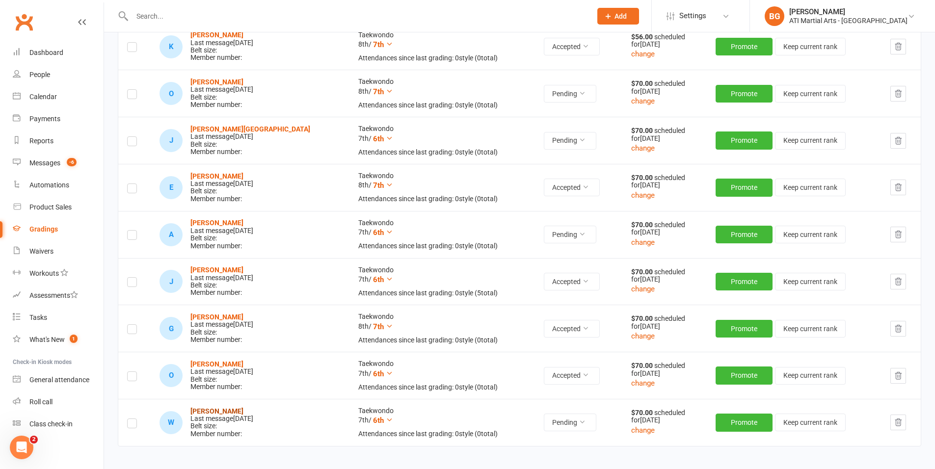
click at [240, 412] on strong "[PERSON_NAME]" at bounding box center [216, 411] width 53 height 8
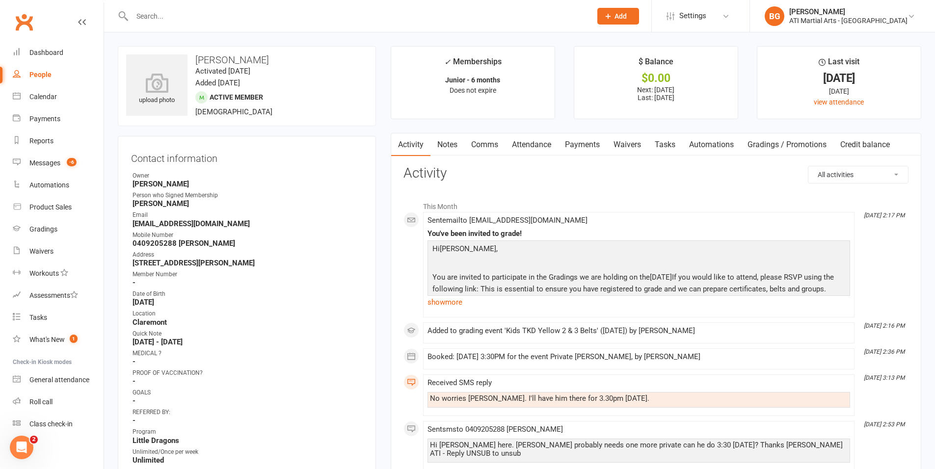
click at [486, 144] on link "Comms" at bounding box center [484, 145] width 41 height 23
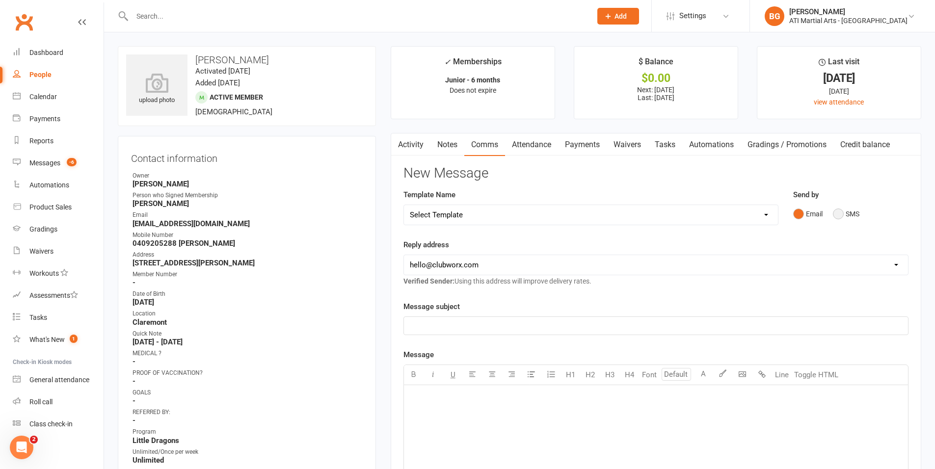
click at [843, 214] on button "SMS" at bounding box center [846, 214] width 27 height 19
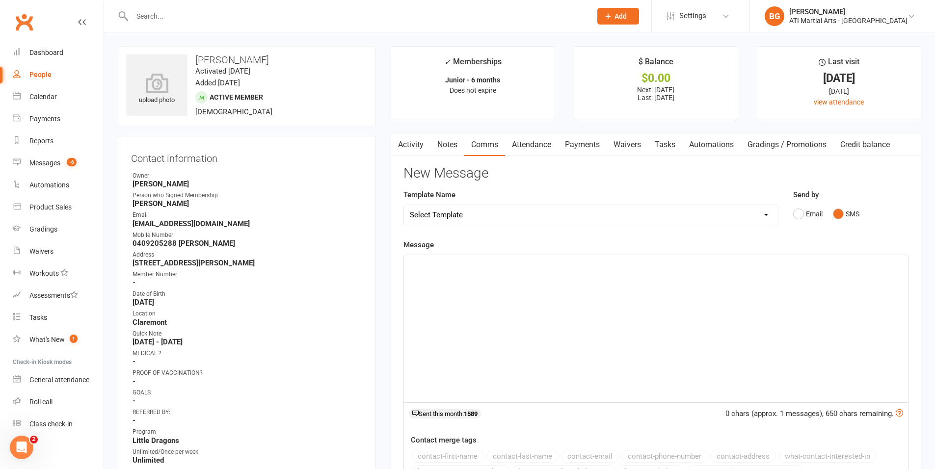
click at [718, 323] on div "﻿" at bounding box center [656, 328] width 504 height 147
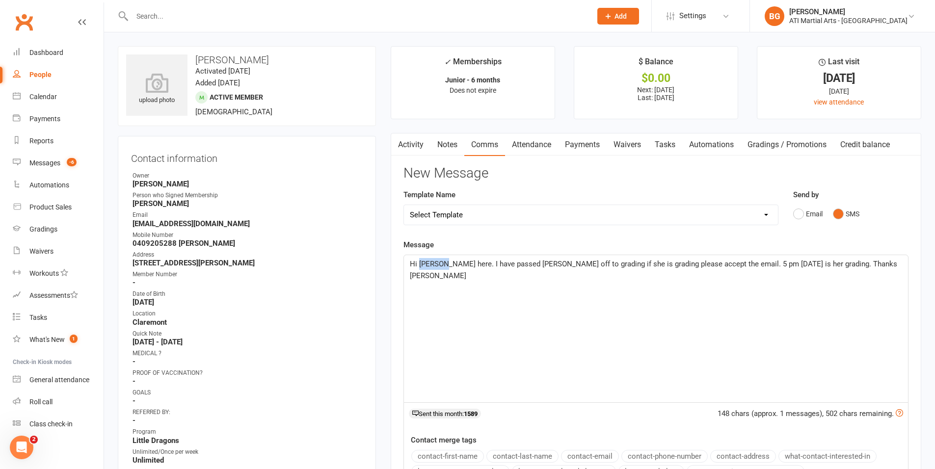
drag, startPoint x: 443, startPoint y: 266, endPoint x: 420, endPoint y: 266, distance: 23.6
click at [420, 266] on span "Hi [PERSON_NAME] here. I have passed [PERSON_NAME] off to grading if she is gra…" at bounding box center [654, 270] width 489 height 21
drag, startPoint x: 549, startPoint y: 263, endPoint x: 533, endPoint y: 266, distance: 15.9
click at [533, 266] on span "Hi [PERSON_NAME] here. I have passed [PERSON_NAME] off to grading if she is gra…" at bounding box center [654, 270] width 489 height 21
click at [613, 269] on p "Hi [PERSON_NAME] here. I have passed [PERSON_NAME] off to grading if she is gra…" at bounding box center [656, 270] width 492 height 24
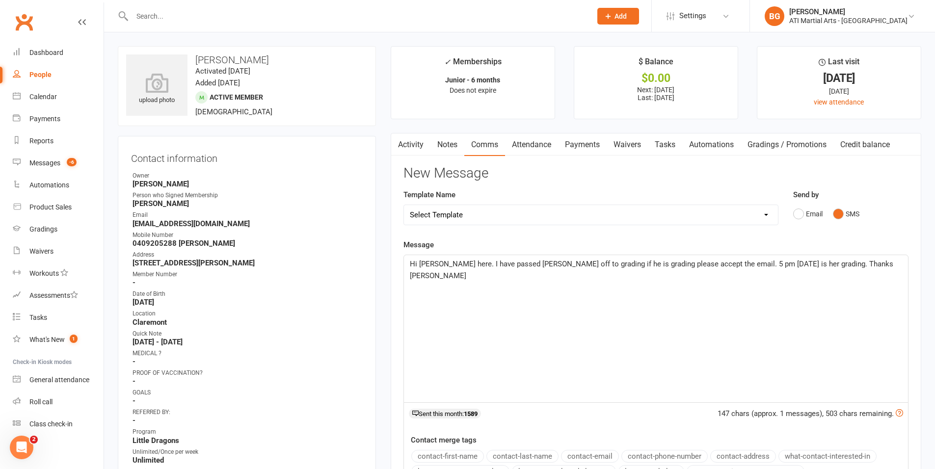
click at [798, 265] on span "Hi [PERSON_NAME] here. I have passed [PERSON_NAME] off to grading if he is grad…" at bounding box center [653, 270] width 486 height 21
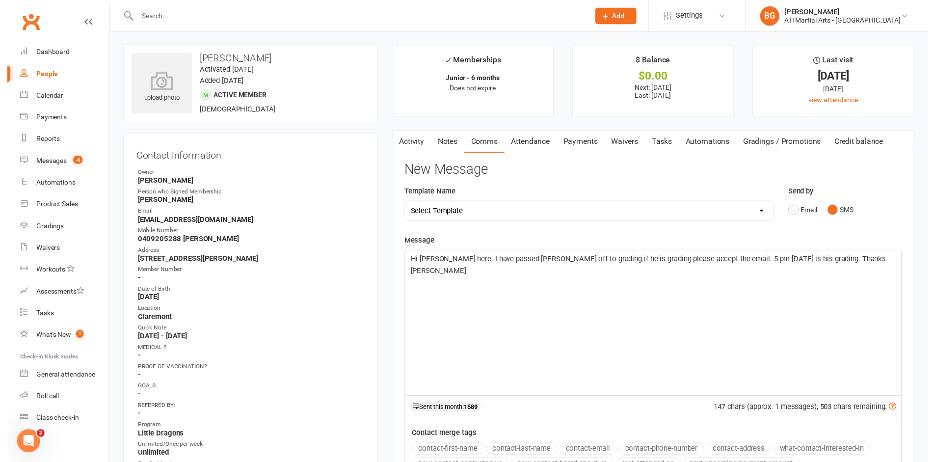
scroll to position [145, 0]
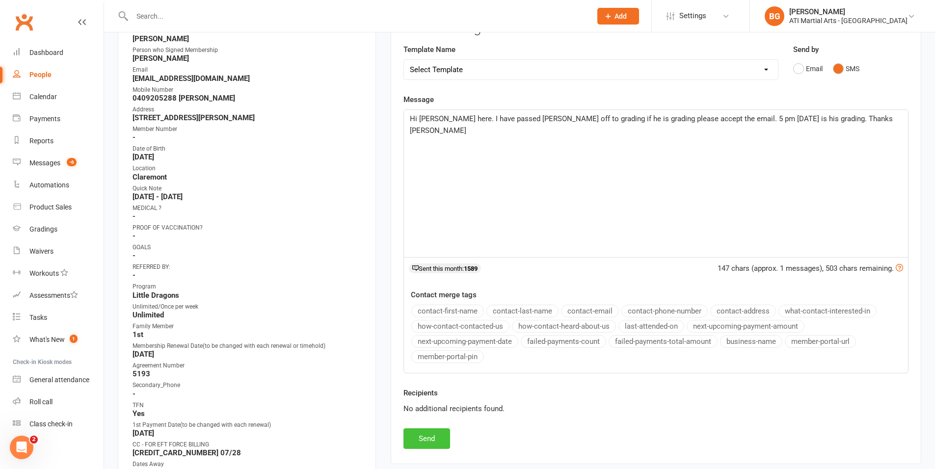
click at [438, 443] on button "Send" at bounding box center [427, 439] width 47 height 21
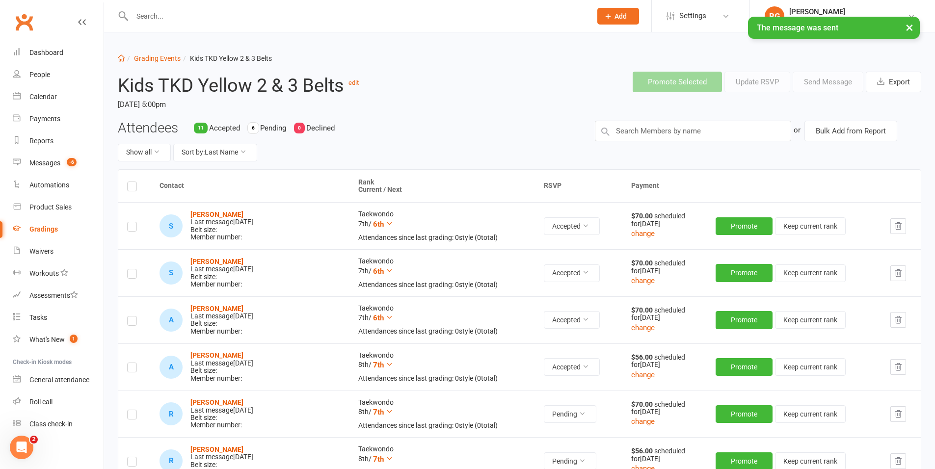
select select "25"
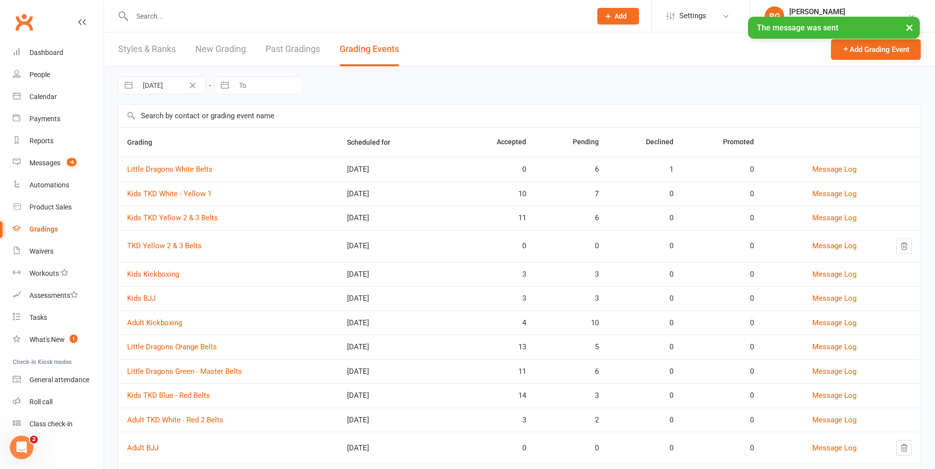
scroll to position [77, 0]
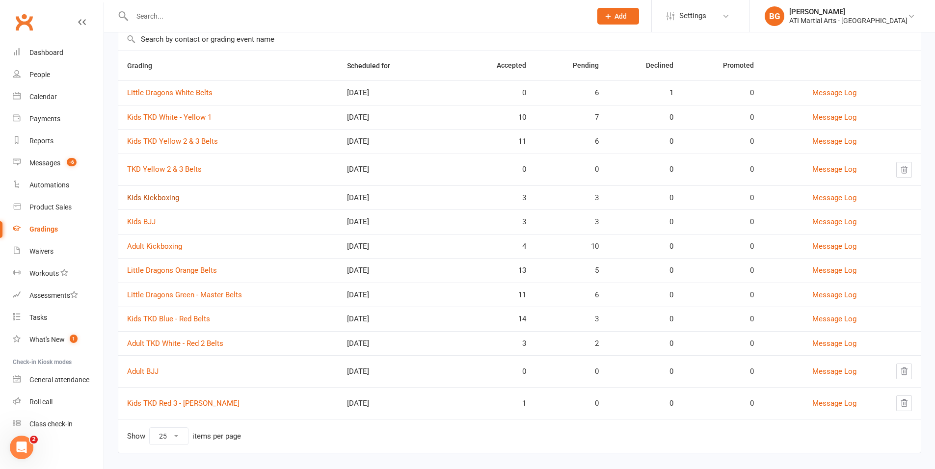
click at [151, 196] on link "Kids Kickboxing" at bounding box center [153, 197] width 52 height 9
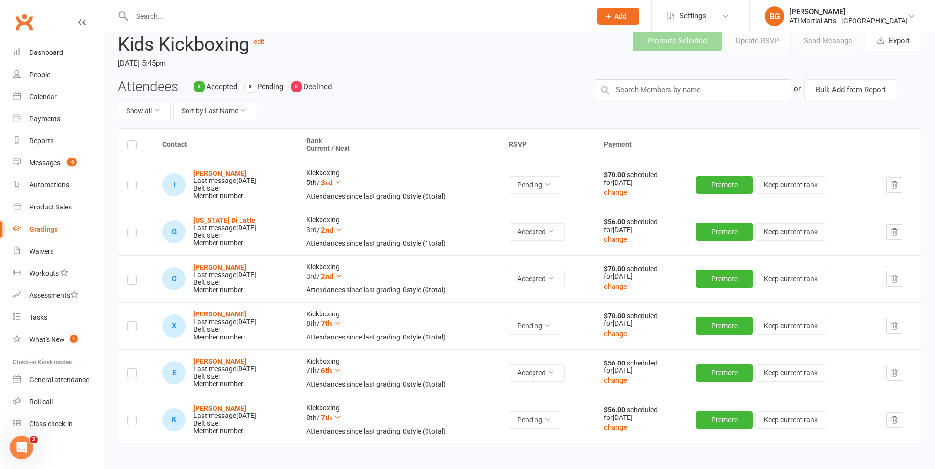
scroll to position [47, 0]
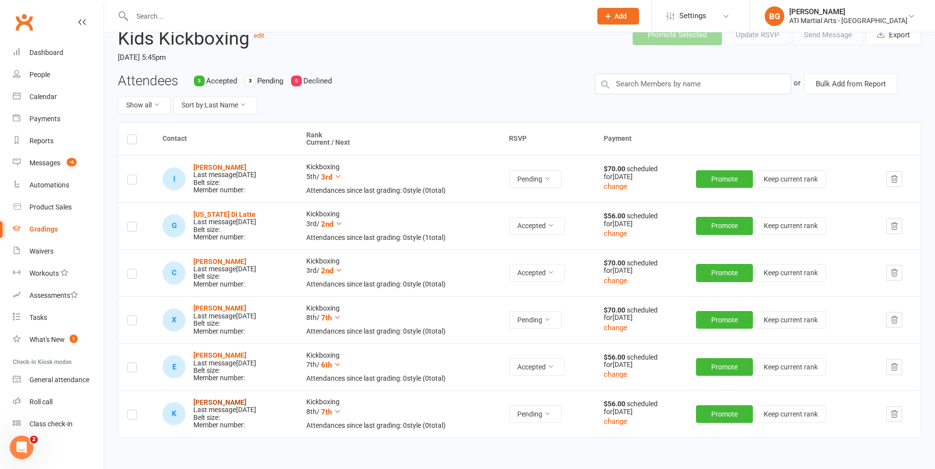
click at [206, 404] on strong "[PERSON_NAME]" at bounding box center [219, 403] width 53 height 8
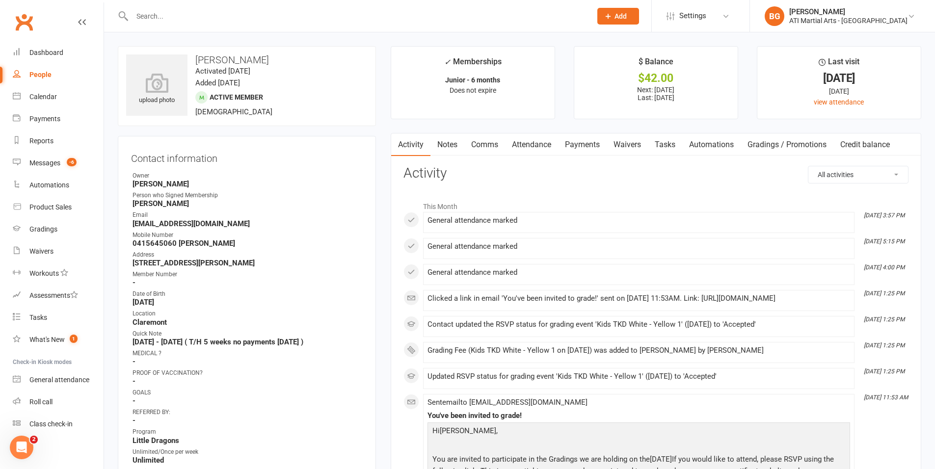
click at [478, 144] on link "Comms" at bounding box center [484, 145] width 41 height 23
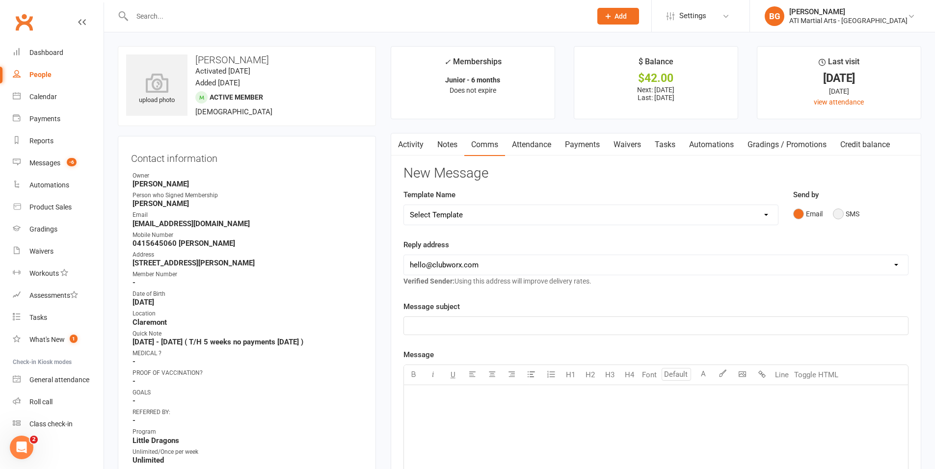
click at [834, 209] on button "SMS" at bounding box center [846, 214] width 27 height 19
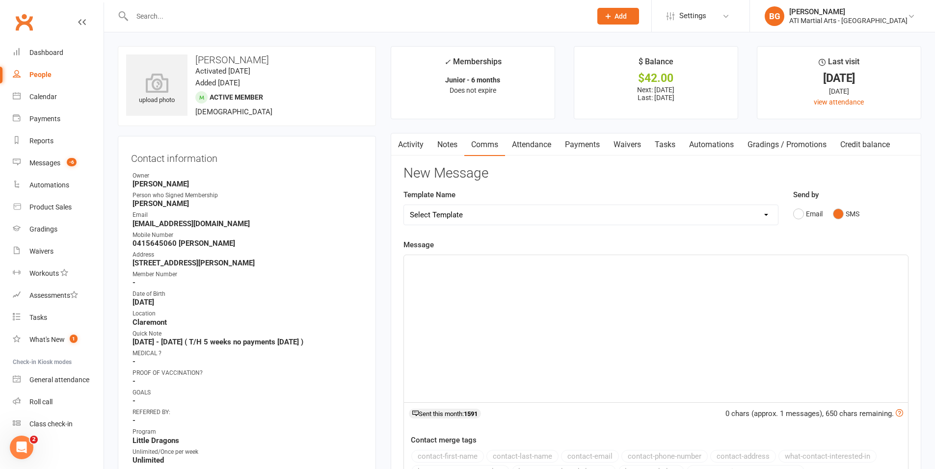
click at [541, 287] on div "﻿" at bounding box center [656, 328] width 504 height 147
click at [596, 147] on link "Payments" at bounding box center [582, 145] width 49 height 23
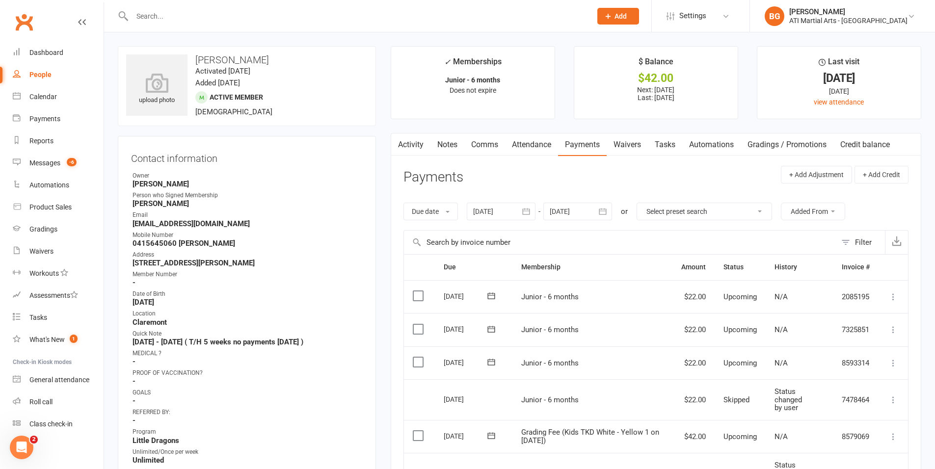
click at [478, 146] on link "Comms" at bounding box center [484, 145] width 41 height 23
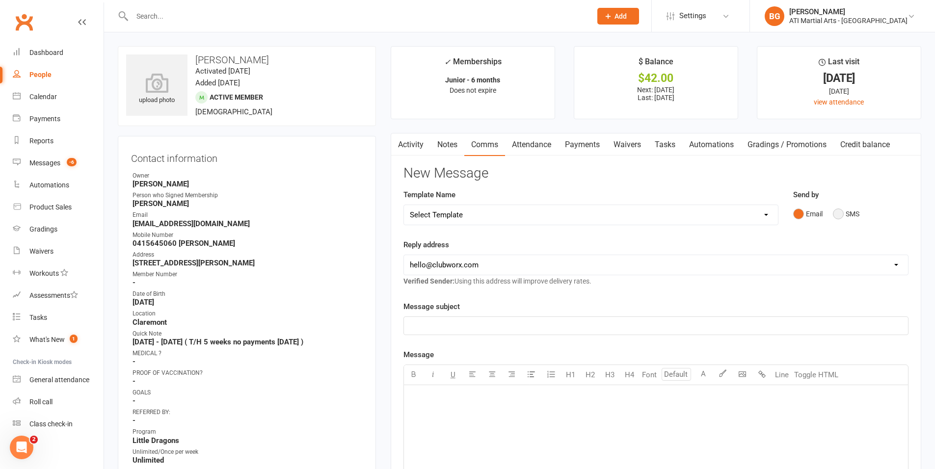
click at [838, 211] on button "SMS" at bounding box center [846, 214] width 27 height 19
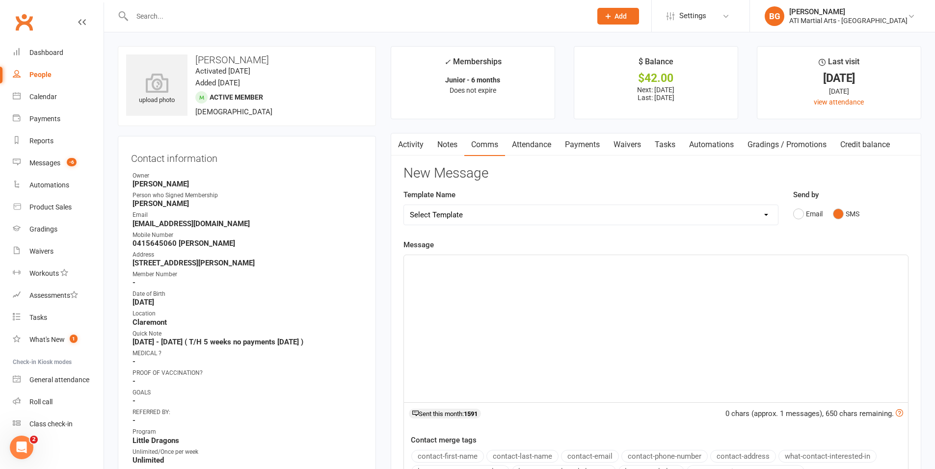
click at [825, 295] on div "﻿" at bounding box center [656, 328] width 504 height 147
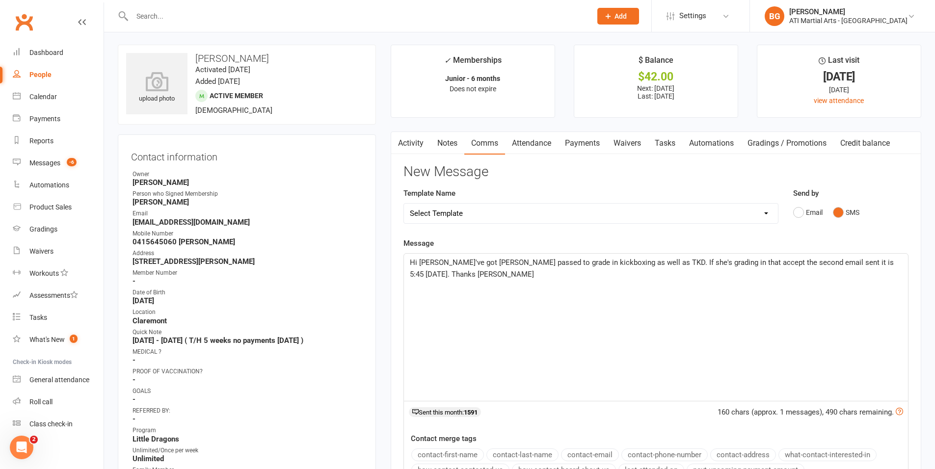
scroll to position [194, 0]
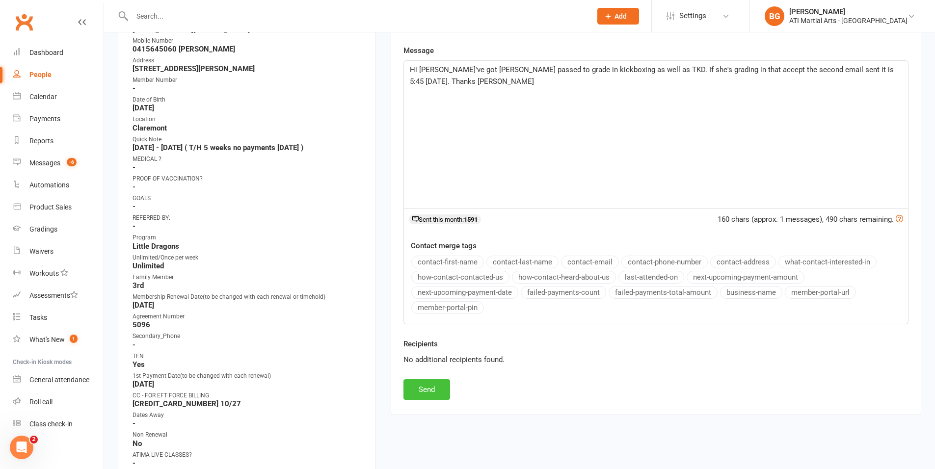
click at [443, 395] on button "Send" at bounding box center [427, 390] width 47 height 21
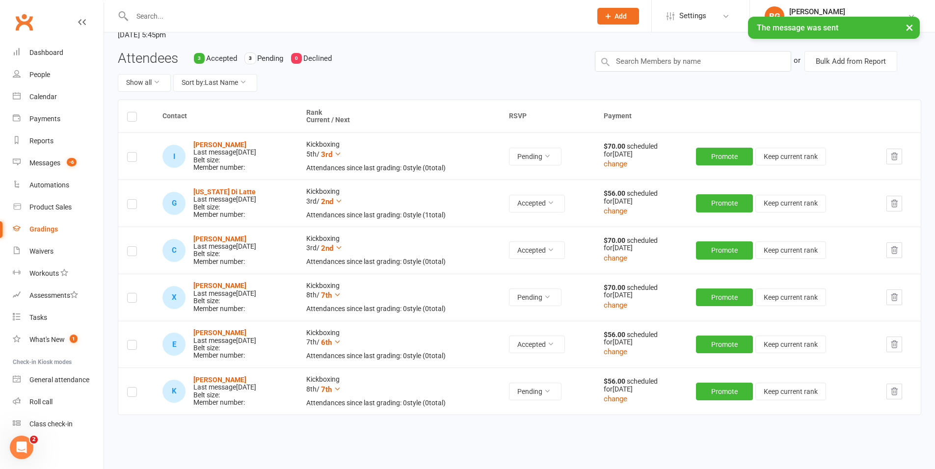
scroll to position [86, 0]
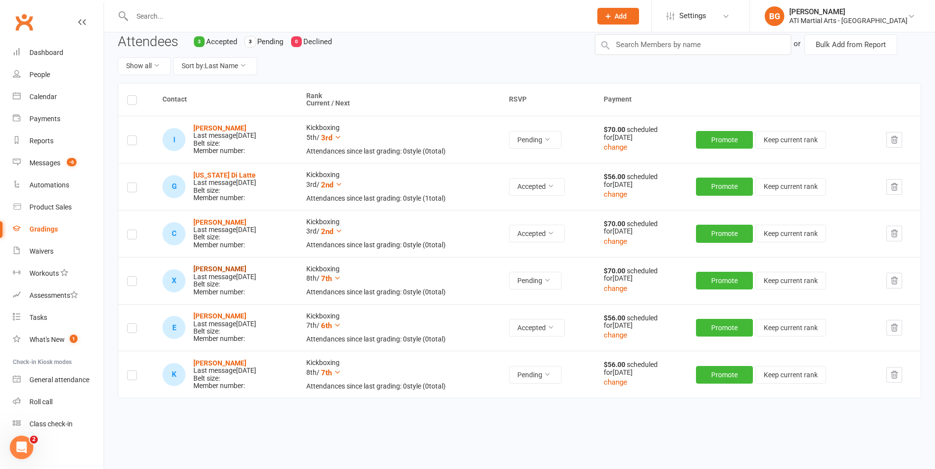
click at [226, 271] on strong "[PERSON_NAME]" at bounding box center [219, 269] width 53 height 8
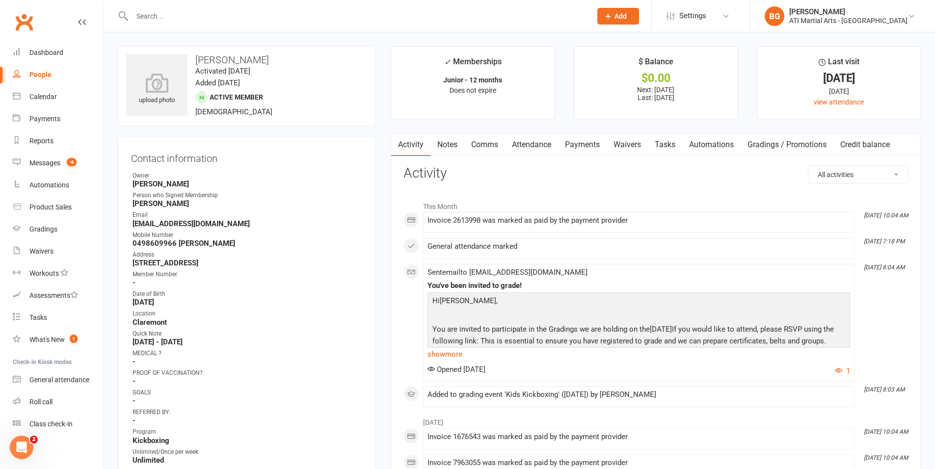
click at [488, 146] on link "Comms" at bounding box center [484, 145] width 41 height 23
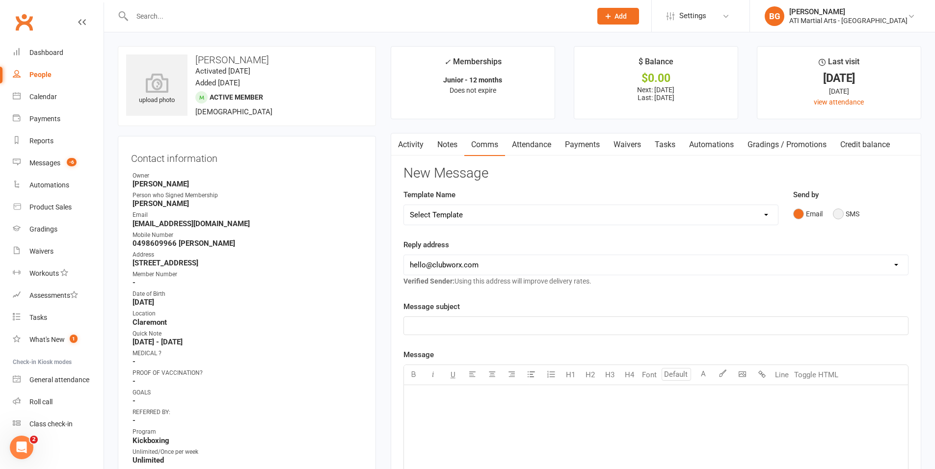
click at [841, 215] on button "SMS" at bounding box center [846, 214] width 27 height 19
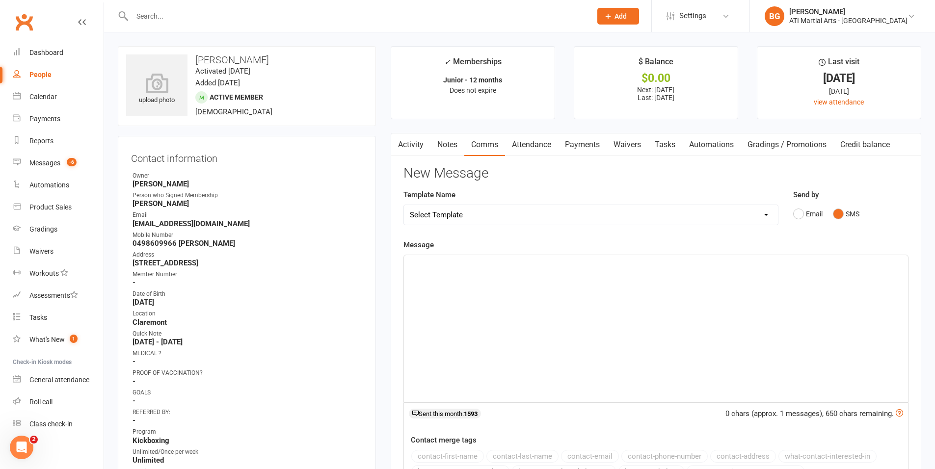
click at [816, 317] on div "﻿" at bounding box center [656, 328] width 504 height 147
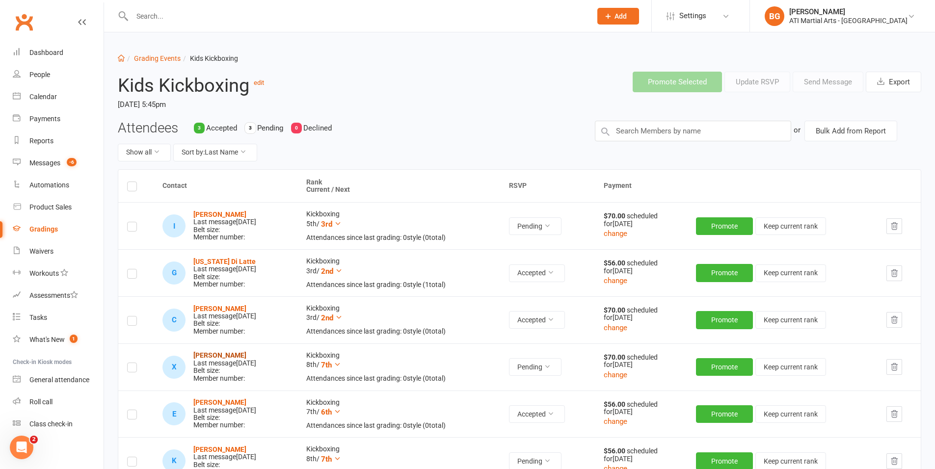
click at [204, 354] on strong "[PERSON_NAME]" at bounding box center [219, 356] width 53 height 8
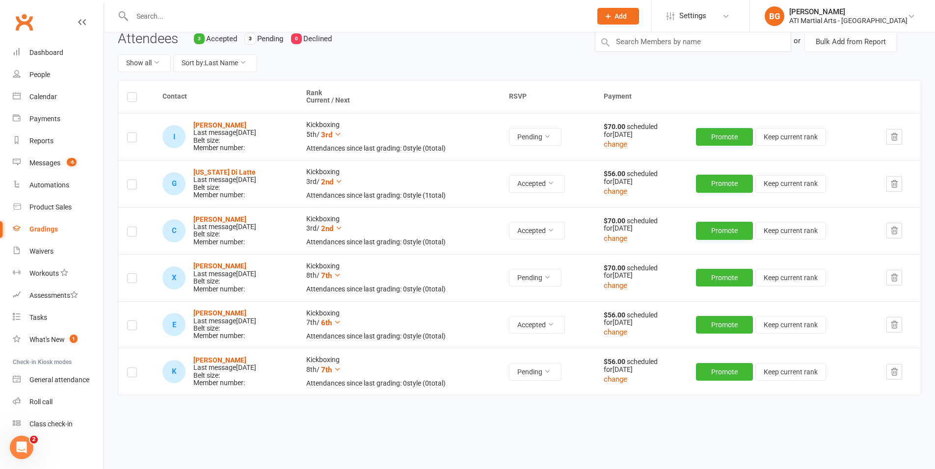
scroll to position [98, 0]
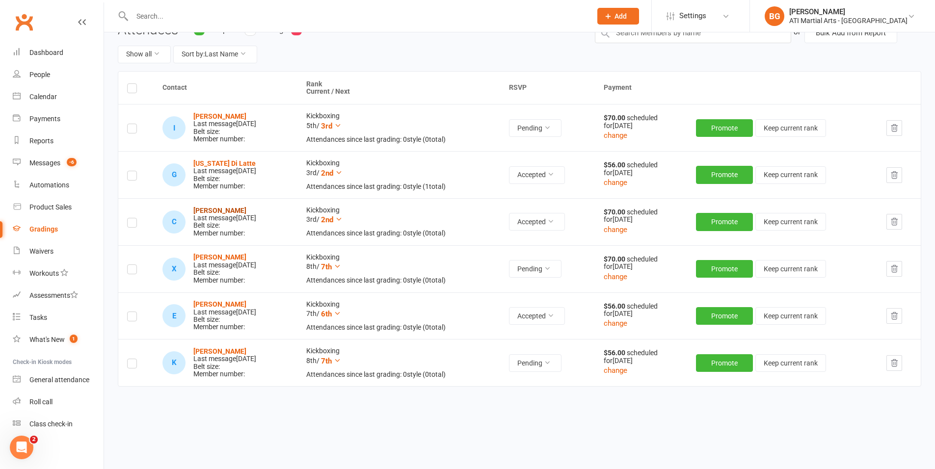
click at [211, 212] on strong "[PERSON_NAME]" at bounding box center [219, 211] width 53 height 8
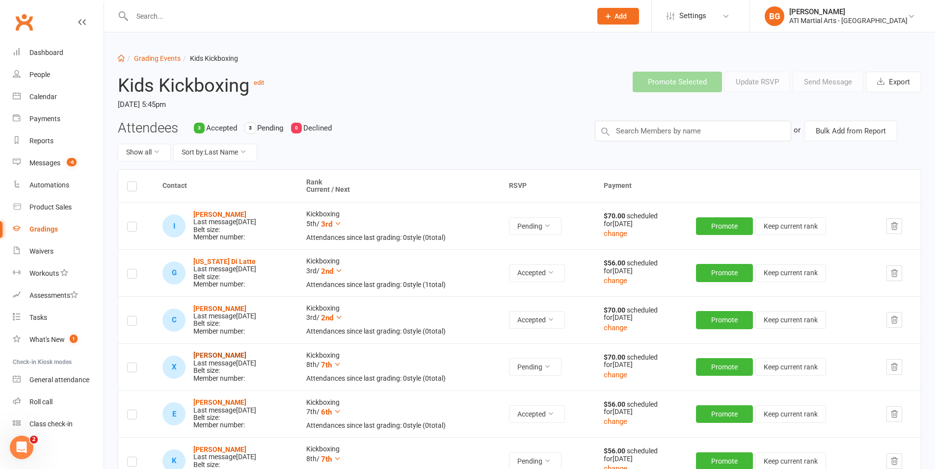
click at [216, 357] on strong "[PERSON_NAME]" at bounding box center [219, 356] width 53 height 8
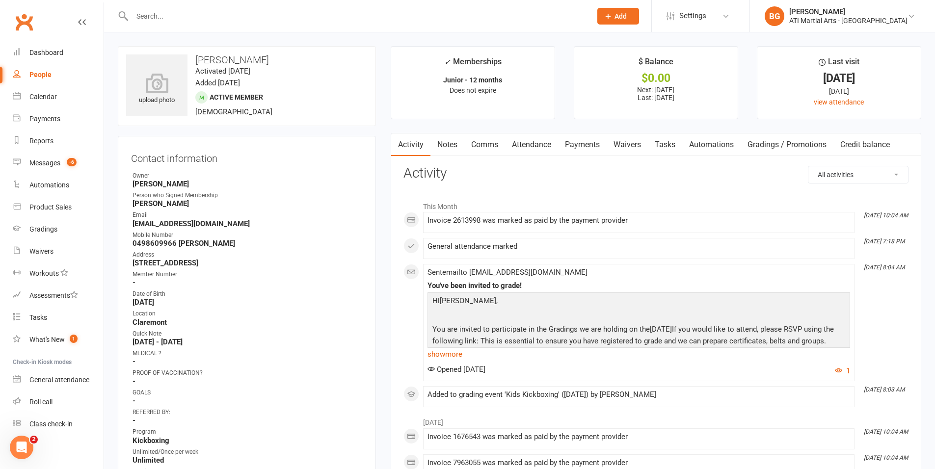
click at [484, 143] on link "Comms" at bounding box center [484, 145] width 41 height 23
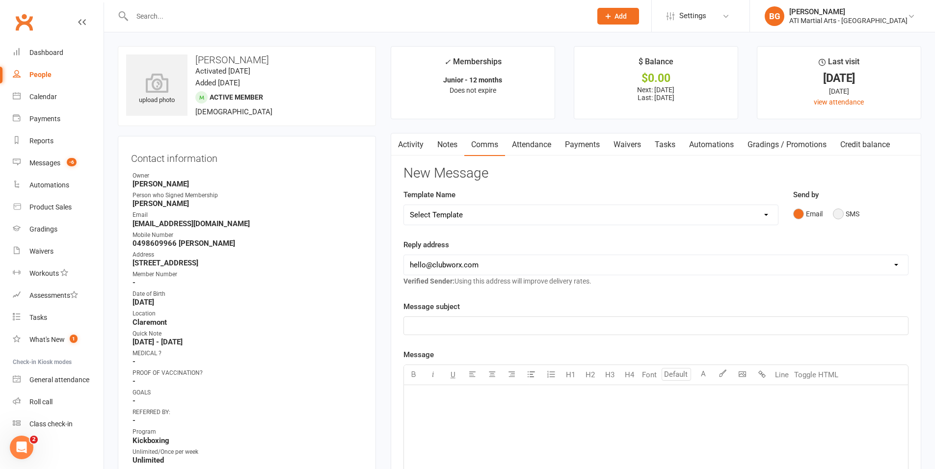
click at [847, 219] on button "SMS" at bounding box center [846, 214] width 27 height 19
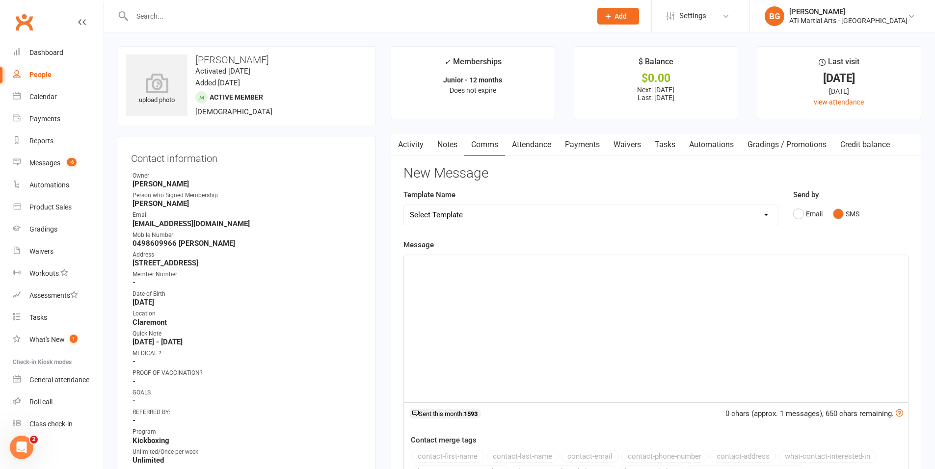
click at [832, 281] on div "﻿" at bounding box center [656, 328] width 504 height 147
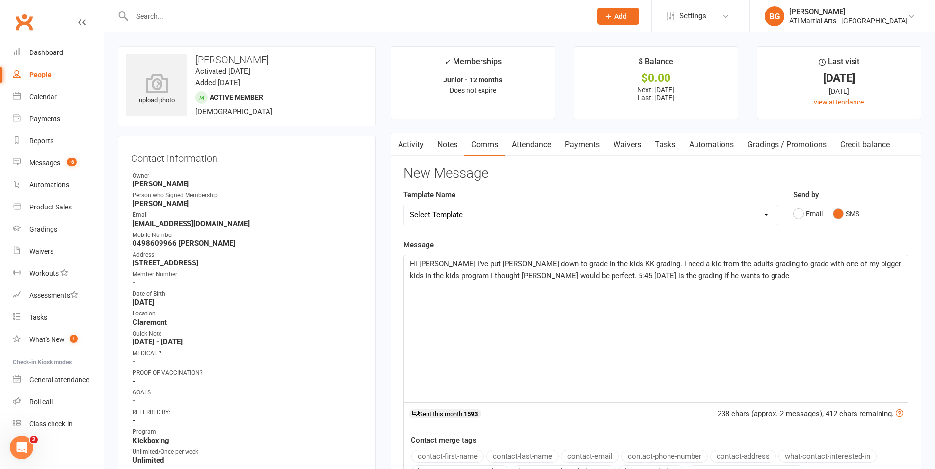
click at [638, 266] on span "Hi [PERSON_NAME] I've put [PERSON_NAME] down to grade in the kids KK grading. i…" at bounding box center [656, 270] width 493 height 21
click at [745, 281] on p "Hi [PERSON_NAME] I've put [PERSON_NAME] down to grade in the kids KK grading. i…" at bounding box center [656, 270] width 492 height 24
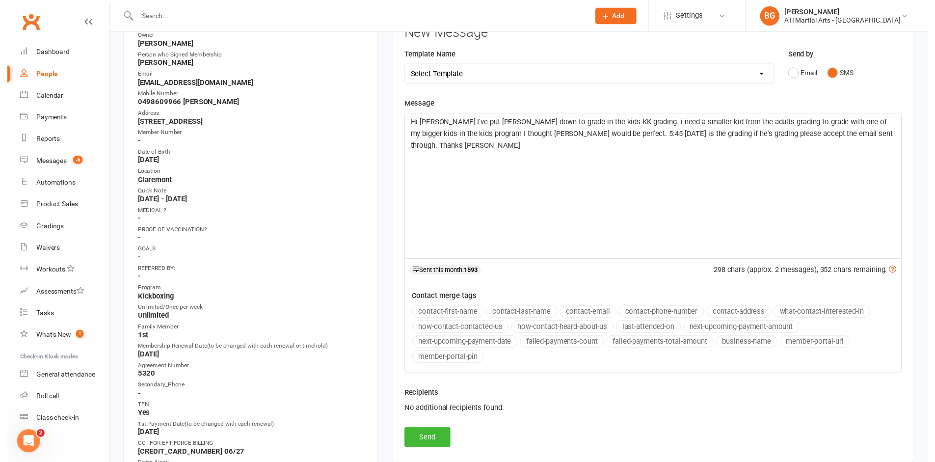
scroll to position [200, 0]
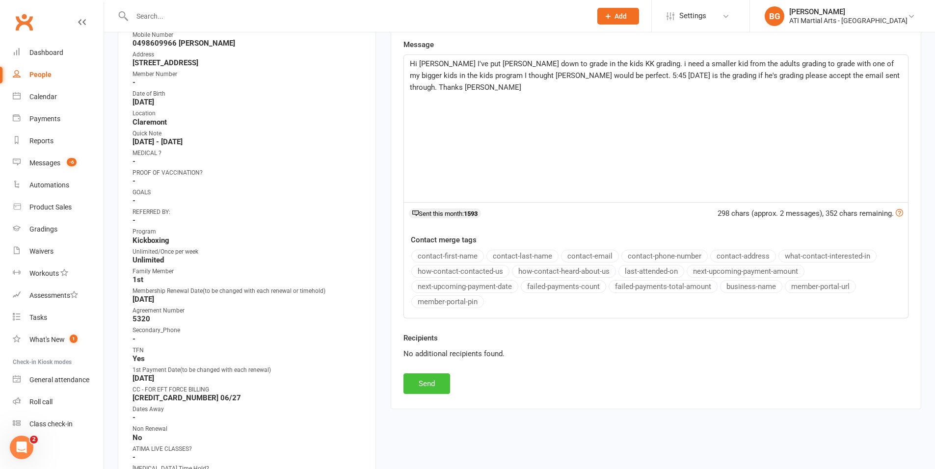
click at [414, 390] on button "Send" at bounding box center [427, 384] width 47 height 21
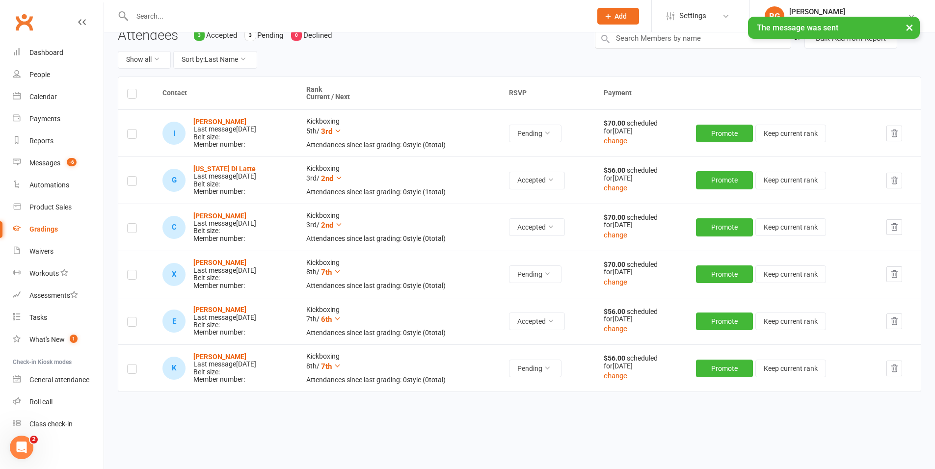
scroll to position [96, 0]
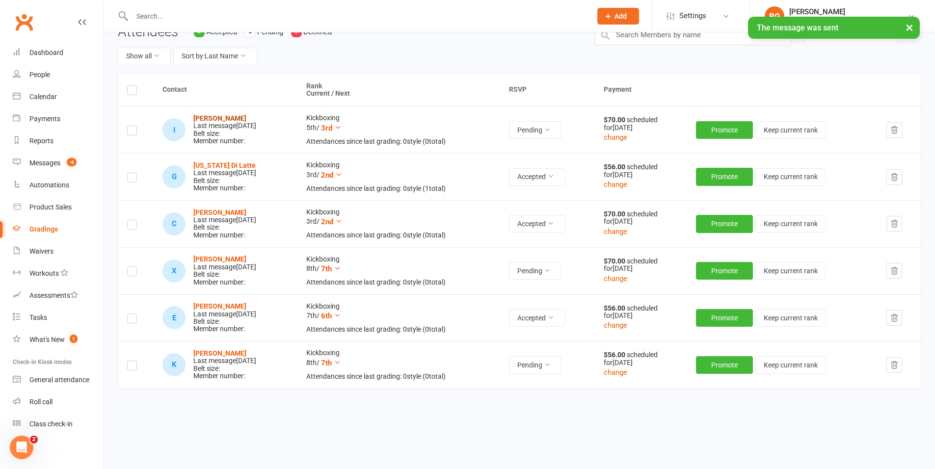
click at [235, 119] on strong "[PERSON_NAME]" at bounding box center [219, 118] width 53 height 8
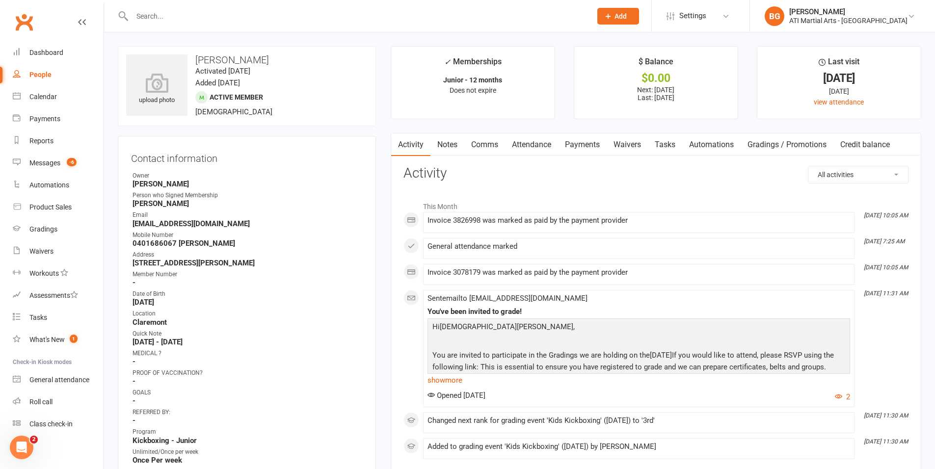
click at [490, 147] on link "Comms" at bounding box center [484, 145] width 41 height 23
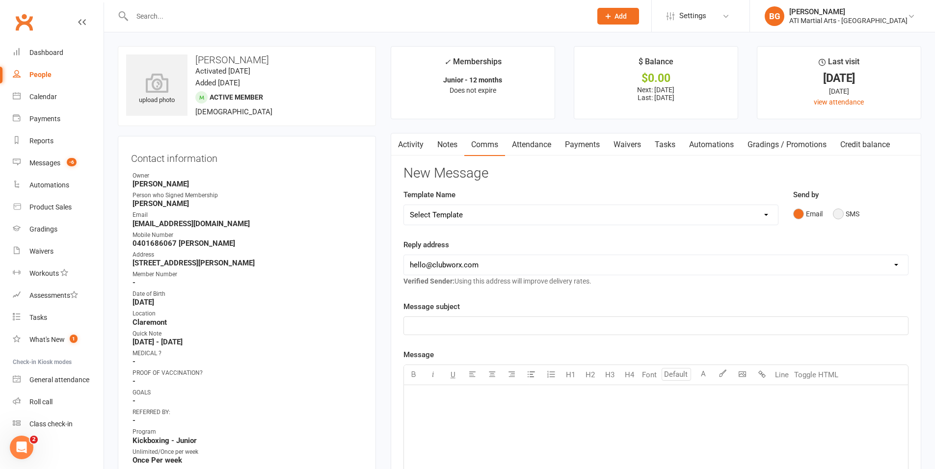
click at [837, 217] on button "SMS" at bounding box center [846, 214] width 27 height 19
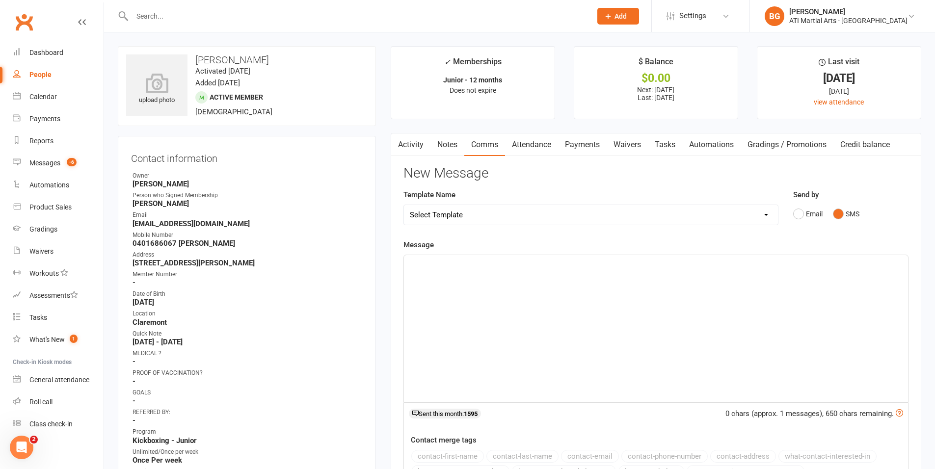
click at [804, 296] on div "﻿" at bounding box center [656, 328] width 504 height 147
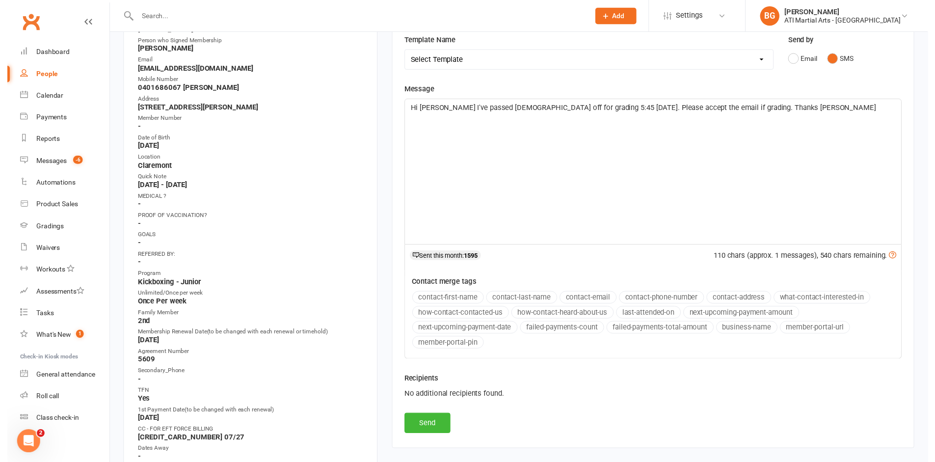
scroll to position [155, 0]
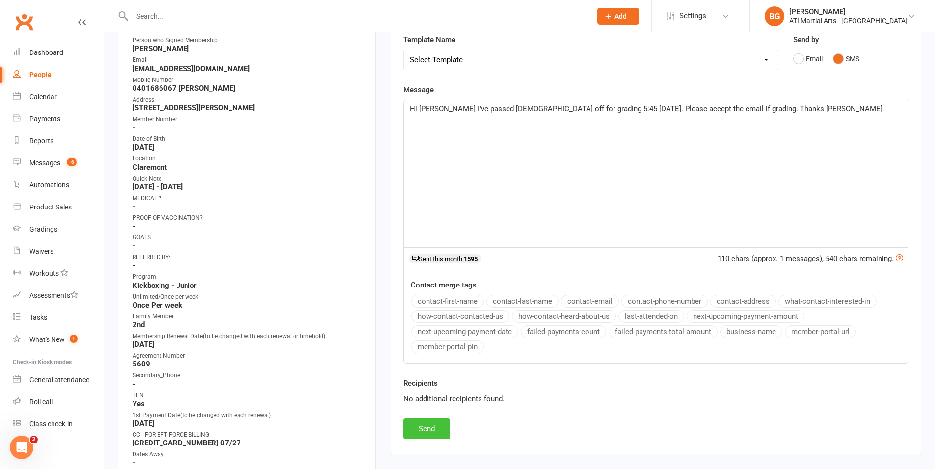
click at [417, 433] on button "Send" at bounding box center [427, 429] width 47 height 21
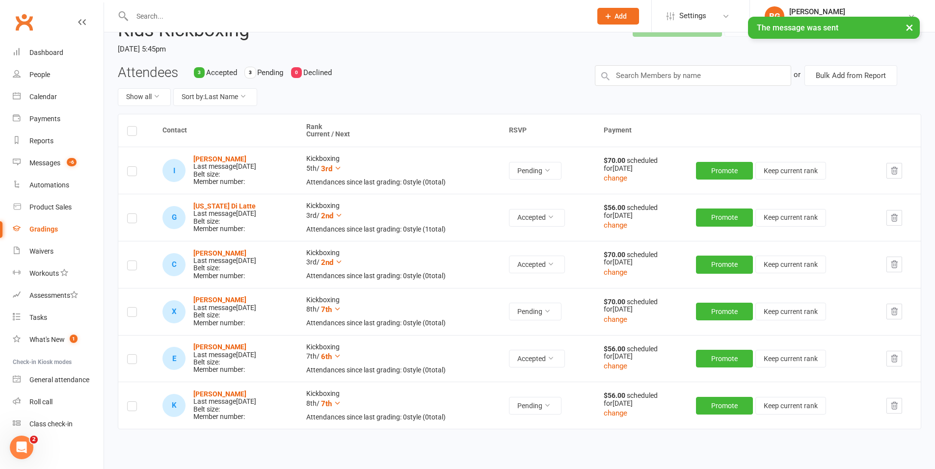
scroll to position [107, 0]
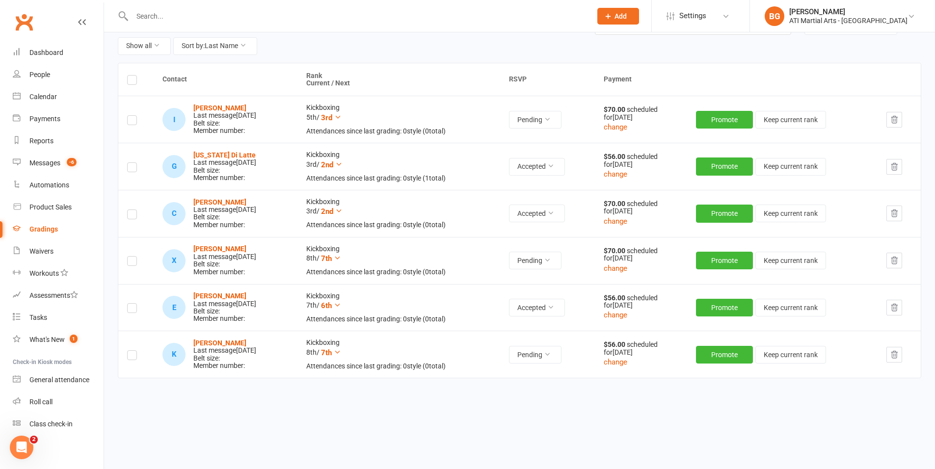
click at [152, 13] on input "text" at bounding box center [357, 16] width 456 height 14
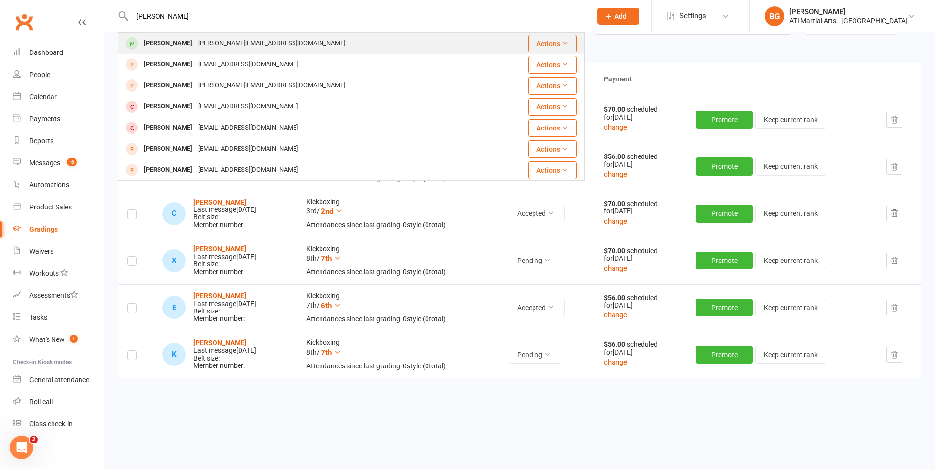
type input "[PERSON_NAME]"
click at [153, 47] on div "[PERSON_NAME]" at bounding box center [168, 43] width 54 height 14
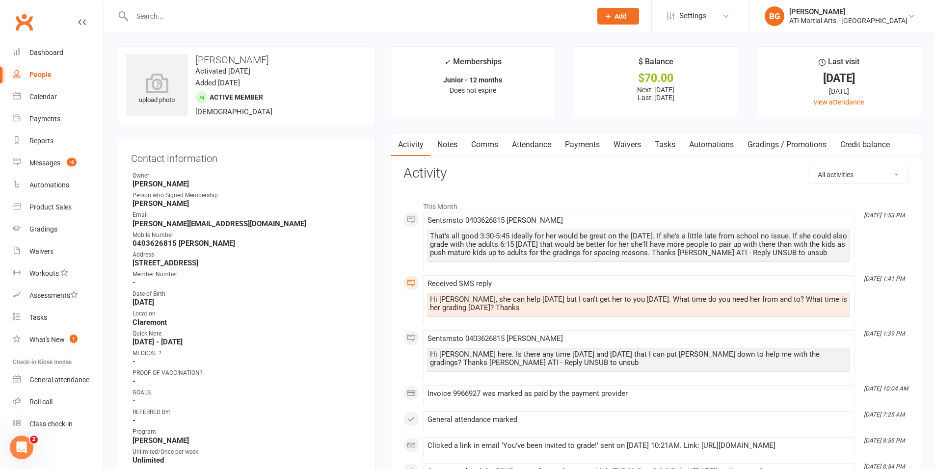
click at [522, 148] on link "Attendance" at bounding box center [531, 145] width 53 height 23
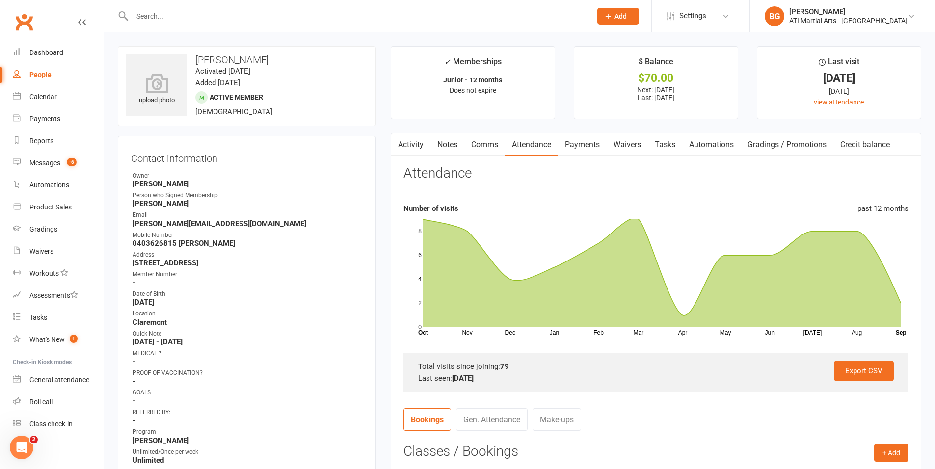
click at [492, 142] on link "Comms" at bounding box center [484, 145] width 41 height 23
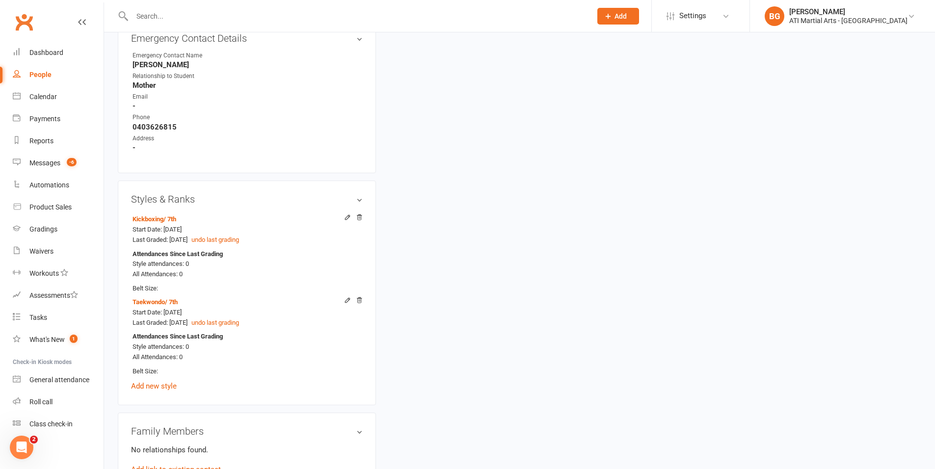
scroll to position [1009, 0]
click at [176, 12] on input "text" at bounding box center [357, 16] width 456 height 14
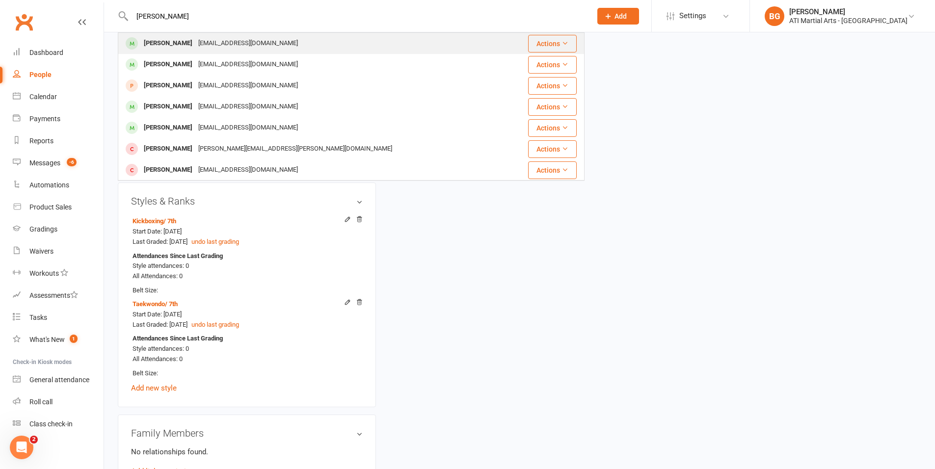
type input "[PERSON_NAME]"
click at [176, 41] on div "[PERSON_NAME]" at bounding box center [168, 43] width 54 height 14
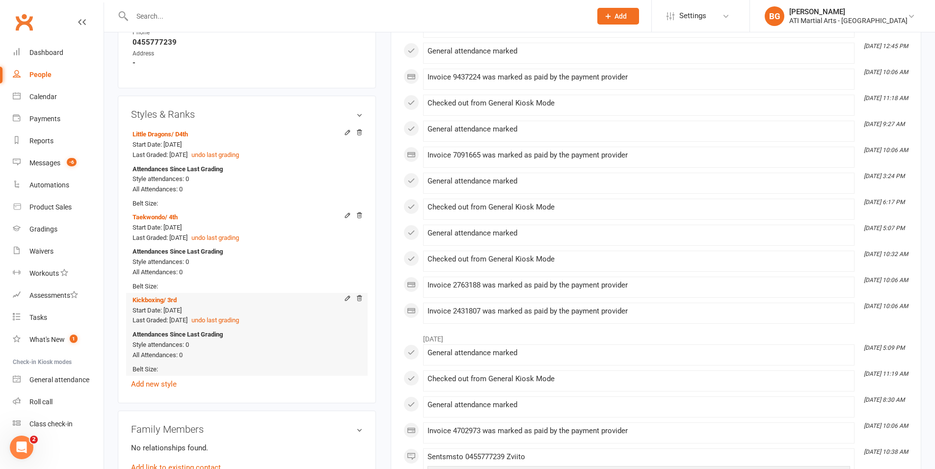
scroll to position [1096, 0]
click at [56, 49] on div "Dashboard" at bounding box center [46, 53] width 34 height 8
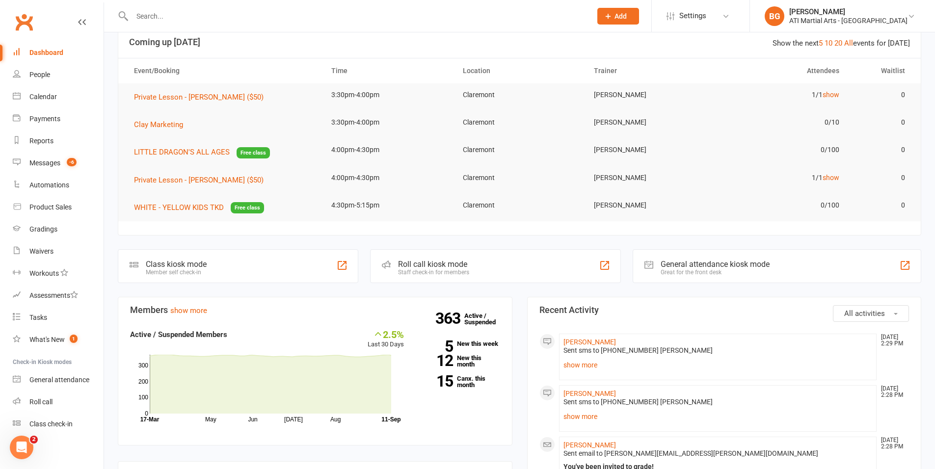
scroll to position [22, 0]
click at [33, 155] on link "Messages -6" at bounding box center [58, 163] width 91 height 22
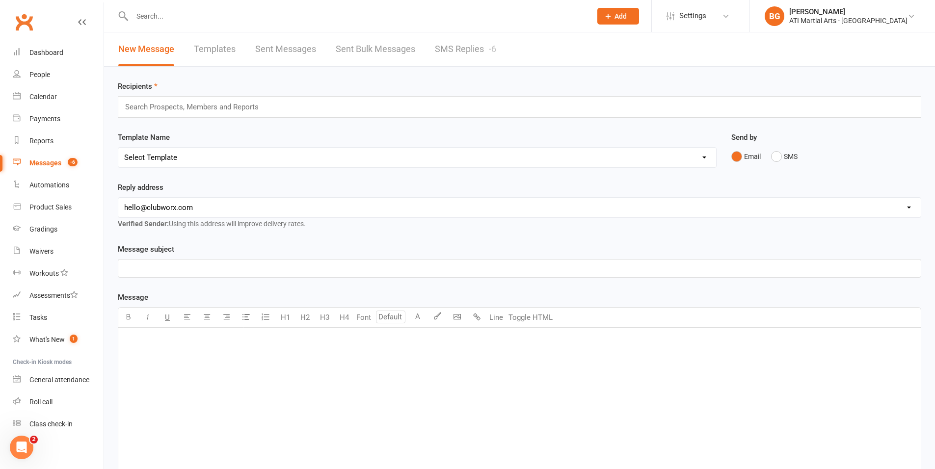
click at [454, 46] on link "SMS Replies -6" at bounding box center [465, 49] width 61 height 34
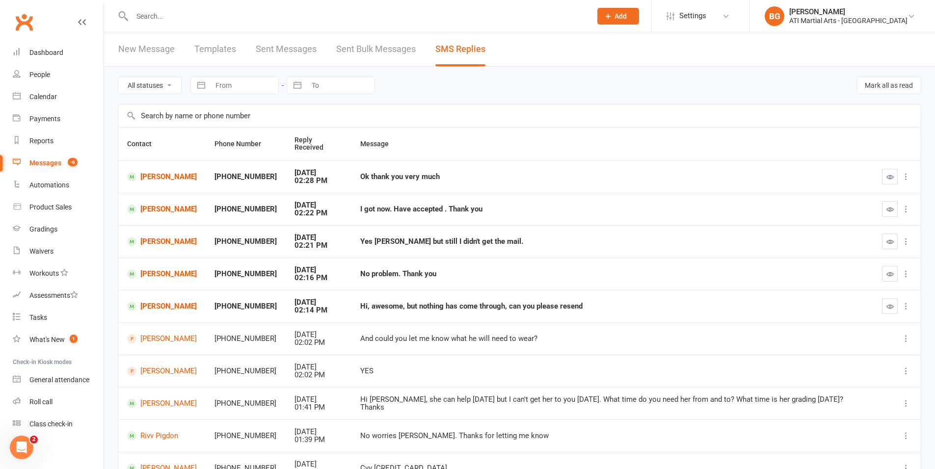
click at [153, 18] on input "text" at bounding box center [357, 16] width 456 height 14
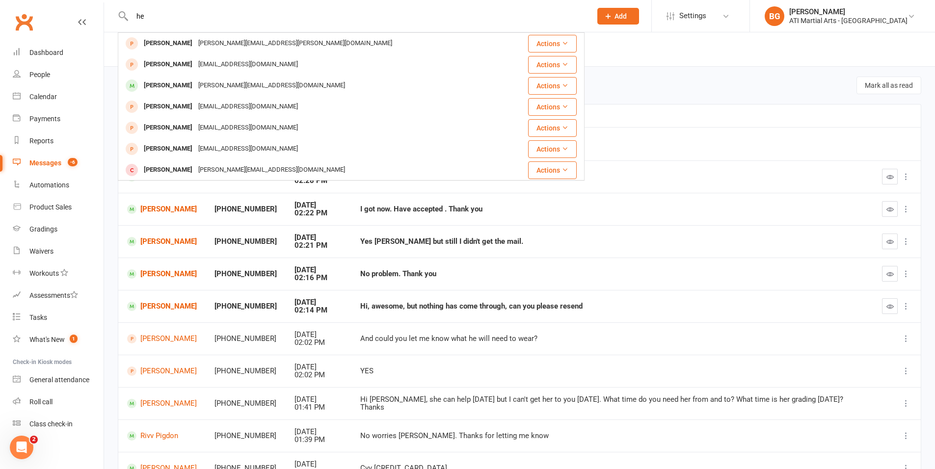
type input "h"
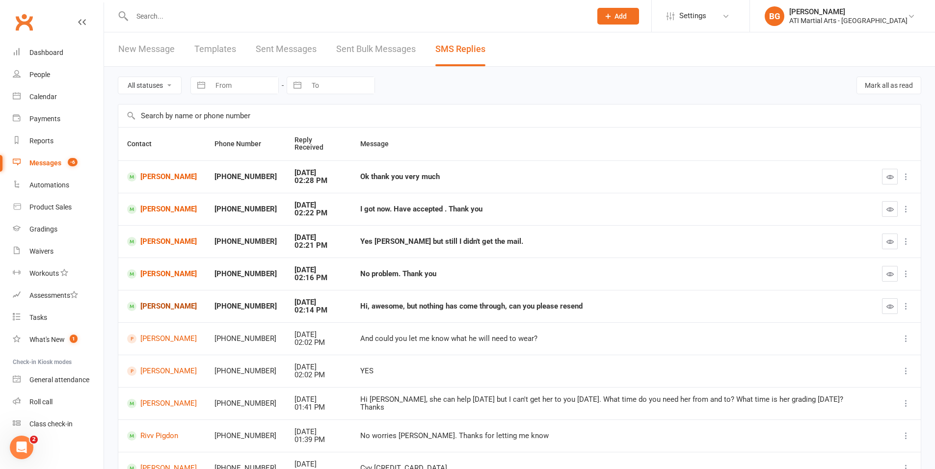
click at [169, 302] on link "[PERSON_NAME]" at bounding box center [162, 306] width 70 height 9
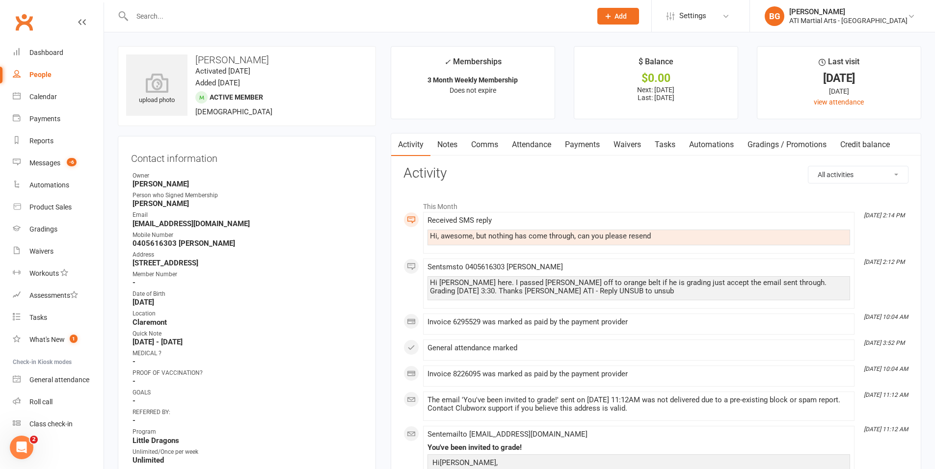
click at [501, 149] on link "Comms" at bounding box center [484, 145] width 41 height 23
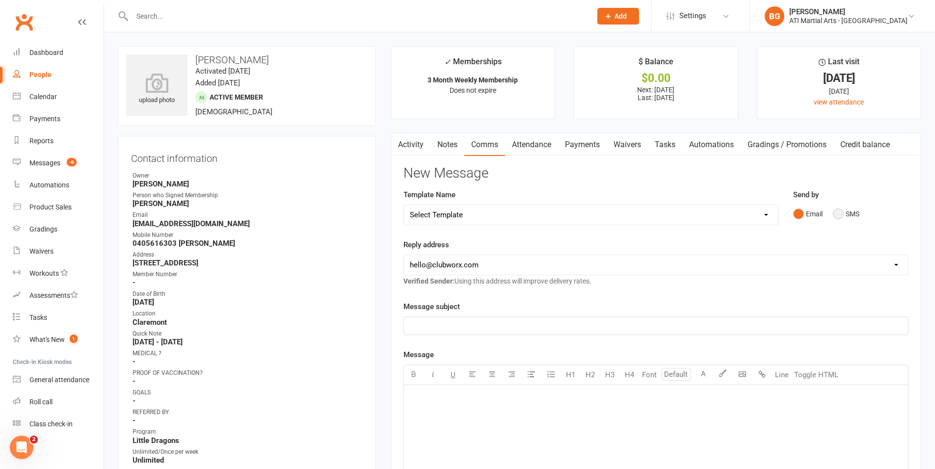
click at [842, 216] on button "SMS" at bounding box center [846, 214] width 27 height 19
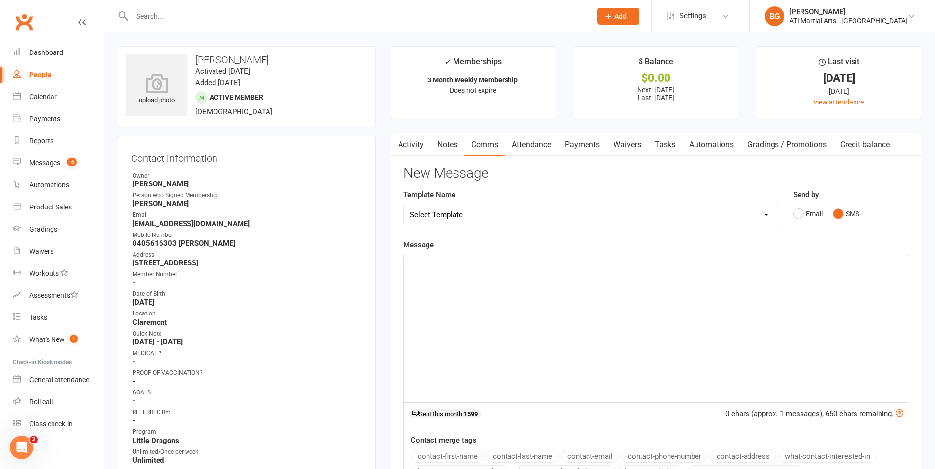
click at [814, 310] on div "﻿" at bounding box center [656, 328] width 504 height 147
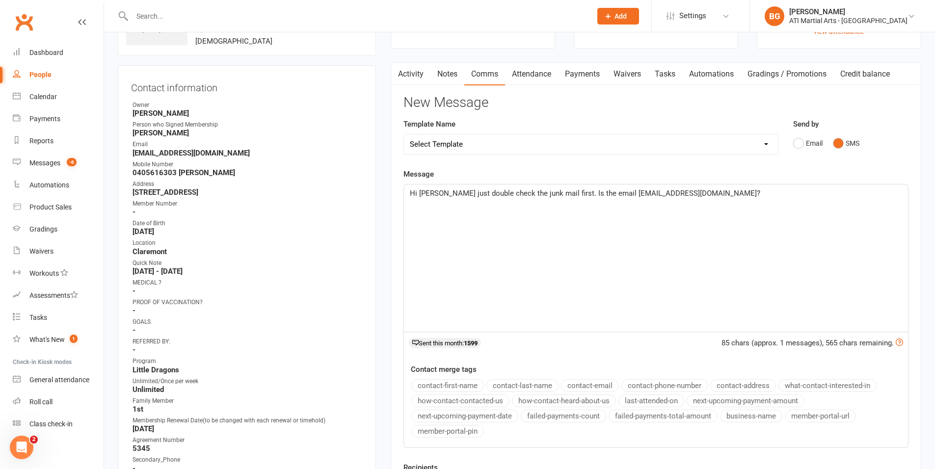
scroll to position [175, 0]
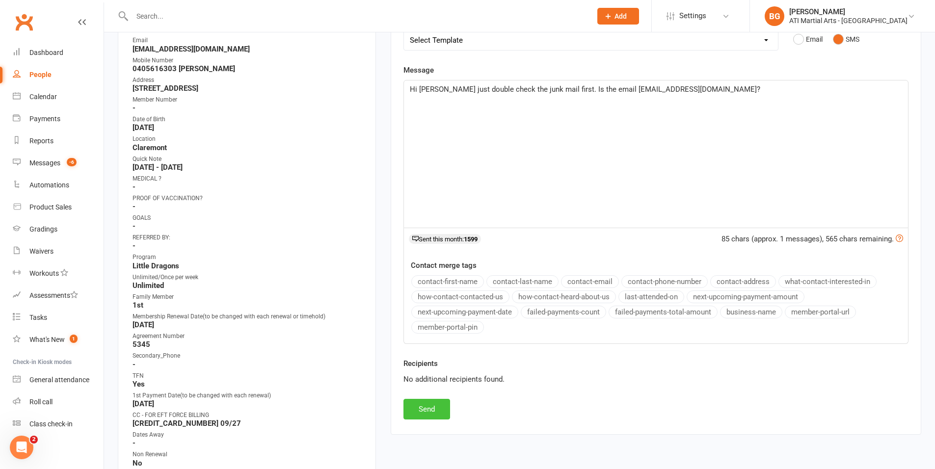
click at [436, 407] on button "Send" at bounding box center [427, 409] width 47 height 21
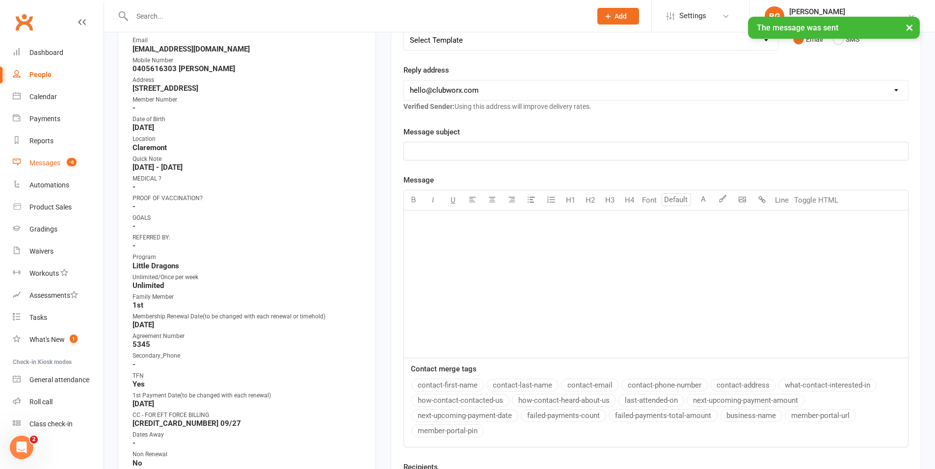
click at [28, 157] on link "Messages -6" at bounding box center [58, 163] width 91 height 22
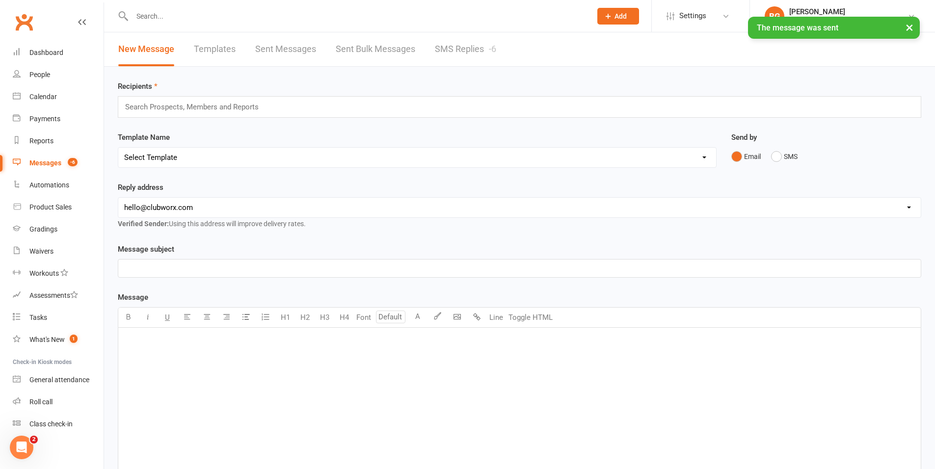
click at [450, 59] on link "SMS Replies -6" at bounding box center [465, 49] width 61 height 34
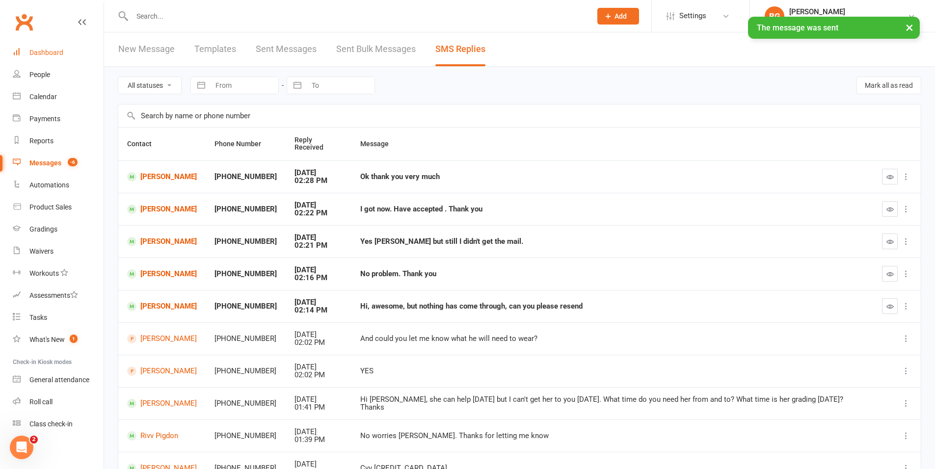
click at [61, 59] on link "Dashboard" at bounding box center [58, 53] width 91 height 22
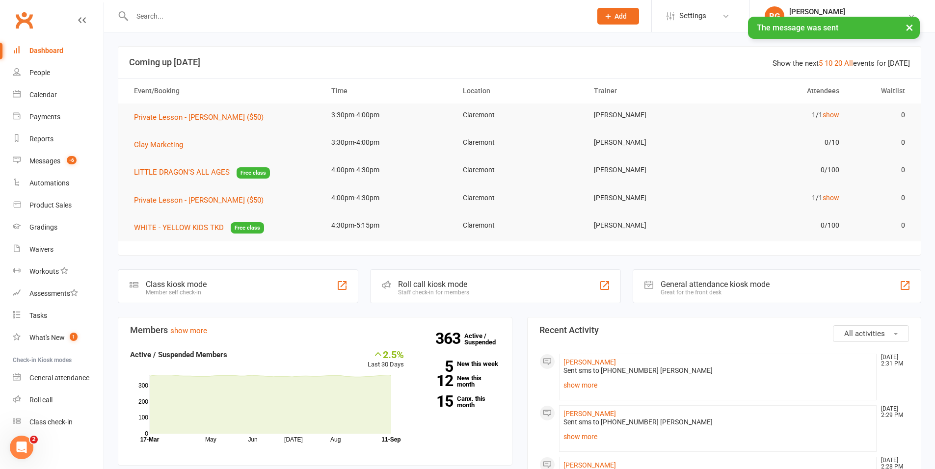
scroll to position [2, 0]
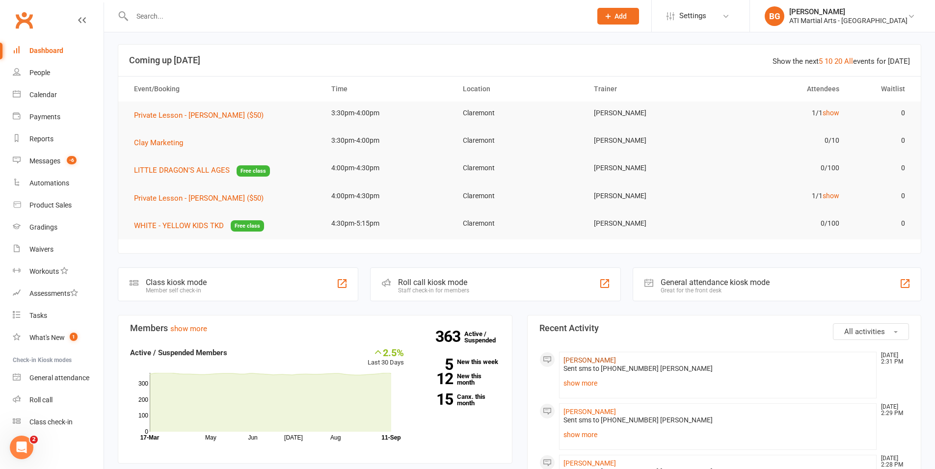
click at [579, 358] on link "[PERSON_NAME]" at bounding box center [590, 360] width 53 height 8
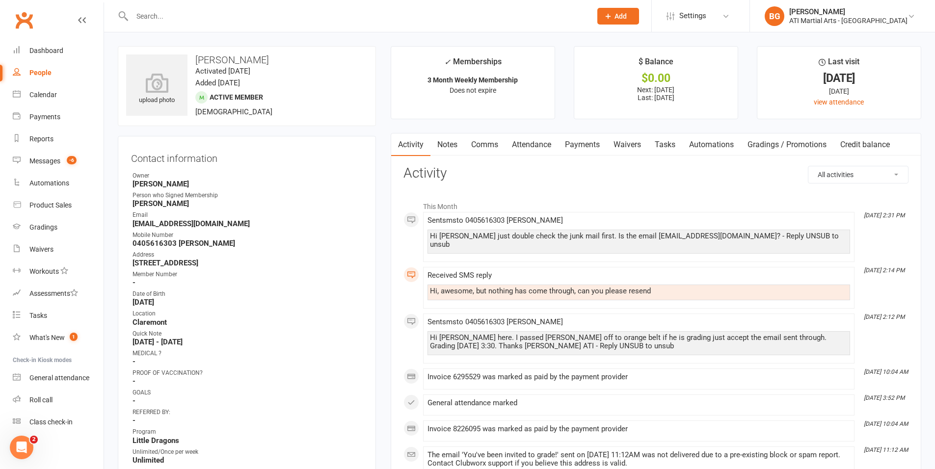
click at [477, 139] on link "Comms" at bounding box center [484, 145] width 41 height 23
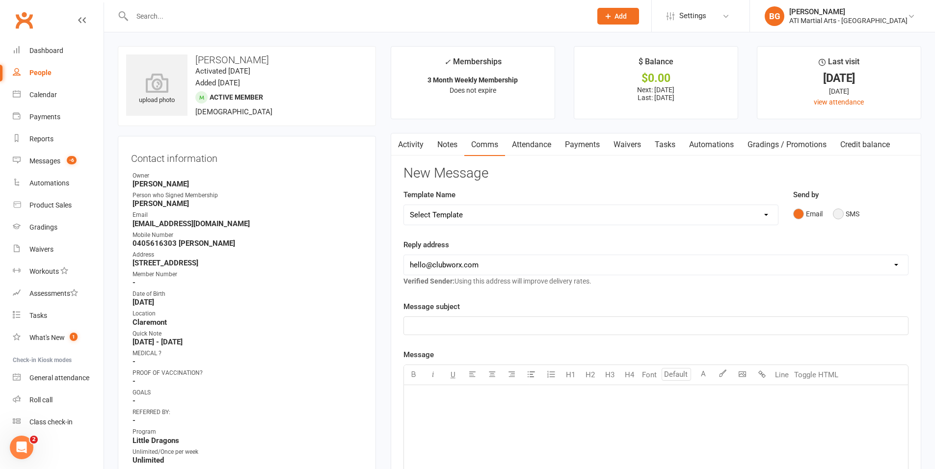
click at [841, 210] on button "SMS" at bounding box center [846, 214] width 27 height 19
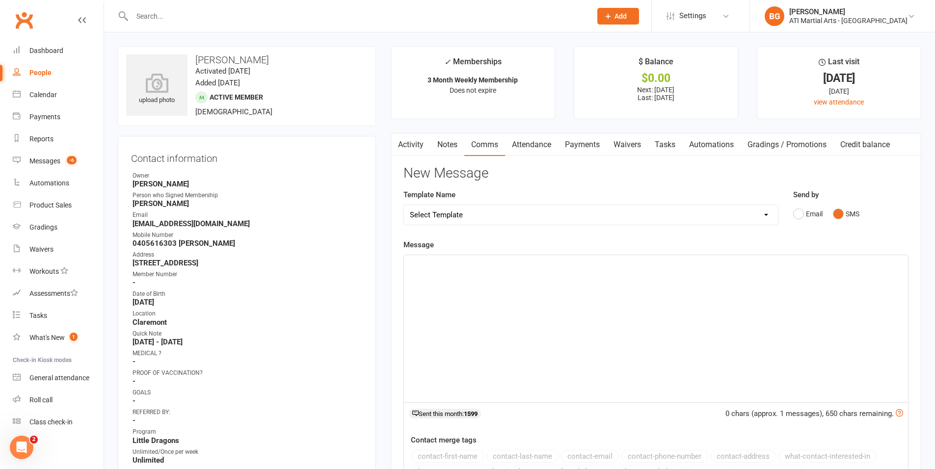
click at [799, 305] on div "﻿" at bounding box center [656, 328] width 504 height 147
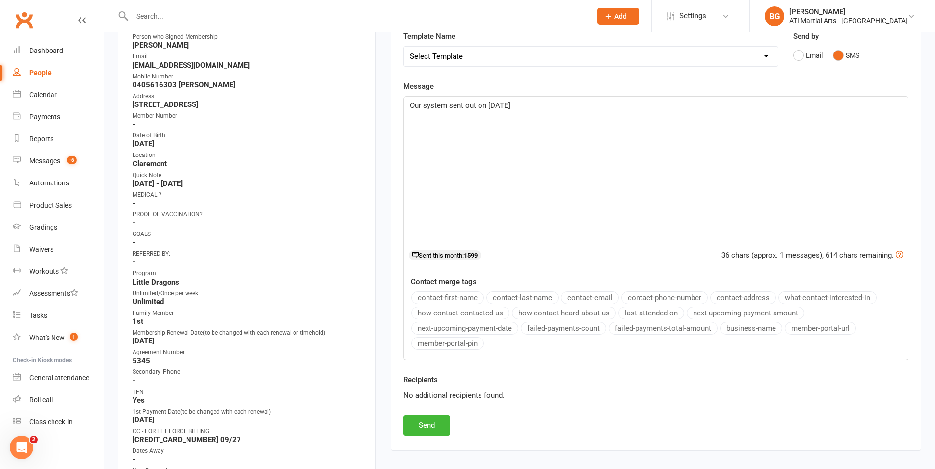
scroll to position [163, 0]
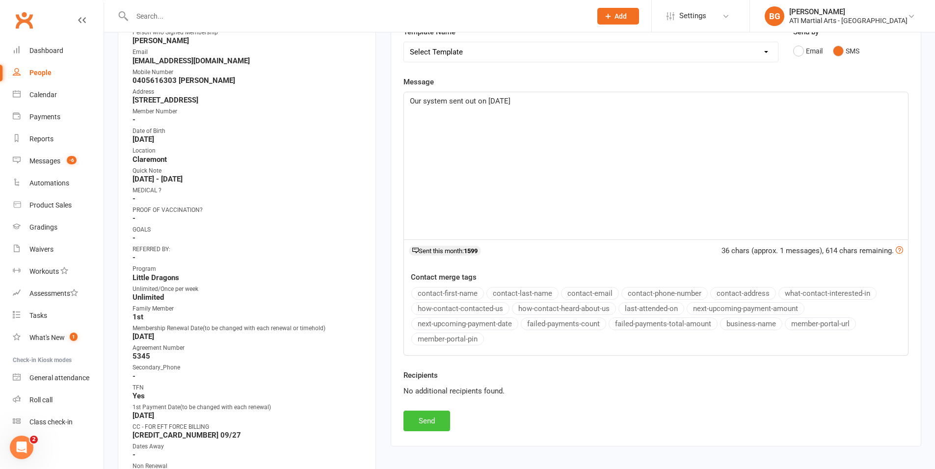
click at [421, 417] on button "Send" at bounding box center [427, 421] width 47 height 21
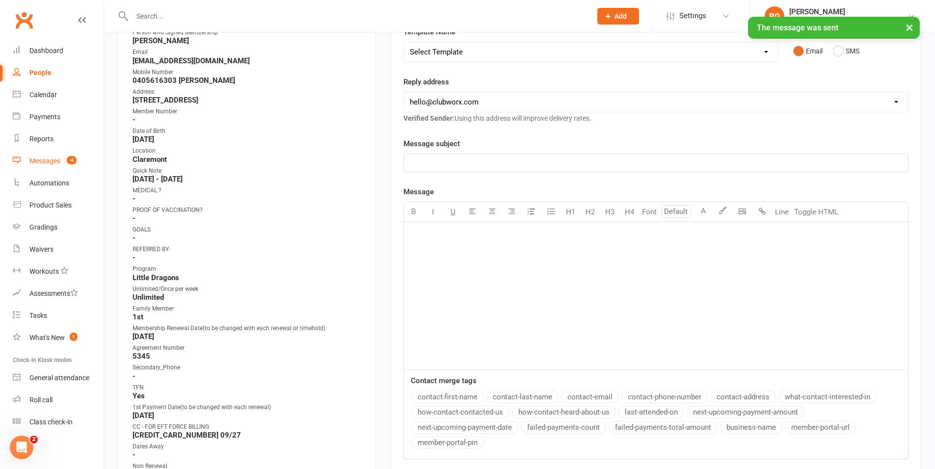
click at [46, 158] on div "Messages" at bounding box center [44, 161] width 31 height 8
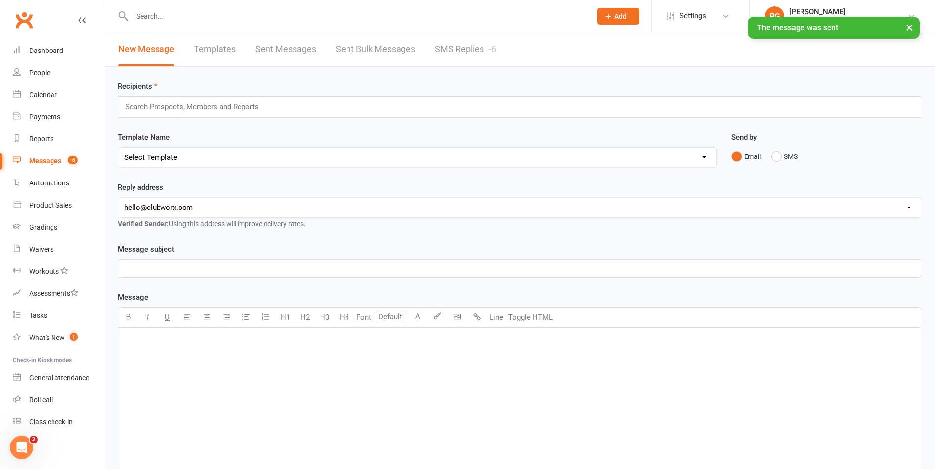
click at [442, 45] on link "SMS Replies -6" at bounding box center [465, 49] width 61 height 34
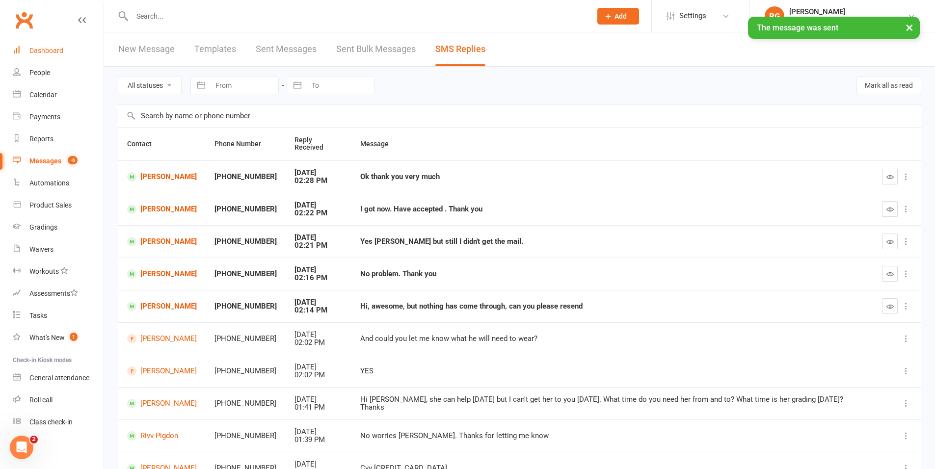
click at [34, 49] on div "Dashboard" at bounding box center [46, 51] width 34 height 8
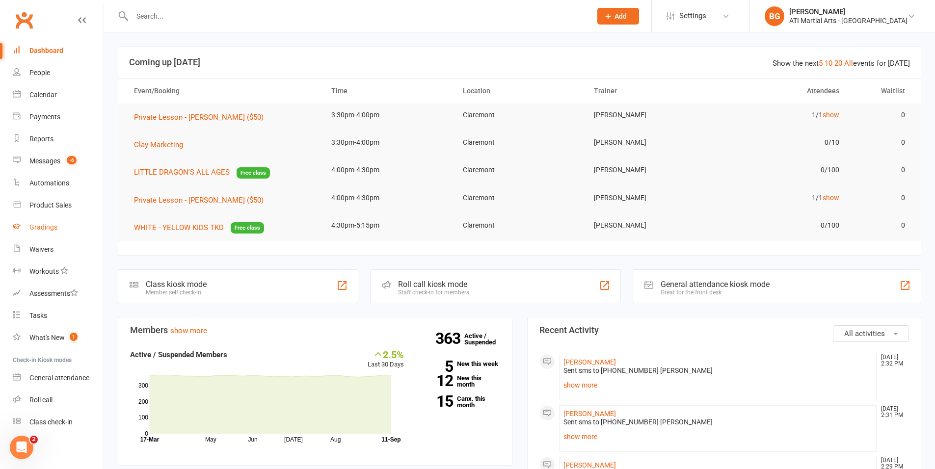
click at [39, 225] on div "Gradings" at bounding box center [43, 227] width 28 height 8
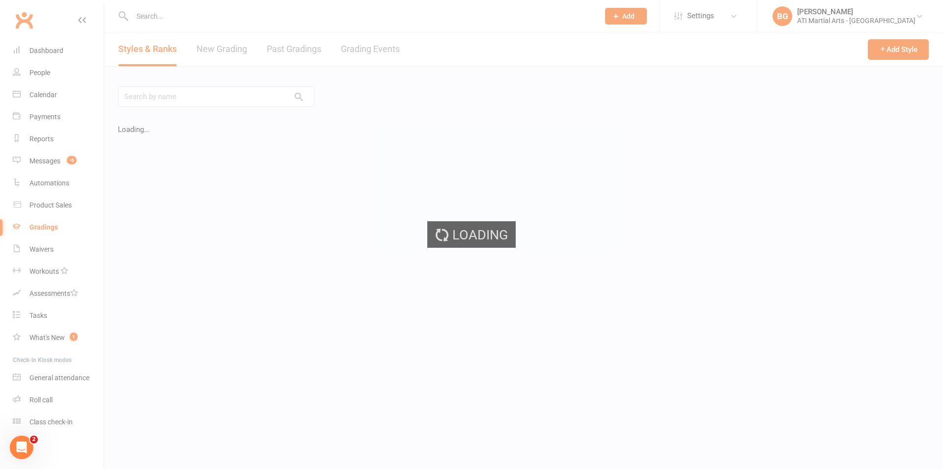
click at [364, 58] on div "Loading" at bounding box center [471, 234] width 943 height 469
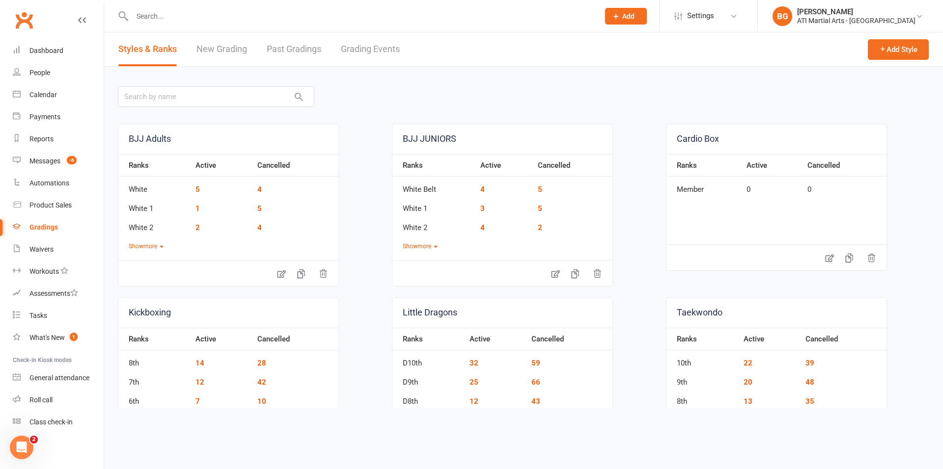
click at [365, 58] on link "Grading Events" at bounding box center [370, 49] width 59 height 34
select select "25"
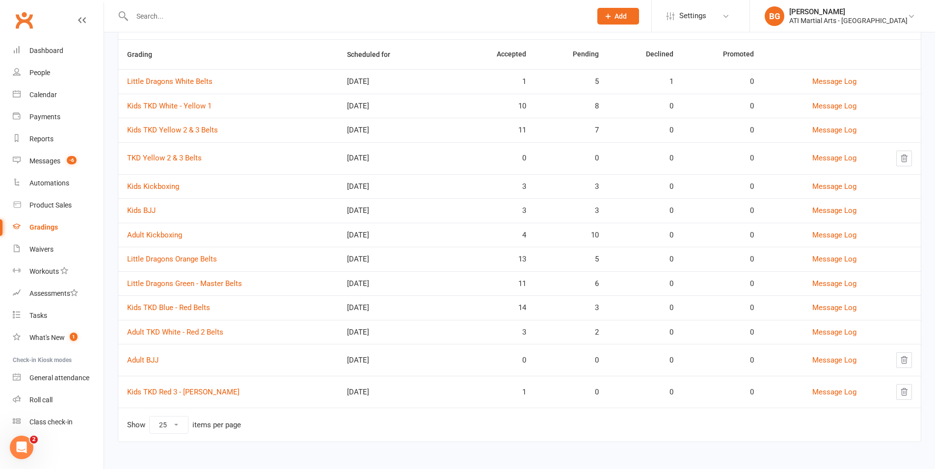
scroll to position [89, 0]
click at [137, 210] on link "Kids BJJ" at bounding box center [141, 209] width 28 height 9
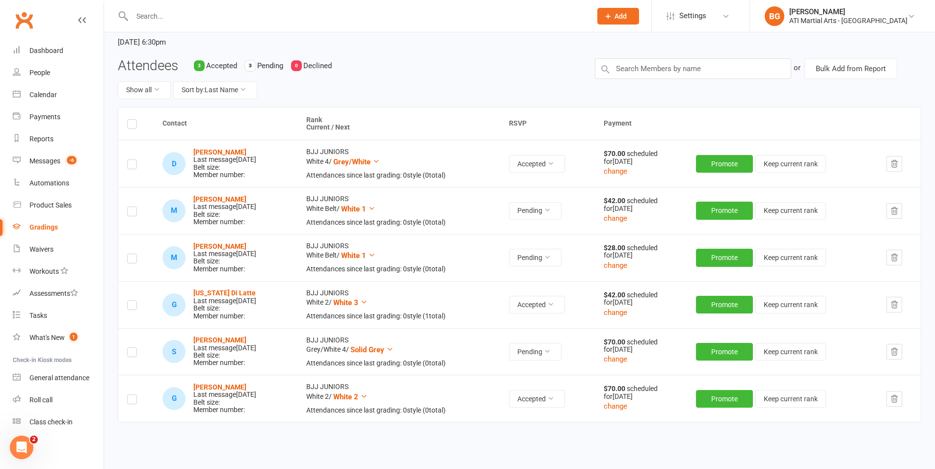
scroll to position [63, 0]
click at [220, 201] on strong "[PERSON_NAME]" at bounding box center [219, 199] width 53 height 8
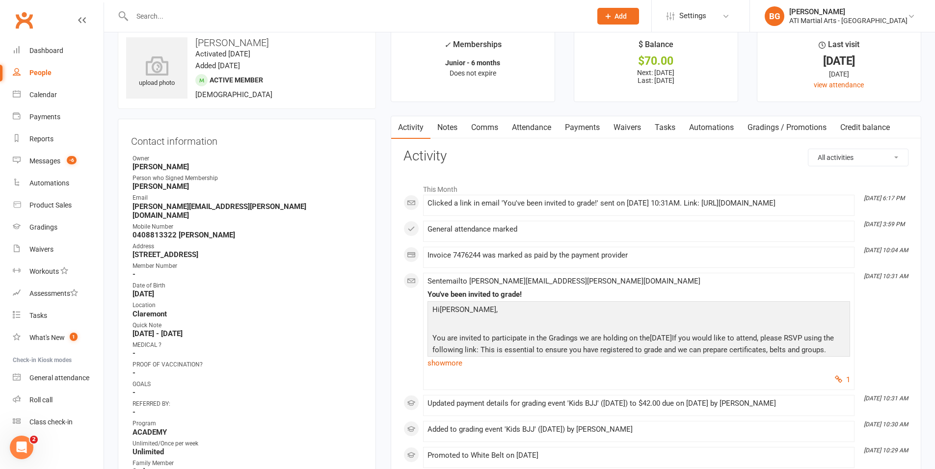
scroll to position [18, 0]
click at [499, 127] on link "Comms" at bounding box center [484, 127] width 41 height 23
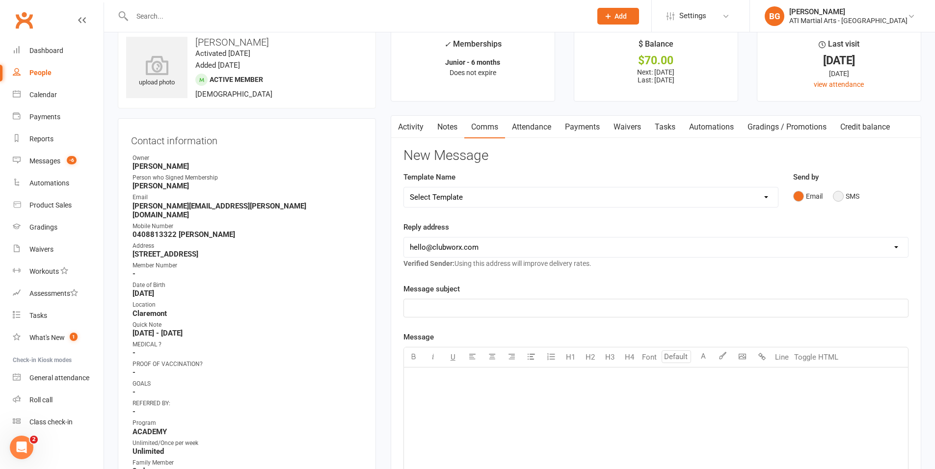
click at [849, 192] on button "SMS" at bounding box center [846, 196] width 27 height 19
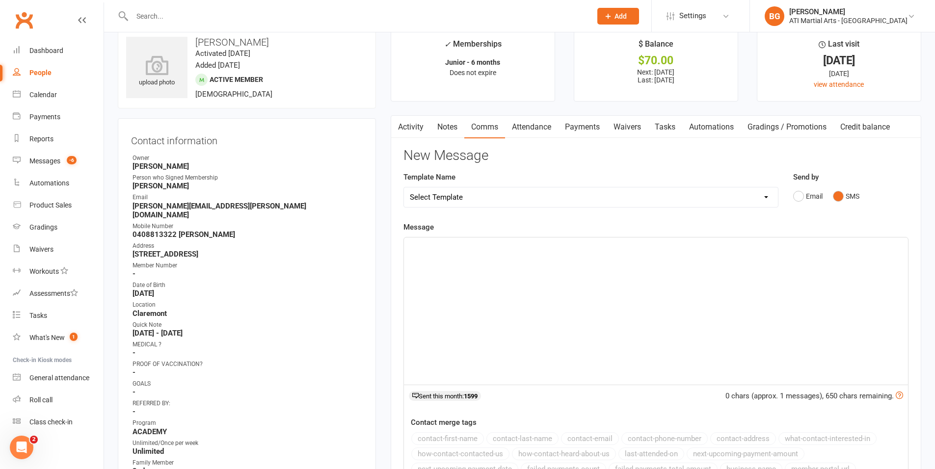
click at [826, 271] on div "﻿" at bounding box center [656, 311] width 504 height 147
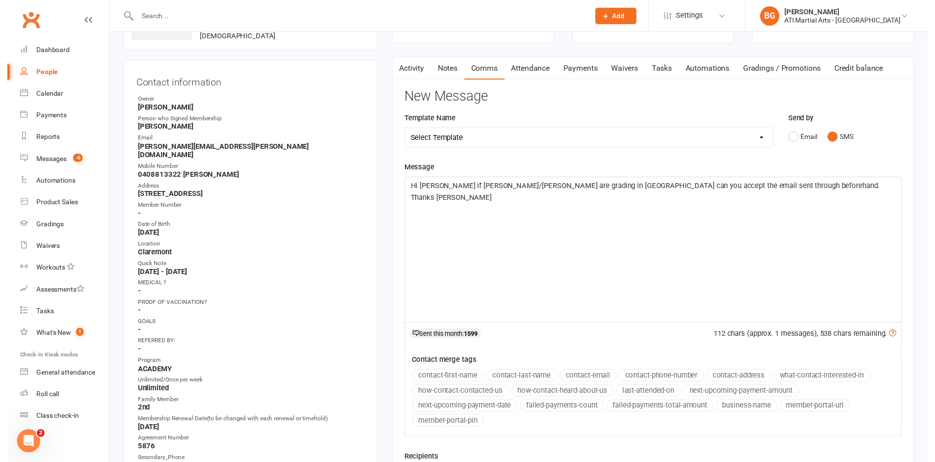
scroll to position [218, 0]
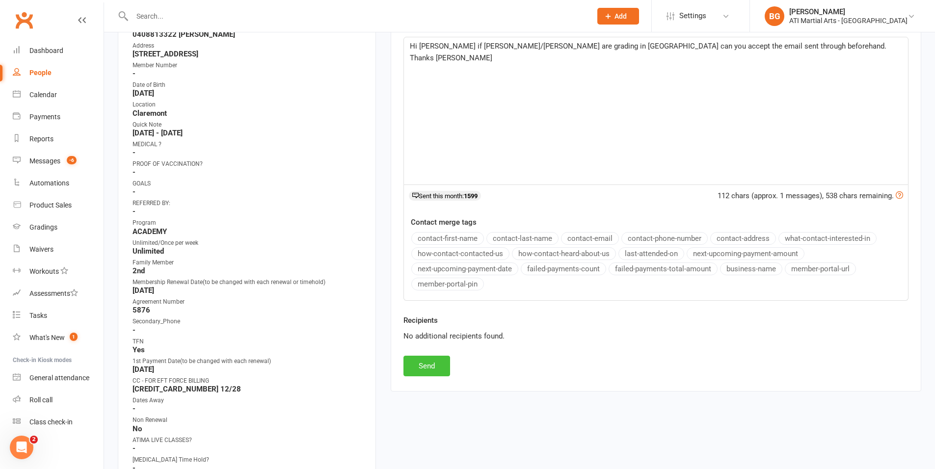
click at [438, 372] on button "Send" at bounding box center [427, 366] width 47 height 21
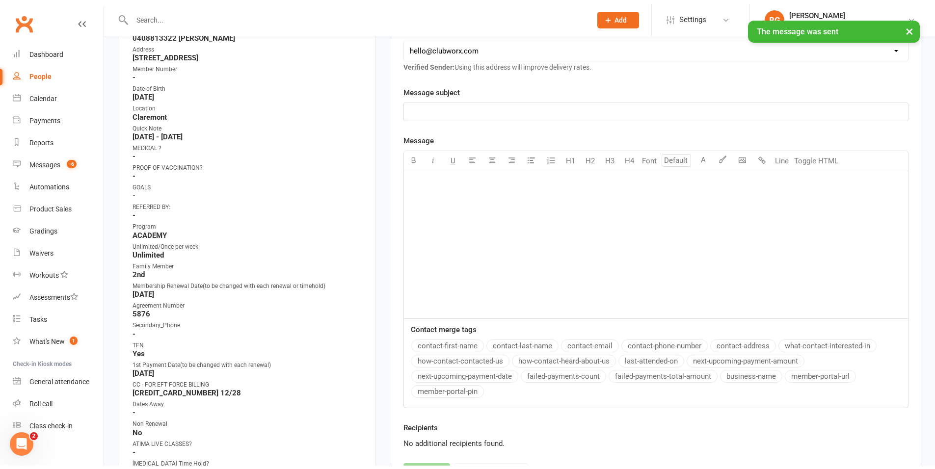
scroll to position [18, 0]
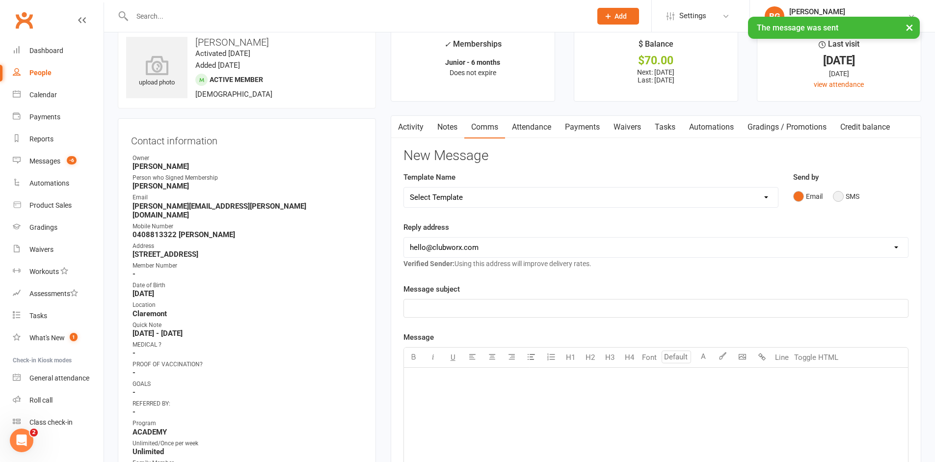
click at [857, 198] on button "SMS" at bounding box center [846, 196] width 27 height 19
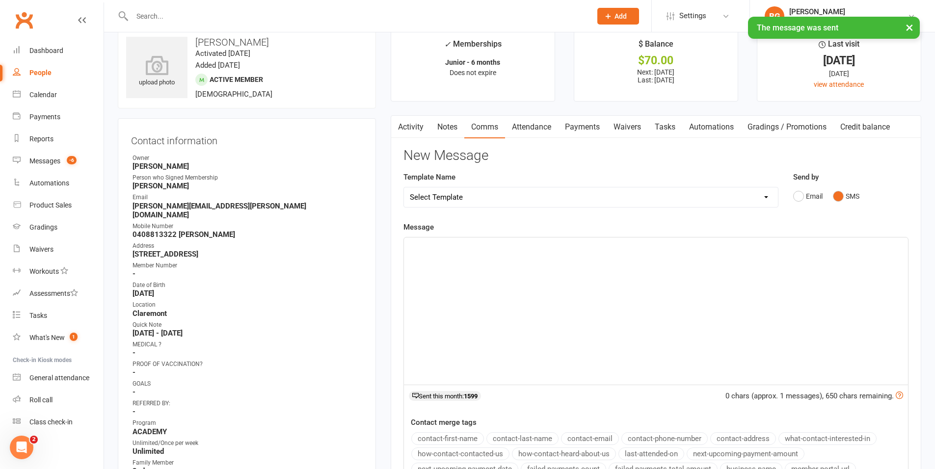
click at [801, 320] on div "﻿" at bounding box center [656, 311] width 504 height 147
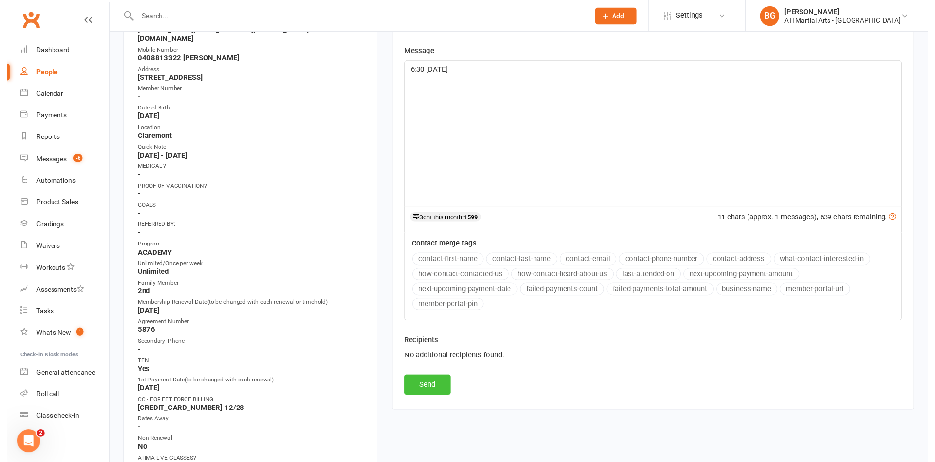
scroll to position [194, 0]
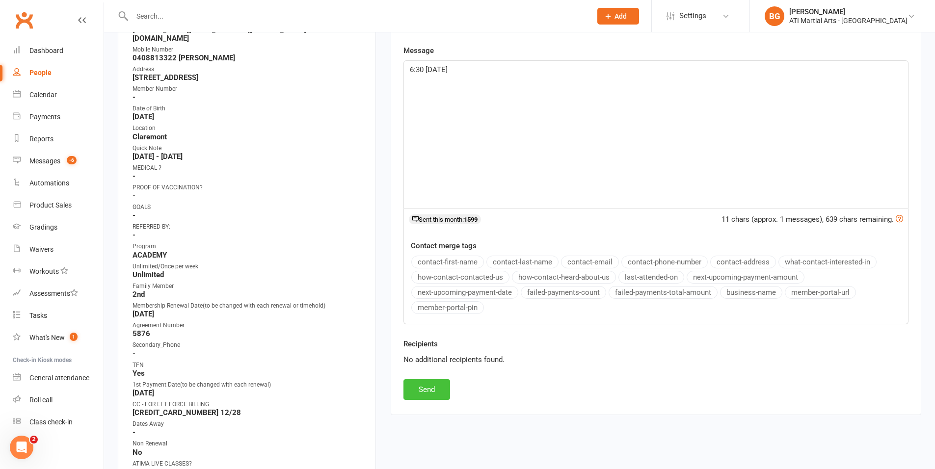
click at [419, 391] on button "Send" at bounding box center [427, 390] width 47 height 21
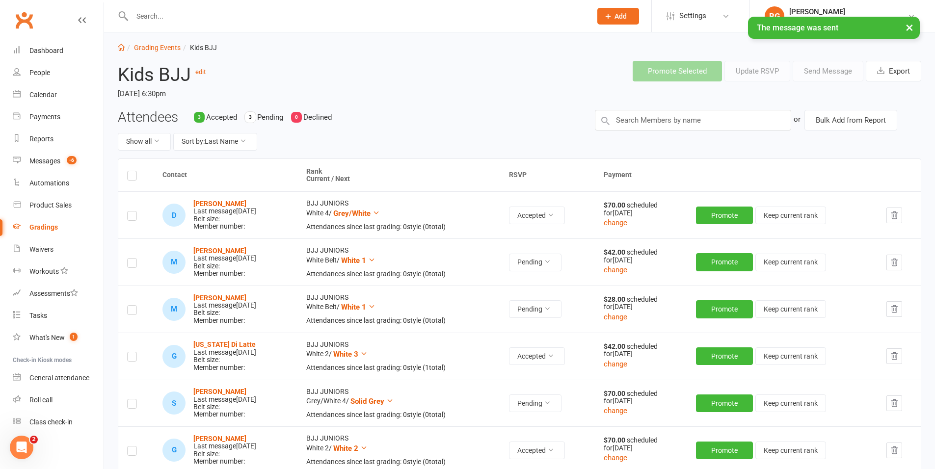
scroll to position [65, 0]
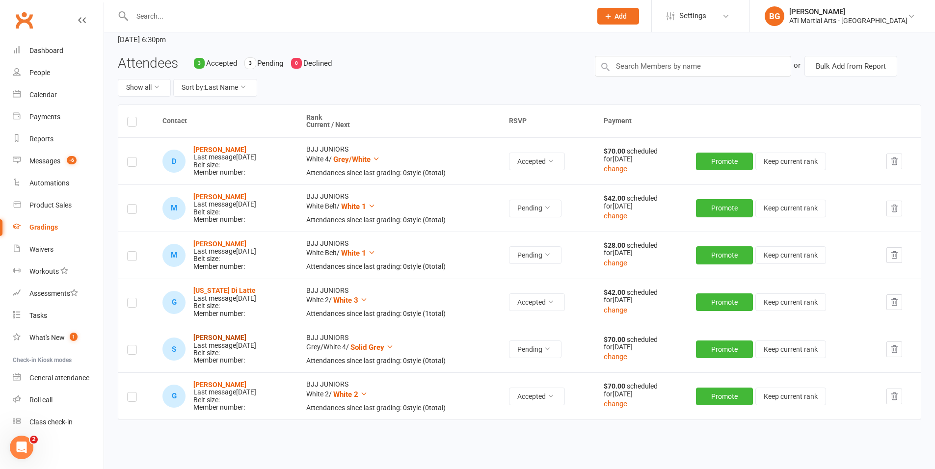
click at [210, 337] on strong "[PERSON_NAME]" at bounding box center [219, 338] width 53 height 8
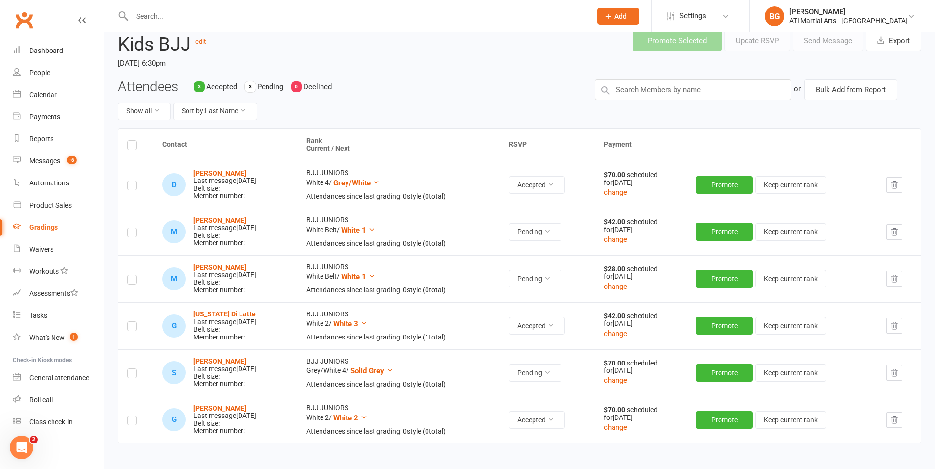
scroll to position [57, 0]
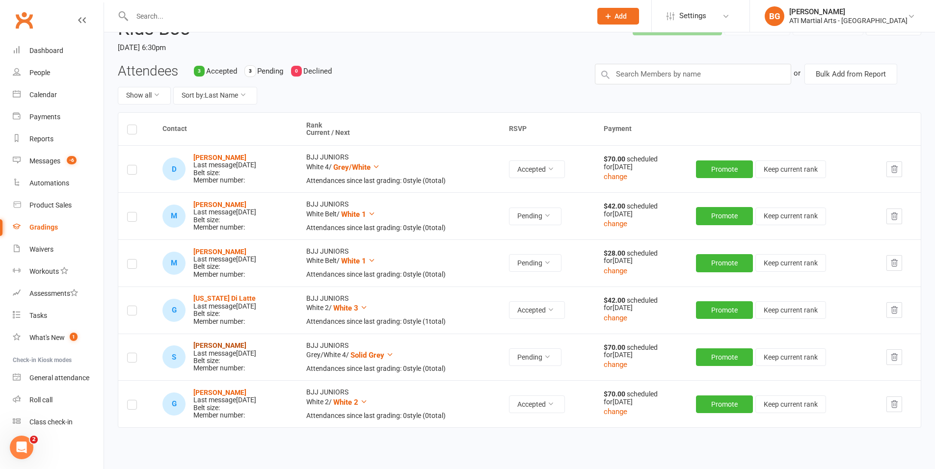
click at [225, 344] on strong "[PERSON_NAME]" at bounding box center [219, 346] width 53 height 8
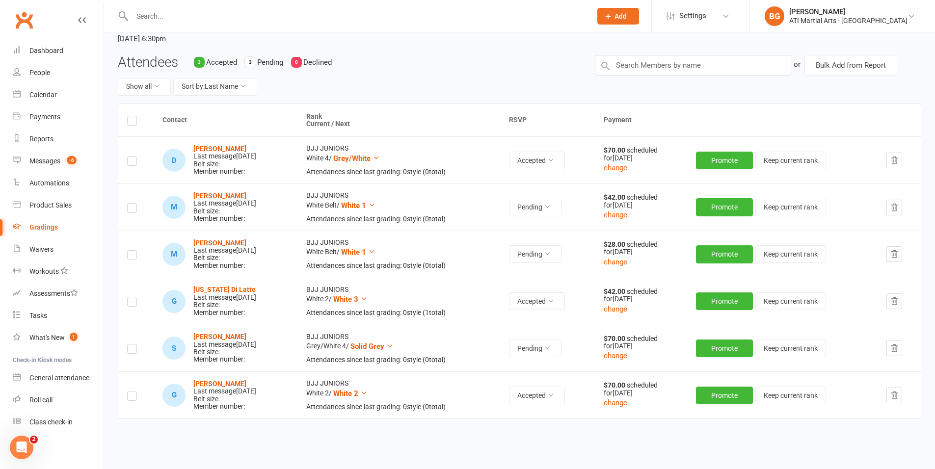
scroll to position [67, 0]
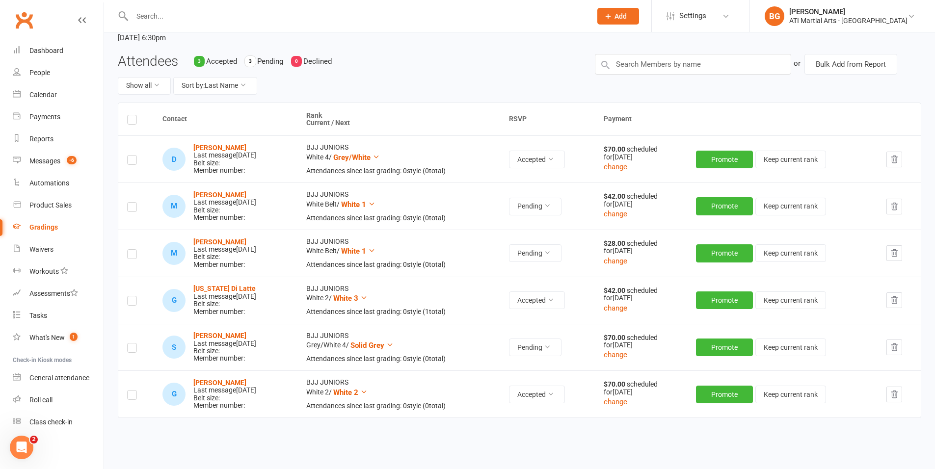
select select "25"
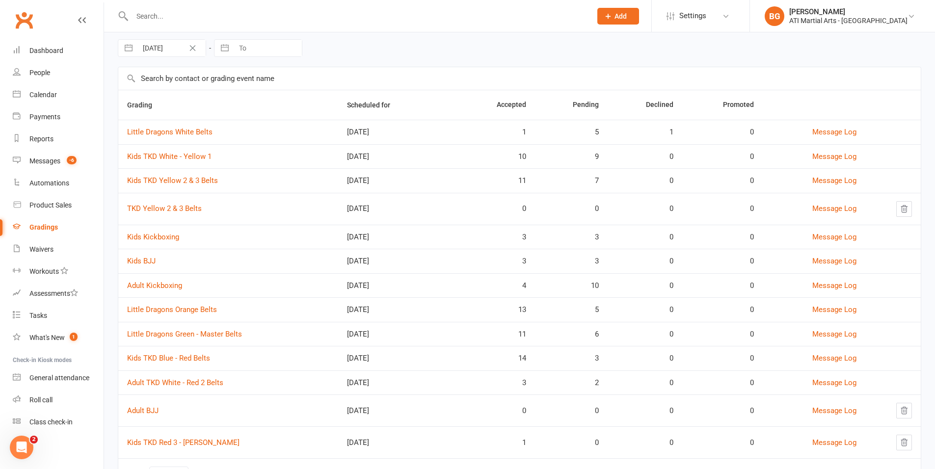
scroll to position [81, 0]
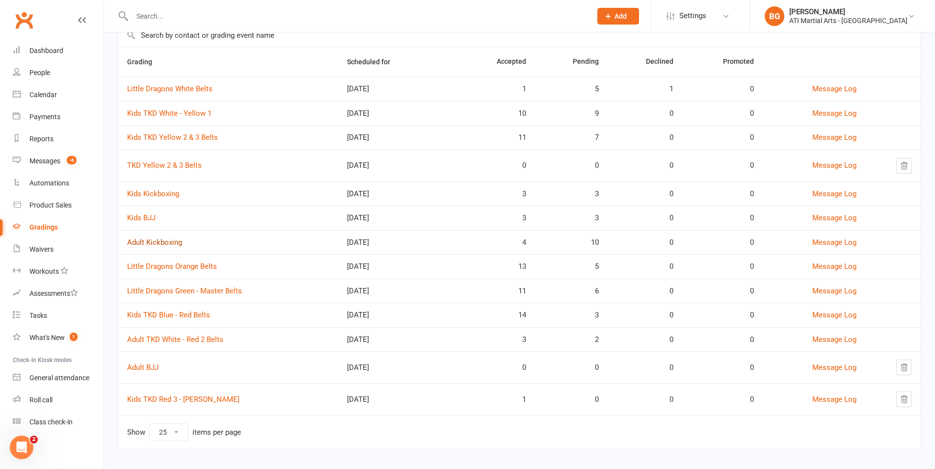
click at [167, 243] on link "Adult Kickboxing" at bounding box center [154, 242] width 55 height 9
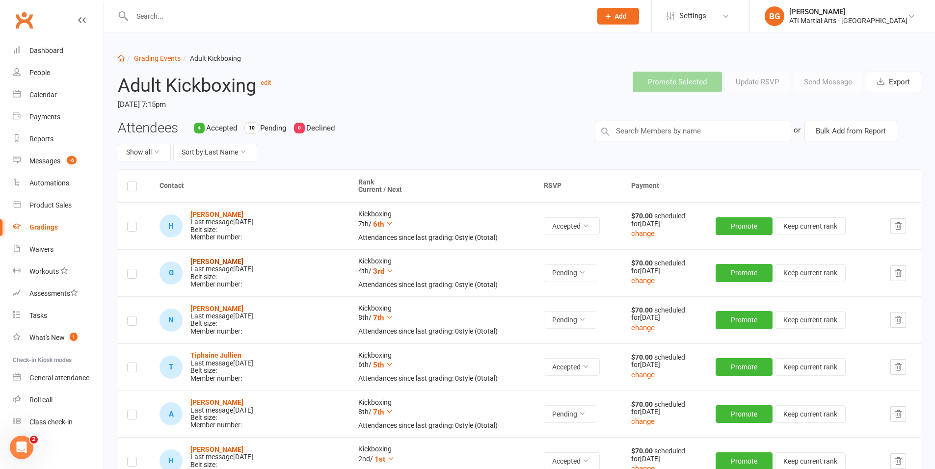
click at [226, 264] on strong "[PERSON_NAME]" at bounding box center [216, 262] width 53 height 8
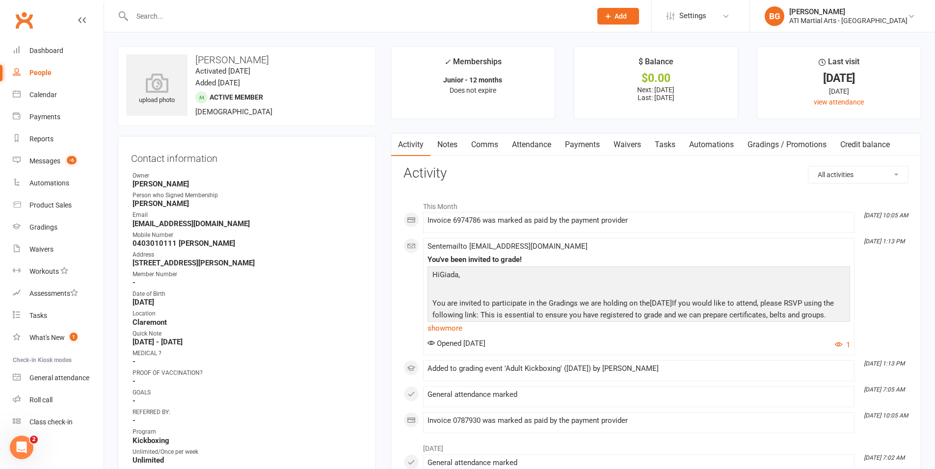
click at [488, 154] on link "Comms" at bounding box center [484, 145] width 41 height 23
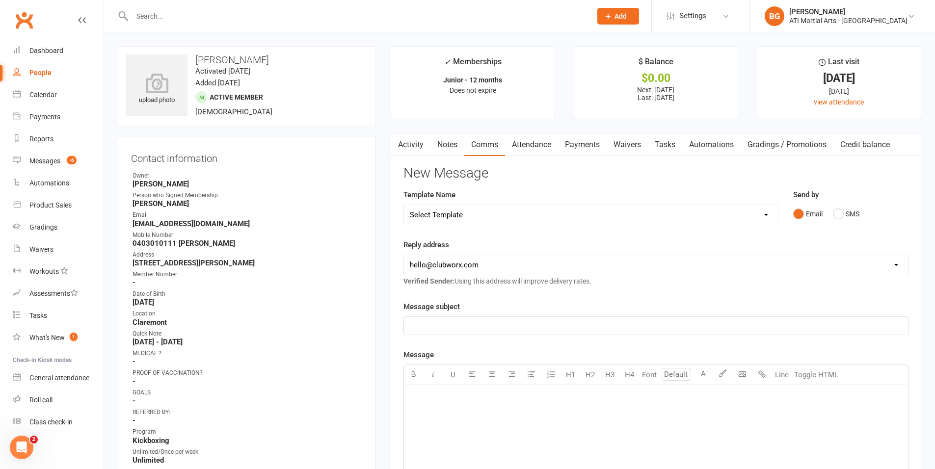
click at [819, 218] on button "Email" at bounding box center [807, 214] width 29 height 19
click at [835, 217] on button "SMS" at bounding box center [846, 214] width 27 height 19
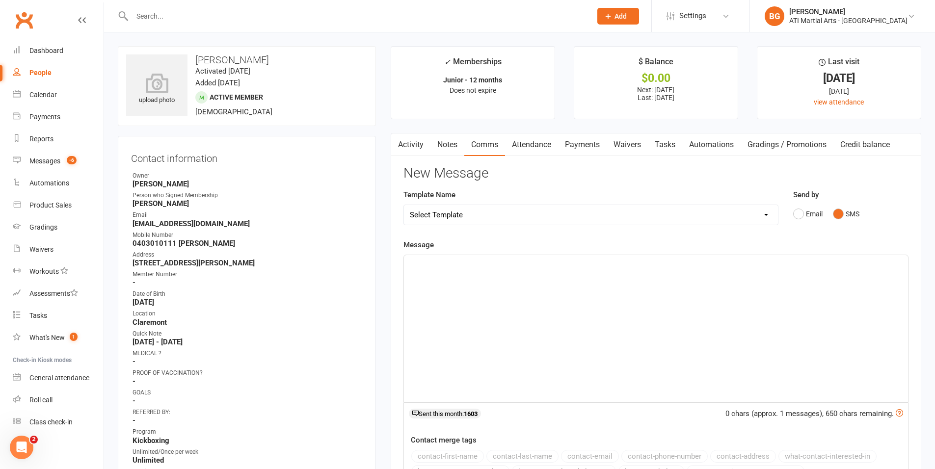
click at [843, 292] on div "﻿" at bounding box center [656, 328] width 504 height 147
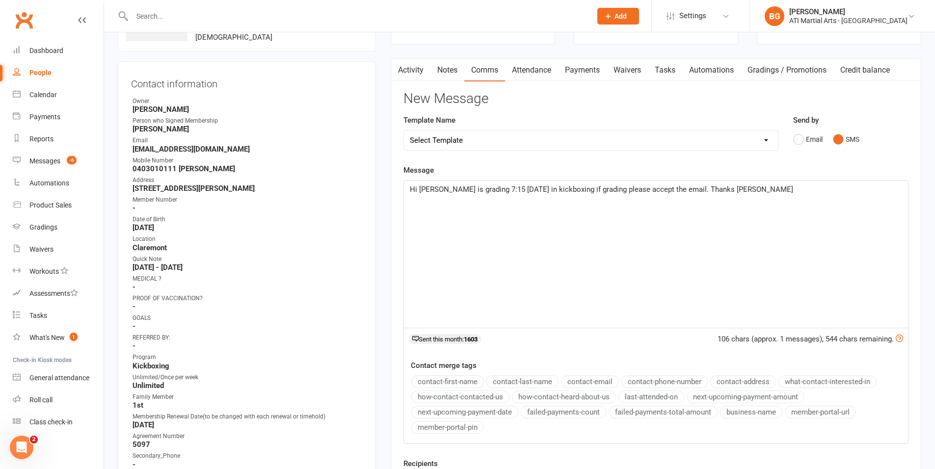
scroll to position [155, 0]
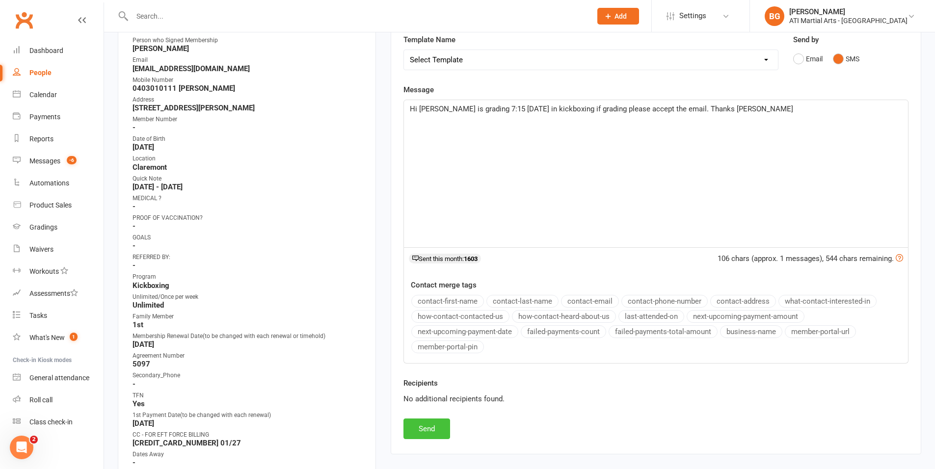
click at [438, 434] on button "Send" at bounding box center [427, 429] width 47 height 21
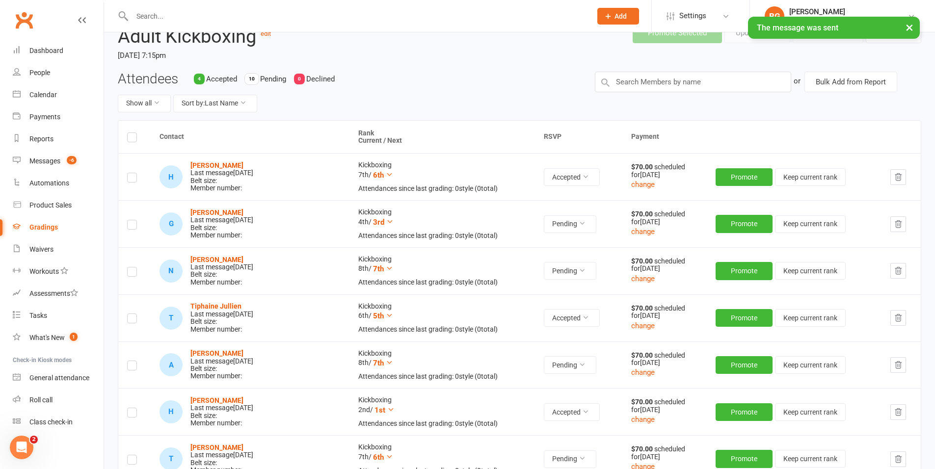
scroll to position [77, 0]
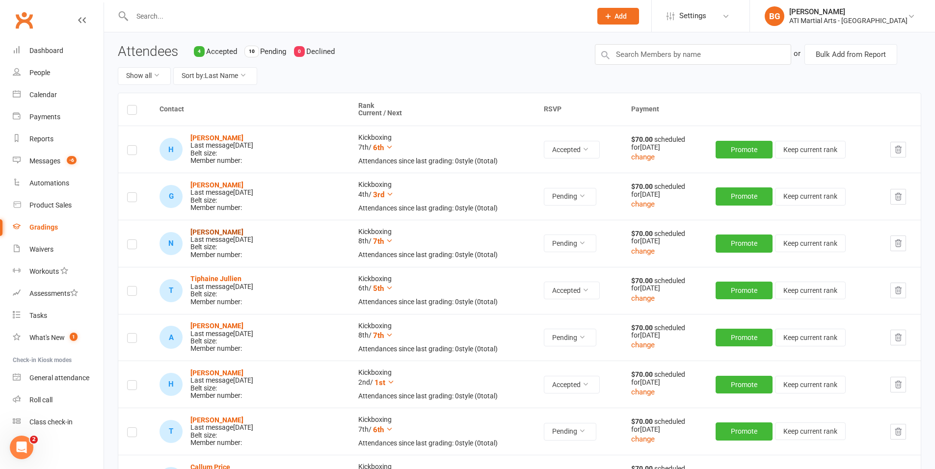
click at [205, 231] on strong "[PERSON_NAME]" at bounding box center [216, 232] width 53 height 8
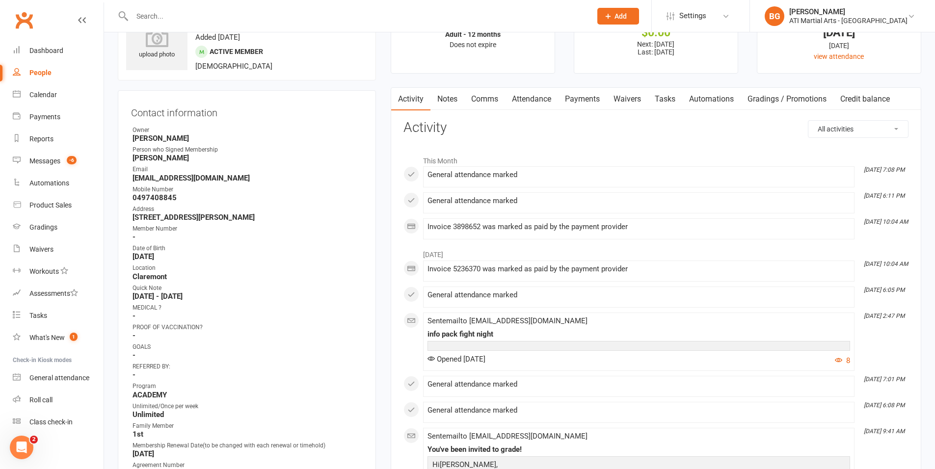
scroll to position [45, 0]
click at [490, 100] on link "Comms" at bounding box center [484, 99] width 41 height 23
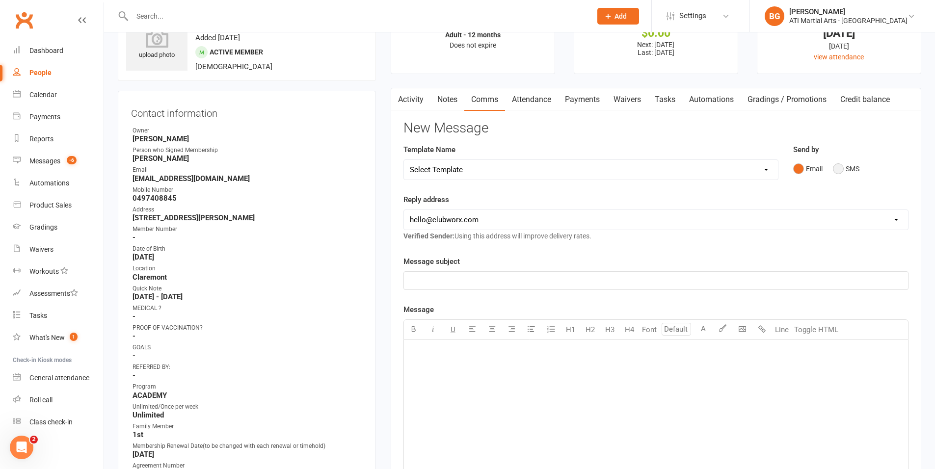
click at [848, 166] on button "SMS" at bounding box center [846, 169] width 27 height 19
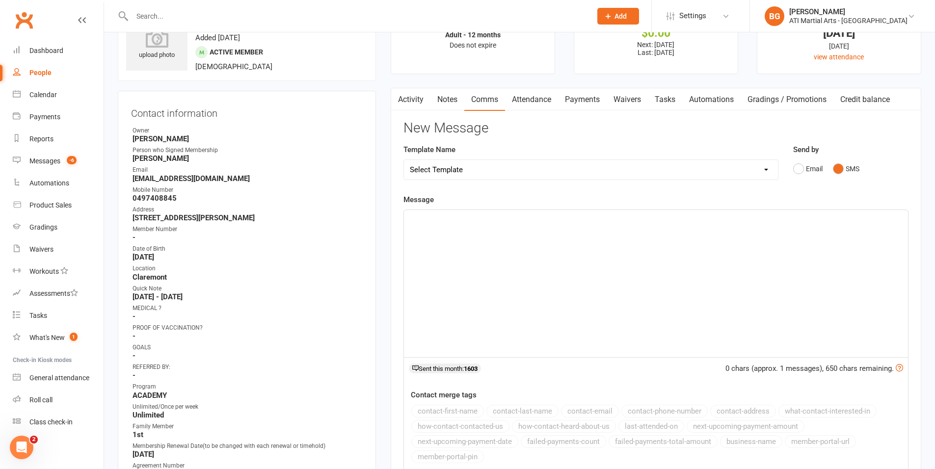
click at [869, 234] on div "﻿" at bounding box center [656, 283] width 504 height 147
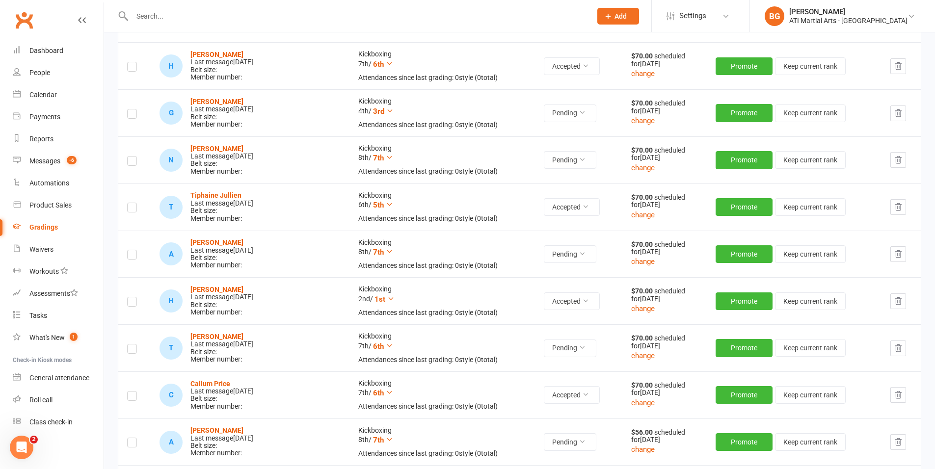
scroll to position [161, 0]
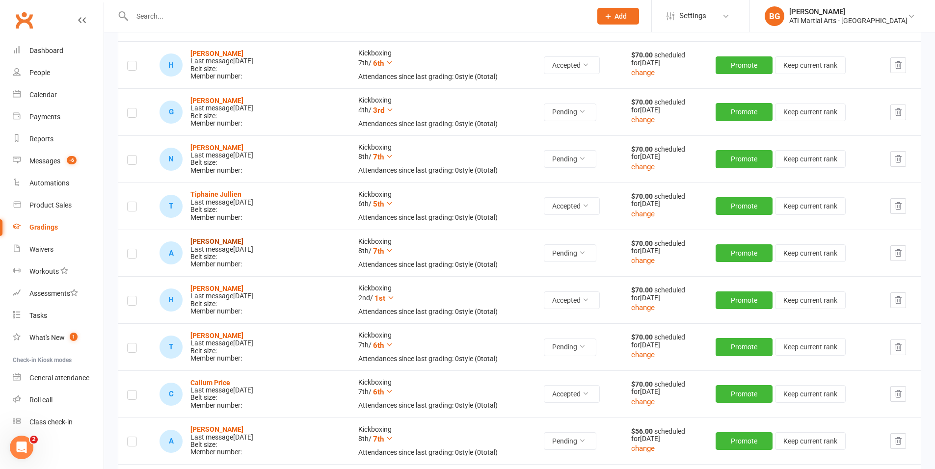
click at [206, 238] on strong "[PERSON_NAME]" at bounding box center [216, 242] width 53 height 8
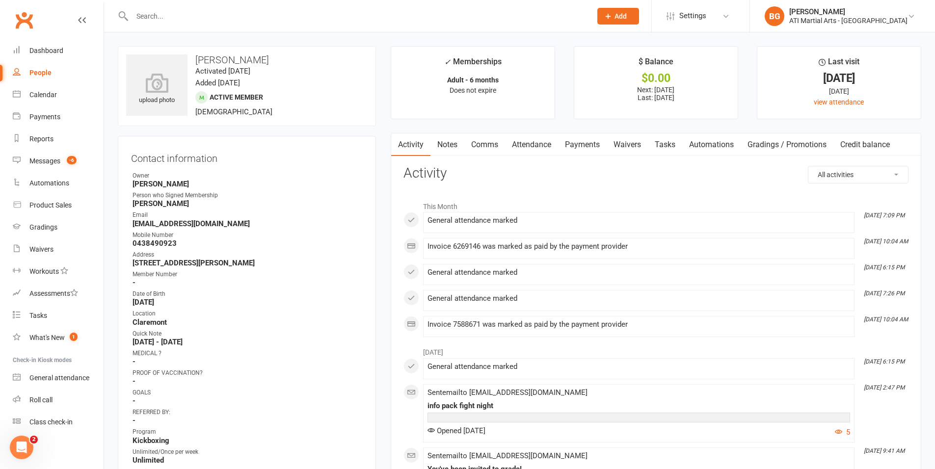
click at [480, 148] on link "Comms" at bounding box center [484, 145] width 41 height 23
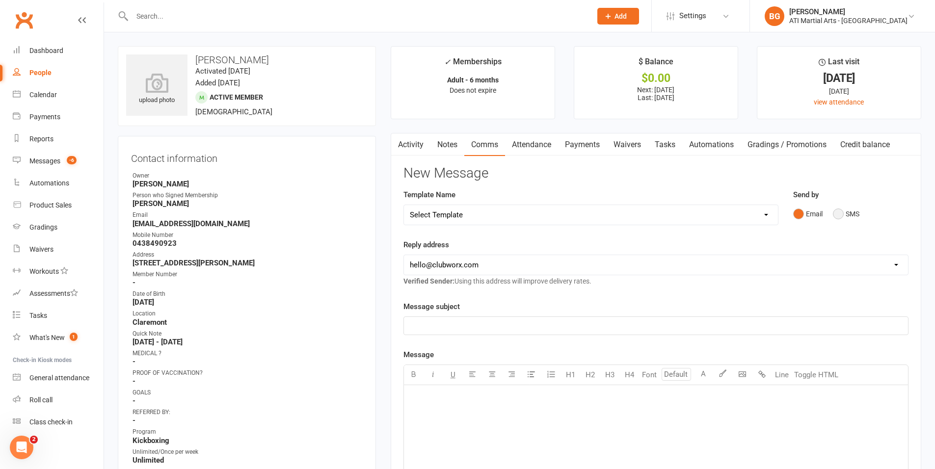
click at [839, 217] on button "SMS" at bounding box center [846, 214] width 27 height 19
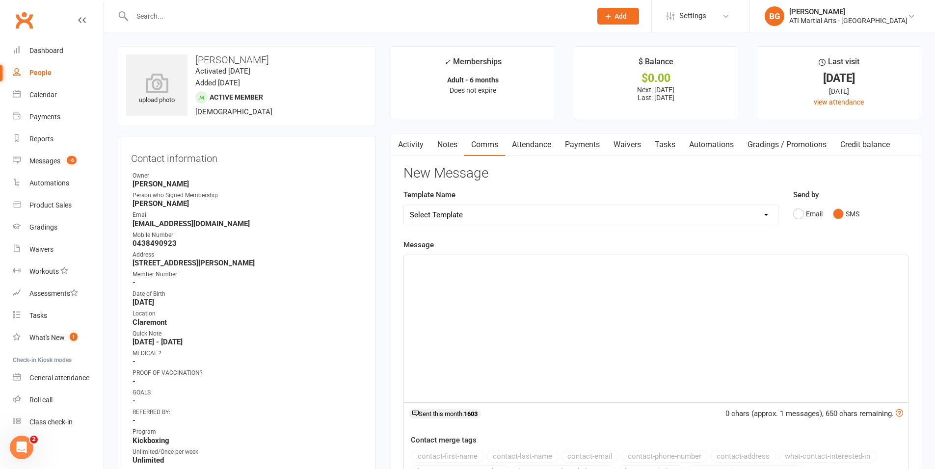
click at [839, 313] on div "﻿" at bounding box center [656, 328] width 504 height 147
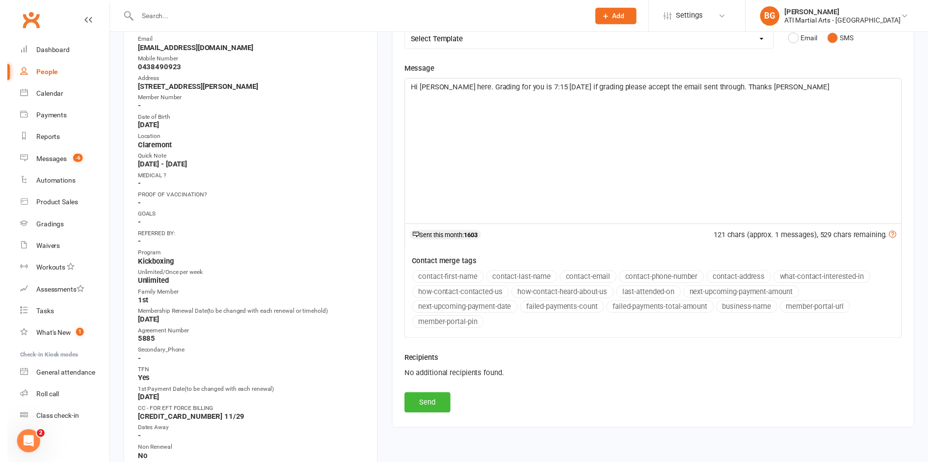
scroll to position [222, 0]
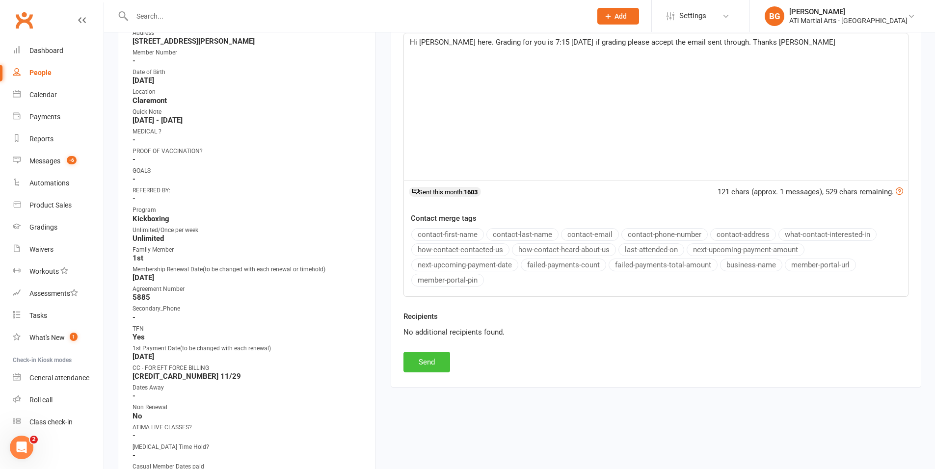
click at [428, 362] on button "Send" at bounding box center [427, 362] width 47 height 21
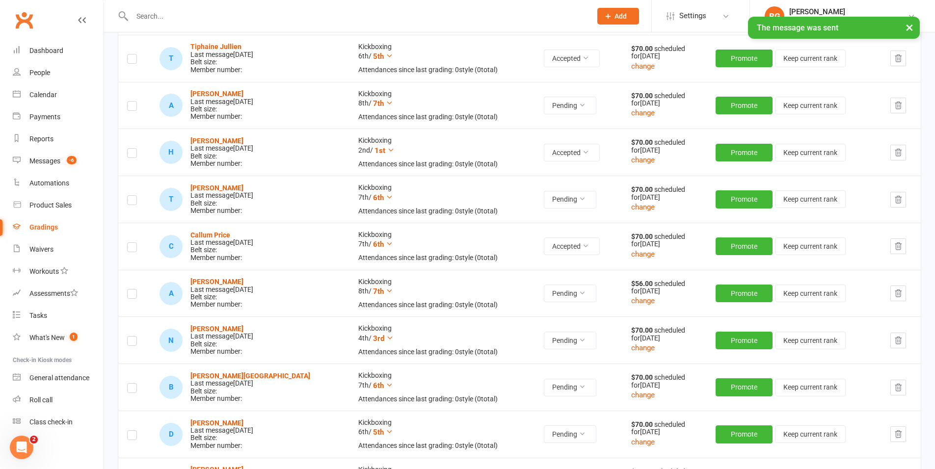
scroll to position [312, 0]
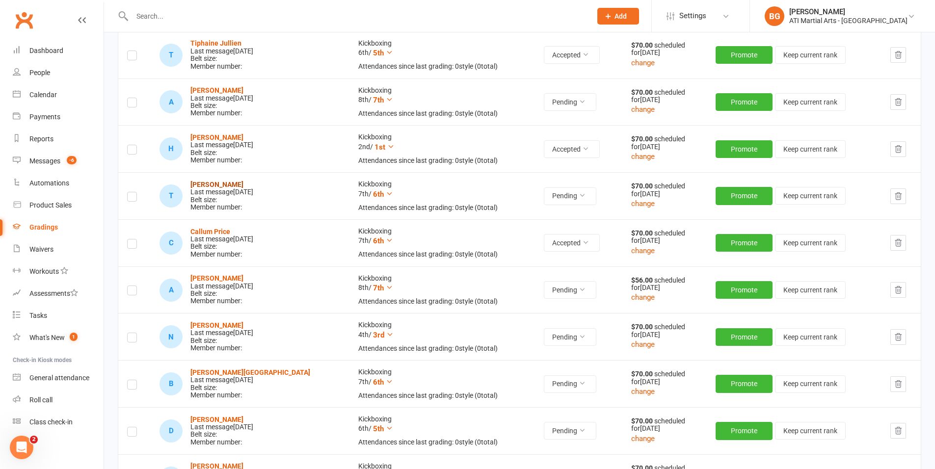
click at [215, 187] on strong "[PERSON_NAME]" at bounding box center [216, 185] width 53 height 8
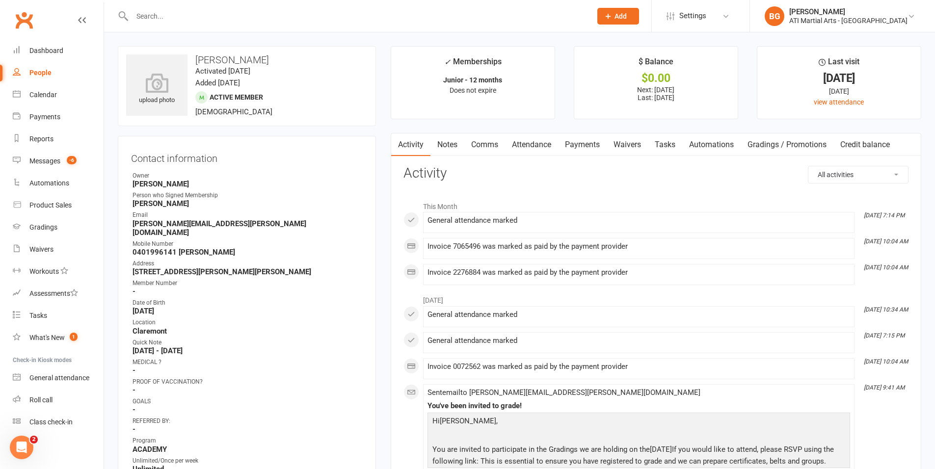
click at [494, 150] on link "Comms" at bounding box center [484, 145] width 41 height 23
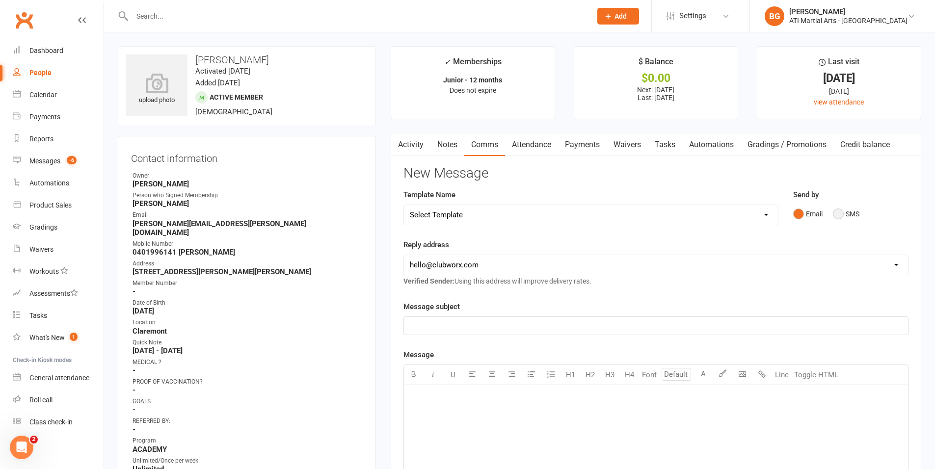
click at [845, 217] on button "SMS" at bounding box center [846, 214] width 27 height 19
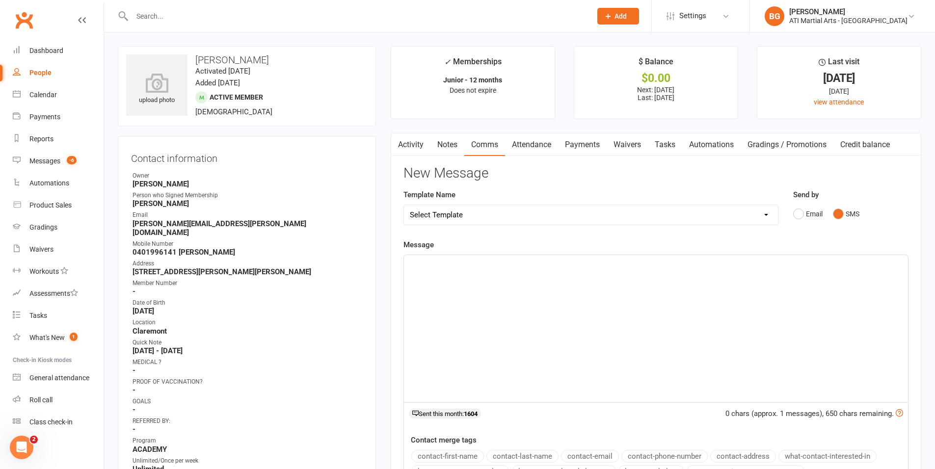
click at [809, 293] on div "﻿" at bounding box center [656, 328] width 504 height 147
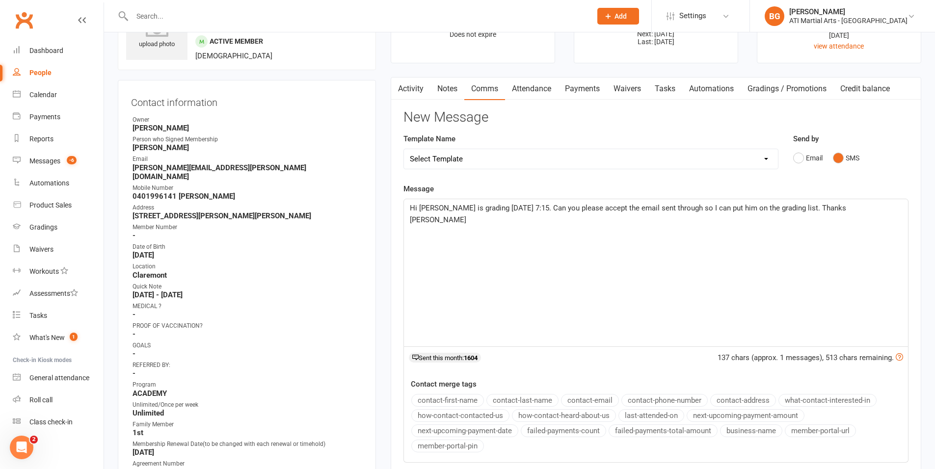
scroll to position [147, 0]
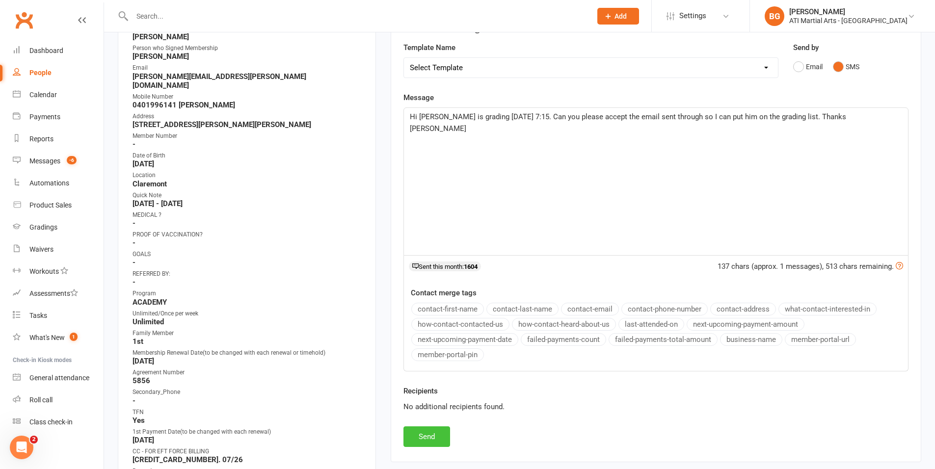
click at [411, 434] on button "Send" at bounding box center [427, 437] width 47 height 21
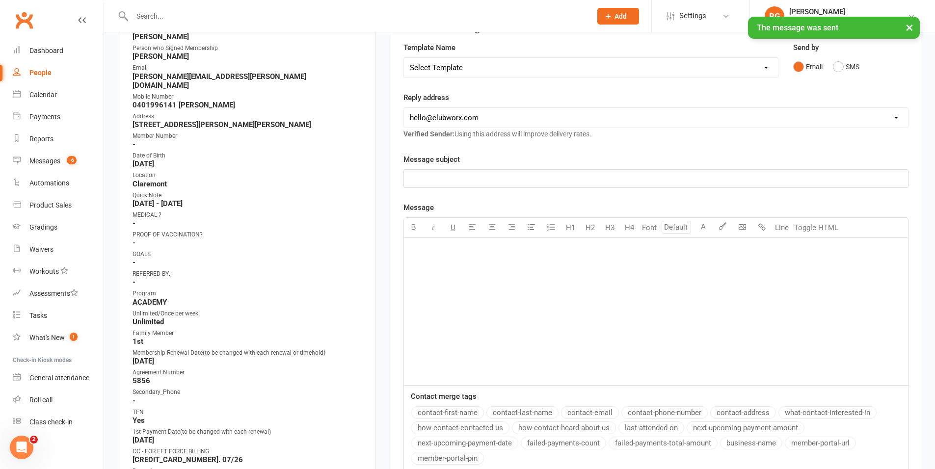
scroll to position [145, 0]
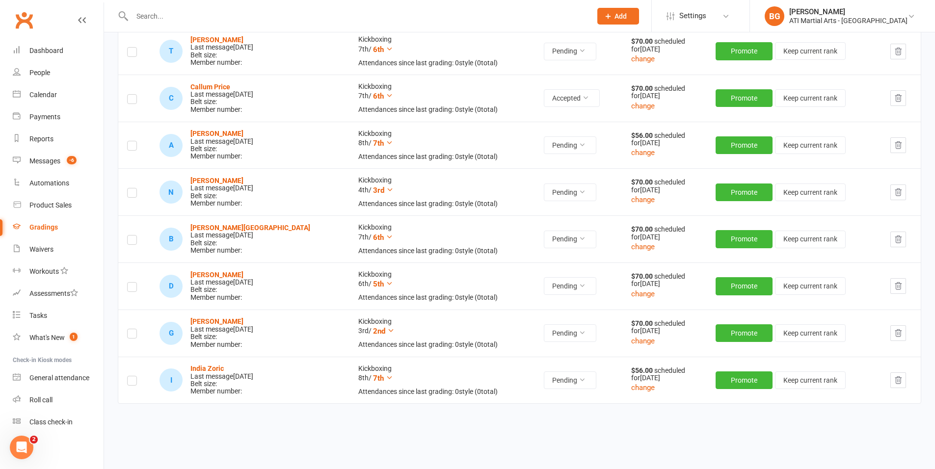
scroll to position [483, 0]
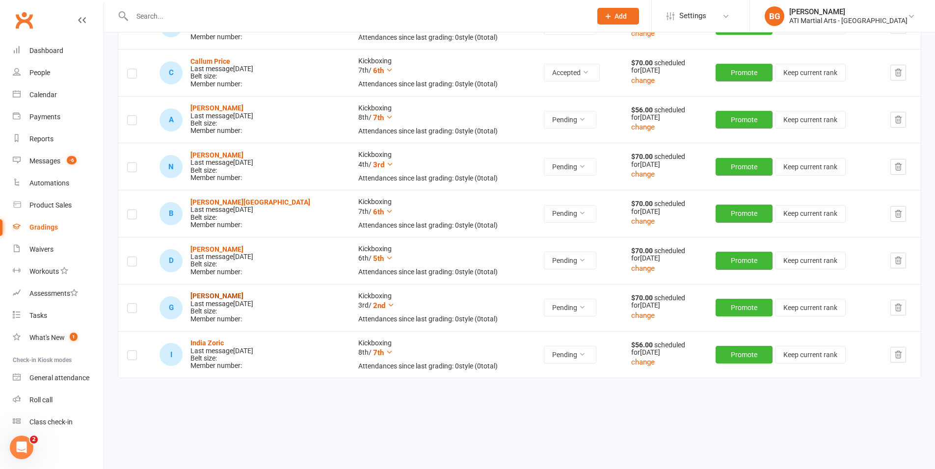
click at [243, 293] on strong "[PERSON_NAME]" at bounding box center [216, 296] width 53 height 8
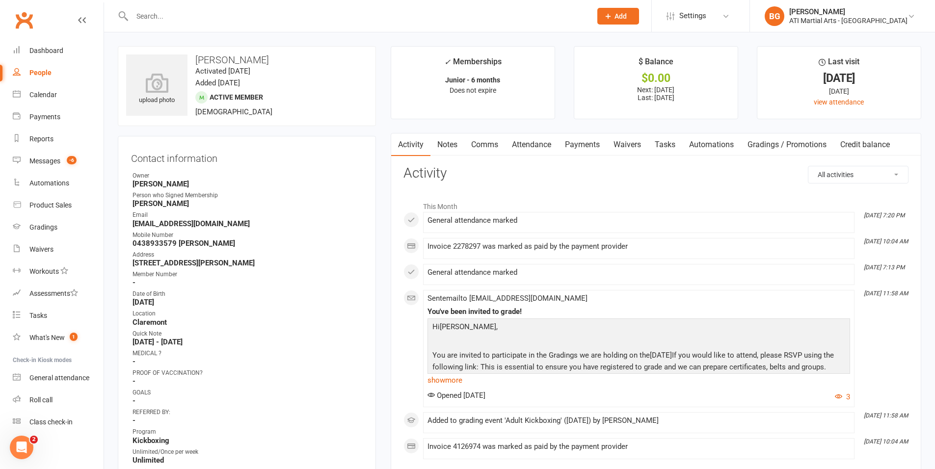
click at [496, 149] on link "Comms" at bounding box center [484, 145] width 41 height 23
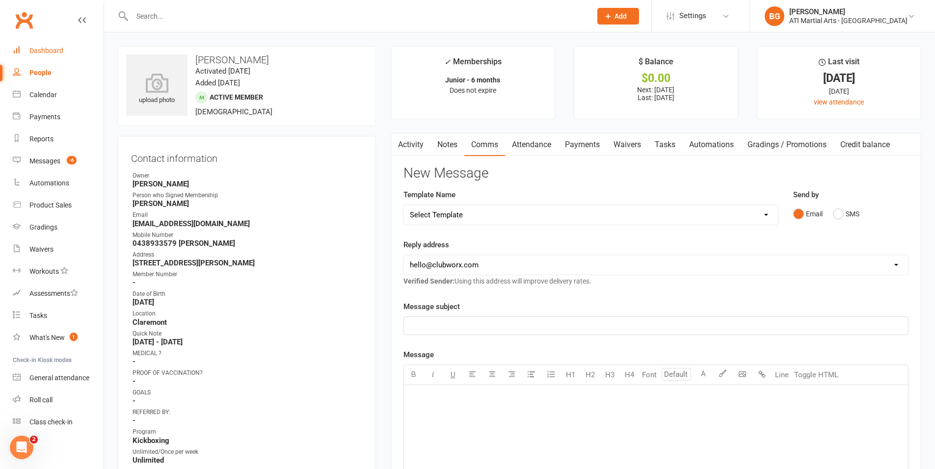
click at [21, 50] on link "Dashboard" at bounding box center [58, 51] width 91 height 22
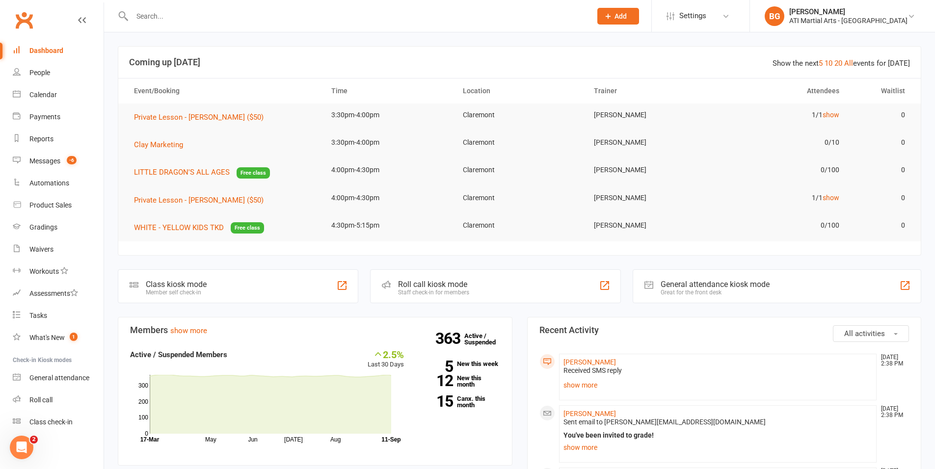
scroll to position [132, 0]
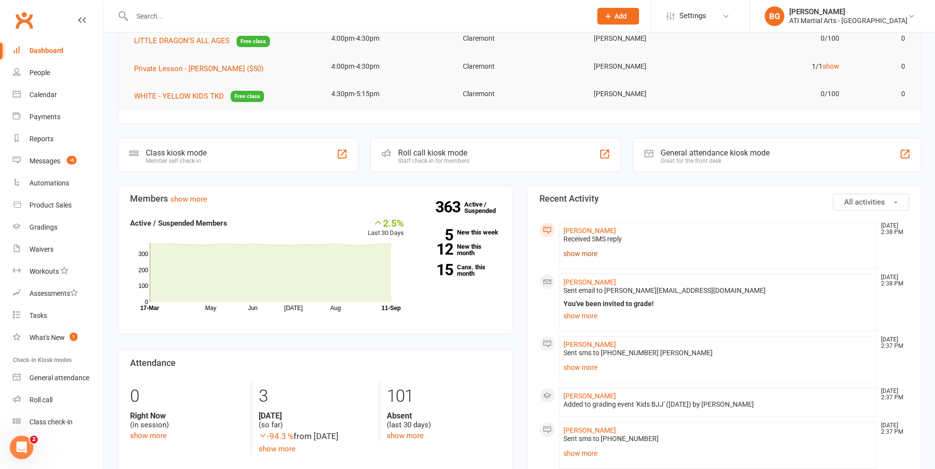
click at [567, 252] on link "show more" at bounding box center [718, 254] width 309 height 14
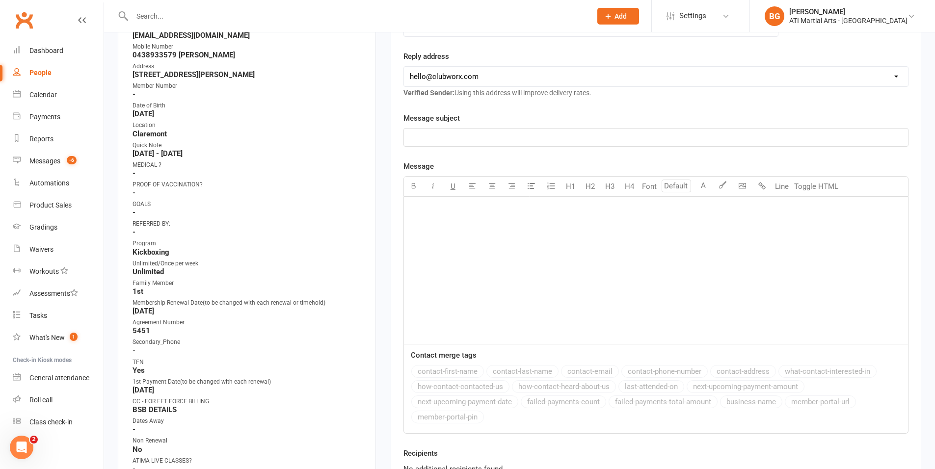
scroll to position [35, 0]
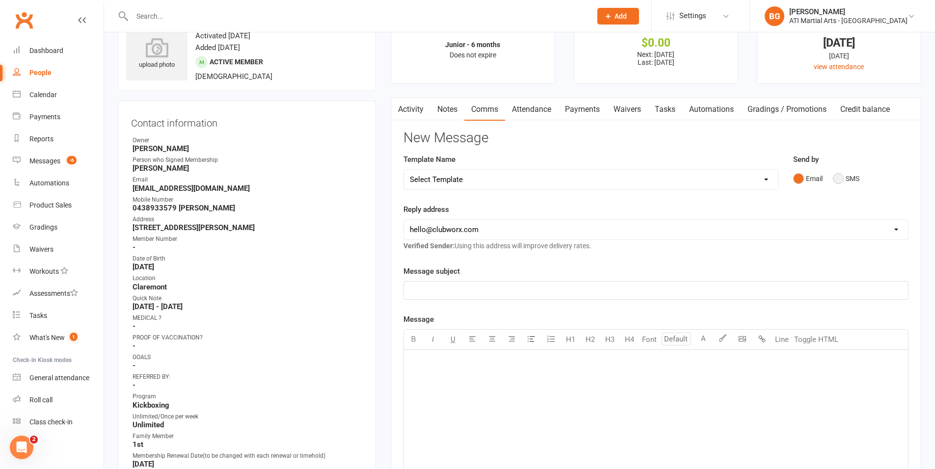
click at [843, 186] on button "SMS" at bounding box center [846, 178] width 27 height 19
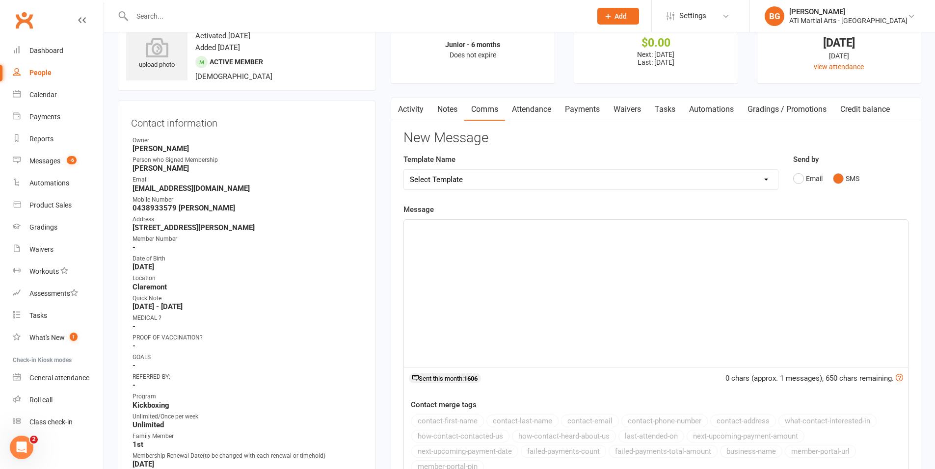
click at [824, 281] on div "﻿" at bounding box center [656, 293] width 504 height 147
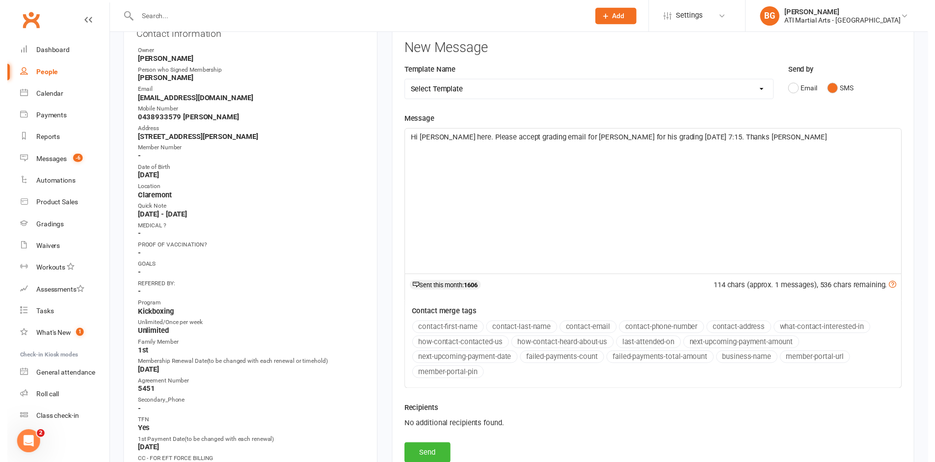
scroll to position [200, 0]
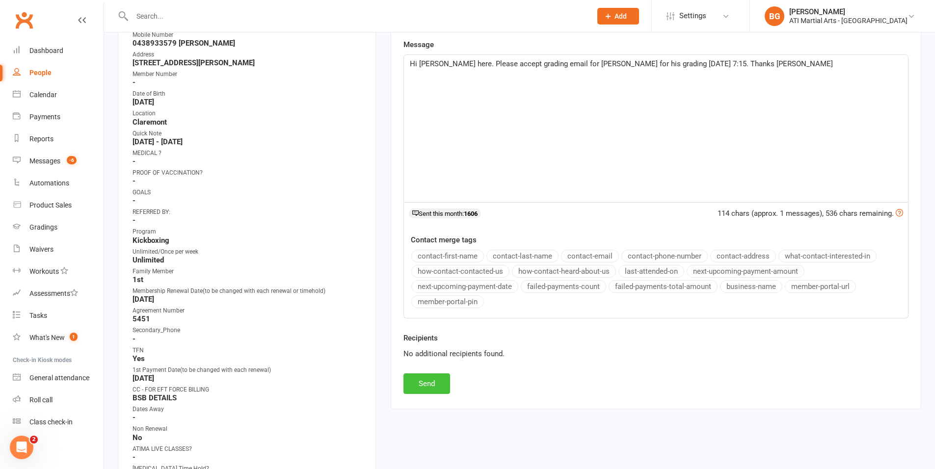
click at [449, 389] on button "Send" at bounding box center [427, 384] width 47 height 21
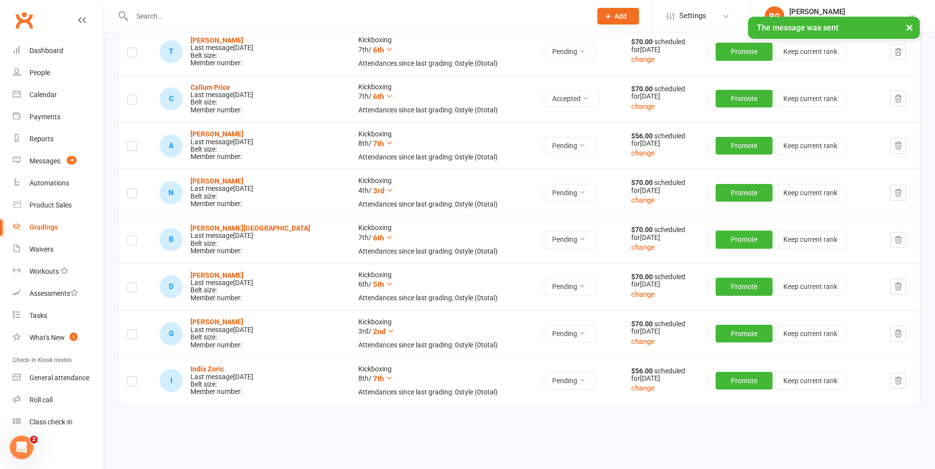
scroll to position [458, 0]
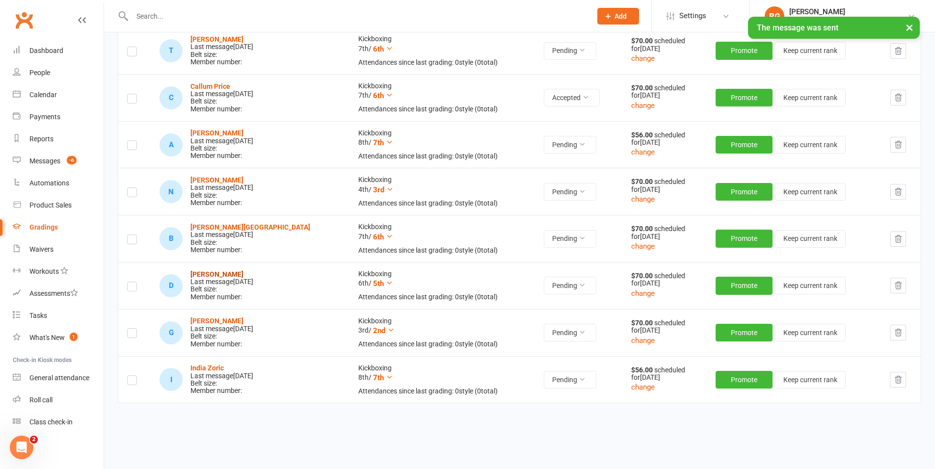
click at [217, 273] on strong "[PERSON_NAME]" at bounding box center [216, 275] width 53 height 8
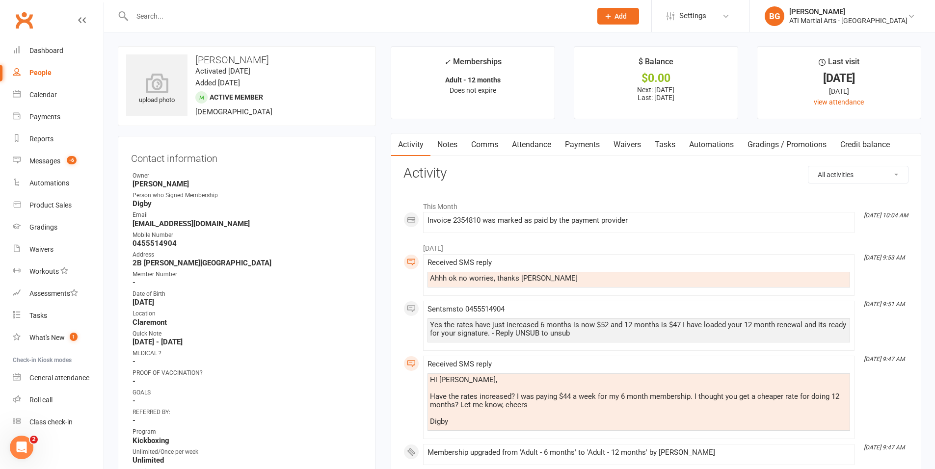
click at [486, 143] on link "Comms" at bounding box center [484, 145] width 41 height 23
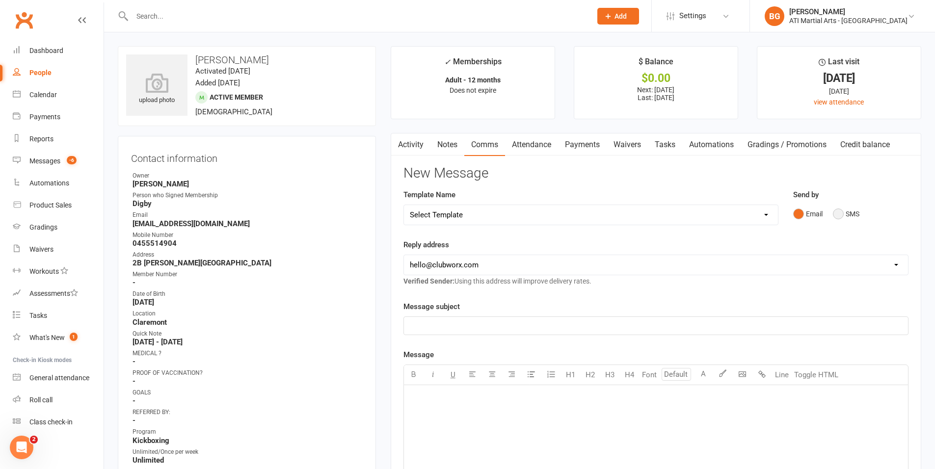
click at [842, 217] on button "SMS" at bounding box center [846, 214] width 27 height 19
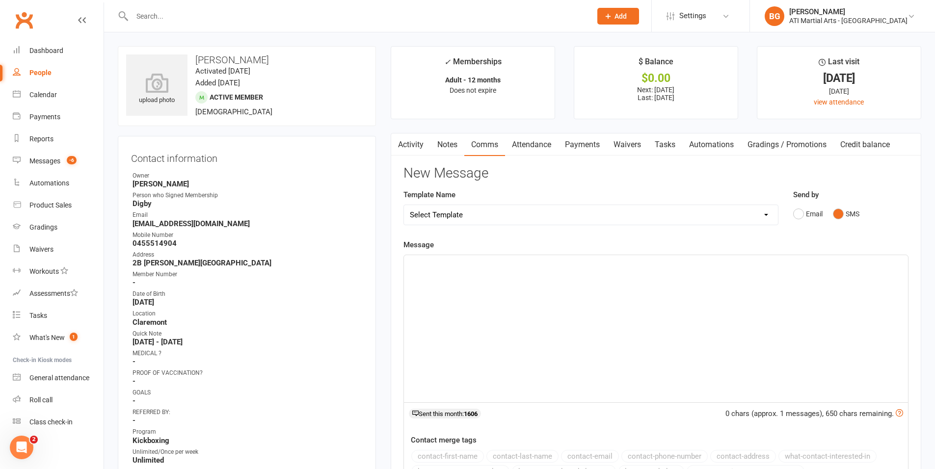
click at [840, 321] on div "﻿" at bounding box center [656, 328] width 504 height 147
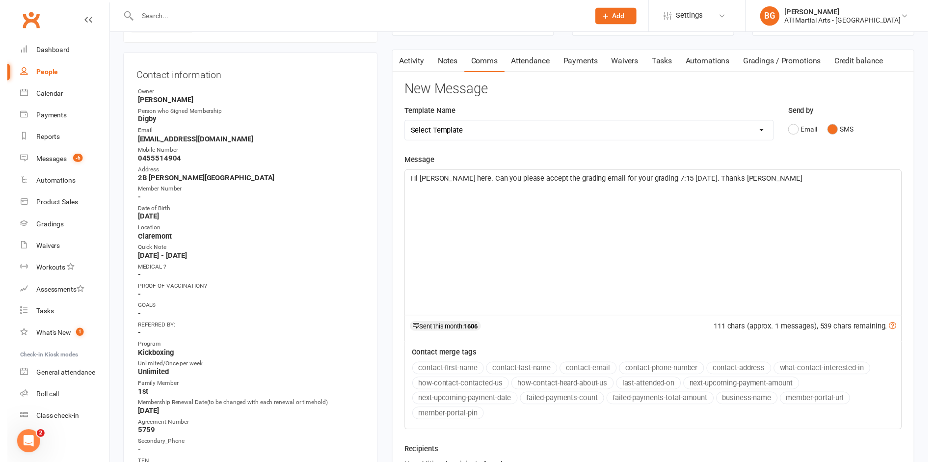
scroll to position [257, 0]
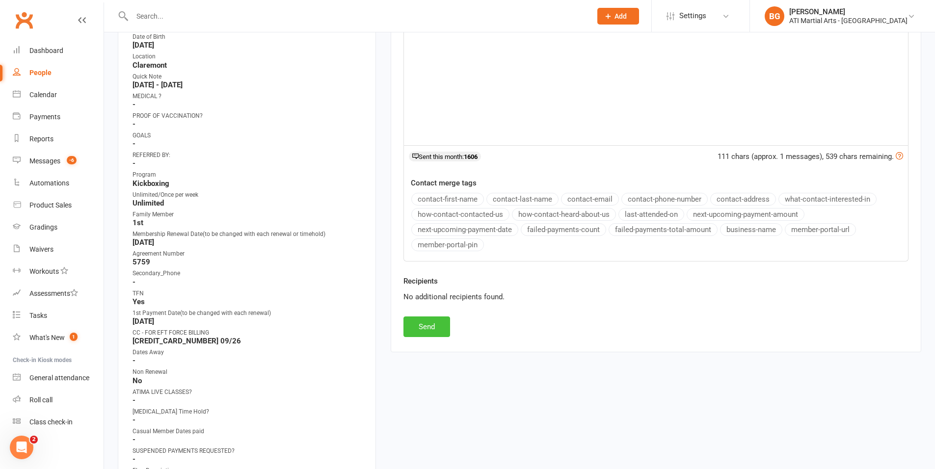
click at [434, 322] on button "Send" at bounding box center [427, 327] width 47 height 21
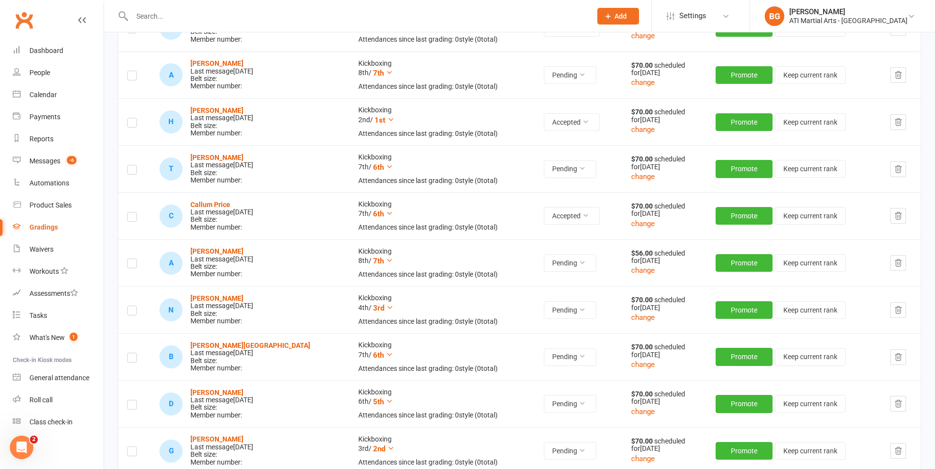
scroll to position [337, 0]
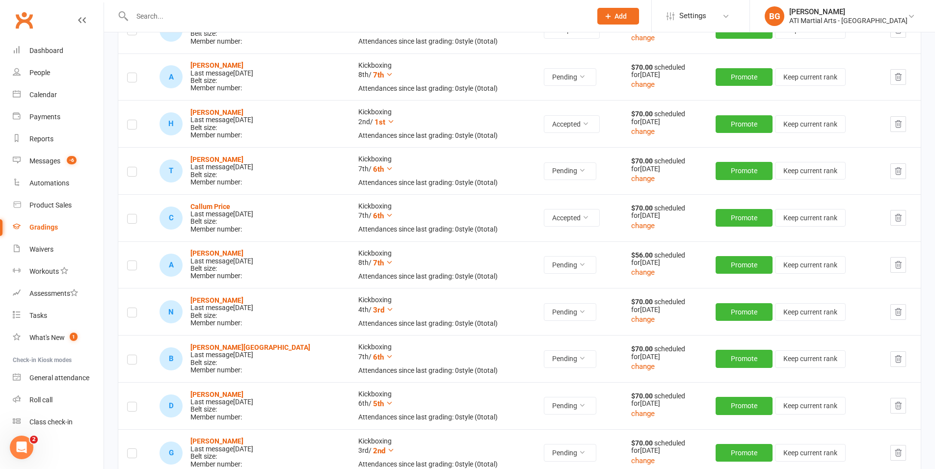
click at [229, 295] on td "N [PERSON_NAME] Last message [DATE] Belt size: Member number:" at bounding box center [250, 311] width 199 height 47
click at [229, 299] on strong "[PERSON_NAME]" at bounding box center [216, 301] width 53 height 8
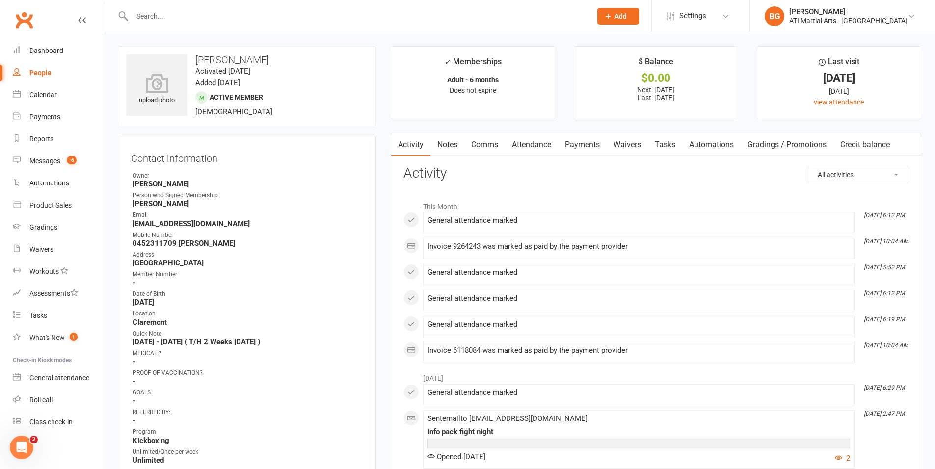
click at [490, 152] on link "Comms" at bounding box center [484, 145] width 41 height 23
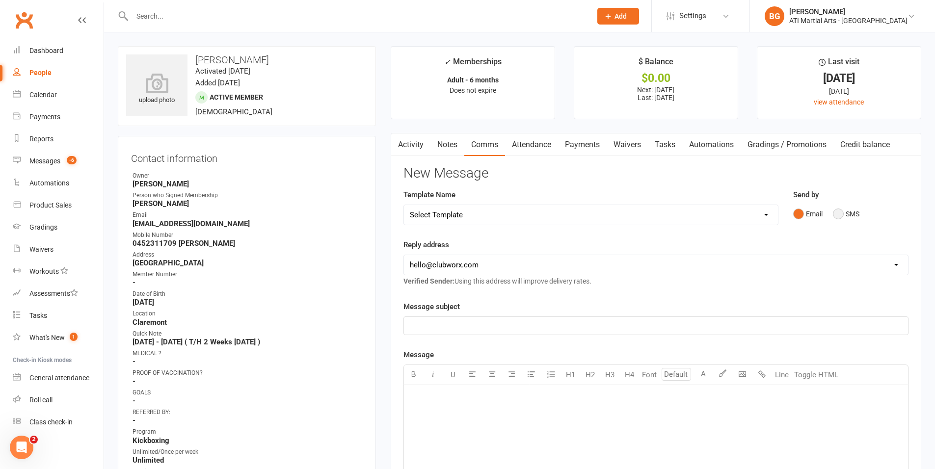
click at [840, 214] on button "SMS" at bounding box center [846, 214] width 27 height 19
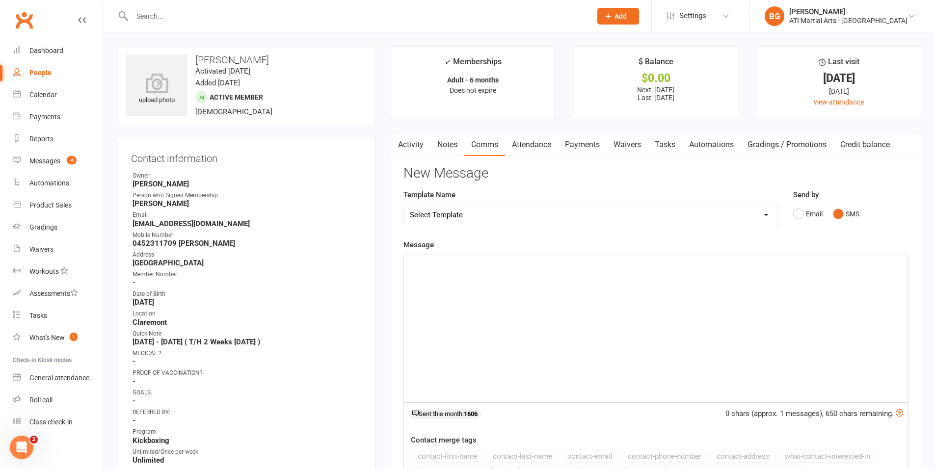
click at [815, 392] on div "﻿" at bounding box center [656, 328] width 504 height 147
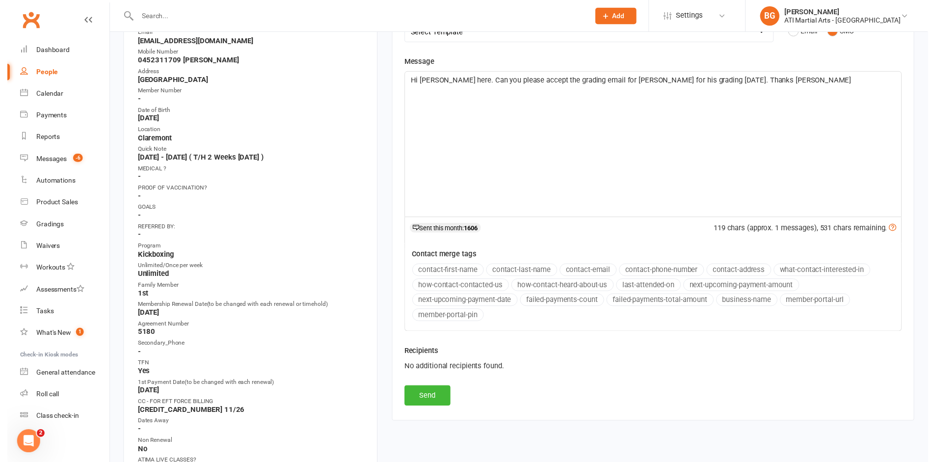
scroll to position [189, 0]
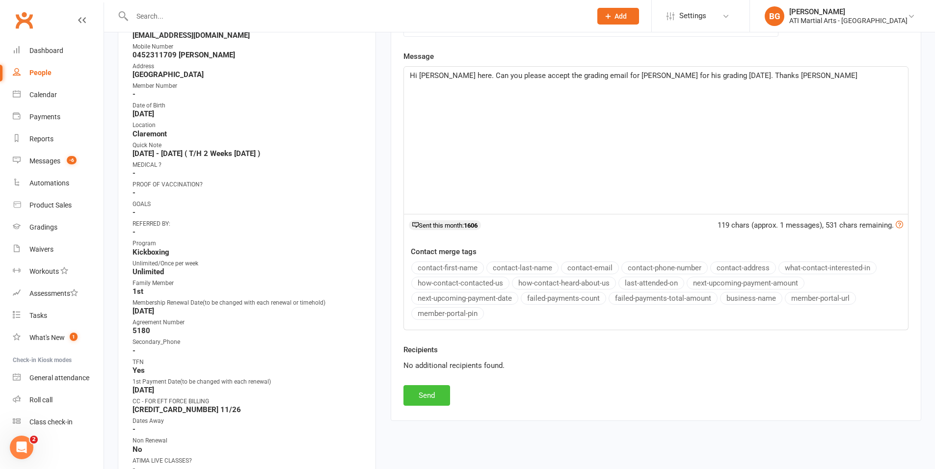
click at [435, 392] on button "Send" at bounding box center [427, 395] width 47 height 21
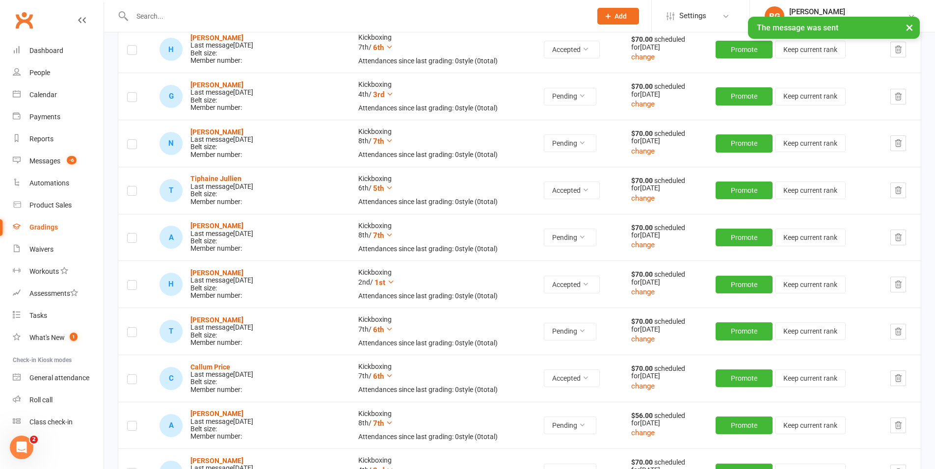
scroll to position [391, 0]
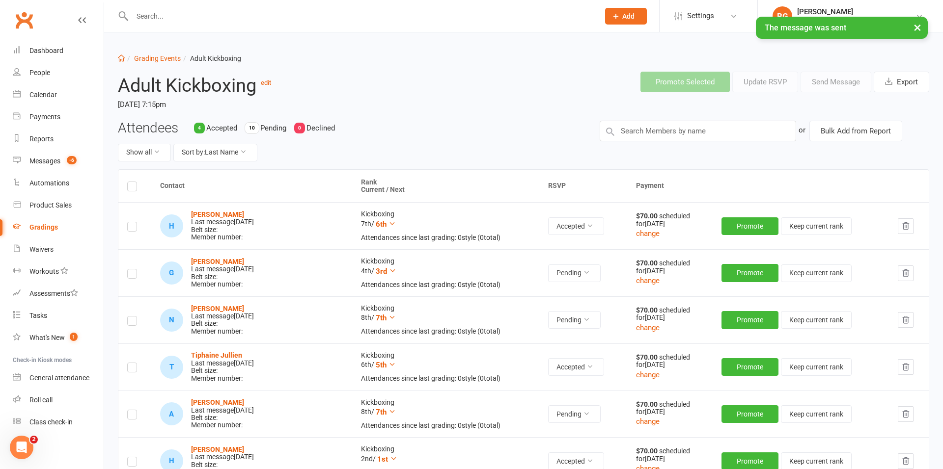
select select "25"
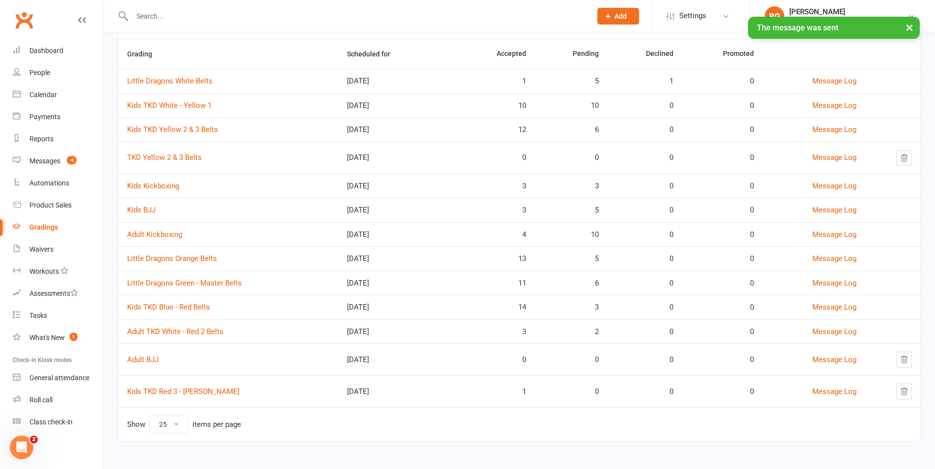
scroll to position [89, 0]
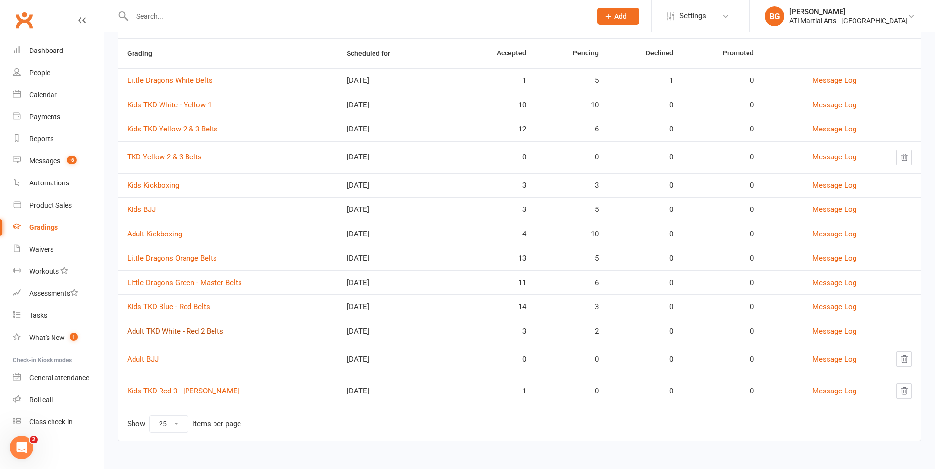
click at [200, 329] on link "Adult TKD White - Red 2 Belts" at bounding box center [175, 331] width 96 height 9
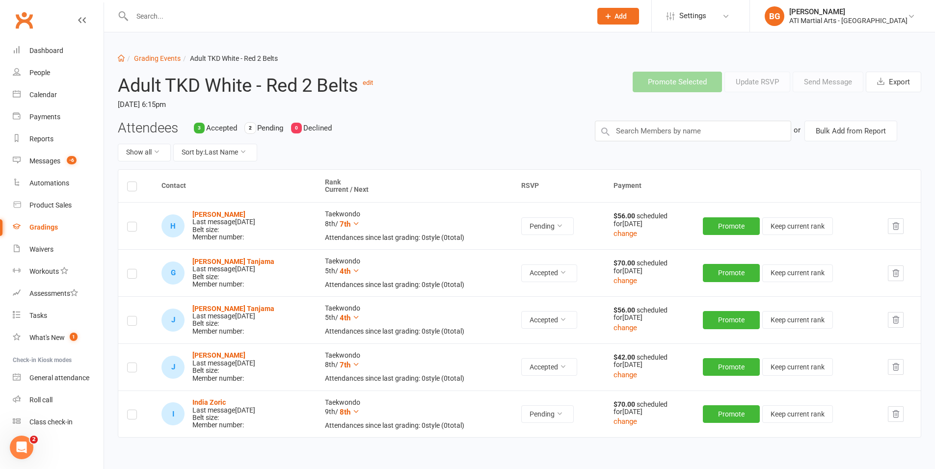
select select "25"
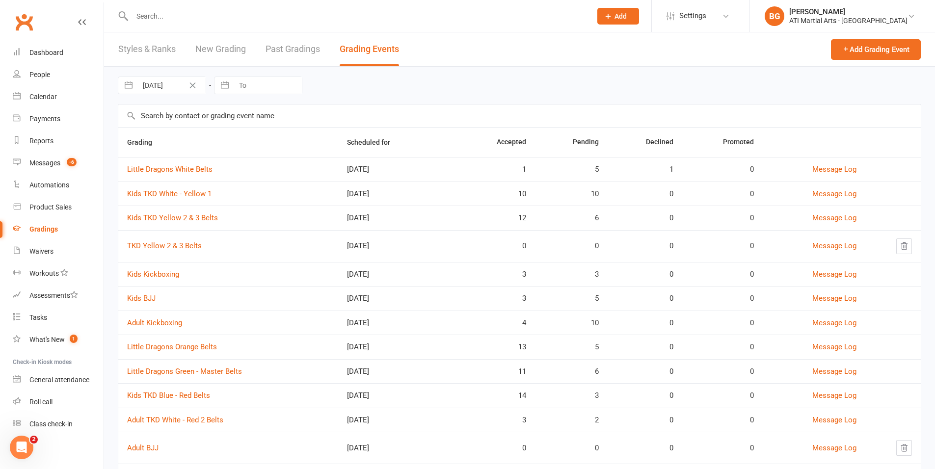
click at [639, 10] on button "Add" at bounding box center [619, 16] width 42 height 17
click at [609, 48] on link "Prospect" at bounding box center [607, 43] width 87 height 23
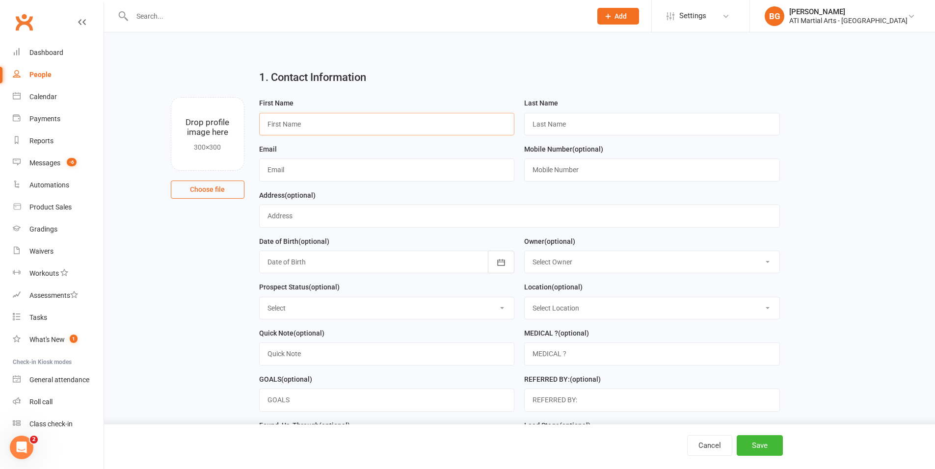
click at [300, 126] on input "text" at bounding box center [387, 124] width 256 height 23
type input "[PERSON_NAME]"
type input "none"
type input "[PERSON_NAME][EMAIL_ADDRESS][DOMAIN_NAME]"
type input "0447252825"
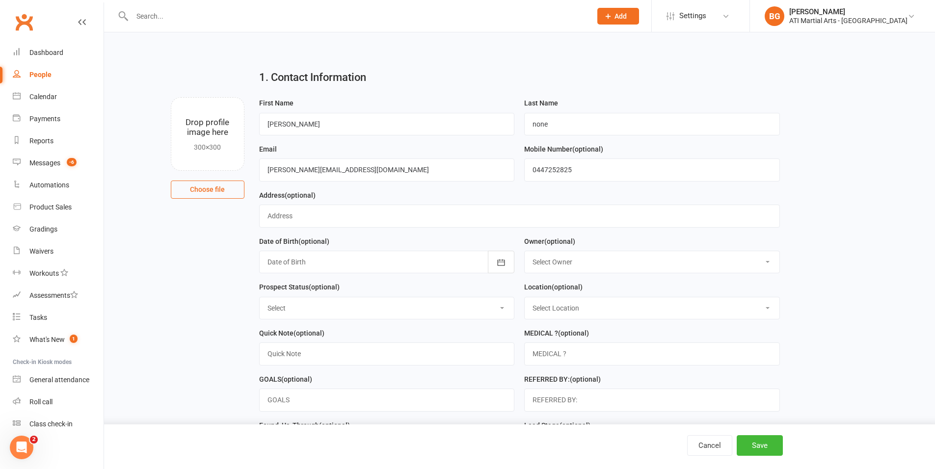
click at [582, 261] on select "Select Owner [PERSON_NAME] [PERSON_NAME] [PERSON_NAME] [PERSON_NAME] [PERSON_NA…" at bounding box center [652, 262] width 255 height 22
select select "8"
click at [402, 316] on select "Select Initial Contact Follow-up Call Follow-up Email Almost Ready Not Ready No…" at bounding box center [387, 309] width 255 height 22
select select "Initial Contact"
click at [544, 314] on select "Select Location [GEOGRAPHIC_DATA] Example Room (Rename me!) [GEOGRAPHIC_DATA]" at bounding box center [652, 309] width 255 height 22
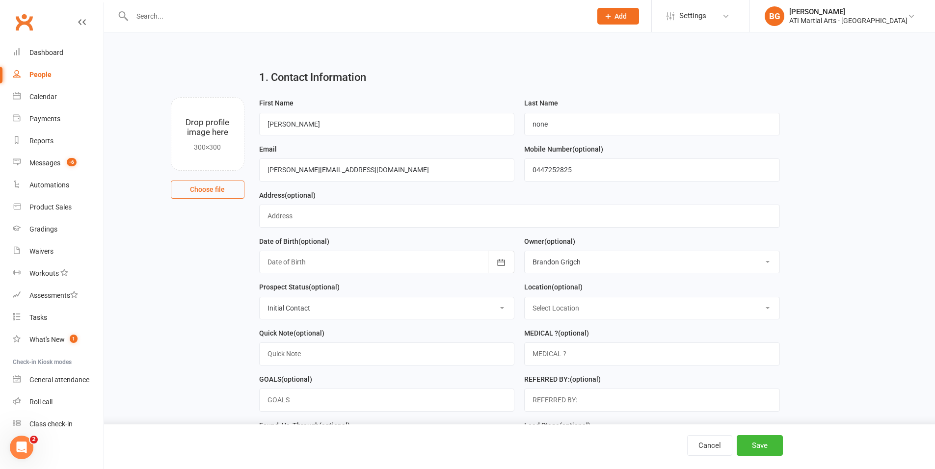
select select "0"
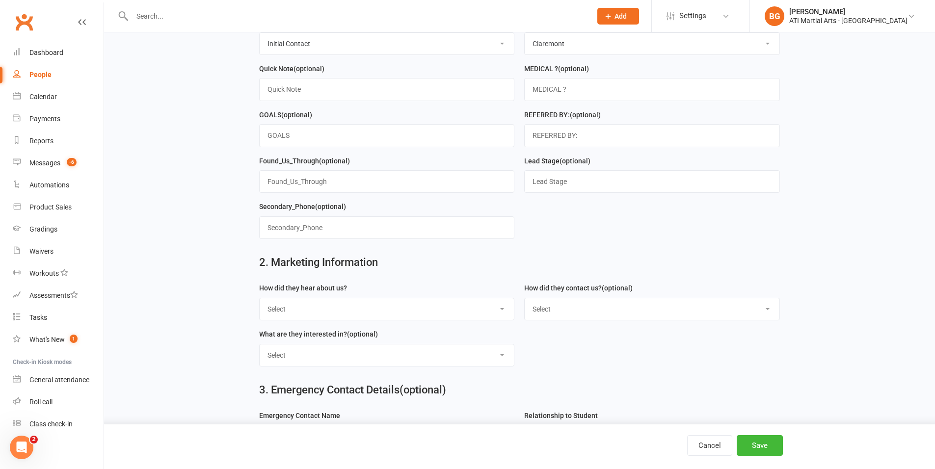
scroll to position [285, 0]
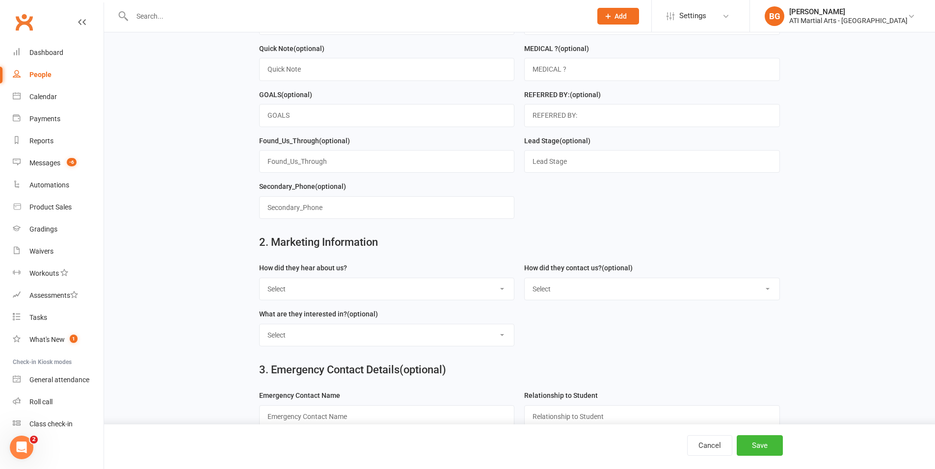
click at [345, 293] on select "Select Google Through A Friend Facebook Sms/email offer Flyer School class Open…" at bounding box center [387, 289] width 255 height 22
select select "Google"
click at [539, 279] on select "Select Phone Email In-Facility facebook Referal QR code" at bounding box center [652, 289] width 255 height 22
select select "Email"
click at [459, 341] on select "Select Classes Personal Training Weight Loss Body Building De-Stressing Diet/Fo…" at bounding box center [387, 336] width 255 height 22
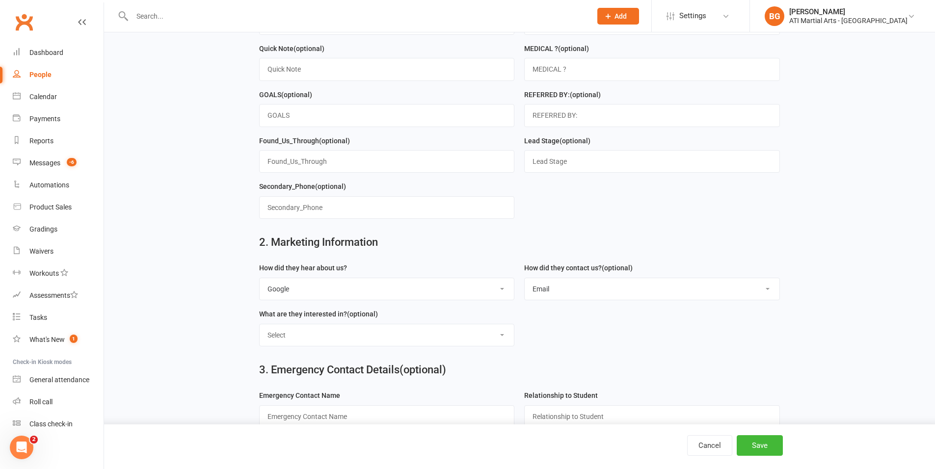
select select "Classes"
click at [749, 445] on button "Save" at bounding box center [760, 445] width 46 height 21
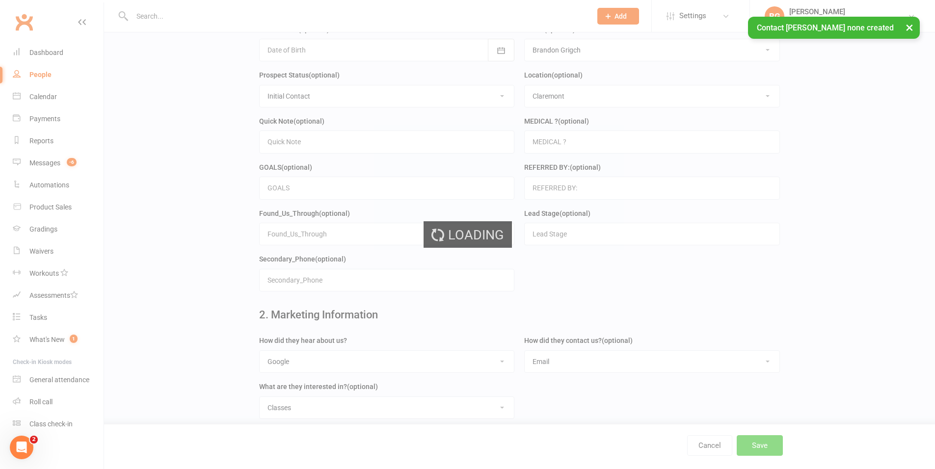
scroll to position [0, 0]
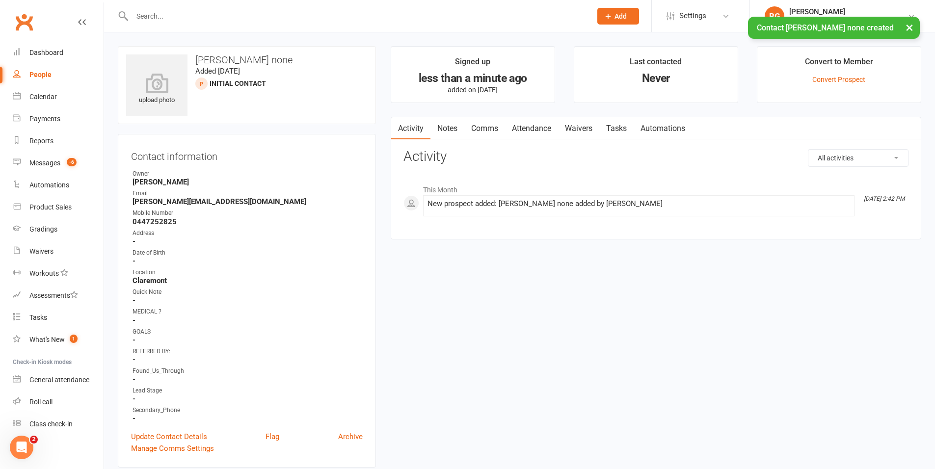
click at [494, 123] on link "Comms" at bounding box center [484, 128] width 41 height 23
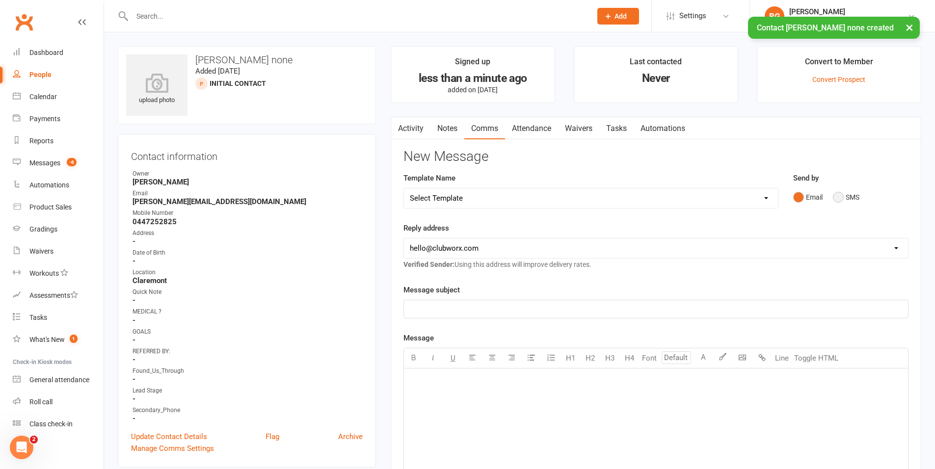
click at [838, 196] on button "SMS" at bounding box center [846, 197] width 27 height 19
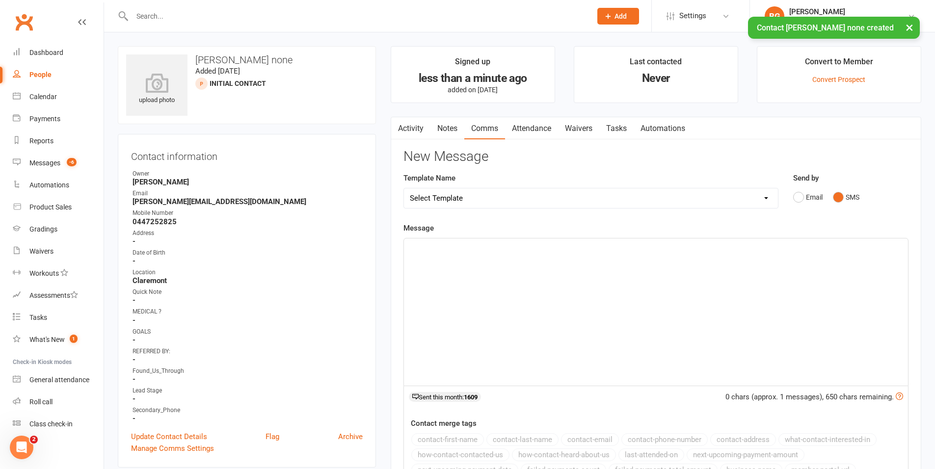
click at [839, 258] on div "﻿" at bounding box center [656, 312] width 504 height 147
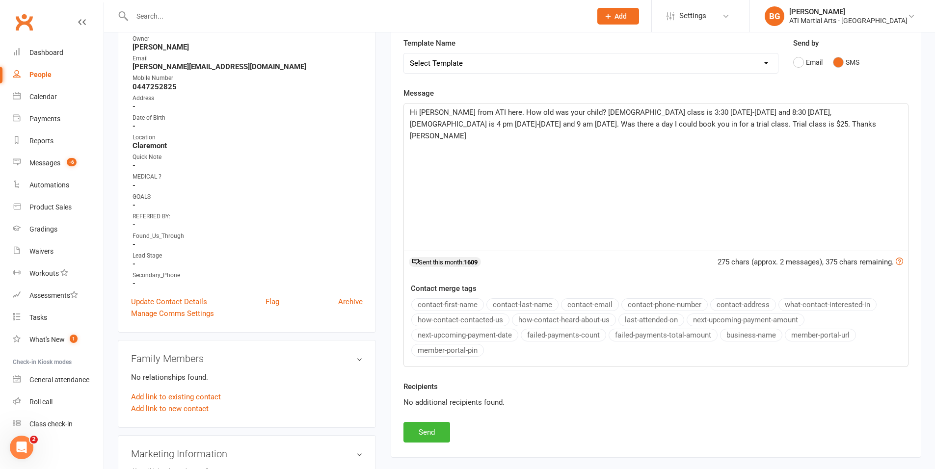
scroll to position [136, 0]
click at [421, 428] on button "Send" at bounding box center [427, 432] width 47 height 21
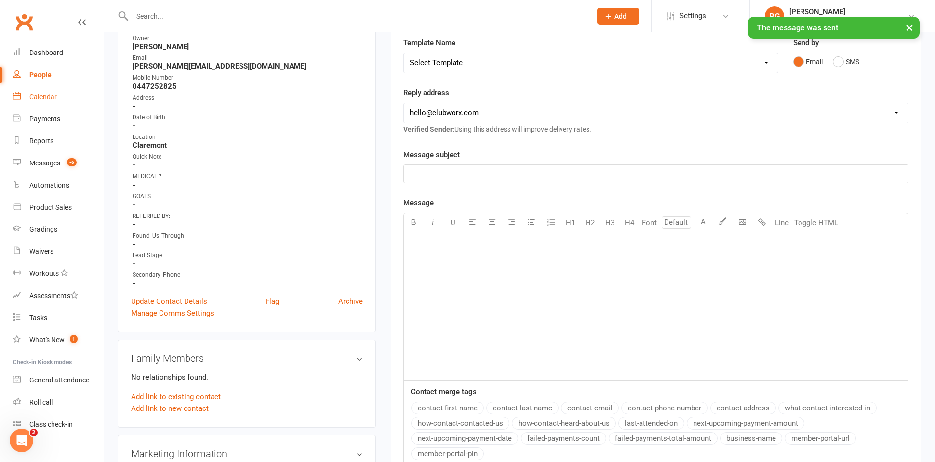
click at [69, 96] on link "Calendar" at bounding box center [58, 97] width 91 height 22
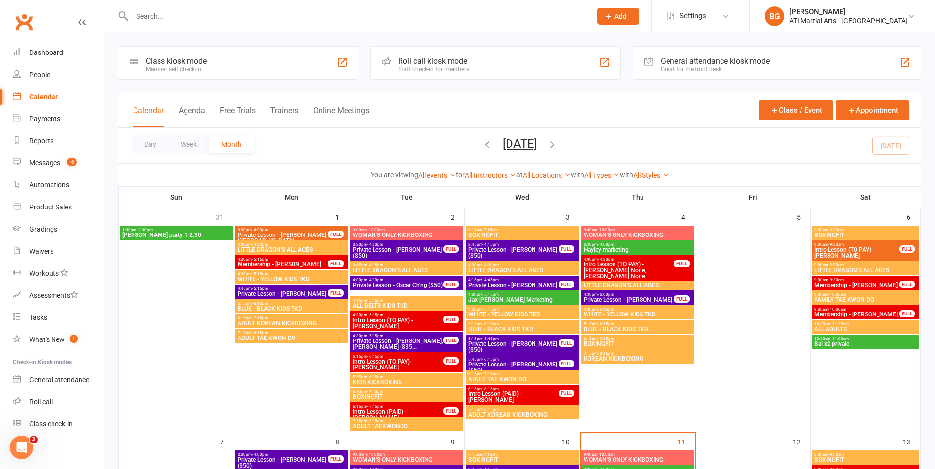
click at [743, 61] on div "General attendance kiosk mode" at bounding box center [715, 60] width 109 height 9
